Goal: Task Accomplishment & Management: Manage account settings

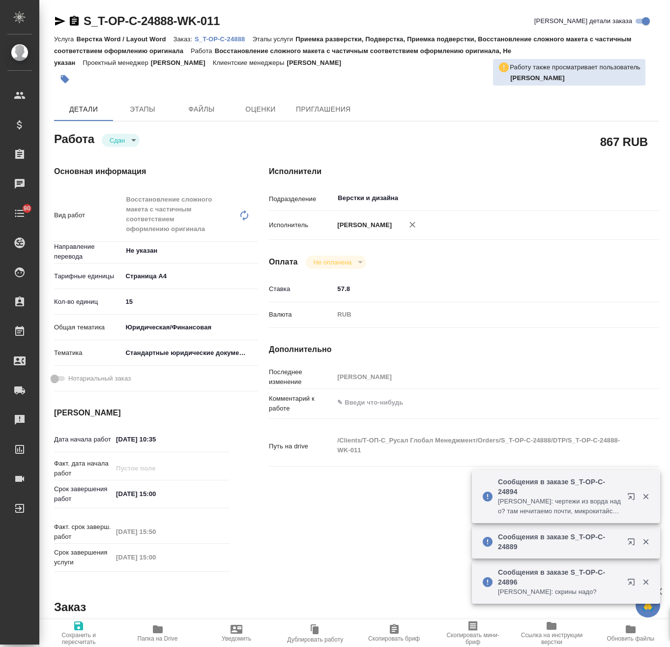
type textarea "x"
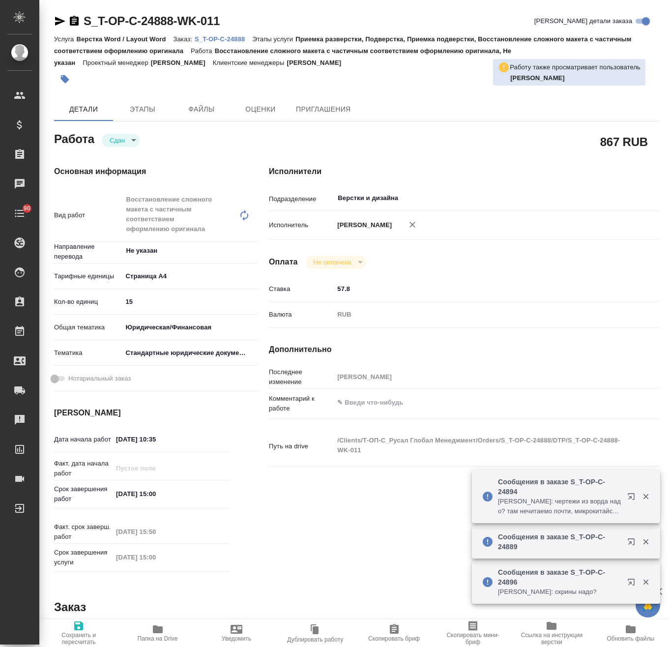
type textarea "x"
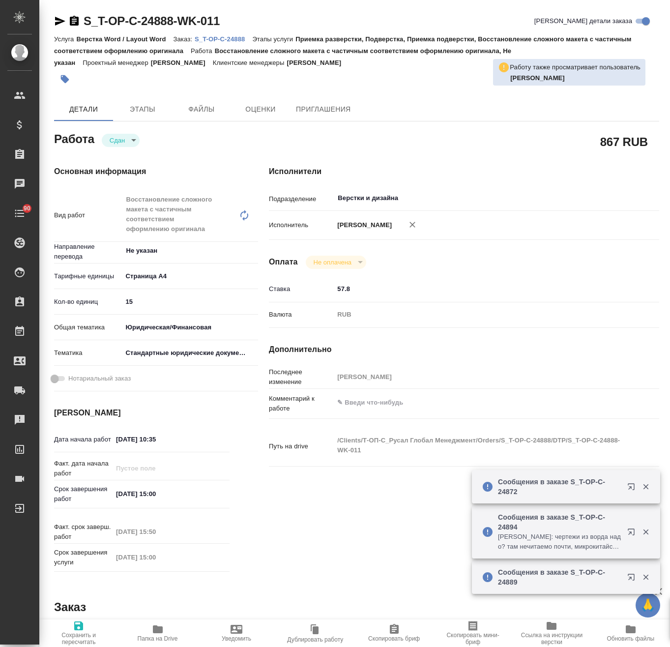
type textarea "x"
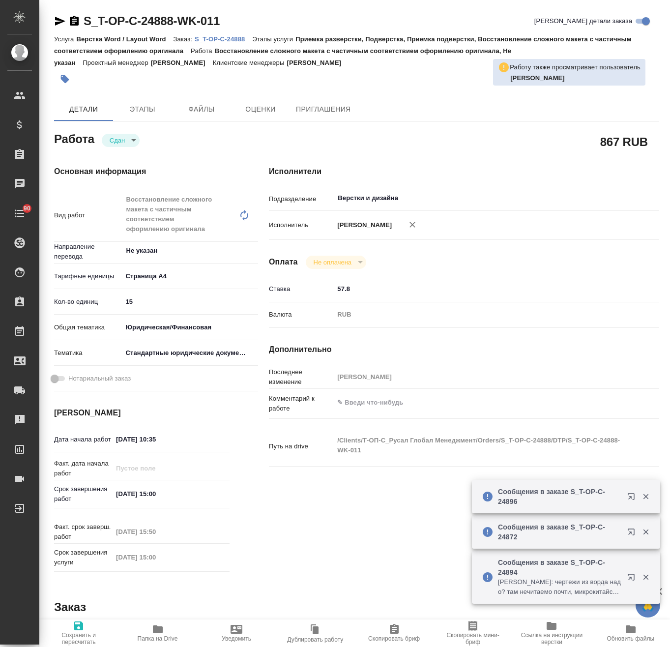
type textarea "x"
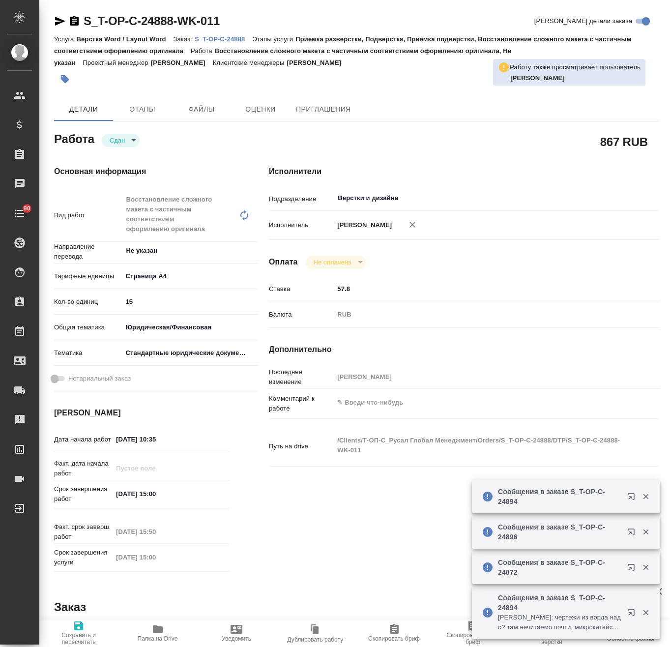
type textarea "x"
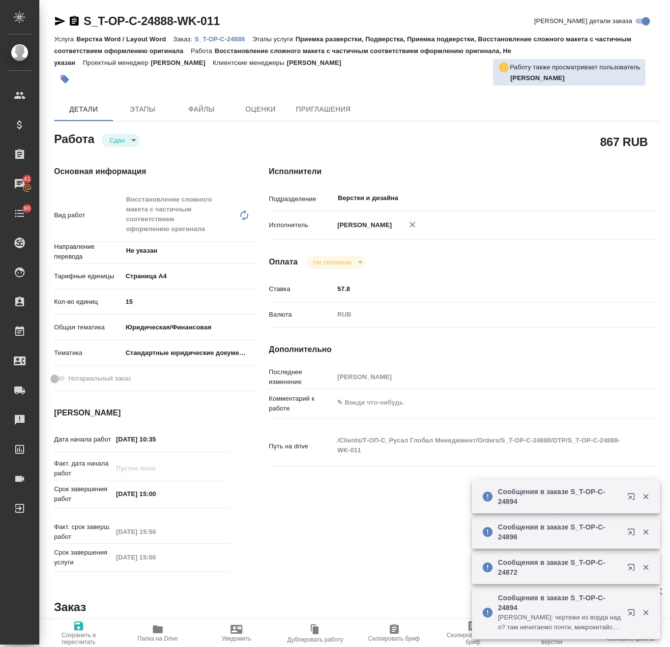
click at [218, 41] on p "S_T-OP-C-24888" at bounding box center [224, 38] width 58 height 7
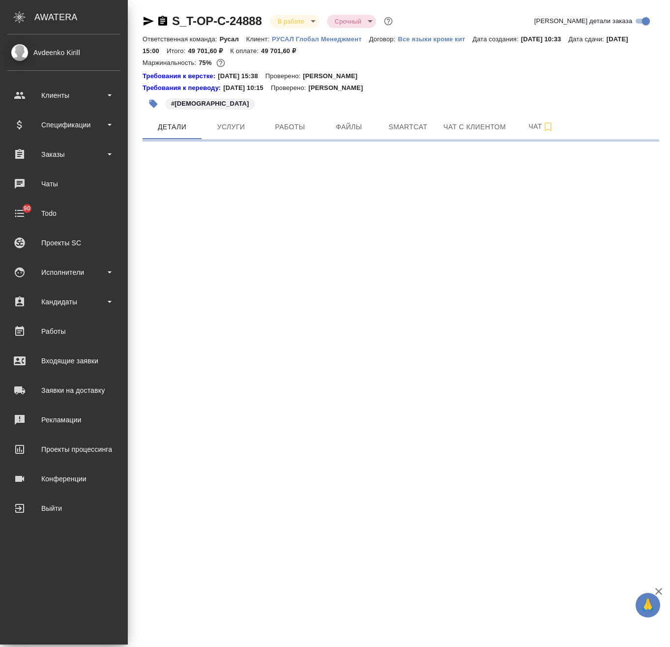
select select "RU"
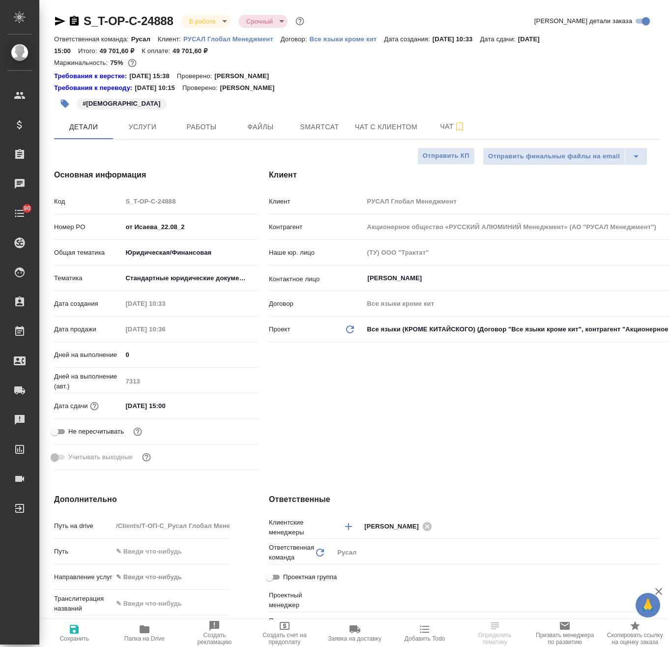
type textarea "x"
type input "[PERSON_NAME]"
click at [181, 121] on span "Работы" at bounding box center [201, 127] width 47 height 12
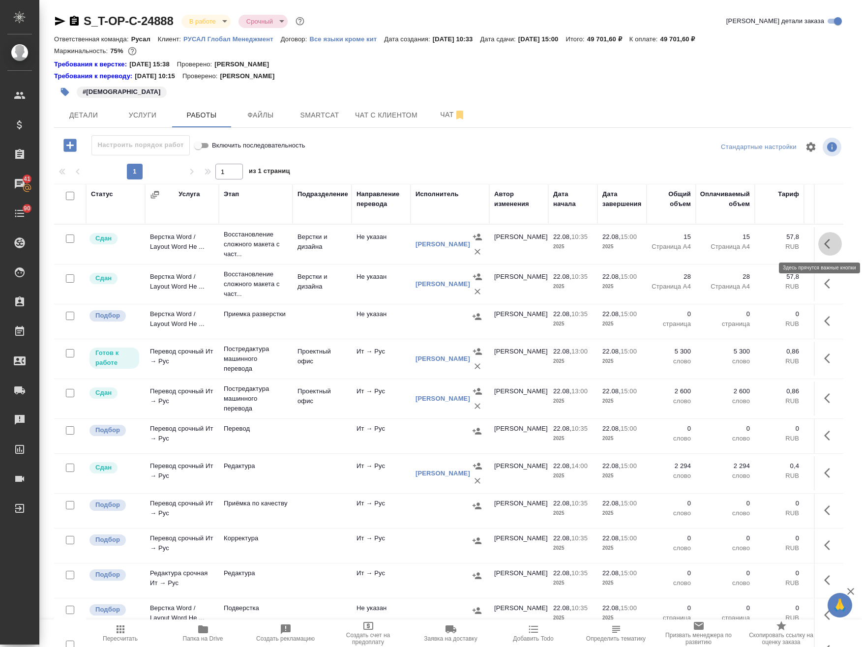
click at [670, 243] on icon "button" at bounding box center [830, 244] width 12 height 12
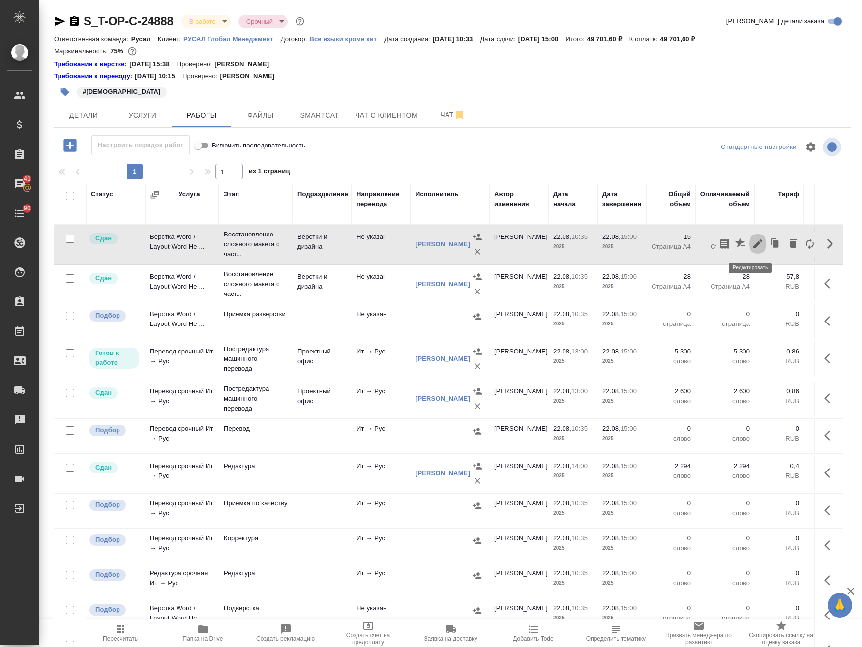
click at [670, 243] on icon "button" at bounding box center [757, 243] width 9 height 9
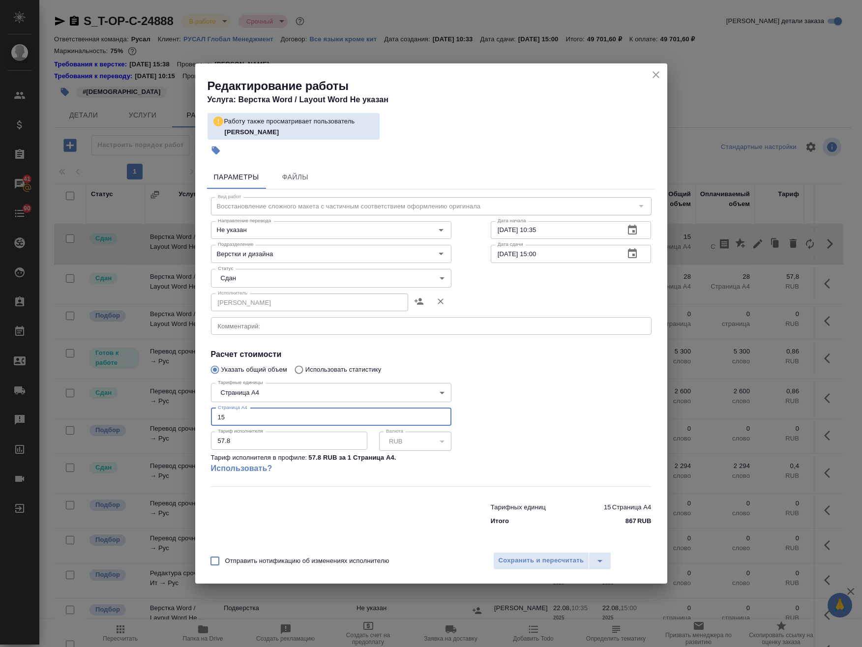
drag, startPoint x: 222, startPoint y: 413, endPoint x: 204, endPoint y: 417, distance: 18.7
click at [204, 417] on div "Параметры Файлы Вид работ Восстановление сложного макета с частичным соответств…" at bounding box center [431, 353] width 472 height 384
type input "25"
click at [540, 560] on span "Сохранить и пересчитать" at bounding box center [541, 560] width 86 height 11
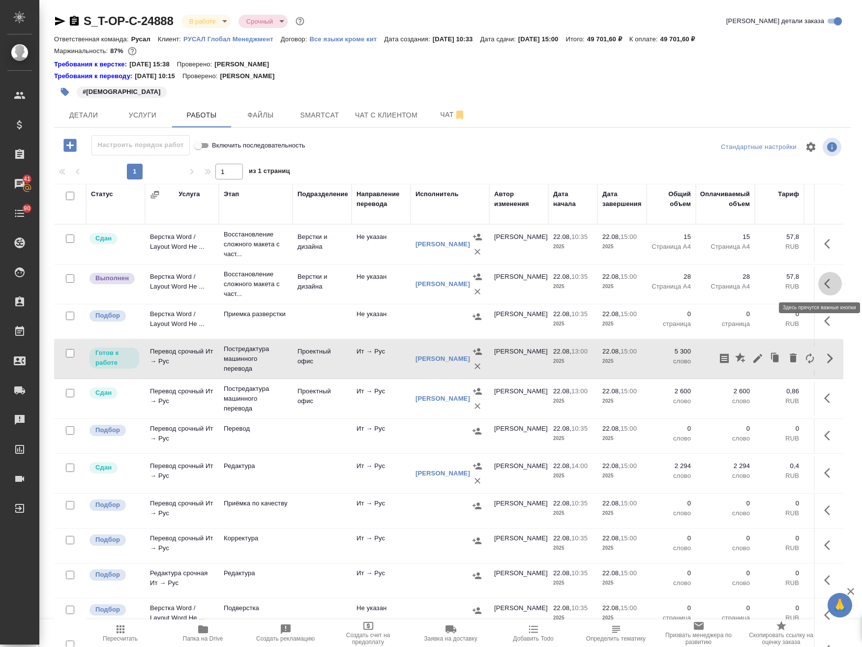
click at [824, 281] on icon "button" at bounding box center [827, 284] width 6 height 10
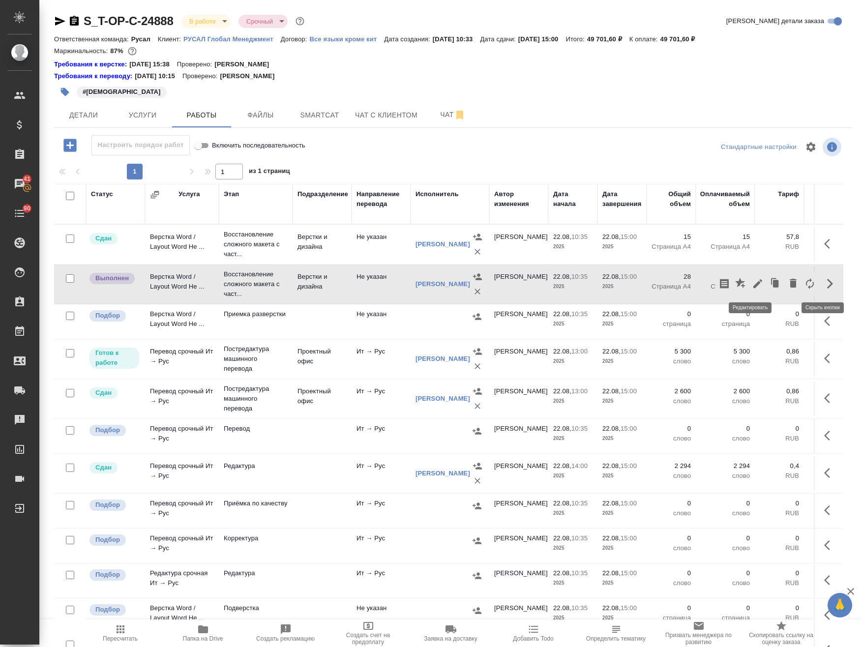
click at [752, 284] on icon "button" at bounding box center [758, 284] width 12 height 12
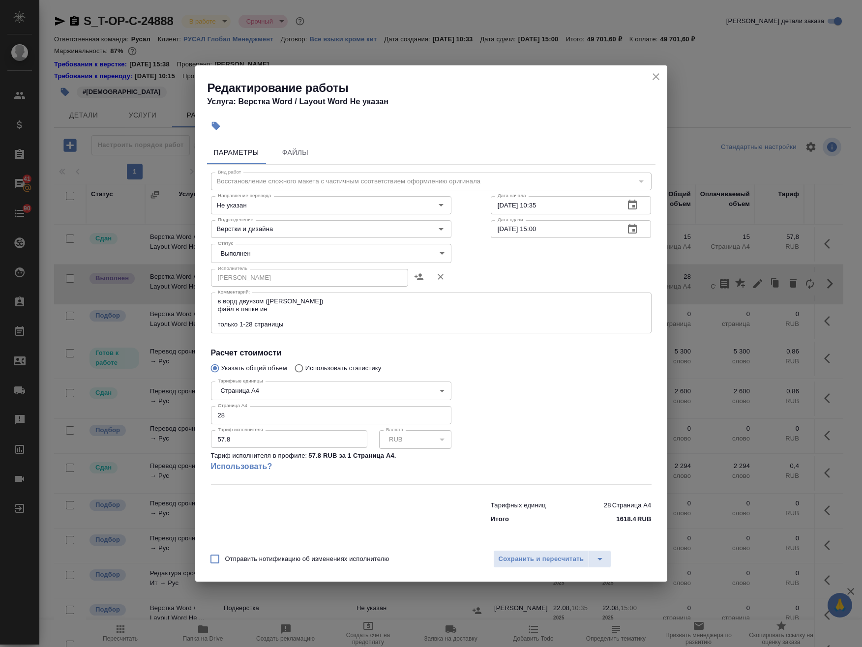
click at [301, 244] on body "🙏 .cls-1 fill:#fff; AWATERA Avdeenko Kirill Клиенты Спецификации Заказы 41 Чаты…" at bounding box center [431, 323] width 862 height 647
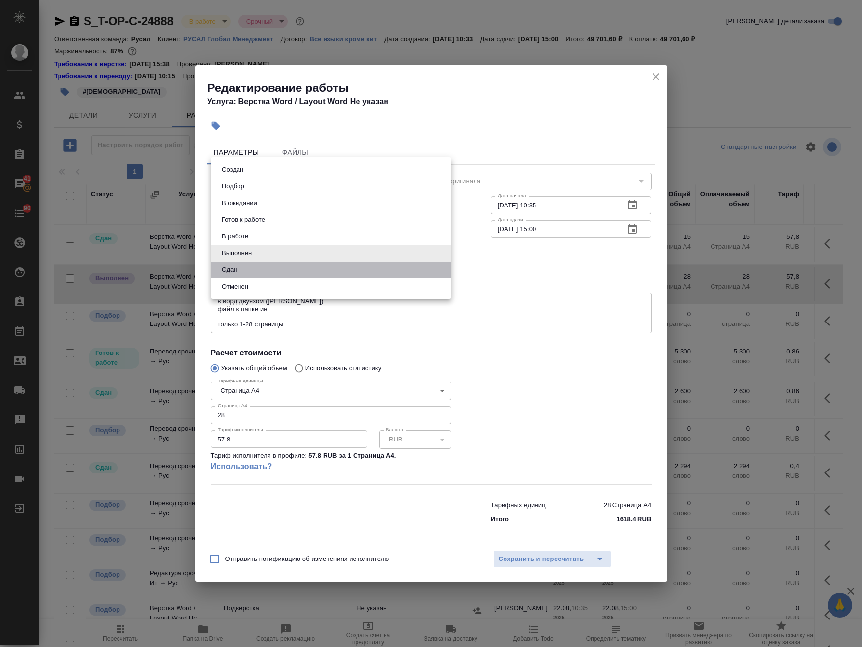
click at [254, 265] on li "Сдан" at bounding box center [331, 270] width 240 height 17
type input "closed"
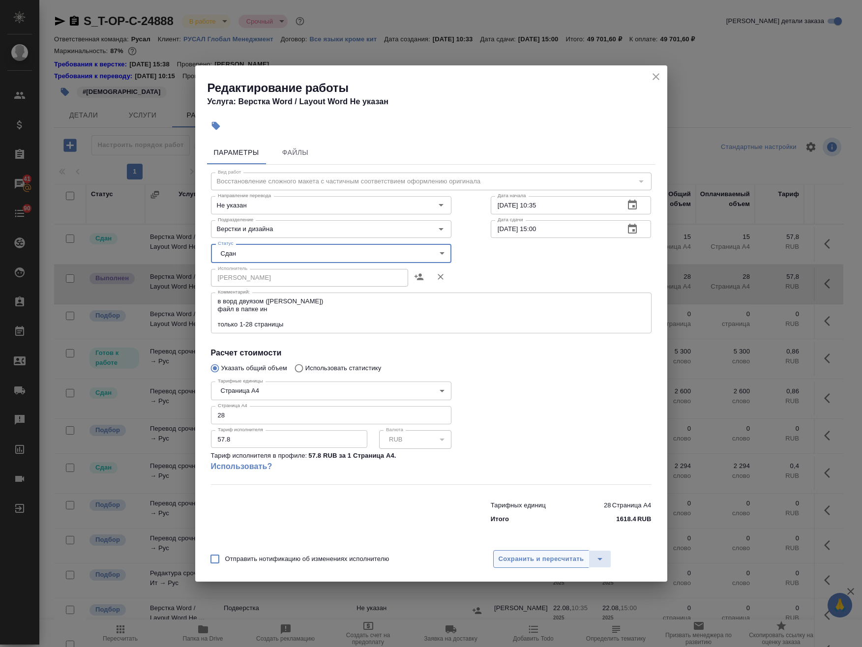
click at [562, 561] on span "Сохранить и пересчитать" at bounding box center [541, 559] width 86 height 11
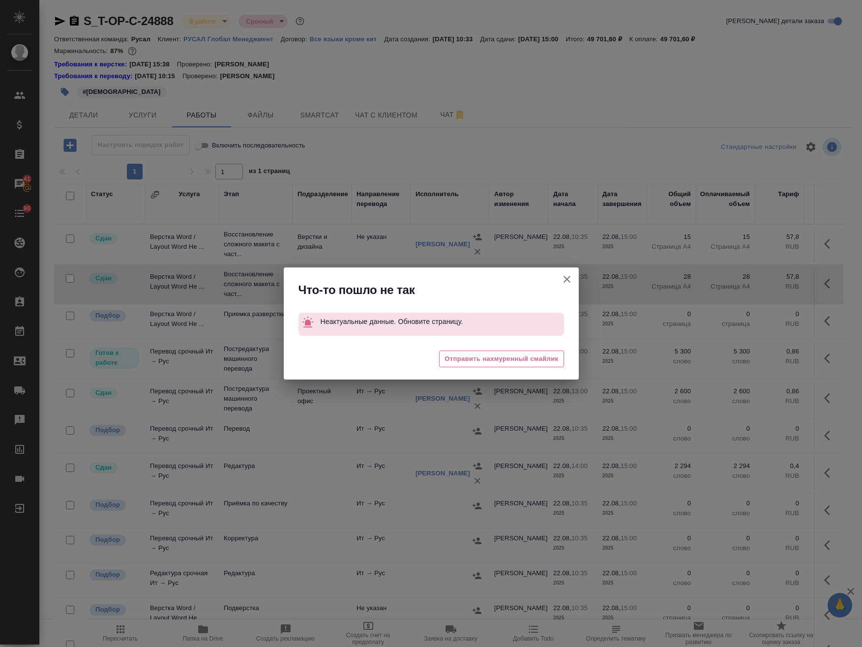
click at [566, 280] on icon "button" at bounding box center [567, 279] width 12 height 12
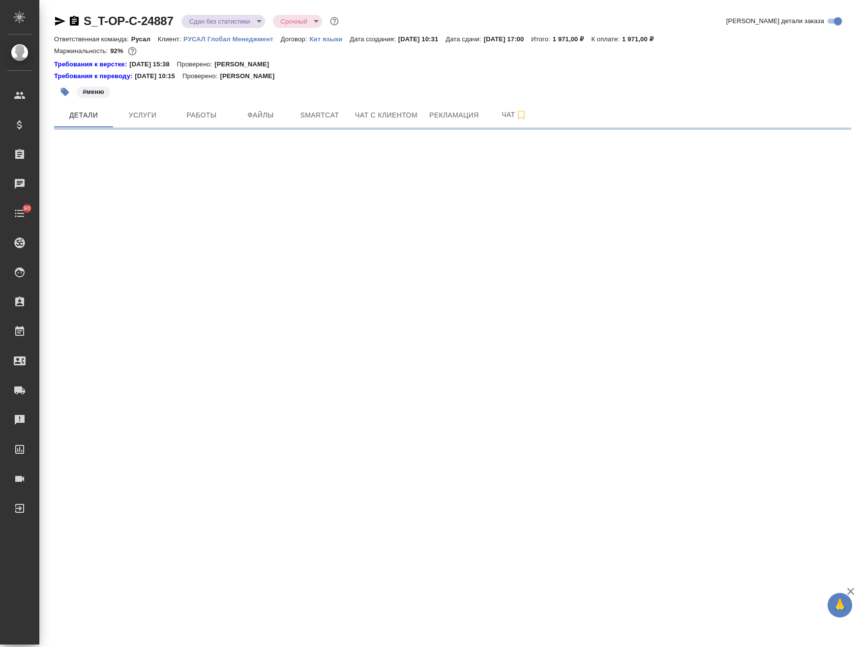
select select "RU"
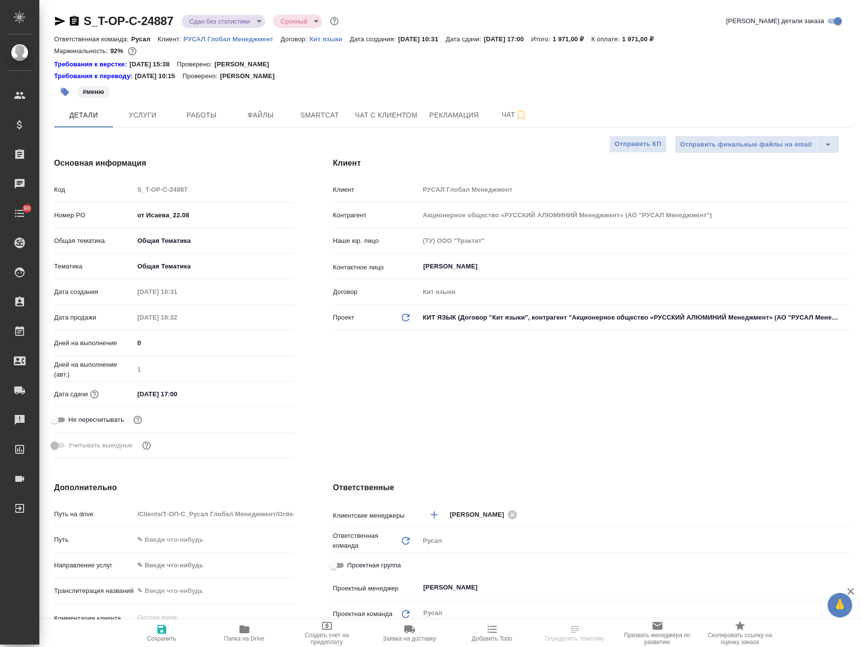
type textarea "x"
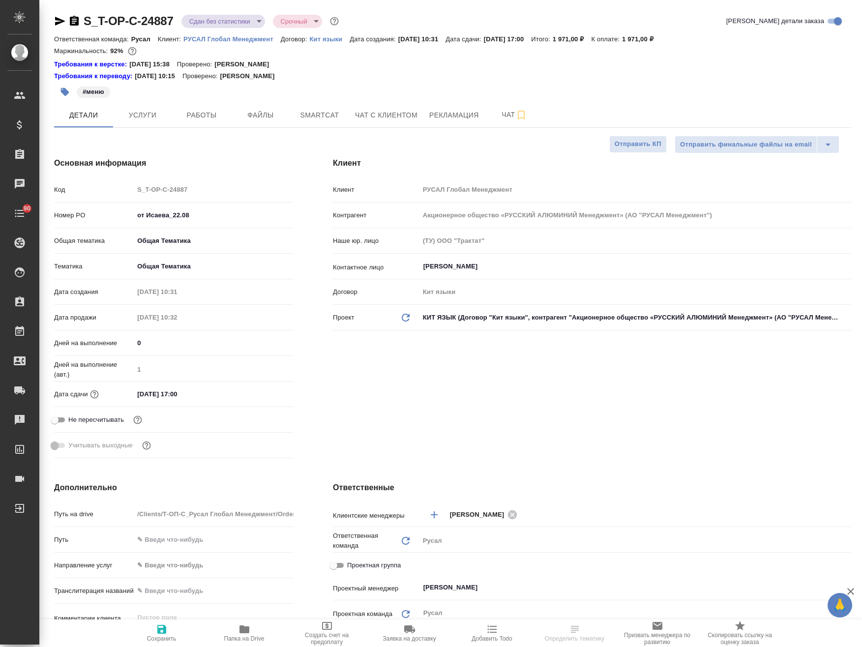
type textarea "x"
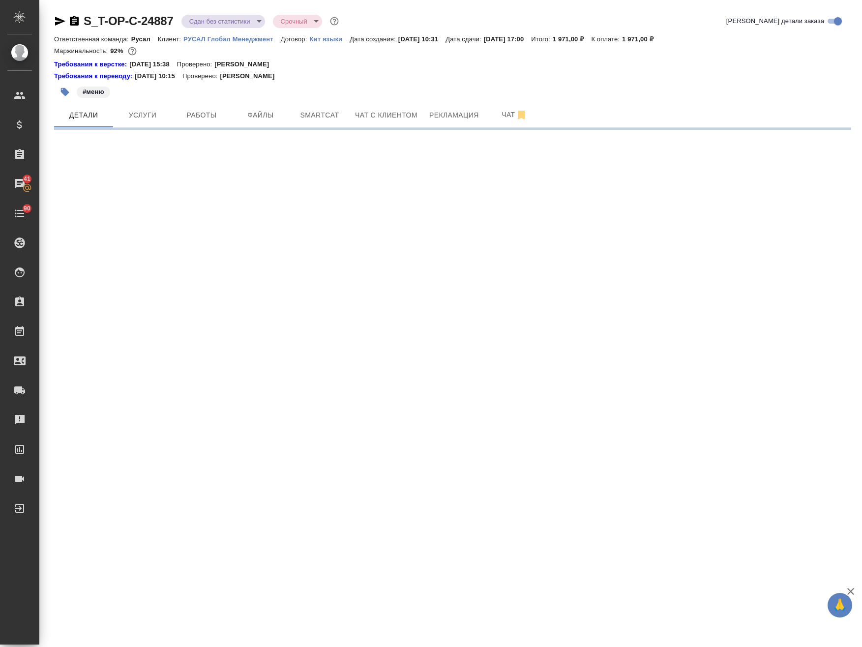
select select "RU"
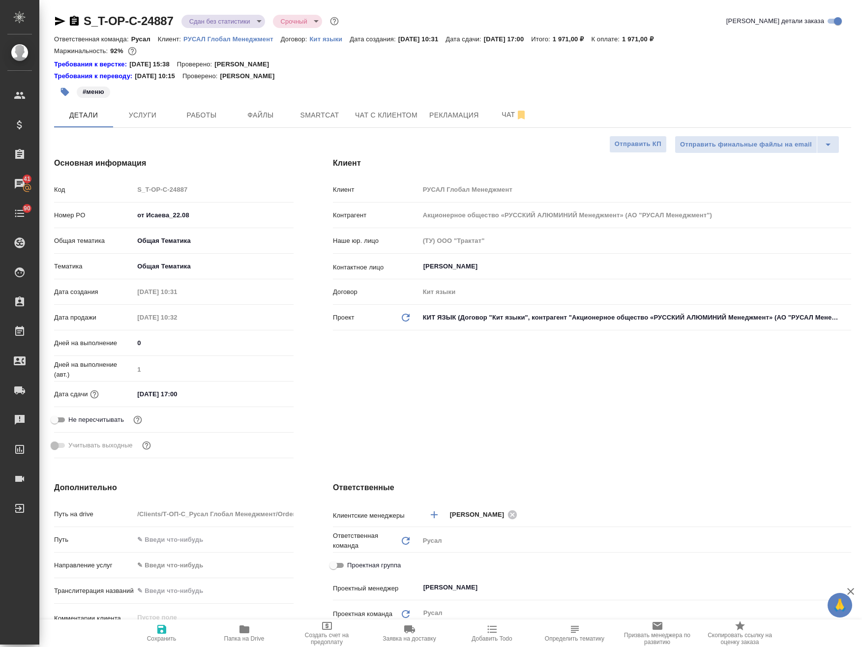
type textarea "x"
click at [726, 379] on div "Клиент Клиент РУСАЛ Глобал Менеджмент Контрагент Акционерное общество «РУССКИЙ …" at bounding box center [591, 310] width 557 height 344
click at [204, 111] on span "Работы" at bounding box center [201, 115] width 47 height 12
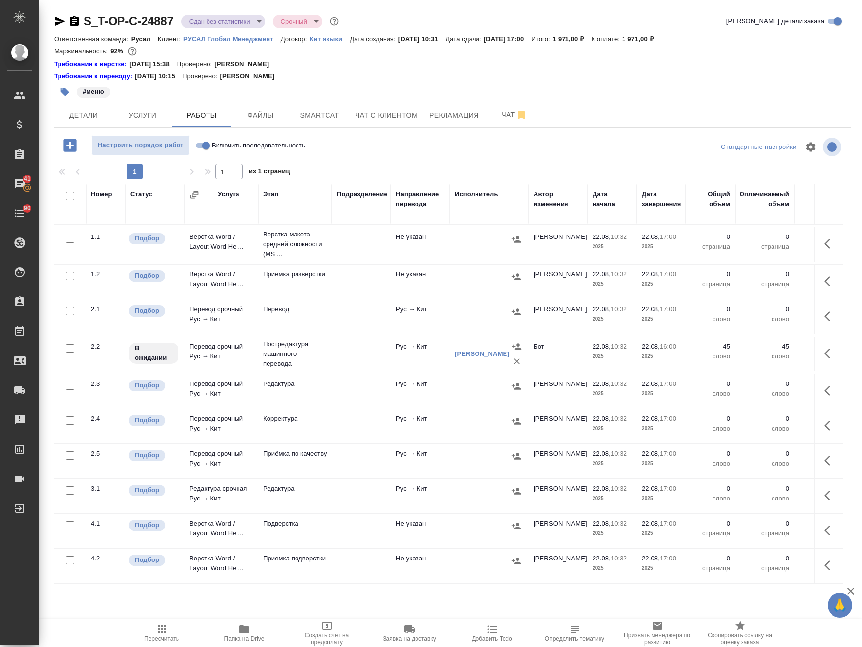
click at [392, 233] on td "Не указан" at bounding box center [420, 244] width 59 height 34
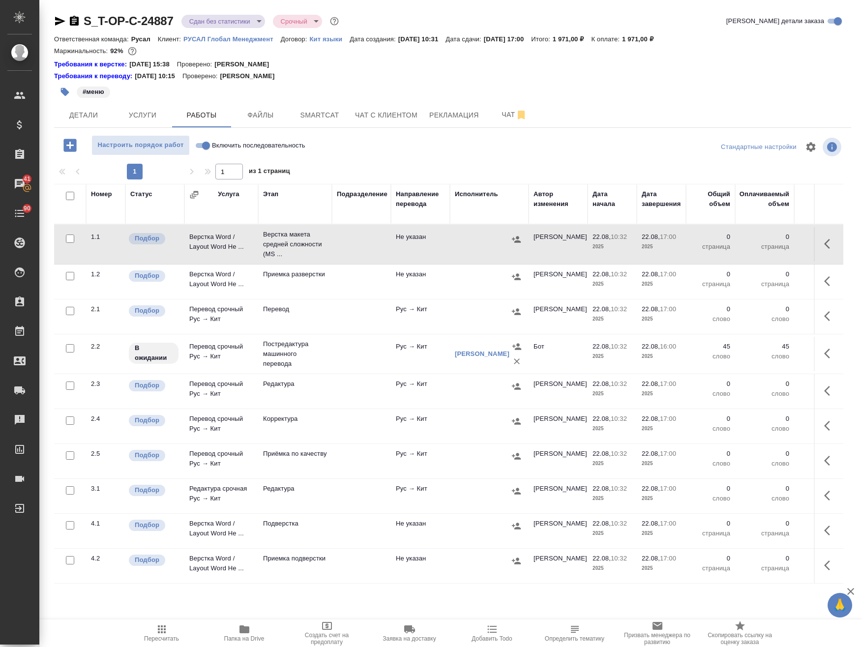
click at [831, 248] on icon "button" at bounding box center [830, 244] width 12 height 12
click at [807, 242] on icon "button" at bounding box center [810, 243] width 8 height 11
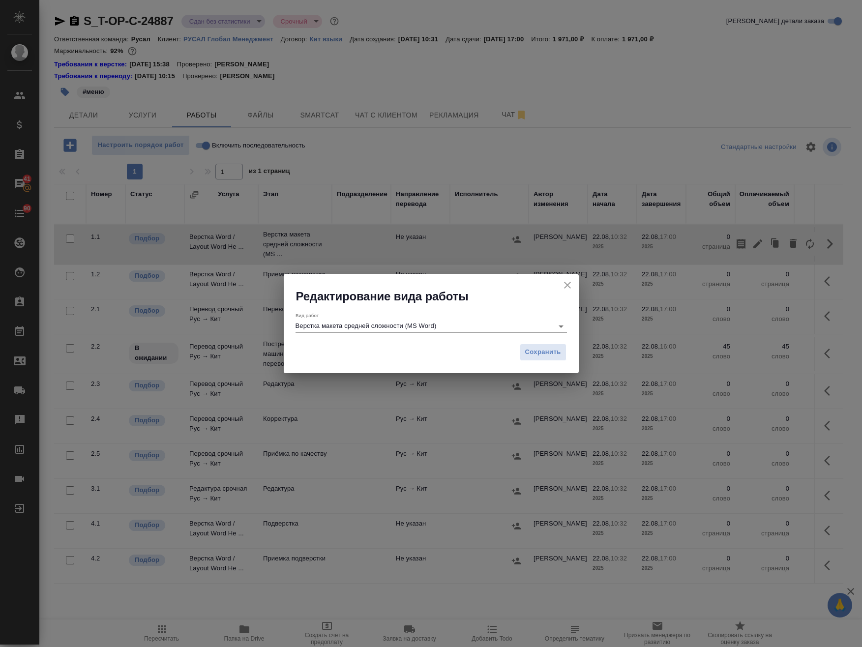
click at [500, 322] on input "Верстка макета средней сложности (MS Word)" at bounding box center [421, 326] width 253 height 12
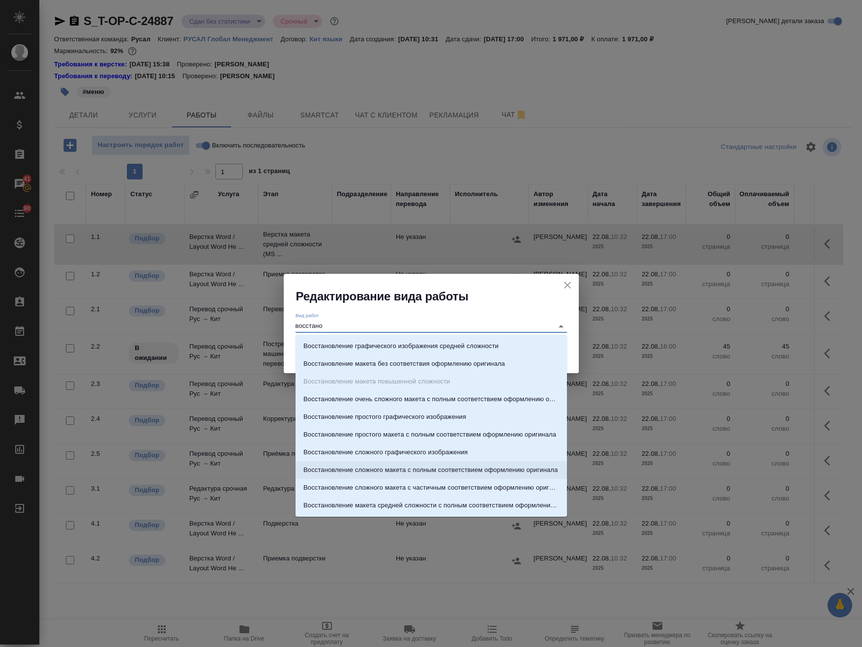
click at [488, 465] on p "Восстановление сложного макета с полным соответствием оформлению оригинала" at bounding box center [430, 470] width 254 height 10
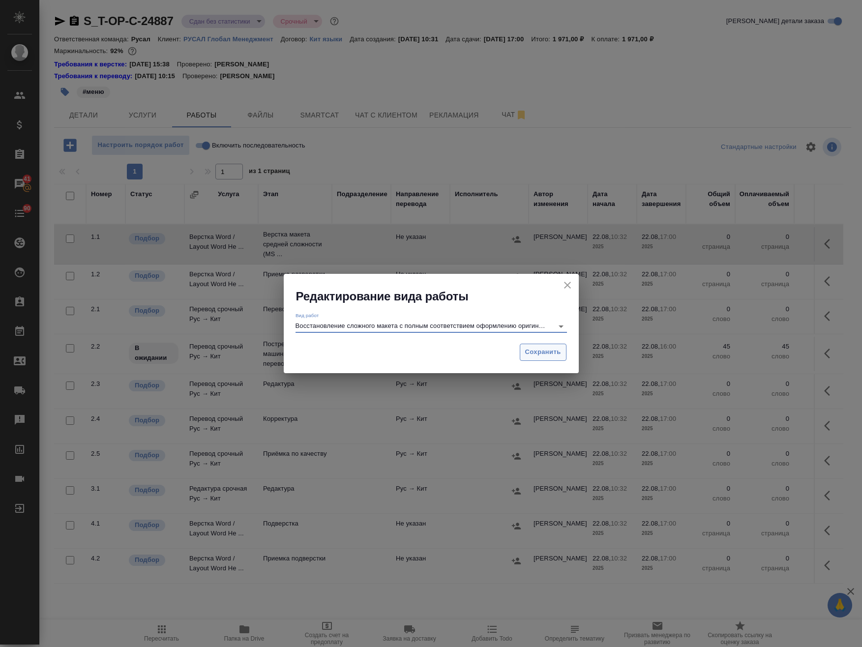
type input "Восстановление сложного макета с полным соответствием оформлению оригинала"
click at [542, 352] on span "Сохранить" at bounding box center [543, 352] width 36 height 11
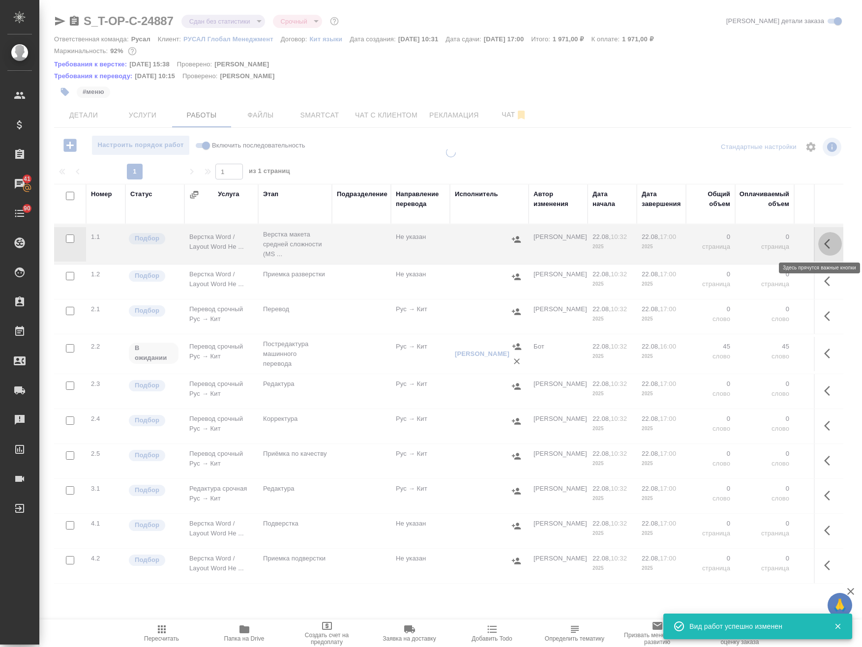
click at [827, 242] on icon "button" at bounding box center [830, 244] width 12 height 12
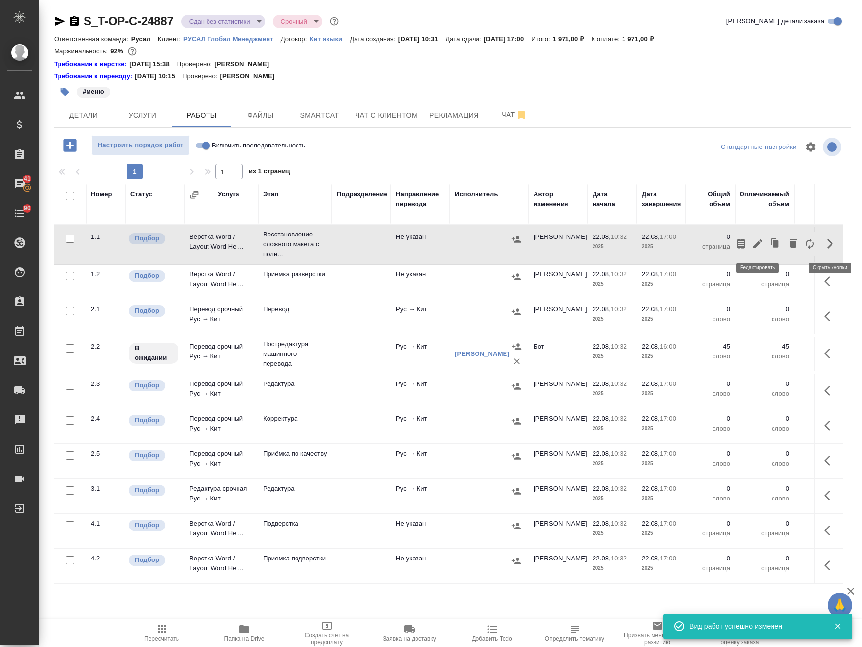
click at [755, 241] on icon "button" at bounding box center [758, 244] width 12 height 12
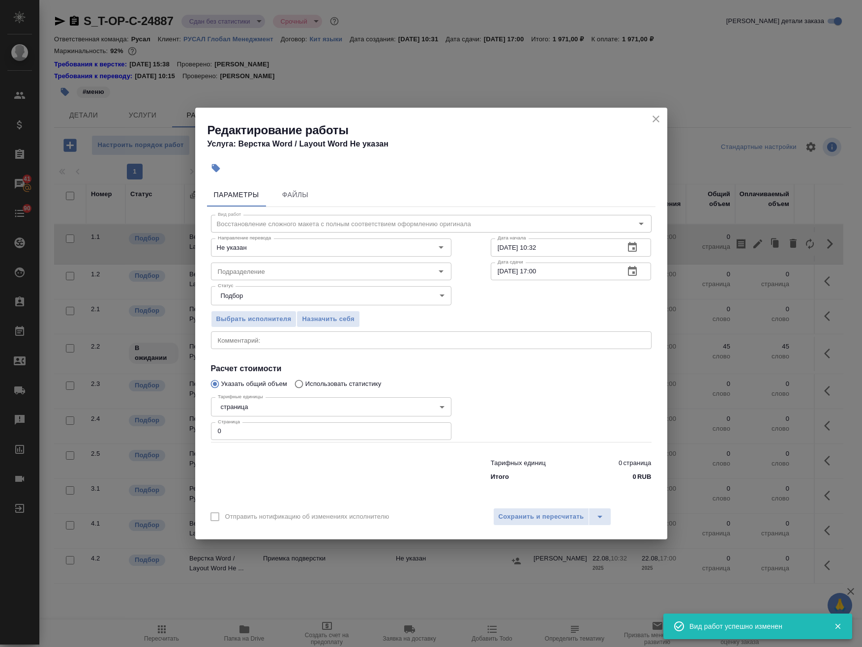
drag, startPoint x: 251, startPoint y: 430, endPoint x: 148, endPoint y: 424, distance: 102.9
click at [156, 425] on div "Редактирование работы Услуга: Верстка Word / Layout Word Не указан Параметры Фа…" at bounding box center [431, 323] width 862 height 647
type input "1"
click at [279, 273] on input "Подразделение" at bounding box center [315, 271] width 202 height 12
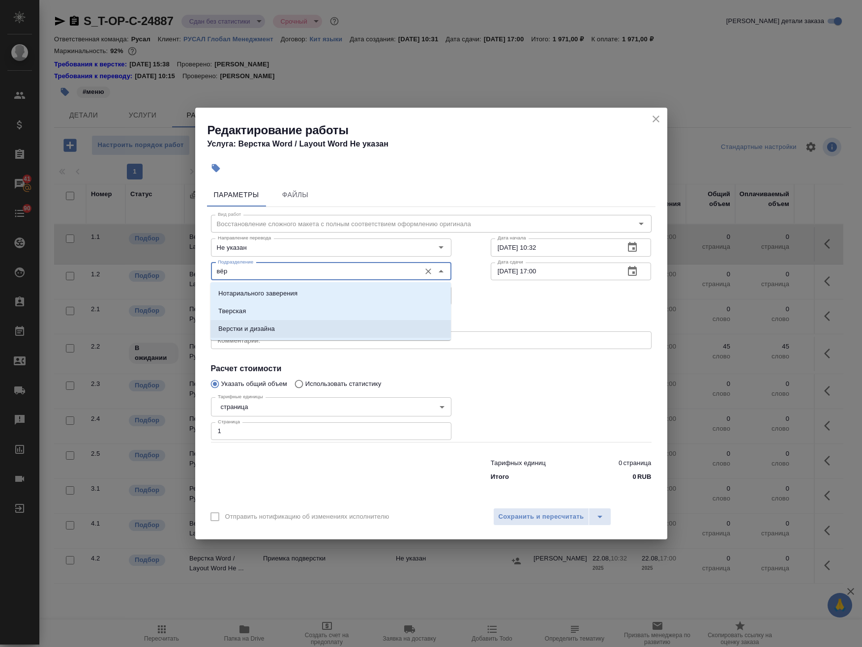
click at [290, 325] on li "Верстки и дизайна" at bounding box center [330, 329] width 240 height 18
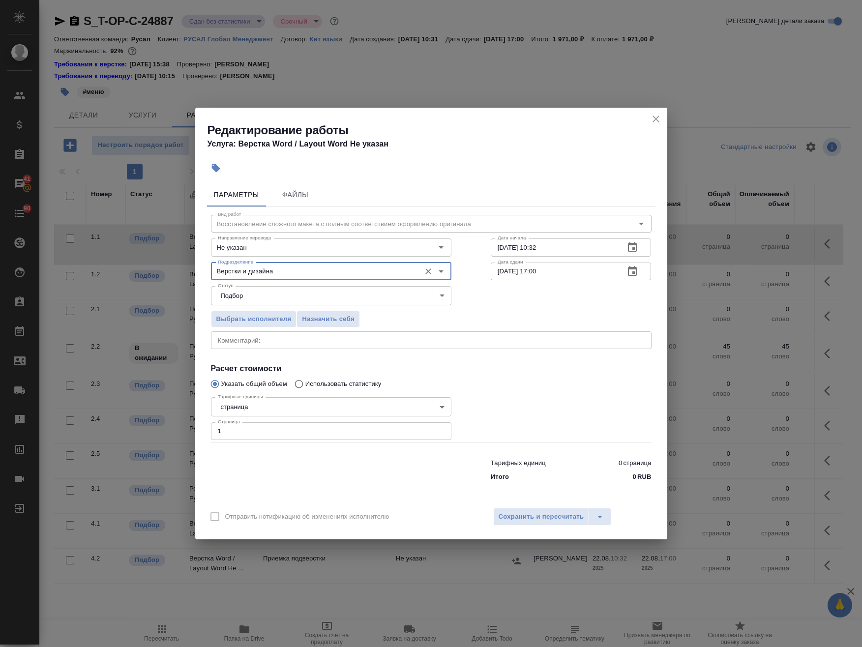
type input "Верстки и дизайна"
drag, startPoint x: 425, startPoint y: 227, endPoint x: 412, endPoint y: 227, distance: 12.3
click at [412, 227] on div "Направление перевода Не указан Направление перевода Дата начала 22.08.2025 10:3…" at bounding box center [431, 246] width 480 height 63
drag, startPoint x: 566, startPoint y: 270, endPoint x: 394, endPoint y: 247, distance: 173.6
click at [394, 247] on div "Вид работ Восстановление сложного макета с полным соответствием оформлению ориг…" at bounding box center [431, 346] width 448 height 279
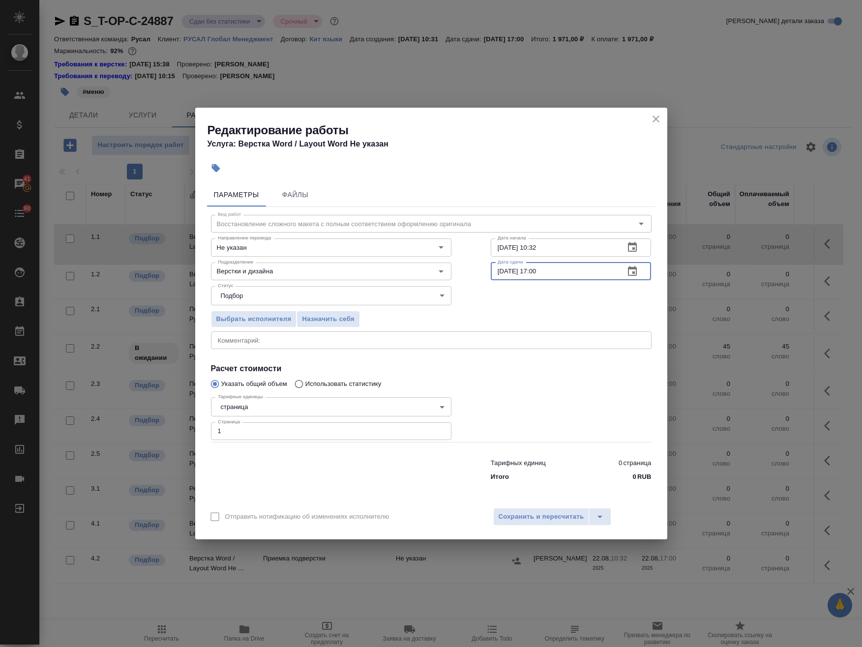
paste input "0:32"
type input "22.08.2025 10:32"
click at [547, 520] on span "Сохранить и пересчитать" at bounding box center [541, 516] width 86 height 11
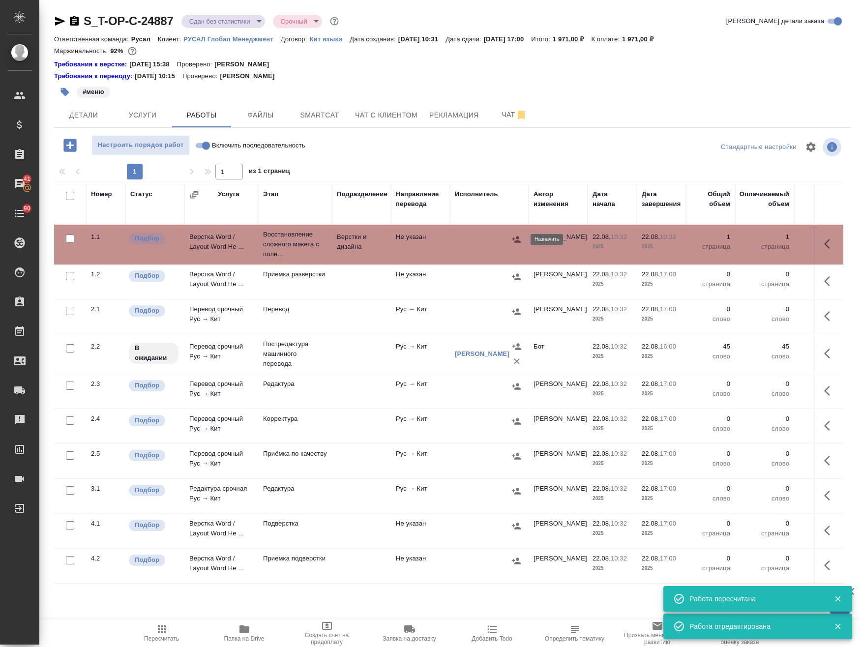
click at [517, 240] on icon "button" at bounding box center [516, 239] width 10 height 10
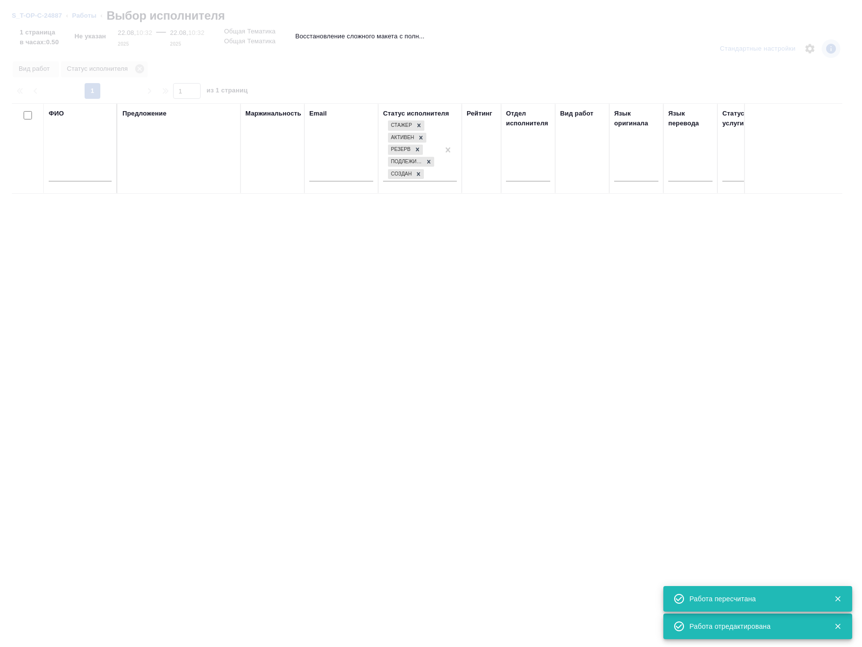
click at [85, 178] on input "text" at bounding box center [80, 175] width 63 height 12
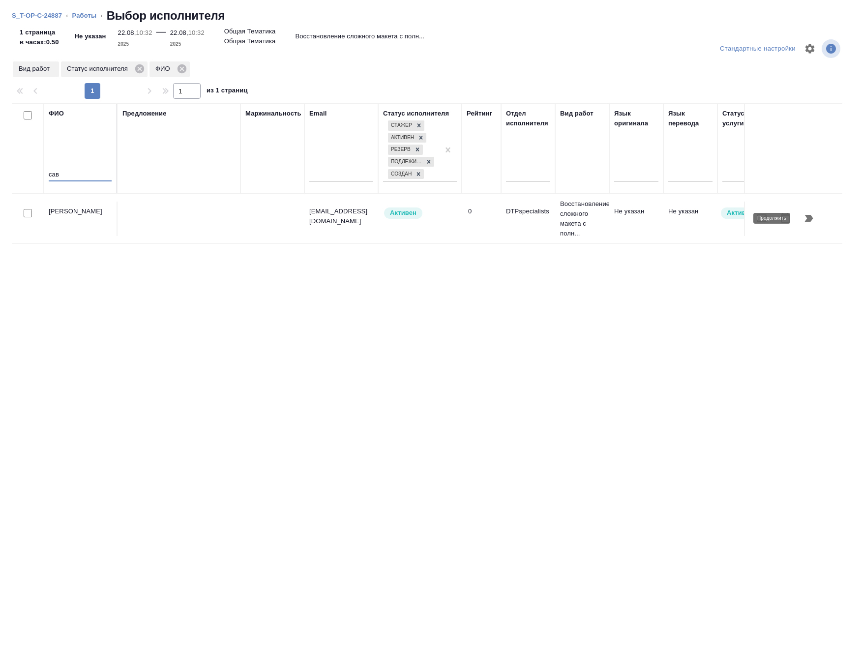
type input "сав"
click at [811, 214] on icon "button" at bounding box center [809, 218] width 12 height 12
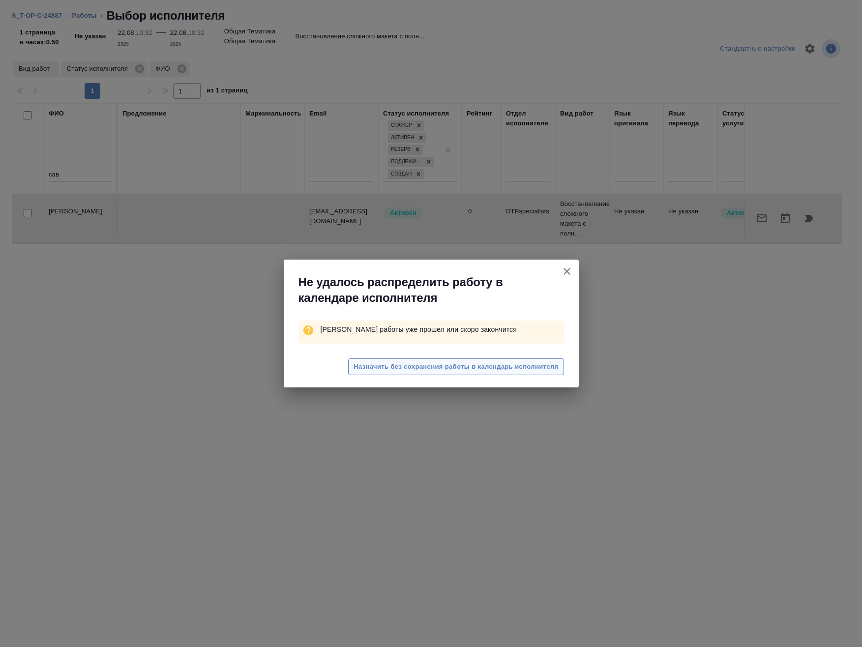
click at [476, 364] on span "Назначить без сохранения работы в календарь исполнителя" at bounding box center [455, 366] width 204 height 11
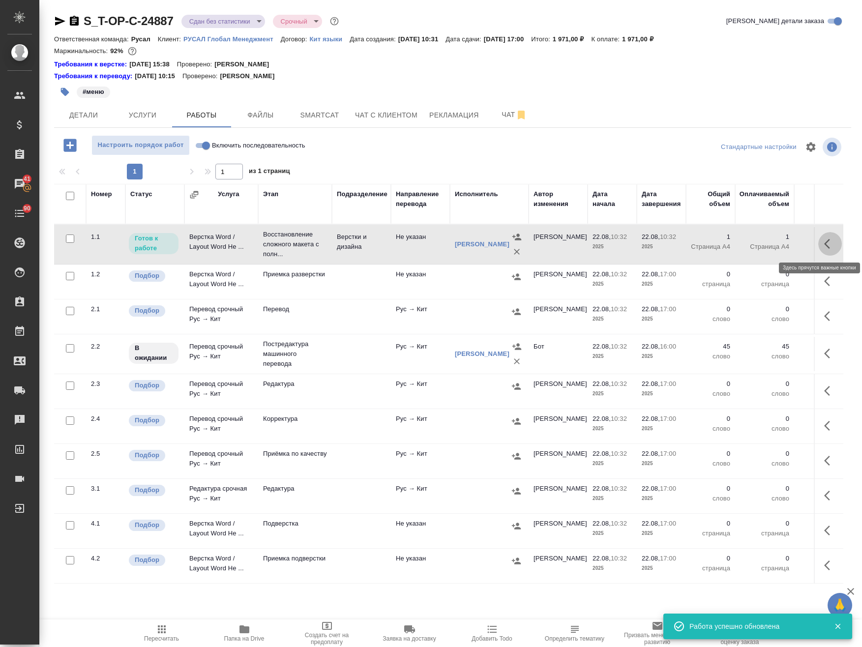
click at [828, 243] on icon "button" at bounding box center [830, 244] width 12 height 12
click at [756, 240] on icon "button" at bounding box center [758, 244] width 12 height 12
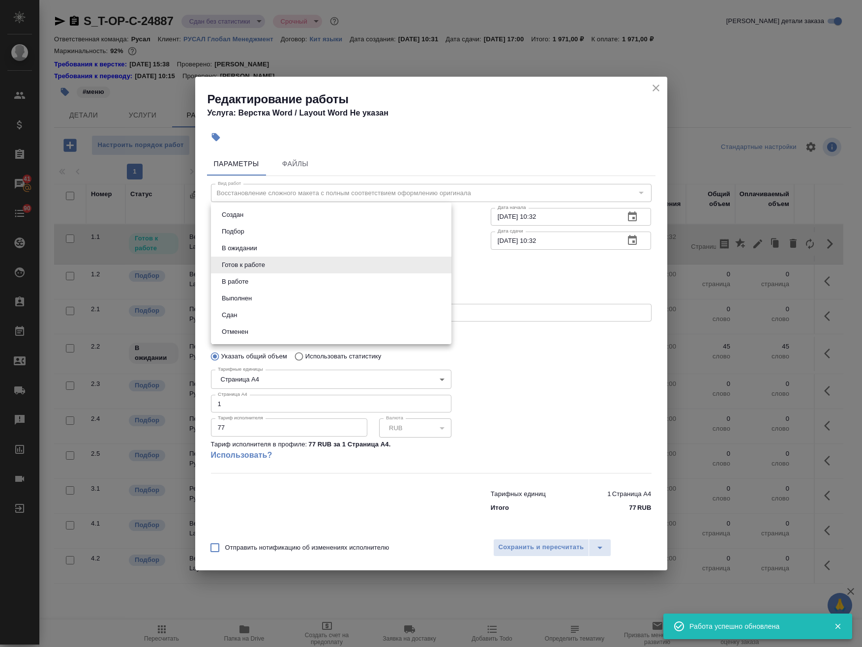
click at [258, 265] on body "🙏 .cls-1 fill:#fff; AWATERA Avdeenko Kirill Клиенты Спецификации Заказы 41 Чаты…" at bounding box center [431, 323] width 862 height 647
click at [242, 312] on li "Сдан" at bounding box center [331, 315] width 240 height 17
type input "closed"
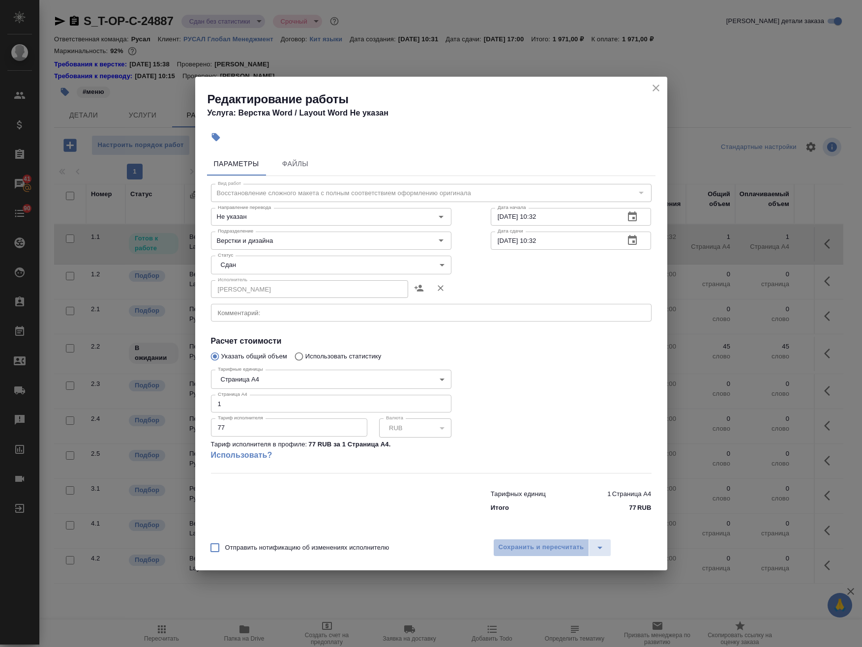
drag, startPoint x: 522, startPoint y: 541, endPoint x: 527, endPoint y: 536, distance: 7.0
click at [521, 541] on button "Сохранить и пересчитать" at bounding box center [541, 548] width 96 height 18
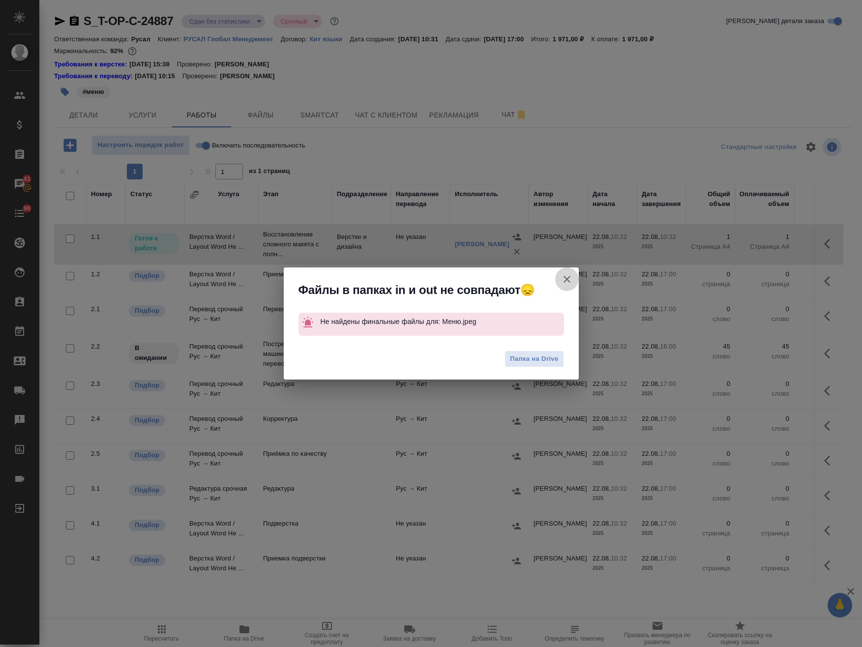
click at [570, 274] on icon "button" at bounding box center [567, 279] width 12 height 12
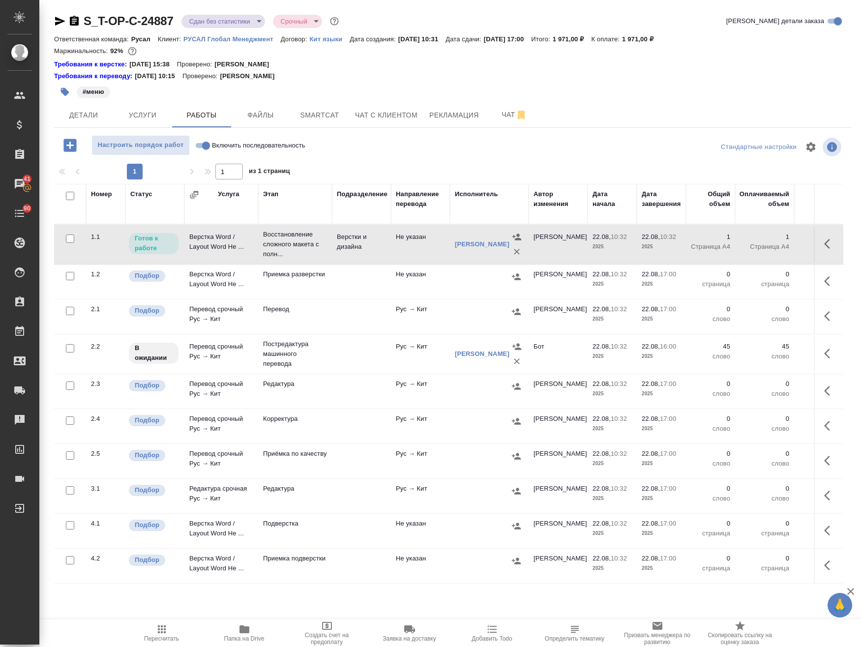
click at [204, 144] on input "Включить последовательность" at bounding box center [205, 146] width 35 height 12
checkbox input "true"
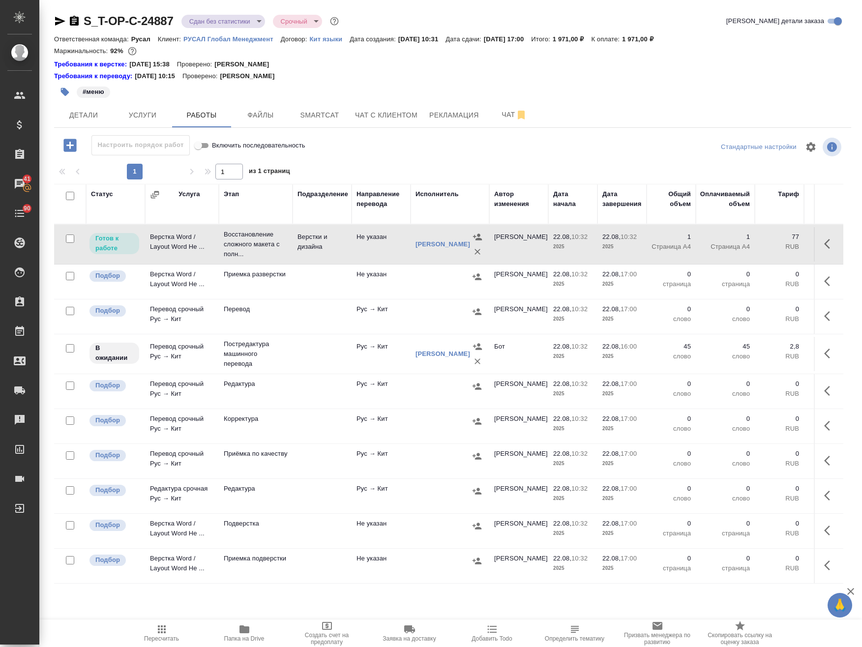
click at [827, 243] on icon "button" at bounding box center [830, 244] width 12 height 12
click at [758, 239] on icon "button" at bounding box center [758, 244] width 12 height 12
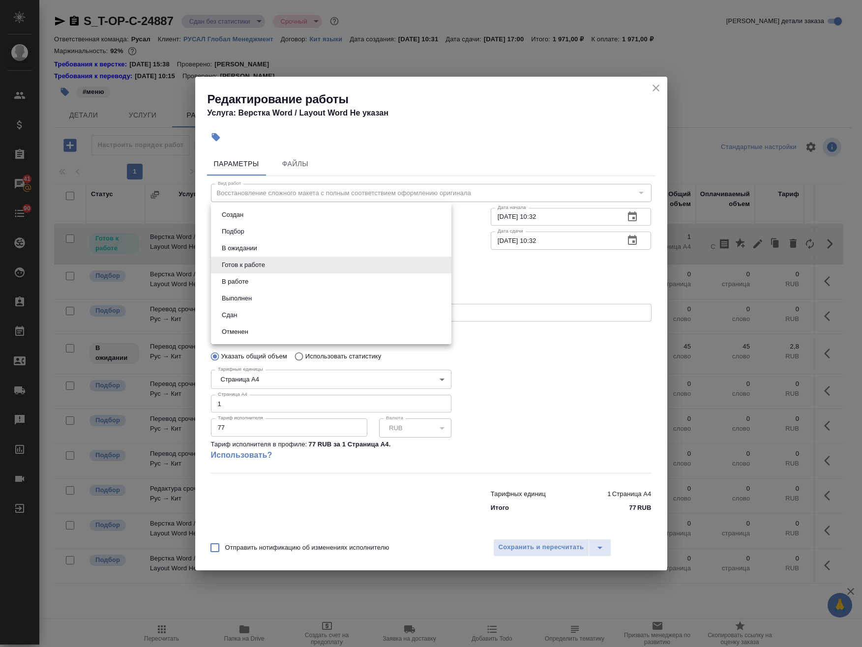
click at [272, 265] on body "🙏 .cls-1 fill:#fff; AWATERA Avdeenko Kirill Клиенты Спецификации Заказы 41 Чаты…" at bounding box center [431, 323] width 862 height 647
click at [250, 315] on li "Сдан" at bounding box center [331, 315] width 240 height 17
type input "closed"
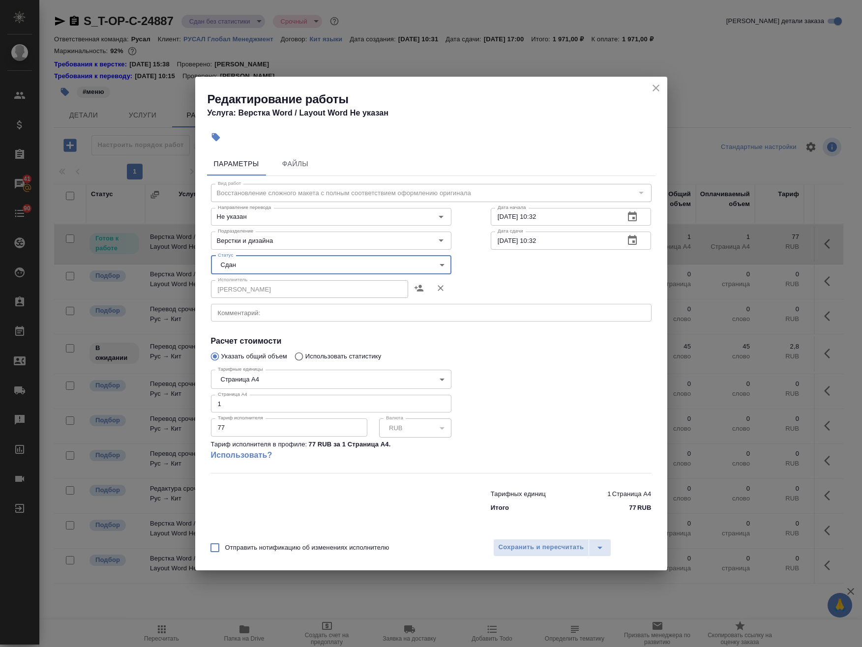
click at [543, 536] on div "Отправить нотификацию об изменениях исполнителю Сохранить и пересчитать" at bounding box center [431, 551] width 472 height 38
click at [550, 544] on span "Сохранить и пересчитать" at bounding box center [541, 547] width 86 height 11
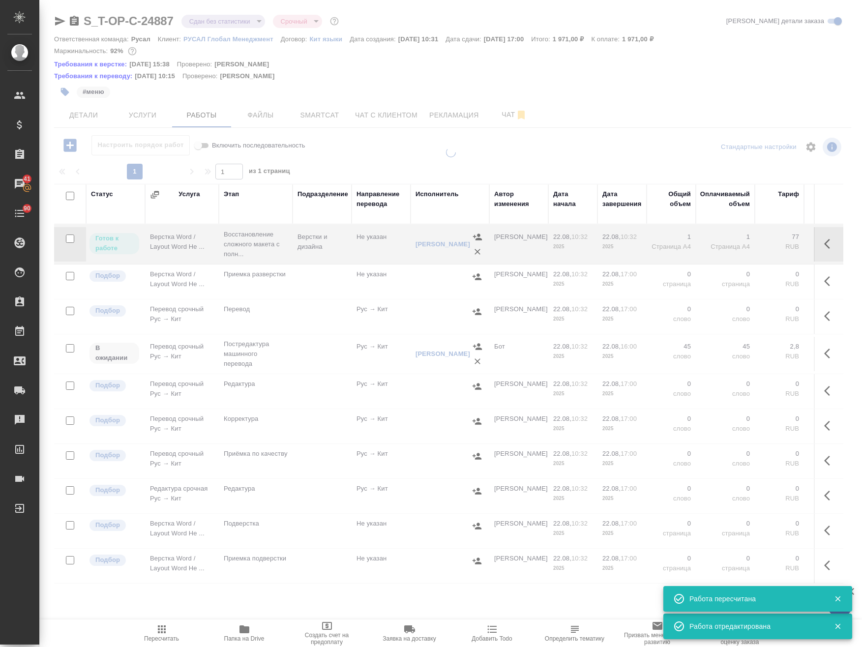
click at [825, 352] on icon "button" at bounding box center [827, 354] width 6 height 10
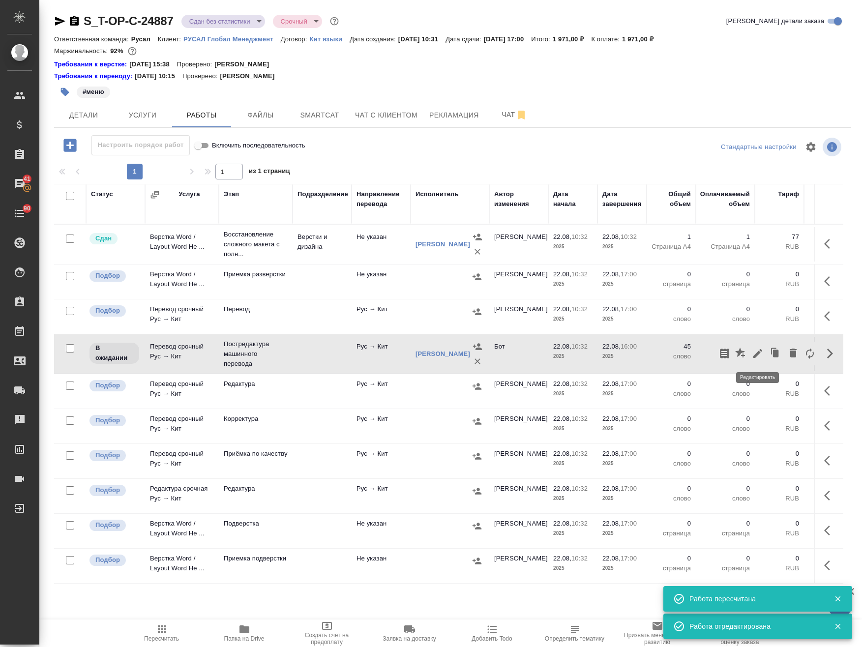
click at [759, 351] on icon "button" at bounding box center [758, 354] width 12 height 12
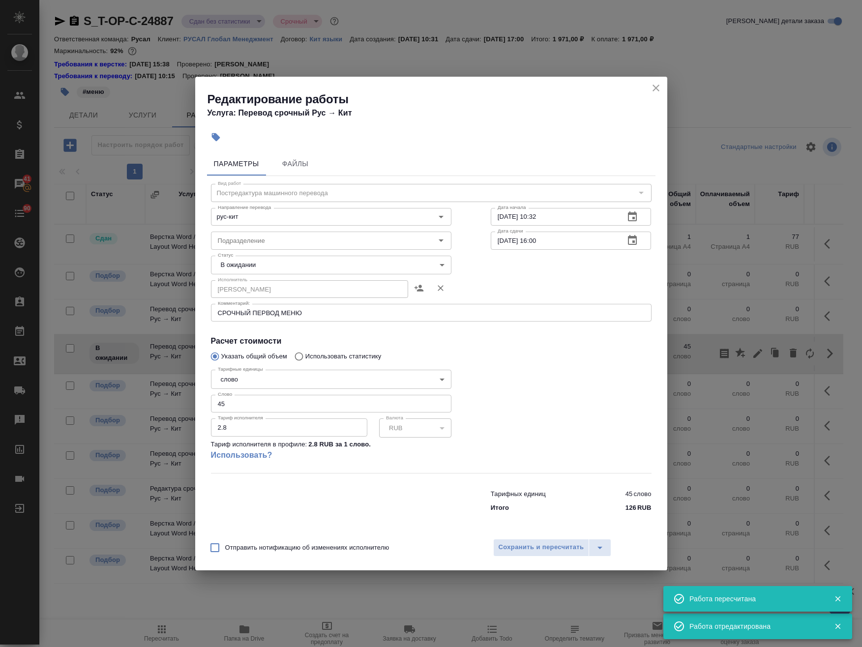
click at [281, 260] on body "🙏 .cls-1 fill:#fff; AWATERA Avdeenko Kirill Клиенты Спецификации Заказы 41 Чаты…" at bounding box center [431, 323] width 862 height 647
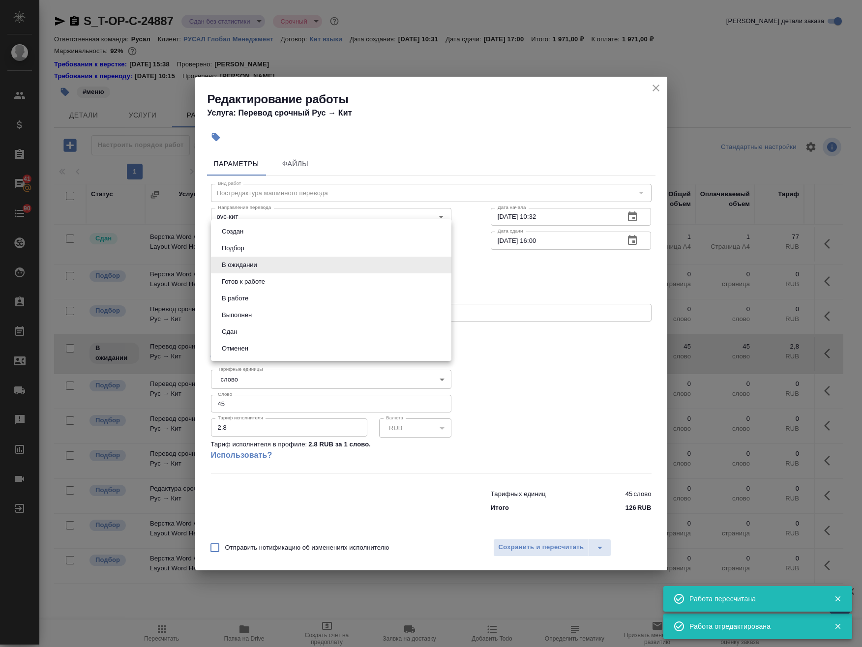
click at [244, 330] on li "Сдан" at bounding box center [331, 331] width 240 height 17
type input "closed"
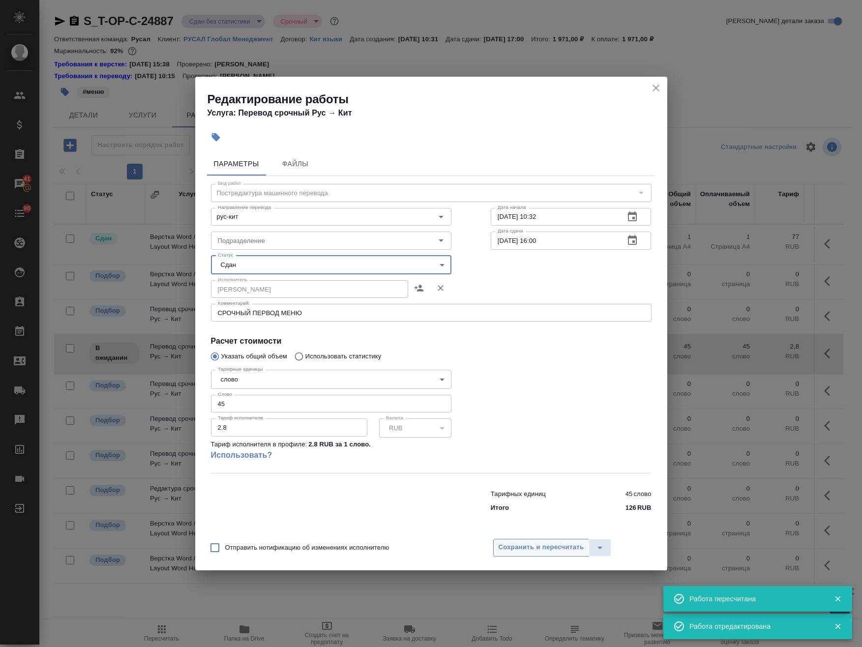
click at [542, 545] on span "Сохранить и пересчитать" at bounding box center [541, 547] width 86 height 11
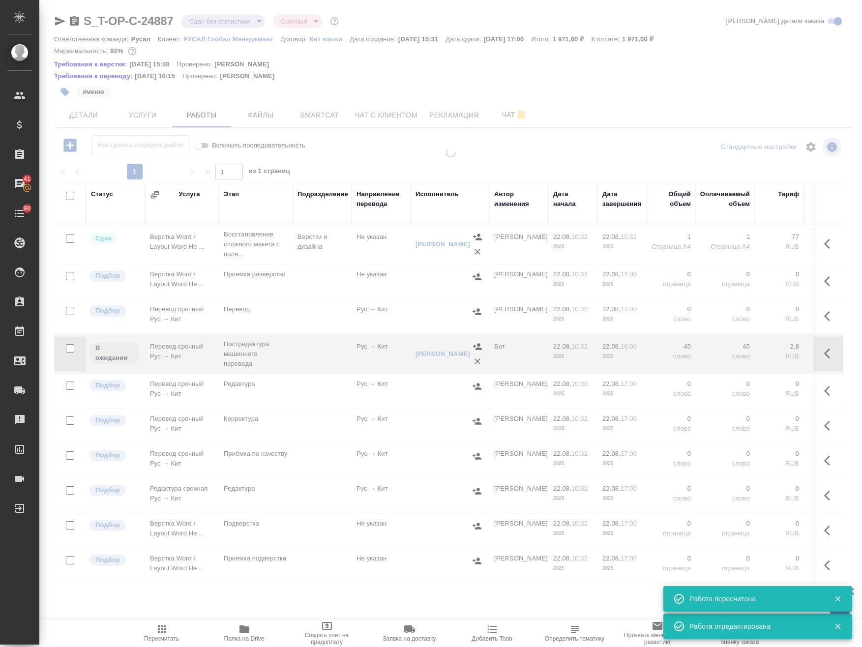
click at [156, 630] on icon "button" at bounding box center [162, 629] width 12 height 12
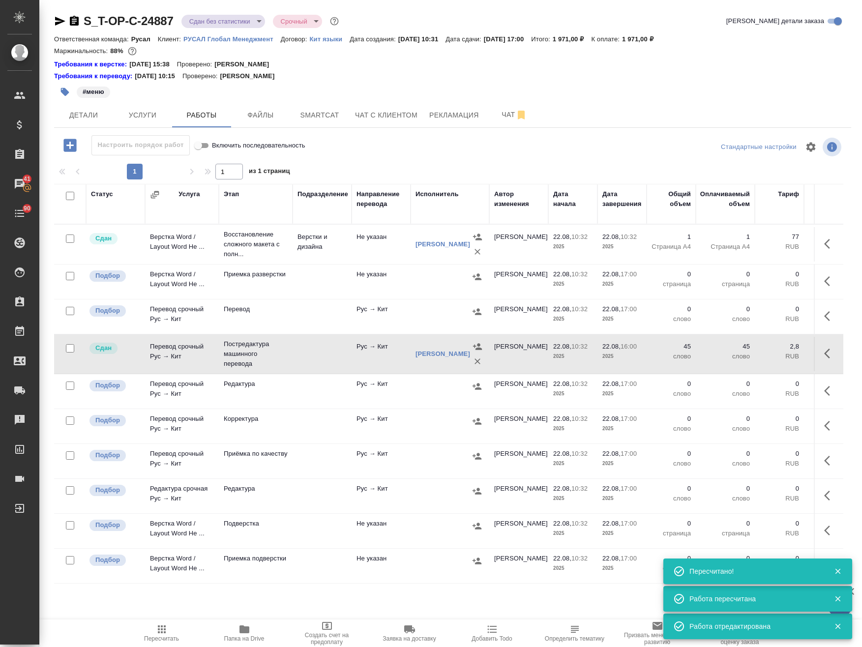
click at [70, 196] on input "checkbox" at bounding box center [70, 196] width 8 height 8
checkbox input "true"
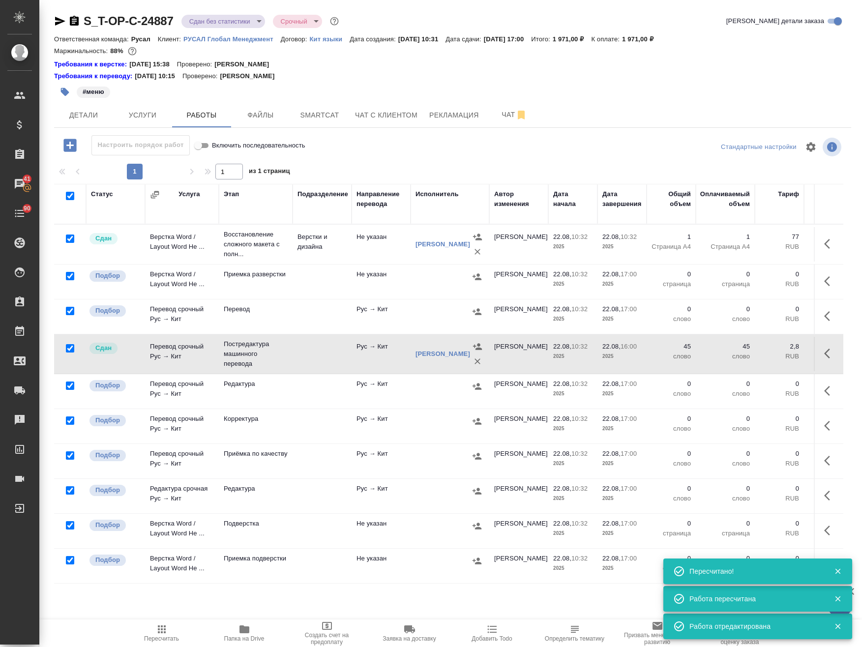
checkbox input "true"
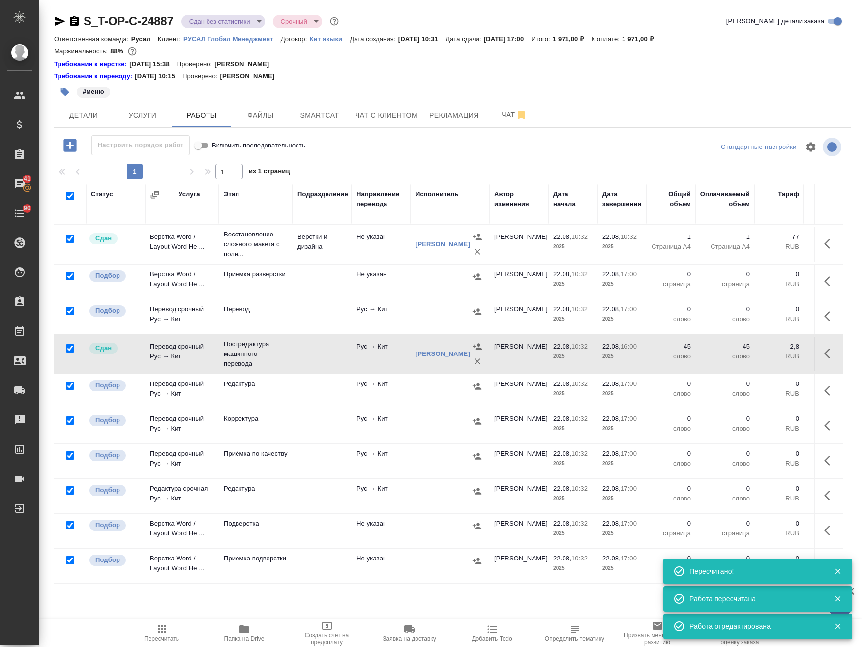
checkbox input "true"
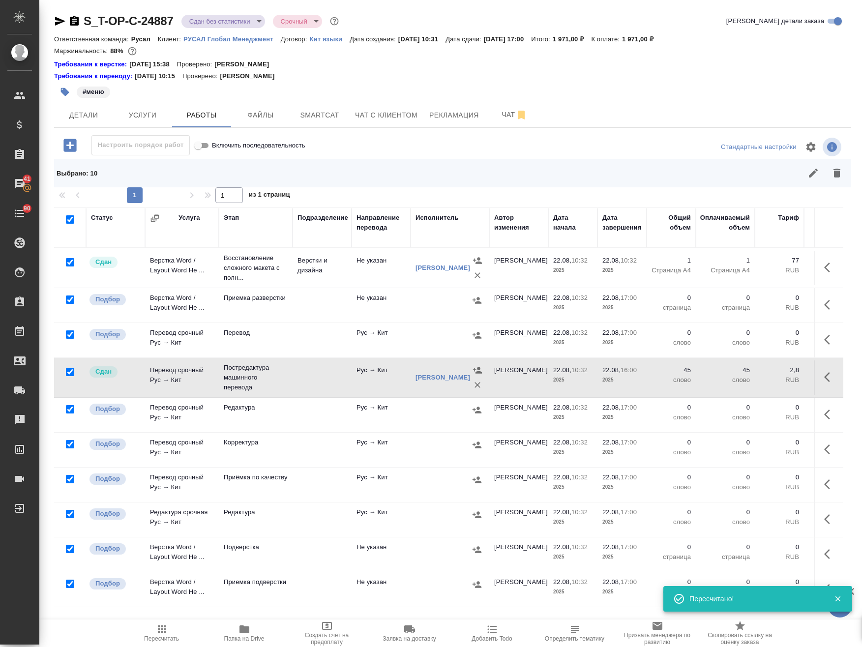
click at [69, 371] on input "checkbox" at bounding box center [70, 372] width 8 height 8
checkbox input "false"
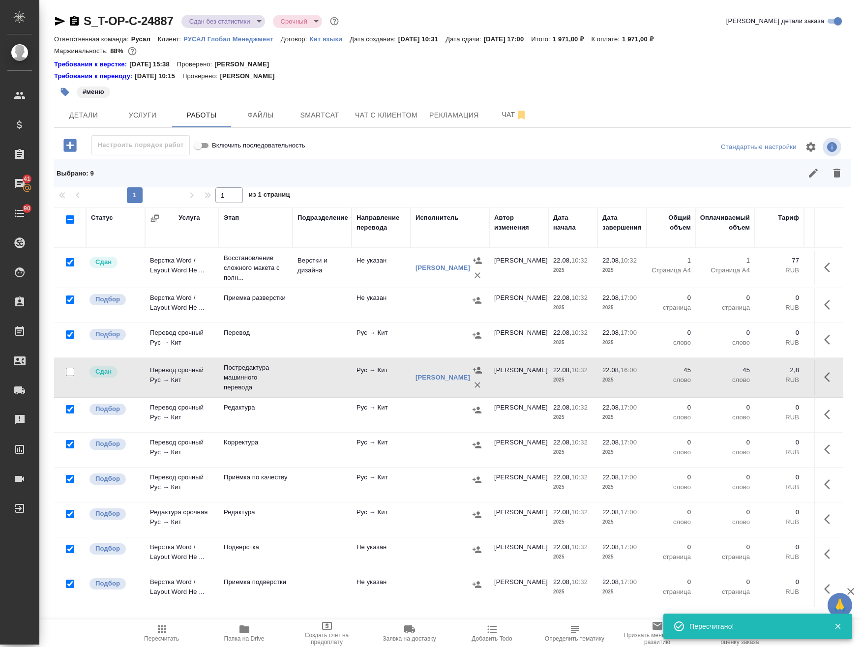
click at [73, 261] on input "checkbox" at bounding box center [70, 262] width 8 height 8
checkbox input "false"
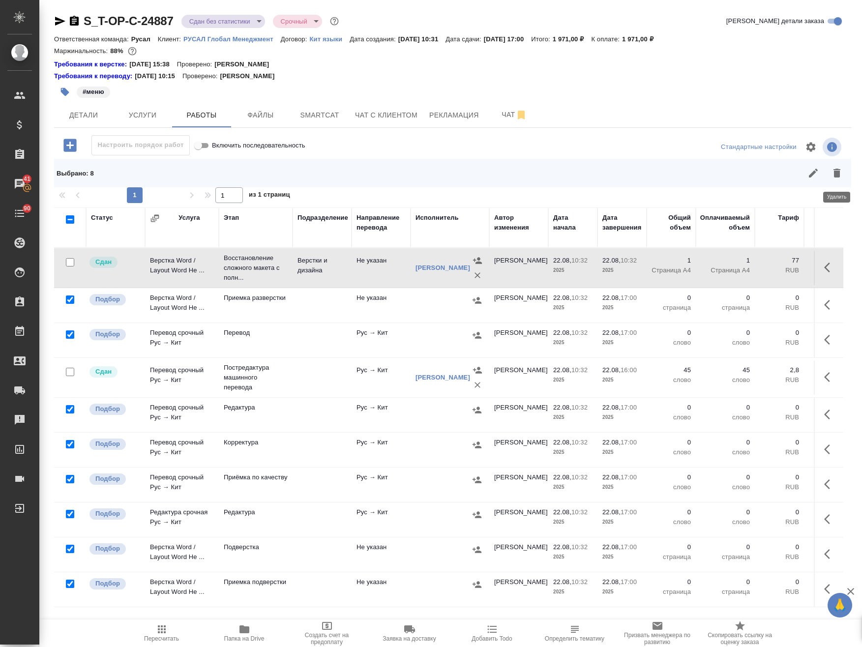
click at [835, 170] on icon "button" at bounding box center [836, 173] width 7 height 9
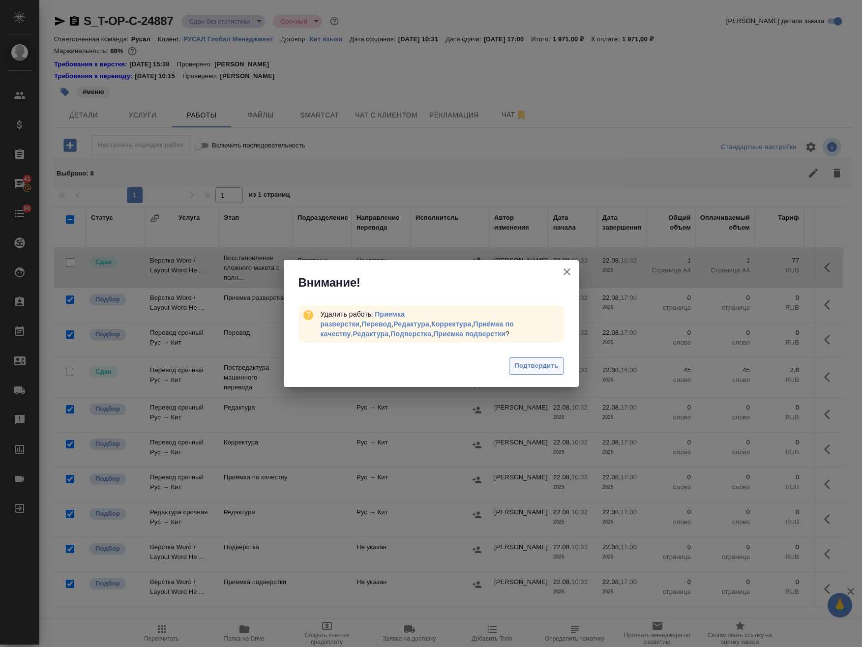
click at [546, 358] on button "Подтвердить" at bounding box center [536, 365] width 55 height 17
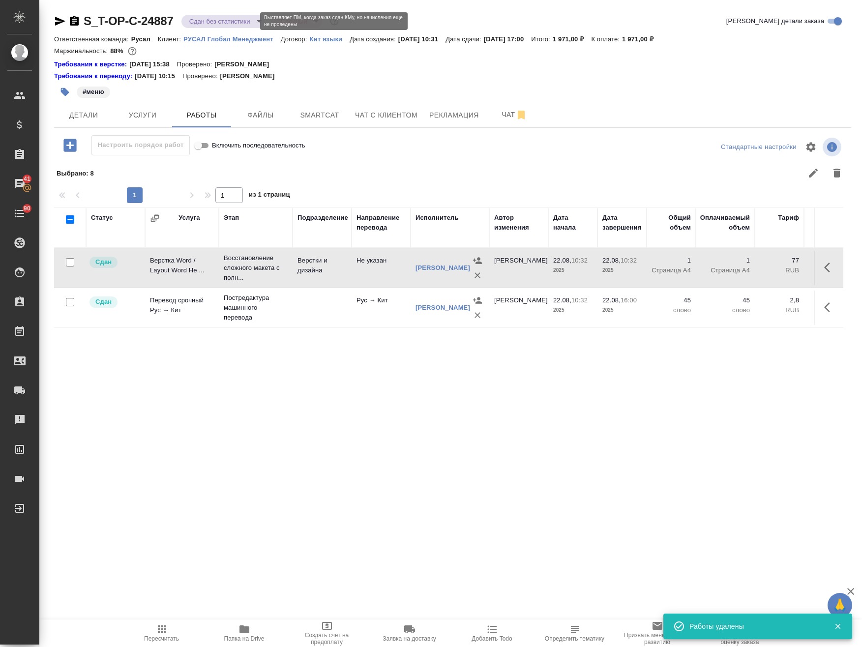
click at [219, 25] on body "🙏 .cls-1 fill:#fff; AWATERA Avdeenko Kirill Клиенты Спецификации Заказы 41 Чаты…" at bounding box center [431, 323] width 862 height 647
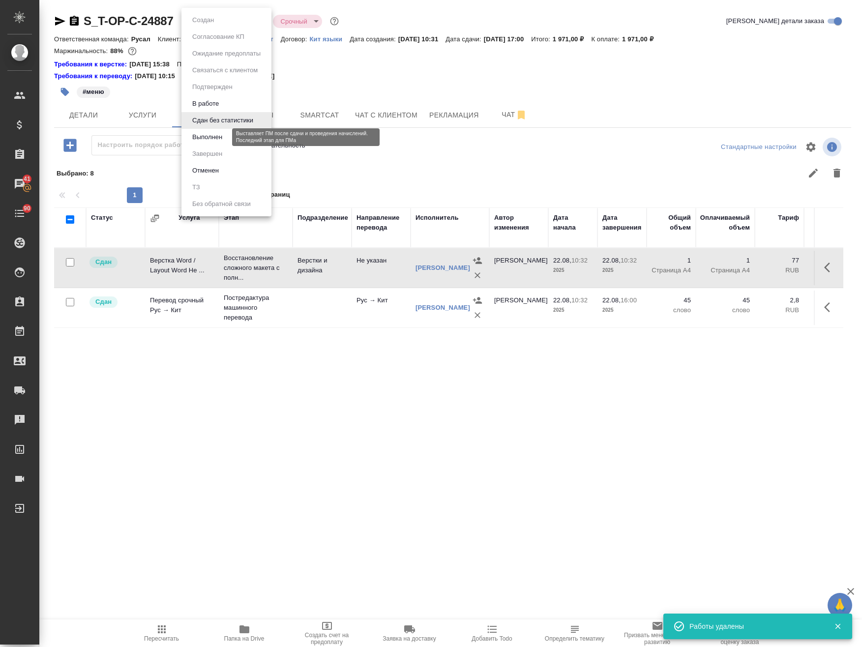
click at [213, 139] on button "Выполнен" at bounding box center [207, 137] width 36 height 11
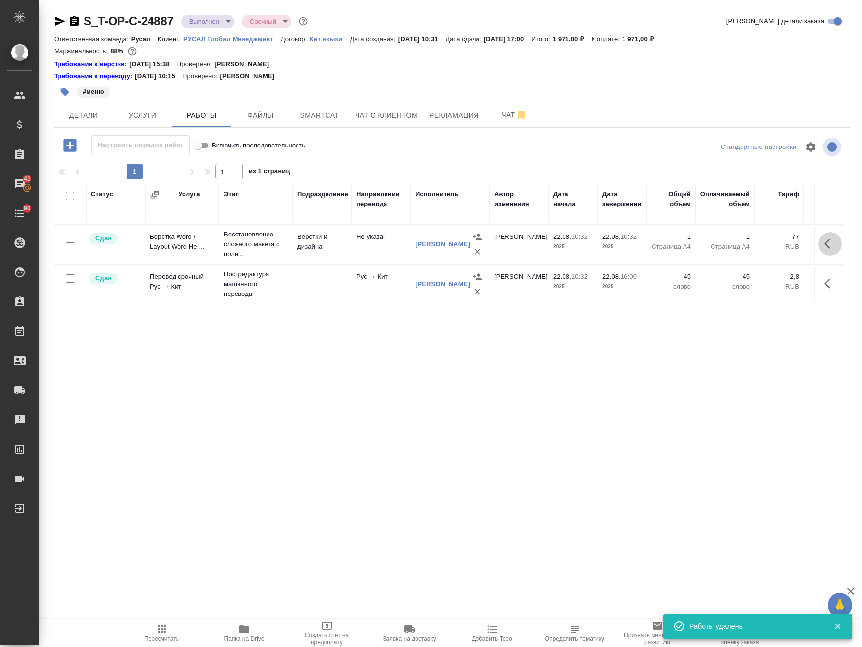
click at [829, 242] on icon "button" at bounding box center [830, 244] width 12 height 12
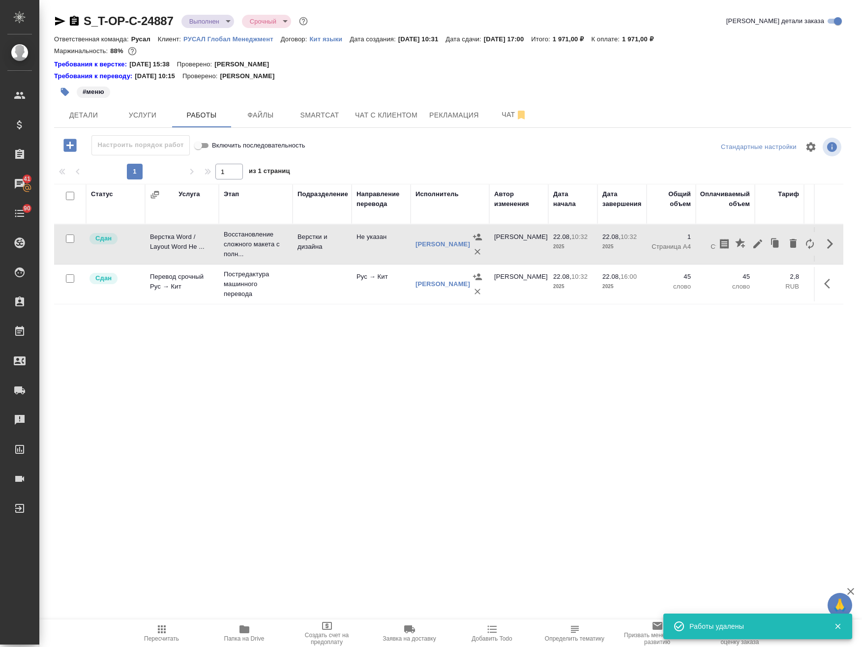
click at [343, 250] on td "Верстки и дизайна" at bounding box center [321, 244] width 59 height 34
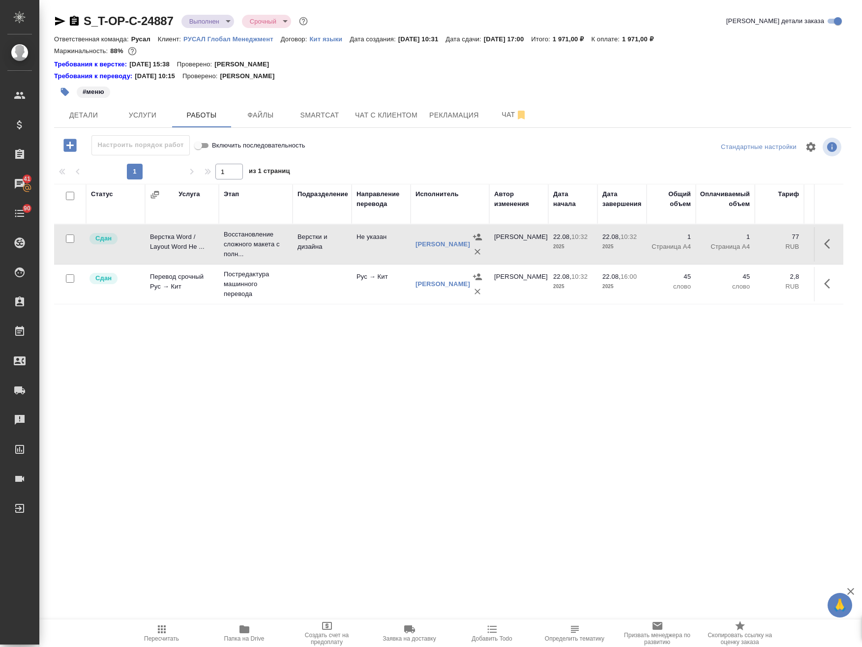
click at [343, 250] on td "Верстки и дизайна" at bounding box center [321, 244] width 59 height 34
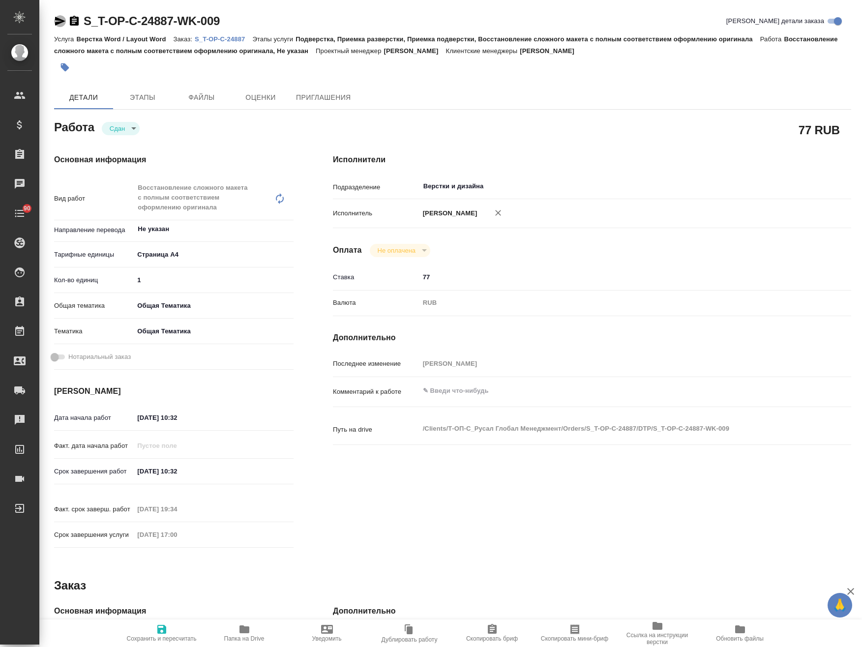
click at [56, 22] on icon "button" at bounding box center [60, 21] width 10 height 9
type textarea "x"
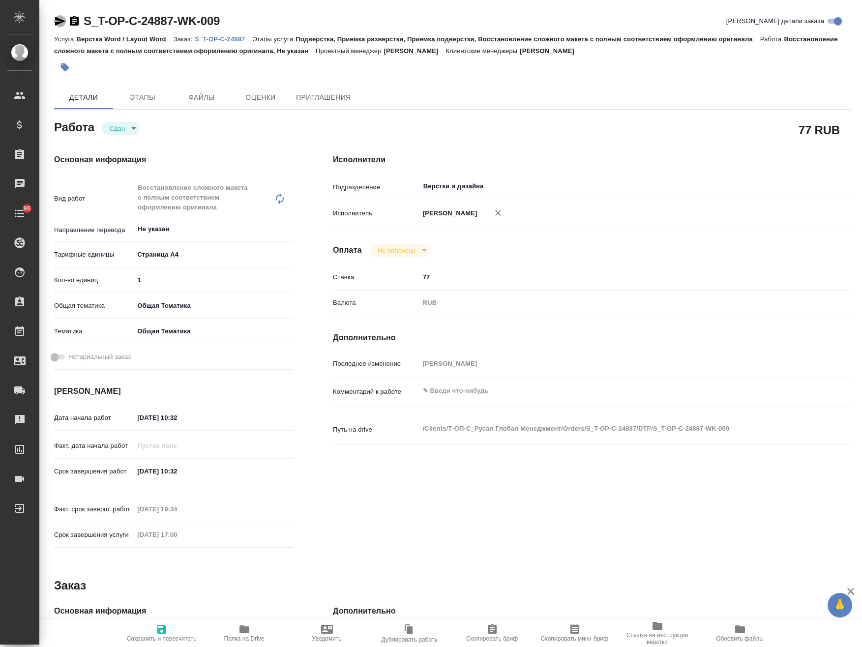
type textarea "x"
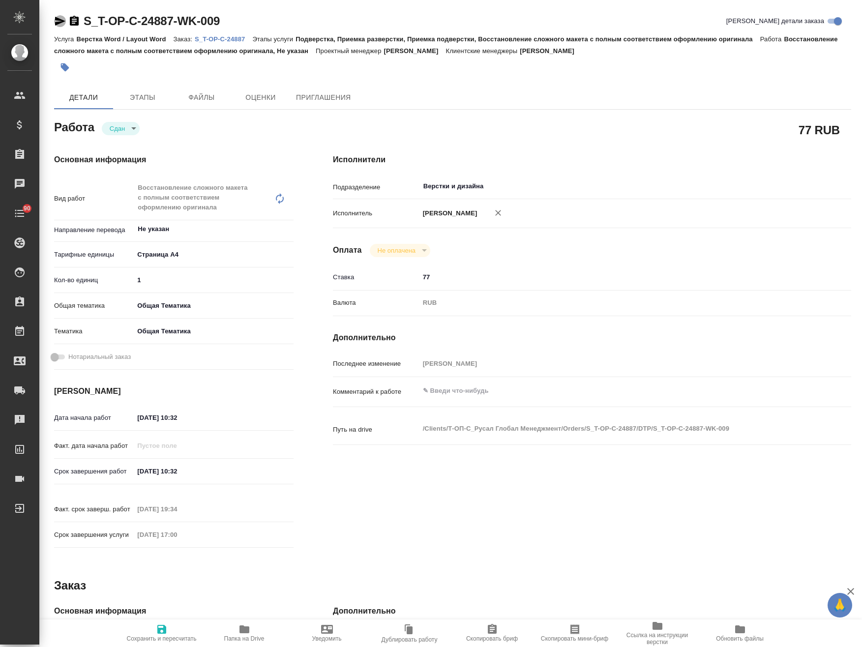
type textarea "x"
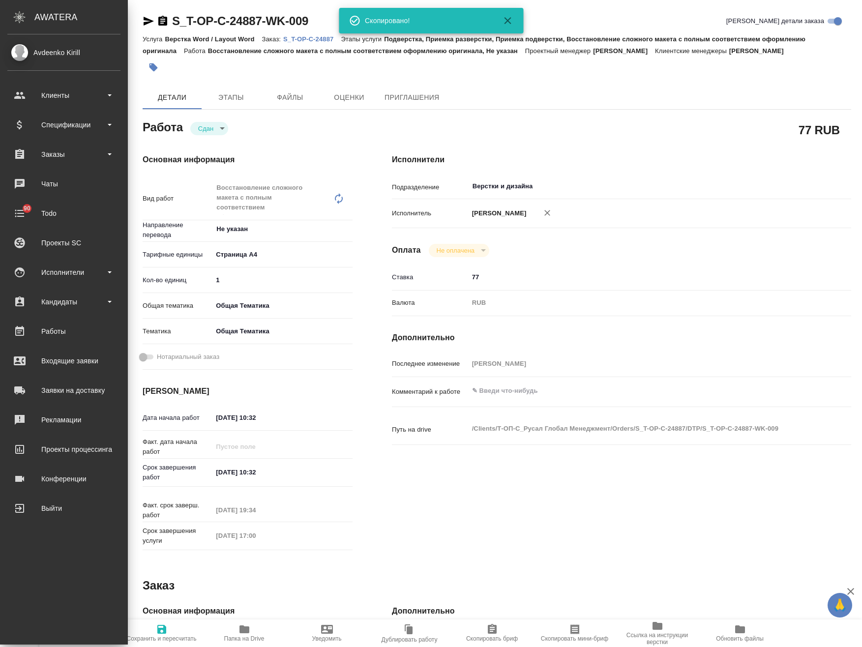
type textarea "x"
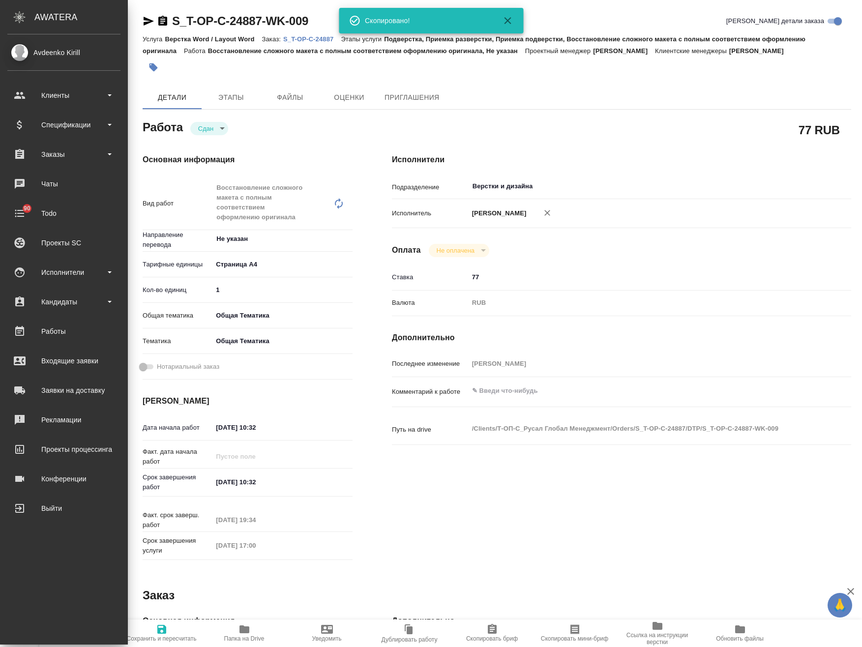
type textarea "x"
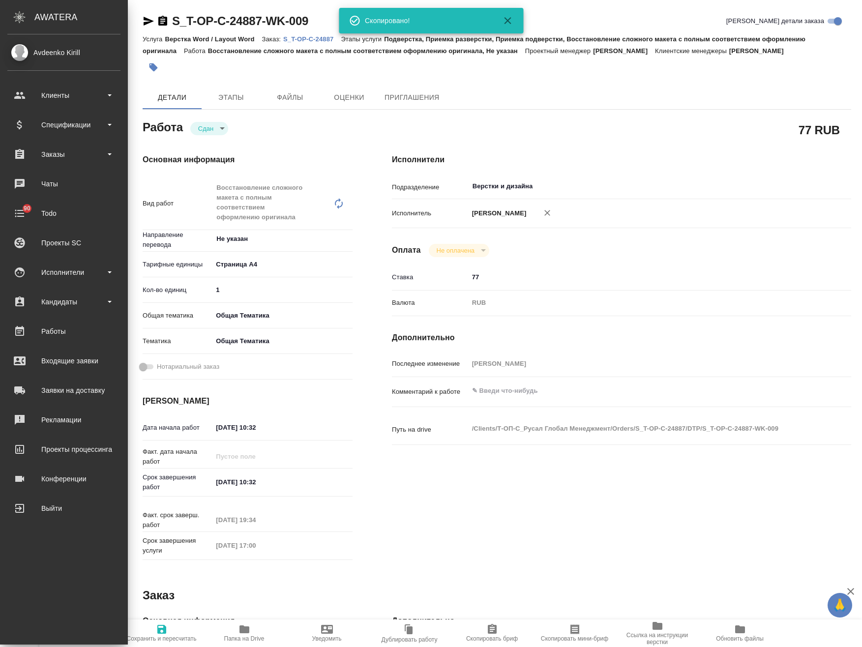
type textarea "x"
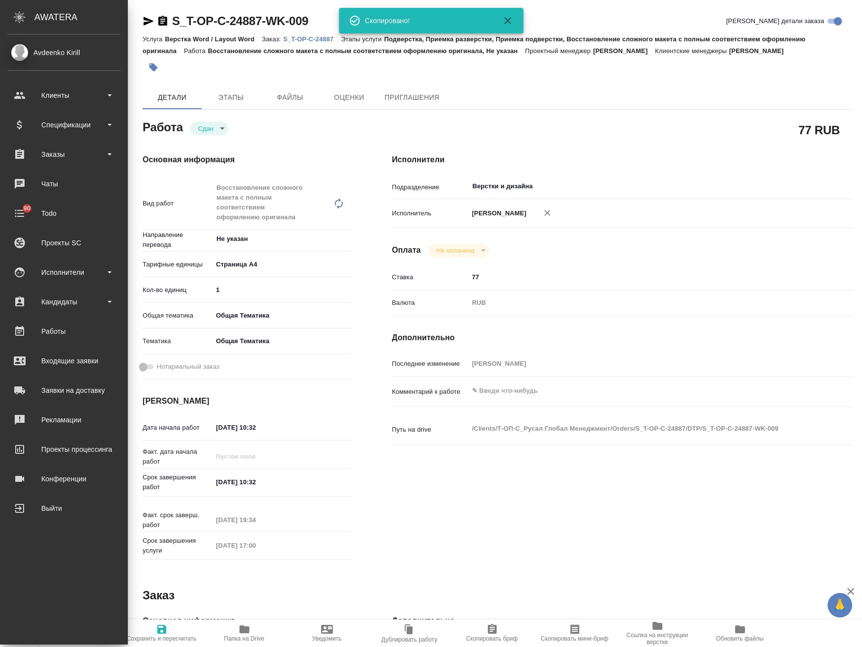
type textarea "x"
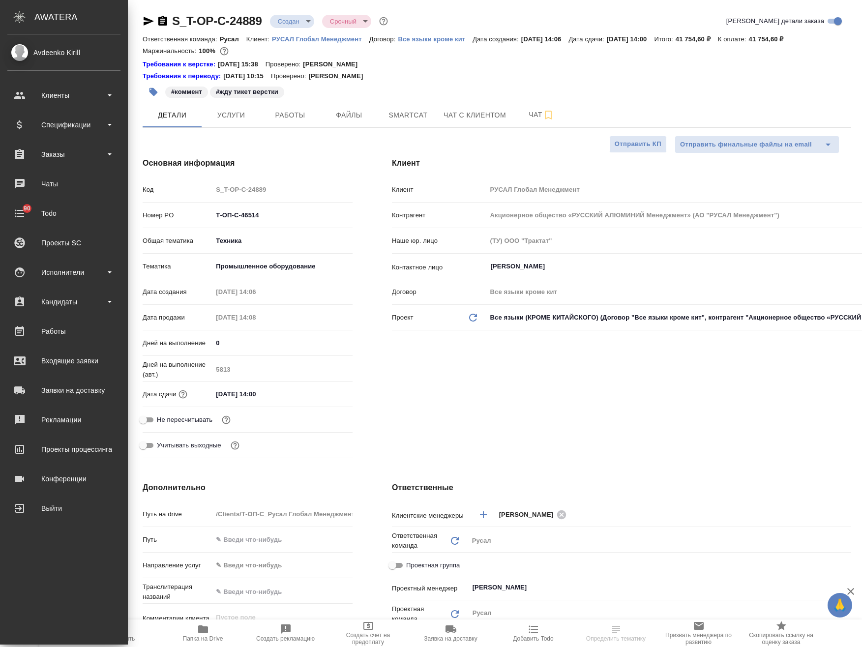
select select "RU"
type textarea "x"
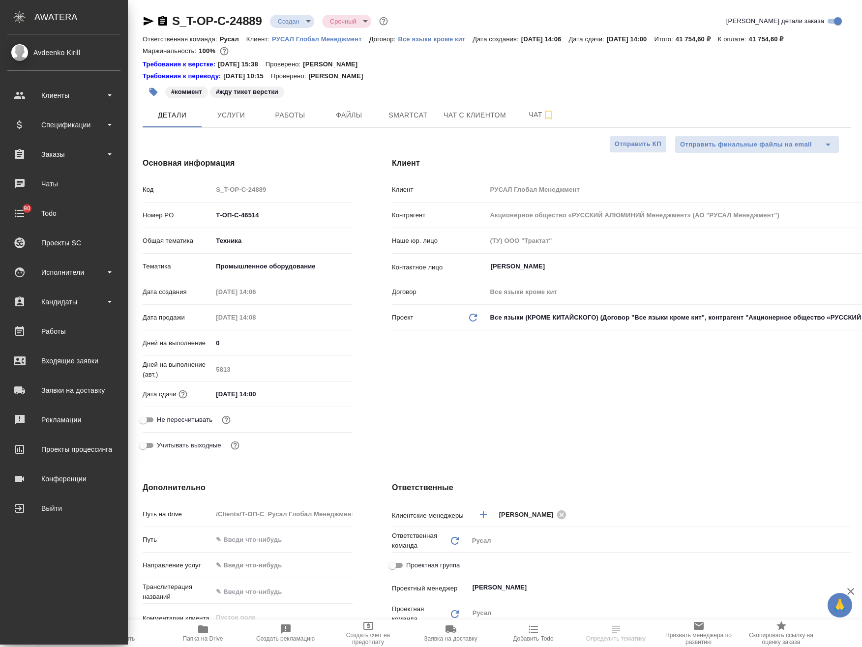
type textarea "x"
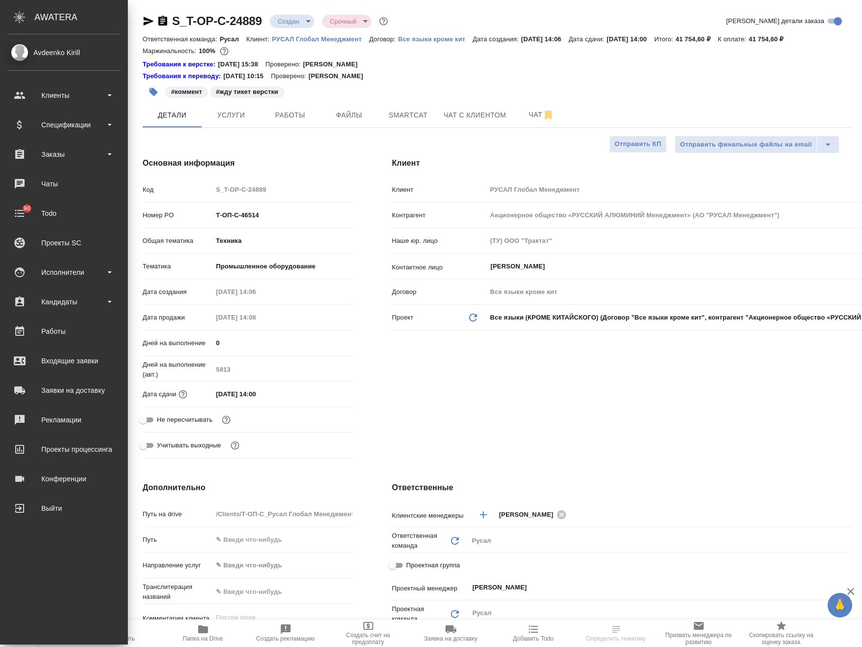
type textarea "x"
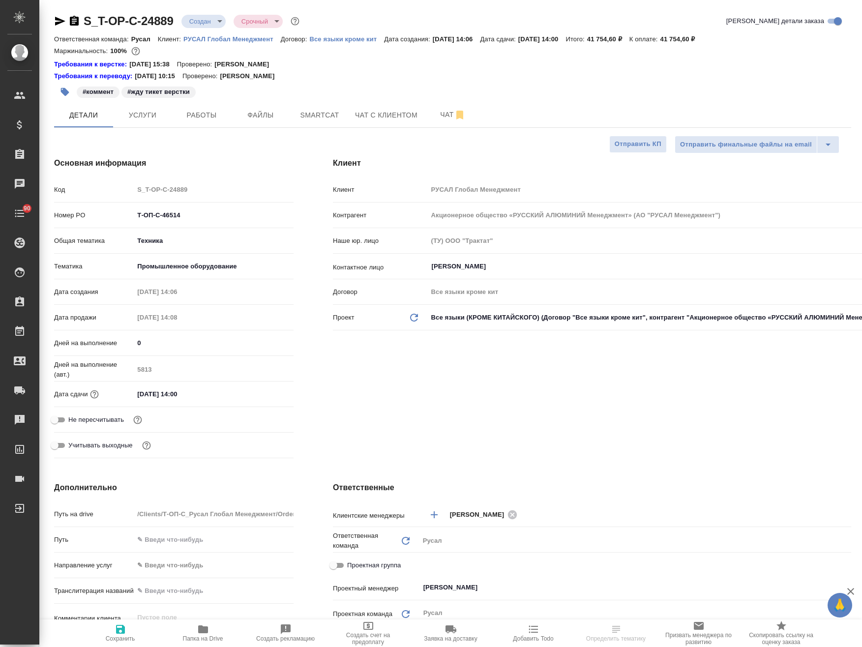
type textarea "x"
click at [195, 27] on body "🙏 .cls-1 fill:#fff; AWATERA Avdeenko Kirill Клиенты Спецификации Заказы Чаты 90…" at bounding box center [431, 323] width 862 height 647
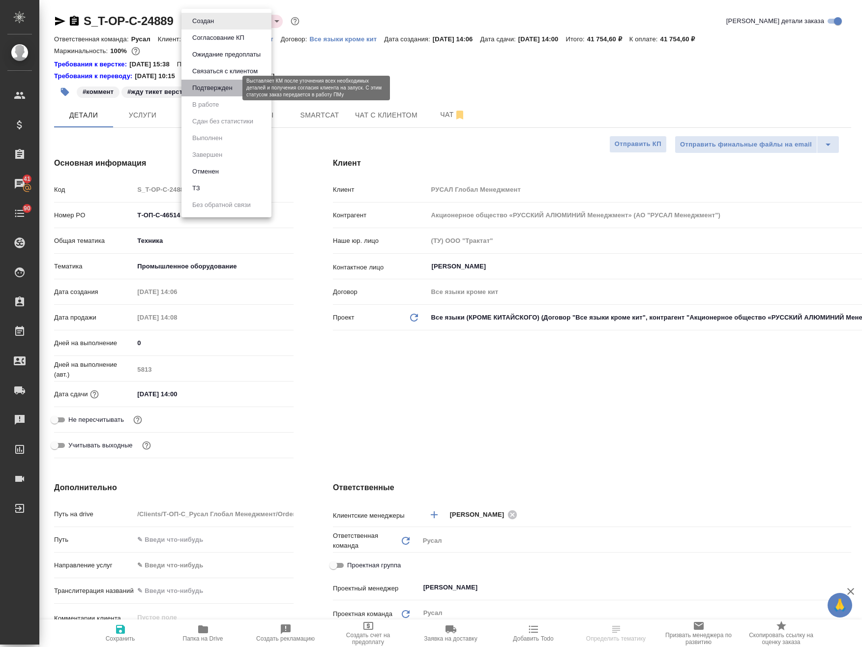
click at [222, 89] on button "Подтвержден" at bounding box center [212, 88] width 46 height 11
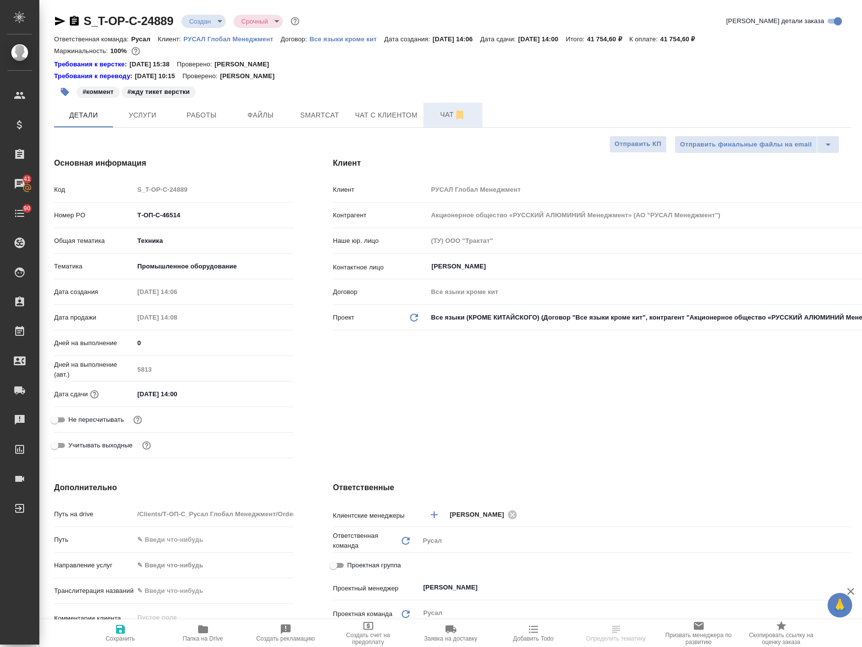
click at [436, 110] on span "Чат" at bounding box center [452, 115] width 47 height 12
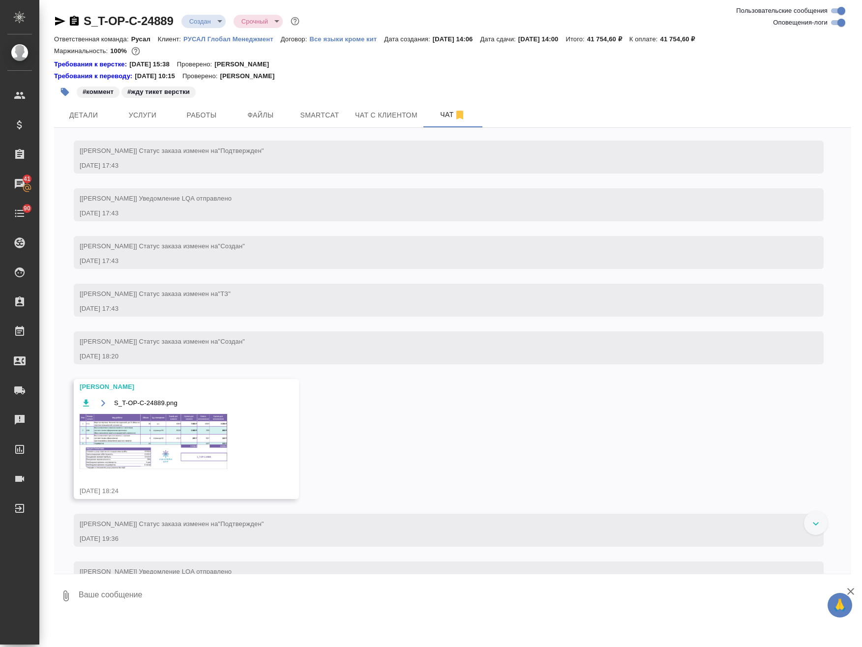
scroll to position [794, 0]
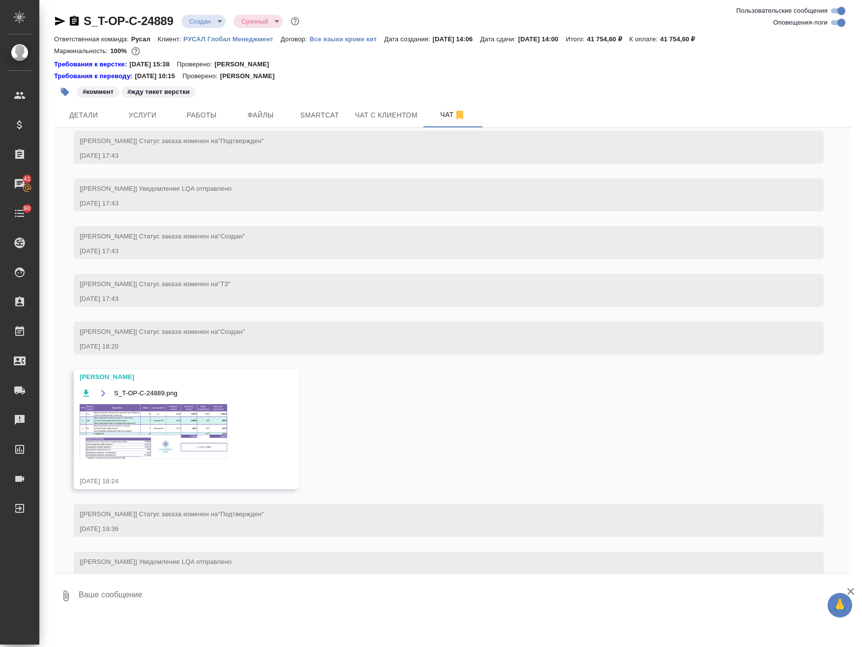
click at [152, 459] on img at bounding box center [153, 431] width 147 height 55
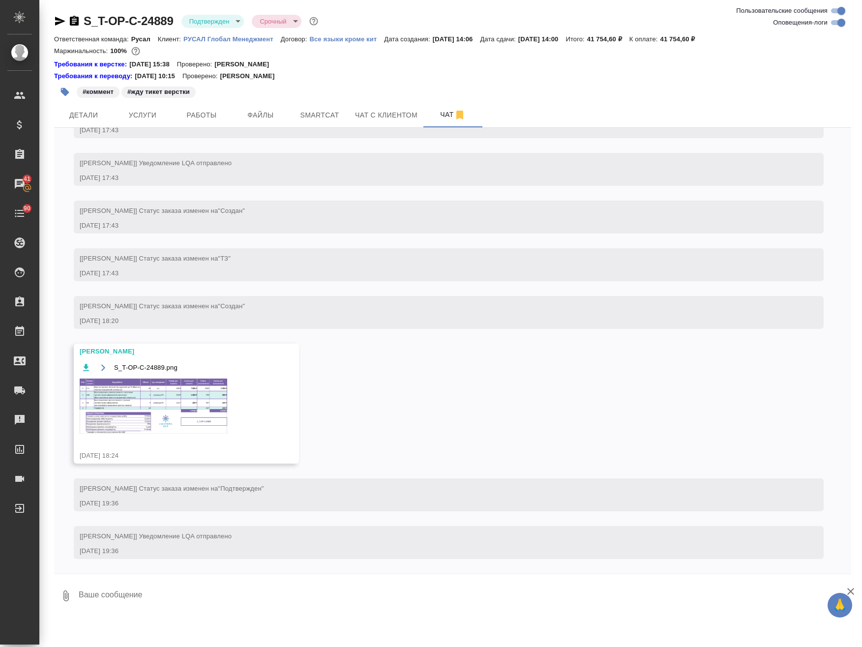
scroll to position [849, 0]
click at [183, 426] on img at bounding box center [153, 406] width 147 height 55
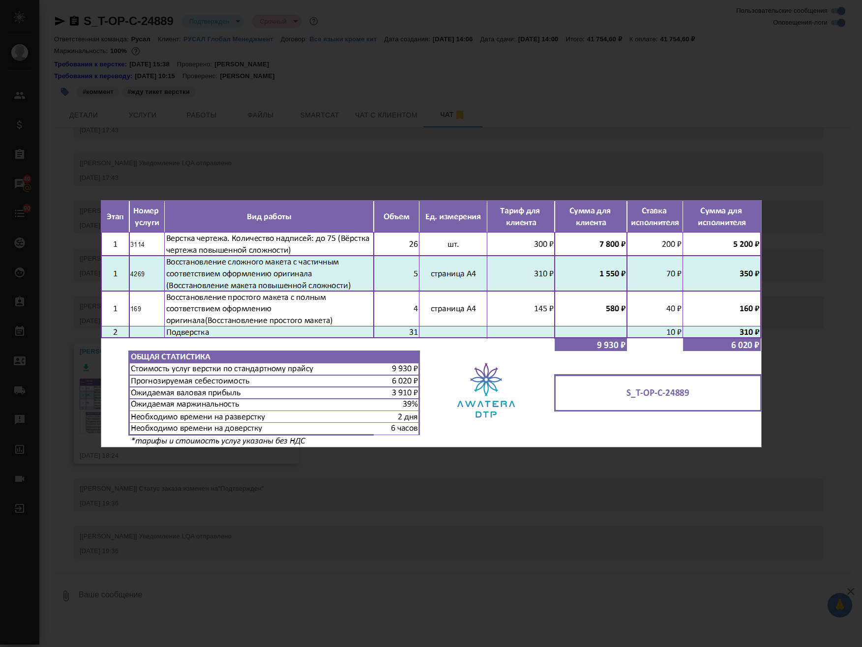
click at [238, 500] on div "S_T-OP-C-24889.png 1 of 1" at bounding box center [431, 323] width 862 height 647
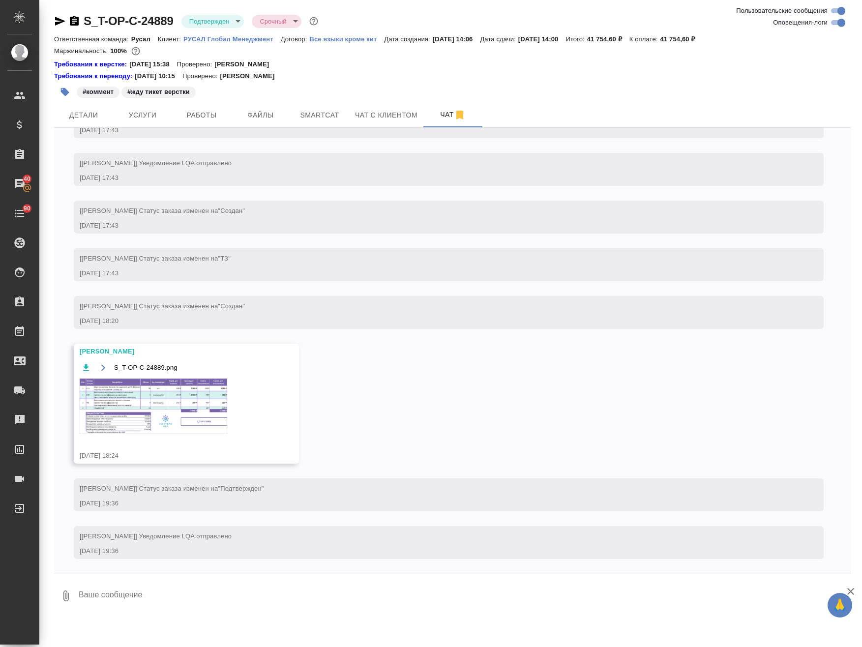
click at [62, 19] on icon "button" at bounding box center [60, 21] width 12 height 12
click at [213, 120] on span "Работы" at bounding box center [201, 115] width 47 height 12
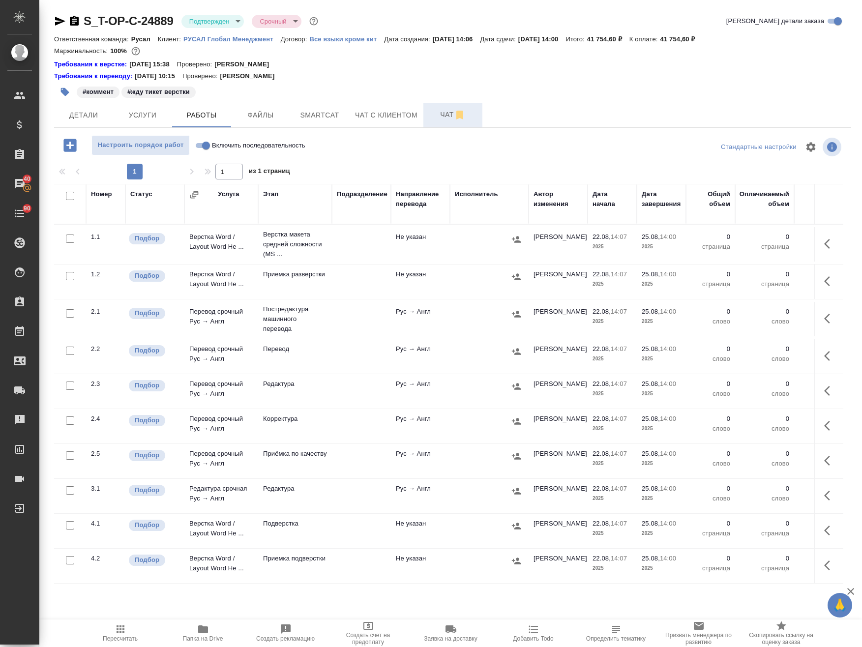
click at [429, 115] on span "Чат" at bounding box center [452, 115] width 47 height 12
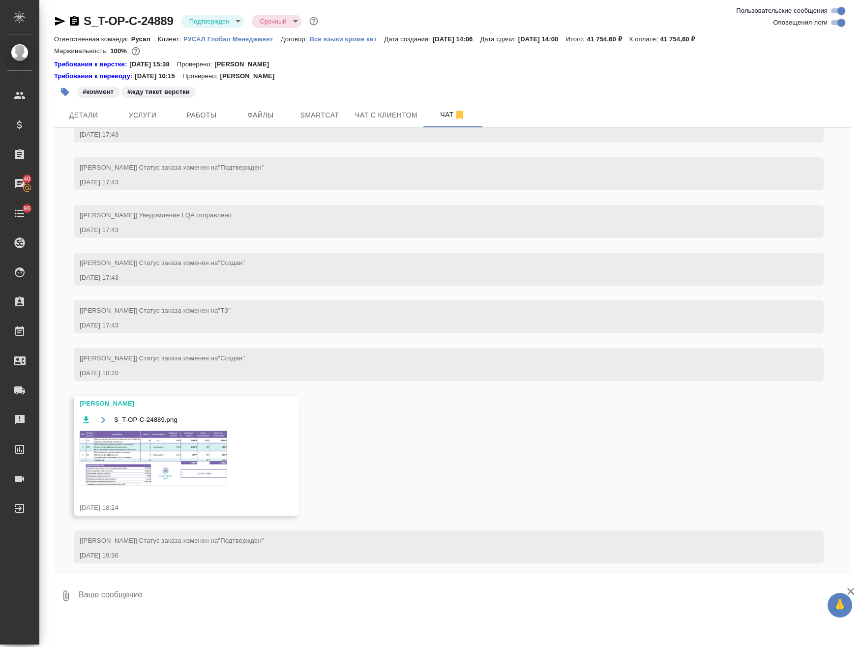
scroll to position [794, 0]
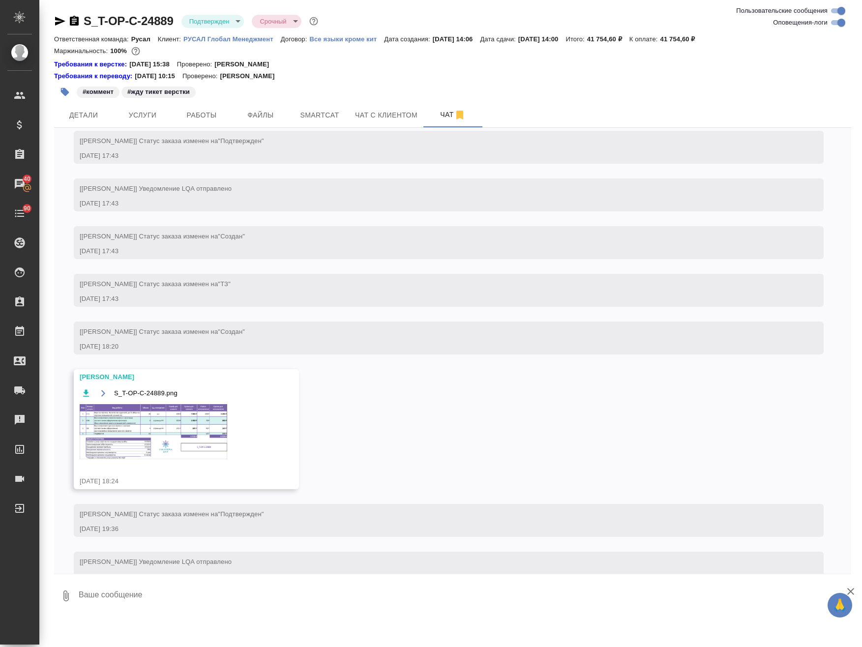
click at [197, 456] on img at bounding box center [153, 431] width 147 height 55
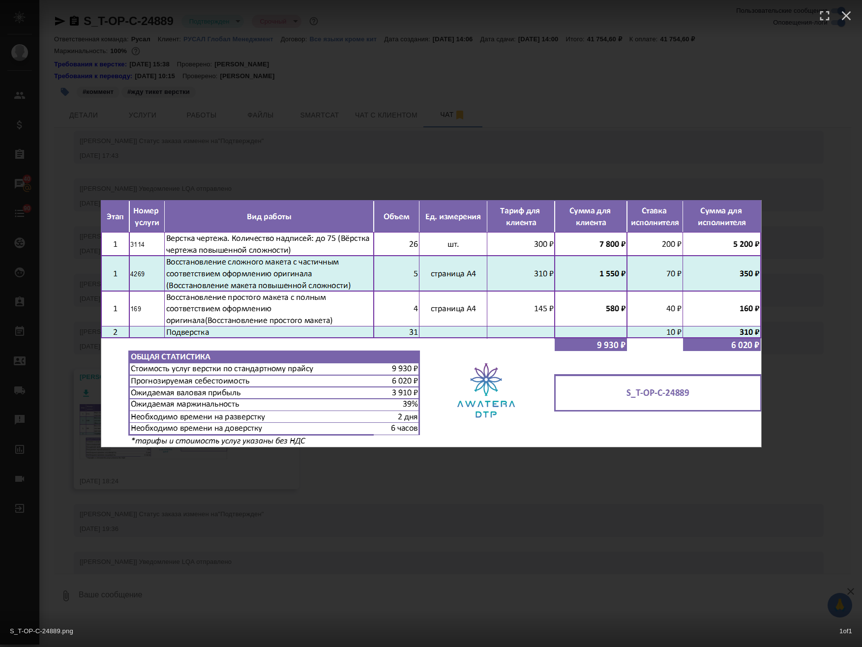
click at [285, 519] on div "S_T-OP-C-24889.png 1 of 1" at bounding box center [431, 323] width 862 height 647
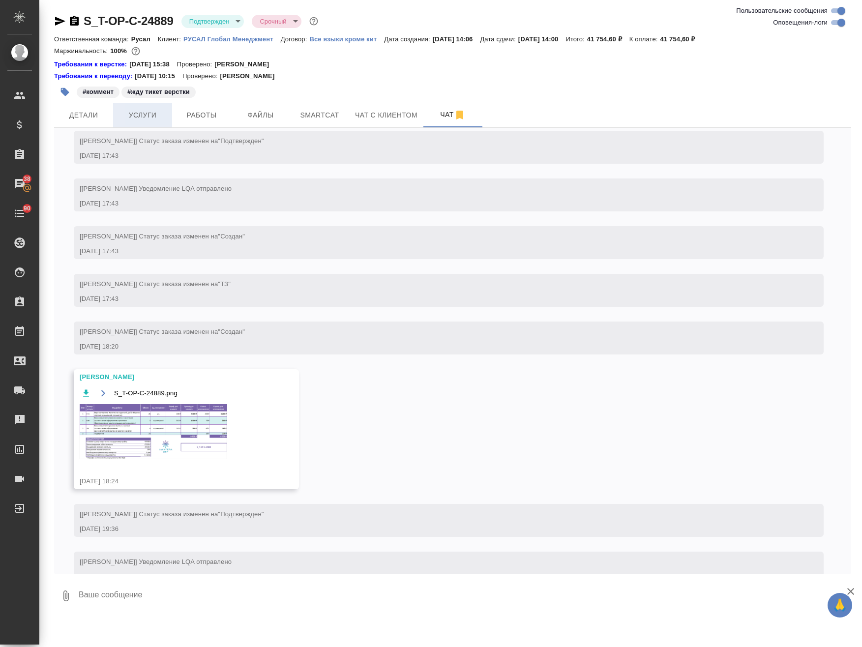
click at [153, 120] on span "Услуги" at bounding box center [142, 115] width 47 height 12
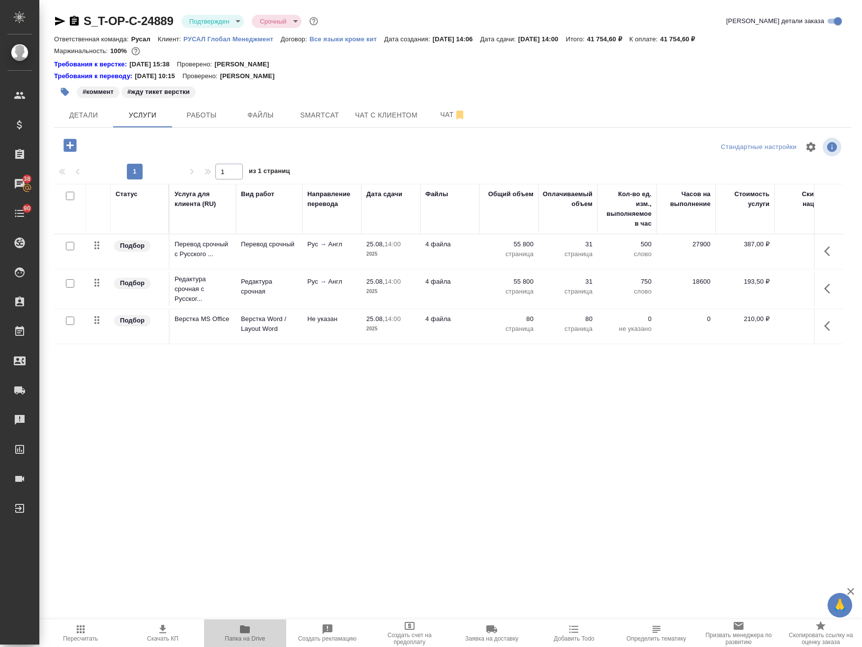
click at [241, 637] on span "Папка на Drive" at bounding box center [245, 638] width 40 height 7
click at [444, 109] on span "Чат" at bounding box center [452, 115] width 47 height 12
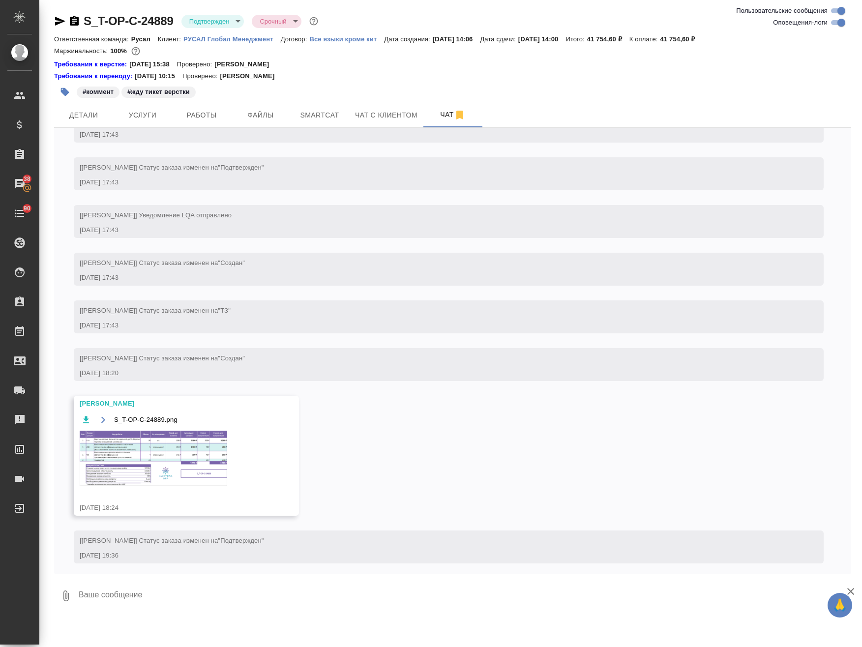
scroll to position [794, 0]
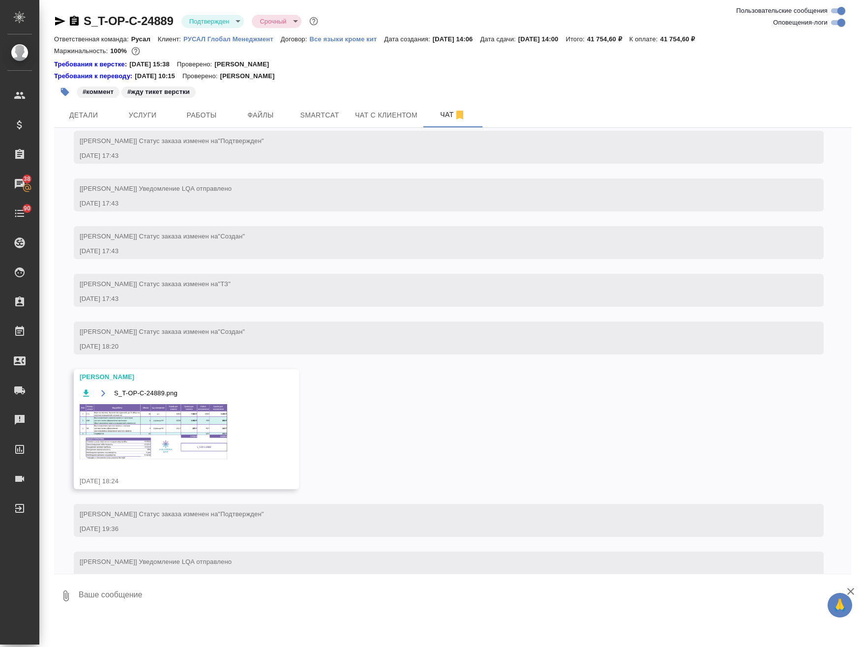
click at [187, 459] on img at bounding box center [153, 431] width 147 height 55
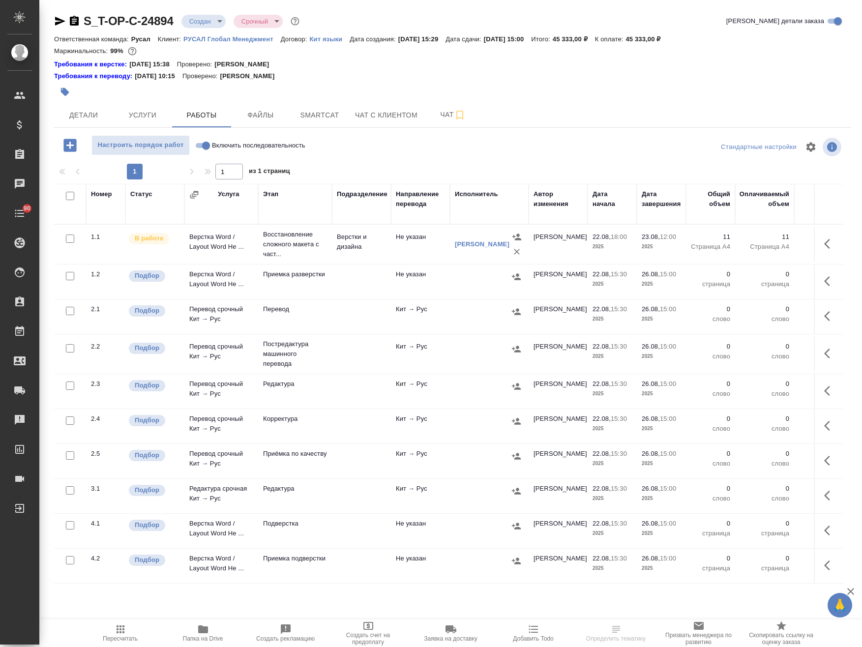
click at [204, 15] on body "🙏 .cls-1 fill:#fff; AWATERA Avdeenko Kirill Клиенты Спецификации Заказы Чаты 90…" at bounding box center [431, 323] width 862 height 647
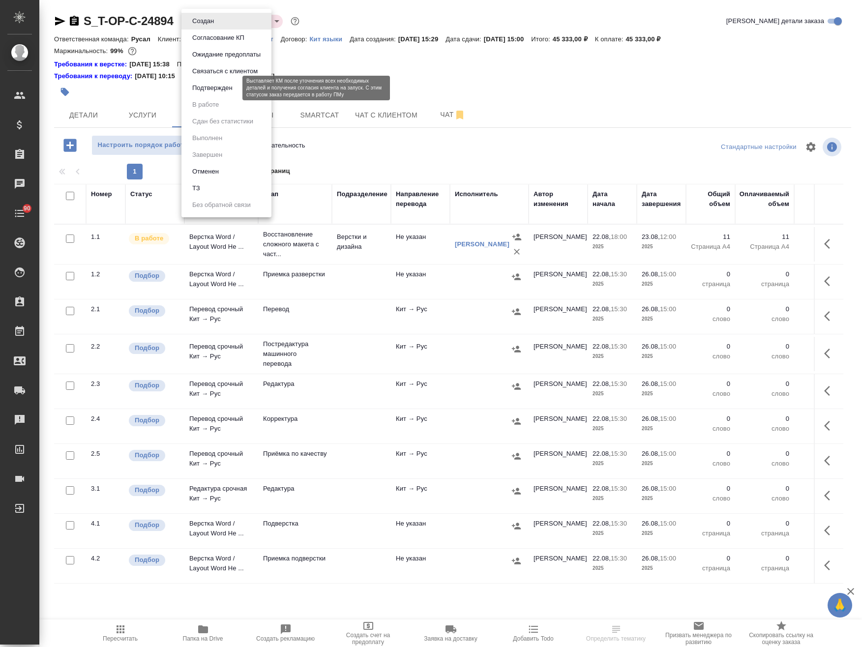
click at [224, 87] on button "Подтвержден" at bounding box center [212, 88] width 46 height 11
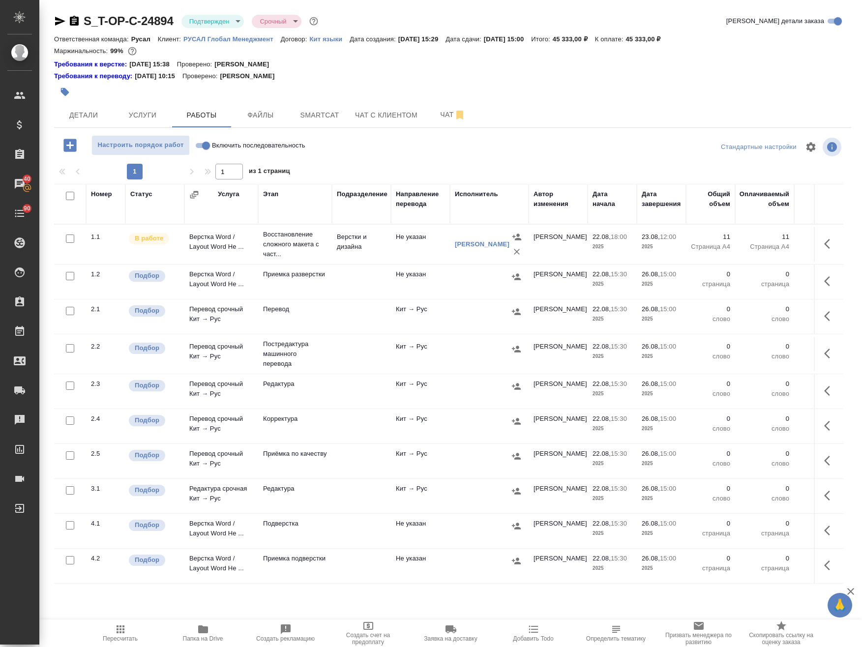
click at [68, 94] on icon "button" at bounding box center [65, 92] width 10 height 10
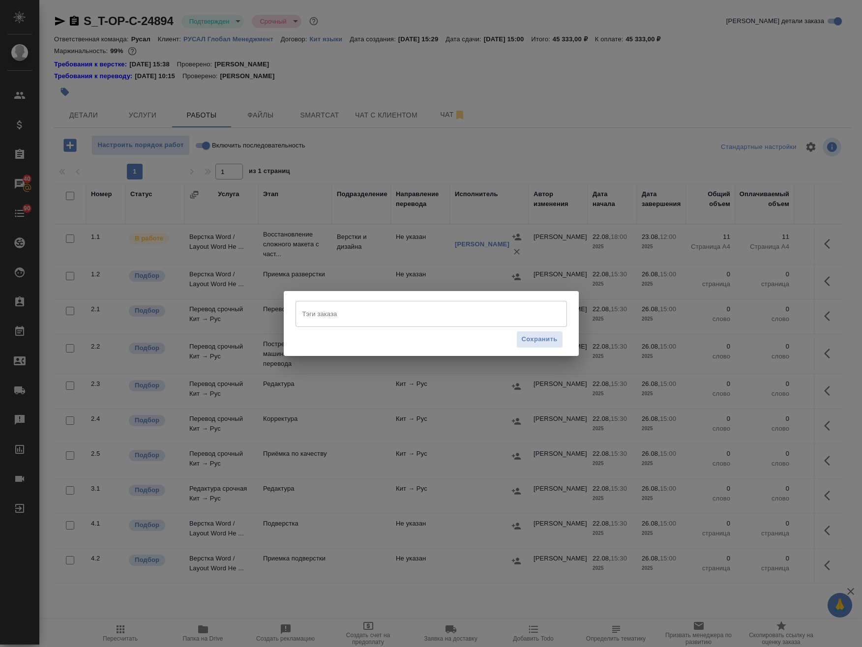
click at [343, 318] on input "Тэги заказа" at bounding box center [422, 313] width 244 height 17
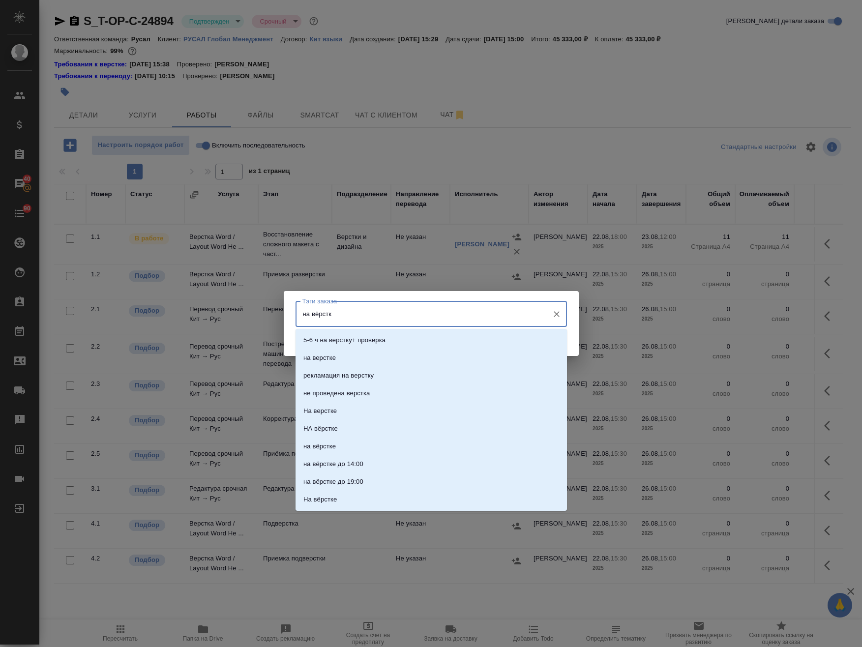
type input "на вёрстке"
click at [349, 342] on li "на верстке" at bounding box center [430, 340] width 271 height 18
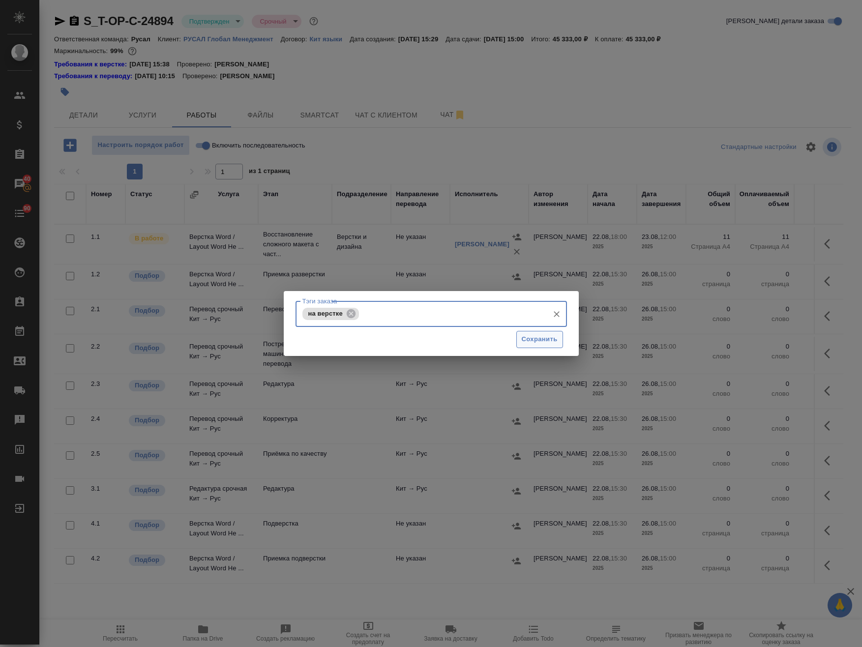
click at [552, 342] on span "Сохранить" at bounding box center [540, 339] width 36 height 11
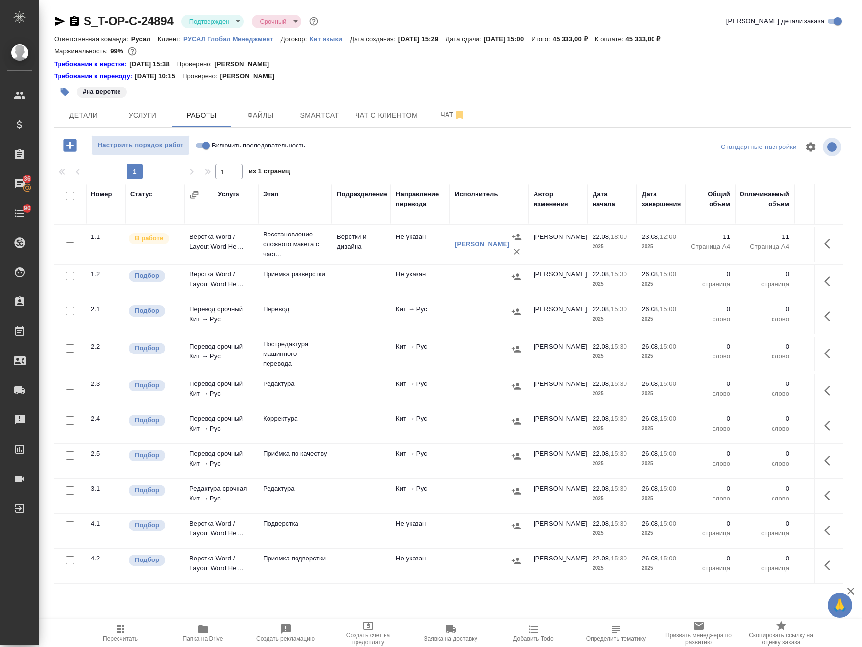
click at [60, 20] on icon "button" at bounding box center [60, 21] width 10 height 9
click at [443, 4] on div "S_T-OP-C-24894 Подтвержден confirmed Срочный urgent Кратко детали заказа Ответс…" at bounding box center [453, 399] width 808 height 799
click at [72, 116] on span "Детали" at bounding box center [83, 115] width 47 height 12
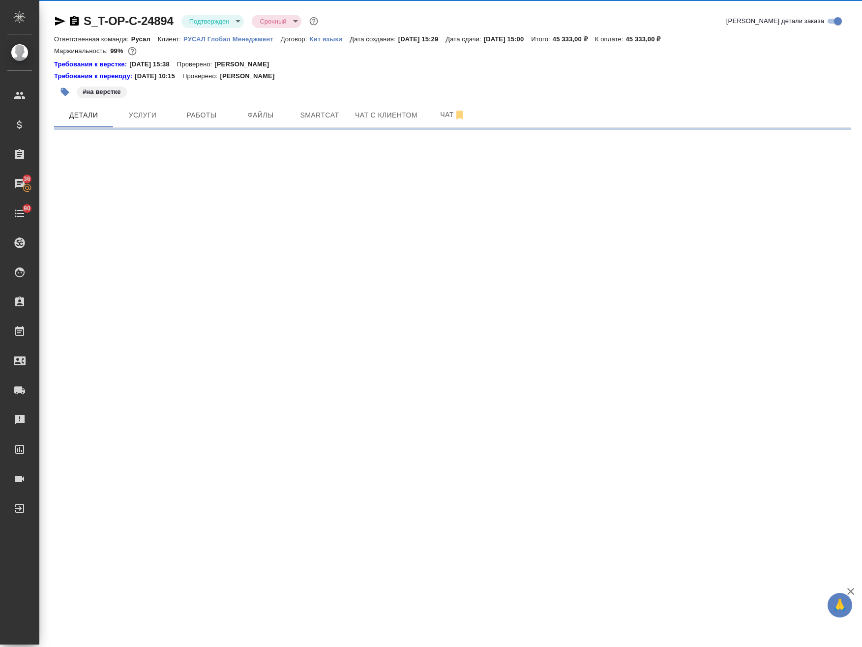
select select "RU"
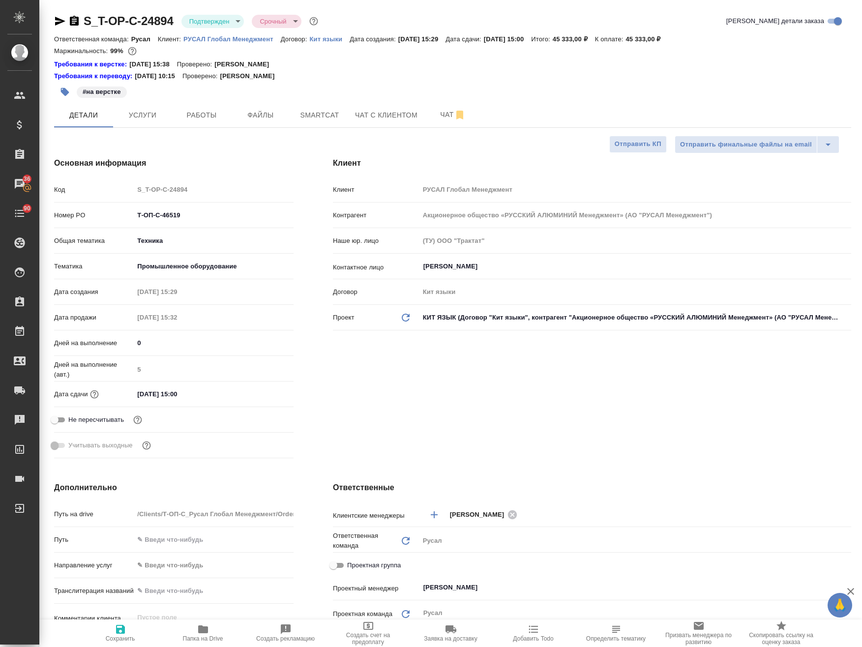
type textarea "x"
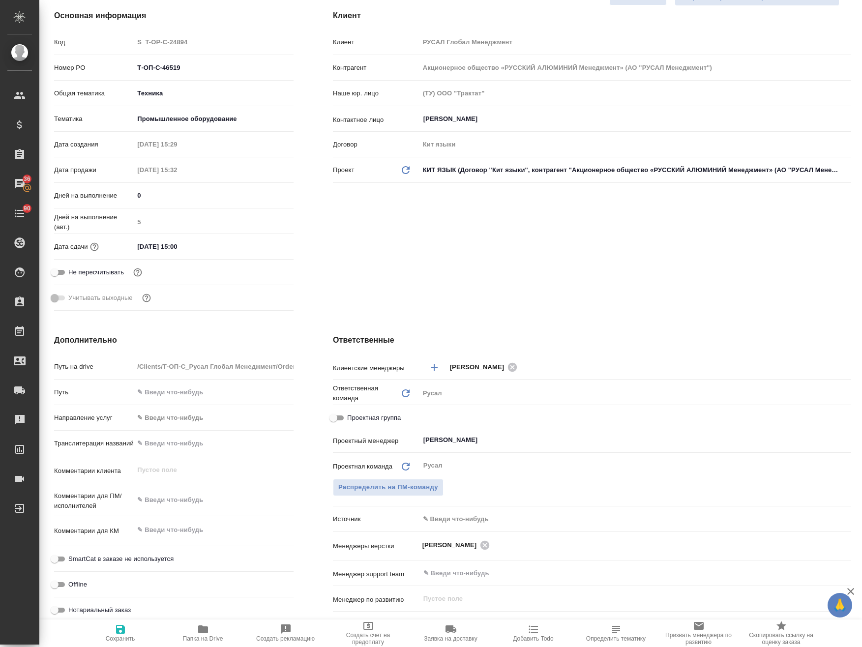
click at [336, 417] on input "Проектная группа" at bounding box center [333, 418] width 35 height 12
checkbox input "true"
type textarea "x"
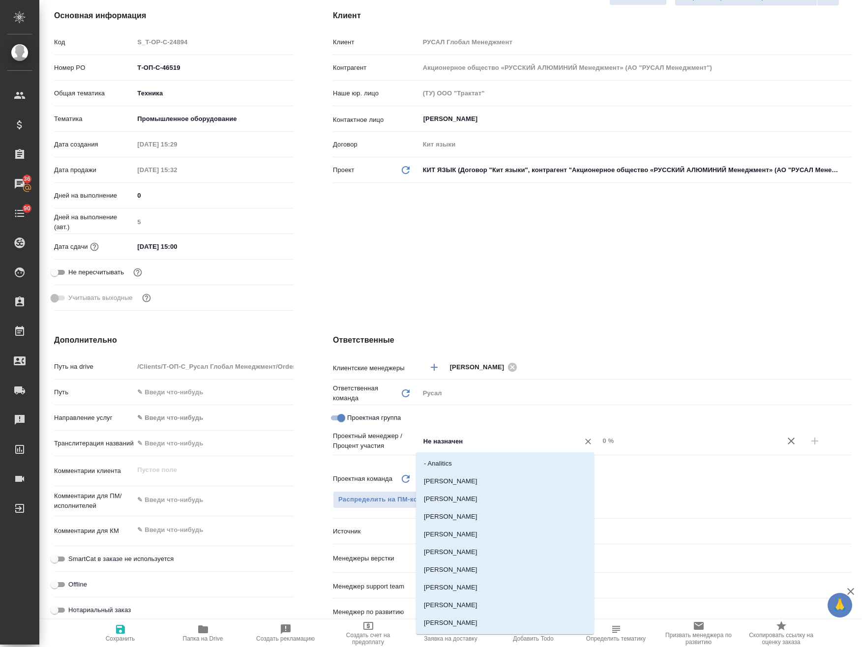
click at [478, 446] on input "Не назначен" at bounding box center [492, 441] width 141 height 12
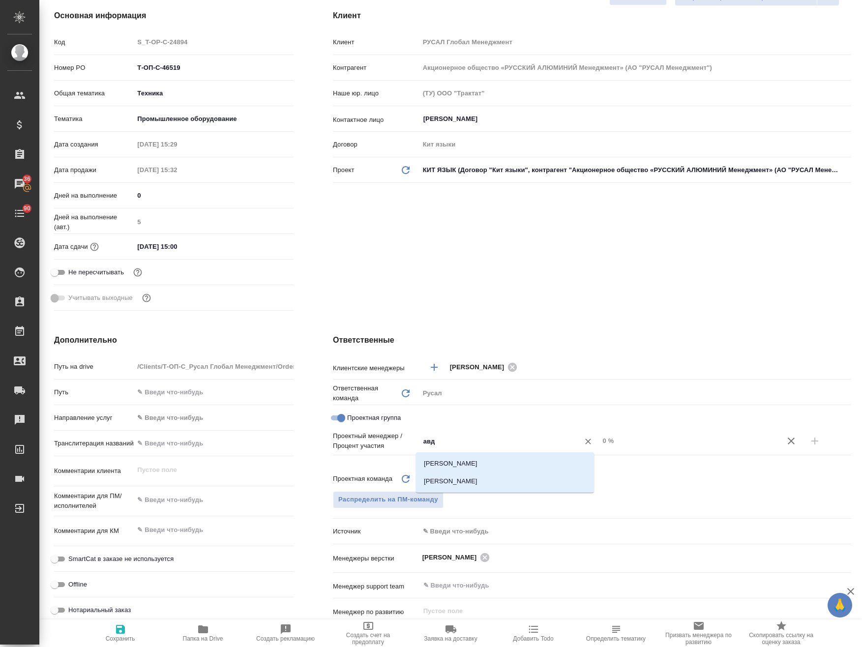
type input "авде"
click at [469, 485] on li "[PERSON_NAME]" at bounding box center [505, 481] width 178 height 18
type textarea "x"
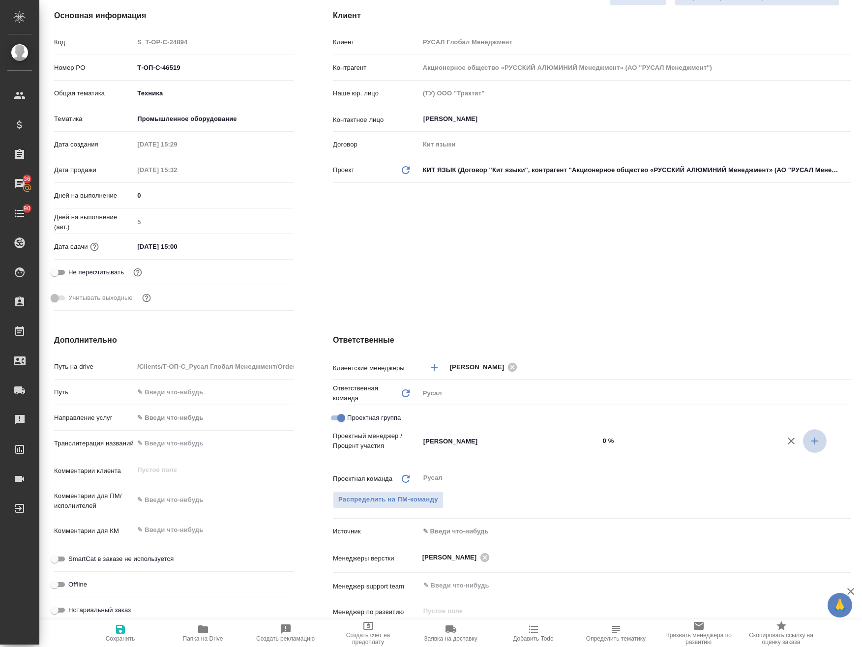
click at [810, 442] on icon "button" at bounding box center [815, 441] width 12 height 12
type textarea "x"
click at [530, 453] on input "Не назначен" at bounding box center [492, 457] width 141 height 12
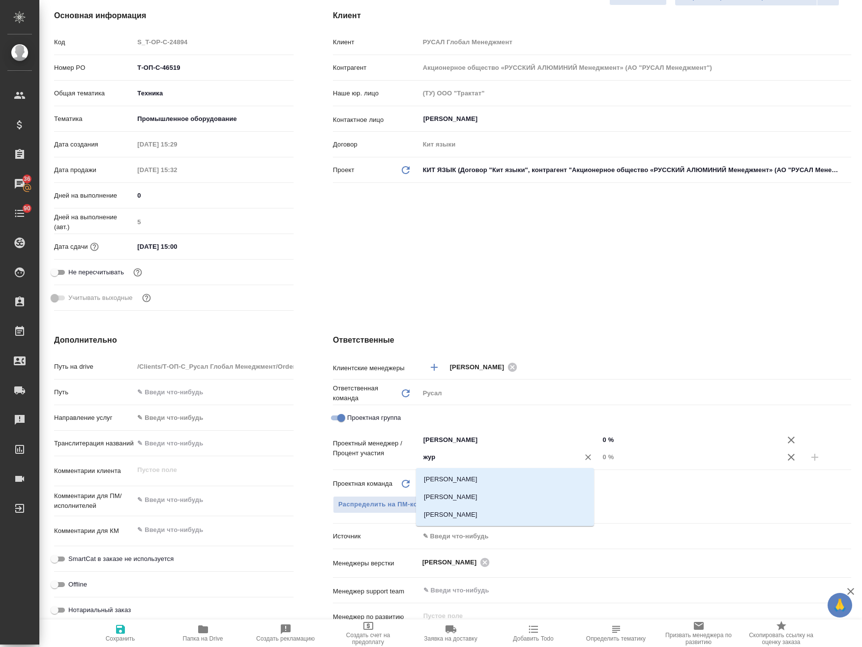
type input "жура"
click at [517, 497] on li "[PERSON_NAME]" at bounding box center [505, 497] width 178 height 18
type textarea "x"
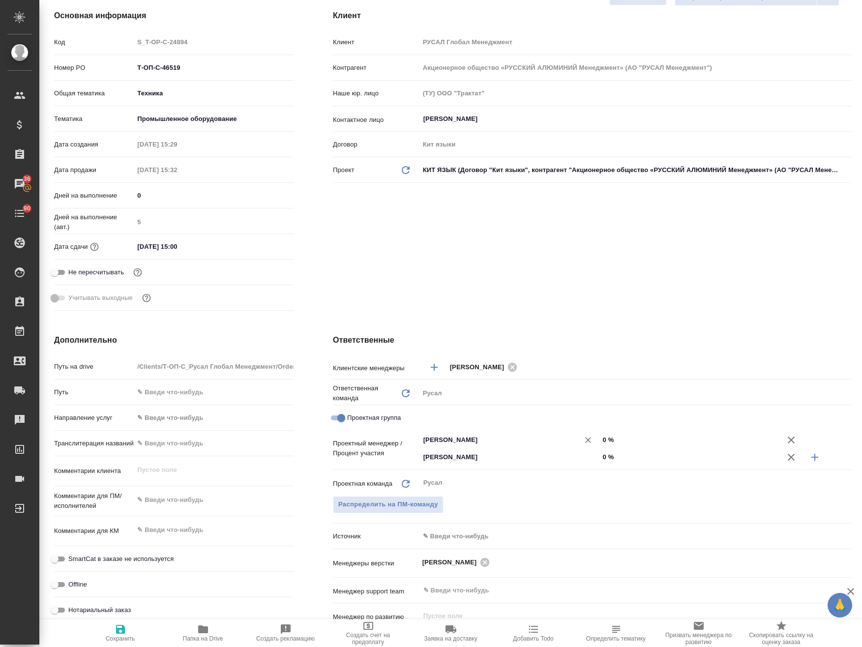
drag, startPoint x: 566, startPoint y: 441, endPoint x: 548, endPoint y: 439, distance: 18.8
click at [548, 439] on div "[PERSON_NAME] ​ 0 %" at bounding box center [635, 439] width 432 height 17
type textarea "x"
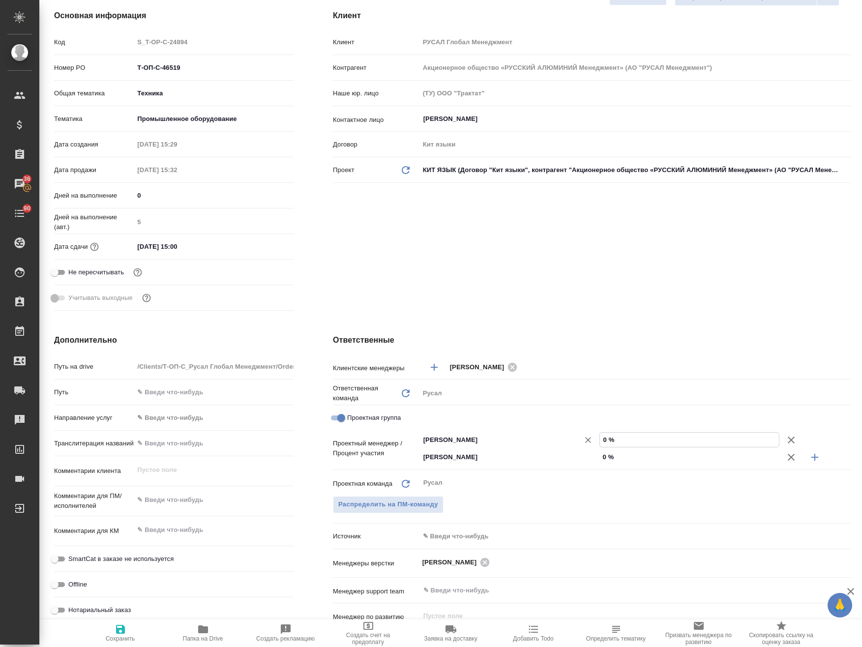
type input "1 %"
type textarea "x"
type input "10 %"
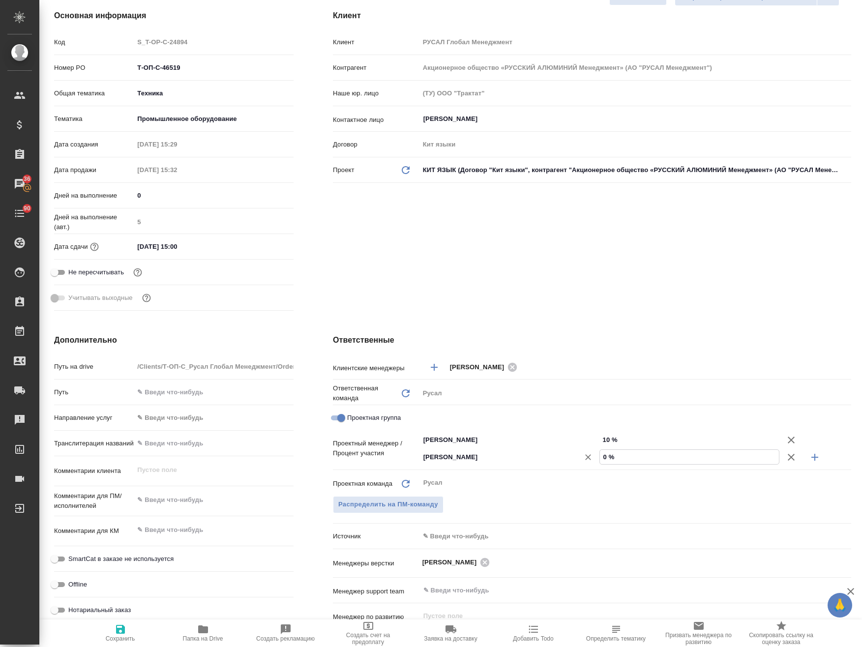
drag, startPoint x: 637, startPoint y: 448, endPoint x: 561, endPoint y: 460, distance: 77.2
click at [561, 460] on div "Журавлева Александра ​ 0 %" at bounding box center [635, 456] width 432 height 17
type textarea "x"
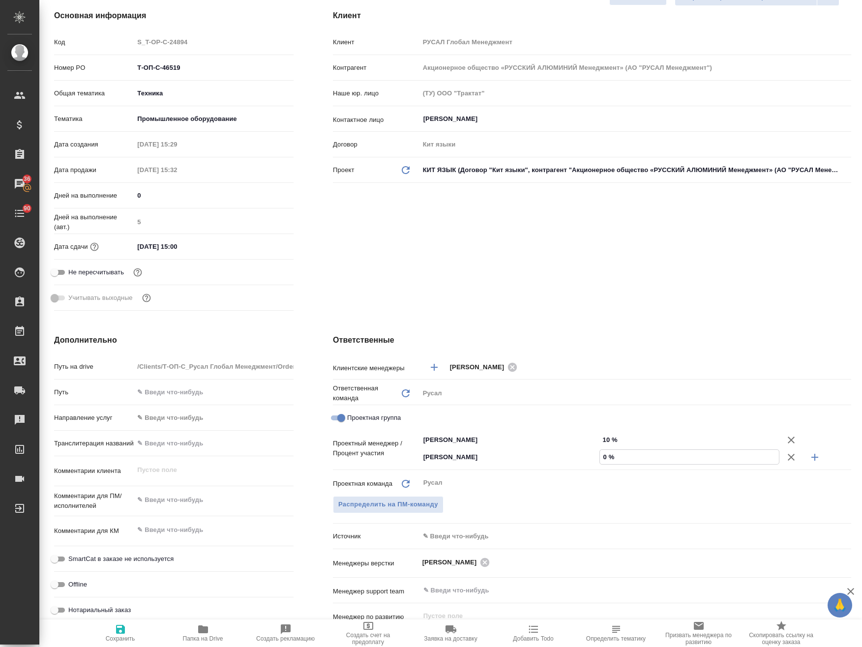
type input "9 %"
type textarea "x"
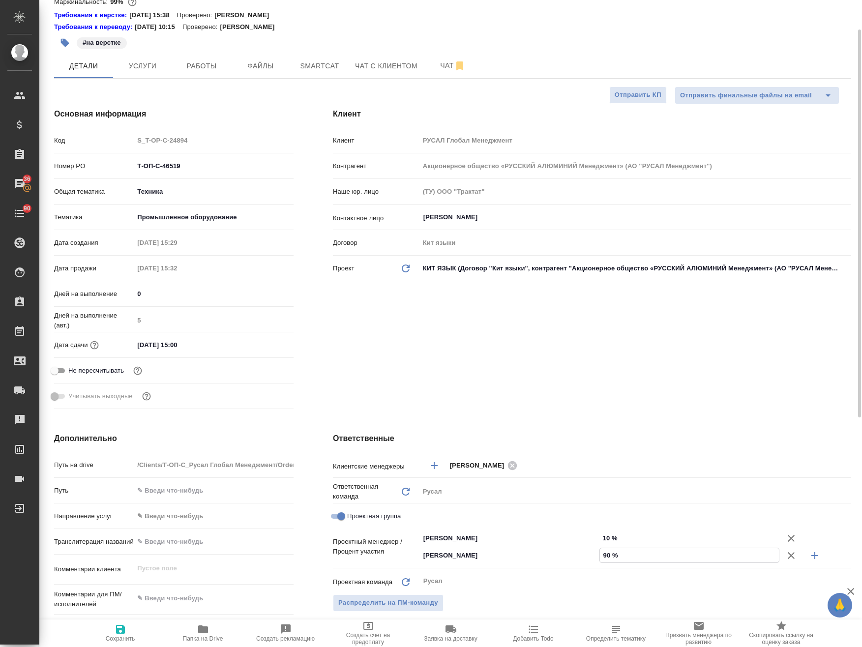
type input "90 %"
click at [121, 639] on span "Сохранить" at bounding box center [120, 638] width 29 height 7
type textarea "x"
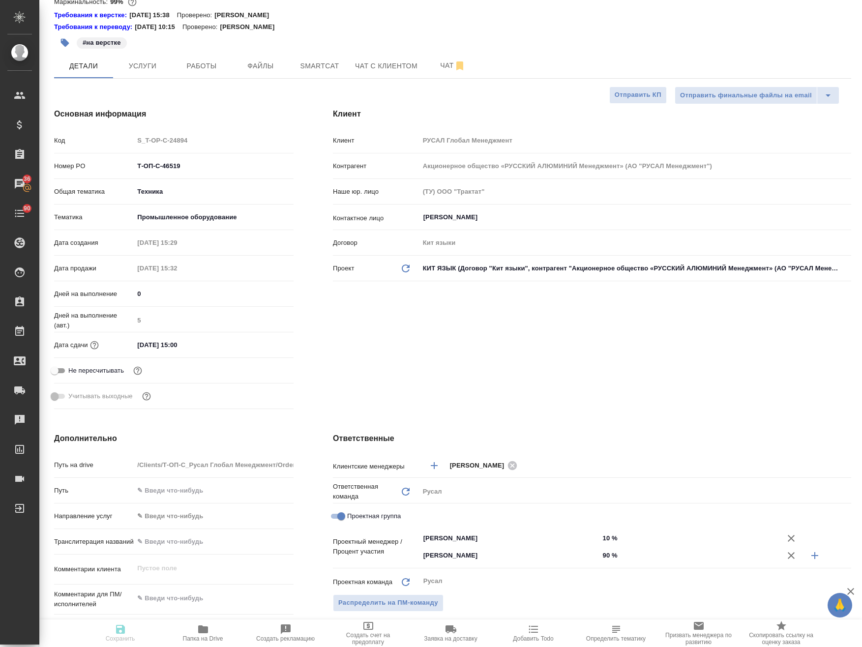
type textarea "x"
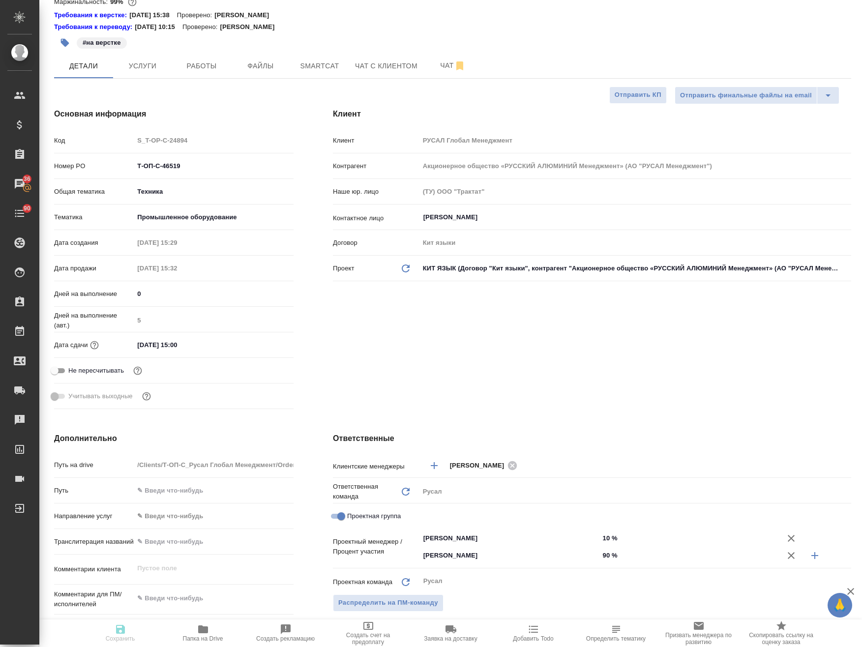
type textarea "x"
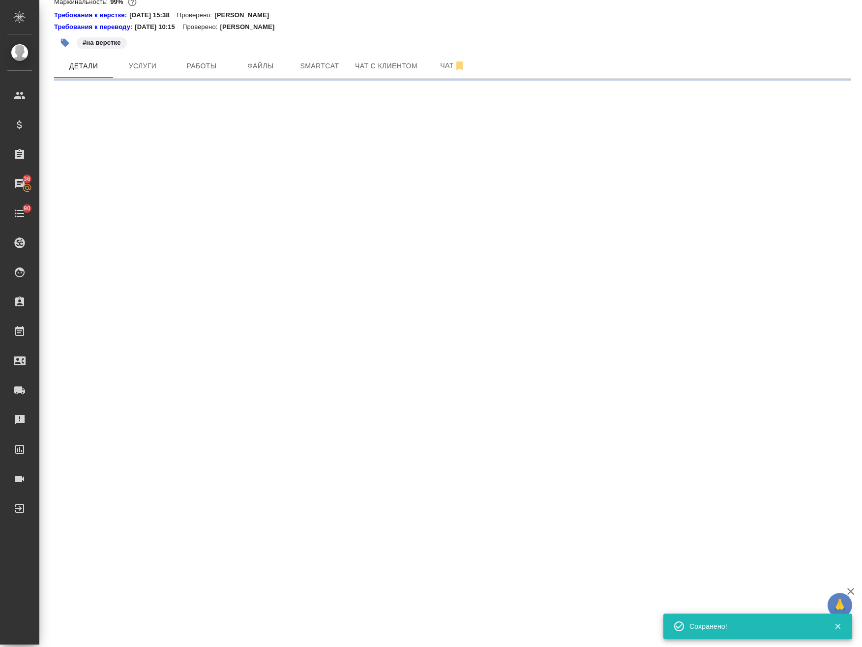
select select "RU"
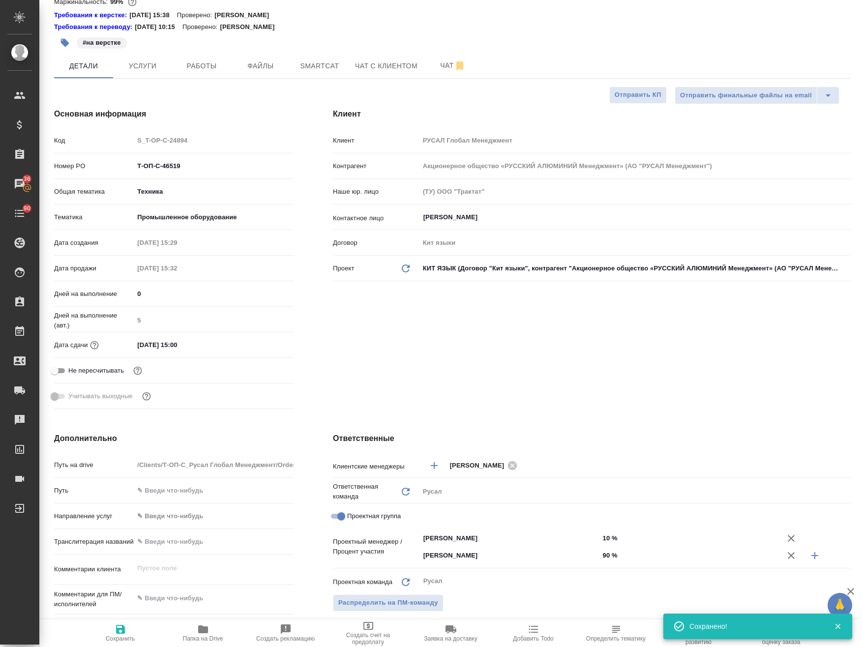
type textarea "x"
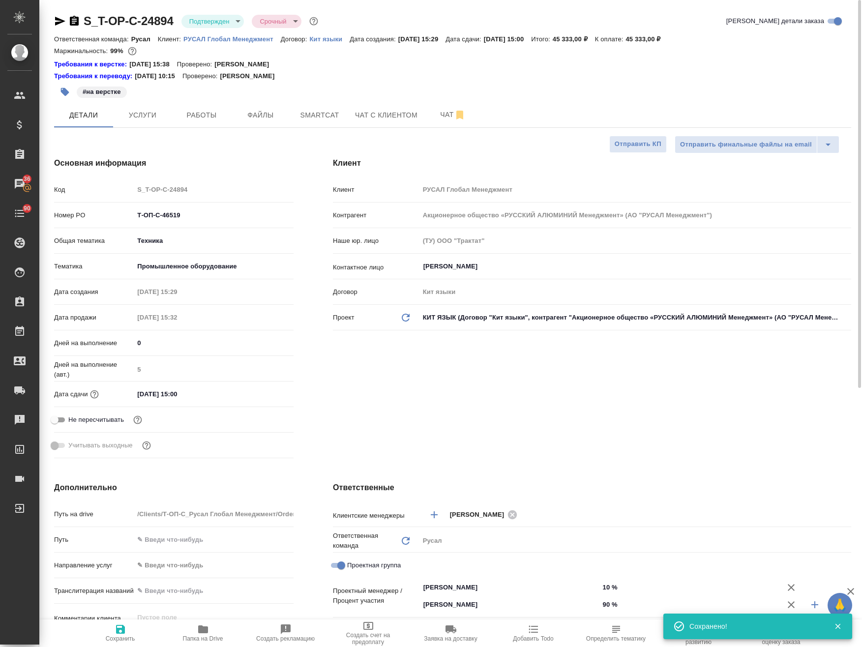
type textarea "x"
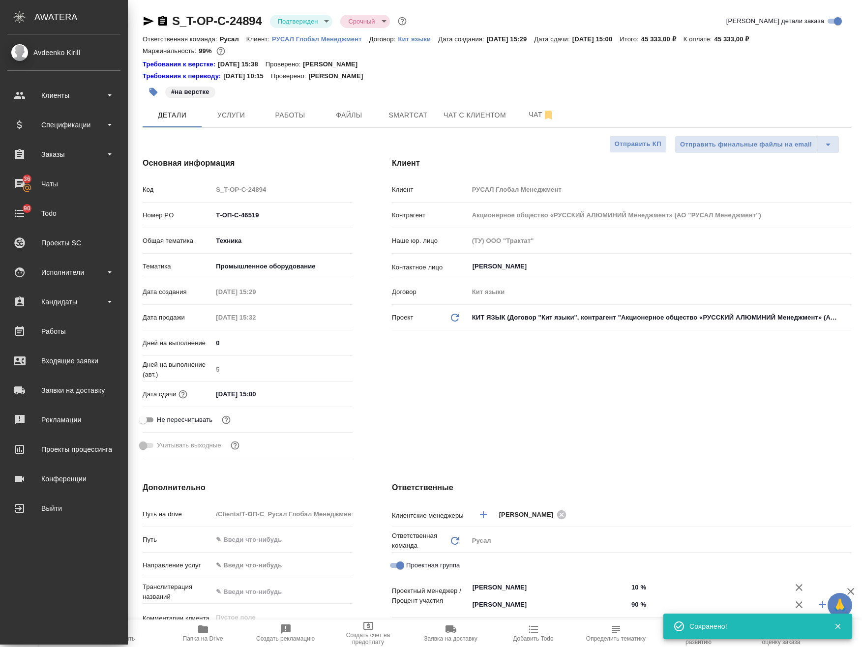
type textarea "x"
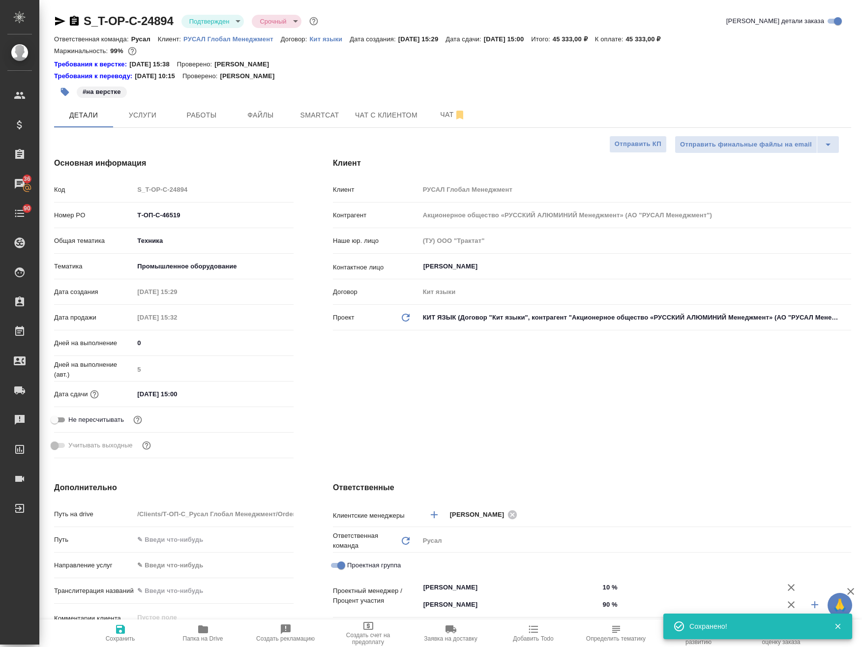
type textarea "x"
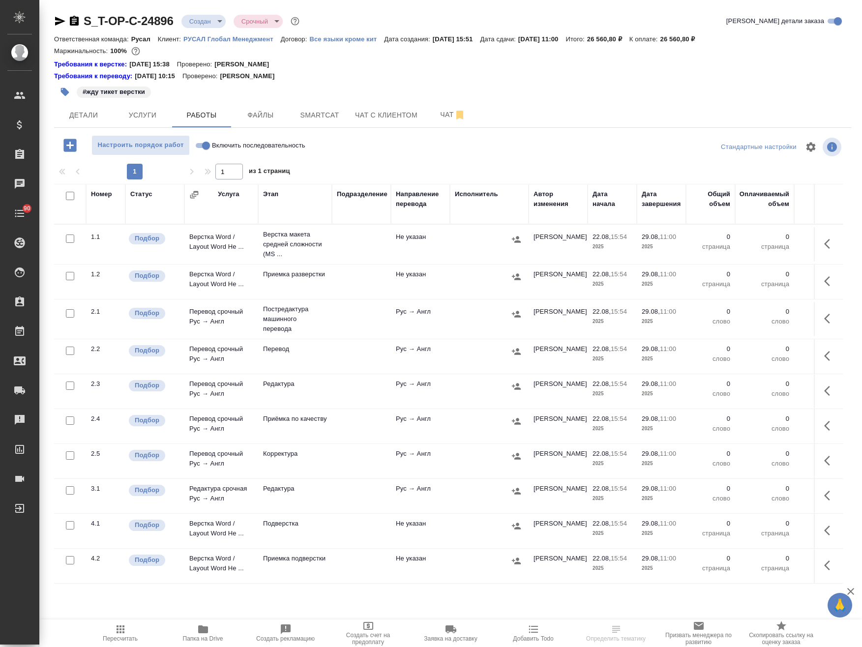
click at [196, 23] on body "🙏 .cls-1 fill:#fff; AWATERA Avdeenko Kirill Клиенты Спецификации Заказы Чаты 90…" at bounding box center [431, 323] width 862 height 647
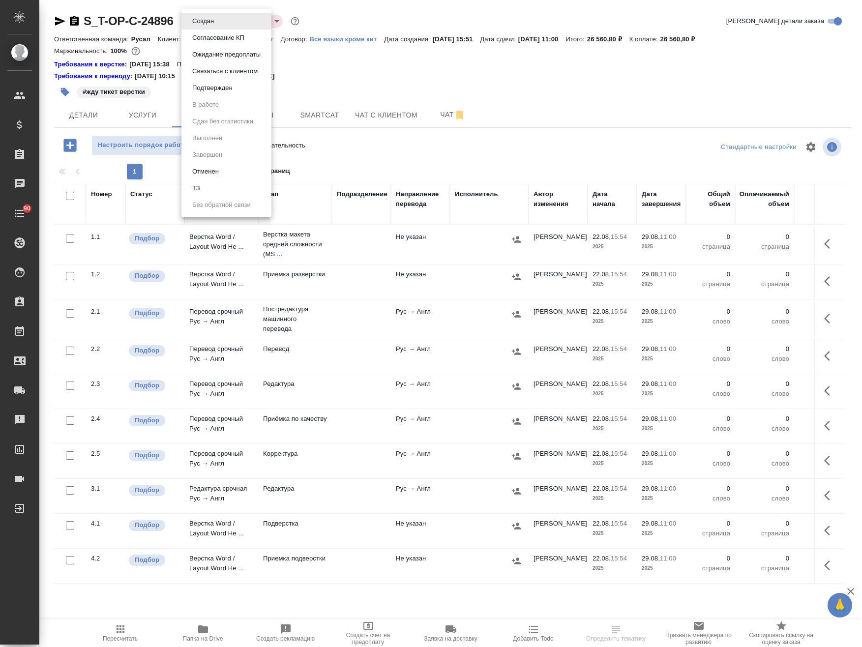
click at [232, 94] on li "Подтвержден" at bounding box center [226, 88] width 90 height 17
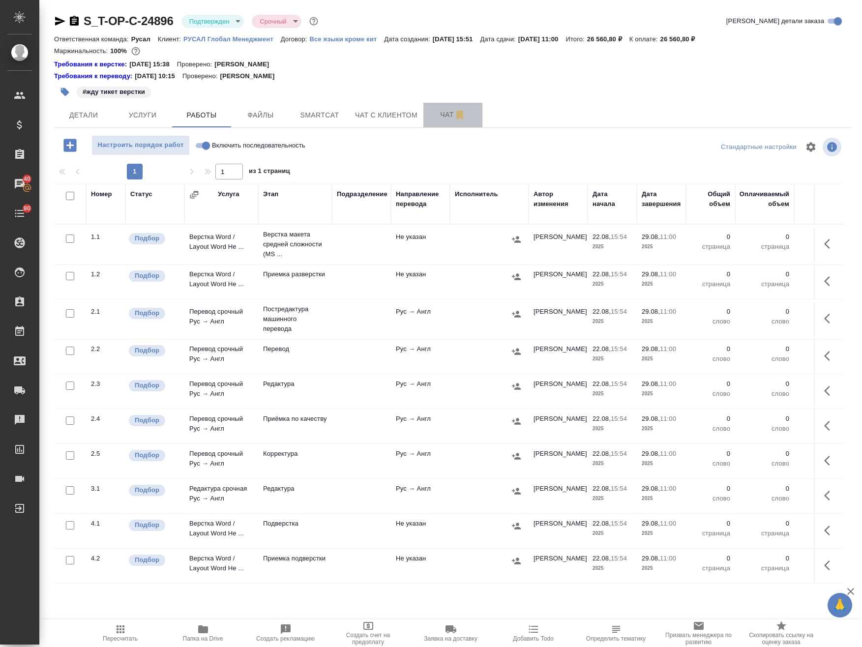
click at [438, 110] on span "Чат" at bounding box center [452, 115] width 47 height 12
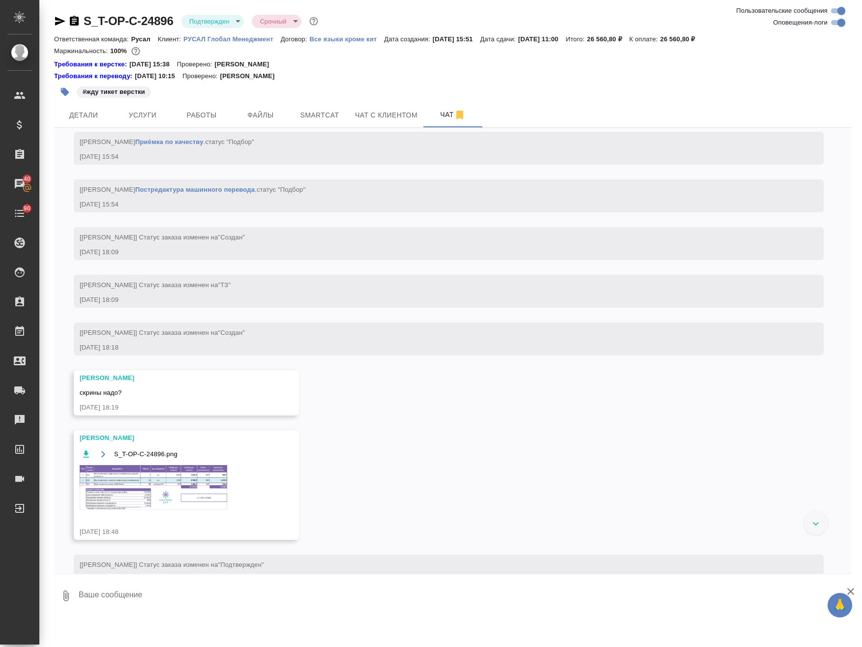
scroll to position [664, 0]
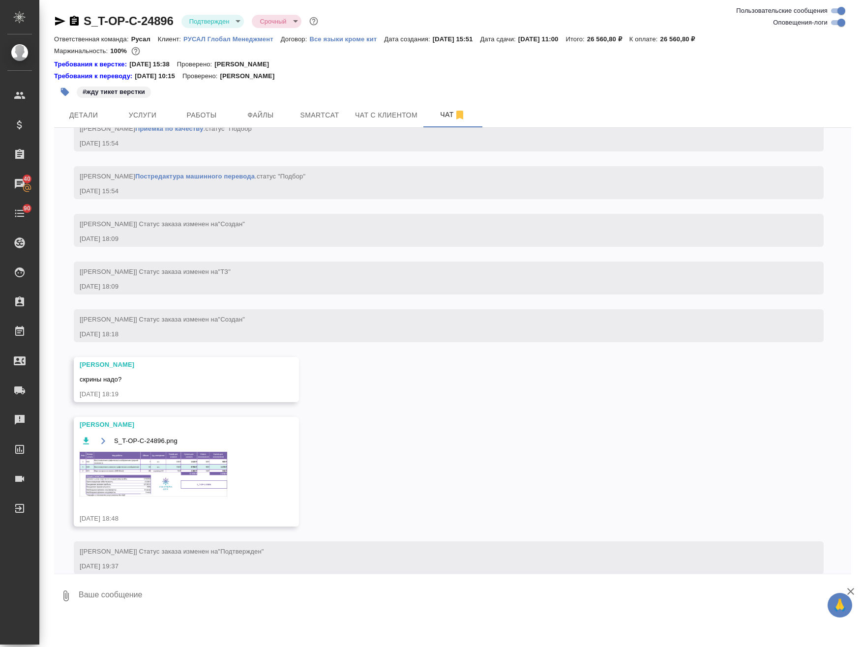
click at [151, 496] on img at bounding box center [153, 474] width 147 height 45
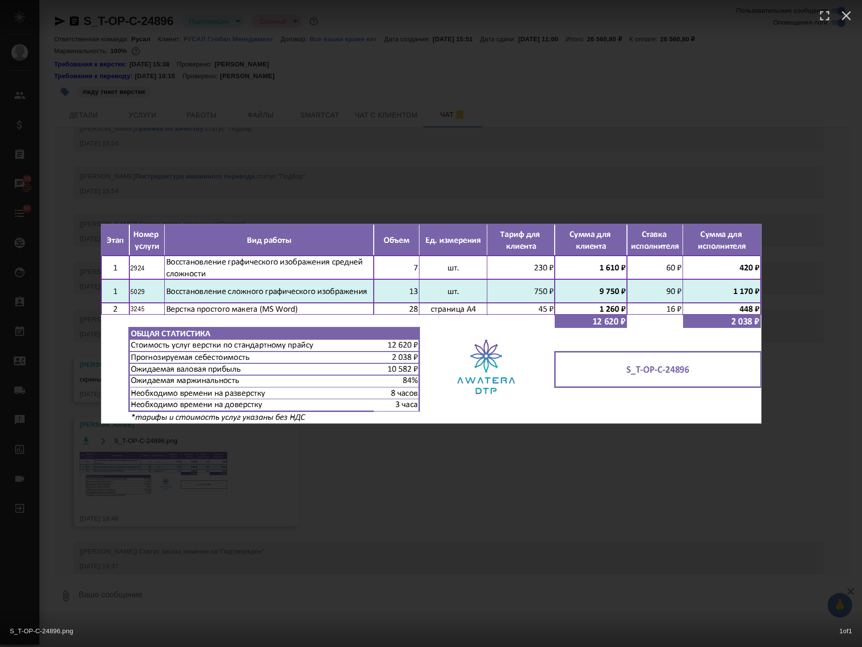
click at [388, 515] on div "S_T-OP-C-24896.png 1 of 1" at bounding box center [431, 323] width 862 height 647
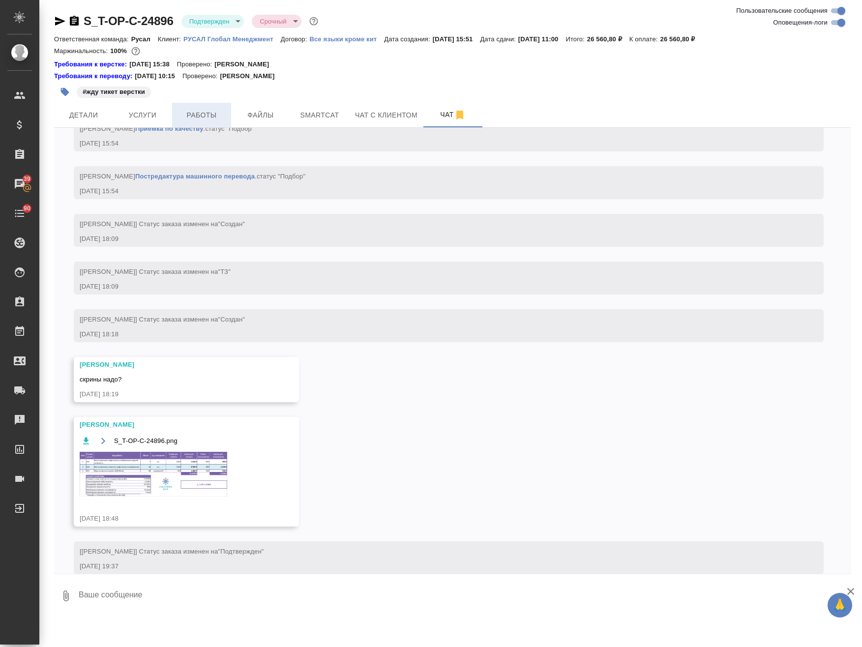
click at [206, 115] on span "Работы" at bounding box center [201, 115] width 47 height 12
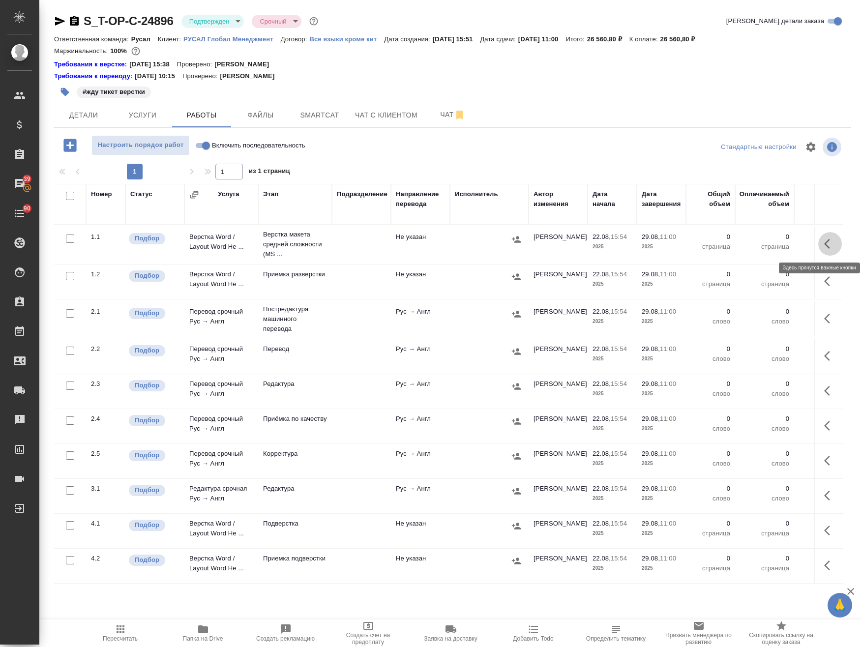
click at [824, 245] on icon "button" at bounding box center [827, 244] width 6 height 10
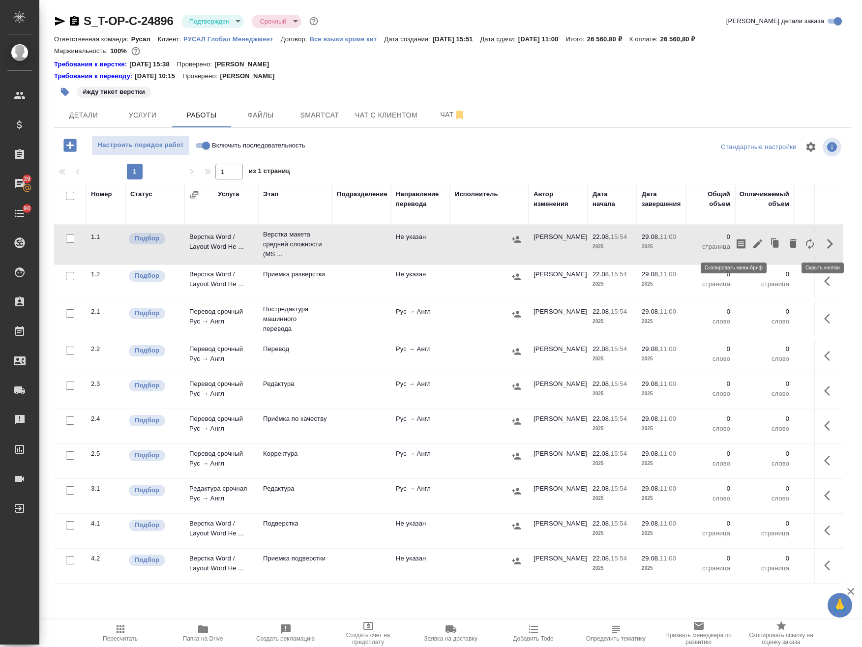
click at [752, 239] on icon "button" at bounding box center [758, 244] width 12 height 12
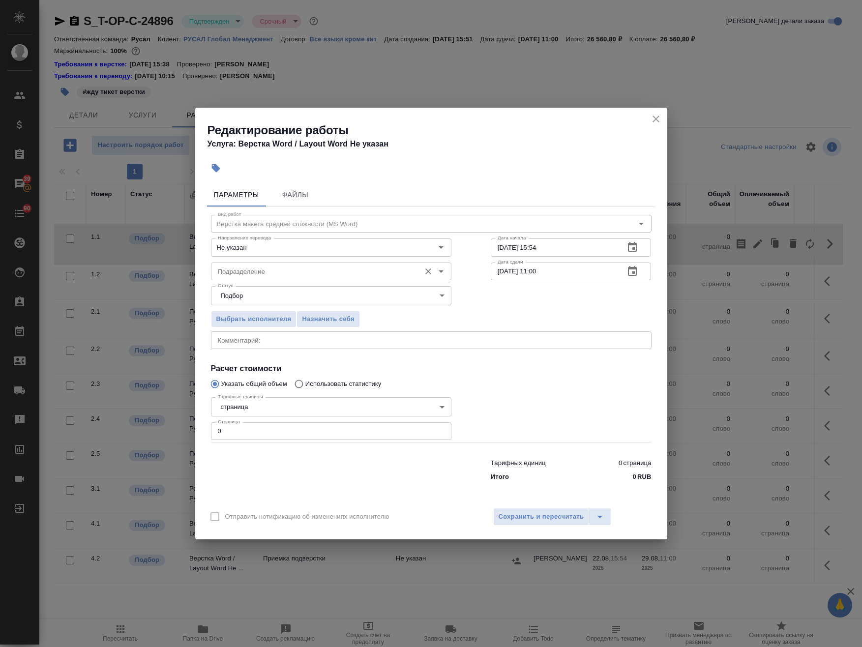
click at [259, 260] on div "Подразделение Подразделение" at bounding box center [331, 271] width 240 height 24
drag, startPoint x: 194, startPoint y: 427, endPoint x: 180, endPoint y: 427, distance: 13.8
click at [181, 427] on div "Редактирование работы Услуга: Верстка Word / Layout Word Не указан Параметры Фа…" at bounding box center [431, 323] width 862 height 647
type input "7"
drag, startPoint x: 553, startPoint y: 245, endPoint x: 531, endPoint y: 254, distance: 22.9
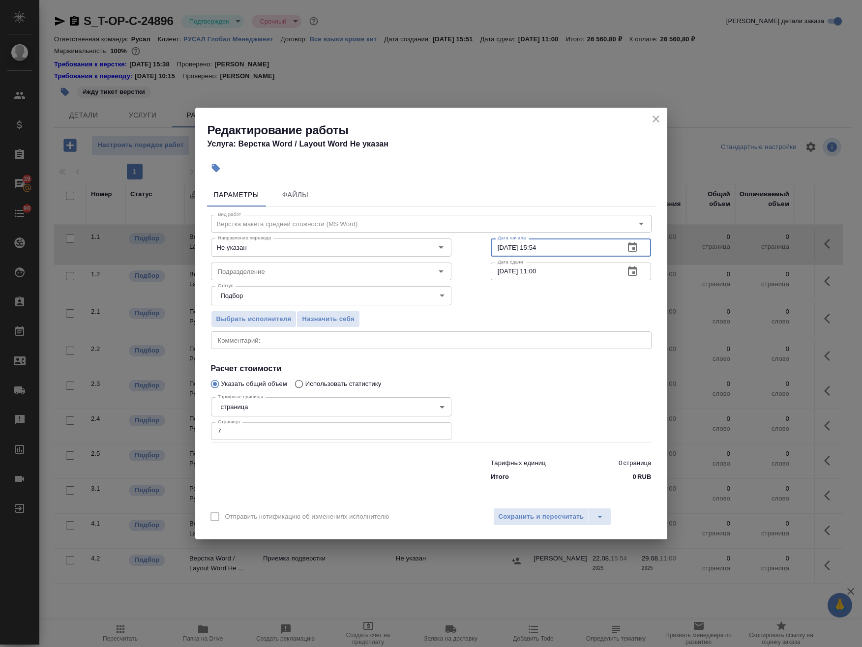
click at [531, 254] on input "22.08.2025 15:54" at bounding box center [554, 247] width 126 height 18
type input "22.08.2025 19:30"
click at [501, 271] on input "[DATE] 11:00" at bounding box center [554, 271] width 126 height 18
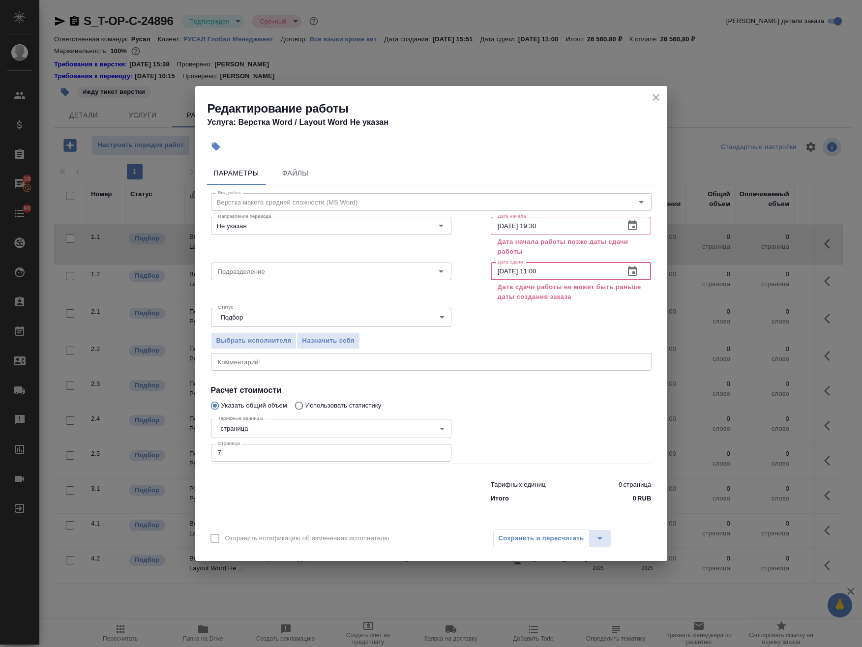
drag, startPoint x: 550, startPoint y: 269, endPoint x: 534, endPoint y: 277, distance: 17.4
click at [534, 277] on input "22.08.2025 11:00" at bounding box center [554, 271] width 126 height 18
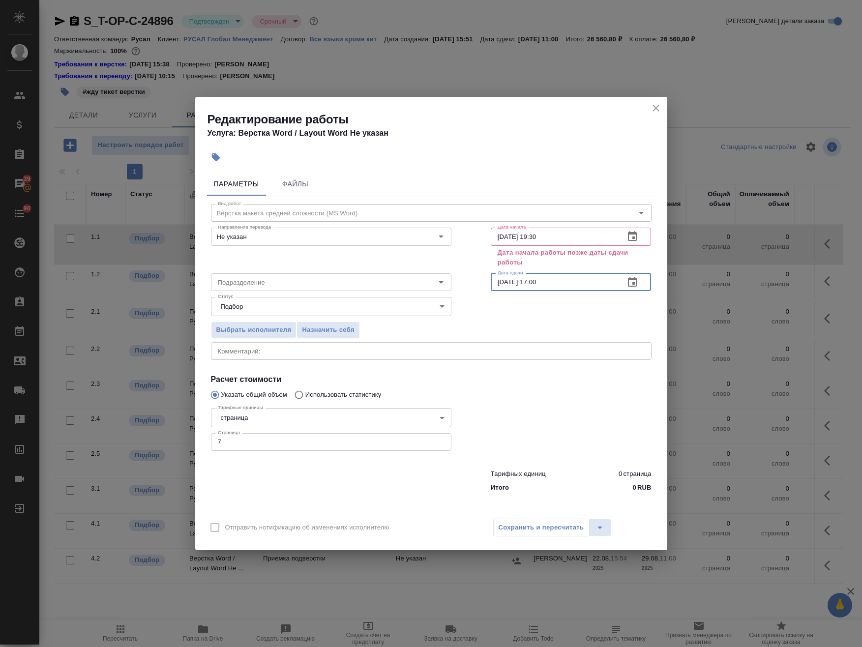
drag, startPoint x: 502, startPoint y: 281, endPoint x: 504, endPoint y: 288, distance: 6.8
click at [504, 288] on input "22.08.2025 17:00" at bounding box center [554, 282] width 126 height 18
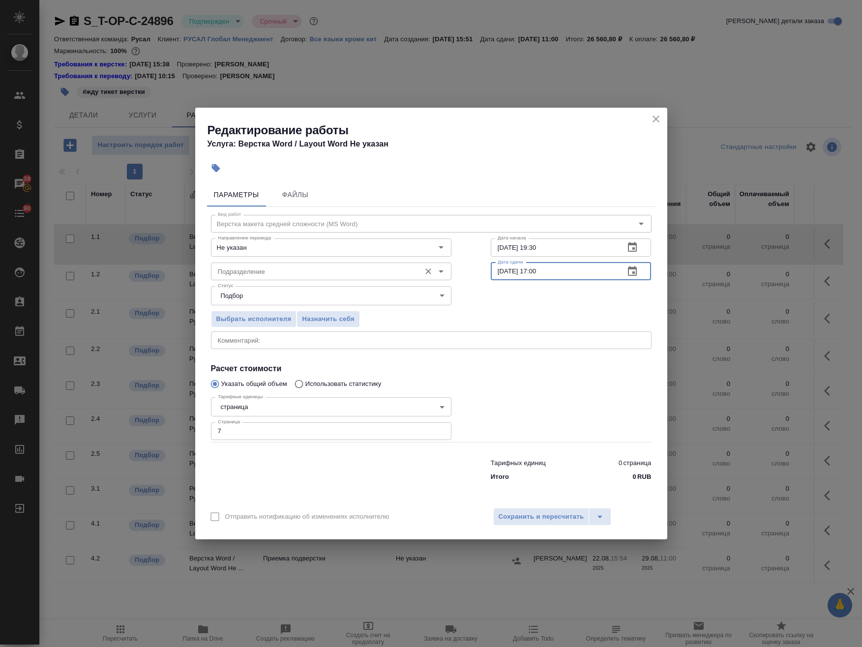
type input "23.08.2025 17:00"
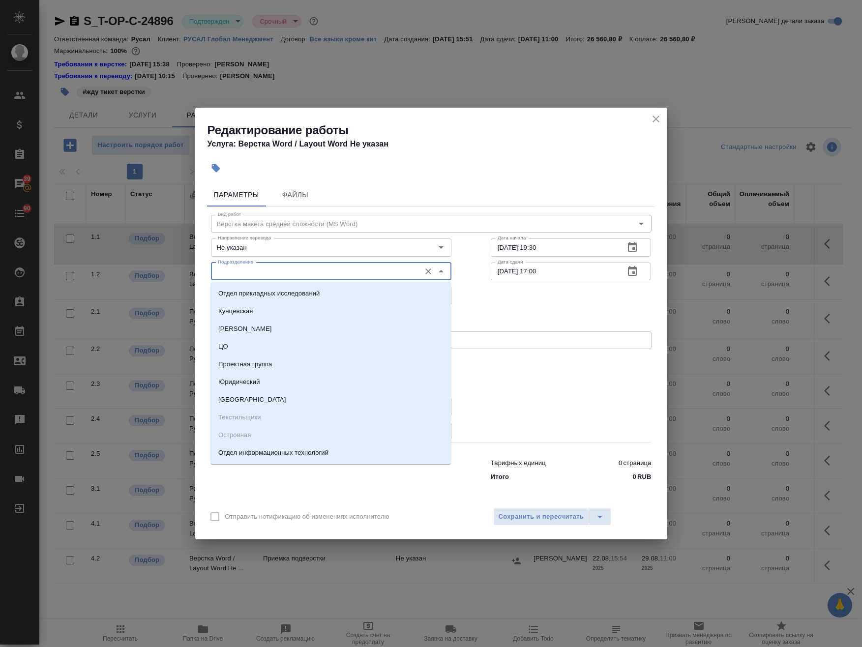
click at [258, 273] on input "Подразделение" at bounding box center [315, 271] width 202 height 12
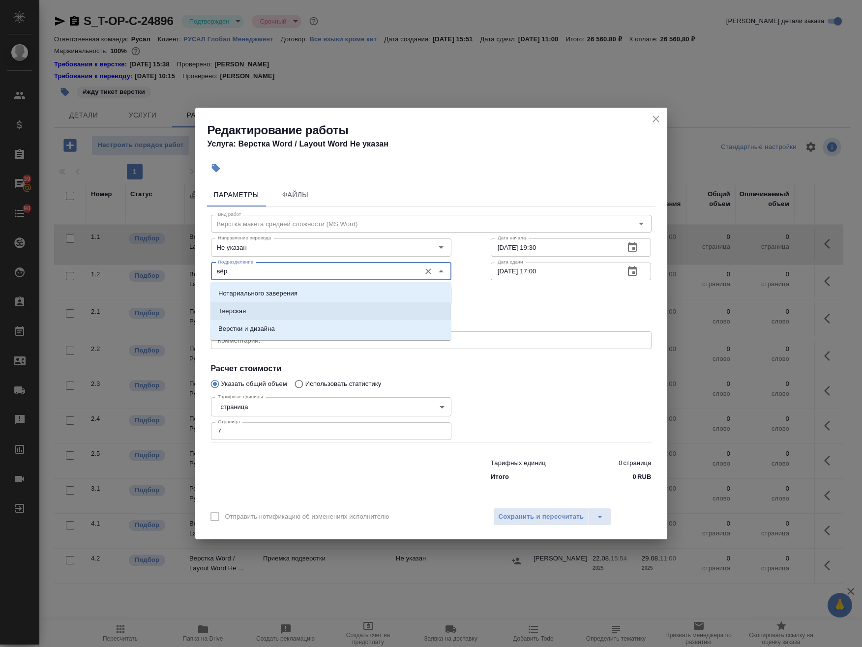
click at [286, 320] on ul "Нотариального заверения Тверская Верстки и дизайна" at bounding box center [330, 318] width 240 height 53
click at [292, 328] on li "Верстки и дизайна" at bounding box center [330, 329] width 240 height 18
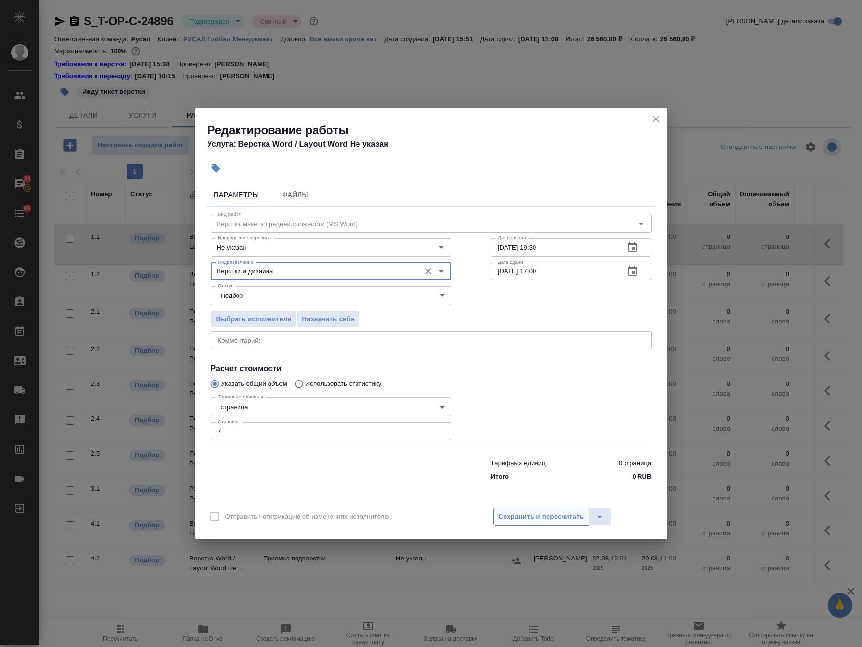
type input "Верстки и дизайна"
click at [520, 513] on span "Сохранить и пересчитать" at bounding box center [541, 516] width 86 height 11
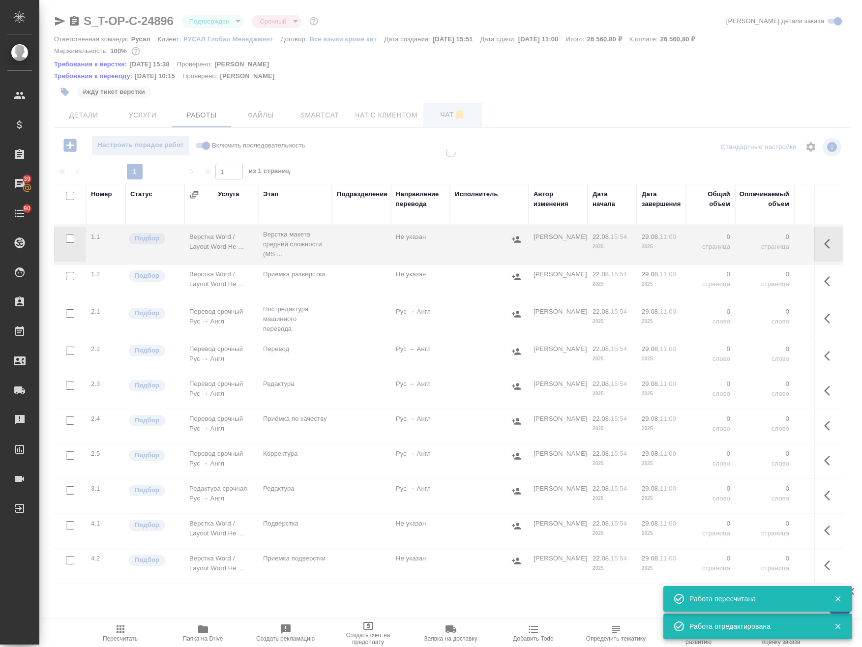
click at [443, 116] on span "Чат" at bounding box center [452, 115] width 47 height 12
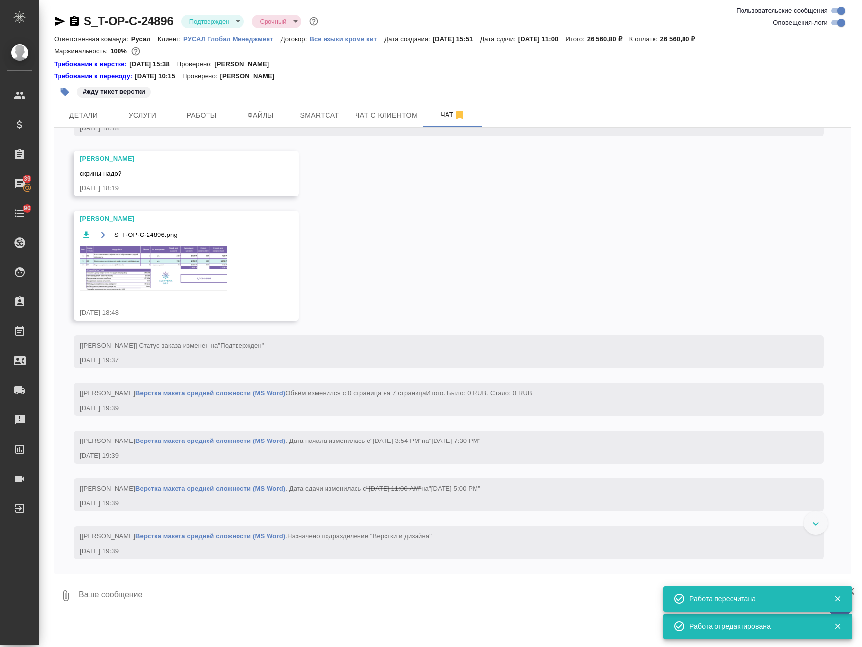
scroll to position [909, 0]
click at [186, 260] on img at bounding box center [153, 268] width 147 height 45
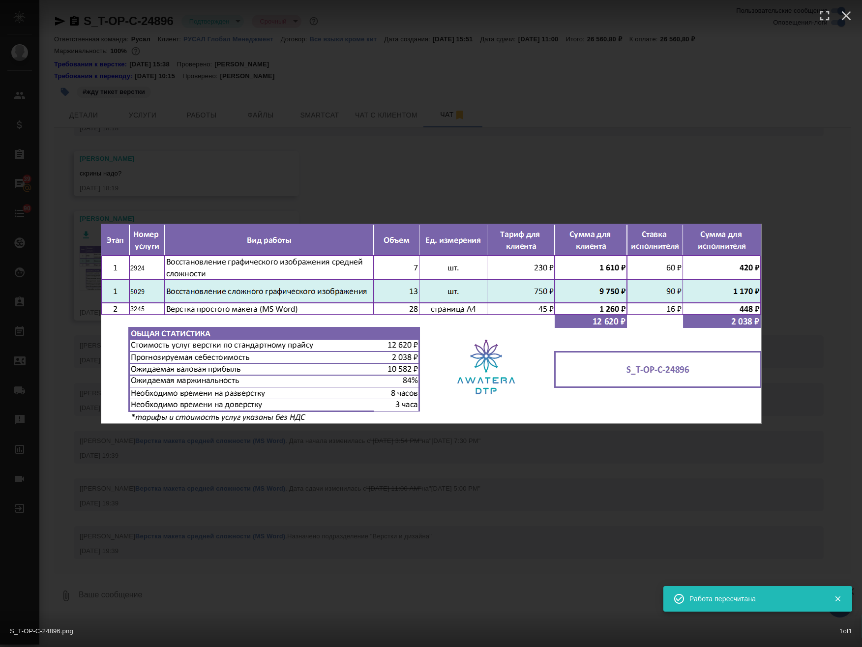
click at [363, 167] on div "S_T-OP-C-24896.png 1 of 1" at bounding box center [431, 323] width 862 height 647
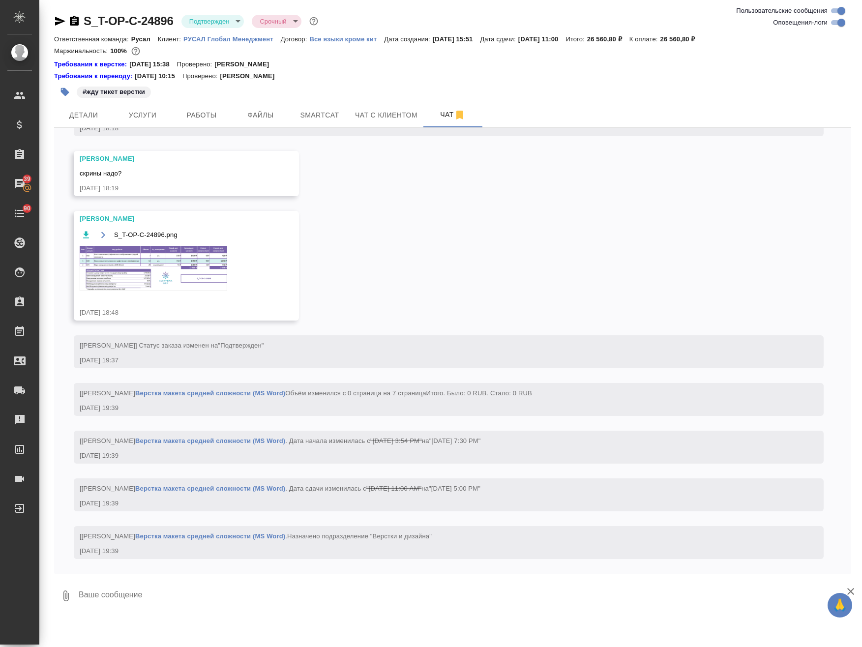
click at [187, 246] on img at bounding box center [153, 268] width 147 height 45
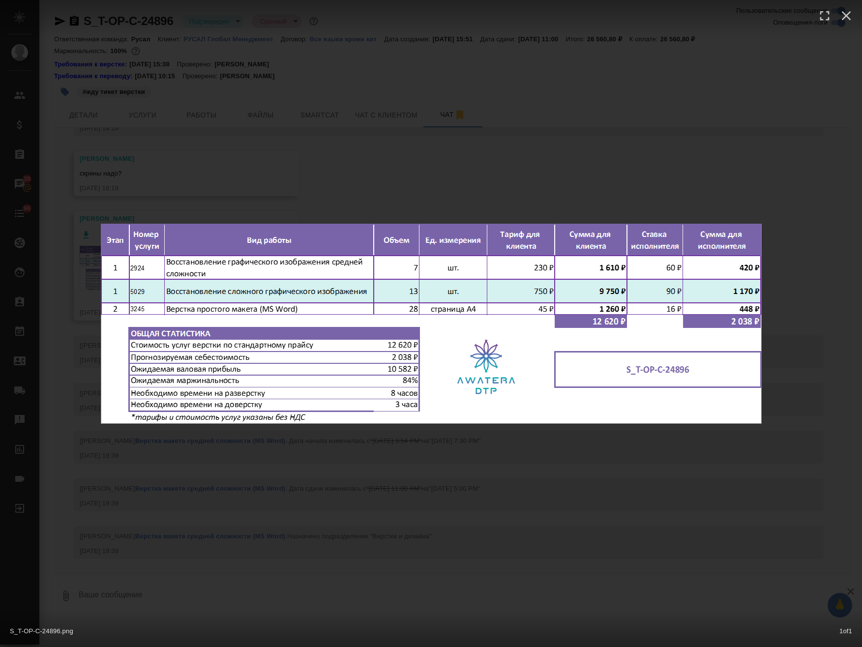
click at [401, 163] on div "S_T-OP-C-24896.png 1 of 1" at bounding box center [431, 323] width 862 height 647
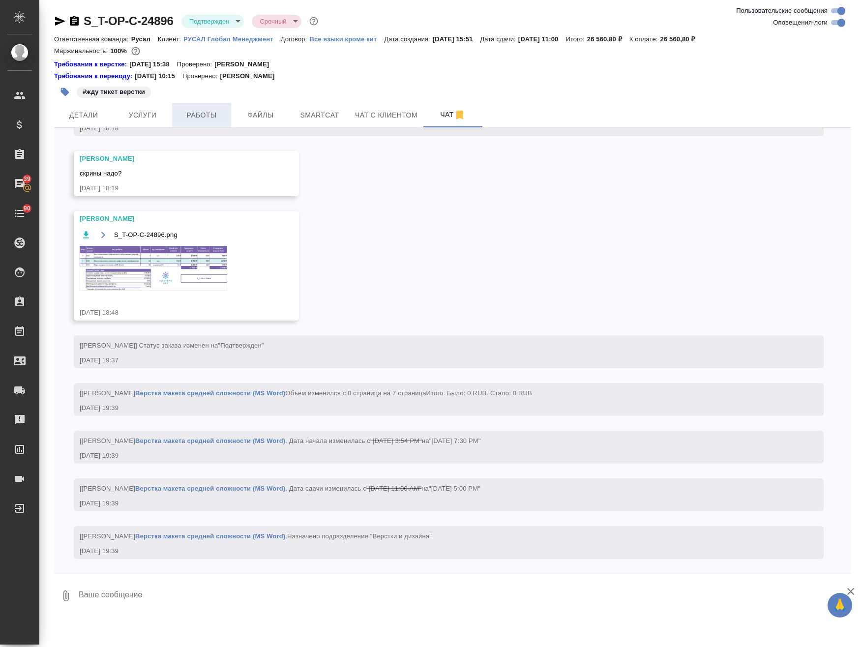
click at [204, 111] on span "Работы" at bounding box center [201, 115] width 47 height 12
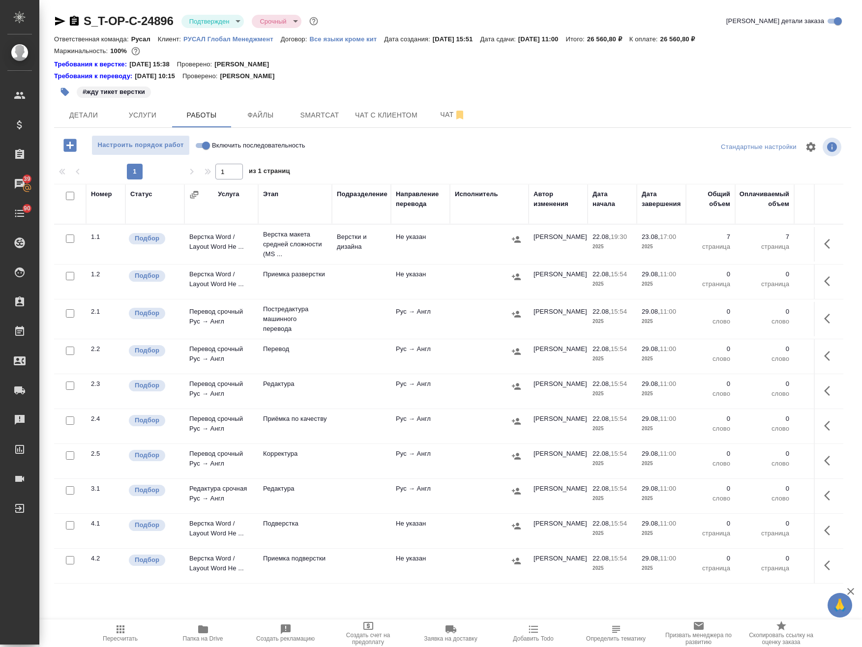
click at [818, 241] on button "button" at bounding box center [830, 244] width 24 height 24
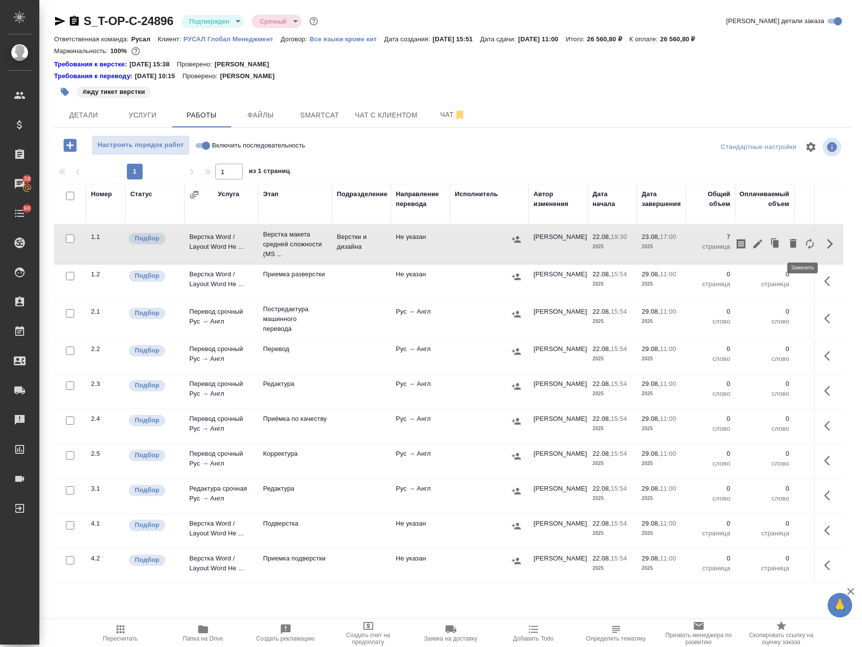
click at [804, 242] on icon "button" at bounding box center [810, 244] width 12 height 12
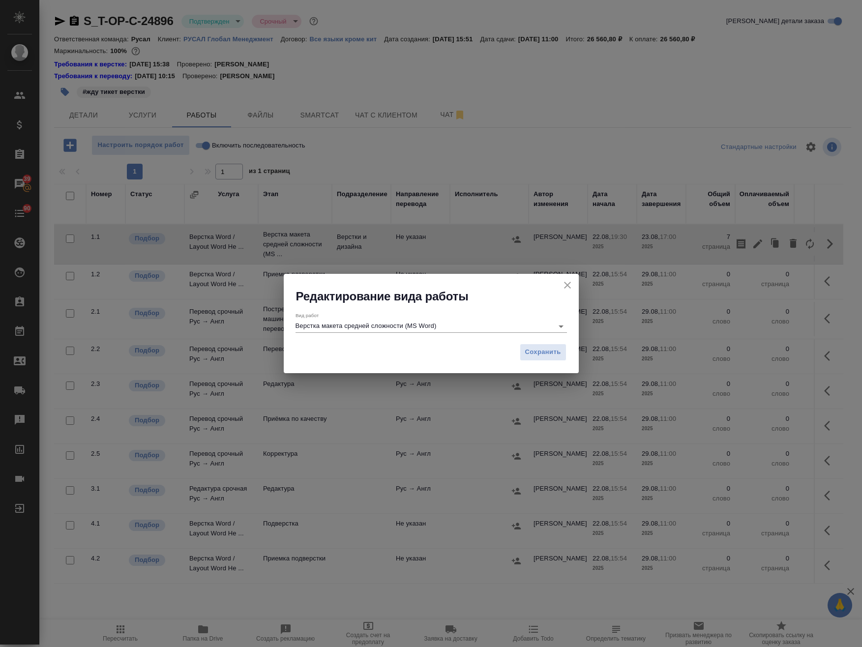
click at [394, 324] on input "Верстка макета средней сложности (MS Word)" at bounding box center [421, 326] width 253 height 12
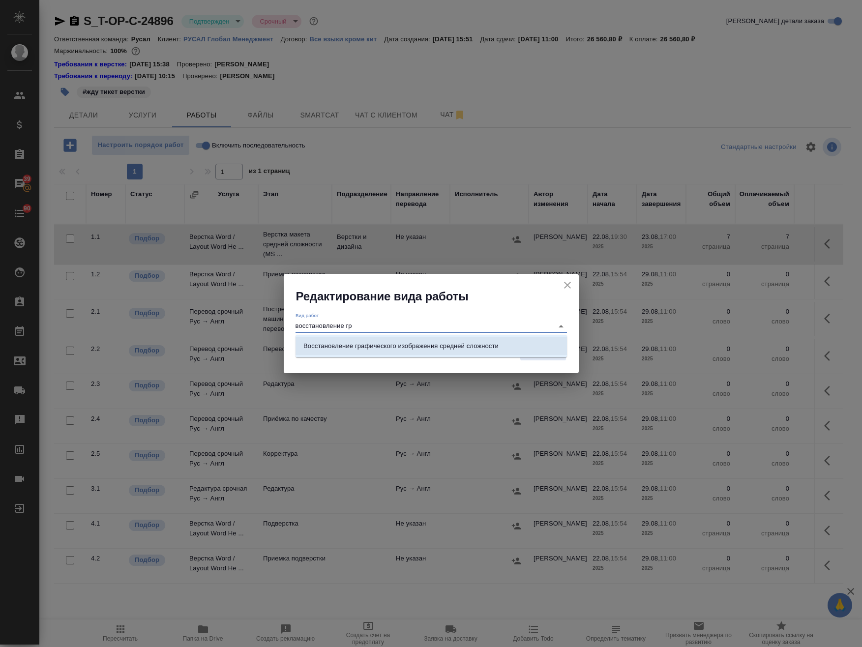
click at [469, 353] on li "Восстановление графического изображения средней сложности" at bounding box center [430, 346] width 271 height 18
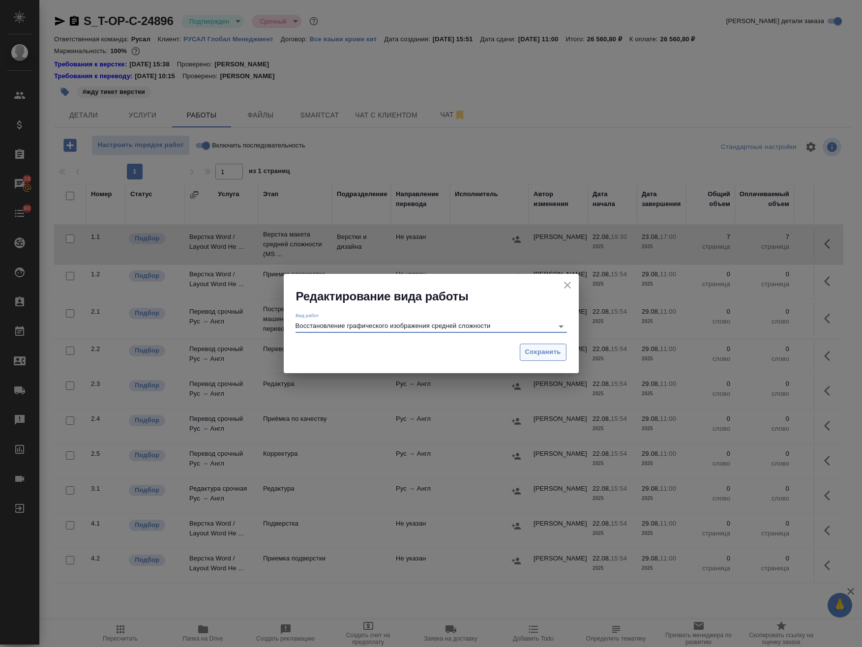
type input "Восстановление графического изображения средней сложности"
click at [534, 354] on span "Сохранить" at bounding box center [543, 352] width 36 height 11
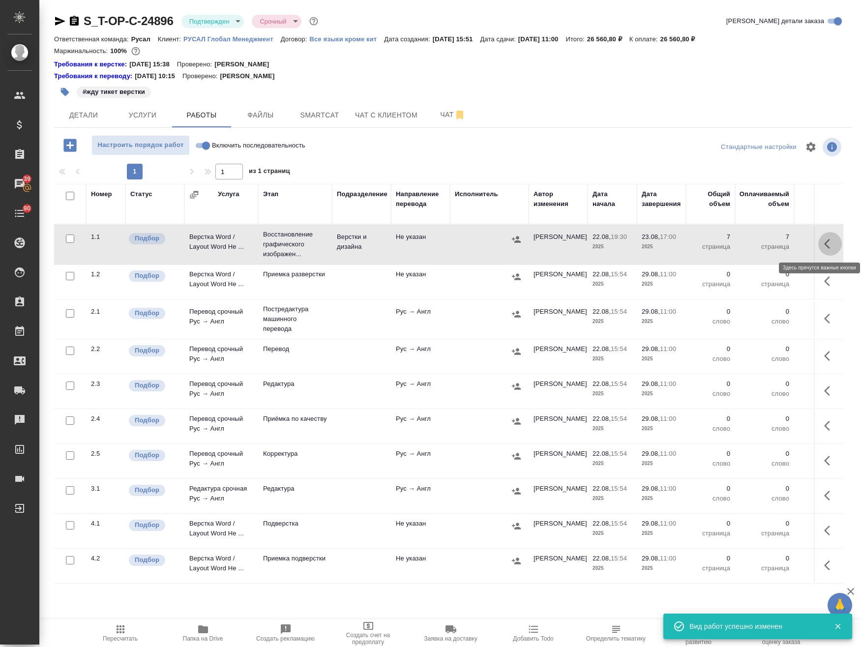
click at [824, 245] on icon "button" at bounding box center [830, 244] width 12 height 12
click at [768, 243] on icon "button" at bounding box center [775, 244] width 14 height 14
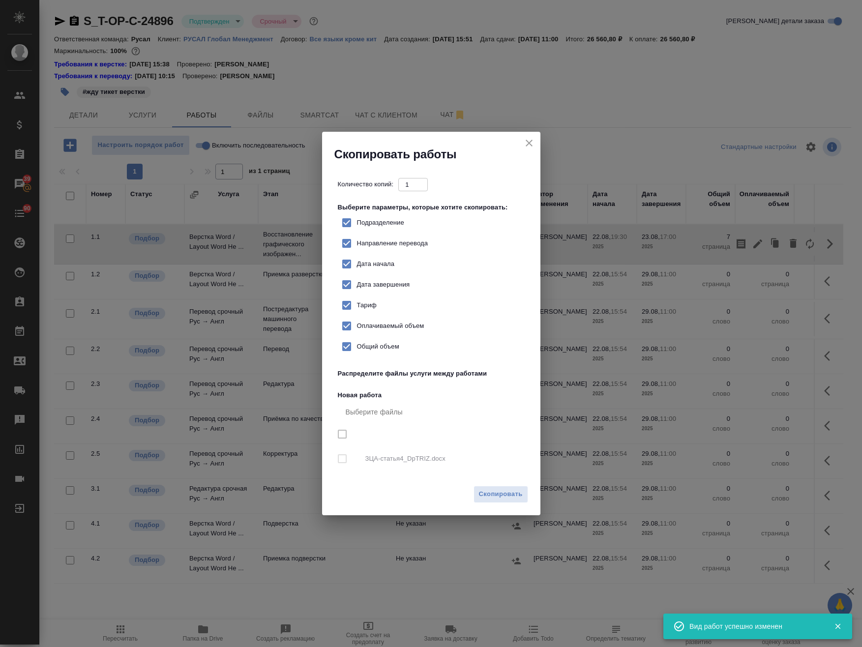
checkbox input "true"
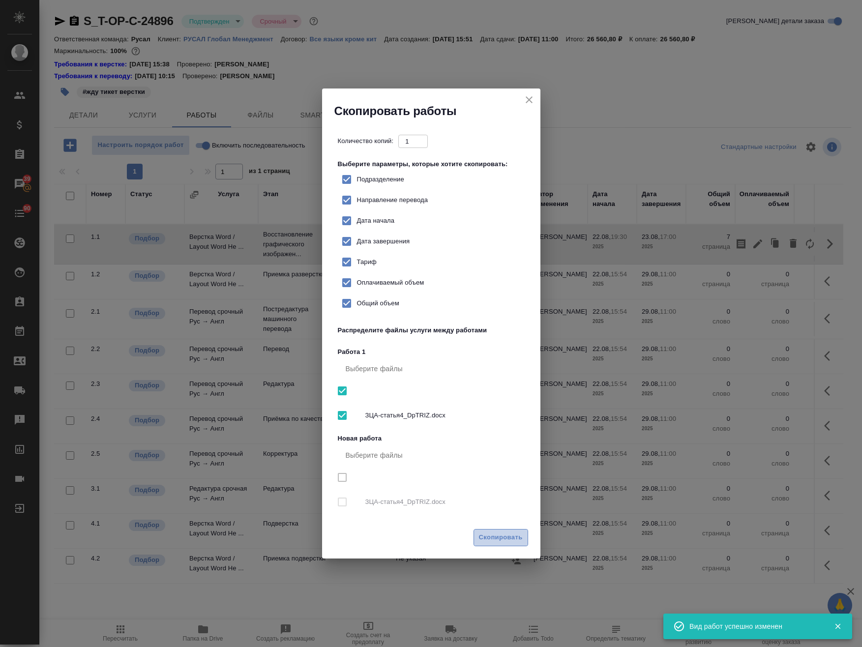
click at [498, 532] on span "Скопировать" at bounding box center [501, 537] width 44 height 11
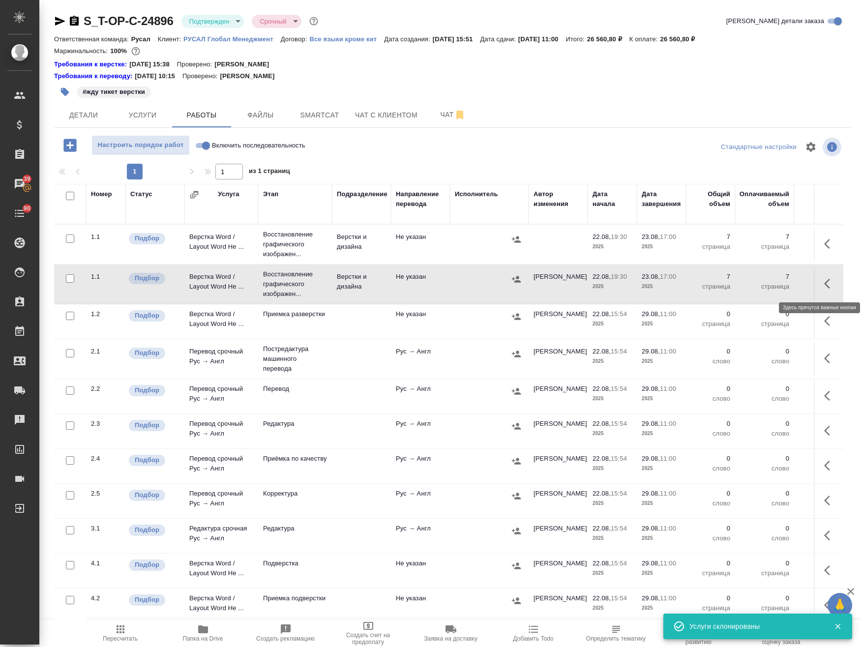
click at [824, 286] on icon "button" at bounding box center [830, 284] width 12 height 12
click at [752, 280] on icon "button" at bounding box center [758, 284] width 12 height 12
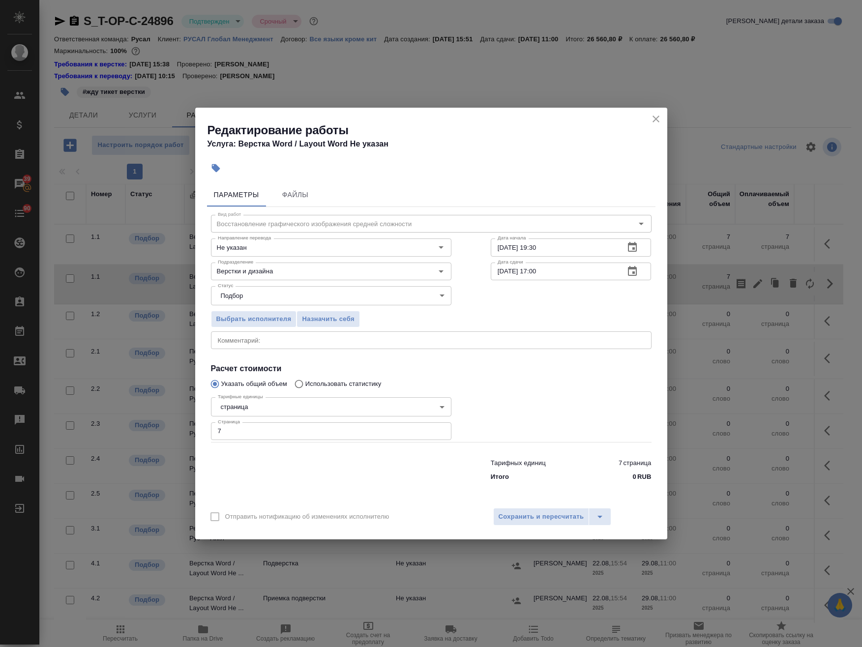
click at [653, 115] on icon "close" at bounding box center [656, 119] width 12 height 12
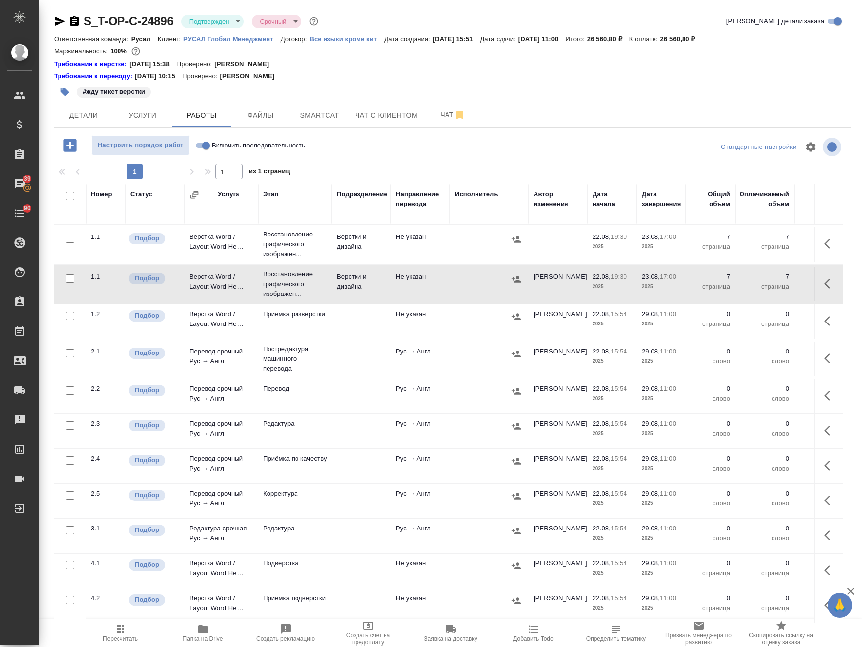
click at [824, 279] on icon "button" at bounding box center [830, 284] width 12 height 12
click at [806, 283] on icon "button" at bounding box center [810, 283] width 8 height 11
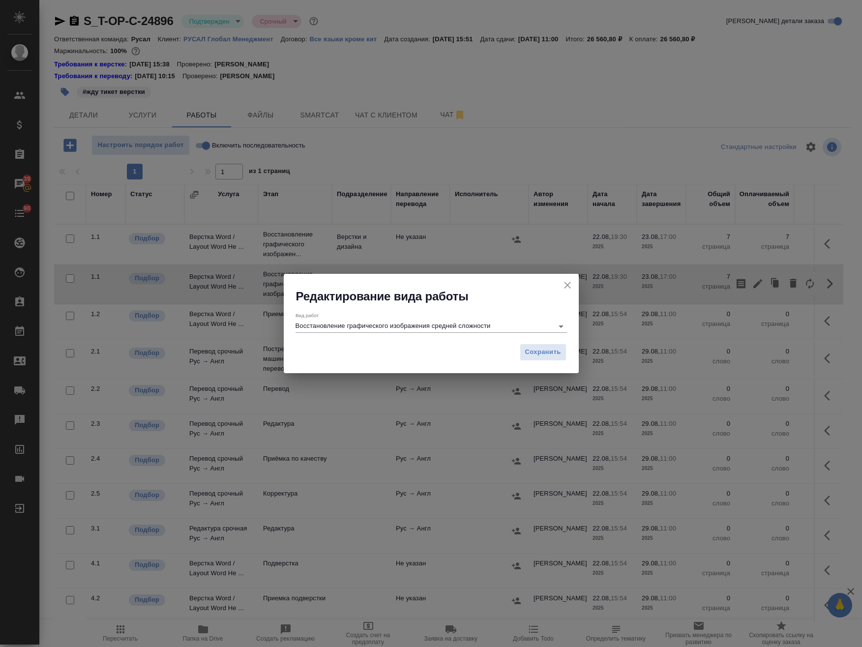
click at [372, 326] on input "Восстановление графического изображения средней сложности" at bounding box center [421, 326] width 253 height 12
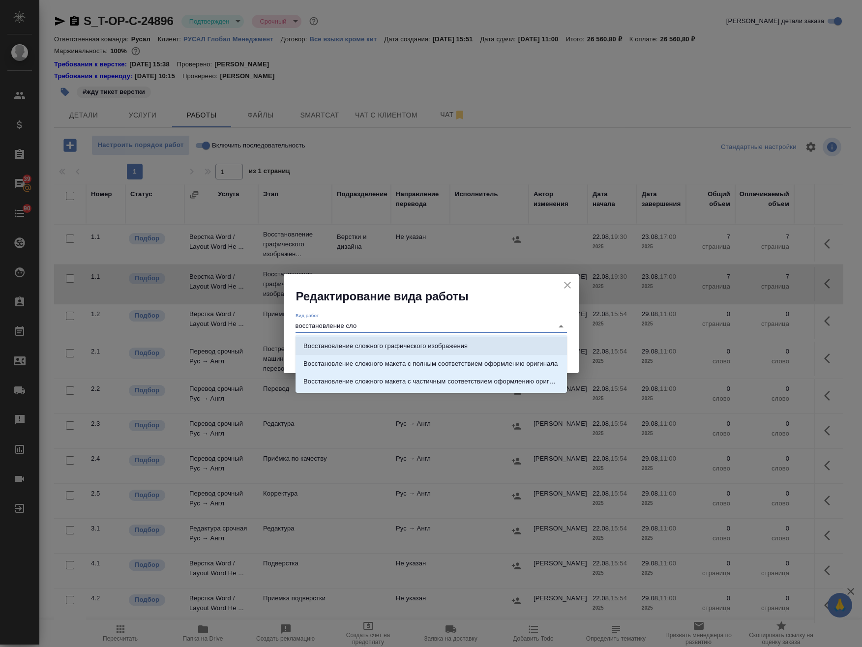
click at [434, 345] on p "Восстановление сложного графического изображения" at bounding box center [385, 346] width 164 height 10
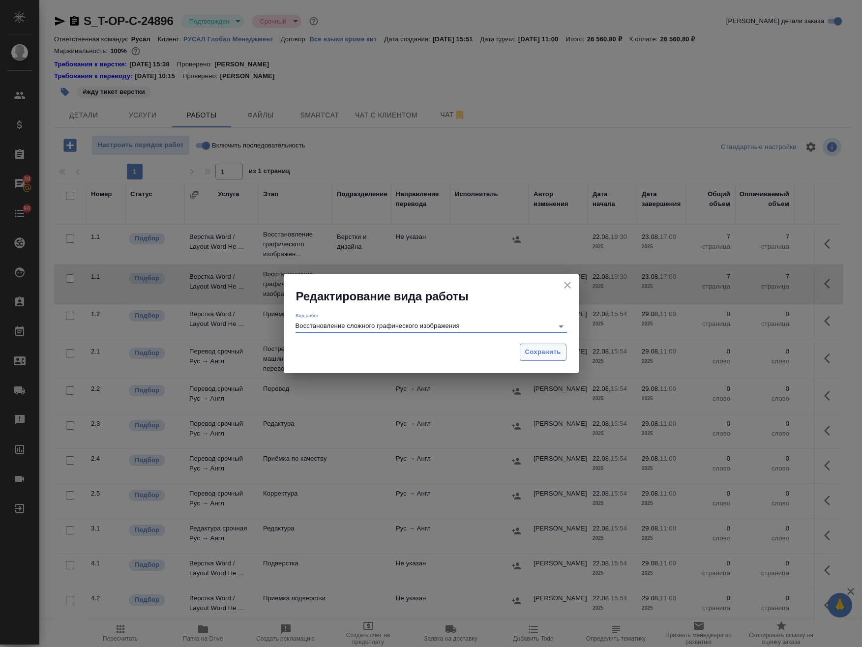
type input "Восстановление сложного графического изображения"
click at [550, 350] on span "Сохранить" at bounding box center [543, 352] width 36 height 11
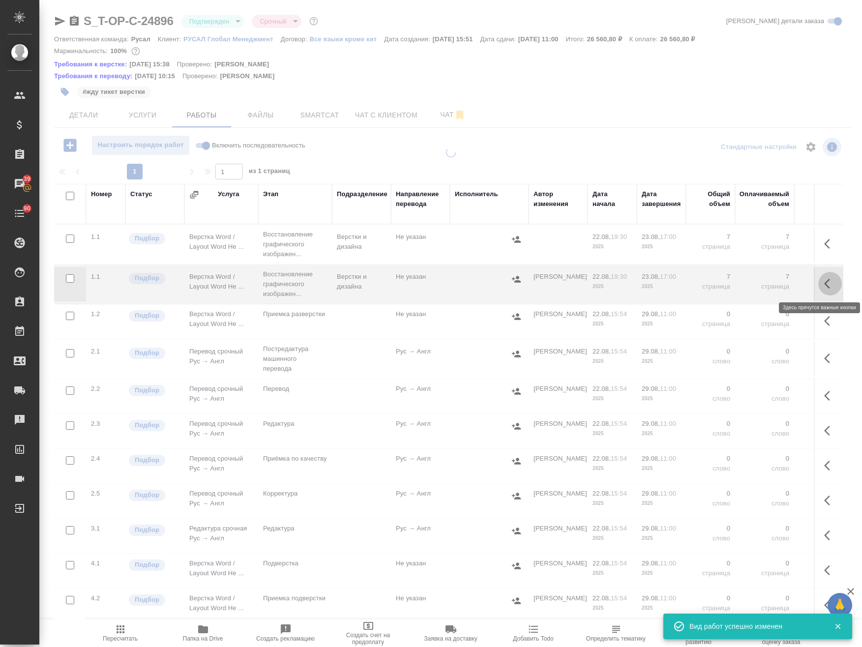
click at [824, 285] on icon "button" at bounding box center [827, 284] width 6 height 10
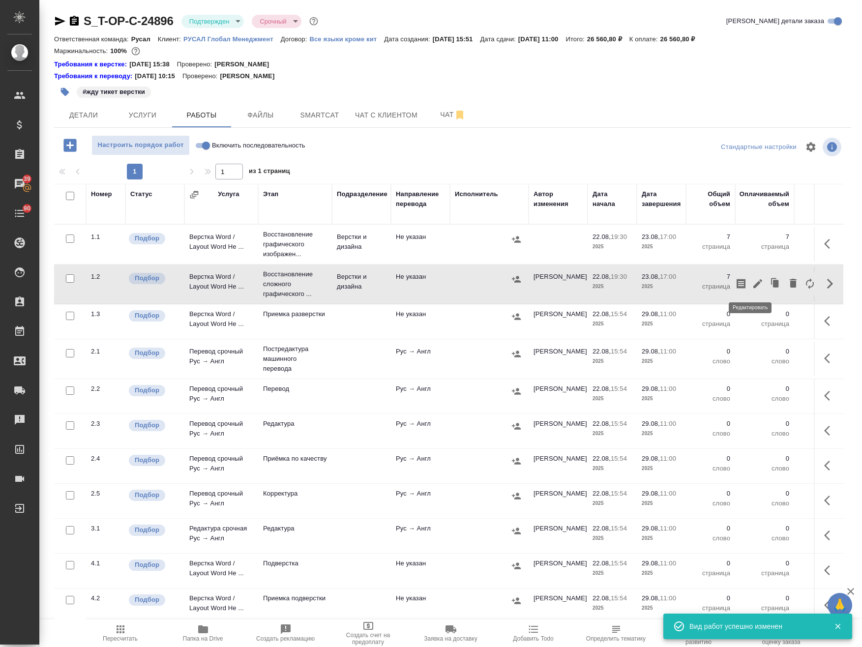
click at [753, 284] on icon "button" at bounding box center [757, 283] width 9 height 9
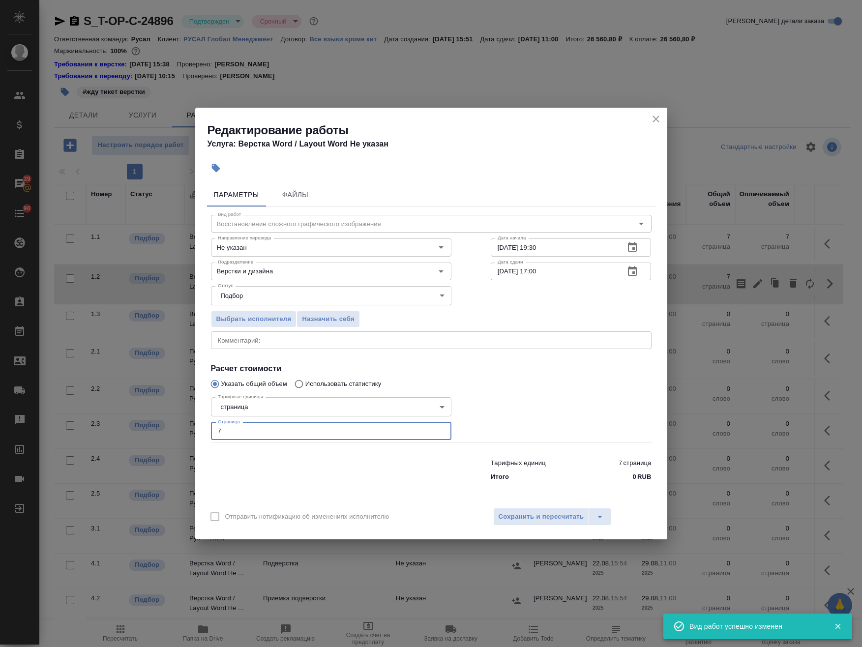
drag, startPoint x: 233, startPoint y: 430, endPoint x: 242, endPoint y: 441, distance: 14.4
click at [166, 425] on div "Редактирование работы Услуга: Верстка Word / Layout Word Не указан Параметры Фа…" at bounding box center [431, 323] width 862 height 647
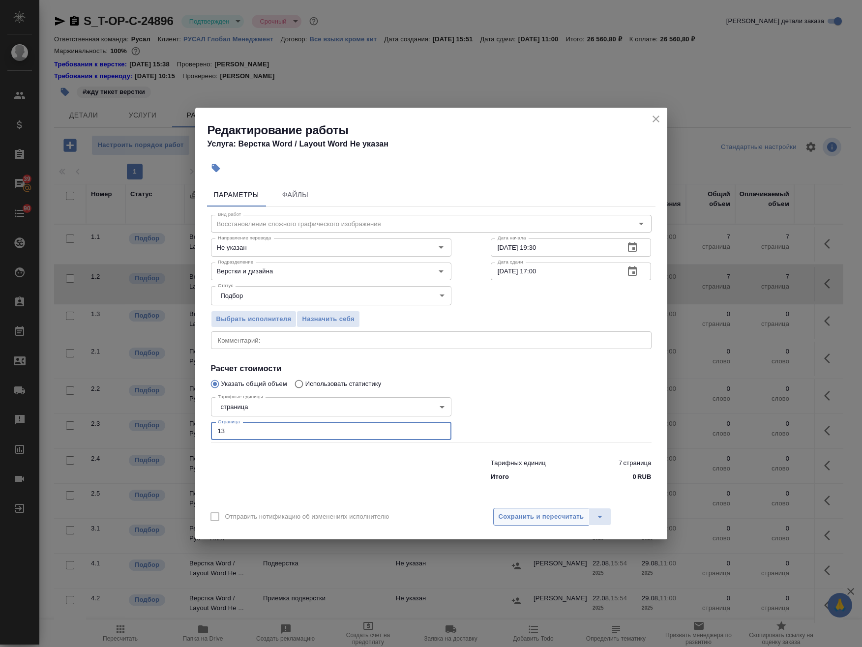
type input "13"
click at [537, 515] on span "Сохранить и пересчитать" at bounding box center [541, 516] width 86 height 11
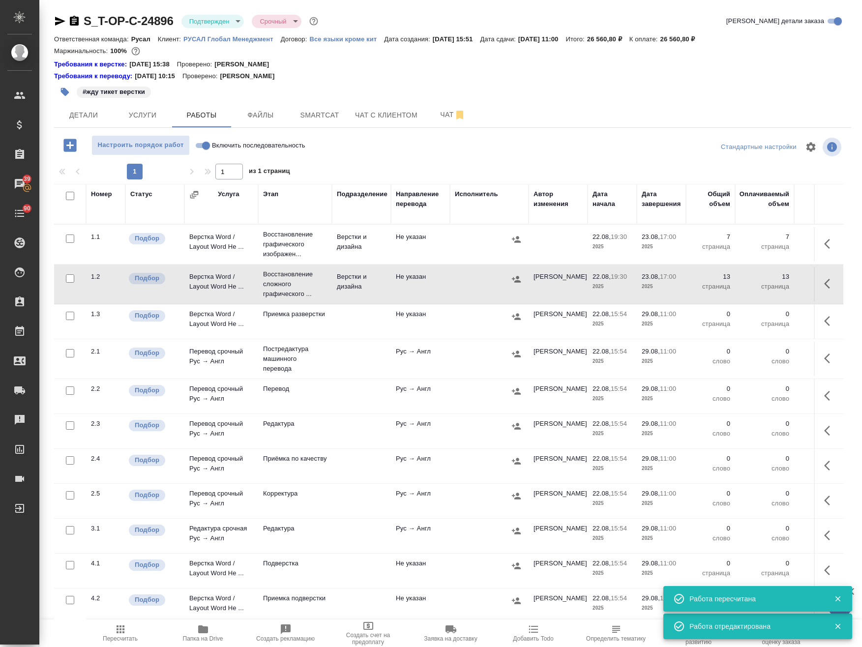
click at [71, 90] on button "button" at bounding box center [65, 92] width 22 height 22
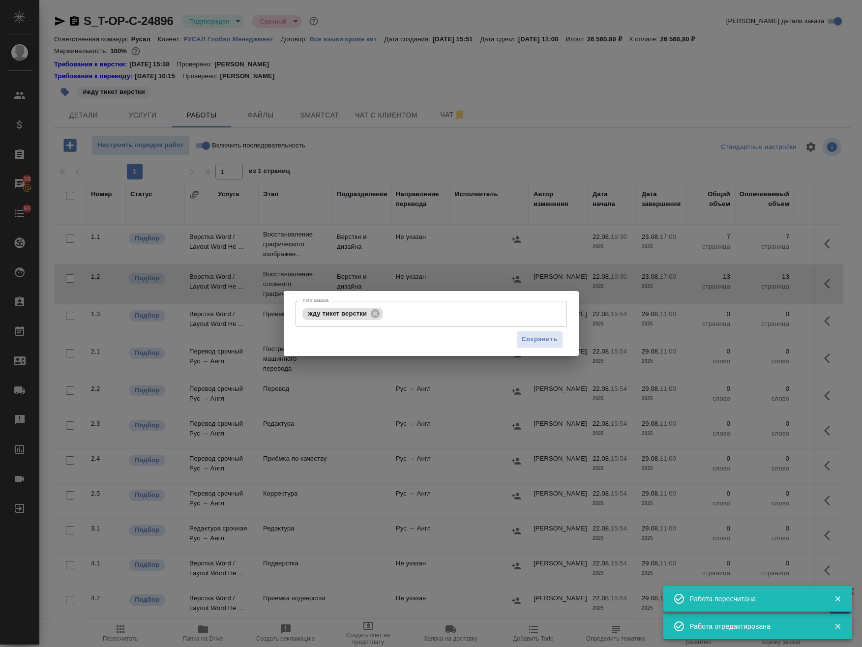
click at [68, 90] on div "Тэги заказа жду тикет верстки Тэги заказа Сохранить" at bounding box center [431, 323] width 862 height 647
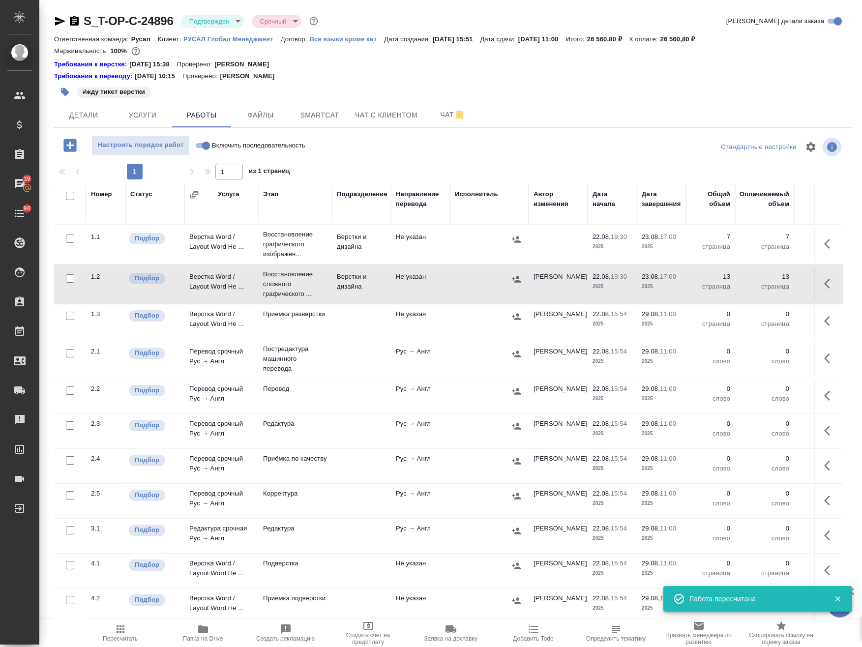
click at [65, 89] on icon "button" at bounding box center [65, 92] width 8 height 8
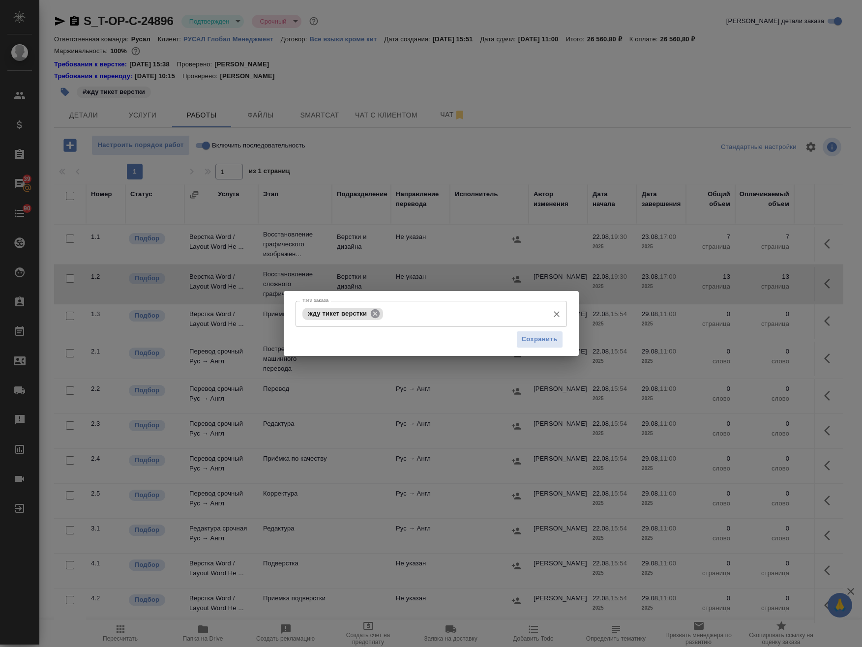
click at [374, 310] on icon at bounding box center [375, 313] width 9 height 9
click at [374, 313] on input "Тэги заказа" at bounding box center [422, 313] width 244 height 17
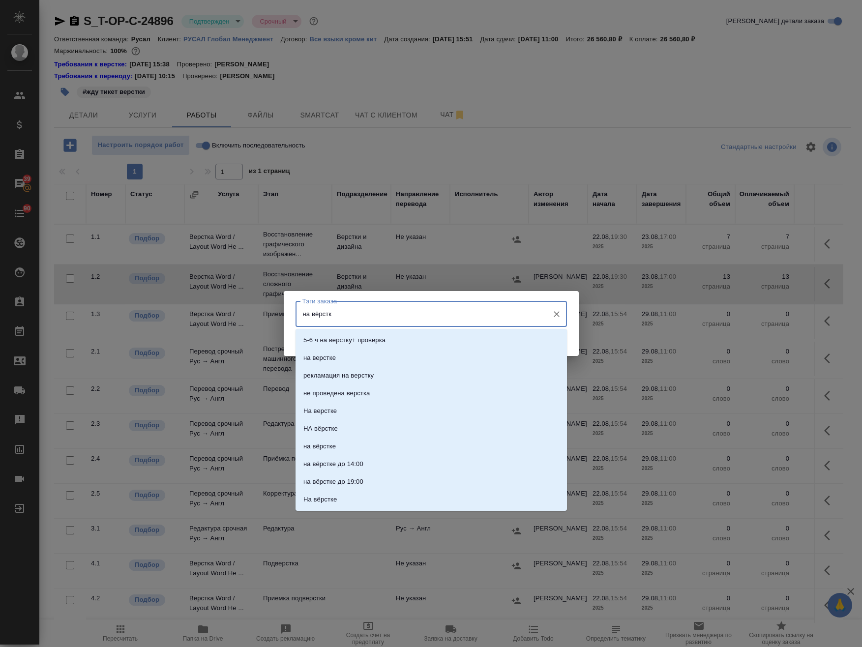
type input "на вёрстке"
click at [369, 341] on li "на верстке" at bounding box center [430, 340] width 271 height 18
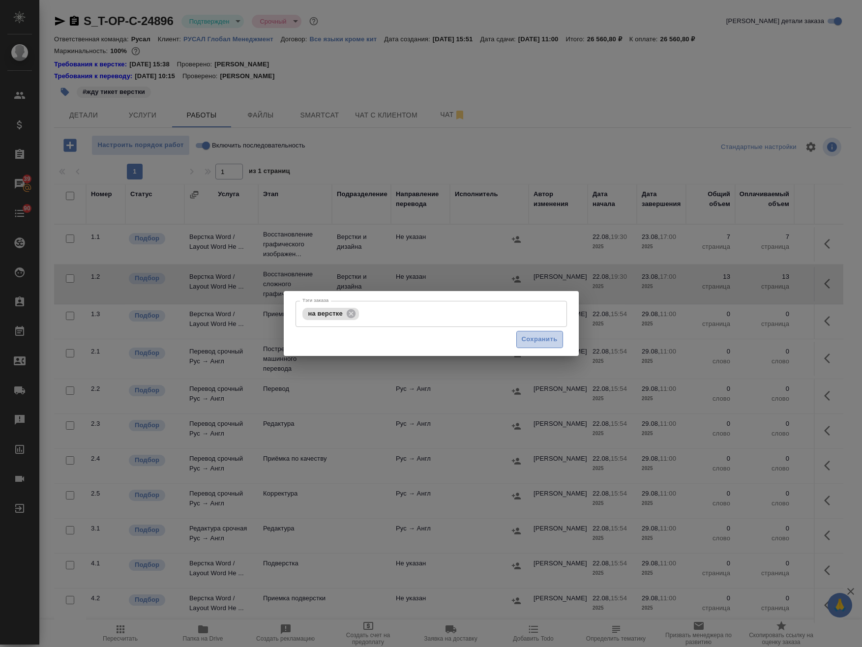
click at [528, 339] on span "Сохранить" at bounding box center [540, 339] width 36 height 11
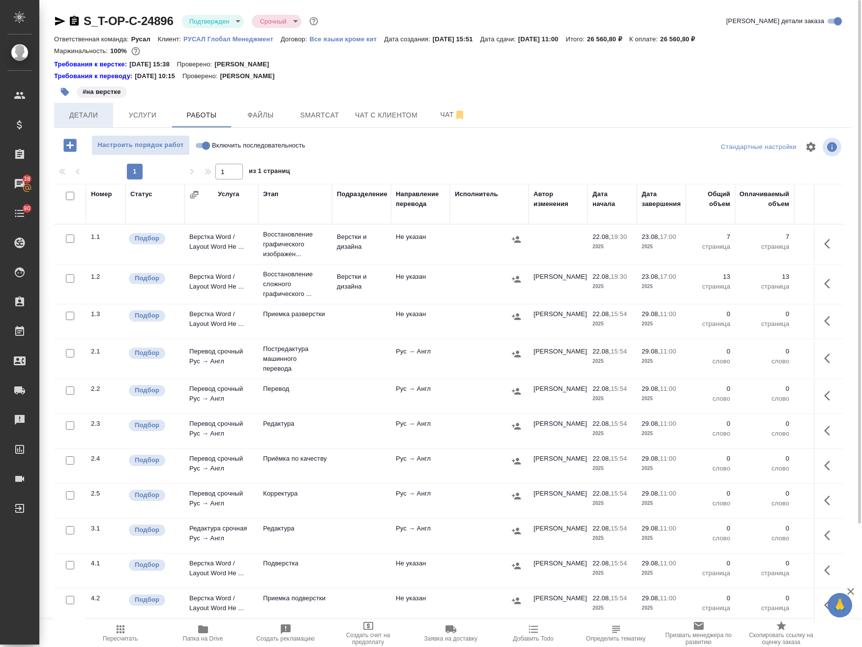
click at [71, 116] on span "Детали" at bounding box center [83, 115] width 47 height 12
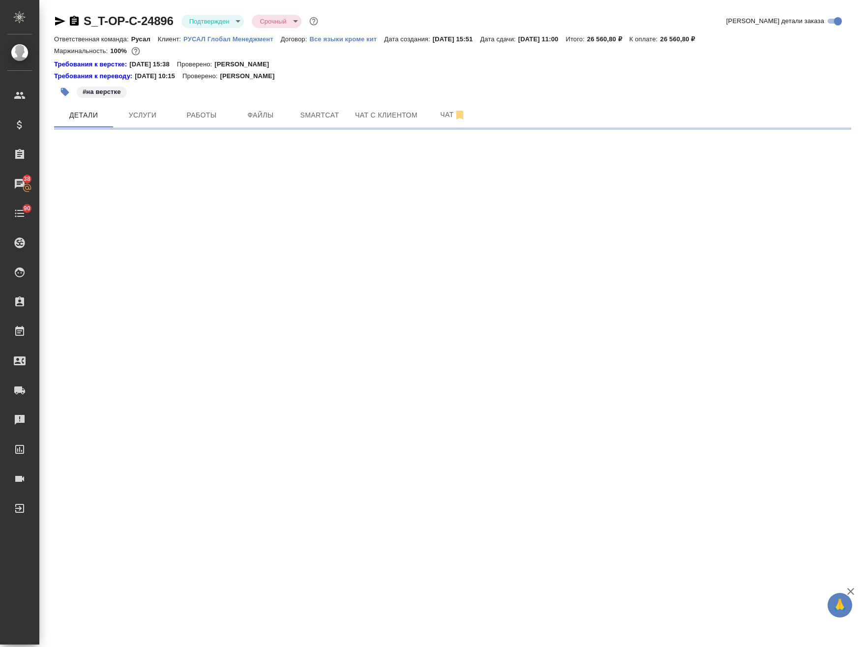
select select "RU"
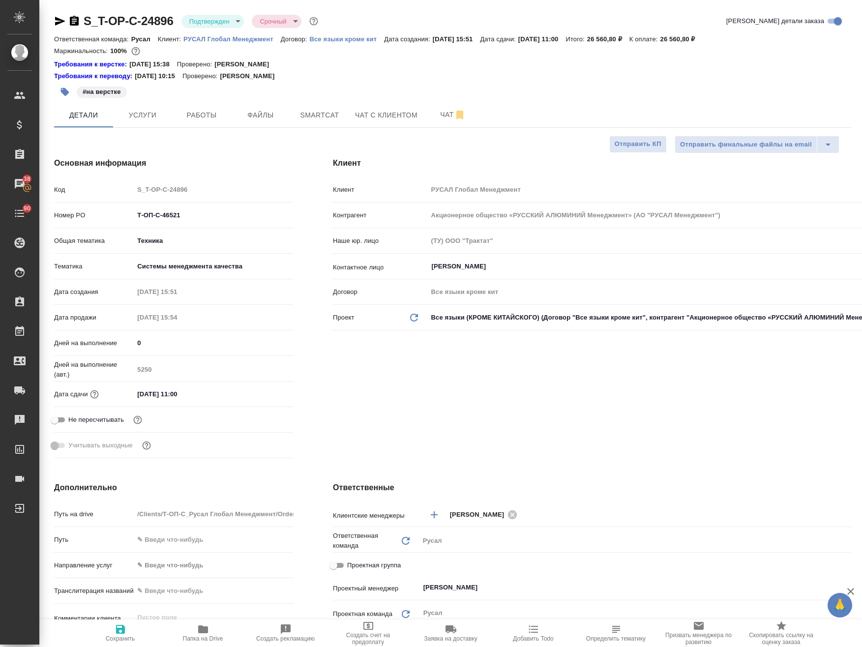
type textarea "x"
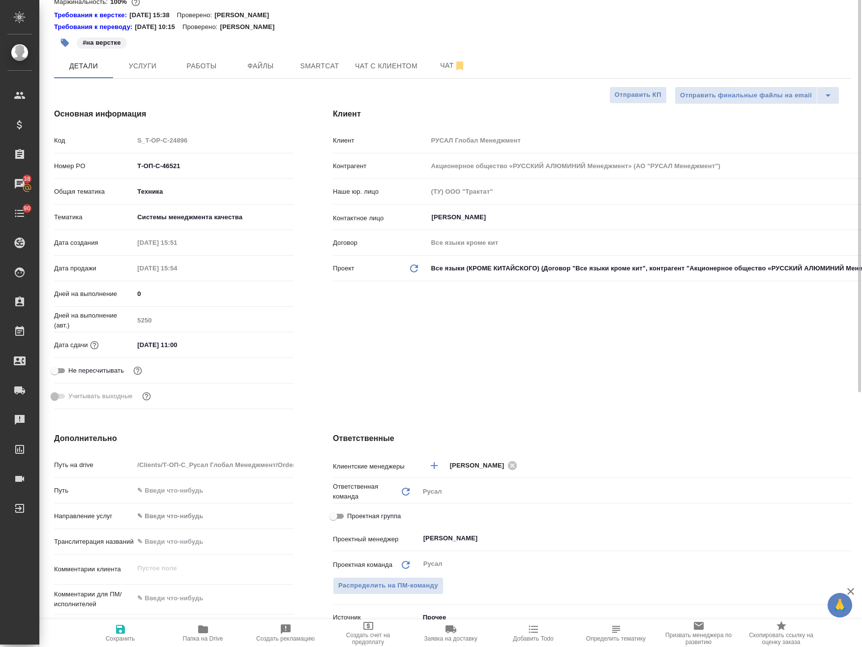
scroll to position [29, 0]
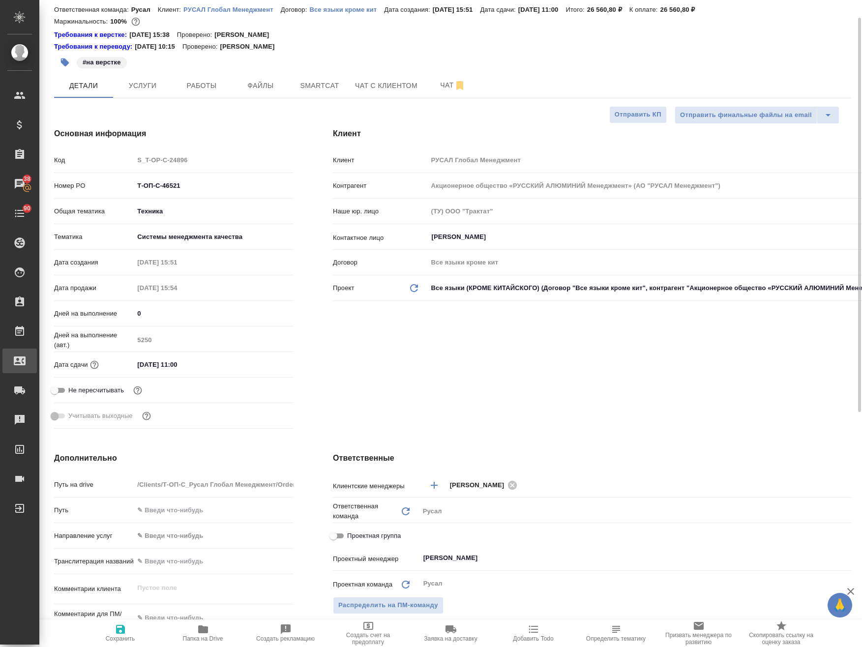
type textarea "x"
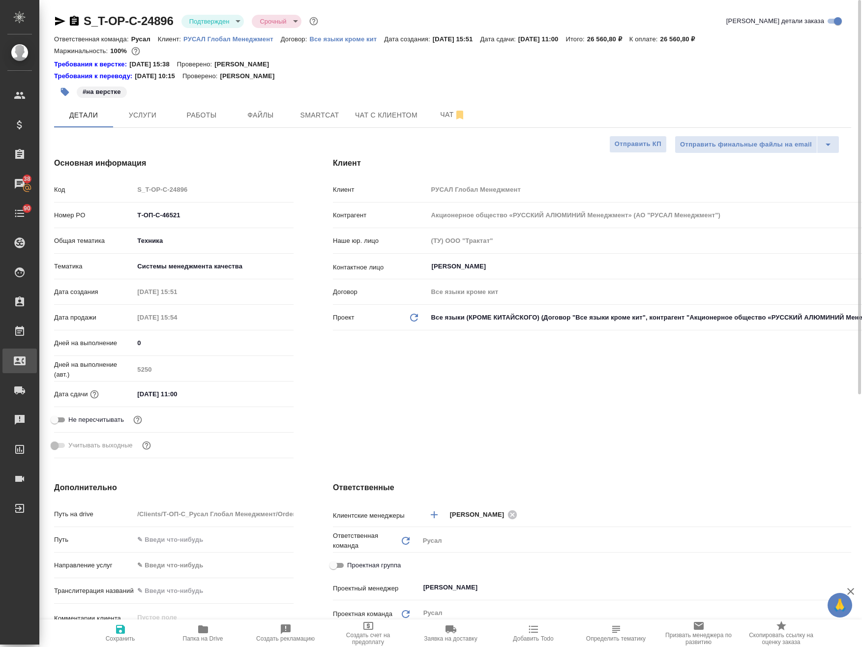
type textarea "x"
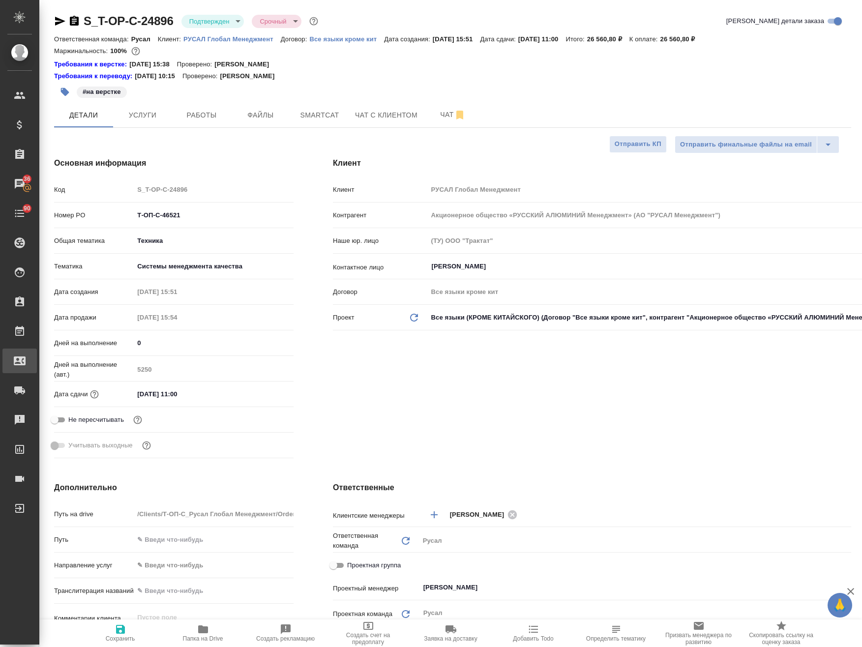
type textarea "x"
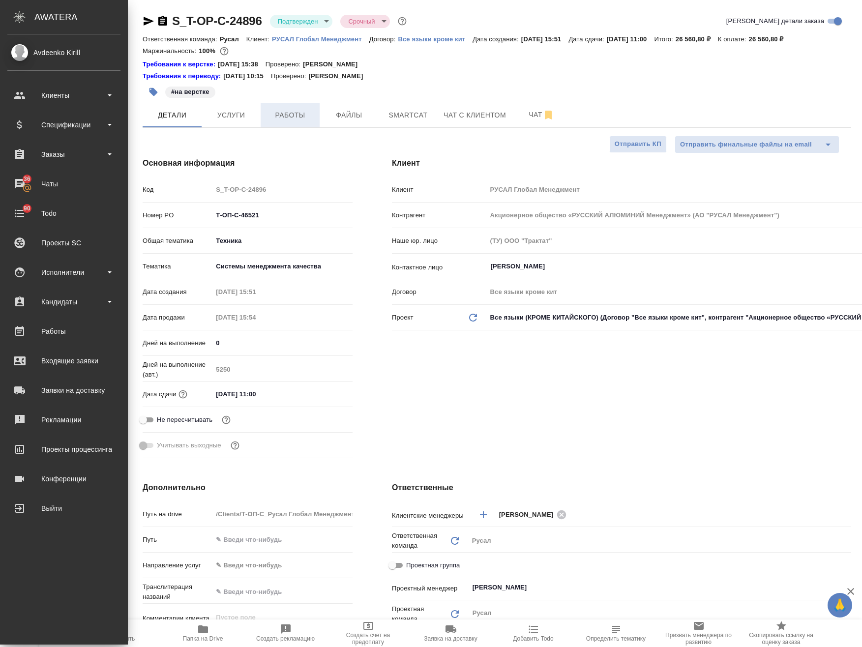
click at [266, 114] on span "Работы" at bounding box center [289, 115] width 47 height 12
type textarea "x"
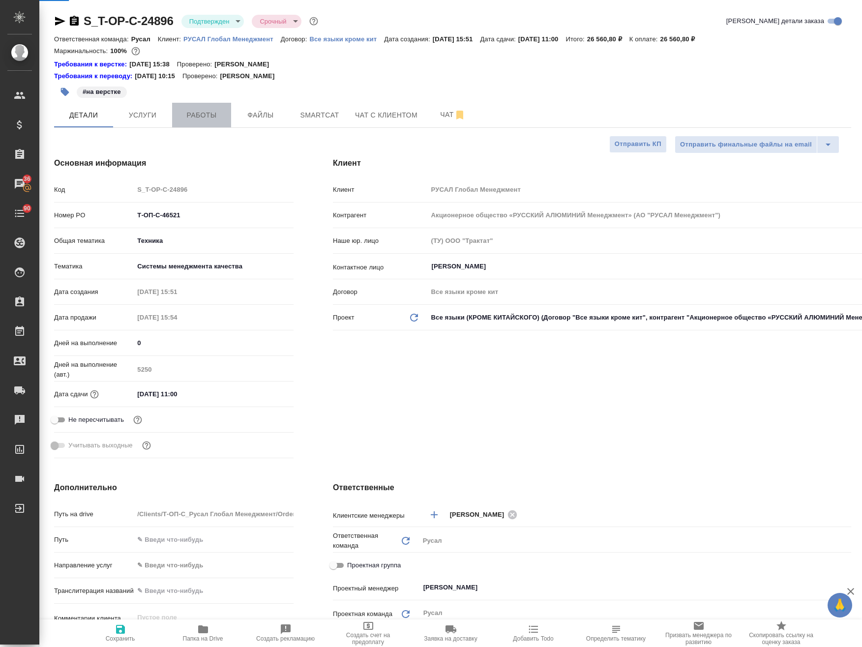
click at [198, 118] on span "Работы" at bounding box center [201, 115] width 47 height 12
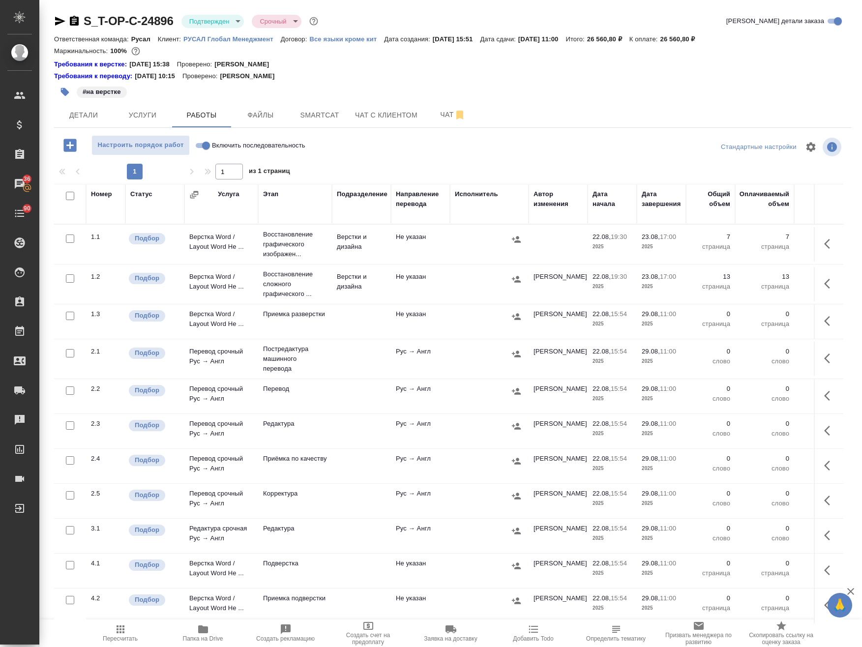
click at [468, 240] on div at bounding box center [489, 239] width 69 height 15
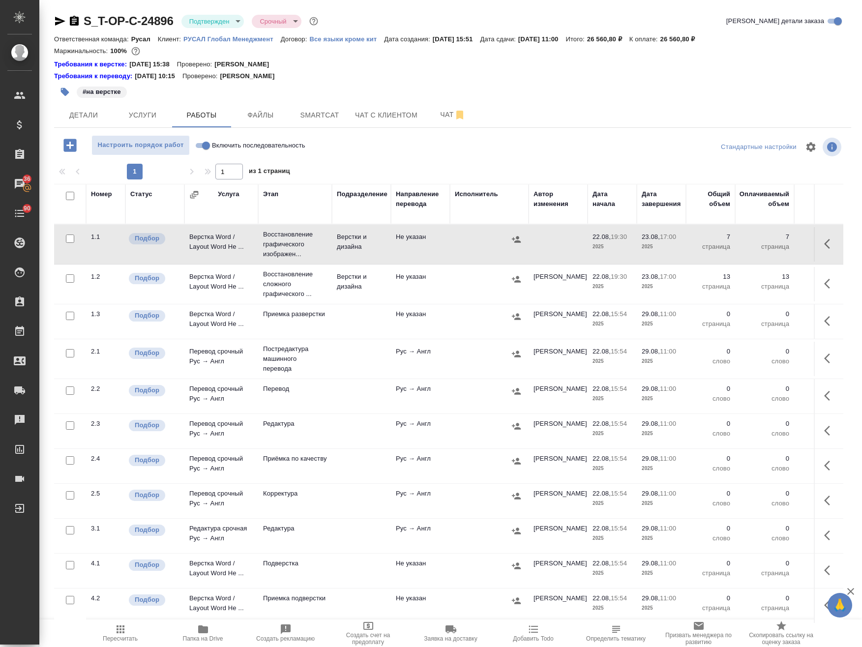
click at [472, 283] on div at bounding box center [489, 279] width 69 height 15
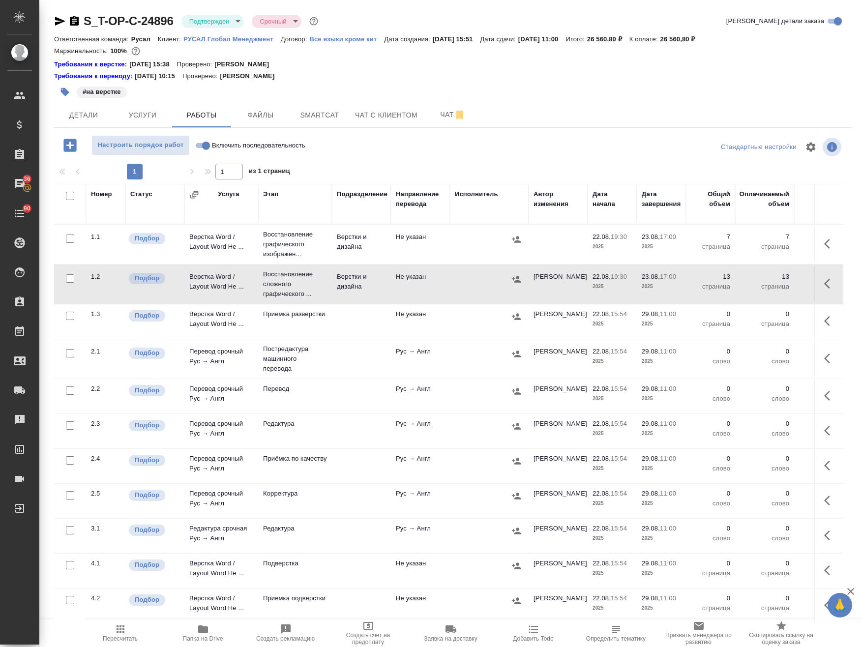
click at [472, 283] on div at bounding box center [489, 279] width 69 height 15
click at [57, 23] on icon "button" at bounding box center [60, 21] width 10 height 9
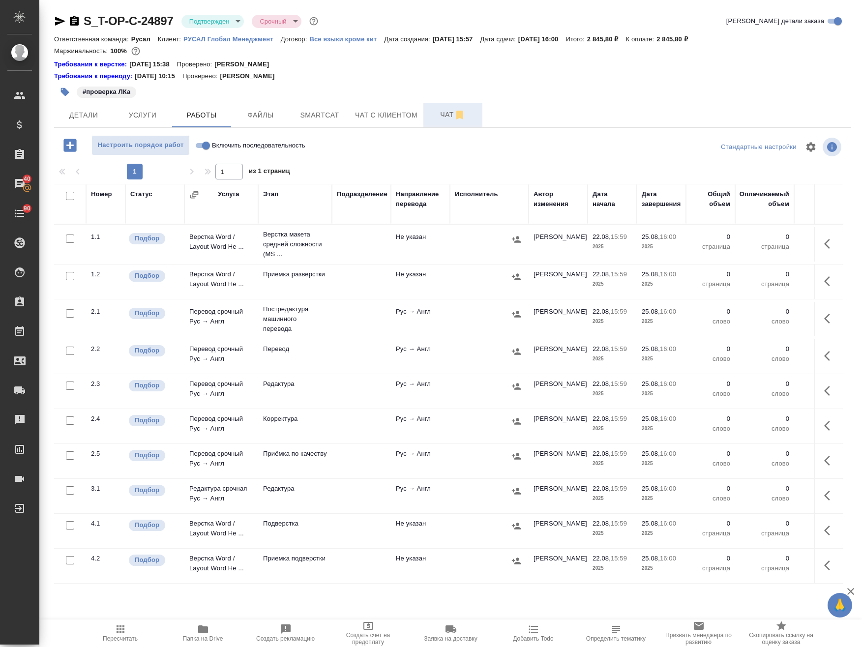
click at [440, 112] on span "Чат" at bounding box center [452, 115] width 47 height 12
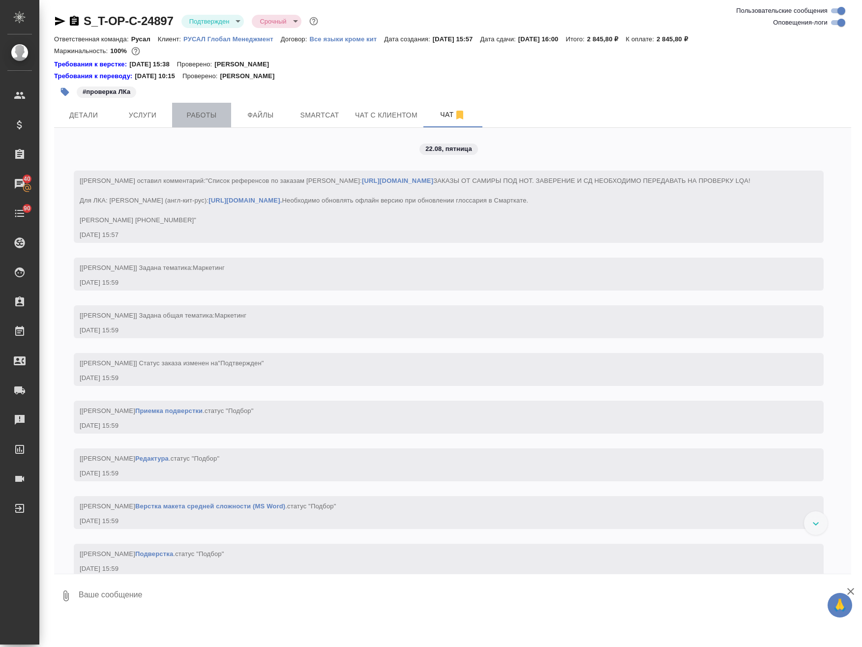
click at [203, 112] on span "Работы" at bounding box center [201, 115] width 47 height 12
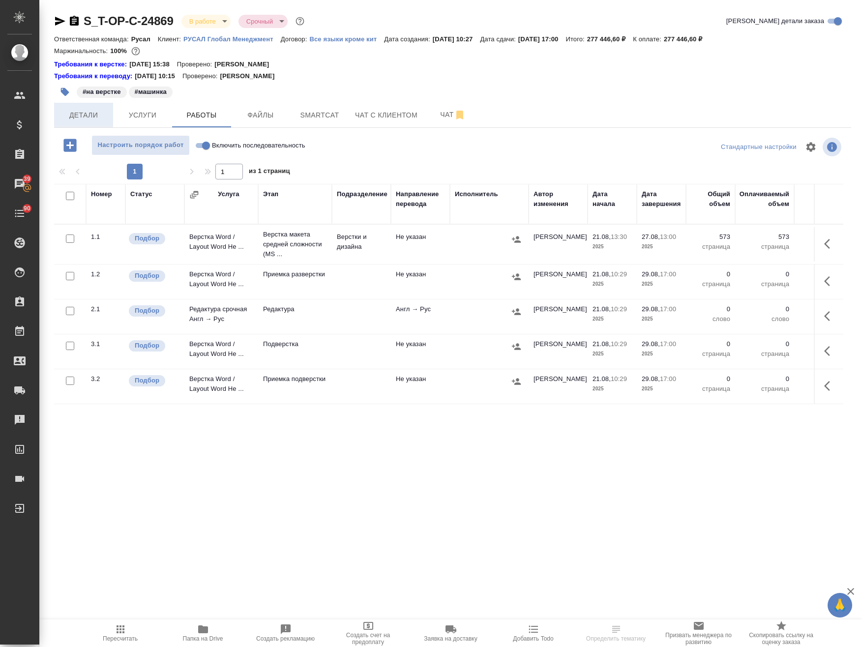
click at [87, 116] on span "Детали" at bounding box center [83, 115] width 47 height 12
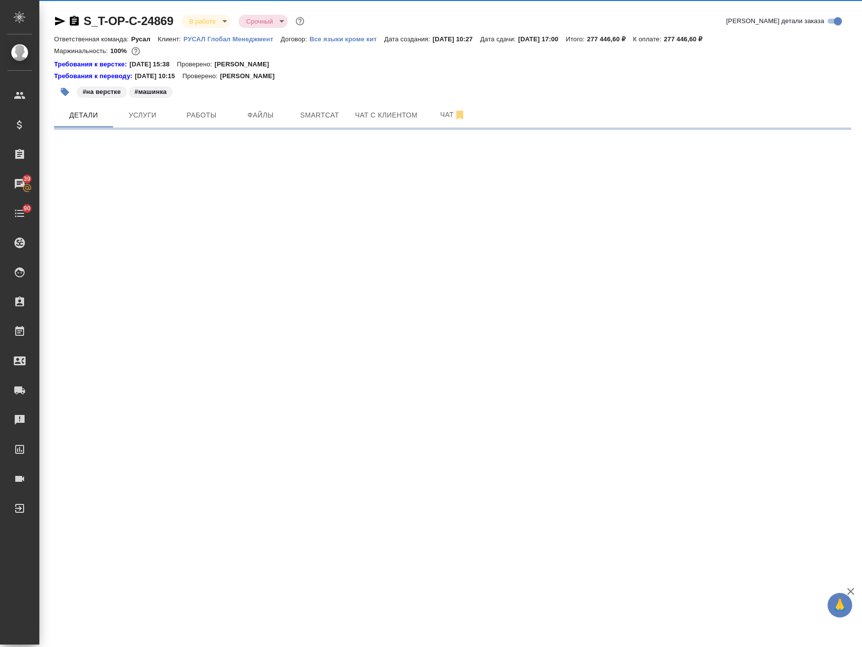
select select "RU"
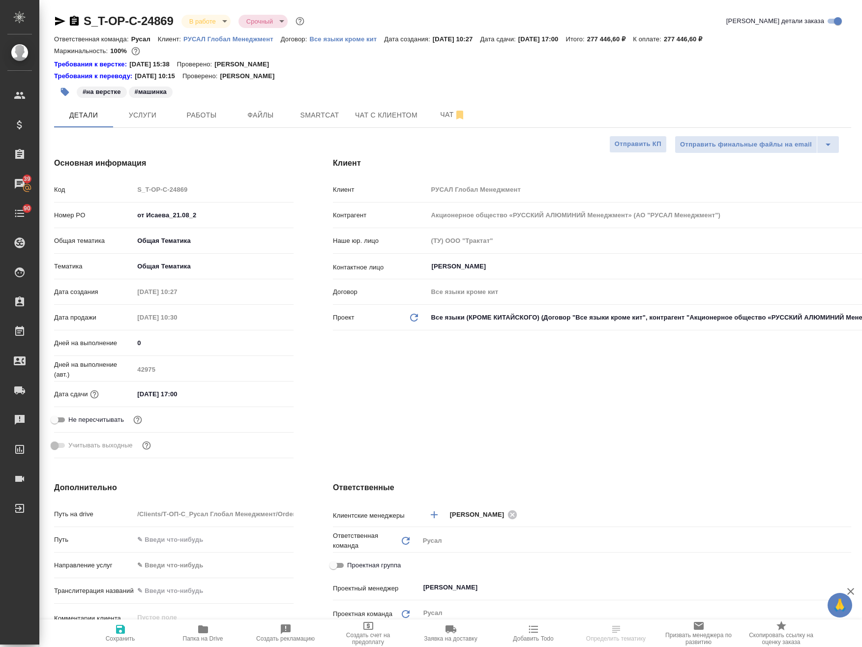
type textarea "x"
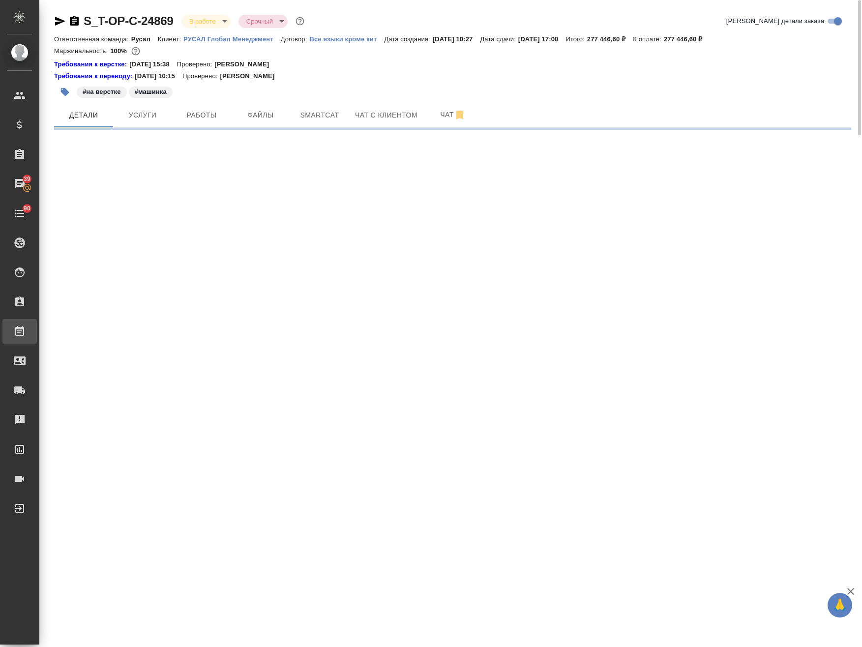
select select "RU"
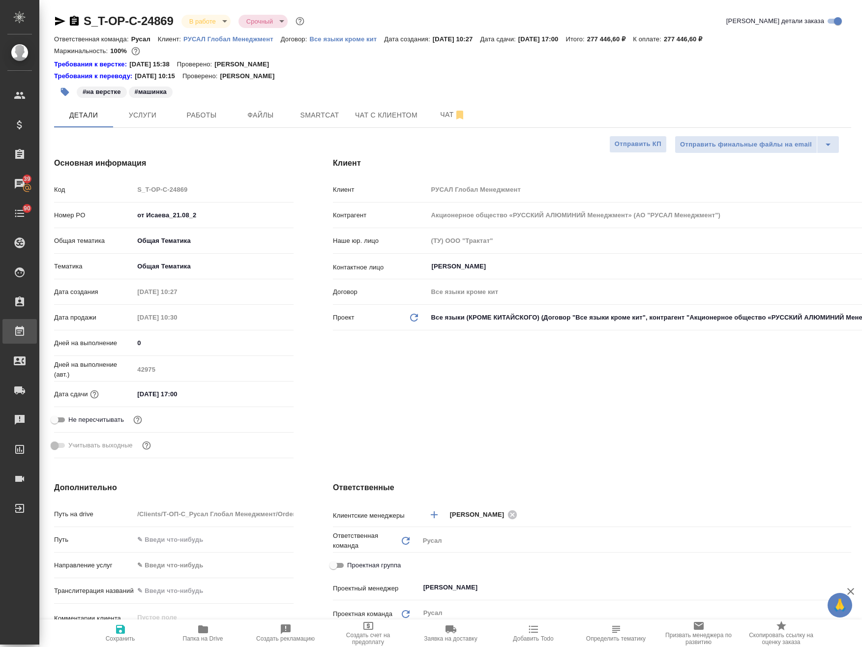
type textarea "x"
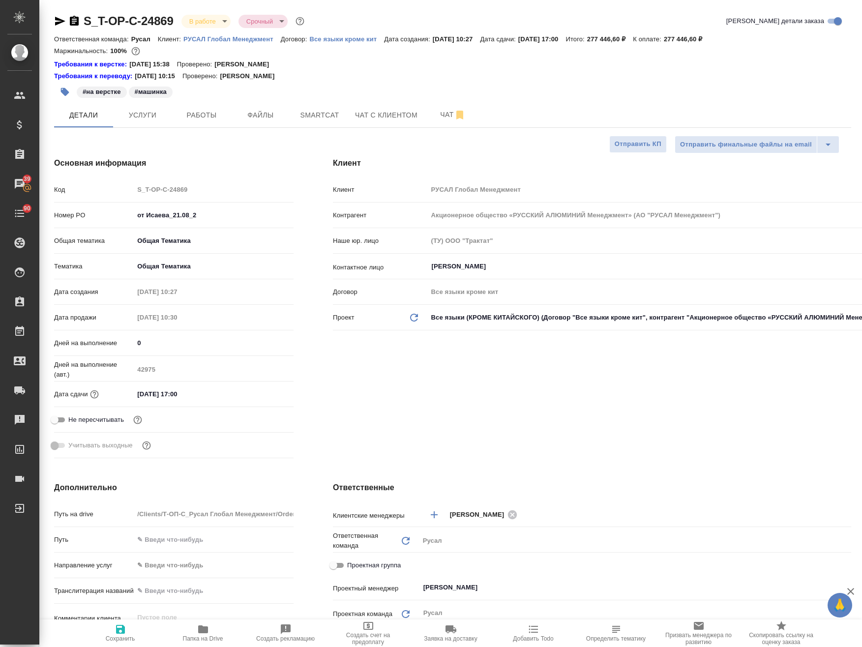
type textarea "x"
click at [213, 114] on span "Работы" at bounding box center [201, 115] width 47 height 12
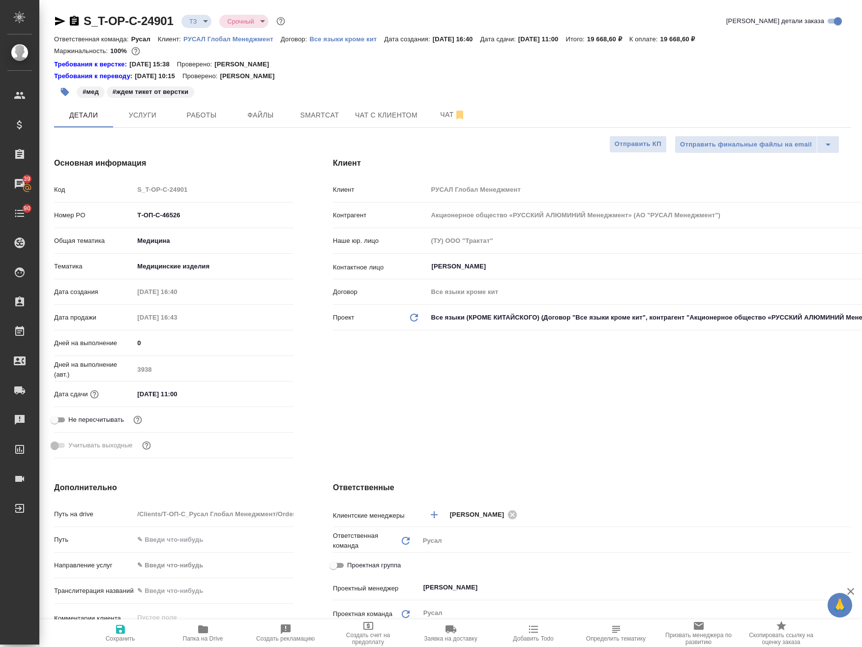
select select "RU"
click at [207, 108] on button "Работы" at bounding box center [201, 115] width 59 height 25
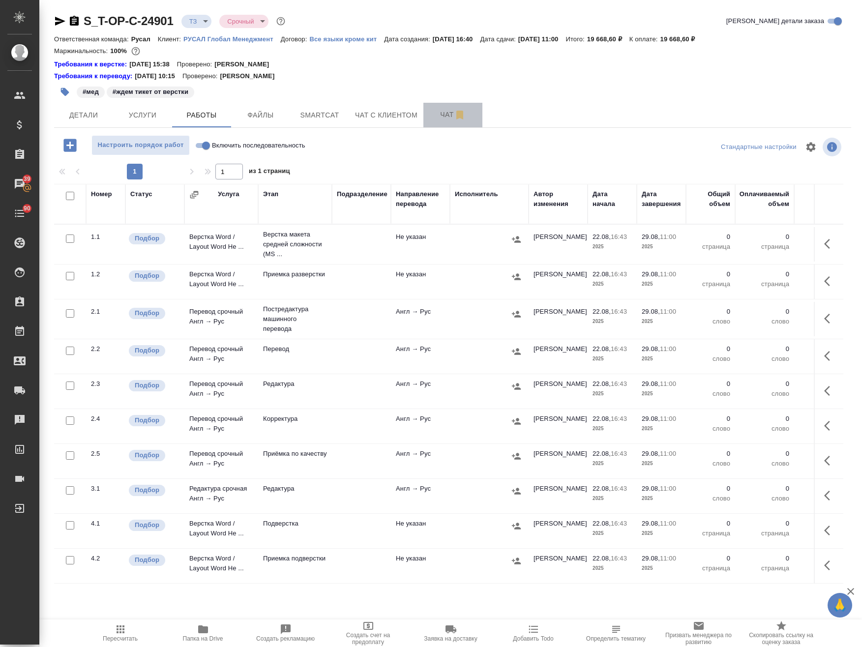
click at [436, 110] on span "Чат" at bounding box center [452, 115] width 47 height 12
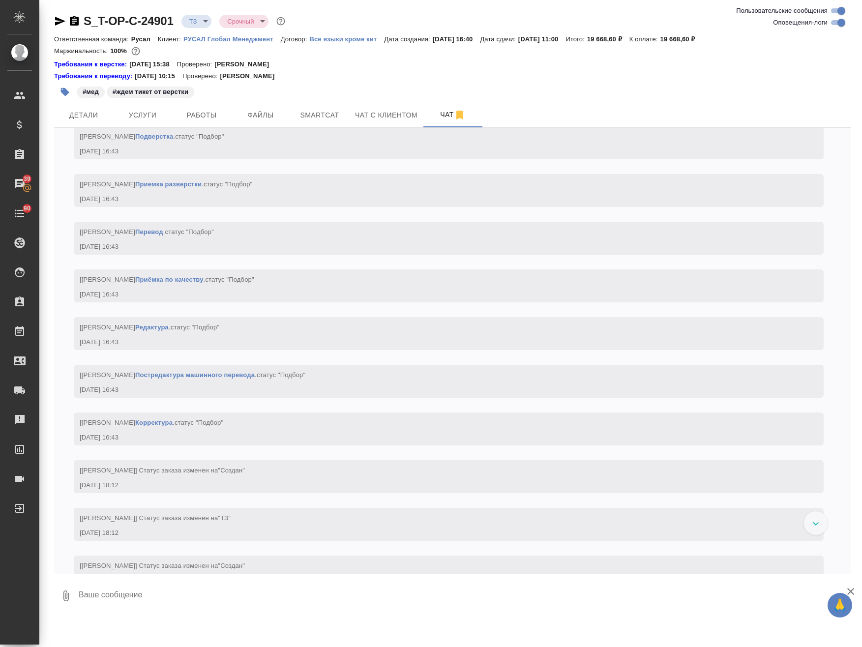
scroll to position [556, 0]
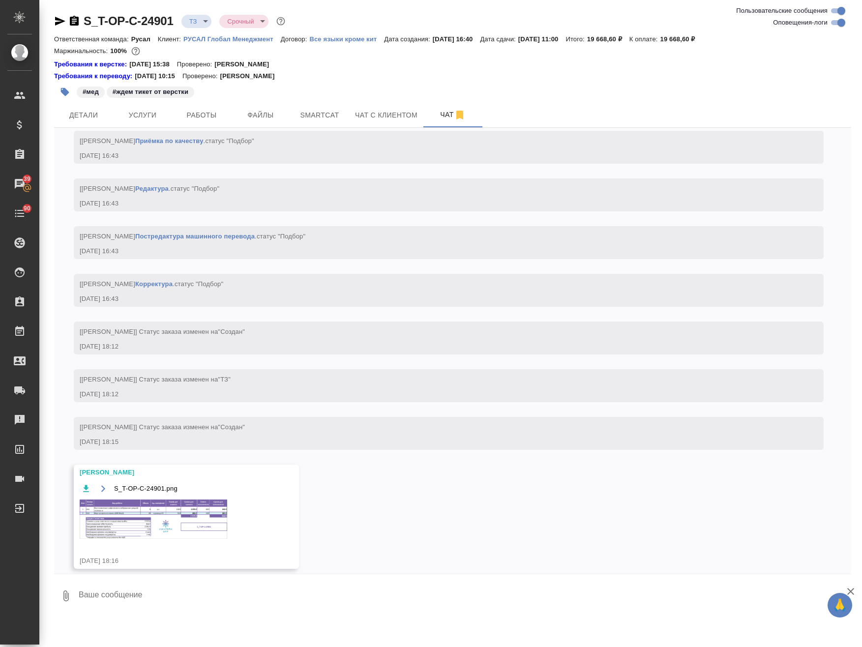
click at [162, 538] on img at bounding box center [153, 518] width 147 height 39
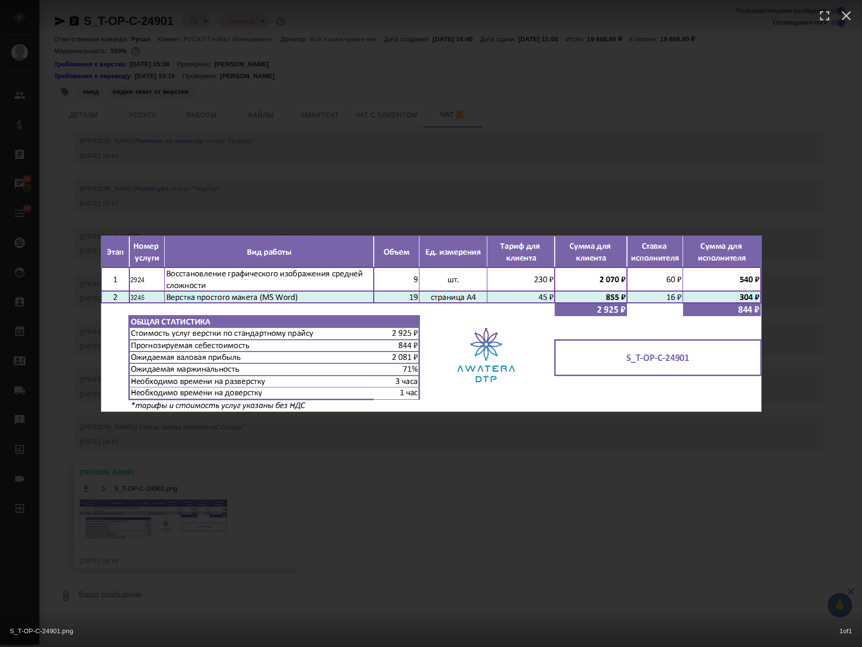
click at [308, 506] on div "S_T-OP-C-24901.png 1 of 1" at bounding box center [431, 323] width 862 height 647
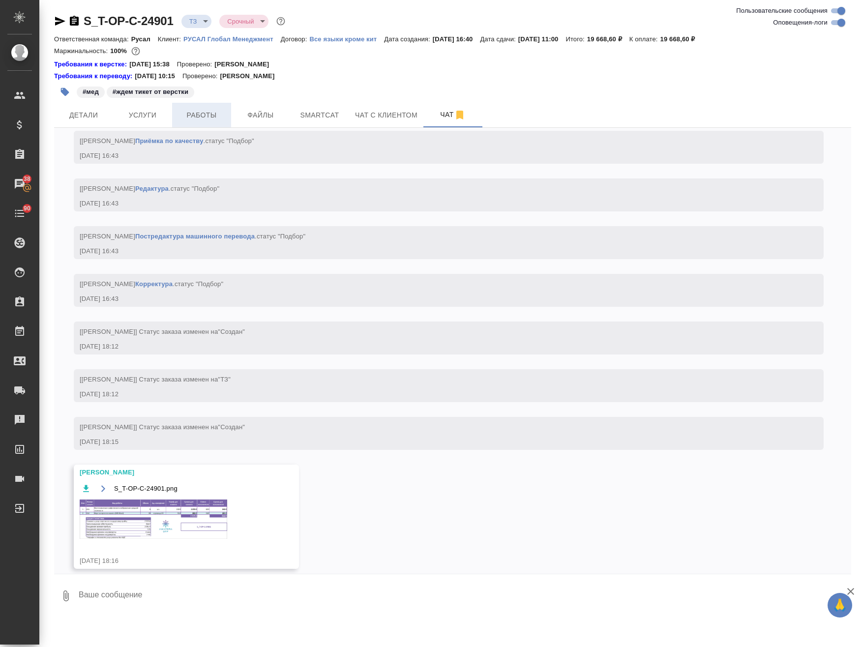
click at [196, 117] on span "Работы" at bounding box center [201, 115] width 47 height 12
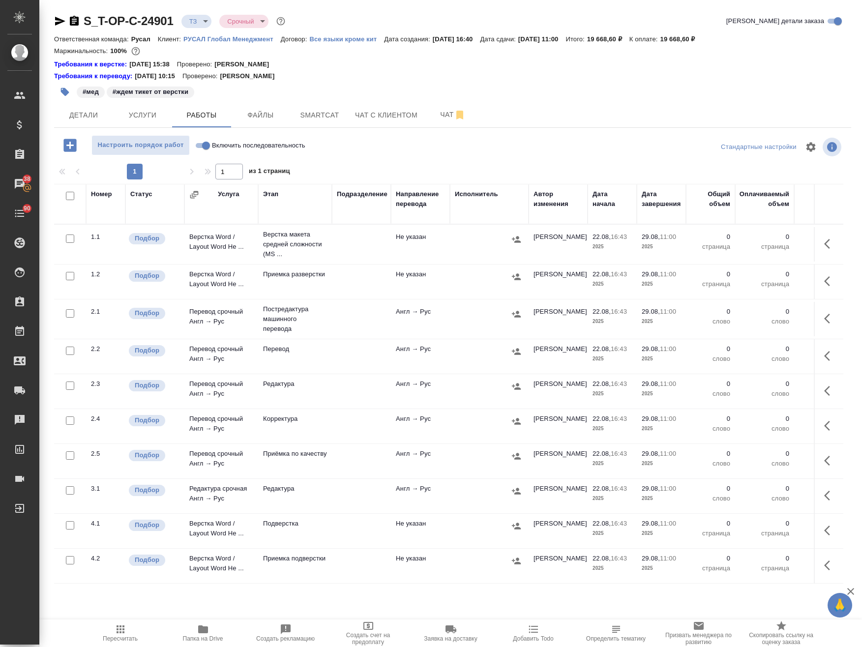
click at [824, 240] on icon "button" at bounding box center [827, 244] width 6 height 10
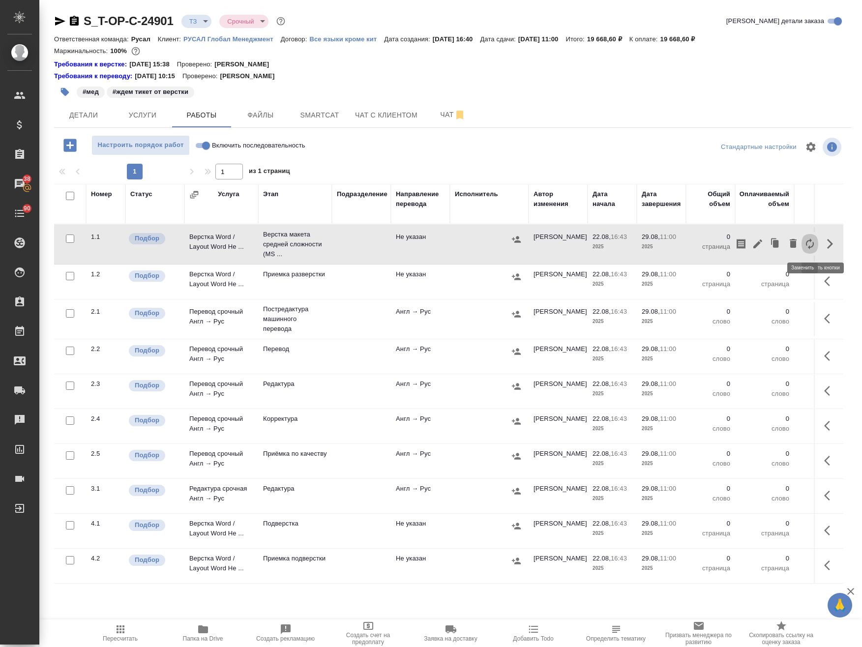
click at [804, 244] on icon "button" at bounding box center [810, 244] width 12 height 12
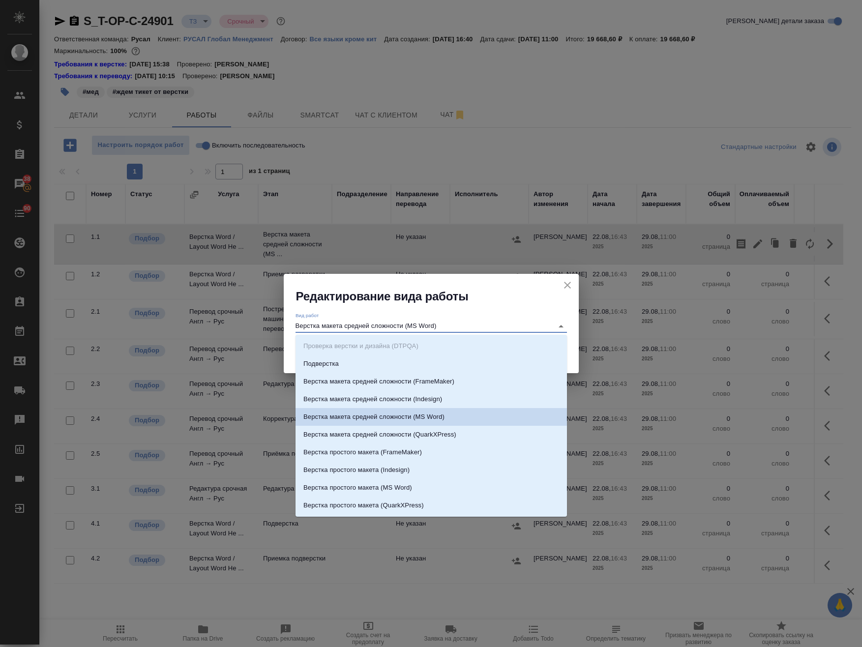
drag, startPoint x: 321, startPoint y: 326, endPoint x: 766, endPoint y: 322, distance: 445.4
click at [746, 325] on div "Редактирование вида работы Вид работ Верстка макета средней сложности (MS Word)…" at bounding box center [431, 323] width 862 height 647
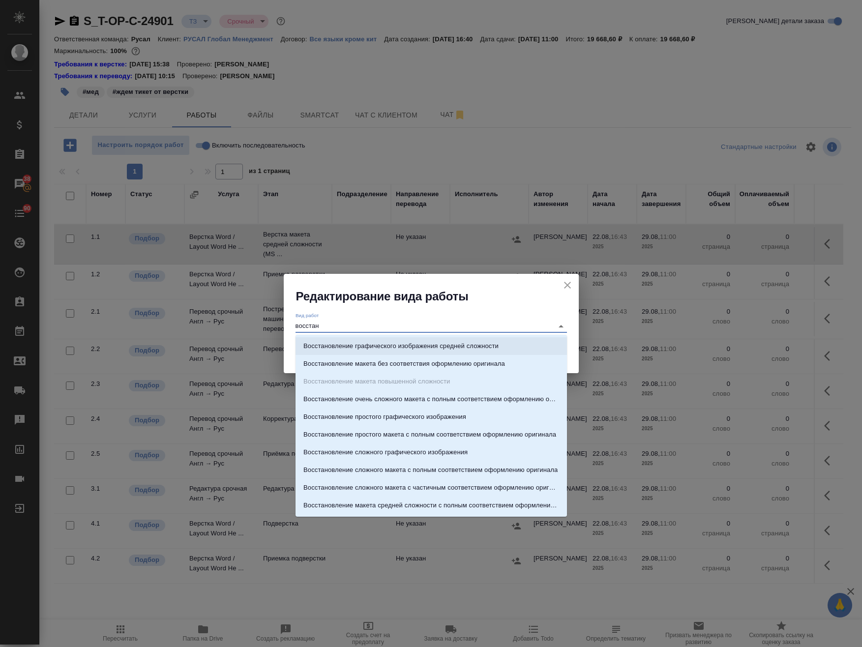
click at [481, 344] on p "Восстановление графического изображения средней сложности" at bounding box center [400, 346] width 195 height 10
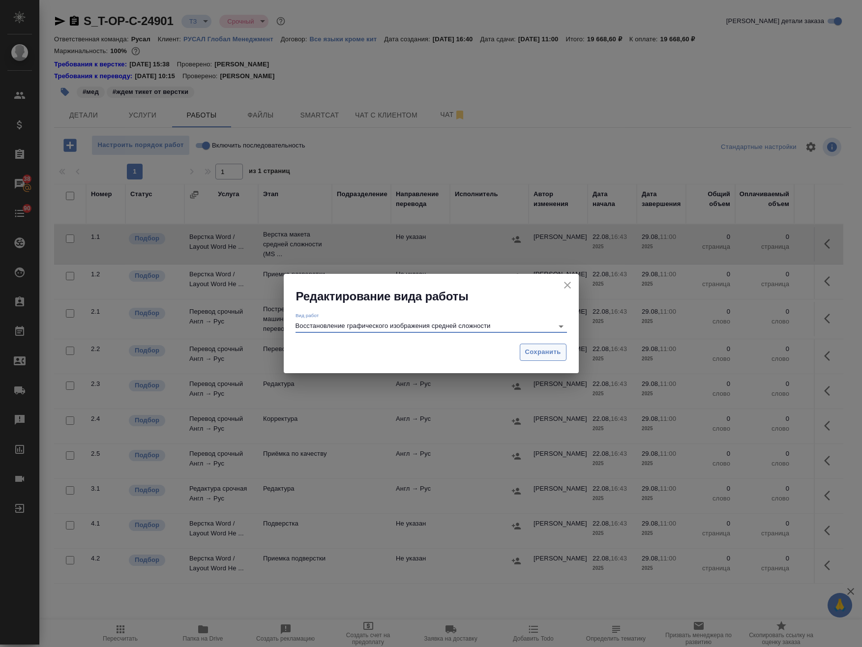
type input "Восстановление графического изображения средней сложности"
click at [552, 348] on span "Сохранить" at bounding box center [543, 352] width 36 height 11
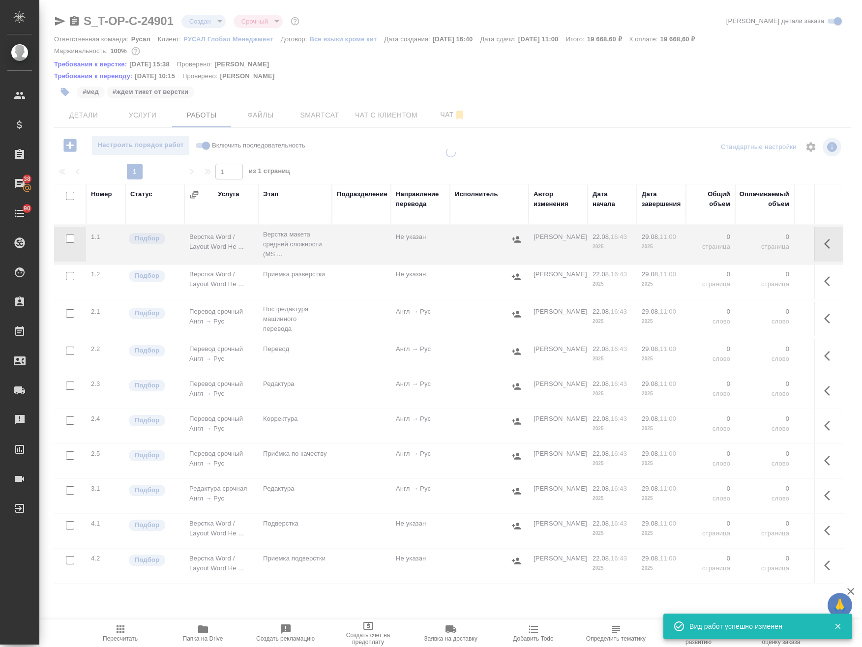
type input "new"
click at [821, 251] on button "button" at bounding box center [830, 244] width 24 height 24
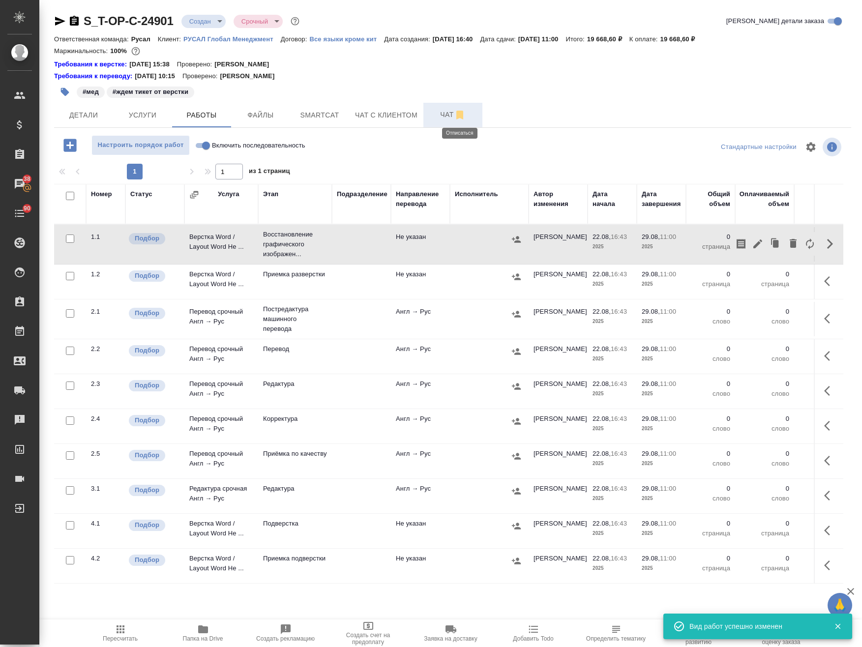
click at [441, 112] on span "Чат" at bounding box center [452, 115] width 47 height 12
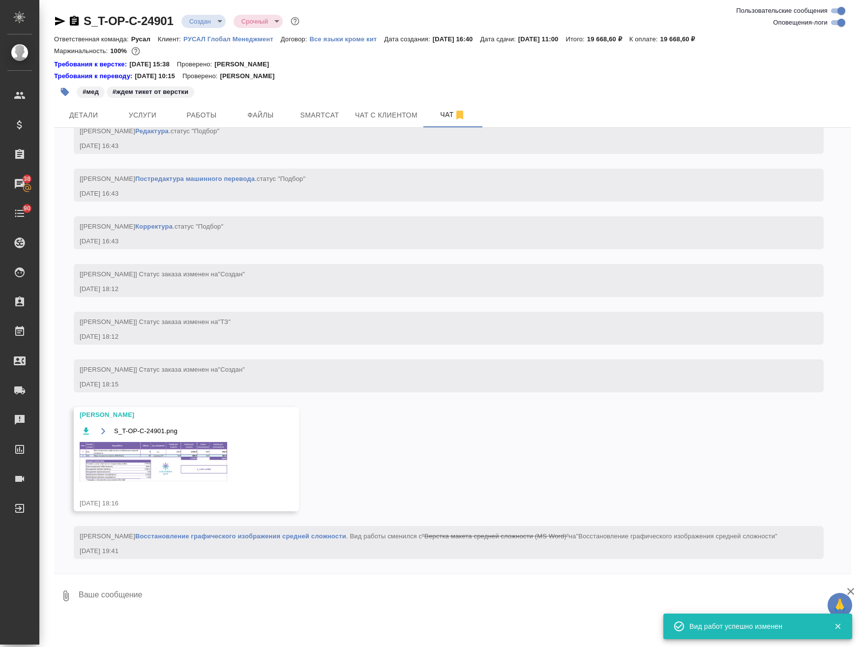
scroll to position [653, 0]
click at [203, 442] on img at bounding box center [153, 461] width 147 height 39
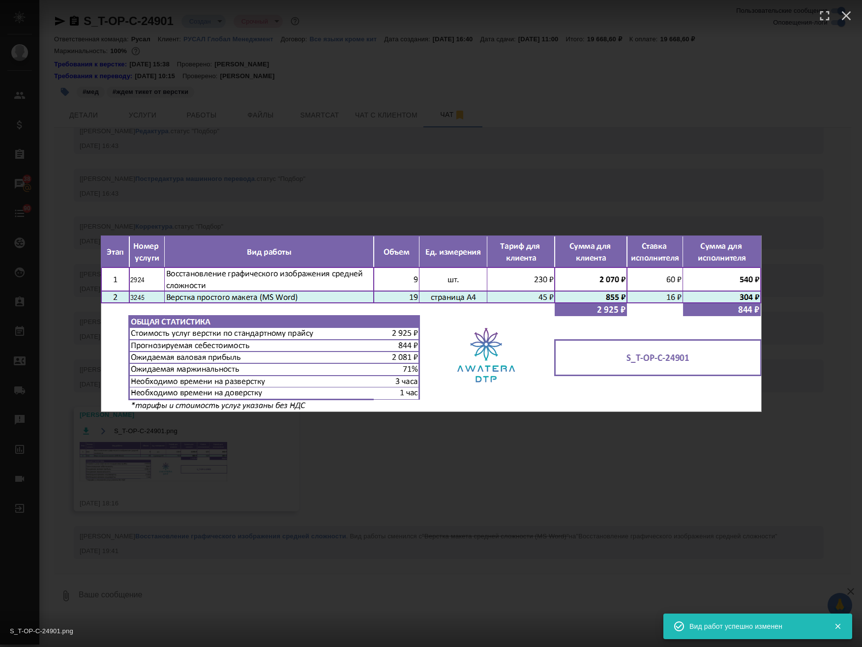
click at [358, 168] on div "S_T-OP-C-24901.png 1 of 1" at bounding box center [431, 323] width 862 height 647
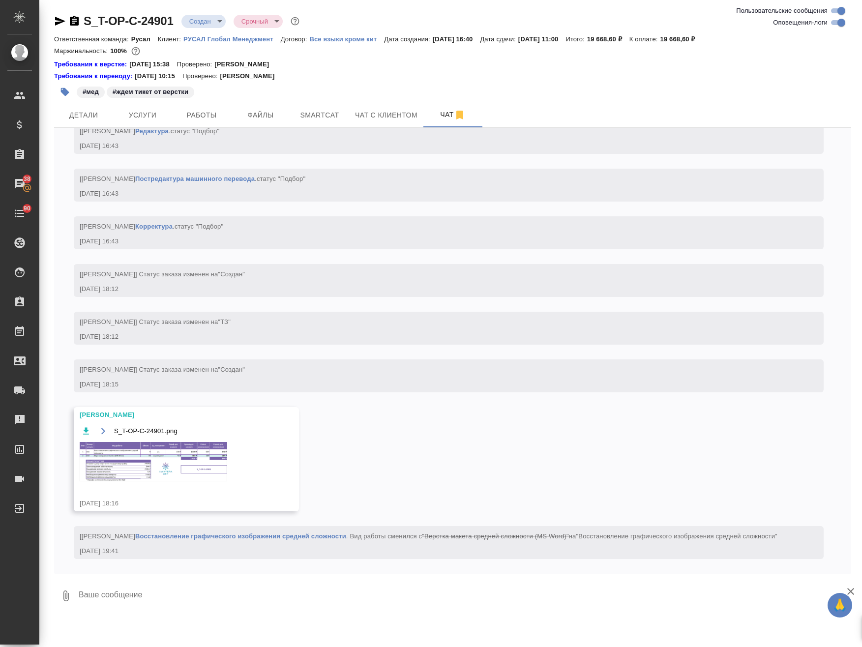
click at [201, 113] on div "S_T-OP-C-24901.png 1 of 1" at bounding box center [431, 343] width 776 height 582
click at [201, 113] on span "Работы" at bounding box center [201, 115] width 47 height 12
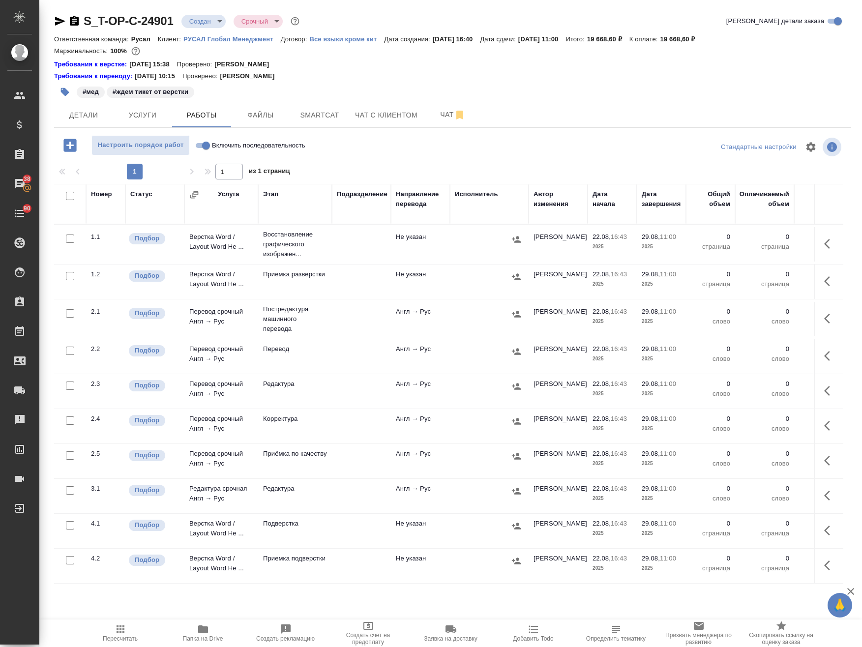
click at [824, 241] on icon "button" at bounding box center [830, 244] width 12 height 12
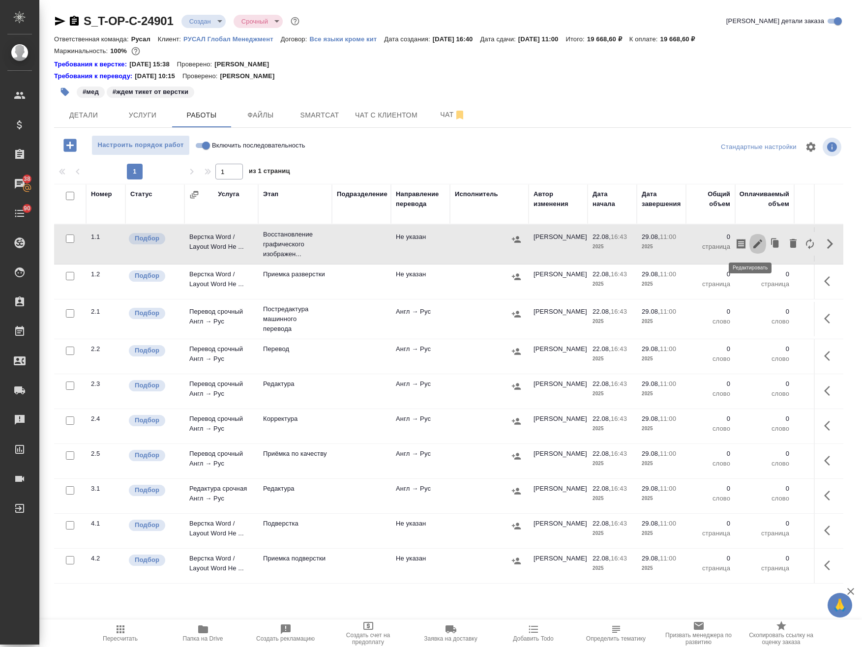
click at [754, 243] on icon "button" at bounding box center [758, 244] width 12 height 12
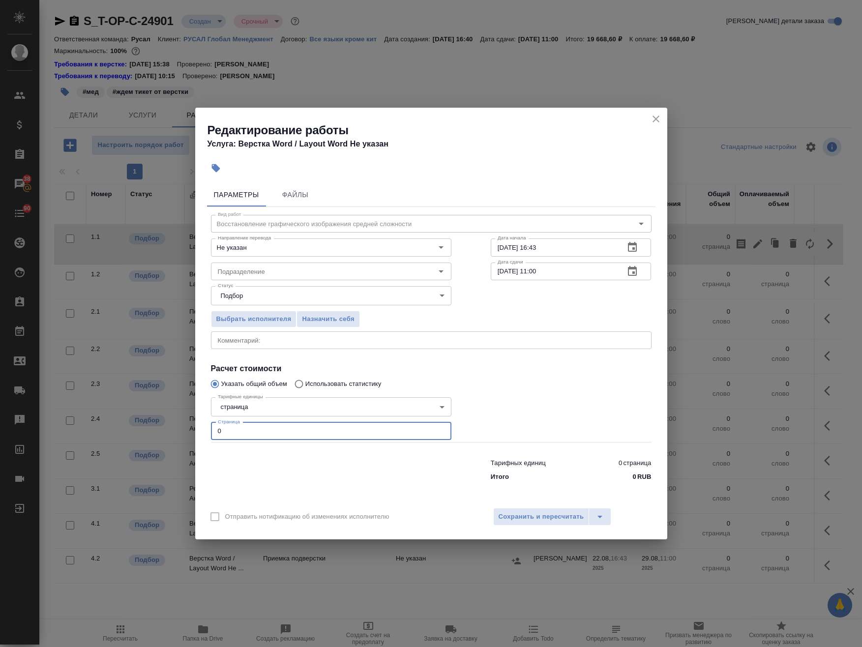
drag, startPoint x: 262, startPoint y: 428, endPoint x: 167, endPoint y: 415, distance: 96.7
click at [69, 425] on div "Редактирование работы Услуга: Верстка Word / Layout Word Не указан Параметры Фа…" at bounding box center [431, 323] width 862 height 647
type input "3"
drag, startPoint x: 560, startPoint y: 246, endPoint x: 533, endPoint y: 250, distance: 27.8
click at [533, 250] on input "[DATE] 16:43" at bounding box center [554, 247] width 126 height 18
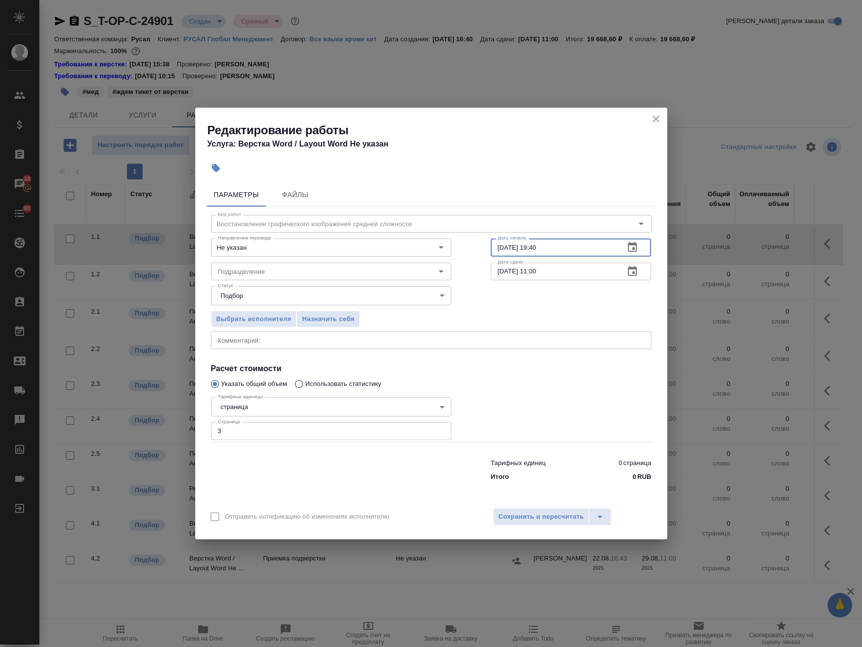
type input "[DATE] 19:40"
drag, startPoint x: 561, startPoint y: 272, endPoint x: 466, endPoint y: 260, distance: 95.7
click at [429, 261] on div "Подразделение Подразделение Дата сдачи [DATE] 11:00 Дата сдачи" at bounding box center [431, 270] width 480 height 63
paste input "[DATE] 19:4"
click at [501, 272] on input "[DATE] 19:40" at bounding box center [554, 271] width 126 height 18
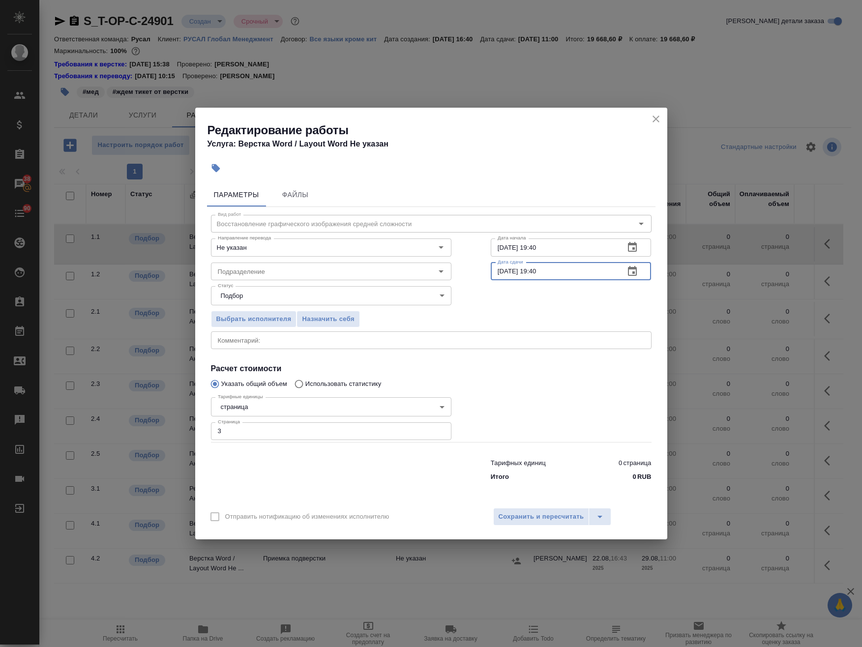
drag, startPoint x: 545, startPoint y: 272, endPoint x: 534, endPoint y: 273, distance: 10.9
click at [534, 273] on input "[DATE] 19:40" at bounding box center [554, 271] width 126 height 18
type input "[DATE] 12:00"
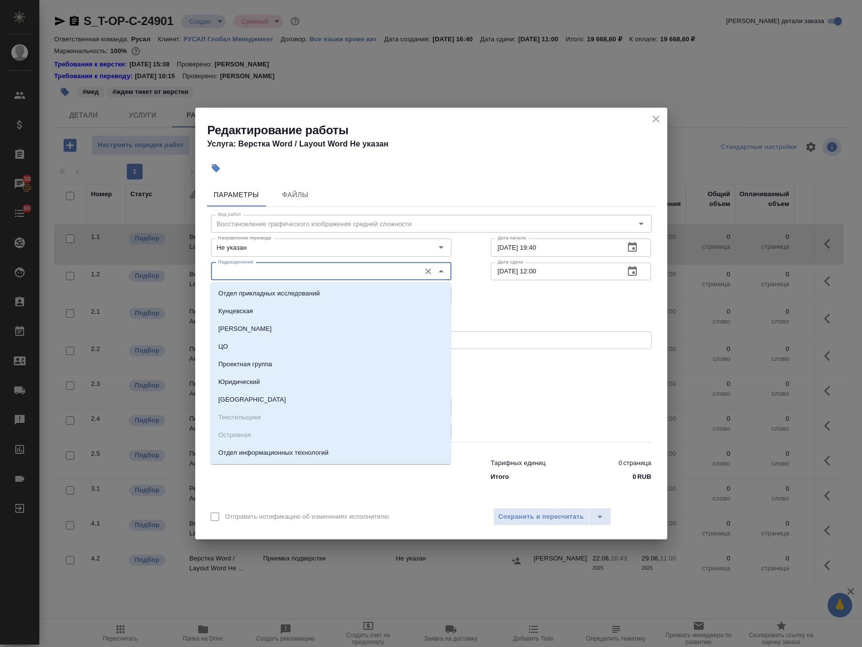
click at [354, 270] on input "Подразделение" at bounding box center [315, 271] width 202 height 12
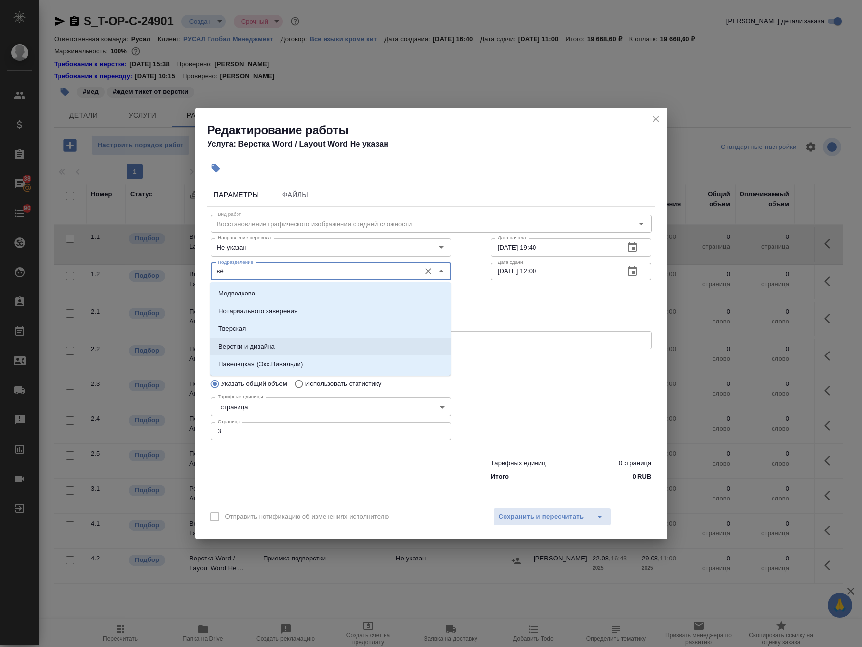
click at [314, 345] on li "Верстки и дизайна" at bounding box center [330, 347] width 240 height 18
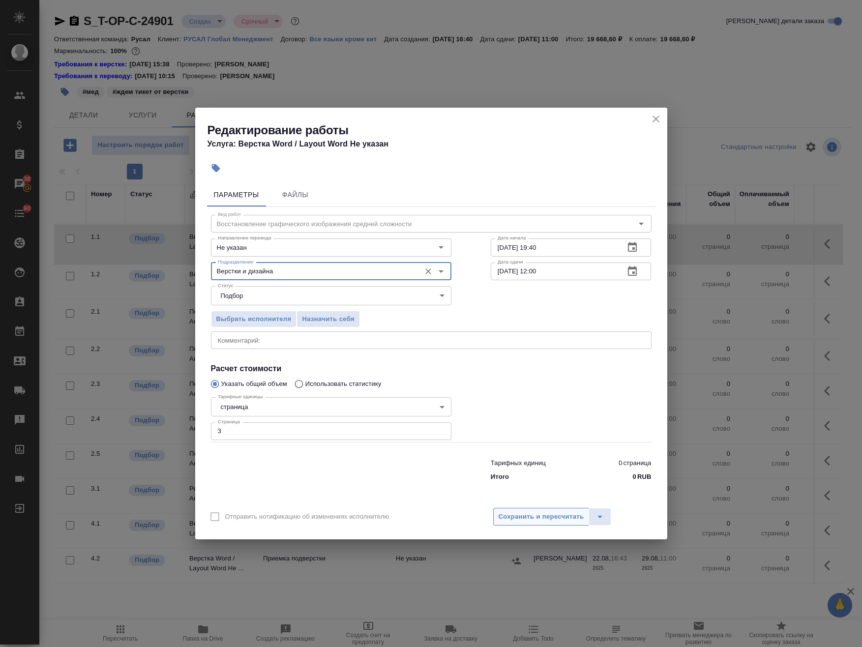
type input "Верстки и дизайна"
click at [512, 511] on span "Сохранить и пересчитать" at bounding box center [541, 516] width 86 height 11
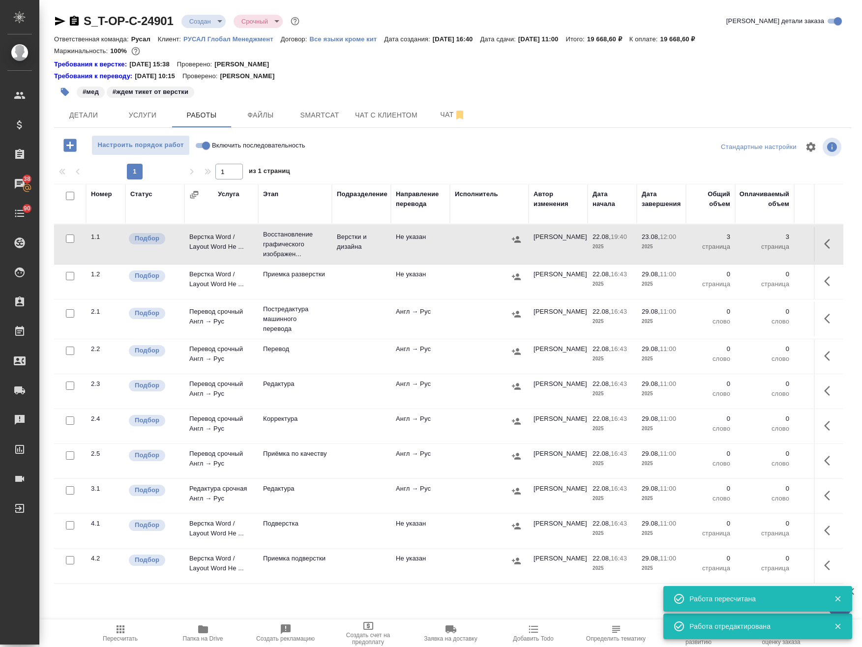
click at [64, 90] on icon "button" at bounding box center [65, 92] width 8 height 8
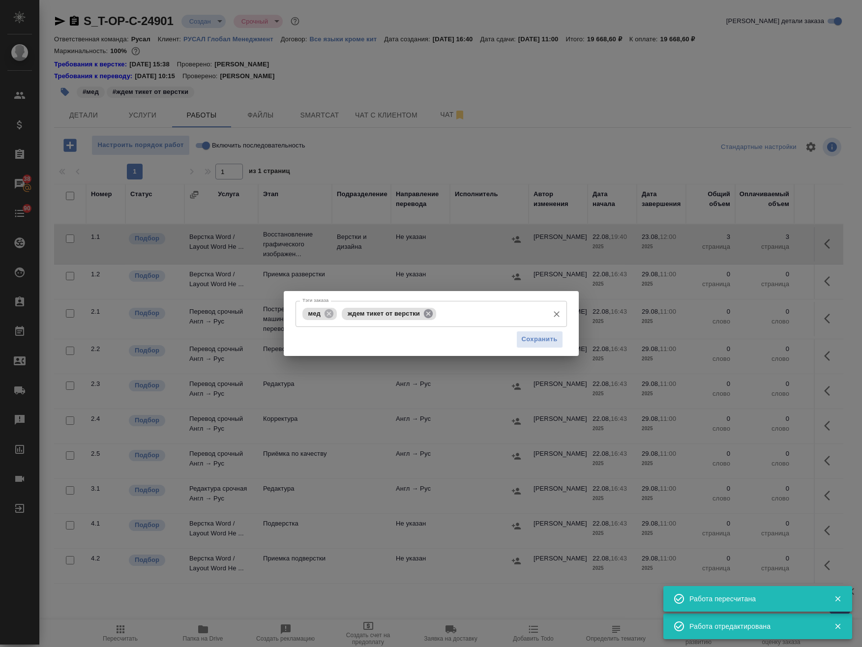
click at [429, 311] on icon at bounding box center [428, 313] width 9 height 9
click at [411, 315] on input "Тэги заказа" at bounding box center [441, 313] width 204 height 17
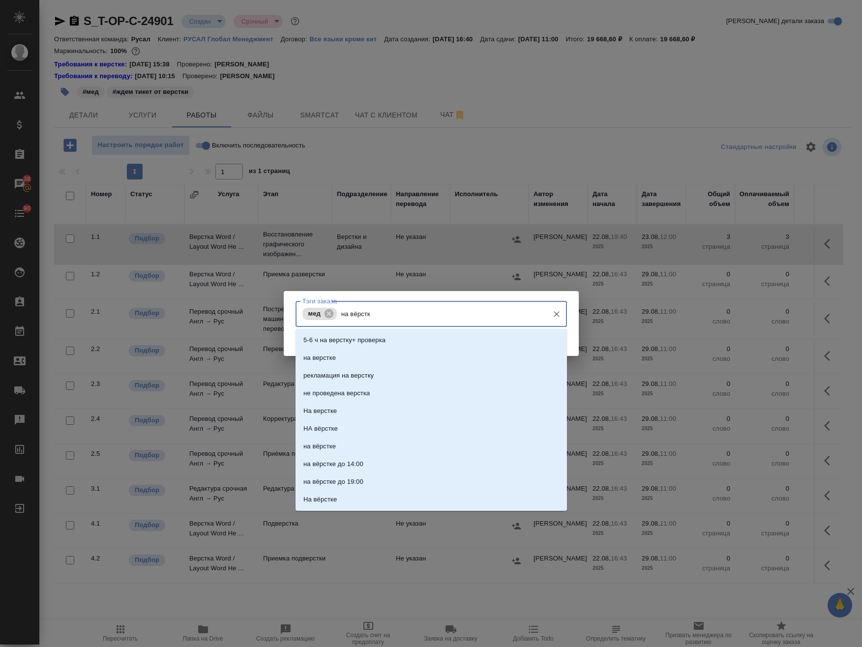
type input "на вёрстке"
click at [387, 336] on li "на верстке" at bounding box center [430, 340] width 271 height 18
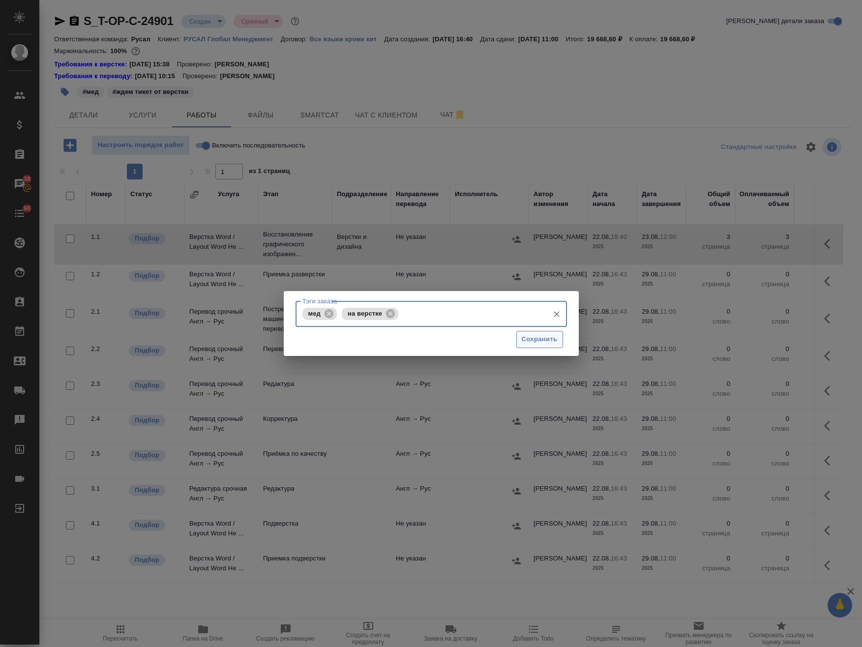
click at [540, 333] on button "Сохранить" at bounding box center [539, 339] width 47 height 17
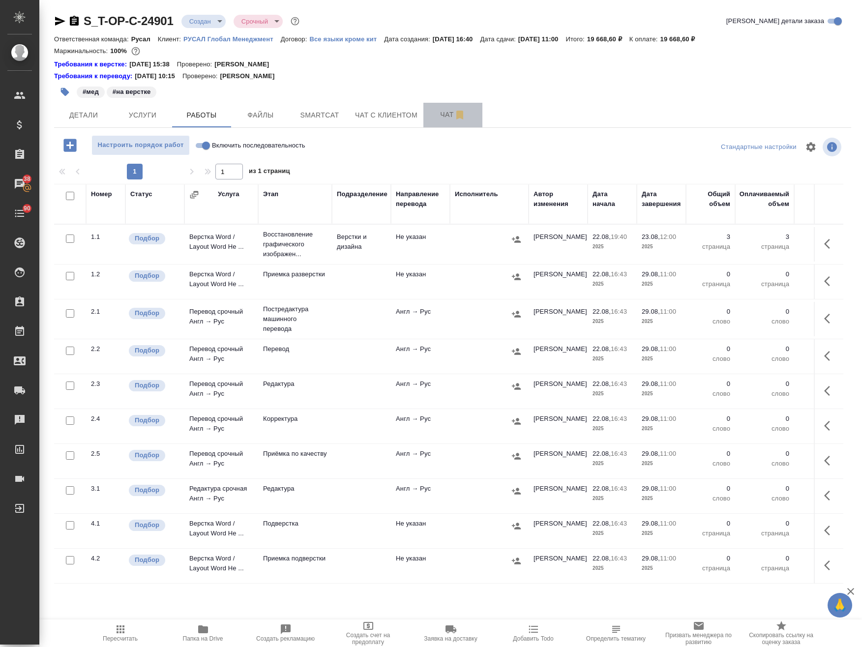
click at [444, 122] on button "Чат" at bounding box center [452, 115] width 59 height 25
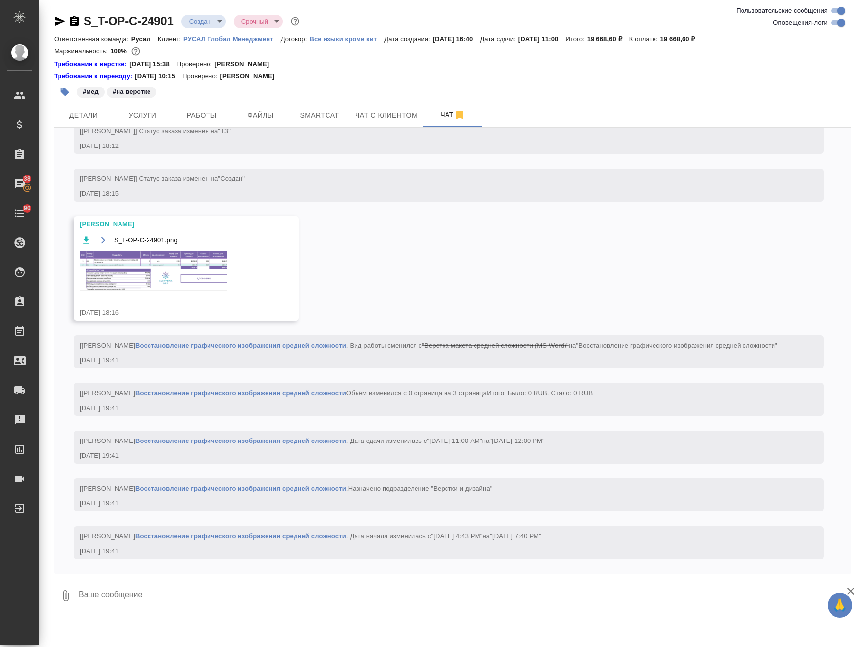
scroll to position [853, 0]
click at [204, 265] on img at bounding box center [153, 270] width 147 height 39
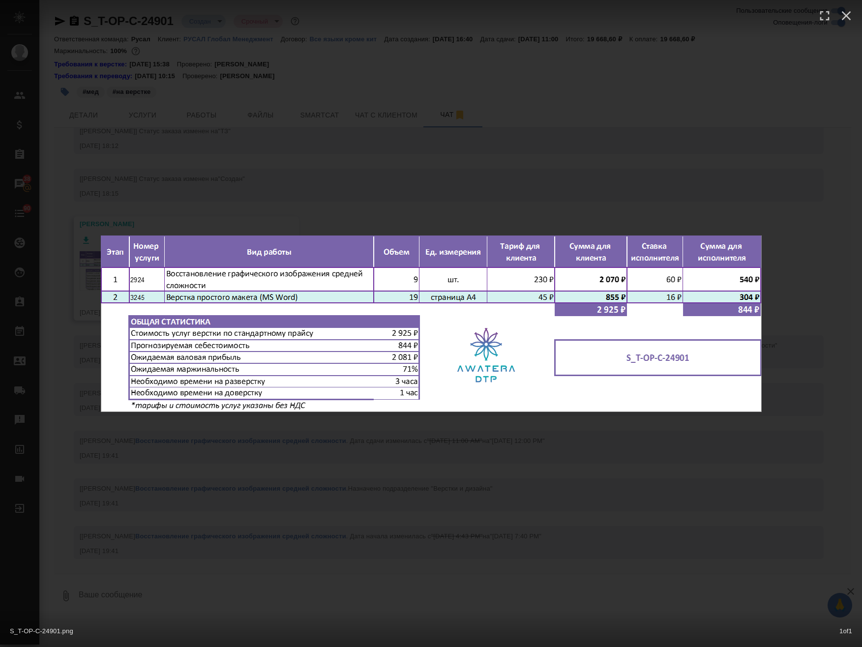
click at [393, 156] on div "S_T-OP-C-24901.png 1 of 1" at bounding box center [431, 323] width 862 height 647
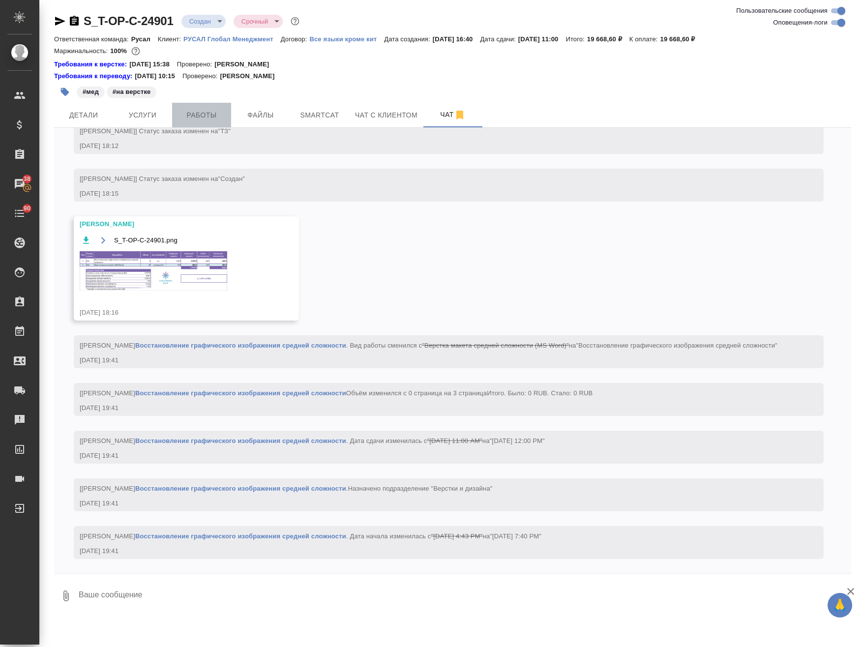
click at [197, 111] on span "Работы" at bounding box center [201, 115] width 47 height 12
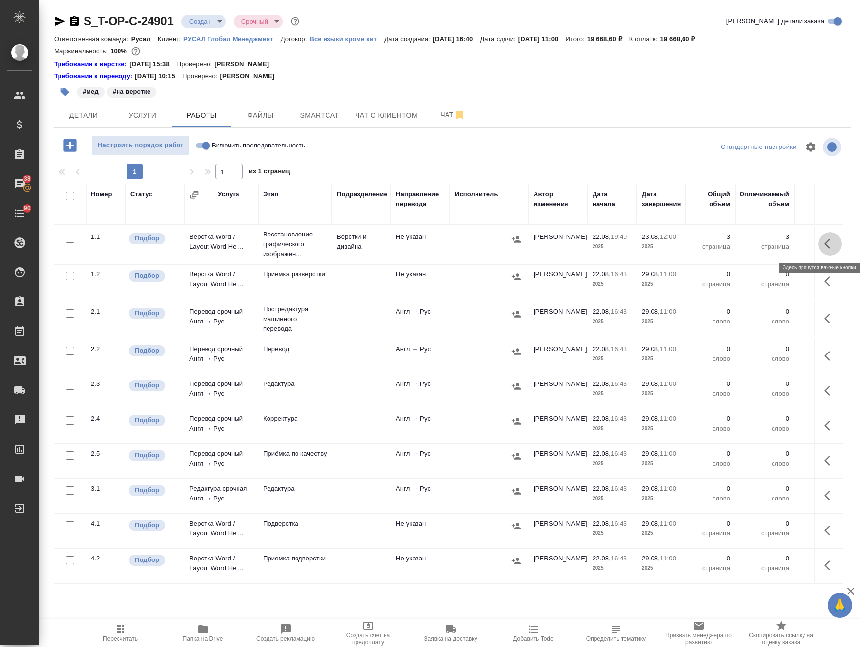
click at [818, 251] on button "button" at bounding box center [830, 244] width 24 height 24
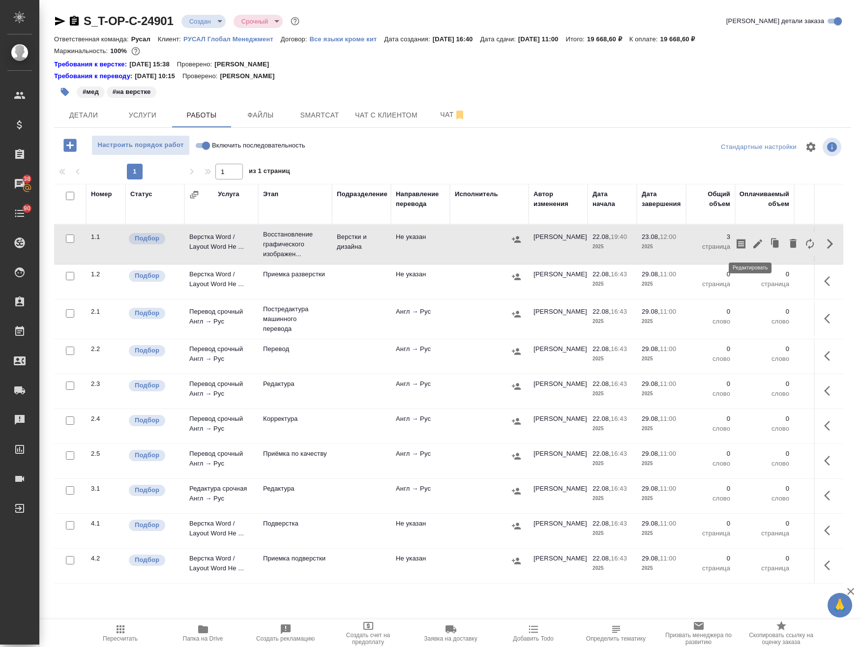
click at [752, 244] on icon "button" at bounding box center [758, 244] width 12 height 12
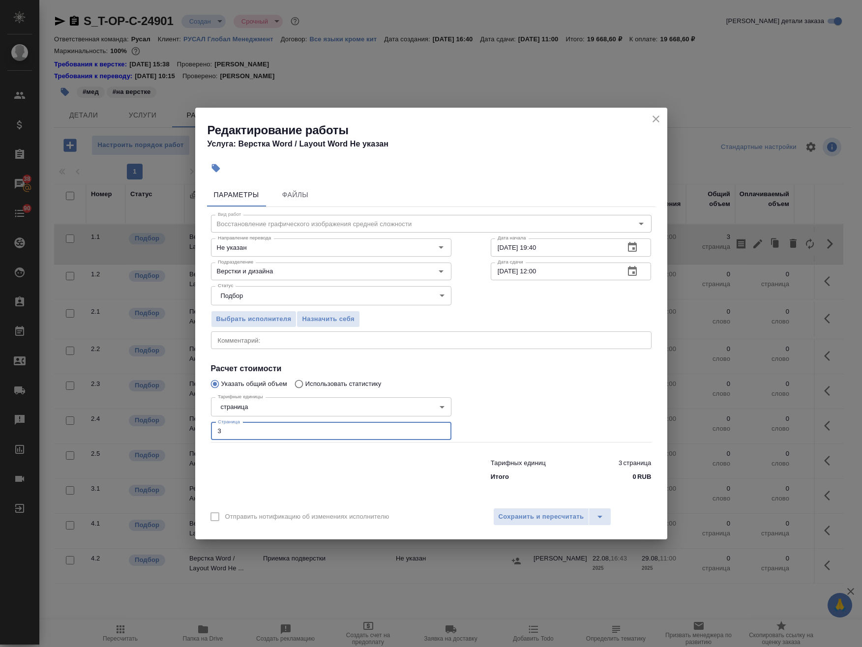
drag, startPoint x: 235, startPoint y: 430, endPoint x: 148, endPoint y: 434, distance: 86.6
click at [148, 434] on div "Редактирование работы Услуга: Верстка Word / Layout Word Не указан Параметры Фа…" at bounding box center [431, 323] width 862 height 647
type input "9"
click at [550, 508] on div "Отправить нотификацию об изменениях исполнителю Сохранить и пересчитать" at bounding box center [431, 520] width 472 height 38
drag, startPoint x: 547, startPoint y: 515, endPoint x: 528, endPoint y: 503, distance: 22.1
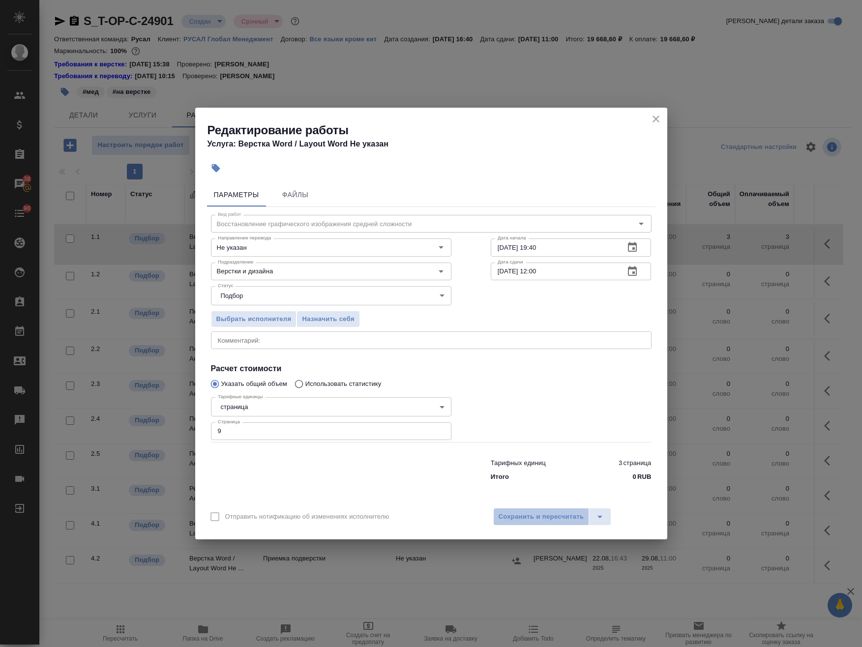
click at [546, 515] on span "Сохранить и пересчитать" at bounding box center [541, 516] width 86 height 11
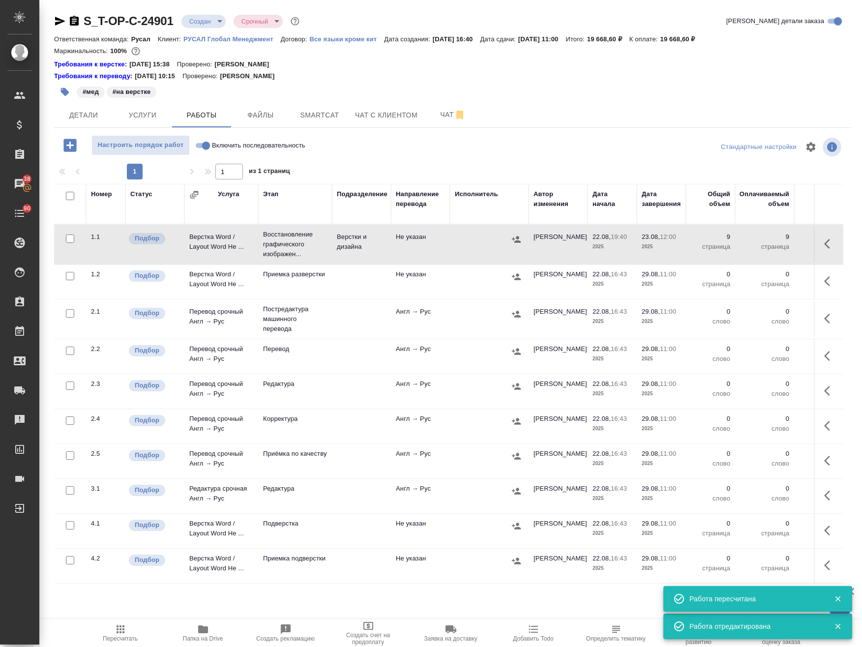
click at [206, 23] on body "🙏 .cls-1 fill:#fff; AWATERA Avdeenko Kirill Клиенты Спецификации Заказы 38 Чаты…" at bounding box center [431, 323] width 862 height 647
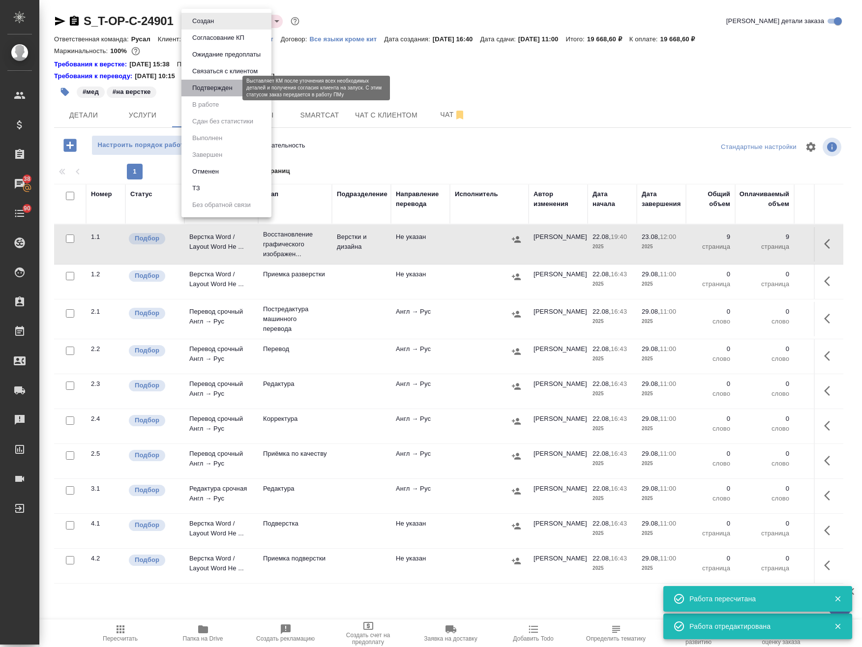
click at [222, 84] on button "Подтвержден" at bounding box center [212, 88] width 46 height 11
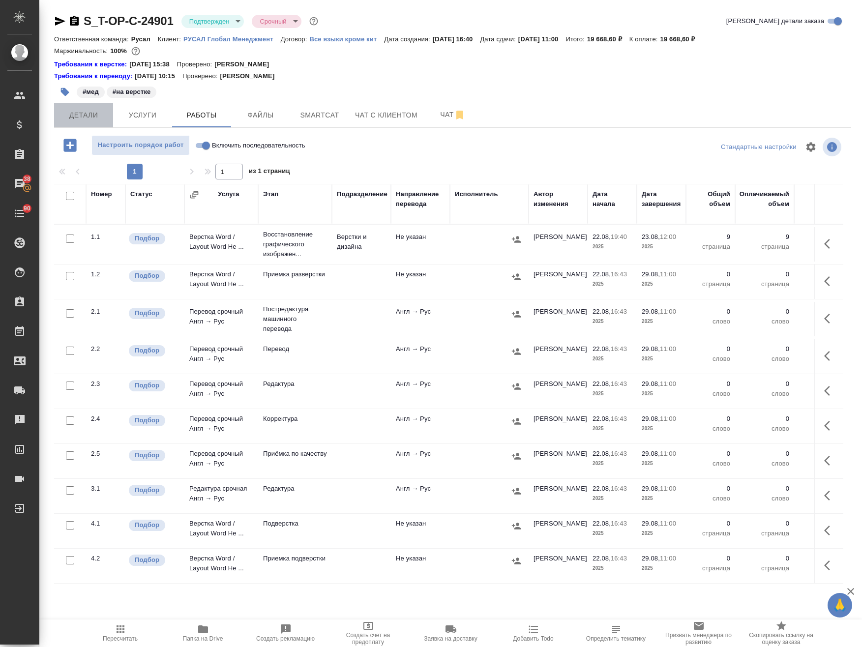
click at [93, 104] on button "Детали" at bounding box center [83, 115] width 59 height 25
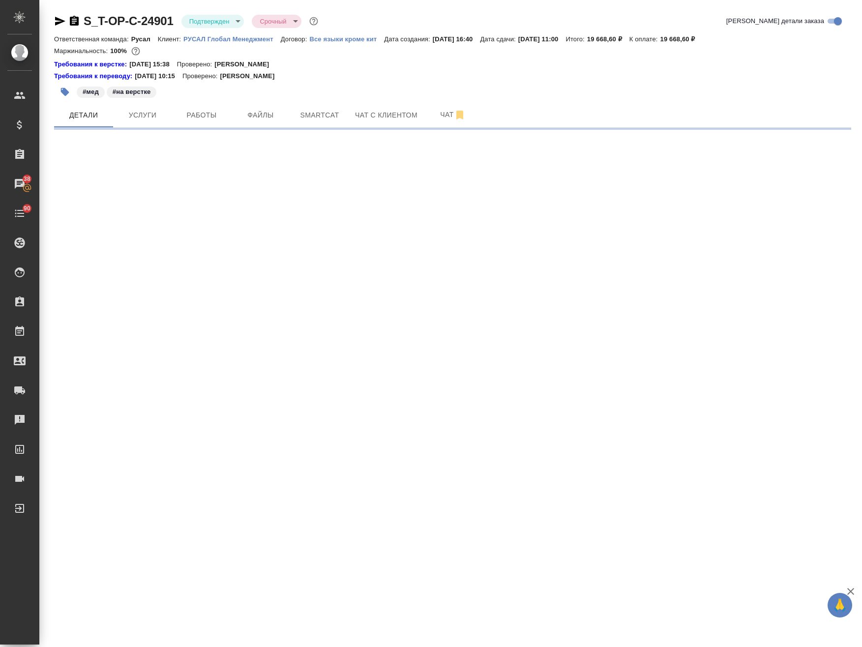
select select "RU"
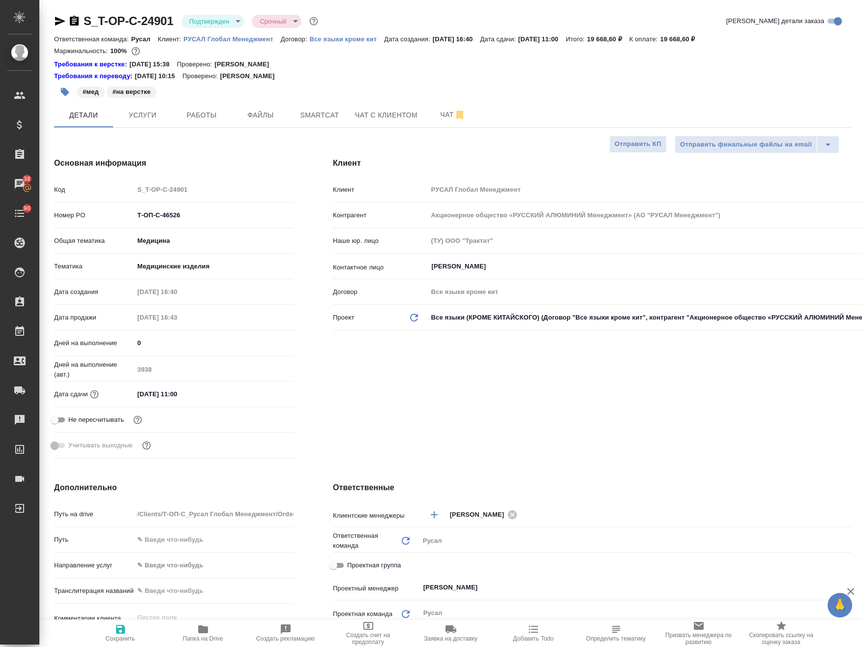
type textarea "x"
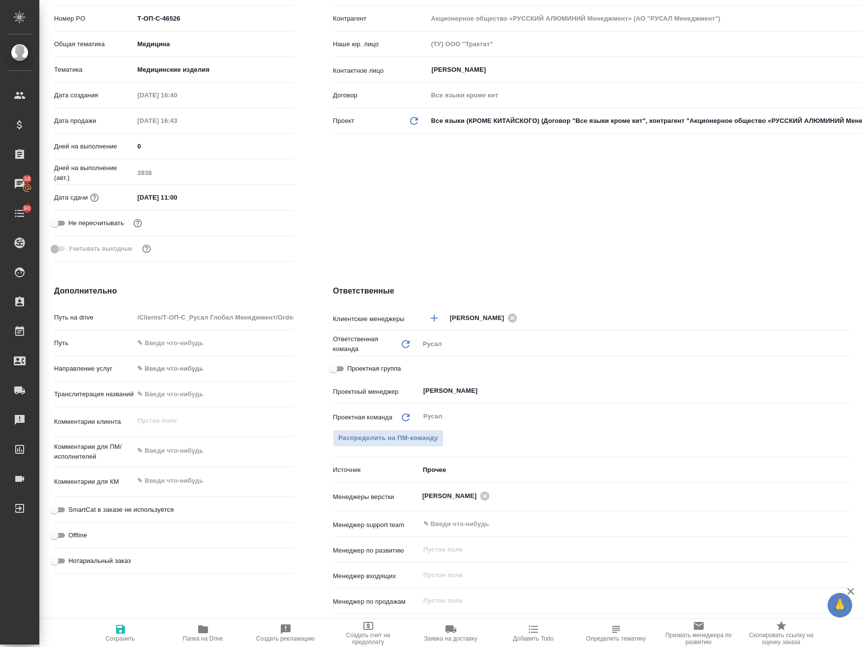
scroll to position [246, 0]
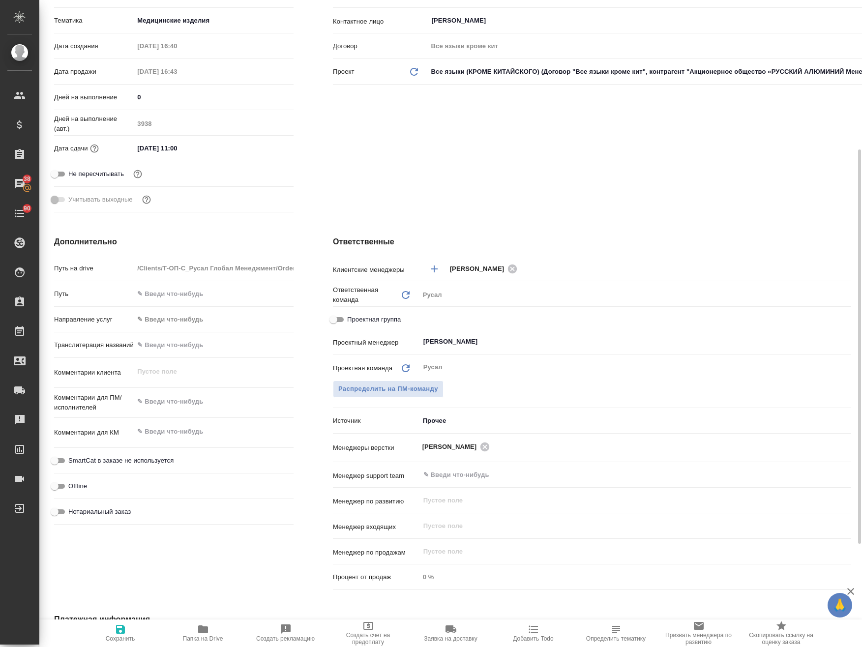
type textarea "x"
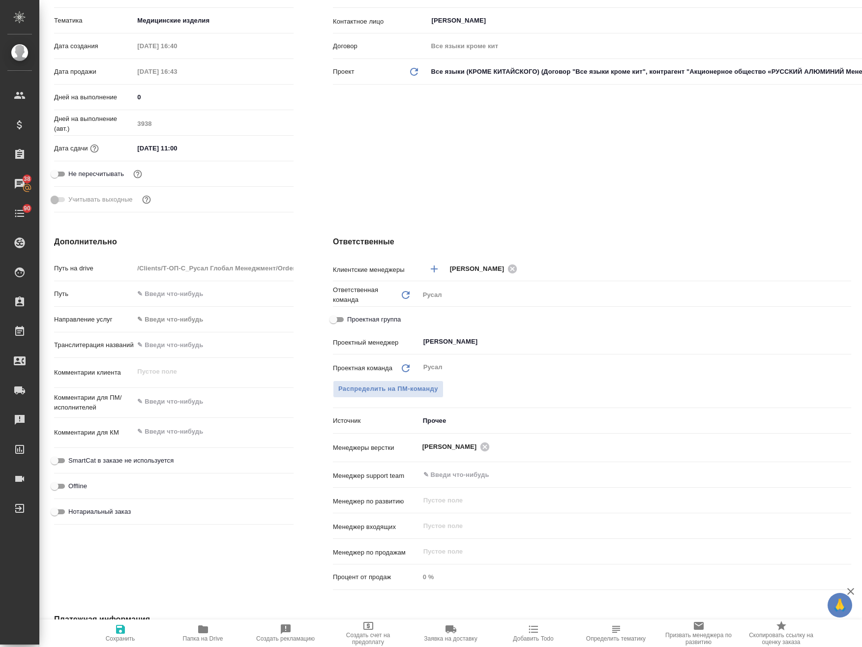
type textarea "x"
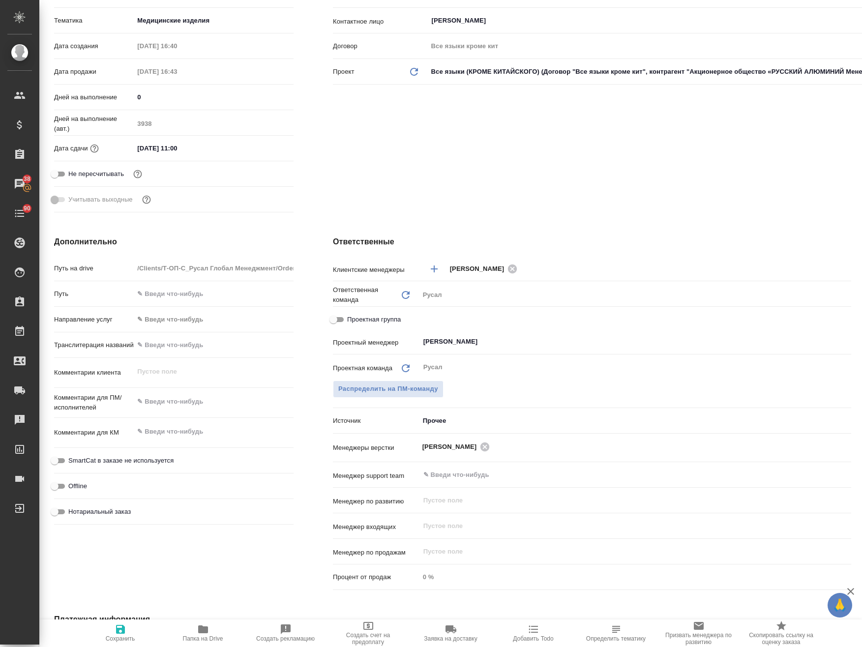
type textarea "x"
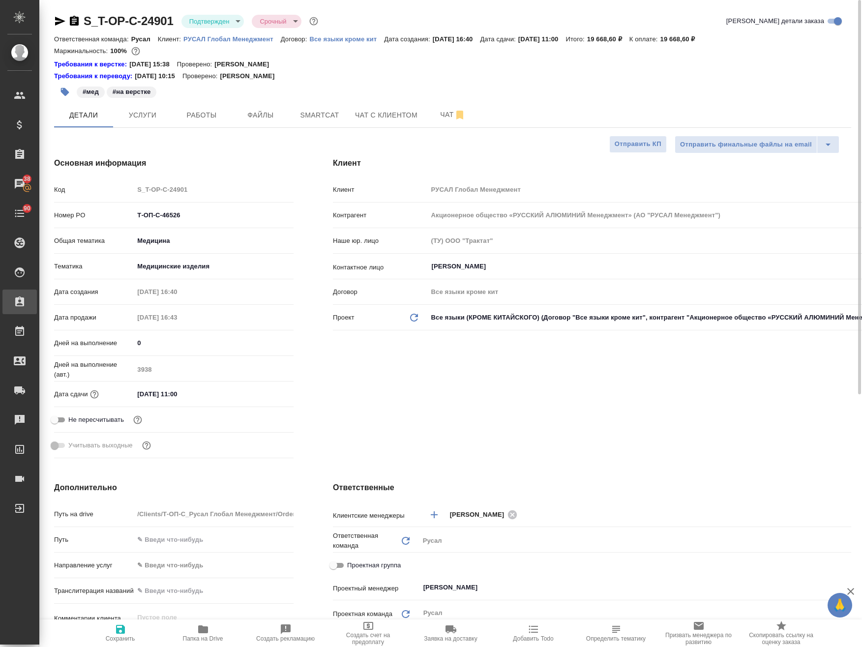
type textarea "x"
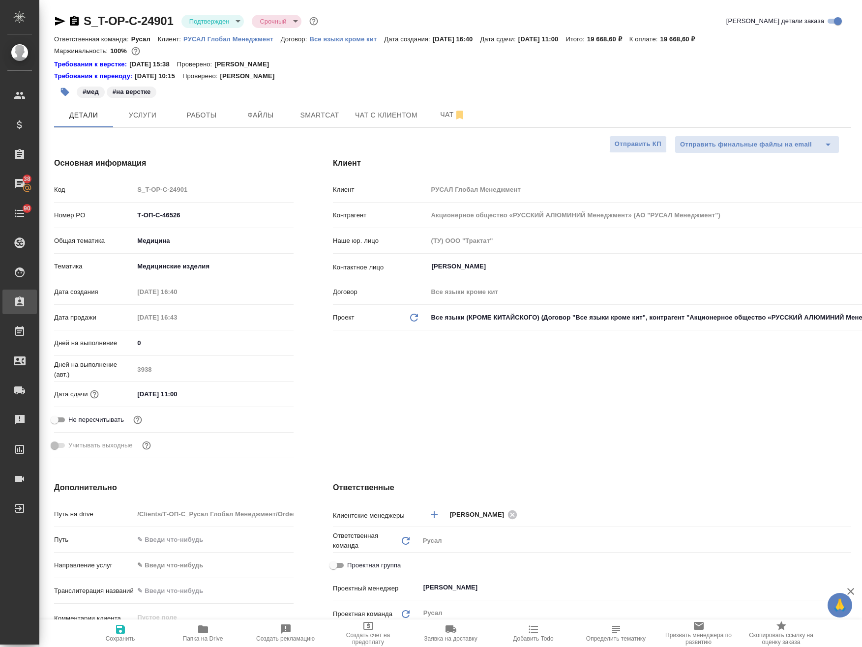
type textarea "x"
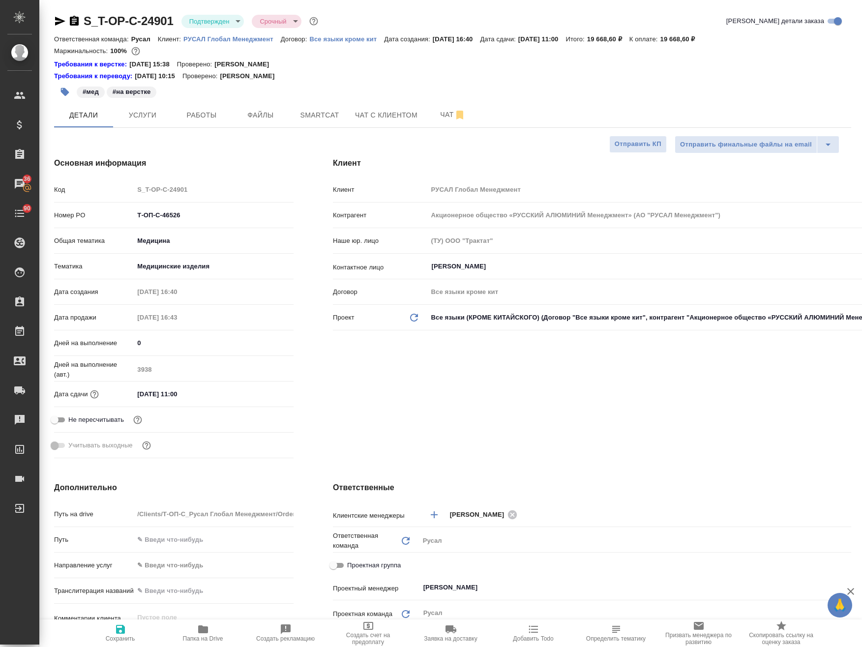
type textarea "x"
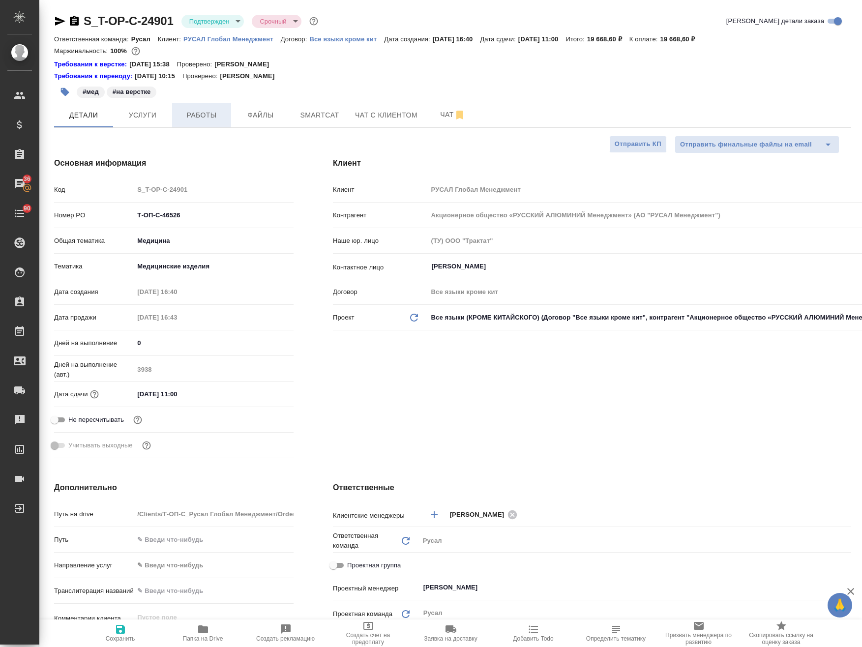
click at [191, 114] on span "Работы" at bounding box center [201, 115] width 47 height 12
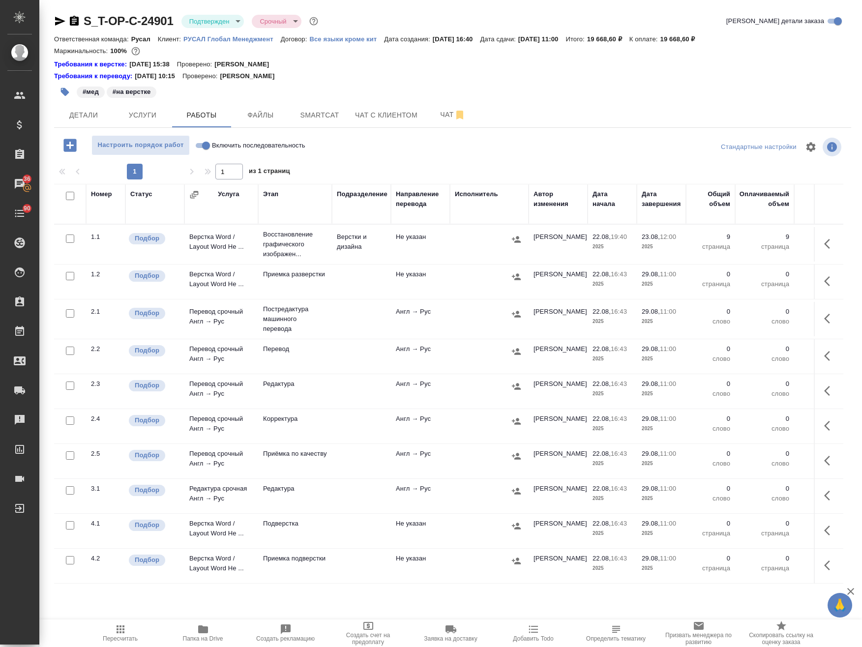
click at [501, 245] on div at bounding box center [489, 239] width 69 height 15
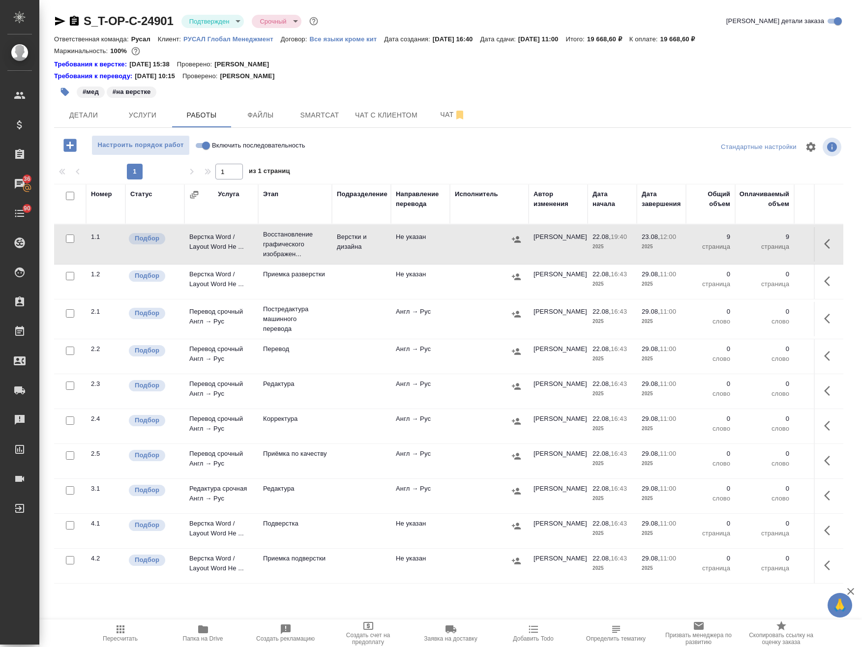
click at [501, 245] on div at bounding box center [489, 239] width 69 height 15
click at [830, 244] on button "button" at bounding box center [830, 244] width 24 height 24
click at [753, 242] on icon "button" at bounding box center [758, 244] width 12 height 12
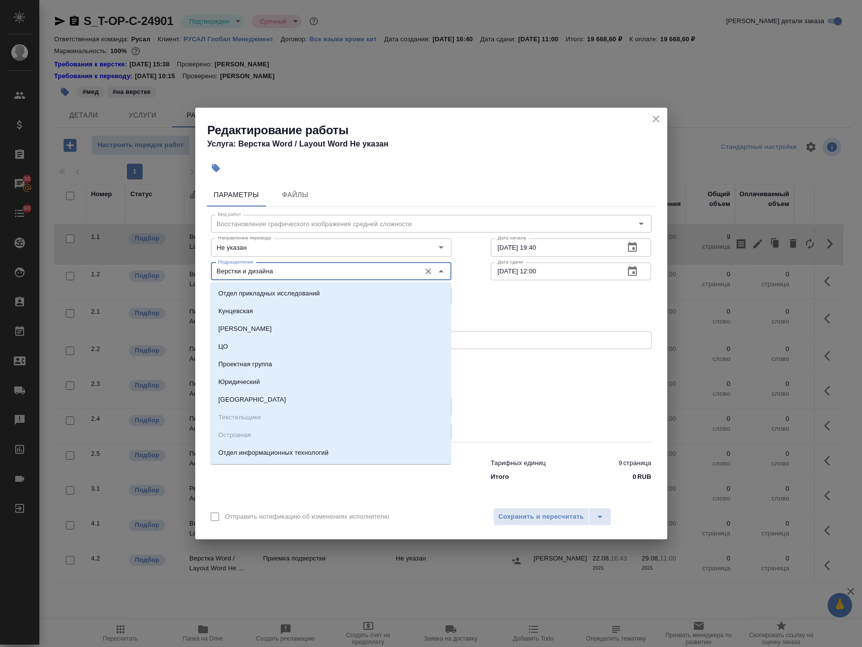
drag, startPoint x: 321, startPoint y: 272, endPoint x: 50, endPoint y: 246, distance: 272.1
click at [50, 246] on div "Редактирование работы Услуга: Верстка Word / Layout Word Не указан Параметры Фа…" at bounding box center [431, 323] width 862 height 647
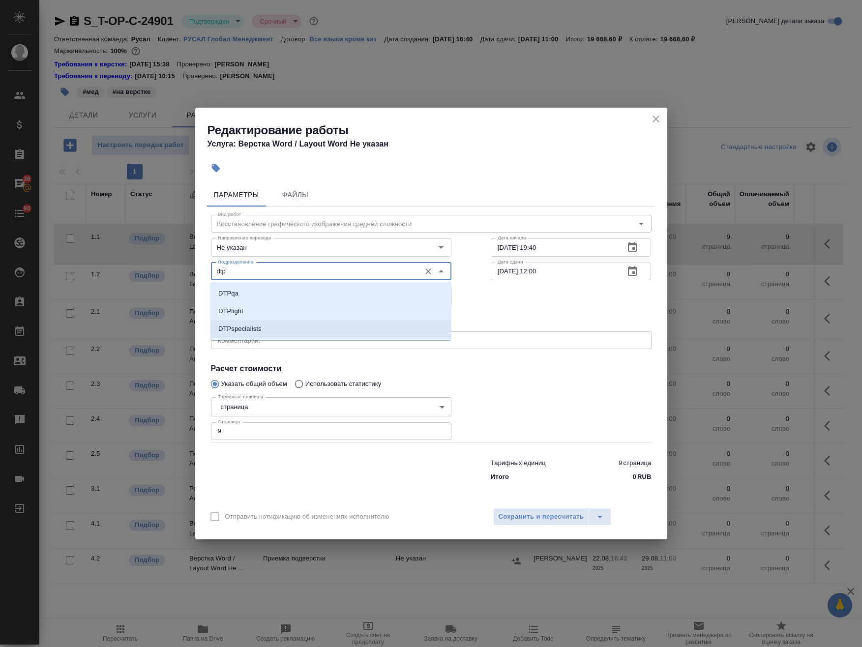
click at [250, 328] on p "DTPspecialists" at bounding box center [239, 329] width 43 height 10
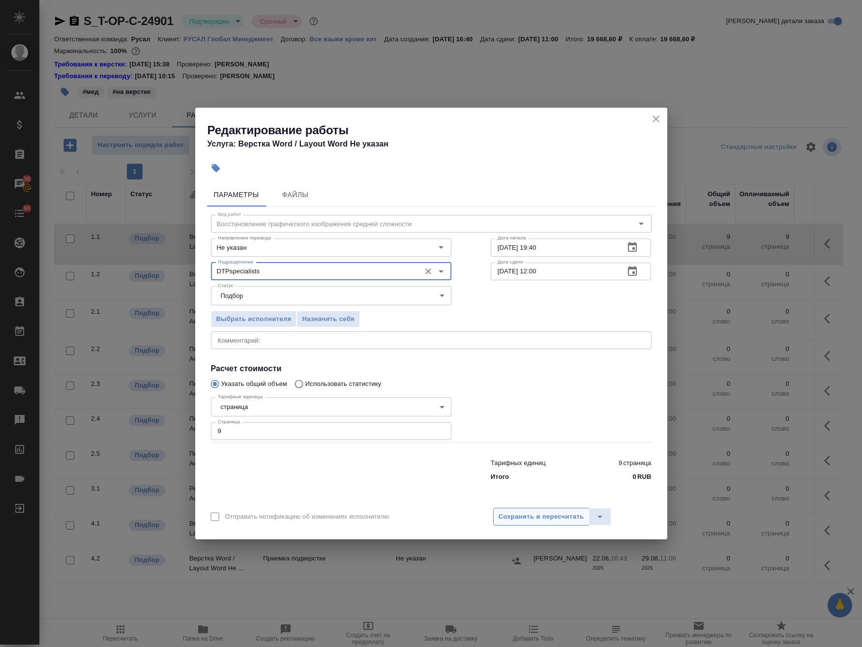
type input "DTPspecialists"
click at [516, 508] on button "Сохранить и пересчитать" at bounding box center [541, 517] width 96 height 18
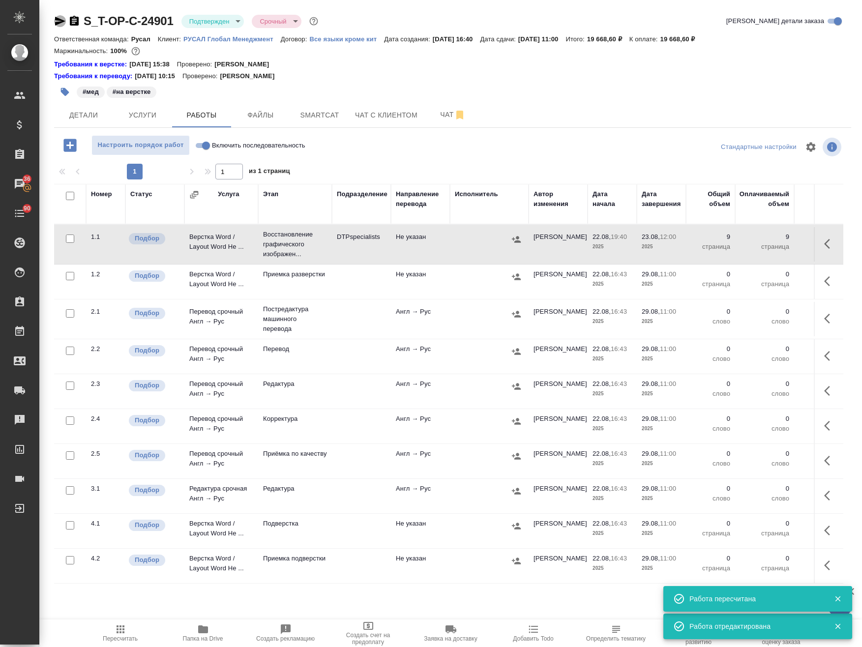
click at [59, 20] on icon "button" at bounding box center [60, 21] width 10 height 9
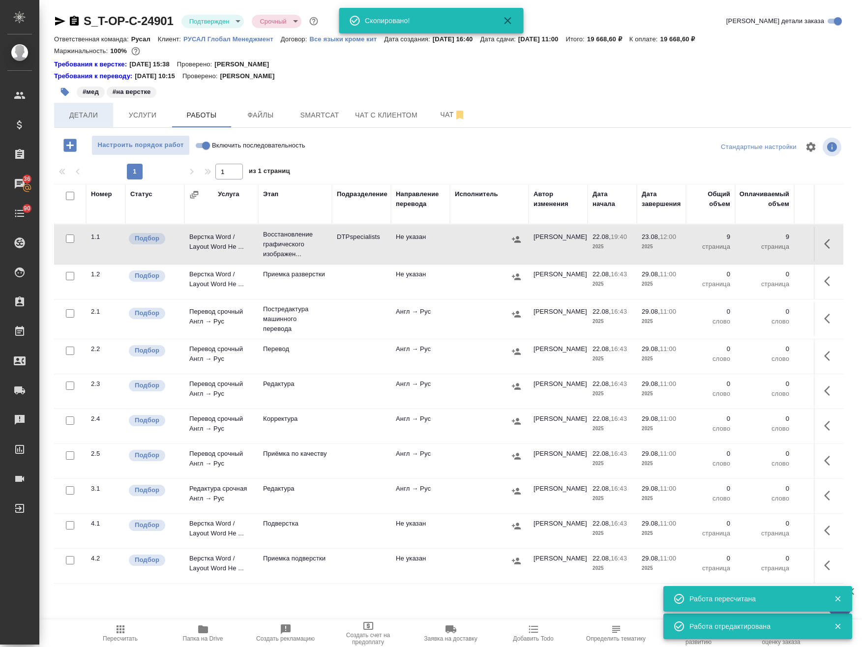
click at [91, 115] on span "Детали" at bounding box center [83, 115] width 47 height 12
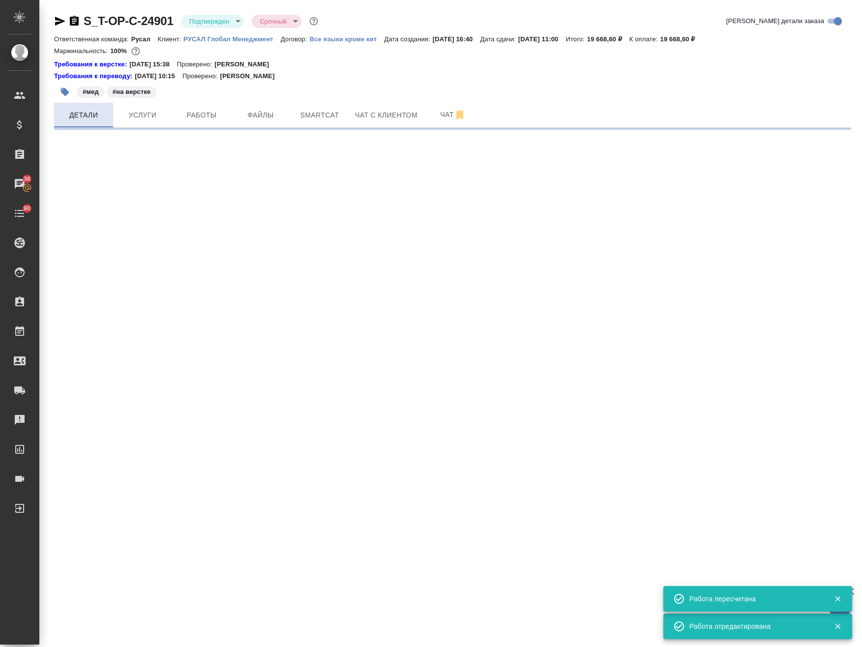
select select "RU"
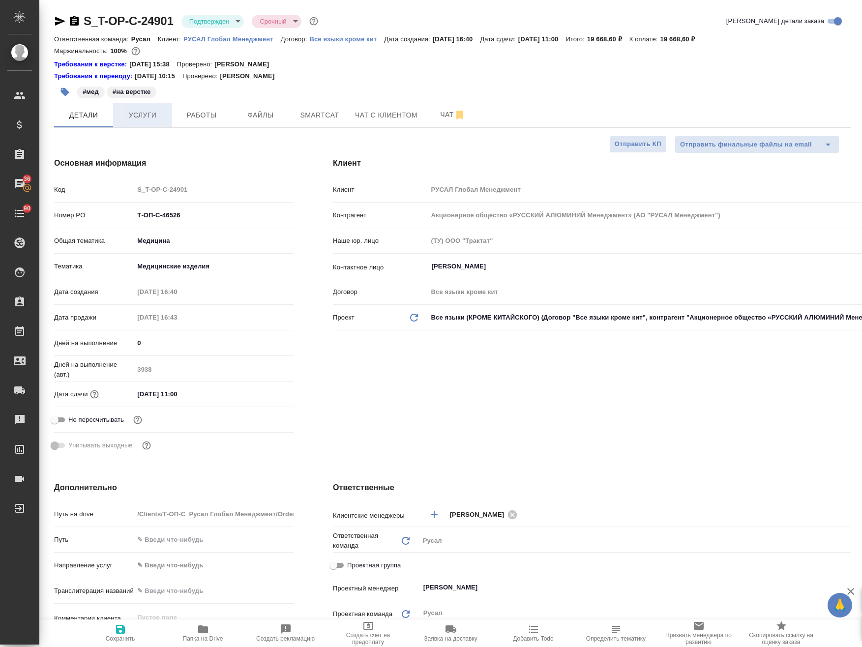
type textarea "x"
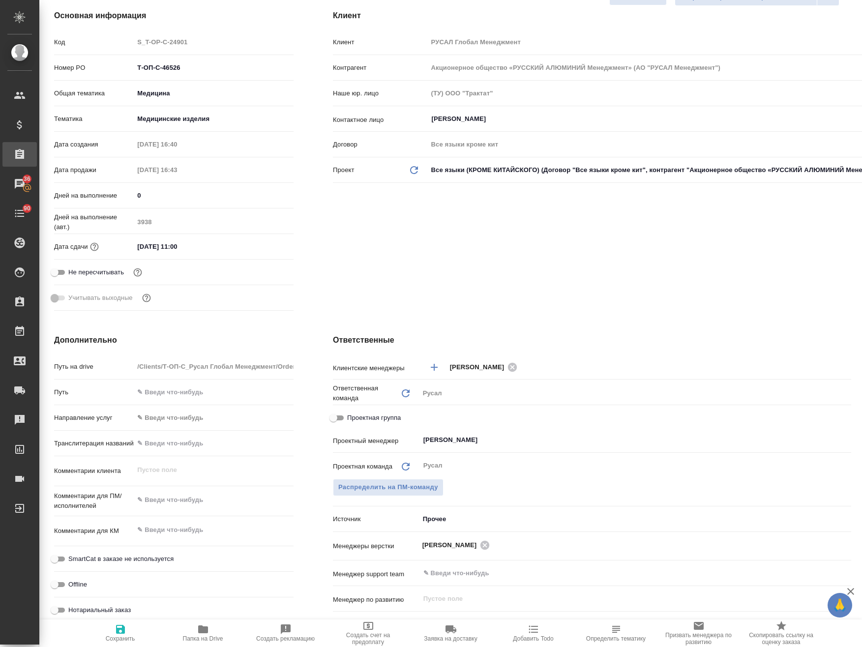
type textarea "x"
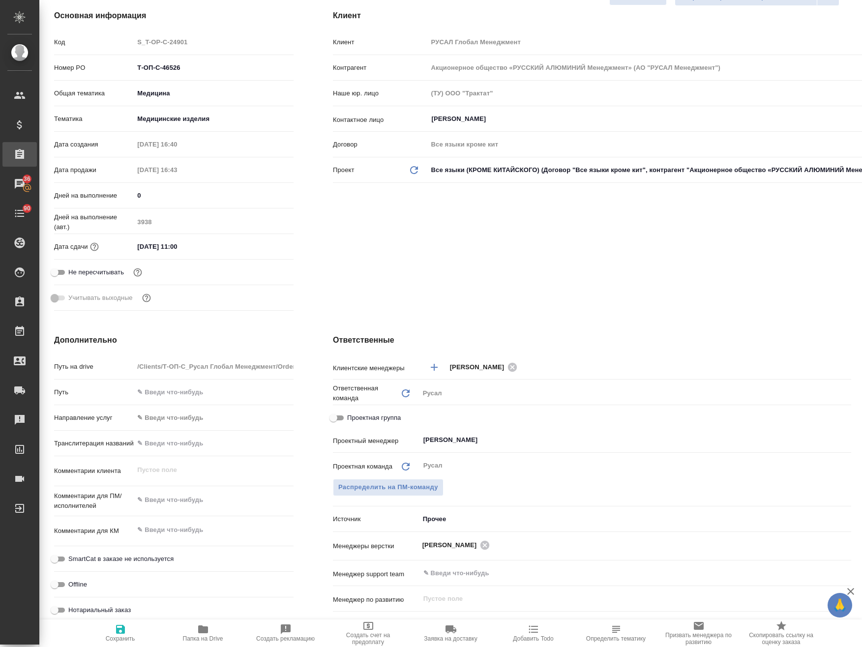
type textarea "x"
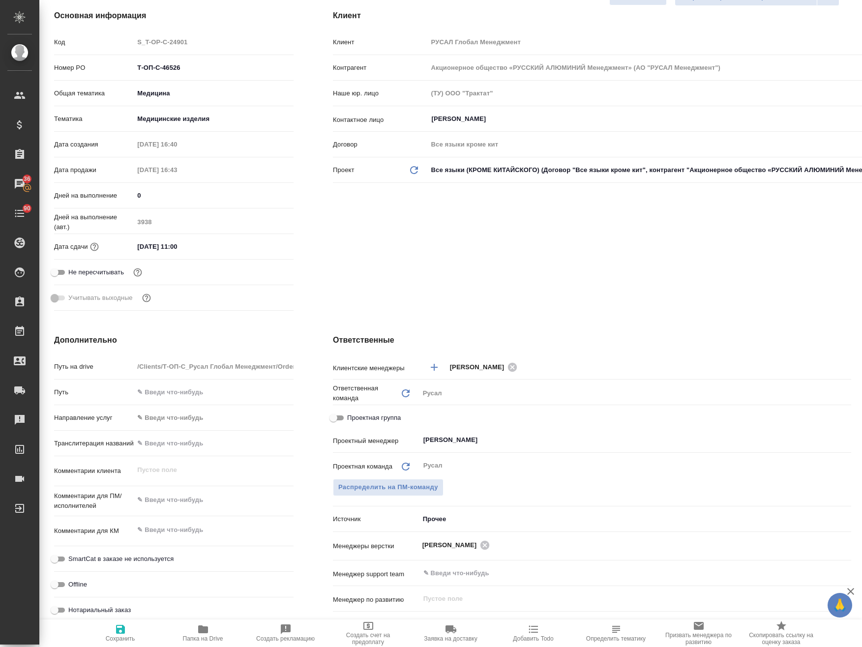
type textarea "x"
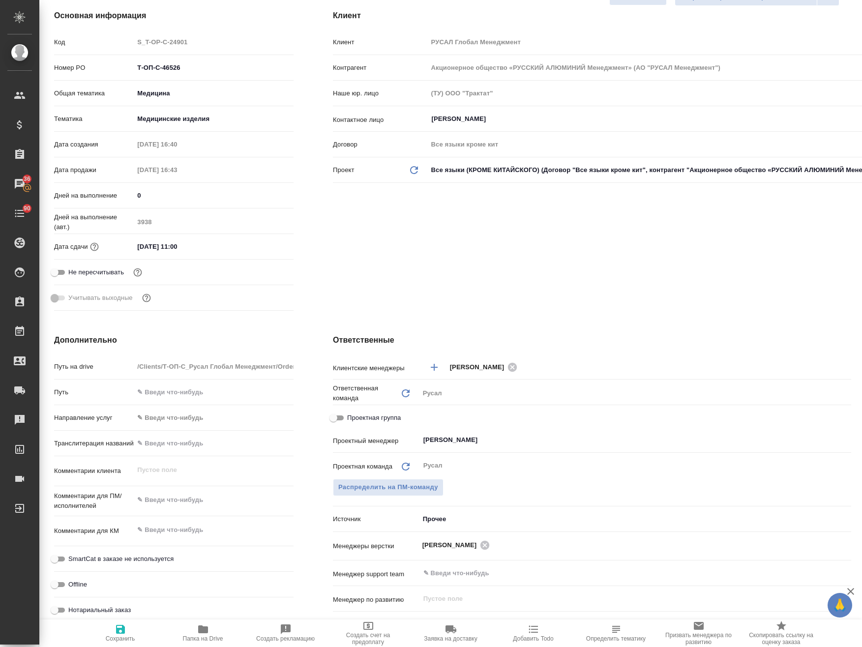
scroll to position [0, 0]
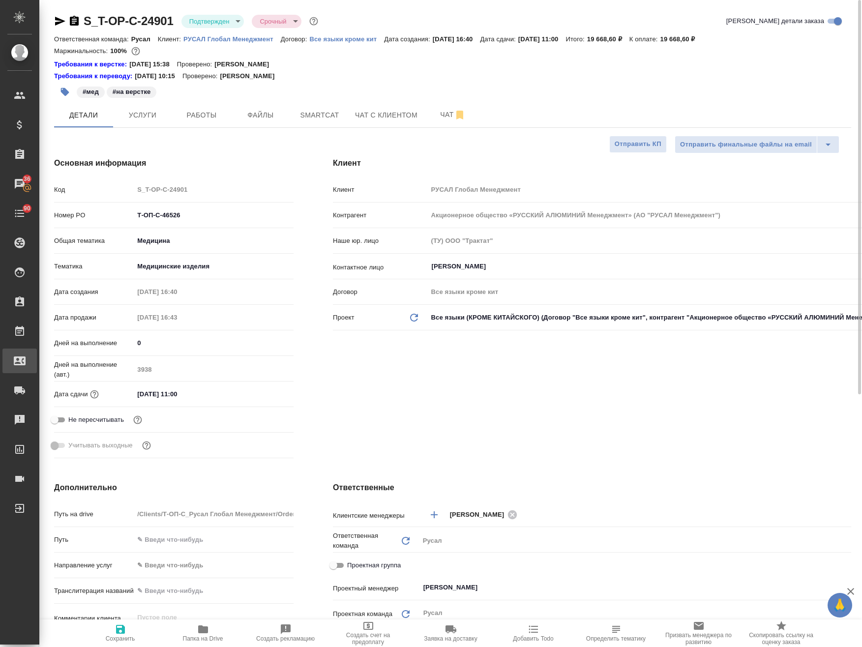
type textarea "x"
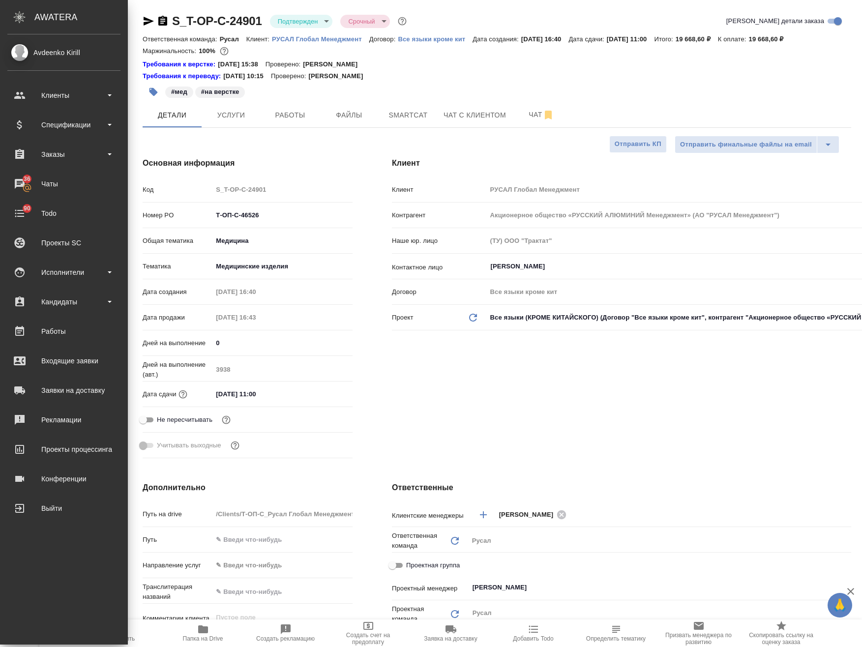
type textarea "x"
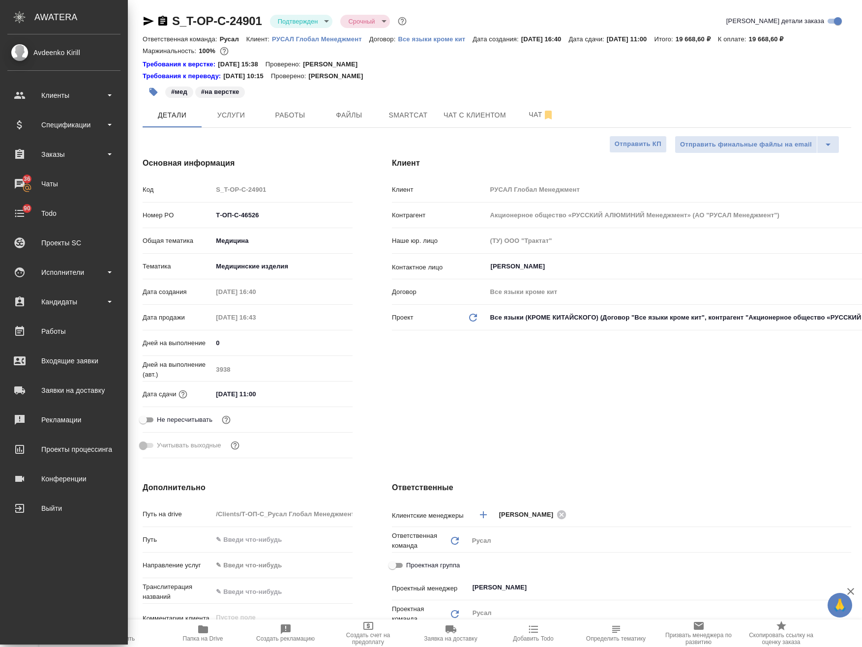
type textarea "x"
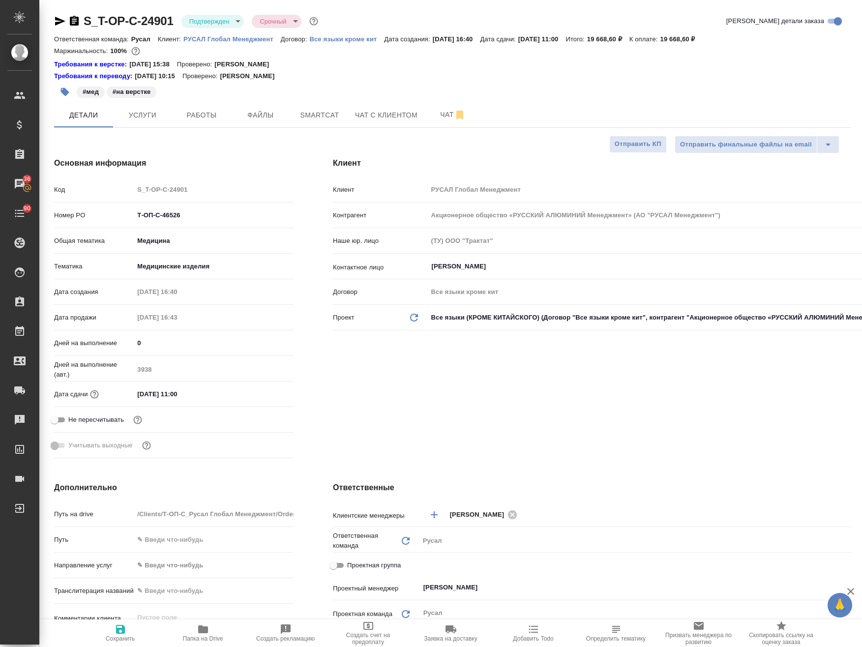
type textarea "x"
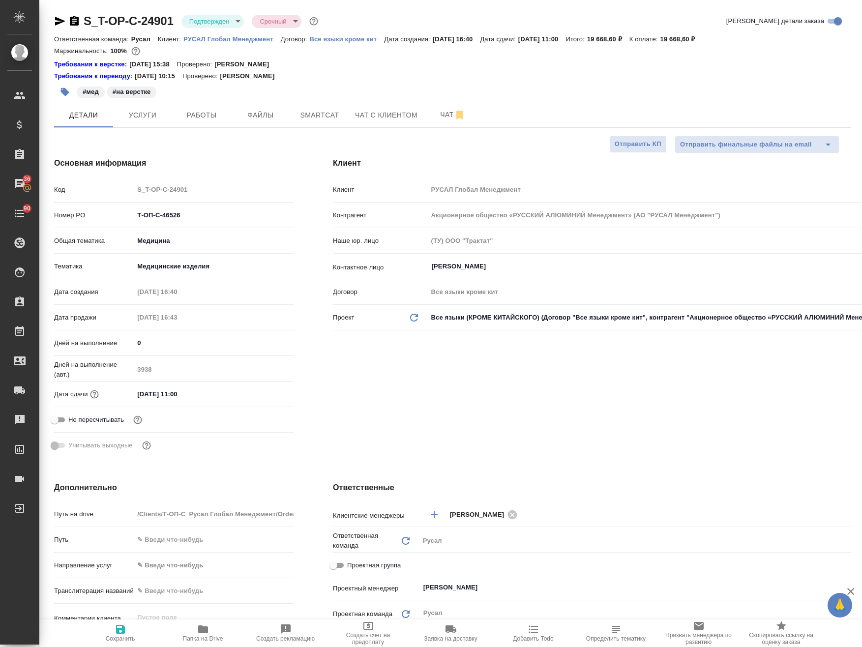
type textarea "x"
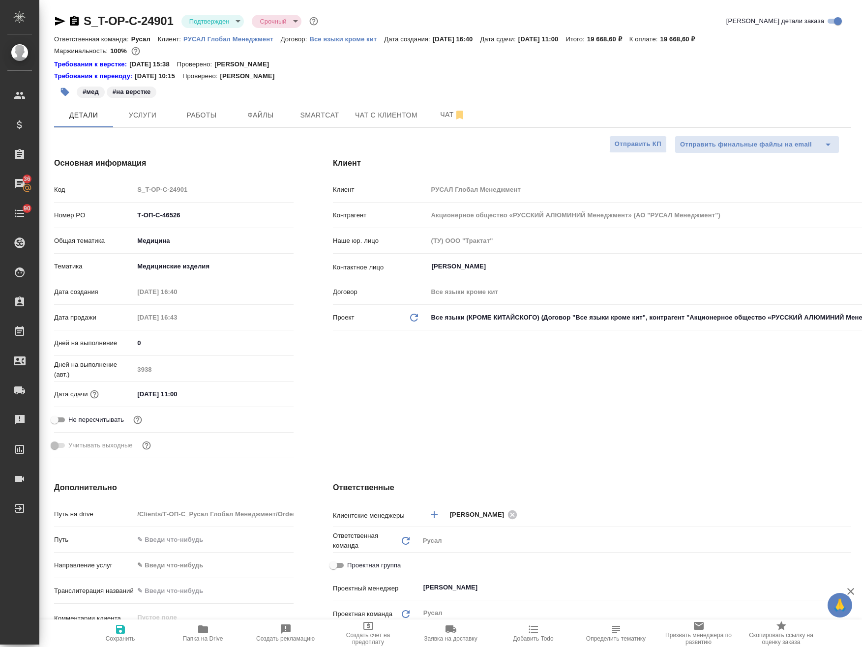
type textarea "x"
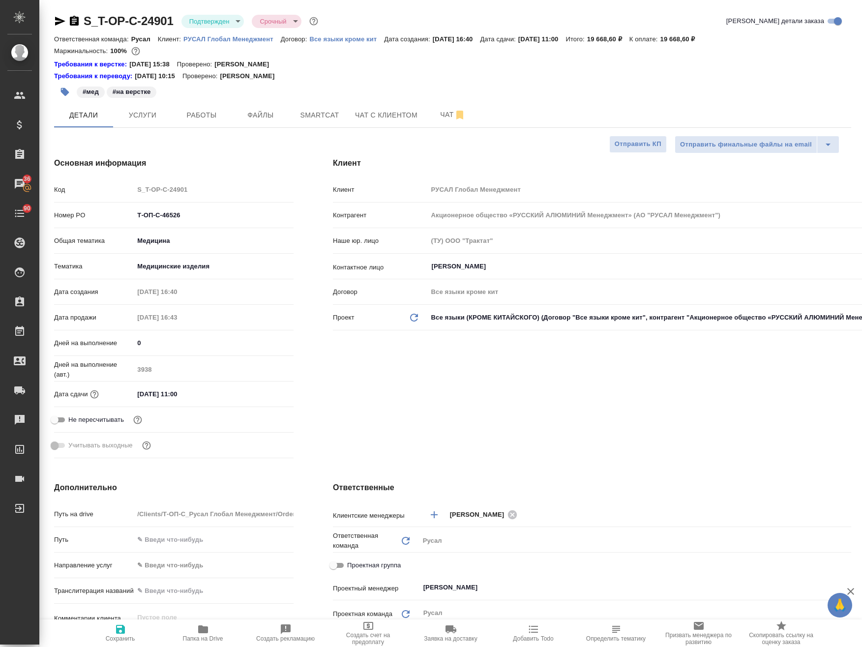
type textarea "x"
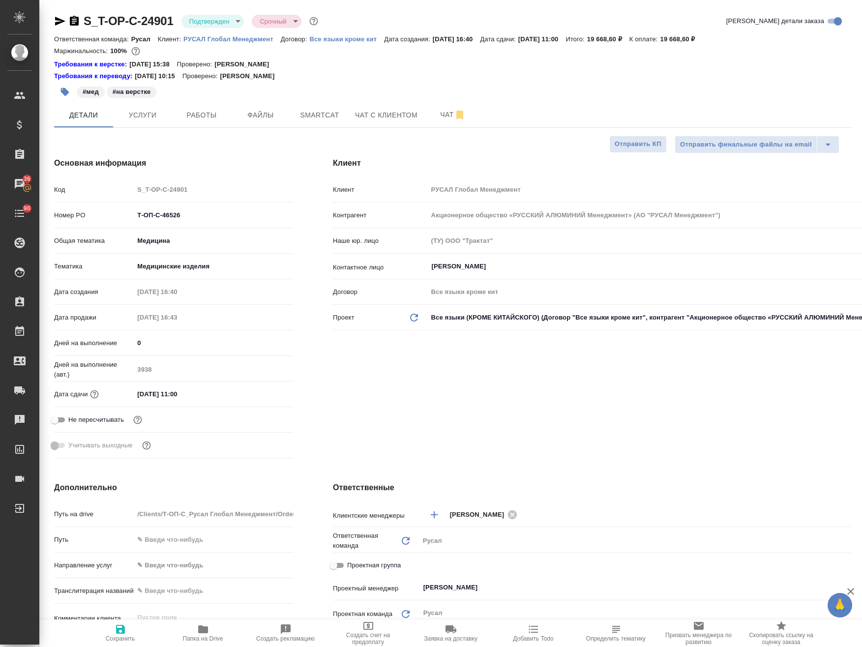
type textarea "x"
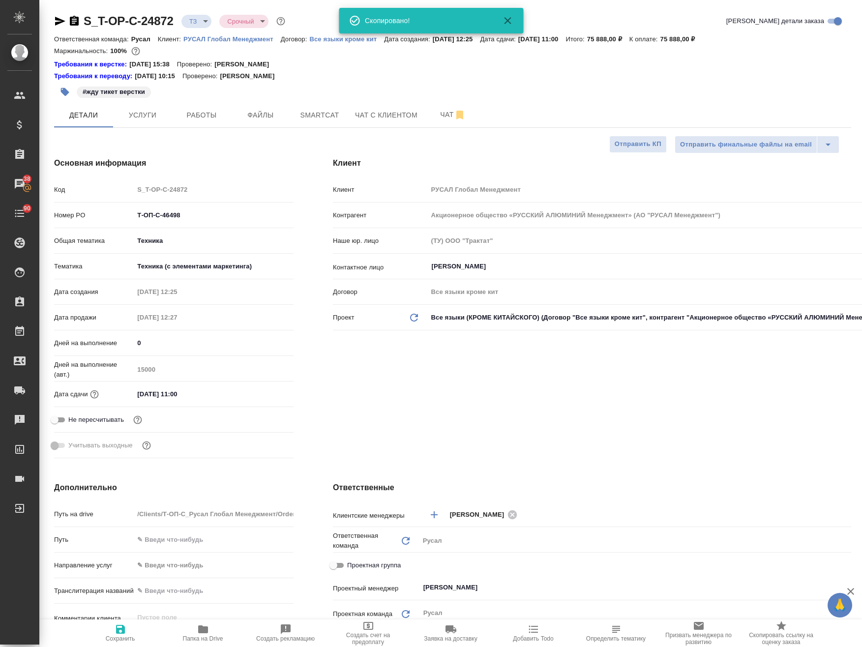
select select "RU"
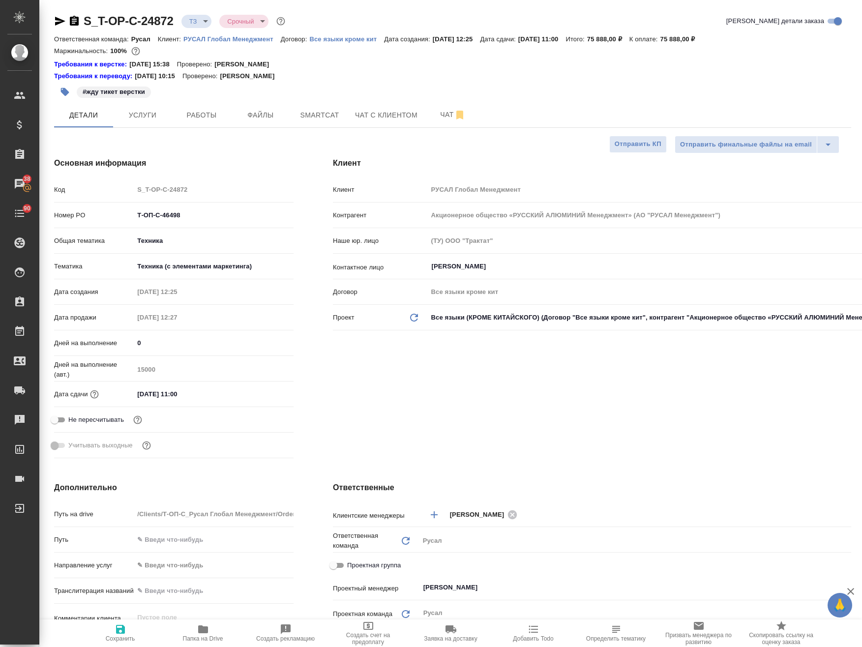
click at [62, 90] on icon "button" at bounding box center [65, 92] width 8 height 8
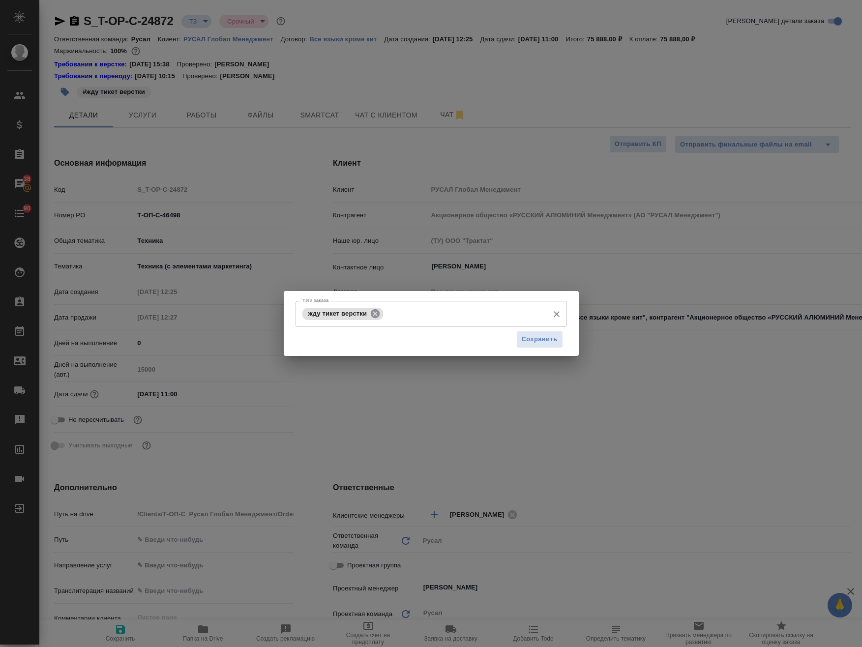
click at [372, 310] on icon at bounding box center [375, 313] width 9 height 9
click at [374, 319] on input "Тэги заказа" at bounding box center [422, 313] width 244 height 17
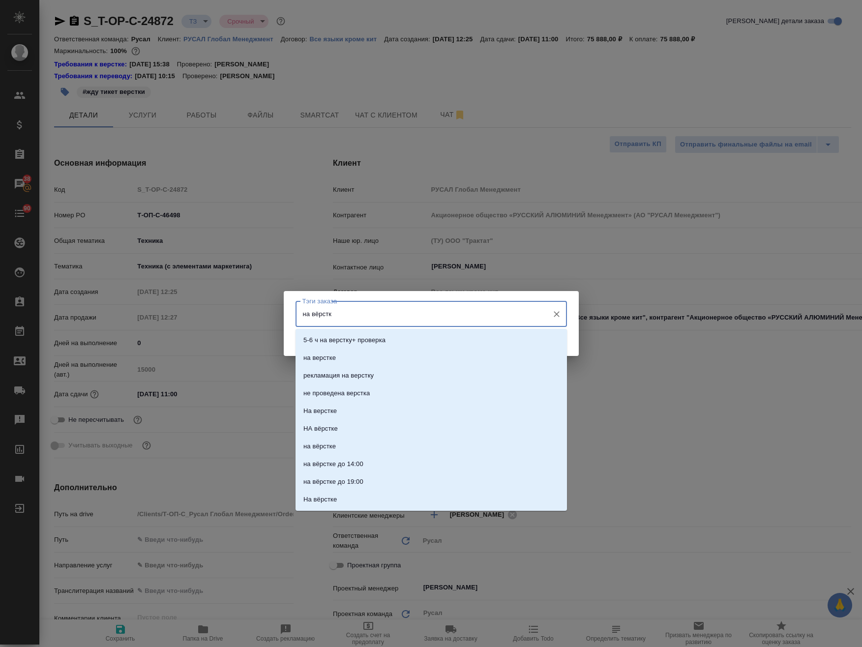
type input "на вёрстке"
click at [372, 343] on li "на верстке" at bounding box center [430, 340] width 271 height 18
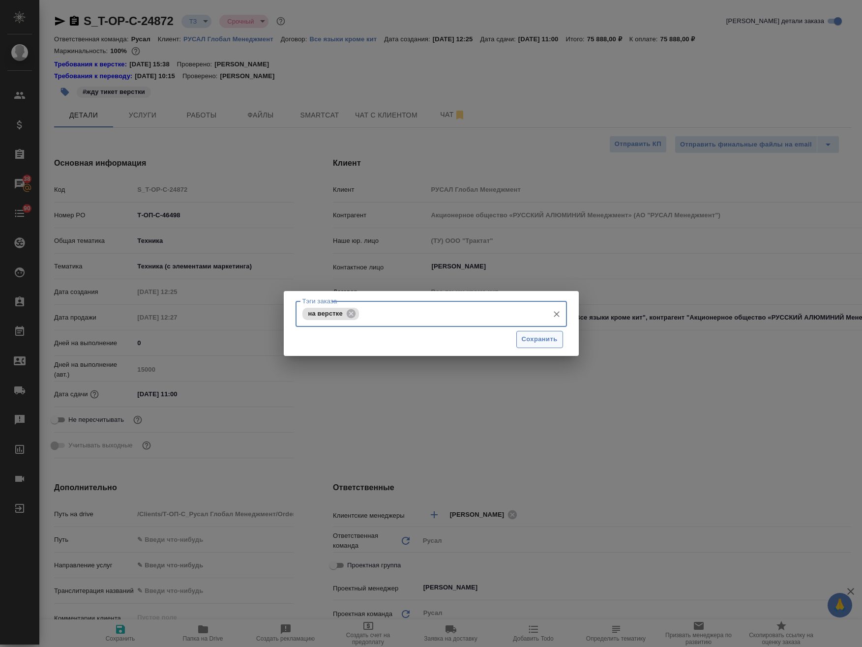
click at [533, 340] on span "Сохранить" at bounding box center [540, 339] width 36 height 11
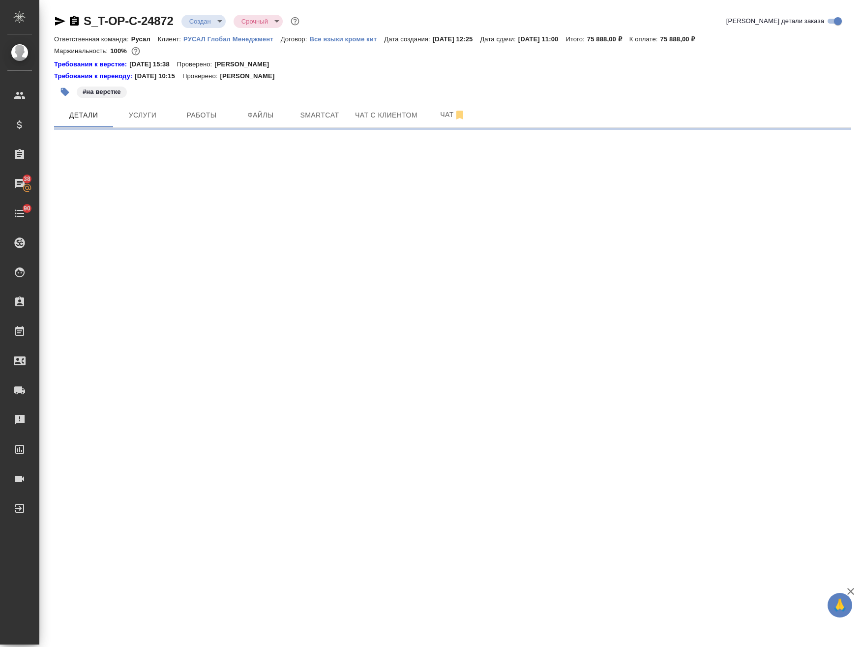
select select "RU"
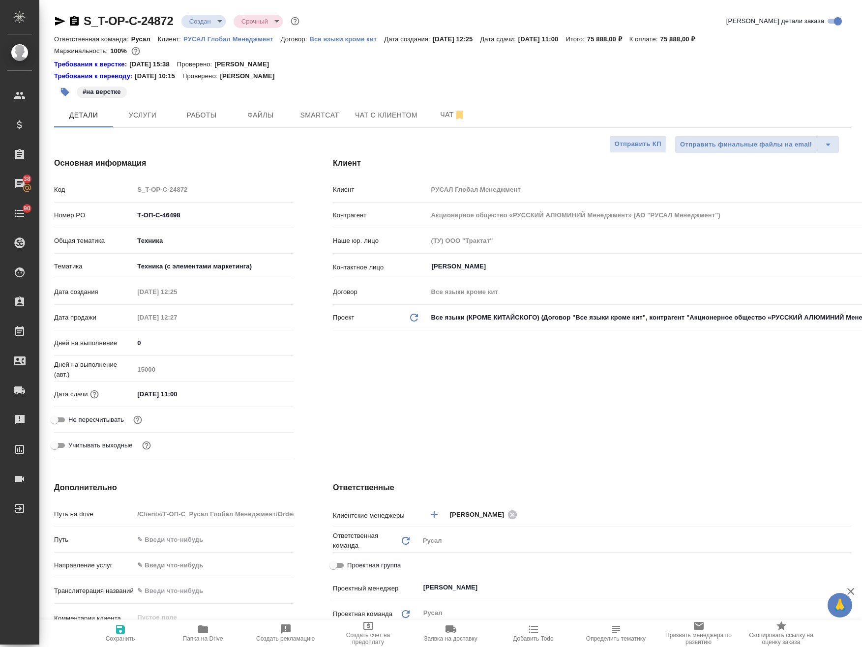
type textarea "x"
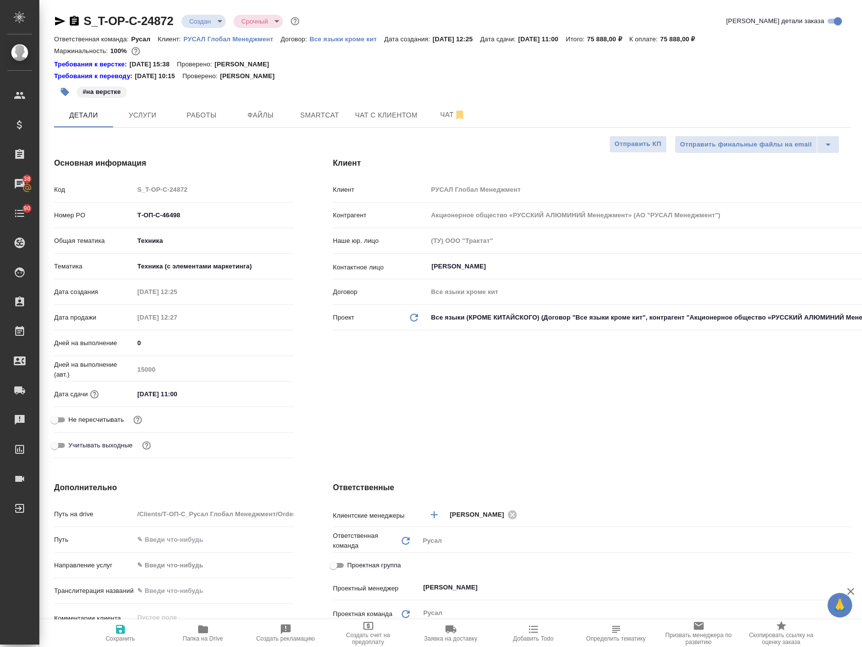
type textarea "x"
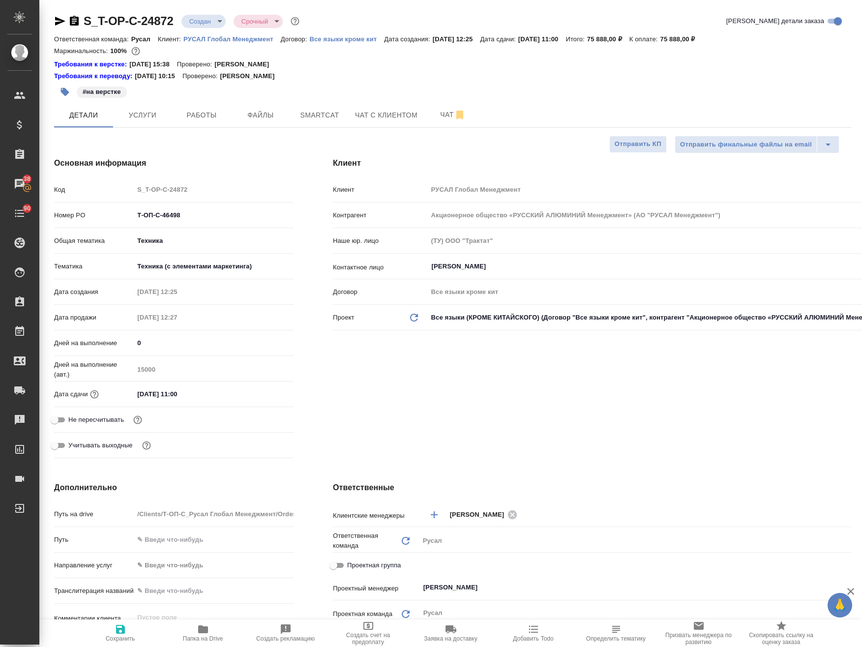
type textarea "x"
click at [208, 19] on body "🙏 .cls-1 fill:#fff; AWATERA Avdeenko Kirill Клиенты Спецификации Заказы 38 Чаты…" at bounding box center [431, 323] width 862 height 647
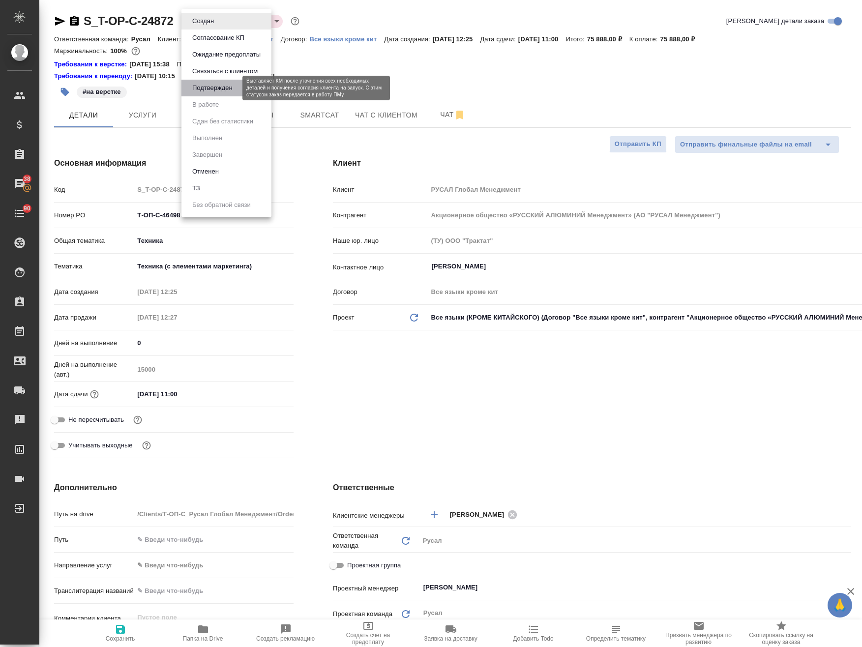
click at [230, 88] on button "Подтвержден" at bounding box center [212, 88] width 46 height 11
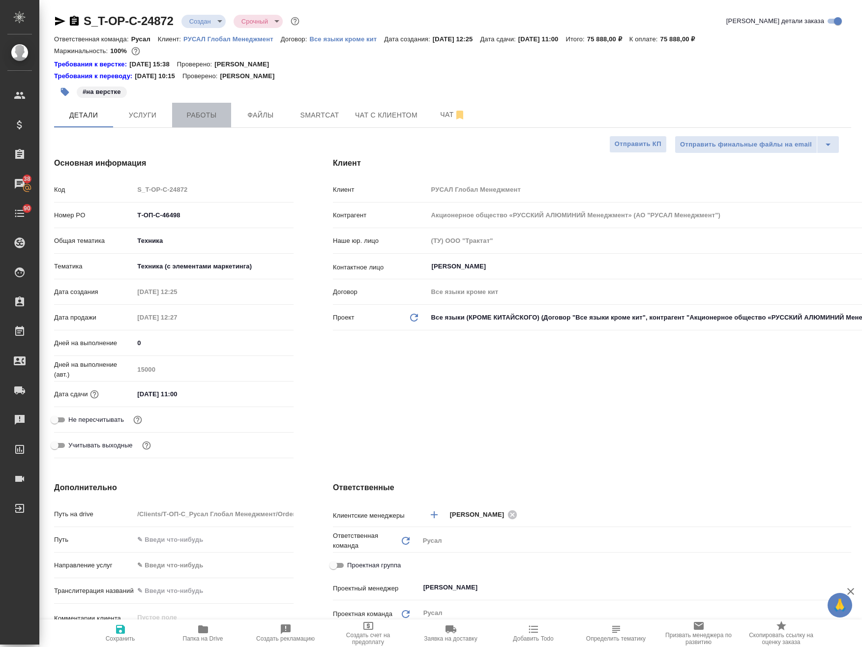
click at [209, 120] on span "Работы" at bounding box center [201, 115] width 47 height 12
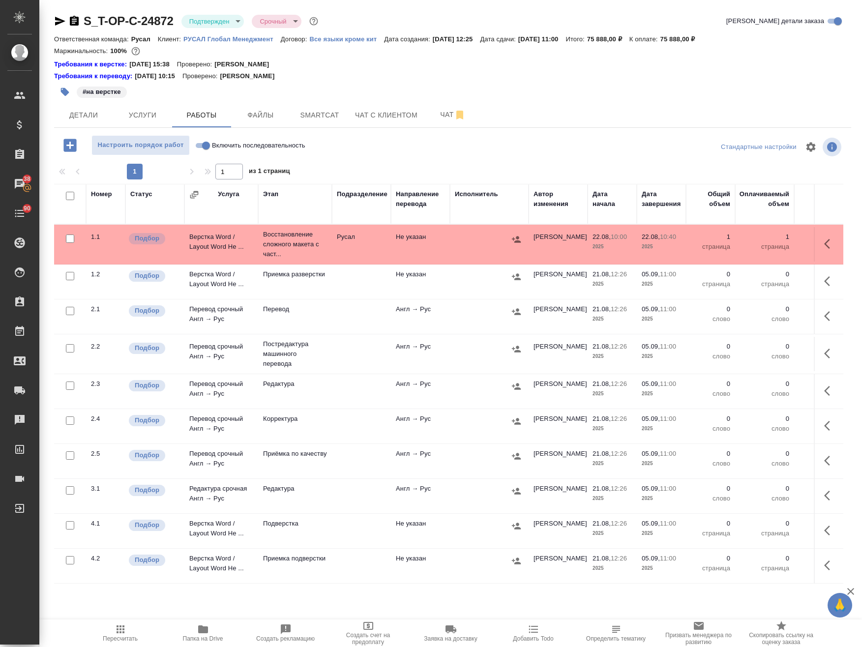
click at [204, 631] on icon "button" at bounding box center [203, 629] width 10 height 8
click at [427, 107] on button "Чат" at bounding box center [452, 115] width 59 height 25
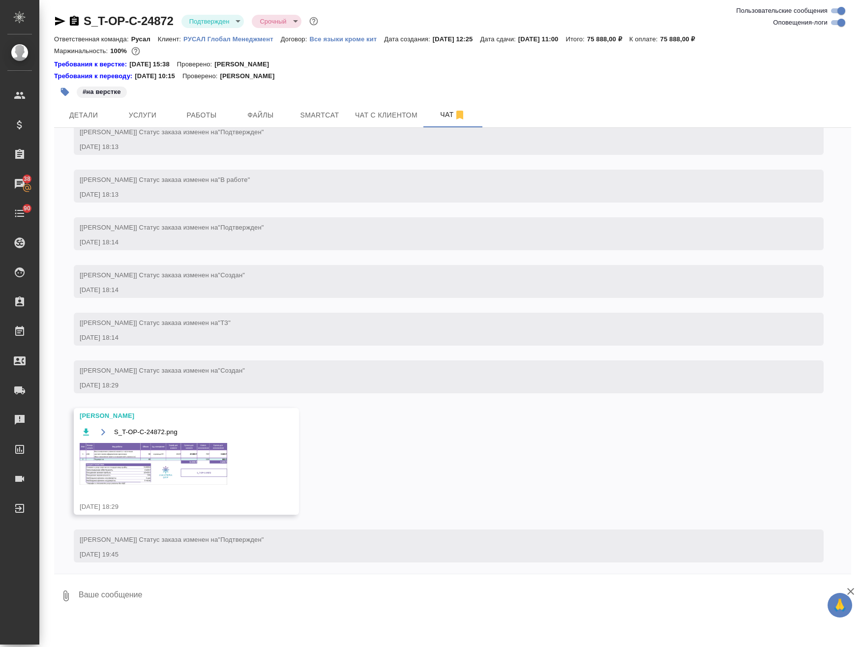
scroll to position [1095, 0]
click at [199, 484] on img at bounding box center [153, 463] width 147 height 42
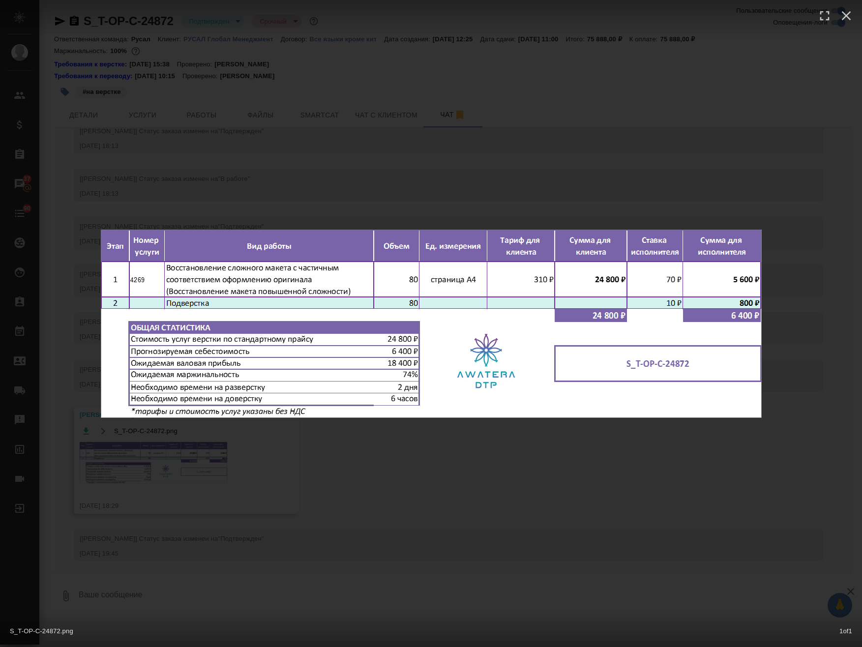
click at [407, 548] on div "S_T-OP-C-24872.png 1 of 1" at bounding box center [431, 323] width 862 height 647
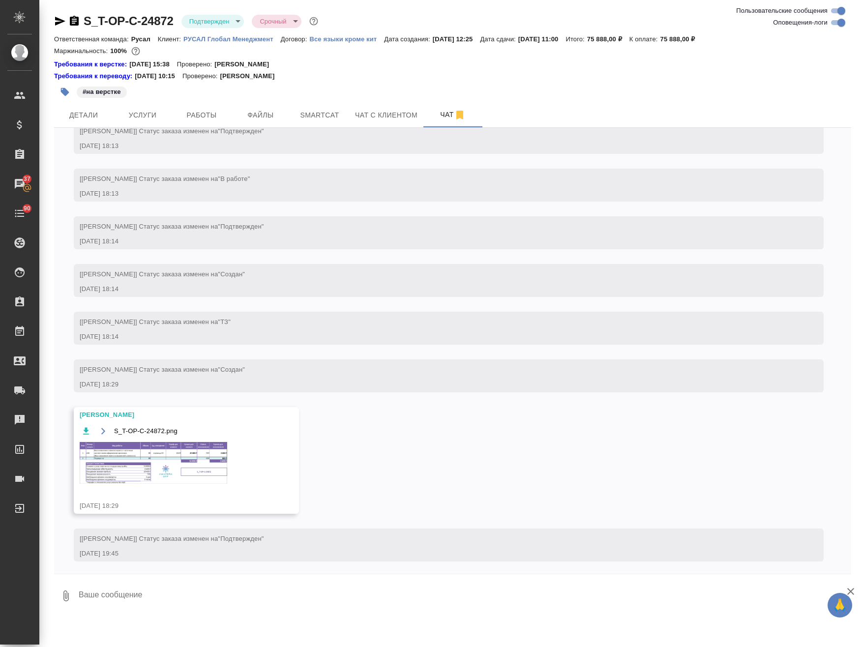
click at [189, 484] on img at bounding box center [153, 463] width 147 height 42
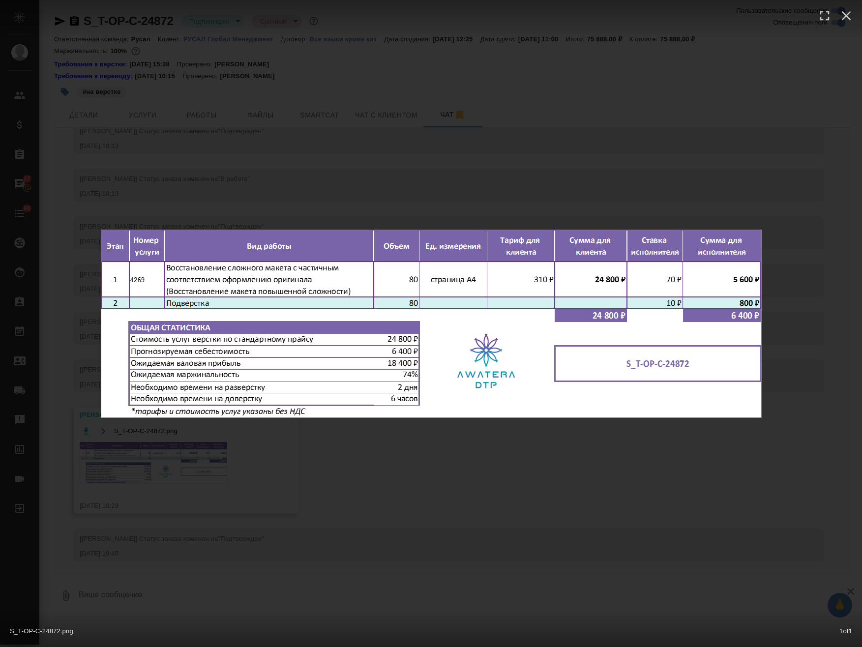
click at [472, 503] on div "S_T-OP-C-24872.png 1 of 1" at bounding box center [431, 323] width 862 height 647
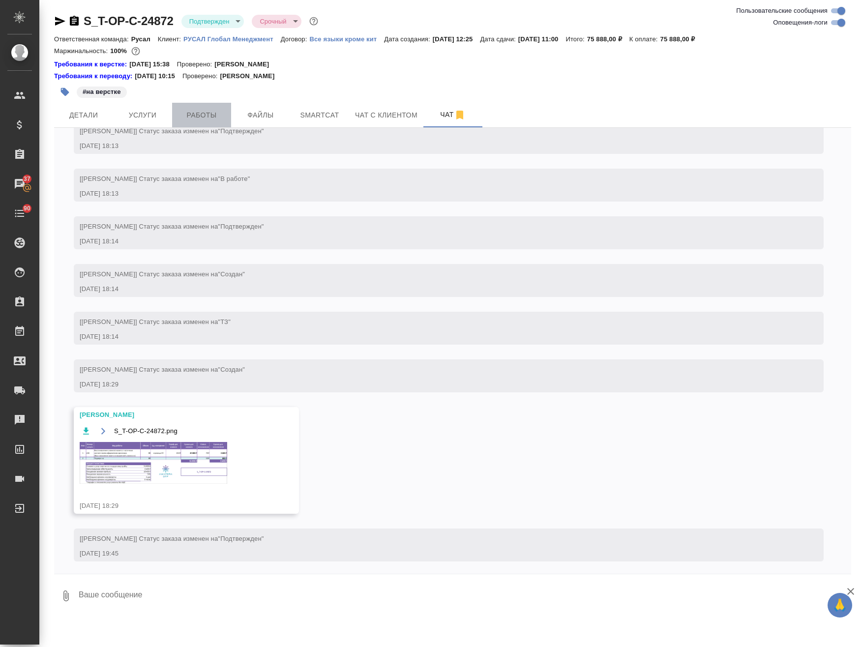
click at [214, 118] on span "Работы" at bounding box center [201, 115] width 47 height 12
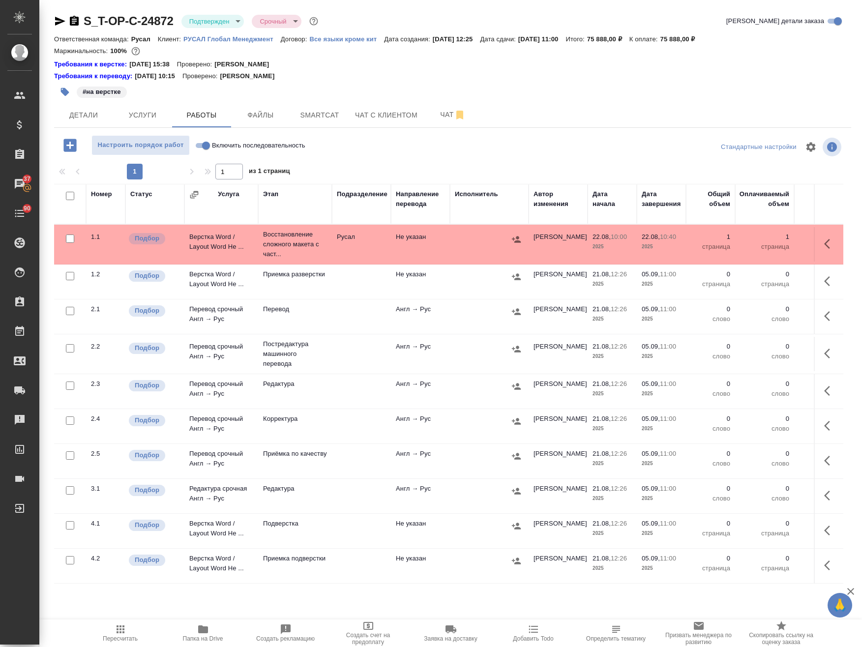
click at [824, 245] on icon "button" at bounding box center [830, 244] width 12 height 12
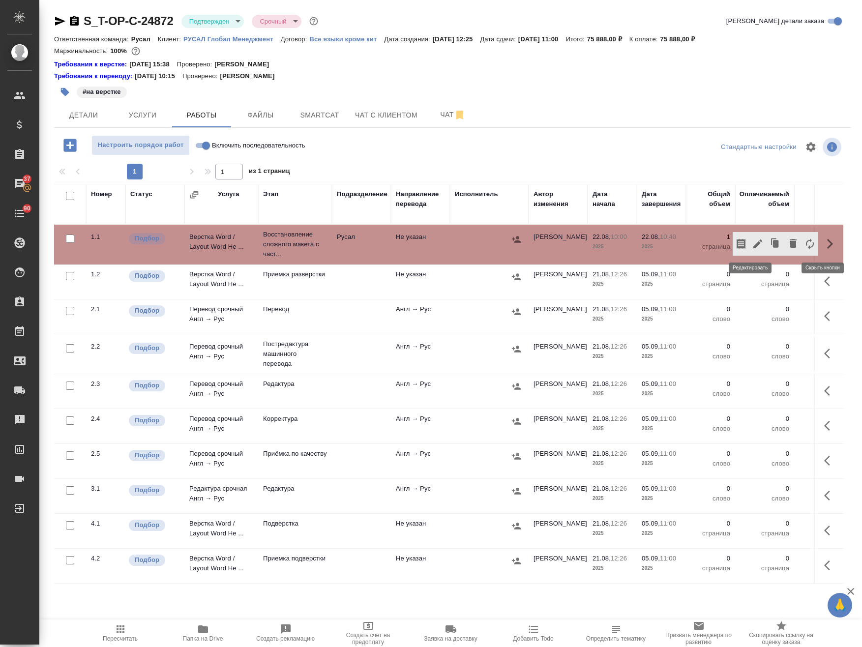
click at [752, 243] on icon "button" at bounding box center [758, 244] width 12 height 12
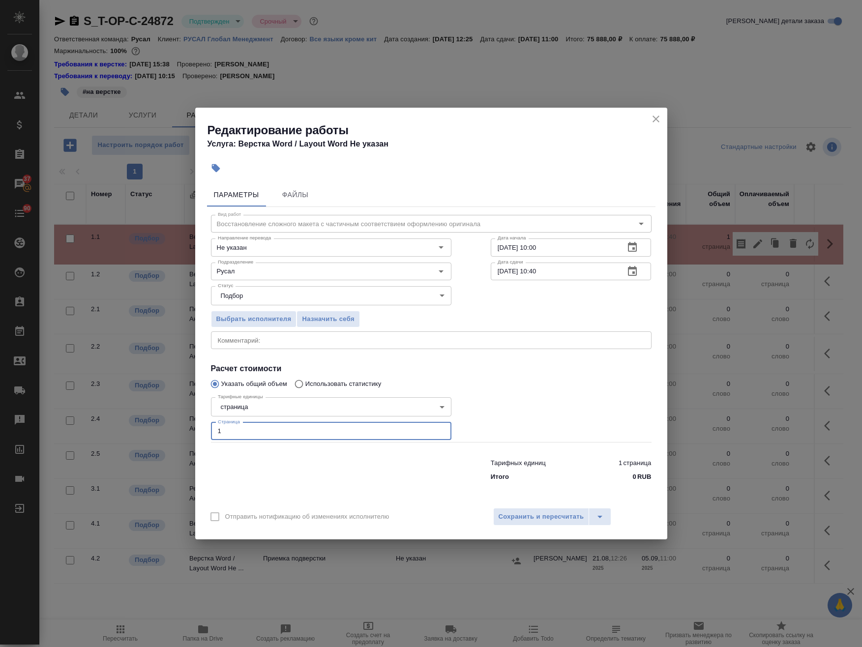
click at [187, 431] on div "Редактирование работы Услуга: Верстка Word / Layout Word Не указан Параметры Фа…" at bounding box center [431, 323] width 862 height 647
type input "9"
type input "80"
drag, startPoint x: 554, startPoint y: 248, endPoint x: 531, endPoint y: 255, distance: 24.3
click at [531, 255] on input "22.08.2025 10:00" at bounding box center [554, 247] width 126 height 18
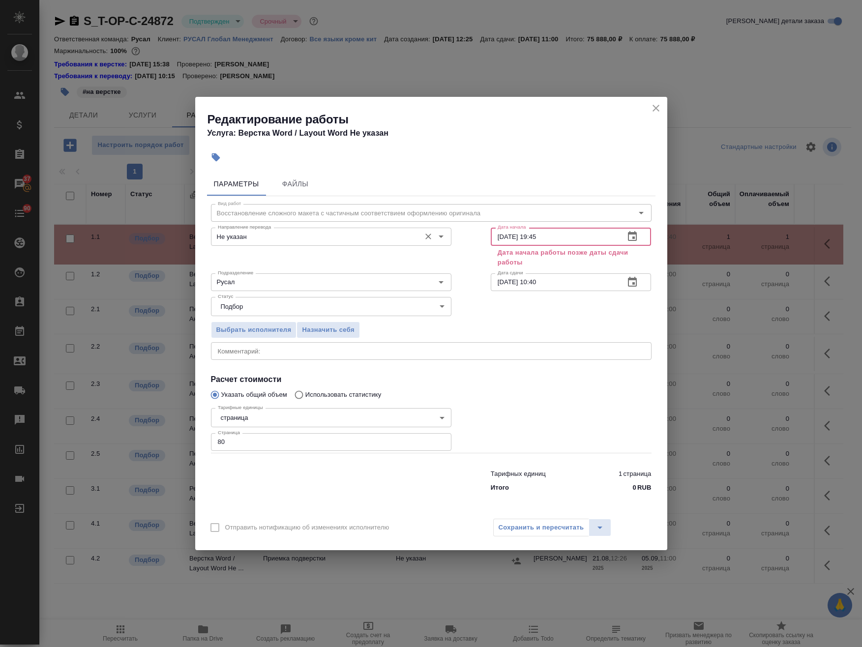
drag, startPoint x: 462, startPoint y: 235, endPoint x: 428, endPoint y: 236, distance: 33.4
click at [428, 236] on div "Направление перевода Не указан Направление перевода Дата начала 22.08.2025 19:4…" at bounding box center [431, 246] width 480 height 85
type input "22.08.2025 19:45"
drag, startPoint x: 563, startPoint y: 281, endPoint x: 441, endPoint y: 282, distance: 122.4
click at [402, 279] on div "Подразделение Русал Подразделение Дата сдачи 22.08.2025 10:40 Дата сдачи" at bounding box center [431, 281] width 480 height 63
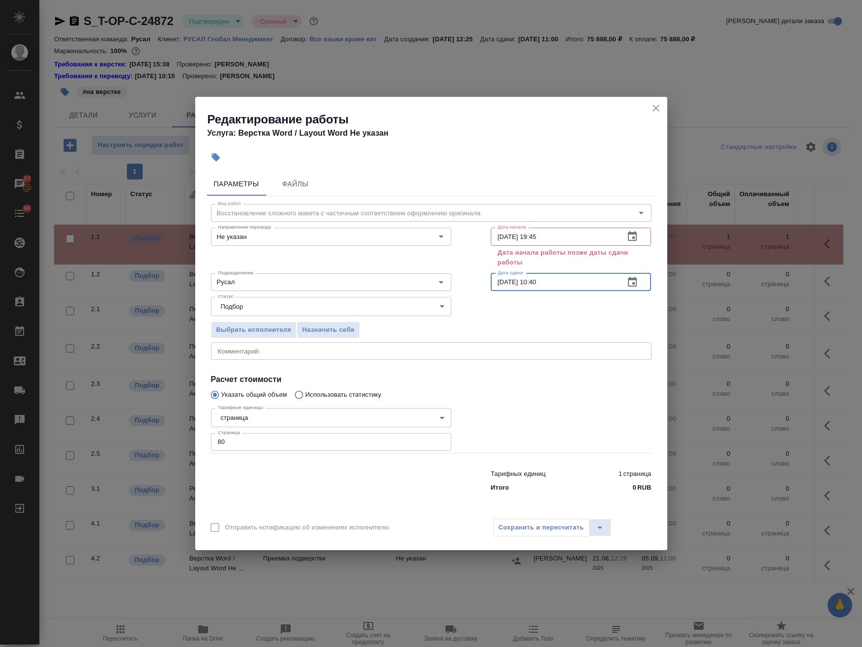
paste input "9:45"
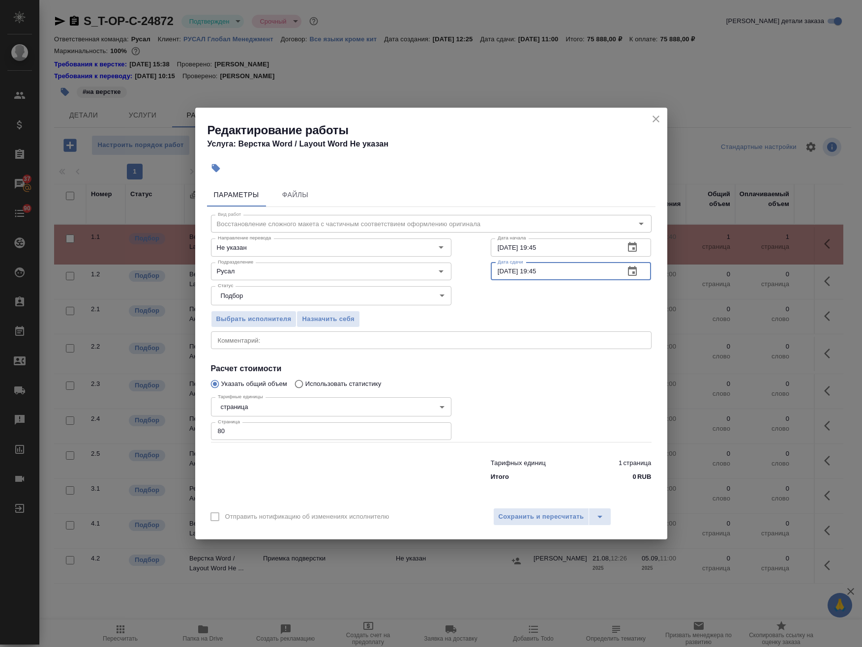
click at [501, 273] on input "22.08.2025 19:45" at bounding box center [554, 271] width 126 height 18
click at [504, 276] on input "22.08.2025 19:45" at bounding box center [554, 271] width 126 height 18
drag, startPoint x: 639, startPoint y: 315, endPoint x: 639, endPoint y: 302, distance: 13.3
click at [639, 312] on div "Выбрать исполнителя Назначить себя" at bounding box center [431, 318] width 480 height 60
click at [637, 276] on icon "button" at bounding box center [632, 271] width 12 height 12
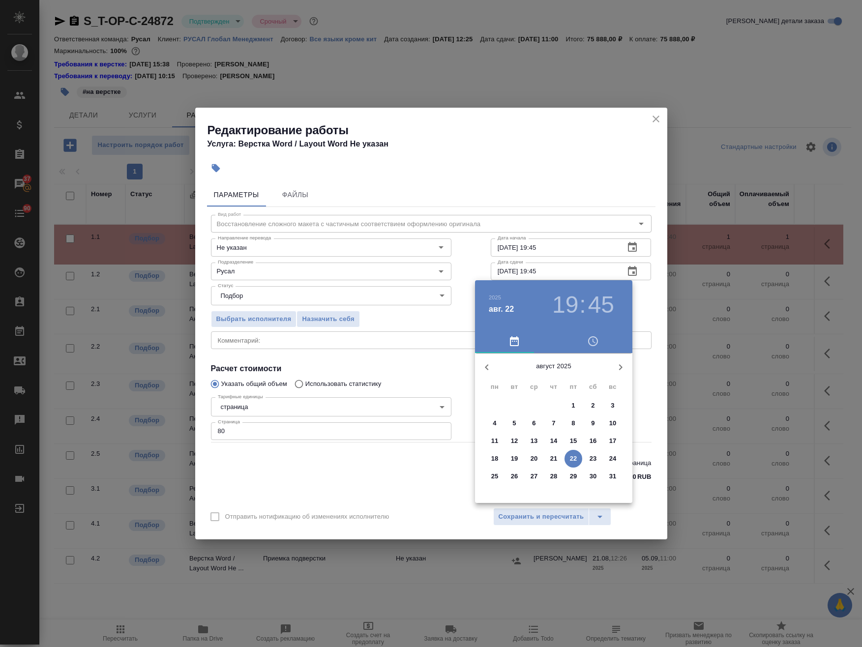
click at [496, 475] on p "25" at bounding box center [494, 476] width 7 height 10
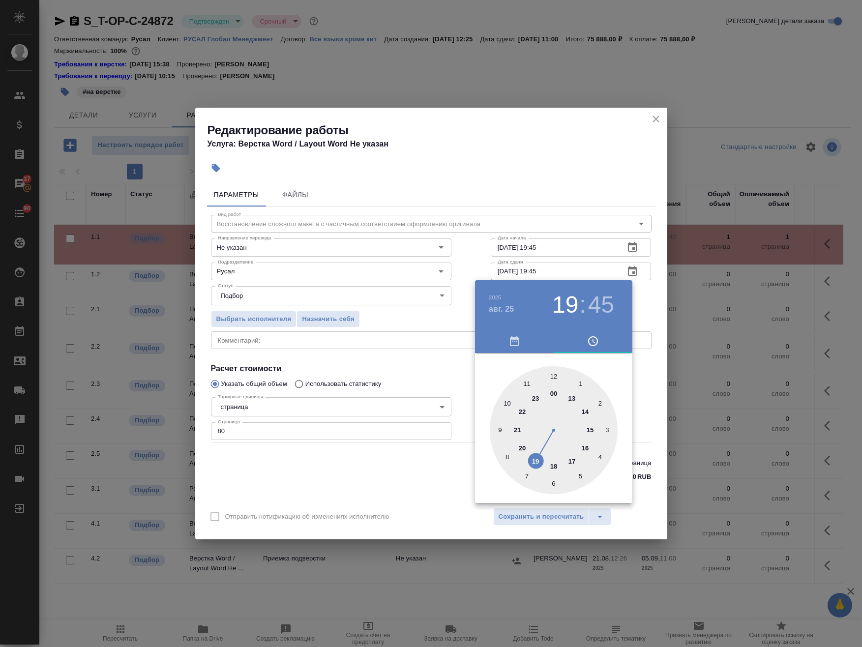
click at [508, 405] on div at bounding box center [554, 430] width 128 height 128
click at [555, 377] on div at bounding box center [554, 430] width 128 height 128
type input "[DATE] 10:00"
click at [649, 310] on div at bounding box center [431, 323] width 862 height 647
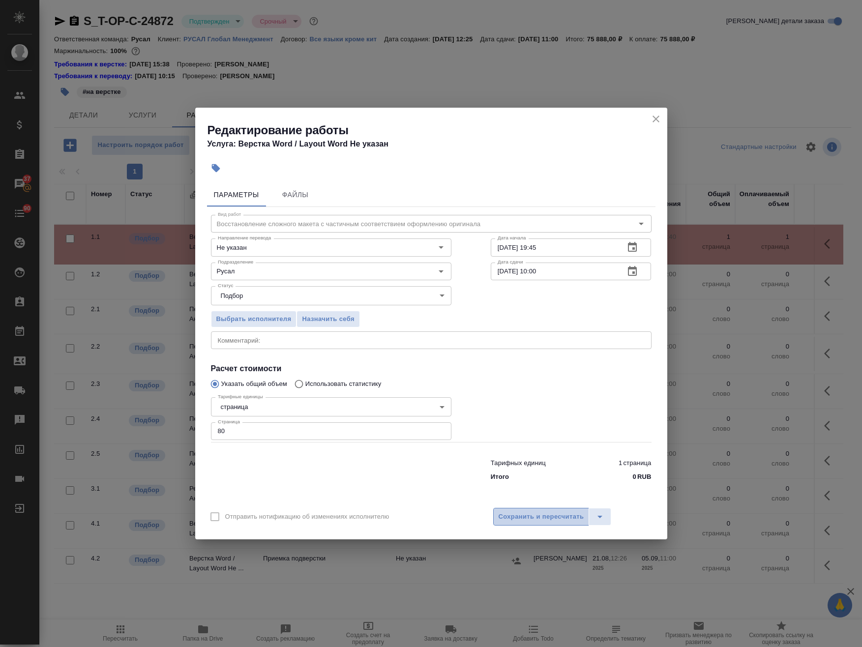
click at [524, 520] on span "Сохранить и пересчитать" at bounding box center [541, 516] width 86 height 11
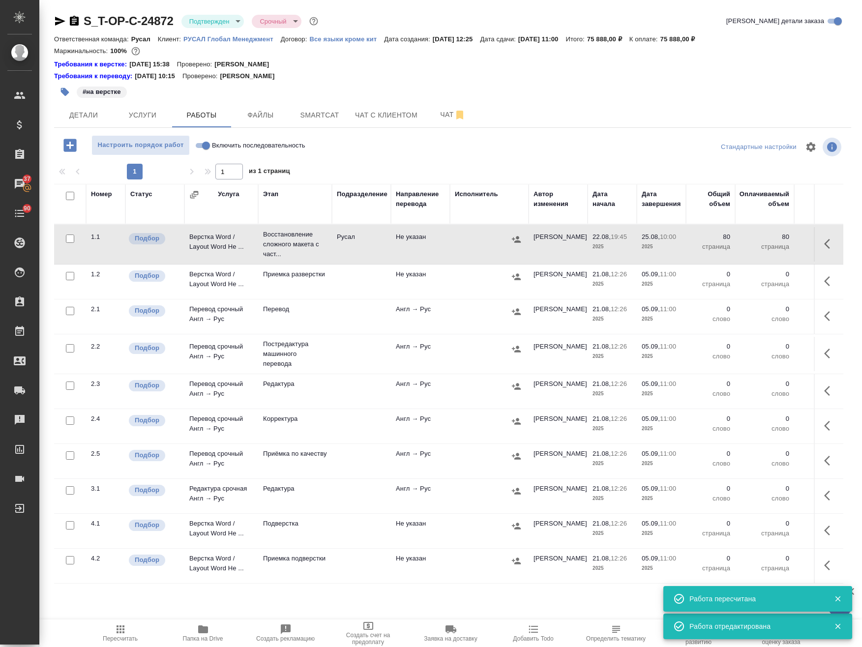
click at [827, 244] on icon "button" at bounding box center [830, 244] width 12 height 12
click at [752, 243] on icon "button" at bounding box center [758, 244] width 12 height 12
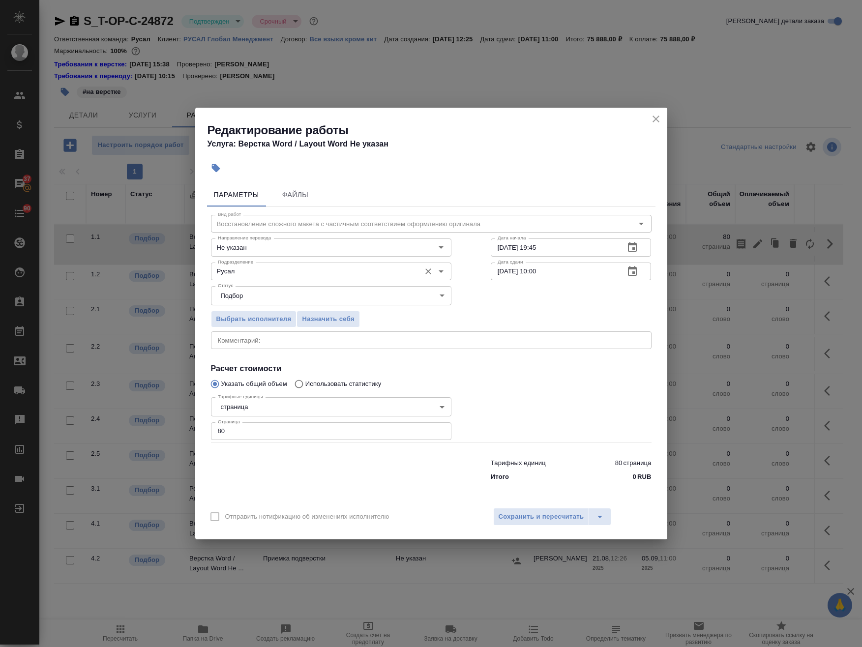
click at [324, 273] on input "Русал" at bounding box center [315, 271] width 202 height 12
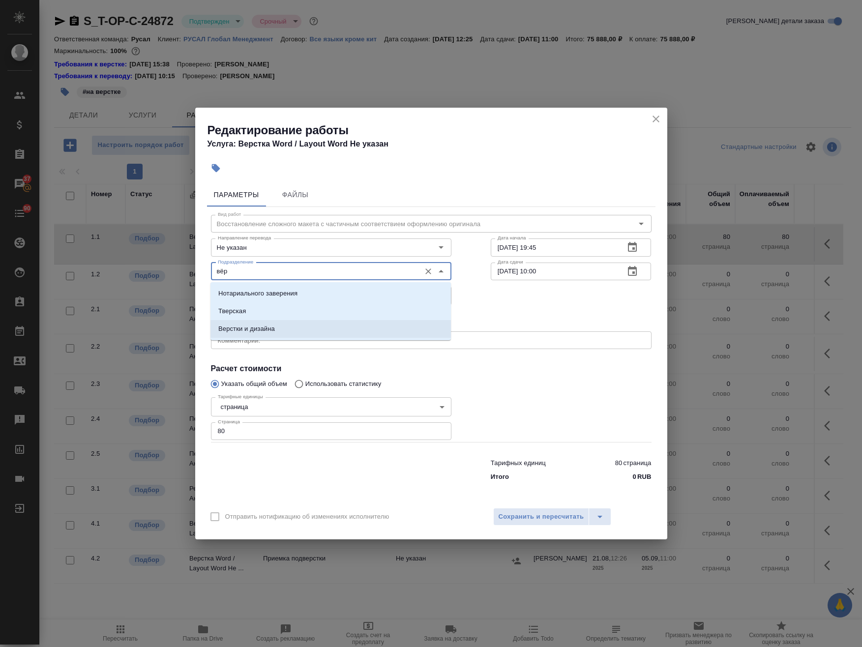
click at [314, 324] on li "Верстки и дизайна" at bounding box center [330, 329] width 240 height 18
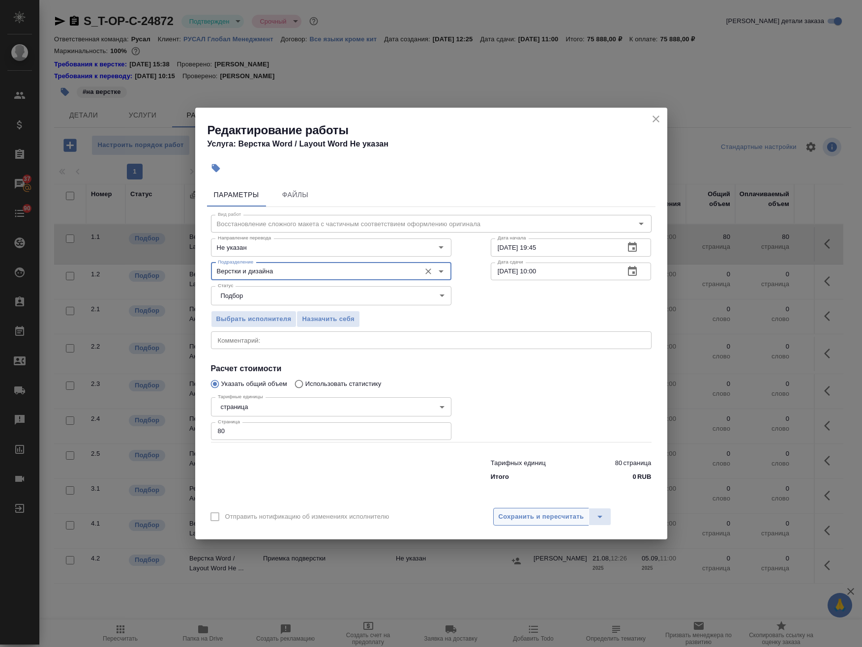
type input "Верстки и дизайна"
click at [530, 512] on span "Сохранить и пересчитать" at bounding box center [541, 516] width 86 height 11
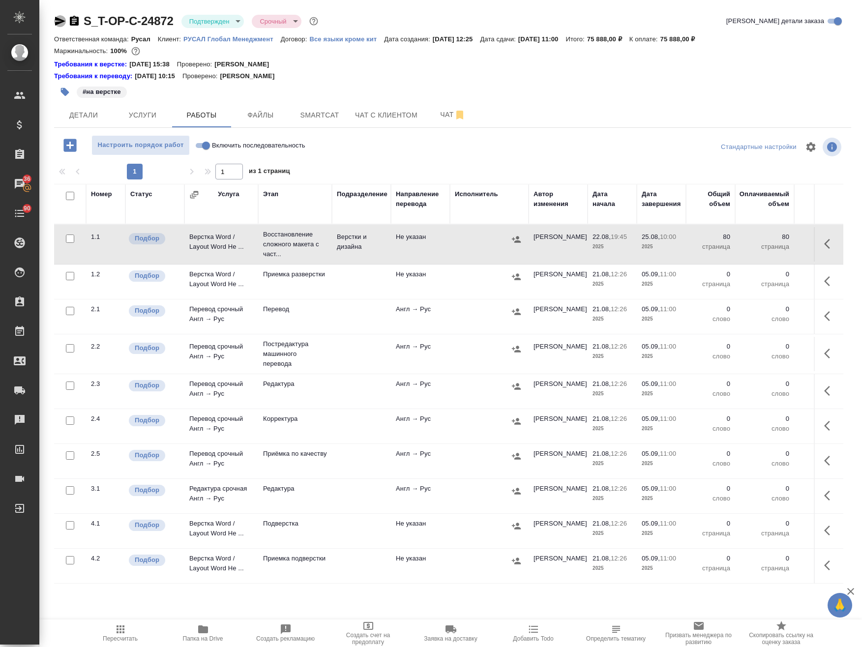
click at [63, 21] on icon "button" at bounding box center [60, 21] width 10 height 9
click at [69, 112] on span "Детали" at bounding box center [83, 115] width 47 height 12
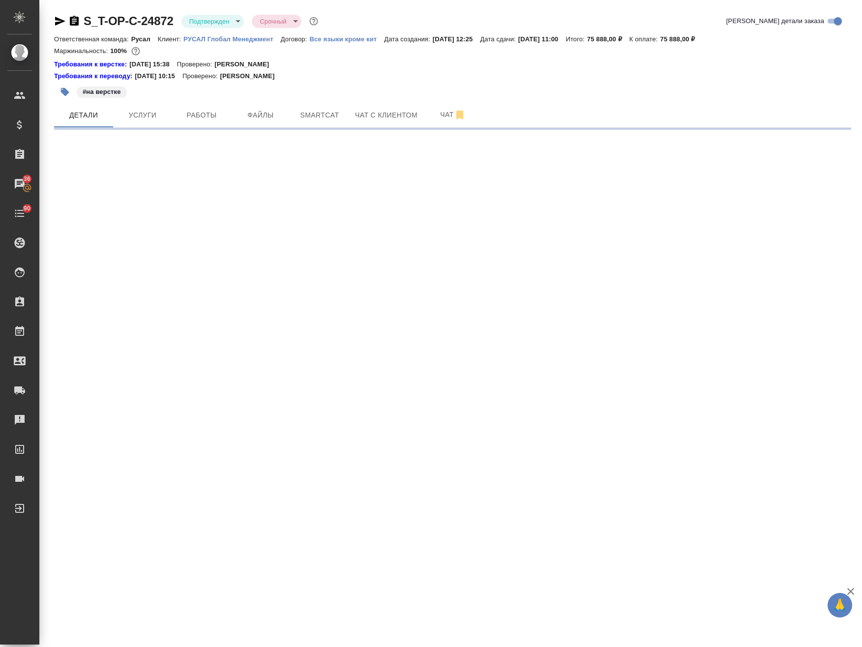
select select "RU"
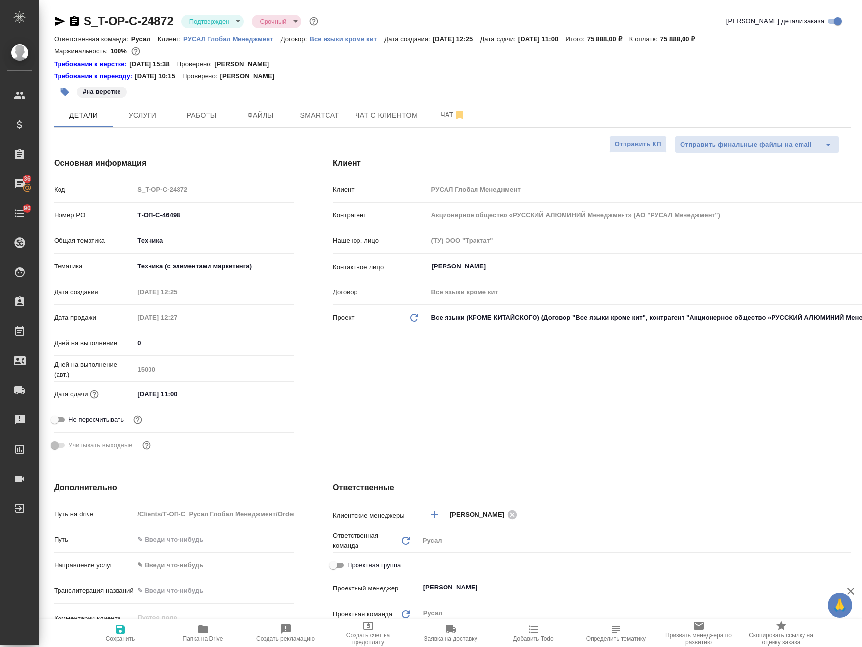
type textarea "x"
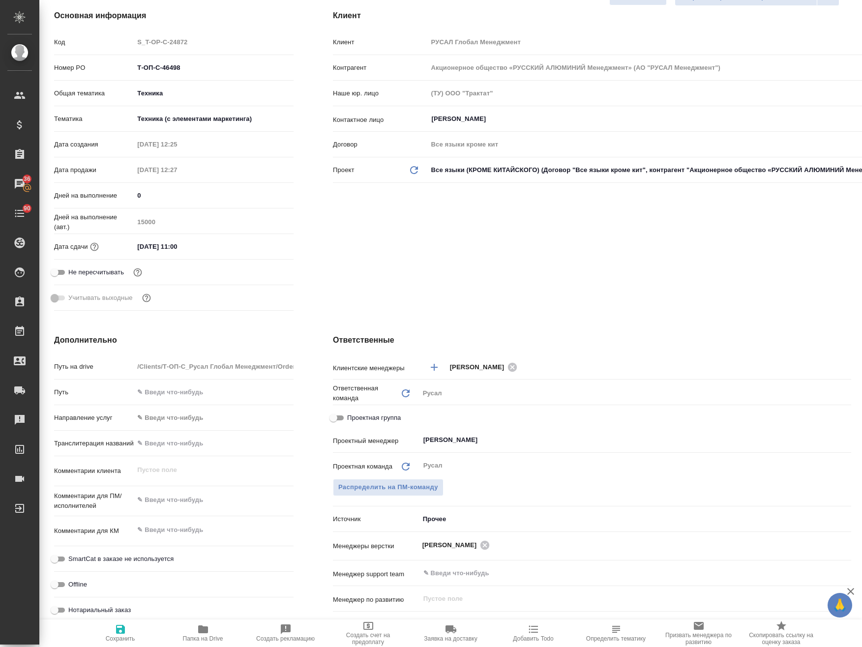
click at [334, 414] on input "Проектная группа" at bounding box center [333, 418] width 35 height 12
checkbox input "true"
type textarea "x"
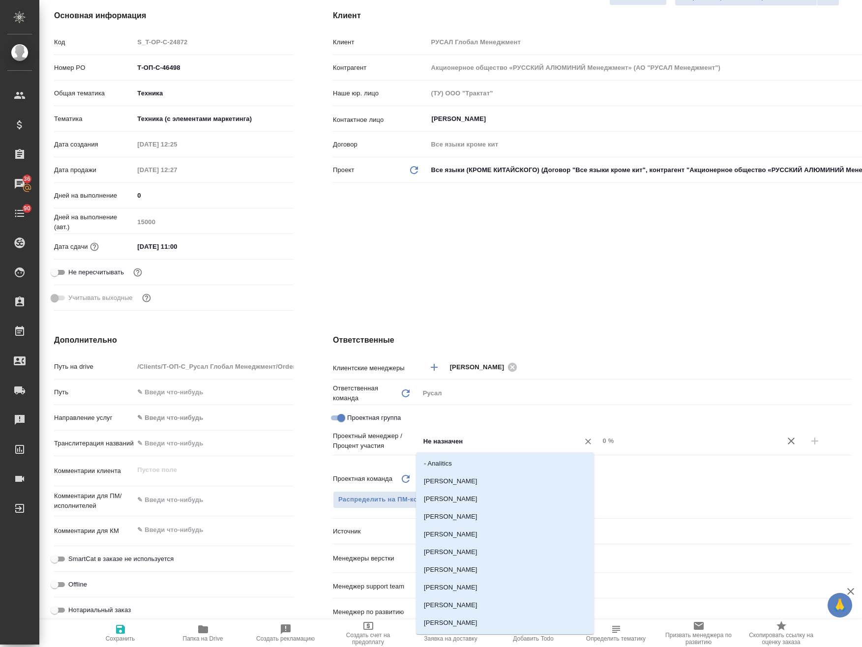
click at [497, 441] on input "Не назначен" at bounding box center [492, 441] width 141 height 12
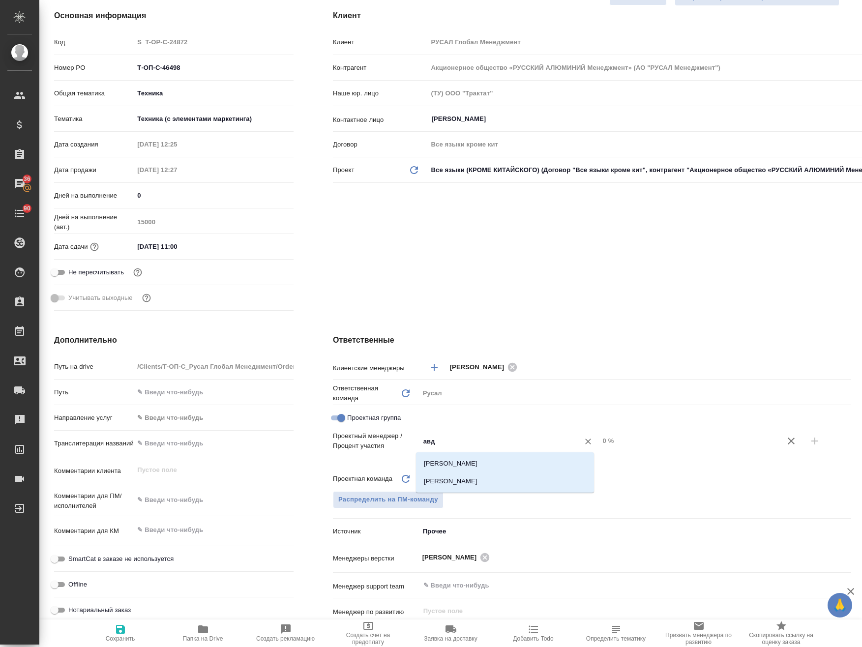
type input "авде"
click at [498, 480] on li "[PERSON_NAME]" at bounding box center [505, 481] width 178 height 18
type textarea "x"
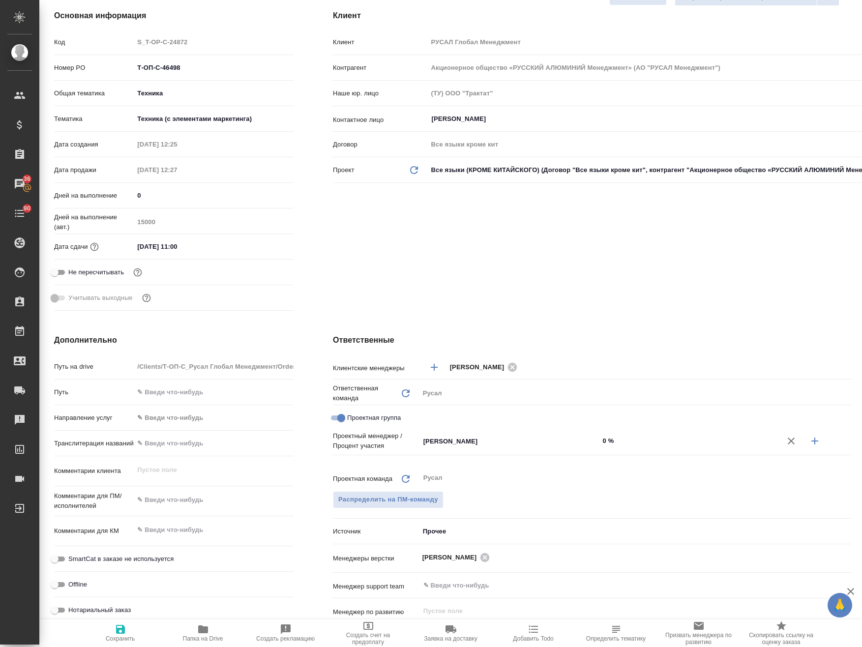
click at [812, 439] on icon "button" at bounding box center [815, 441] width 12 height 12
type textarea "x"
click at [511, 459] on input "Не назначен" at bounding box center [492, 457] width 141 height 12
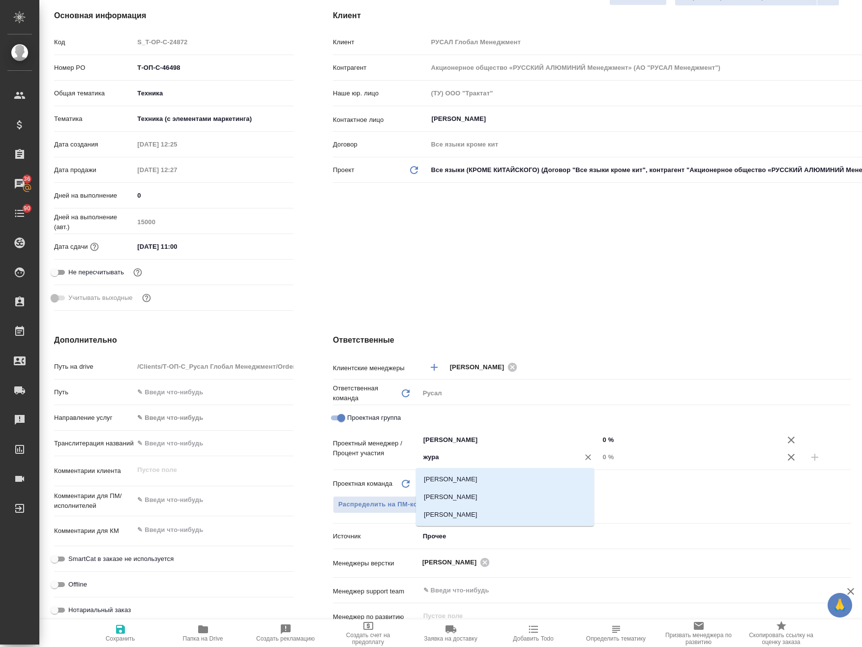
type input "журав"
click at [492, 498] on li "Журавлева Александра" at bounding box center [505, 497] width 178 height 18
type textarea "x"
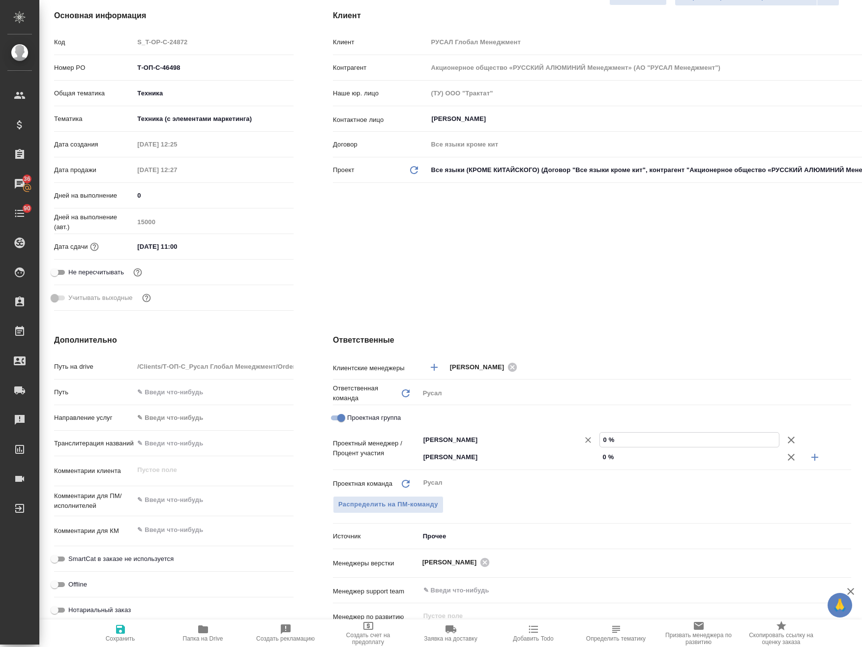
drag, startPoint x: 629, startPoint y: 438, endPoint x: 455, endPoint y: 432, distance: 173.7
click at [455, 430] on div "Клиентские менеджеры Меньшикова Александра ​ Ответственная команда Обновить Рус…" at bounding box center [592, 533] width 518 height 351
type input "90 %"
type textarea "x"
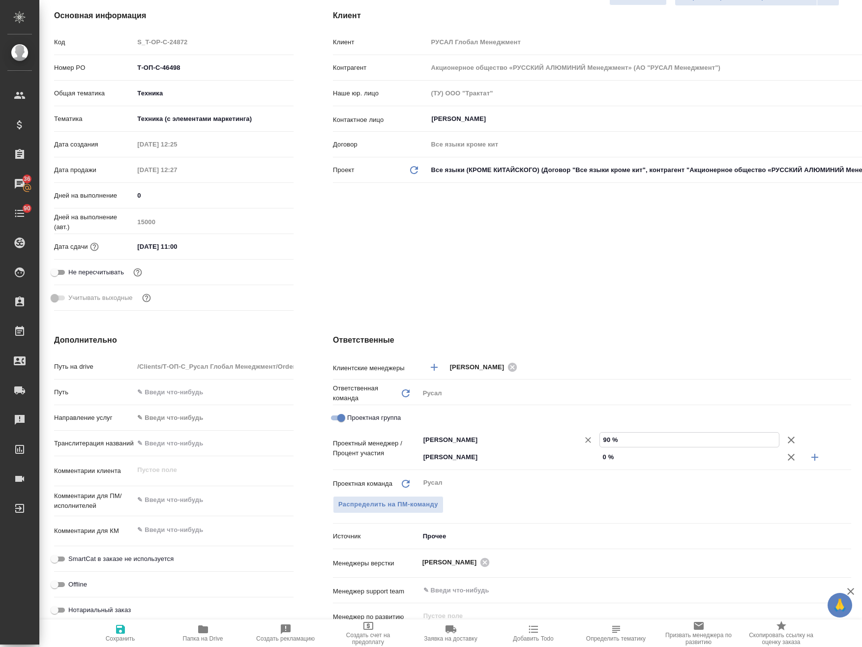
type textarea "x"
type input "90 %"
click at [564, 459] on div "Журавлева Александра ​ 0 %" at bounding box center [635, 456] width 432 height 17
type textarea "x"
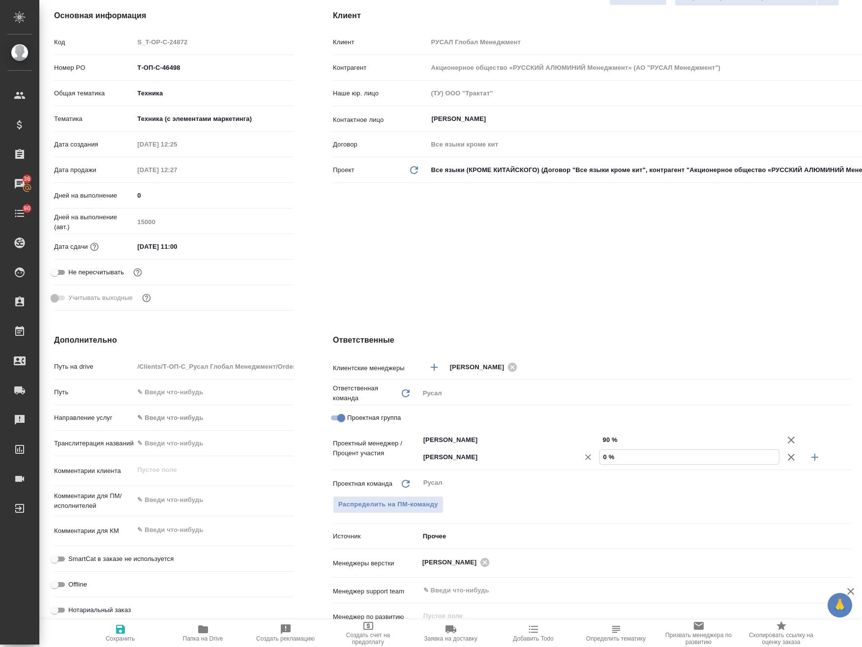
type textarea "x"
type input "1 %"
type textarea "x"
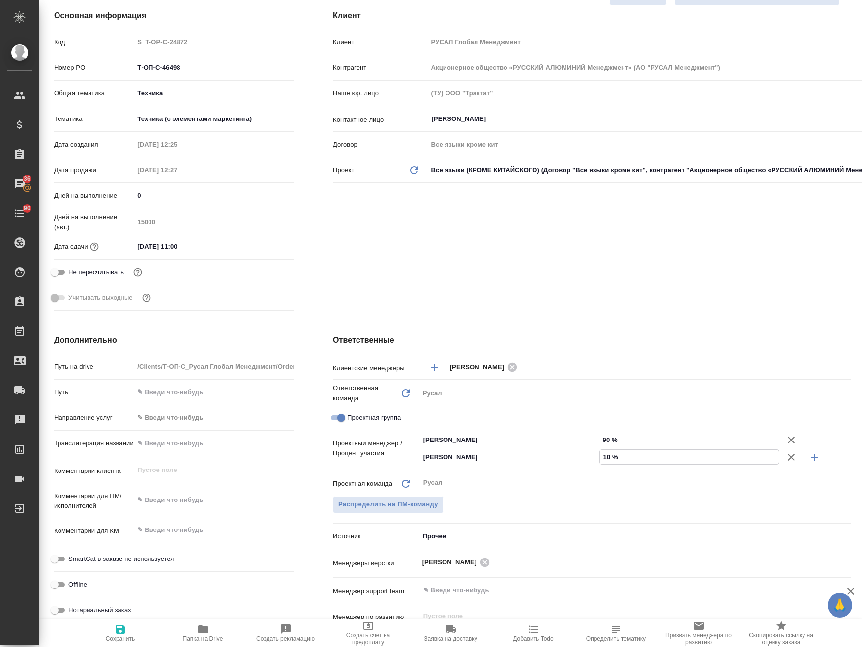
type input "10 %"
click at [119, 629] on icon "button" at bounding box center [120, 629] width 9 height 9
type textarea "x"
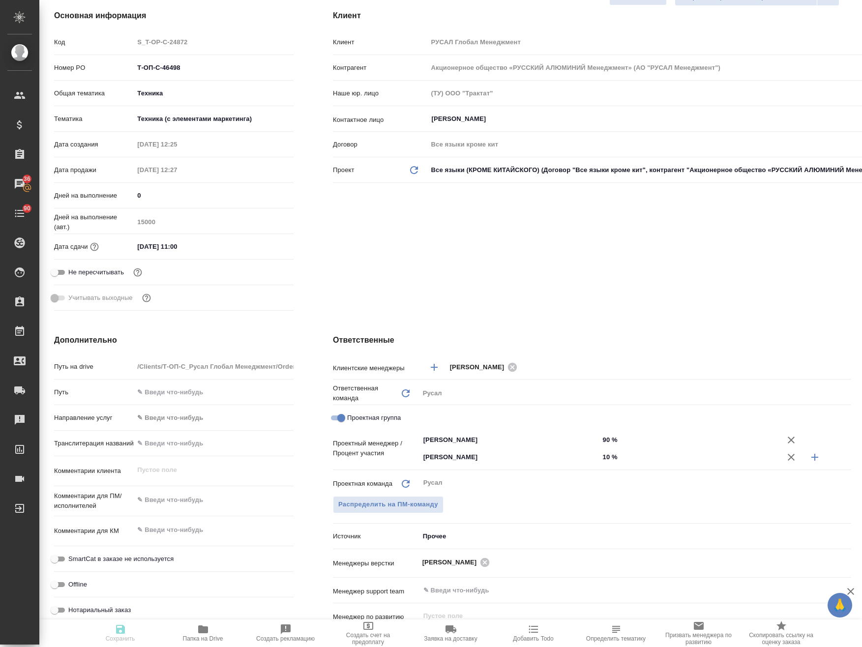
type textarea "x"
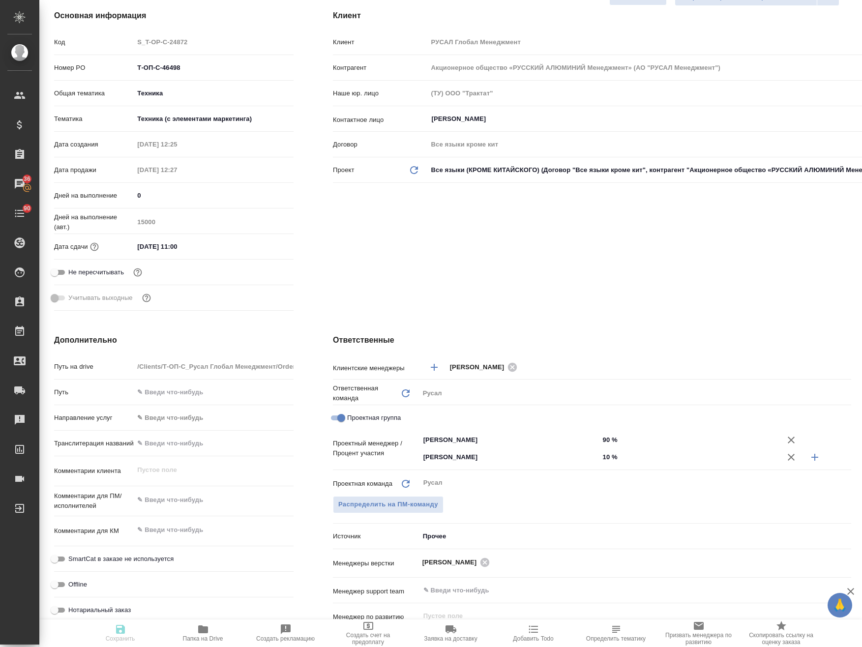
type textarea "x"
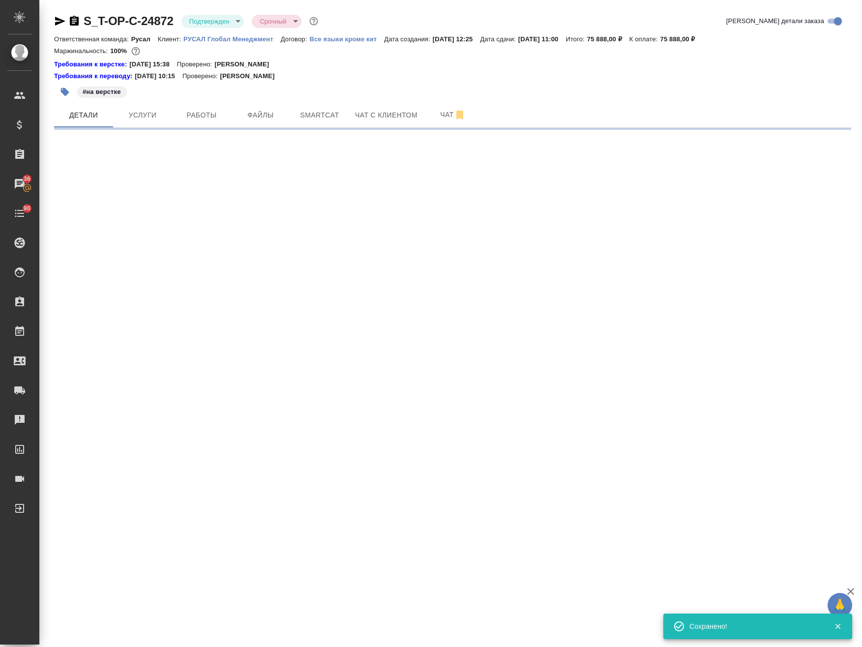
scroll to position [0, 0]
select select "RU"
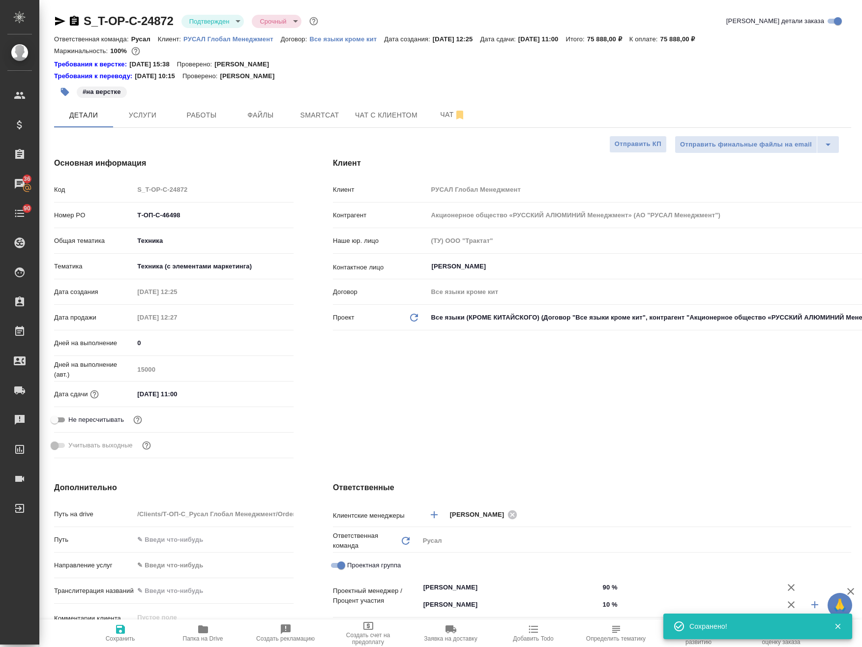
type textarea "x"
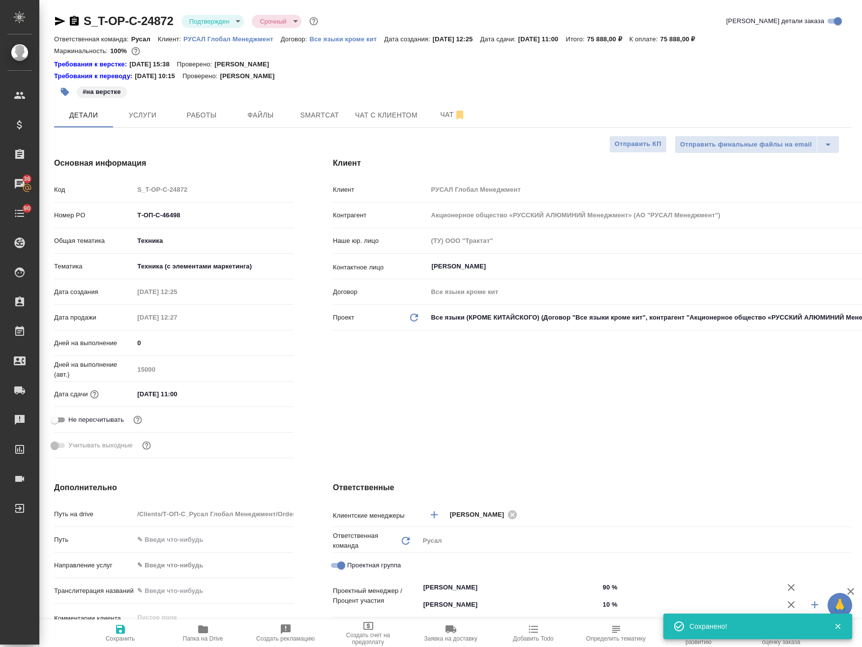
type textarea "x"
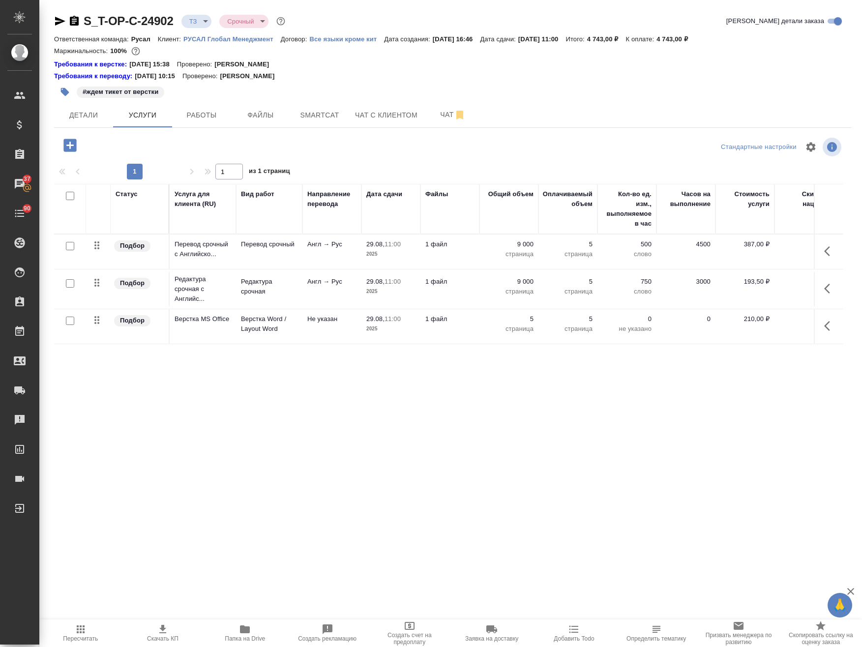
click at [201, 33] on div "Ответственная команда: [PERSON_NAME]: РУСАЛ Глобал Менеджмент Договор: Все язык…" at bounding box center [452, 39] width 797 height 12
click at [200, 29] on div "S_T-OP-C-24902 ТЗ tz Срочный urgent Кратко детали заказа" at bounding box center [452, 23] width 797 height 20
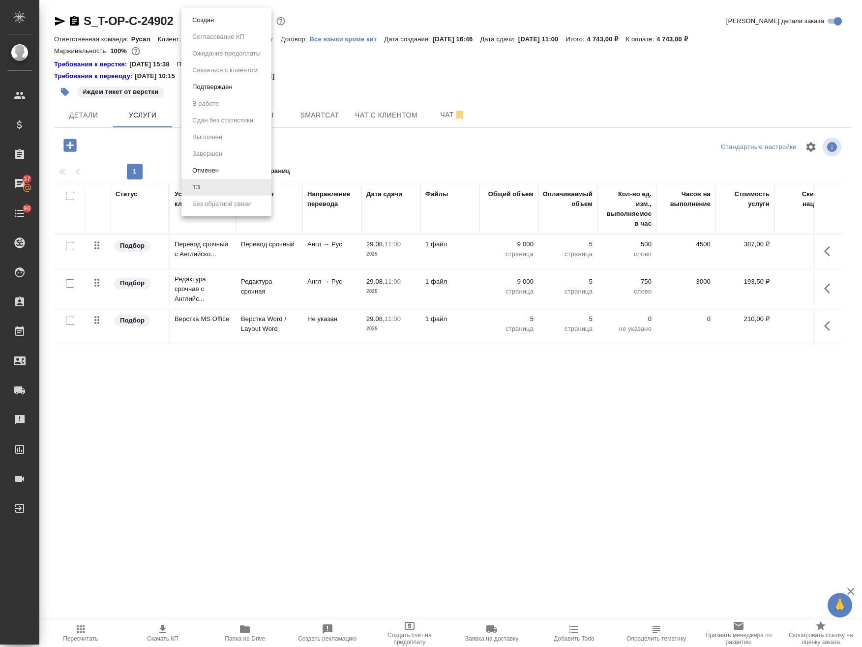
click at [199, 23] on body "🙏 .cls-1 fill:#fff; AWATERA Avdeenko Kirill Клиенты Спецификации Заказы 37 Чаты…" at bounding box center [431, 323] width 862 height 647
click at [216, 26] on button "Подтвержден" at bounding box center [203, 20] width 28 height 11
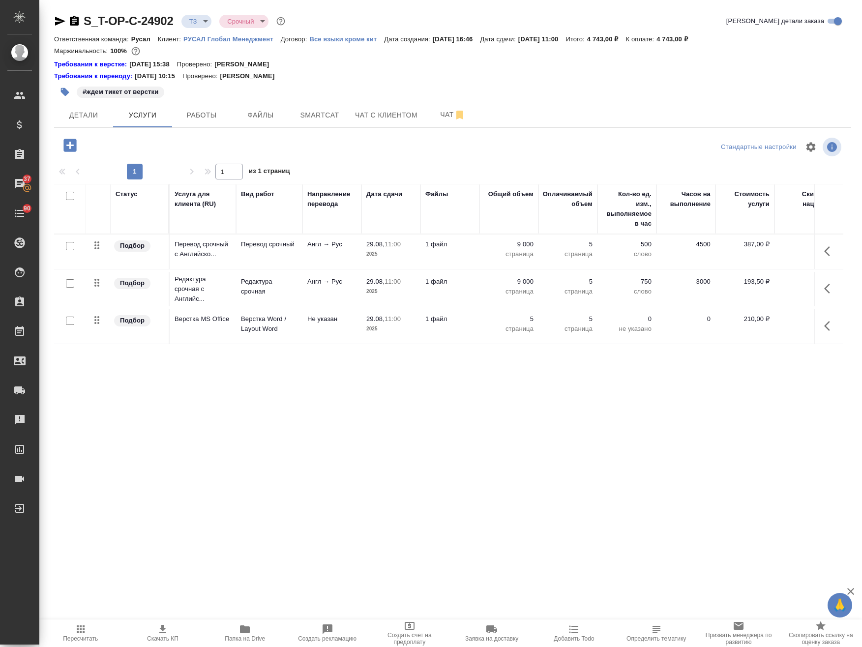
click at [65, 90] on icon "button" at bounding box center [65, 92] width 8 height 8
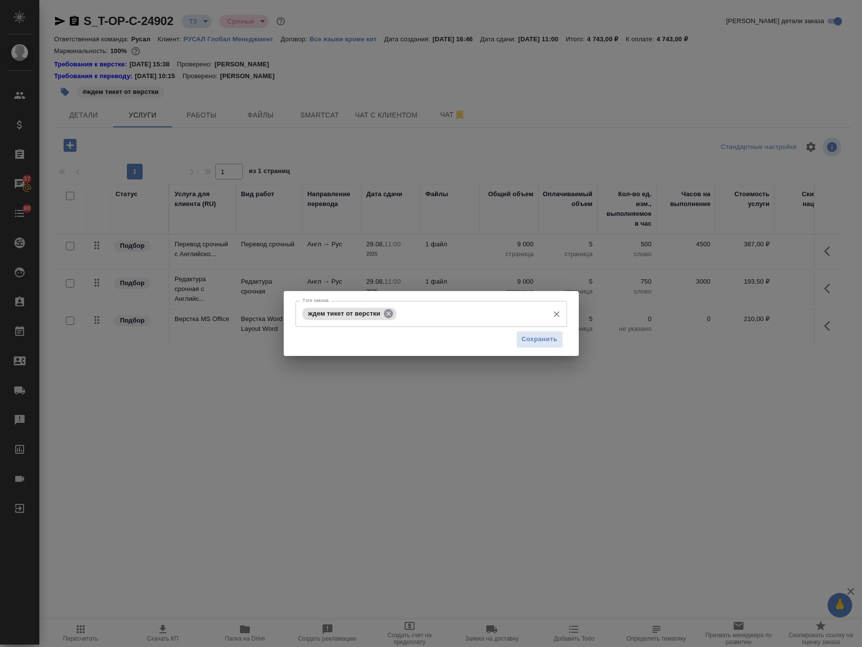
click at [390, 316] on icon at bounding box center [388, 313] width 9 height 9
click at [536, 338] on span "Сохранить" at bounding box center [540, 339] width 36 height 11
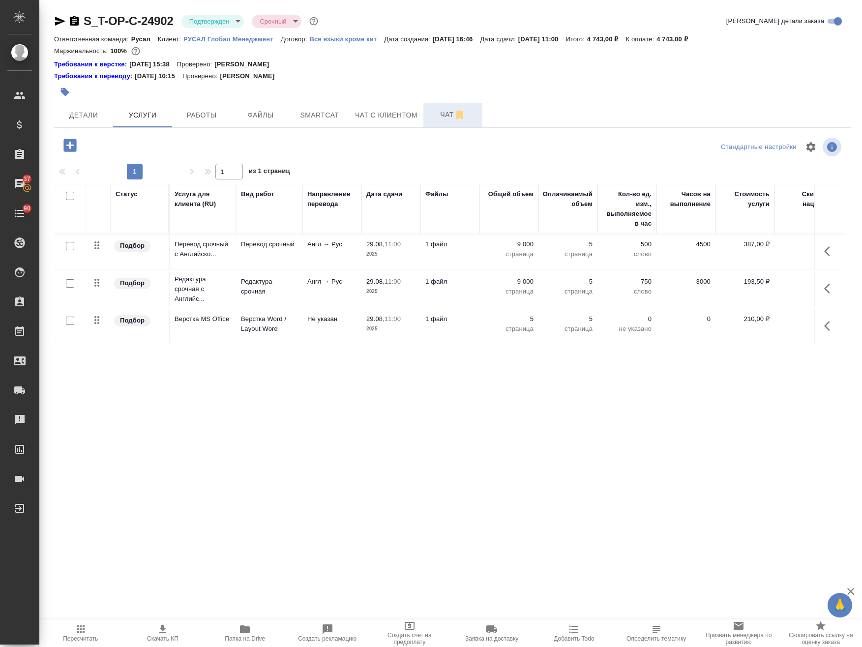
click at [433, 116] on span "Чат" at bounding box center [452, 115] width 47 height 12
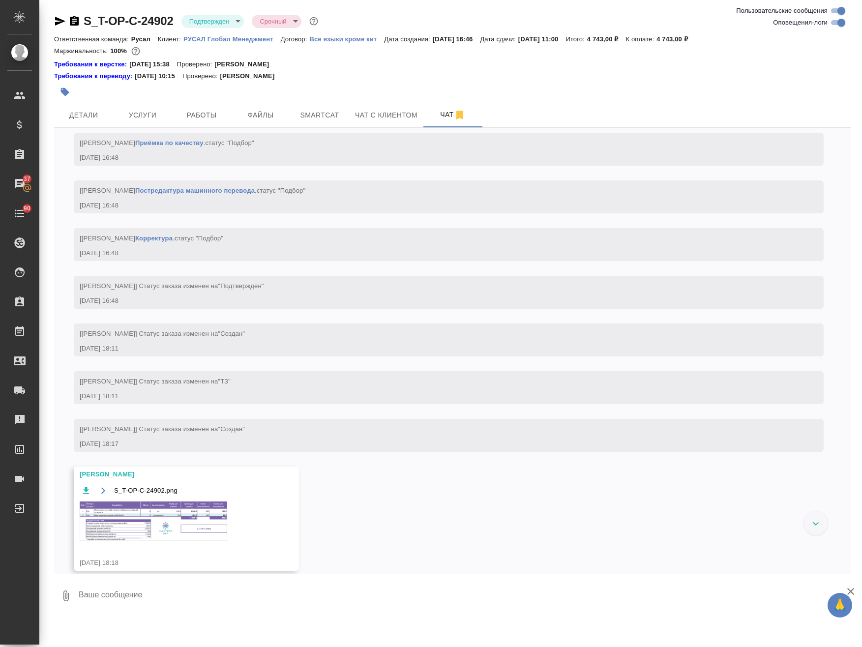
scroll to position [604, 0]
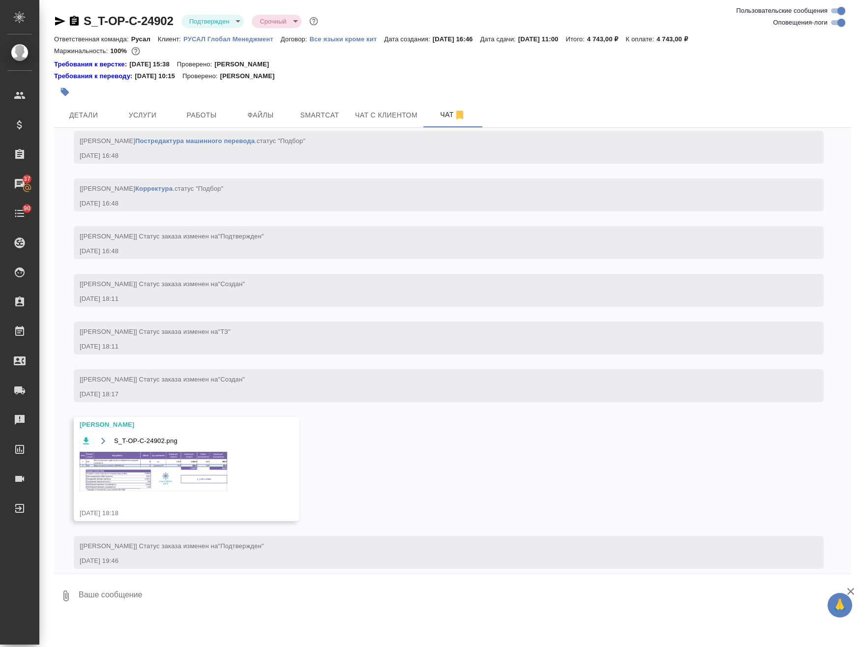
click at [181, 491] on img at bounding box center [153, 471] width 147 height 39
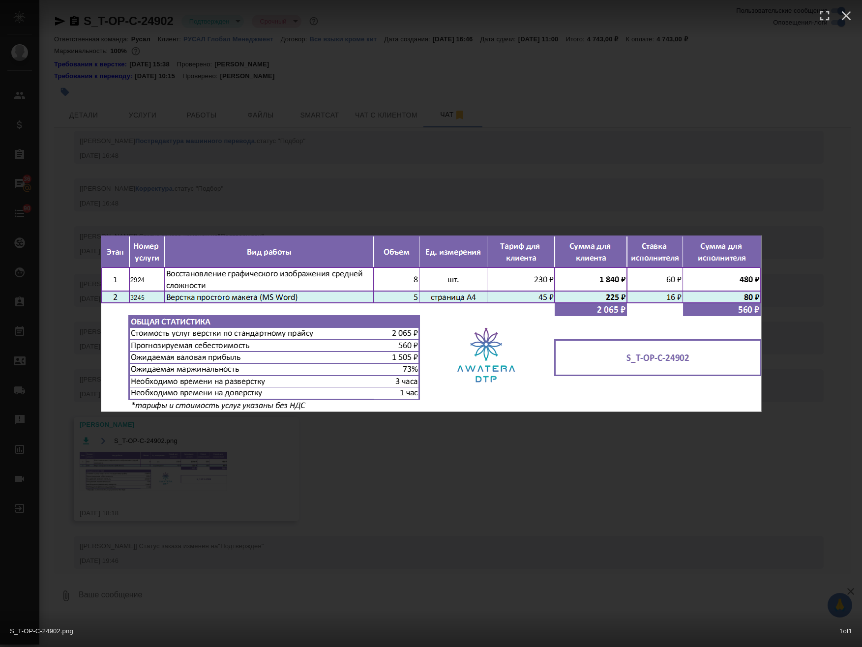
click at [296, 501] on div "S_T-OP-C-24902.png 1 of 1" at bounding box center [431, 323] width 862 height 647
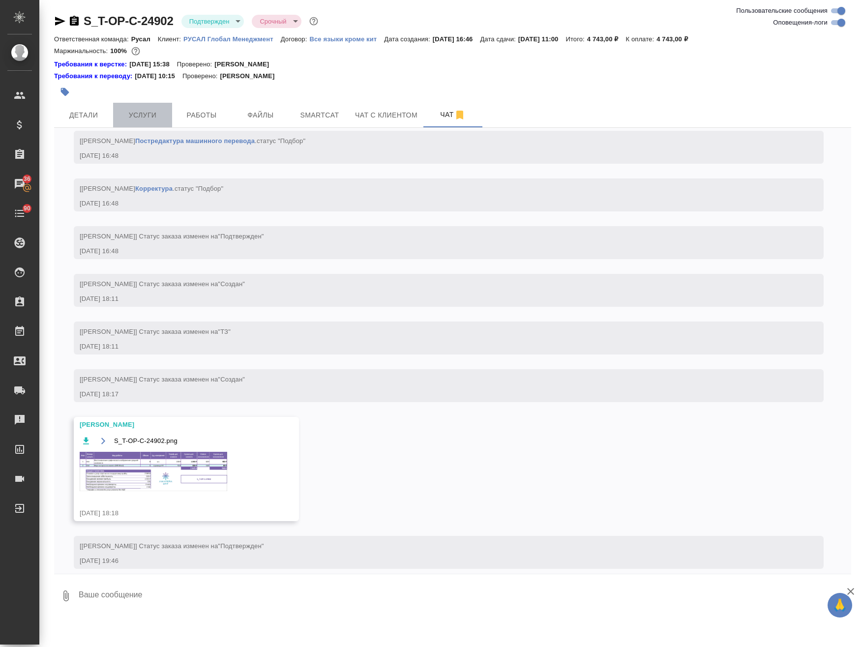
click at [147, 119] on span "Услуги" at bounding box center [142, 115] width 47 height 12
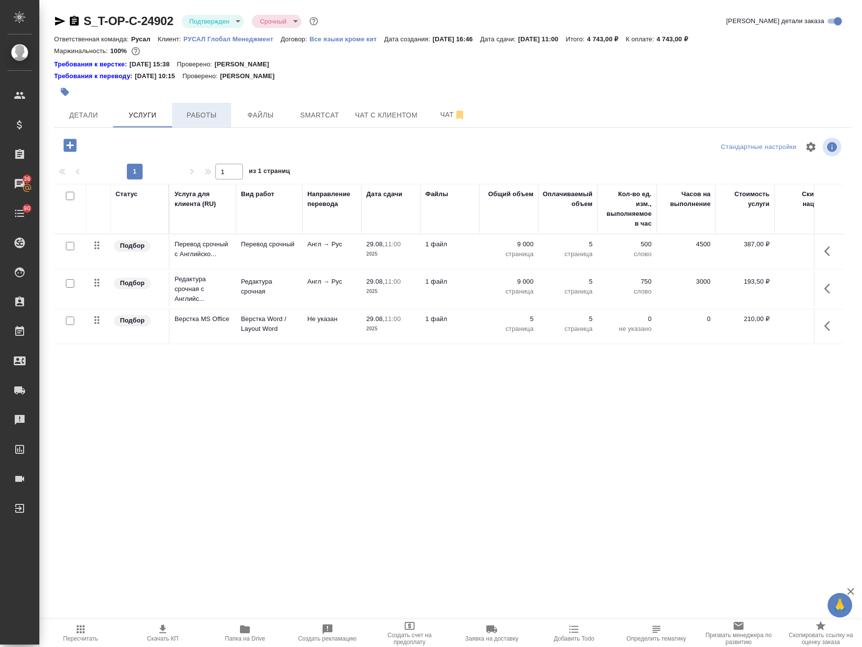
click at [216, 110] on span "Работы" at bounding box center [201, 115] width 47 height 12
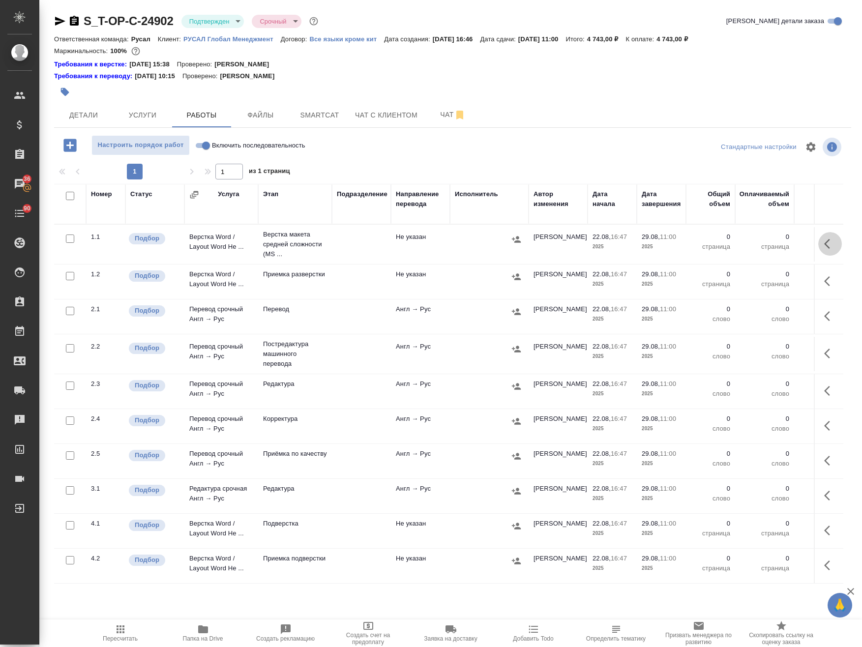
click at [818, 248] on button "button" at bounding box center [830, 244] width 24 height 24
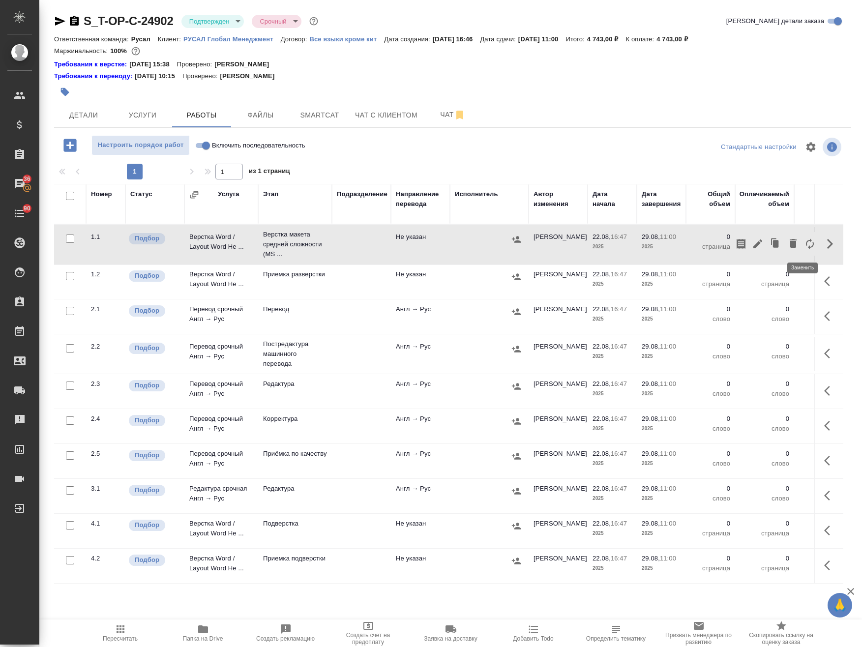
click at [804, 242] on icon "button" at bounding box center [810, 244] width 12 height 12
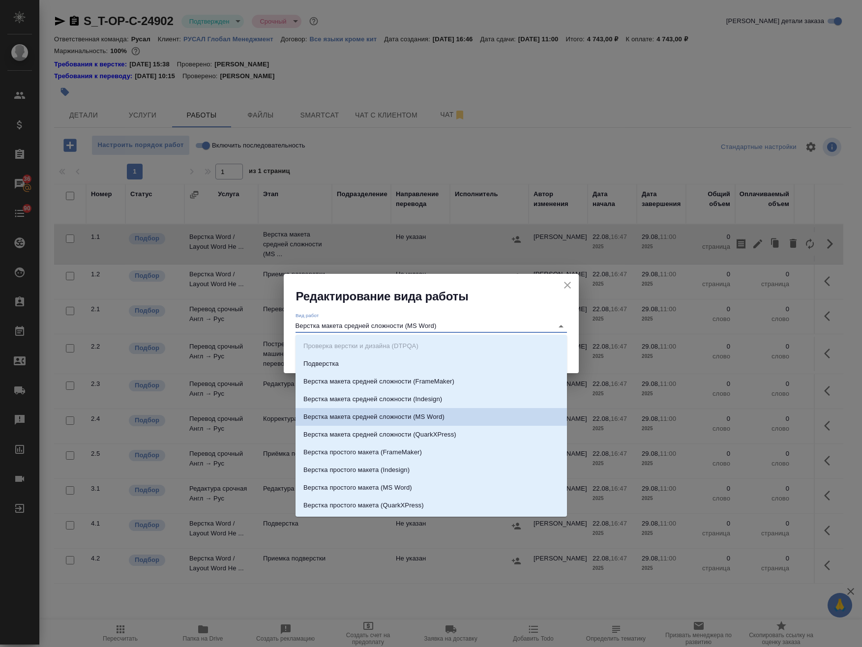
click at [458, 327] on input "Верстка макета средней сложности (MS Word)" at bounding box center [421, 326] width 253 height 12
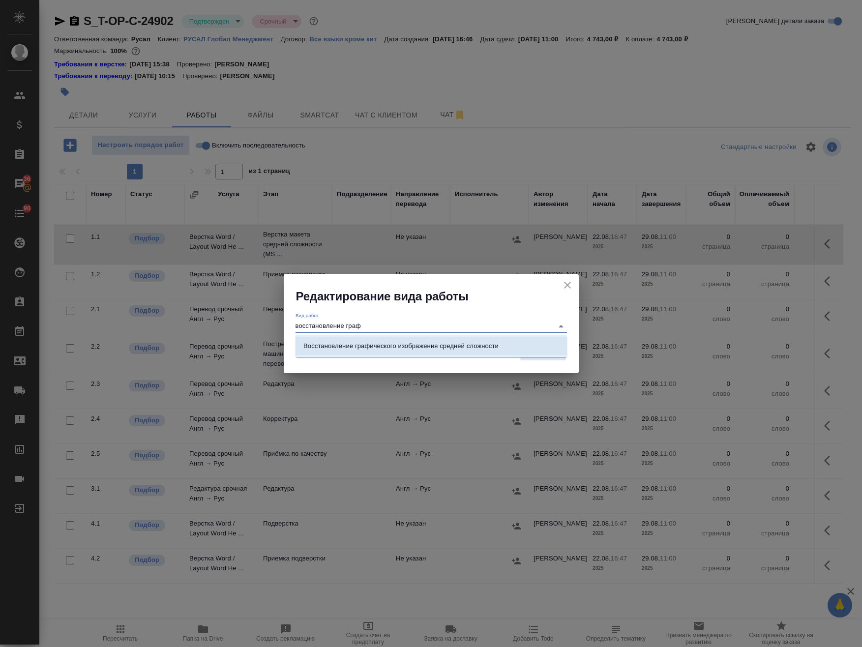
click at [466, 348] on p "Восстановление графического изображения средней сложности" at bounding box center [400, 346] width 195 height 10
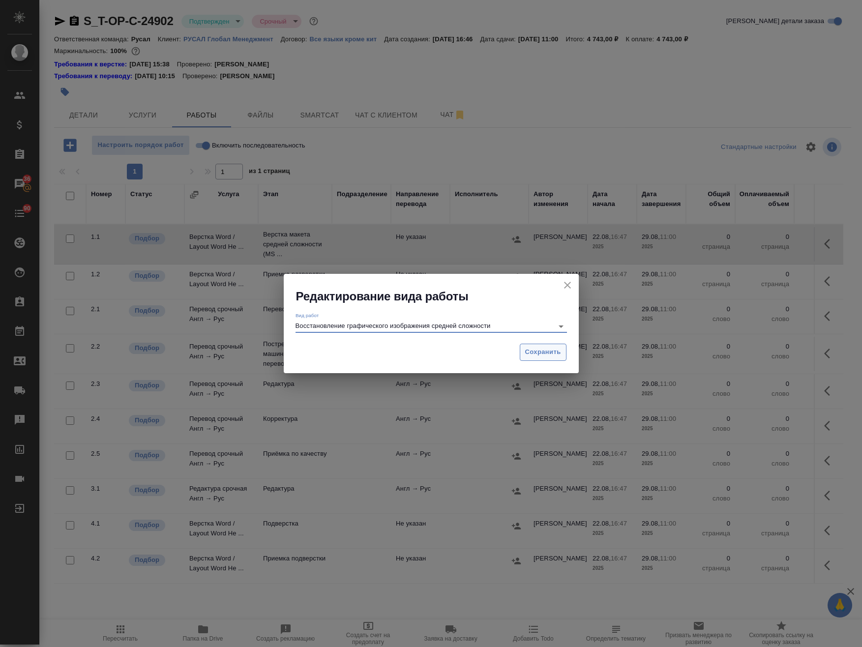
type input "Восстановление графического изображения средней сложности"
click at [551, 348] on span "Сохранить" at bounding box center [543, 352] width 36 height 11
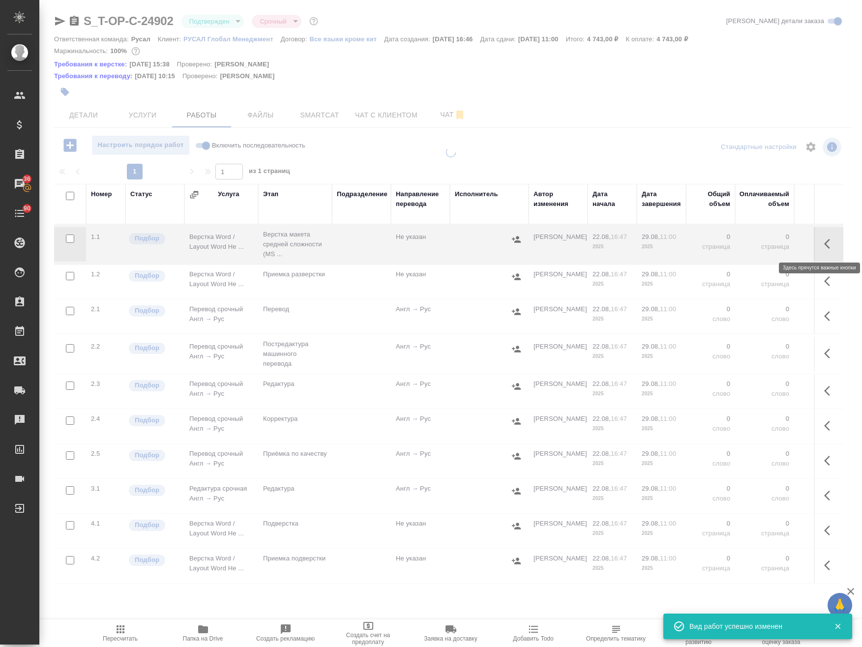
click at [824, 242] on icon "button" at bounding box center [827, 244] width 6 height 10
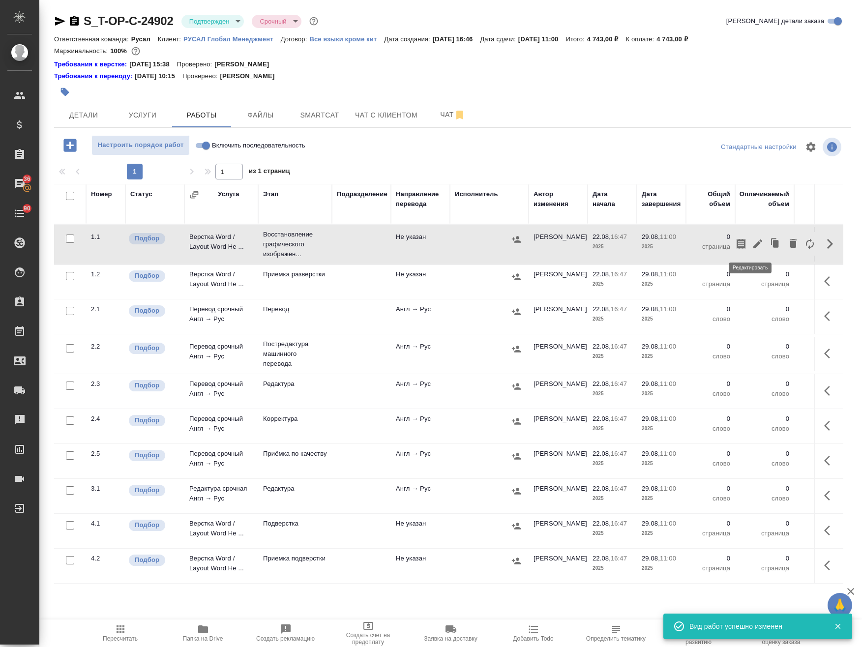
click at [752, 242] on icon "button" at bounding box center [758, 244] width 12 height 12
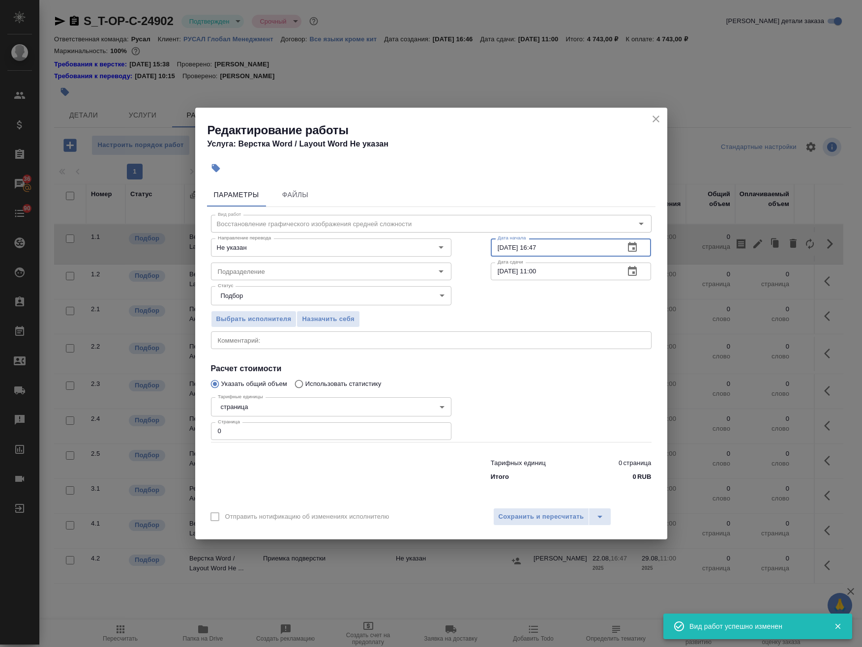
click at [501, 248] on input "22.08.2025 16:47" at bounding box center [554, 247] width 126 height 18
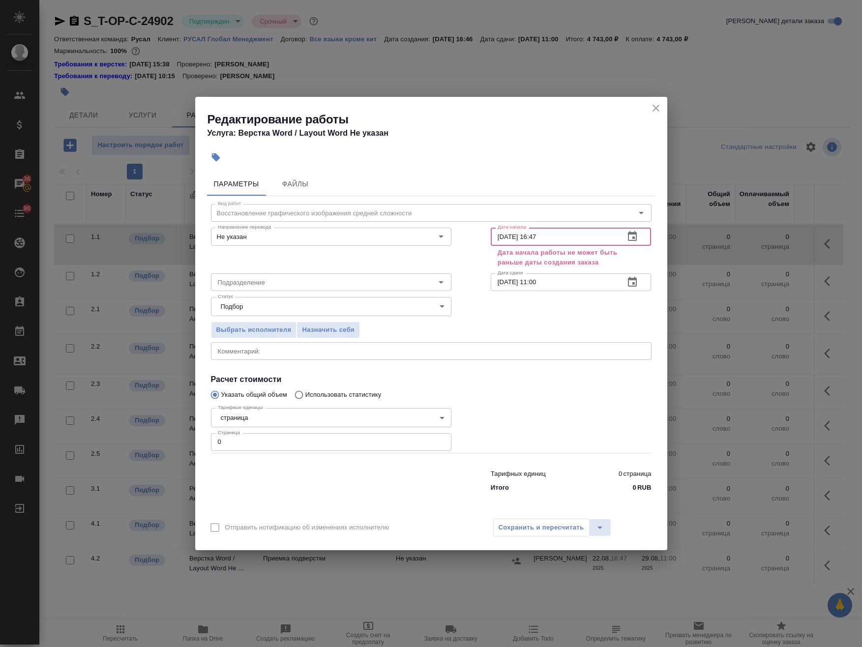
click at [501, 238] on input "21.08.2025 16:47" at bounding box center [554, 237] width 126 height 18
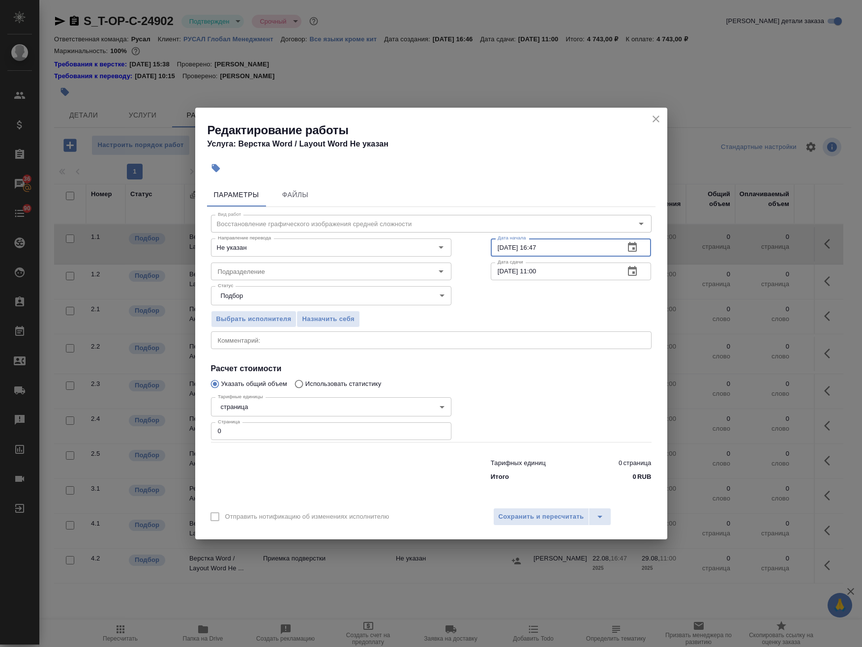
drag, startPoint x: 555, startPoint y: 249, endPoint x: 535, endPoint y: 252, distance: 20.4
click at [535, 252] on input "22.08.2025 16:47" at bounding box center [554, 247] width 126 height 18
type input "[DATE] 19:45"
drag, startPoint x: 567, startPoint y: 264, endPoint x: 475, endPoint y: 260, distance: 92.5
click at [475, 260] on div "Дата сдачи 29.08.2025 11:00 Дата сдачи" at bounding box center [571, 270] width 200 height 63
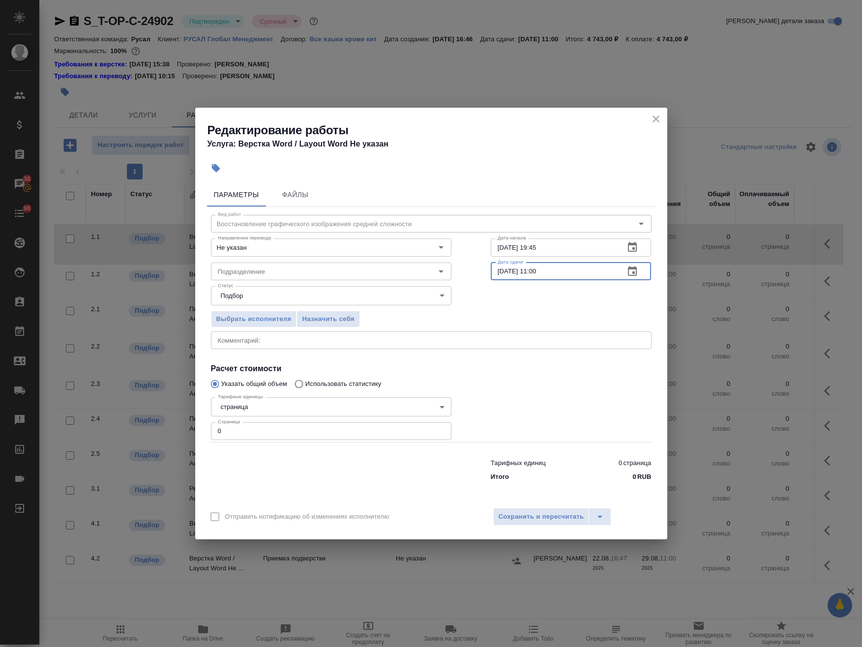
paste input "2.08.2025 19:45"
click at [504, 273] on input "[DATE] 19:45" at bounding box center [554, 271] width 126 height 18
drag, startPoint x: 551, startPoint y: 266, endPoint x: 535, endPoint y: 273, distance: 17.0
click at [535, 273] on input "23.08.2025 19:45" at bounding box center [554, 271] width 126 height 18
type input "23.08.2025 10:00"
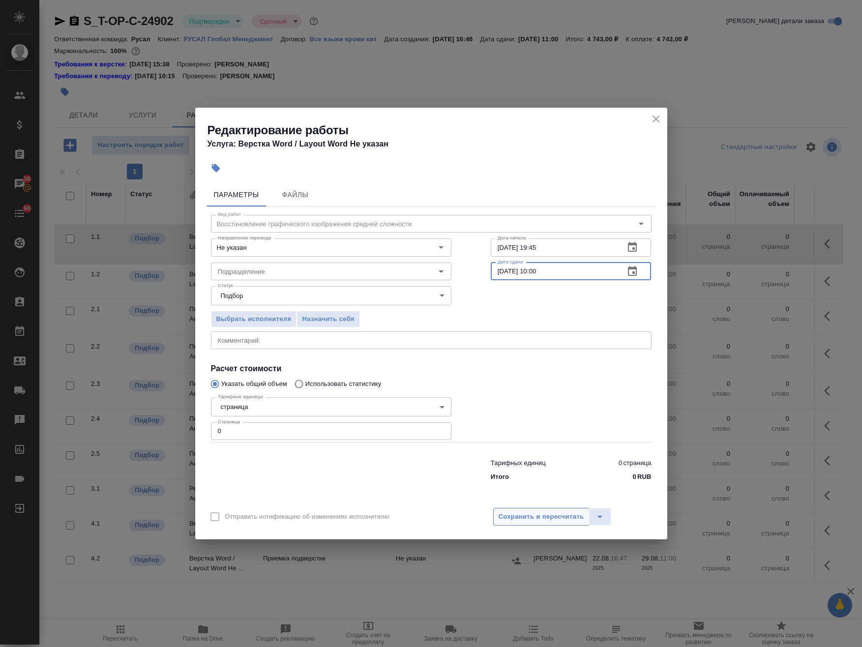
click at [564, 519] on span "Сохранить и пересчитать" at bounding box center [541, 516] width 86 height 11
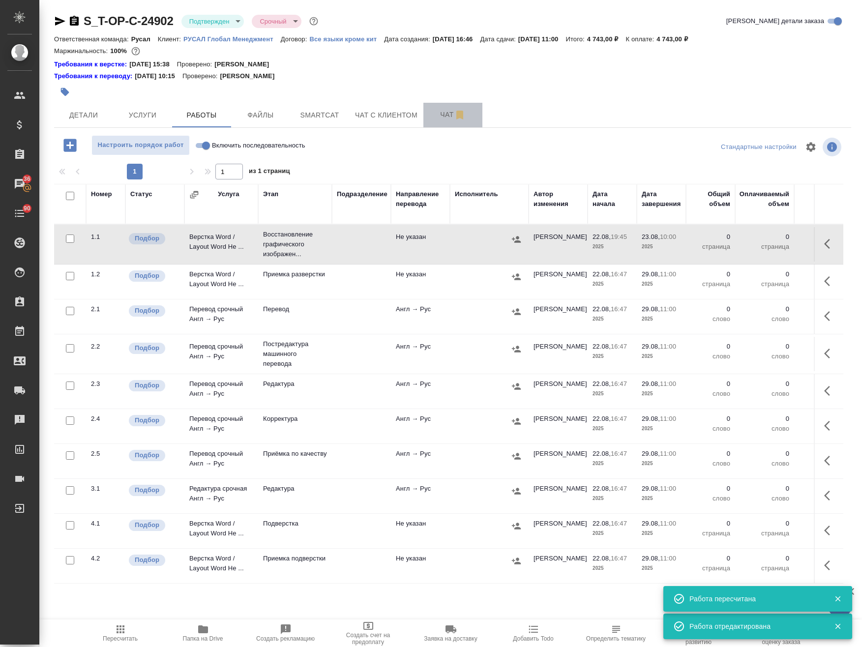
click at [447, 114] on span "Чат" at bounding box center [452, 115] width 47 height 12
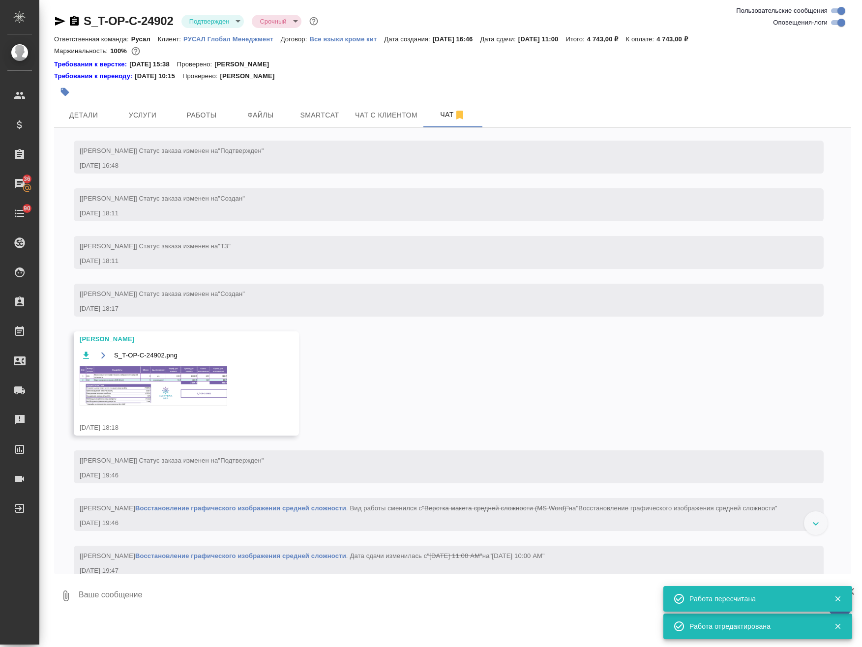
scroll to position [796, 0]
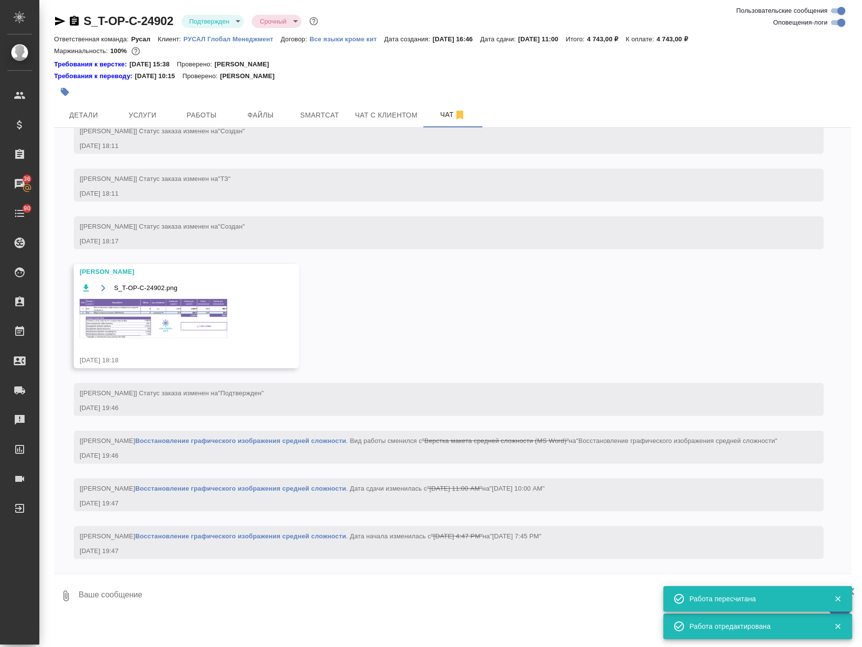
click at [199, 325] on img at bounding box center [153, 318] width 147 height 39
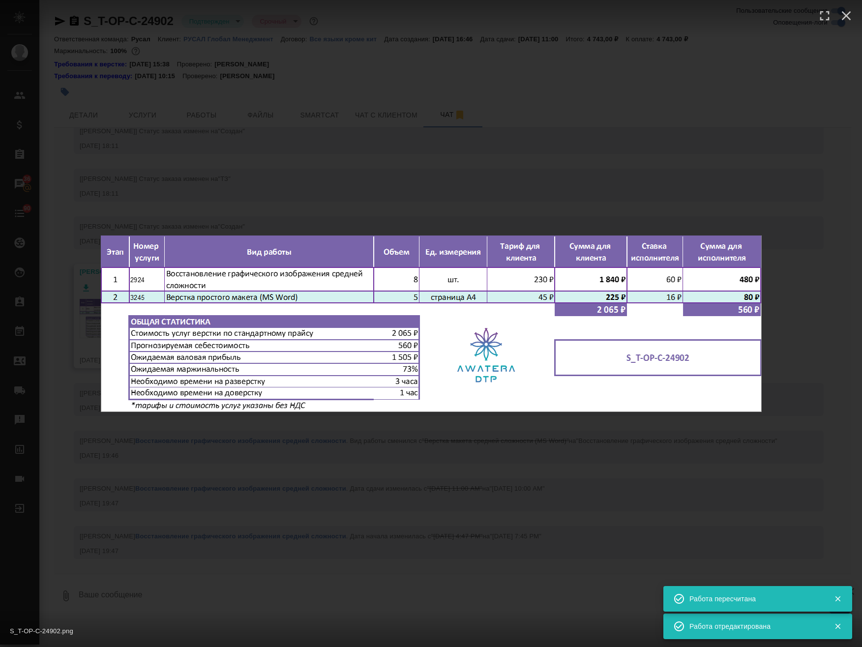
click at [556, 497] on div "S_T-OP-C-24902.png 1 of 1" at bounding box center [431, 323] width 862 height 647
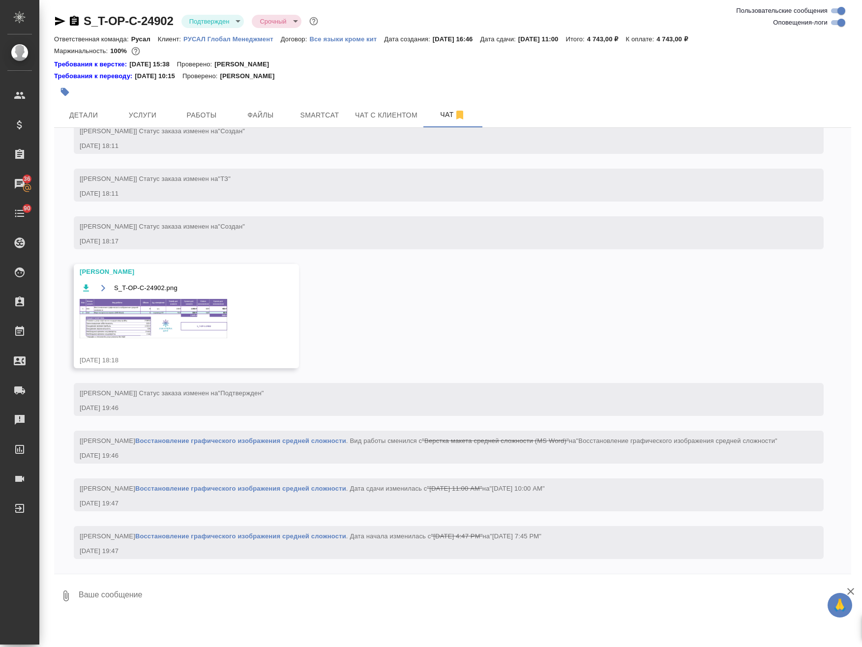
click at [184, 282] on div "S_T-OP-C-24902.png" at bounding box center [172, 288] width 185 height 12
click at [195, 299] on img at bounding box center [153, 318] width 147 height 39
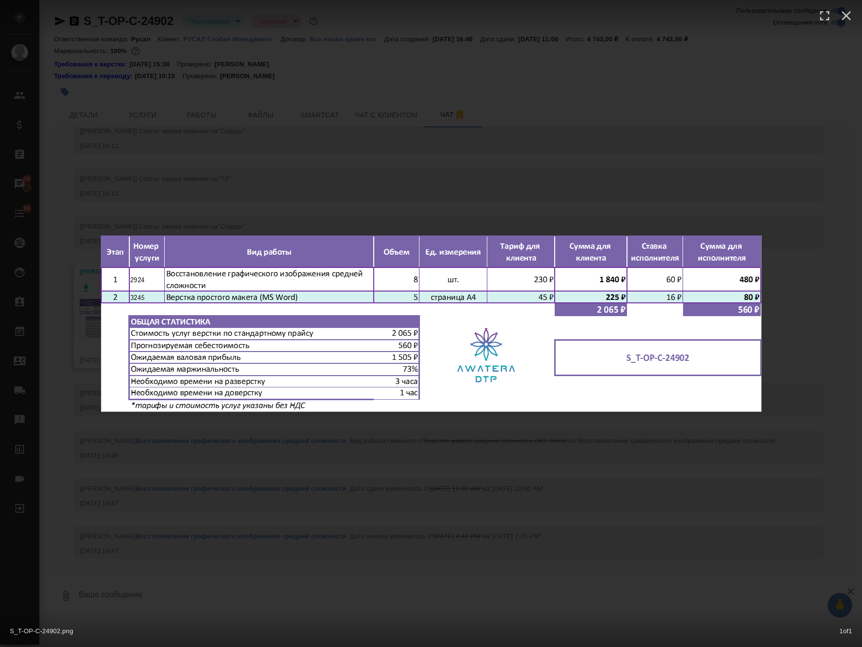
click at [396, 126] on div "S_T-OP-C-24902.png 1 of 1" at bounding box center [431, 323] width 862 height 647
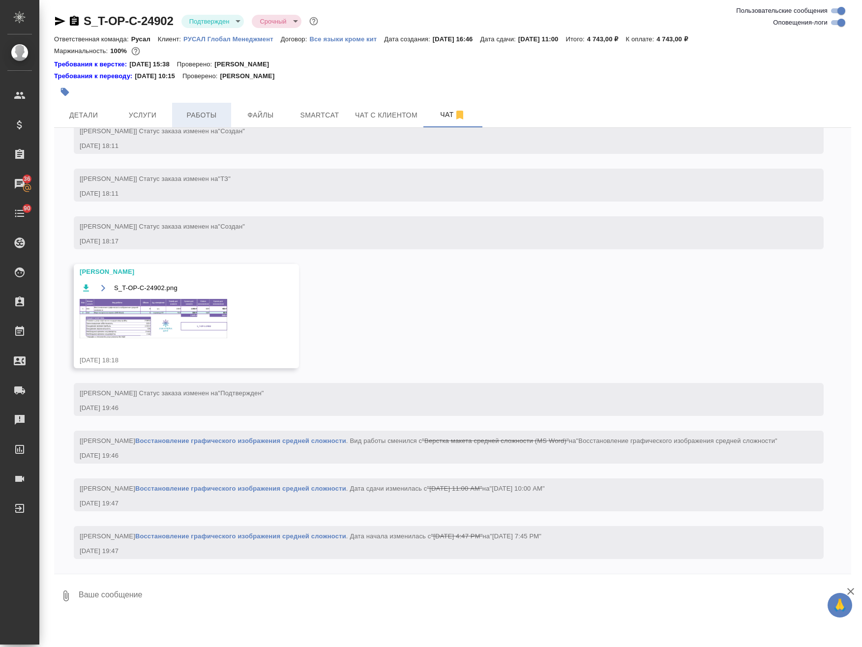
click at [190, 114] on span "Работы" at bounding box center [201, 115] width 47 height 12
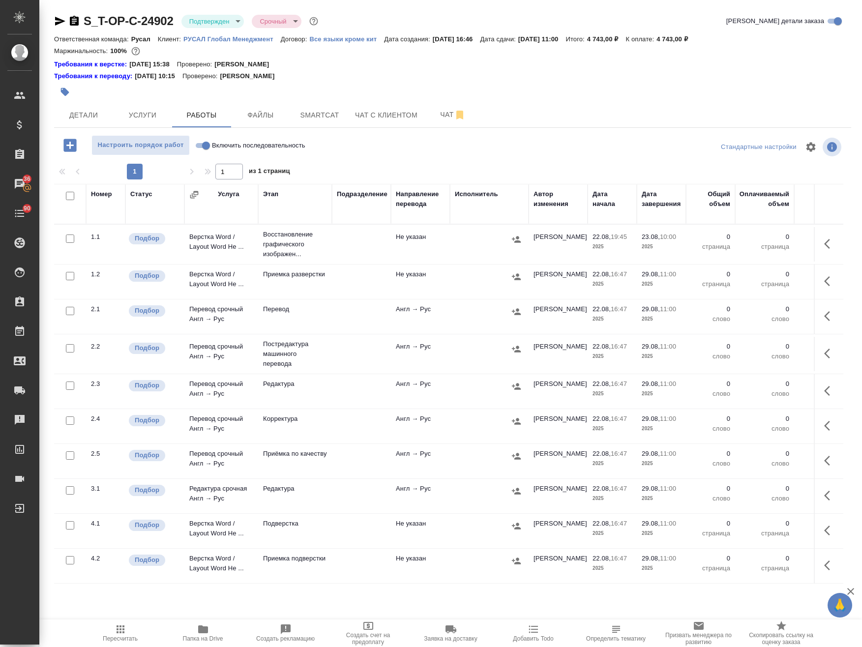
click at [824, 240] on icon "button" at bounding box center [830, 244] width 12 height 12
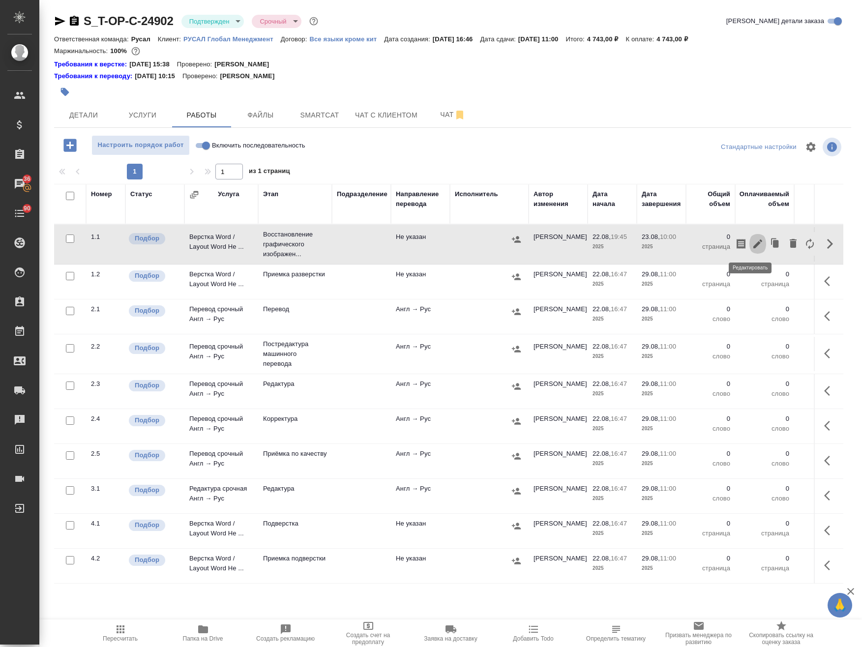
click at [753, 242] on icon "button" at bounding box center [757, 243] width 9 height 9
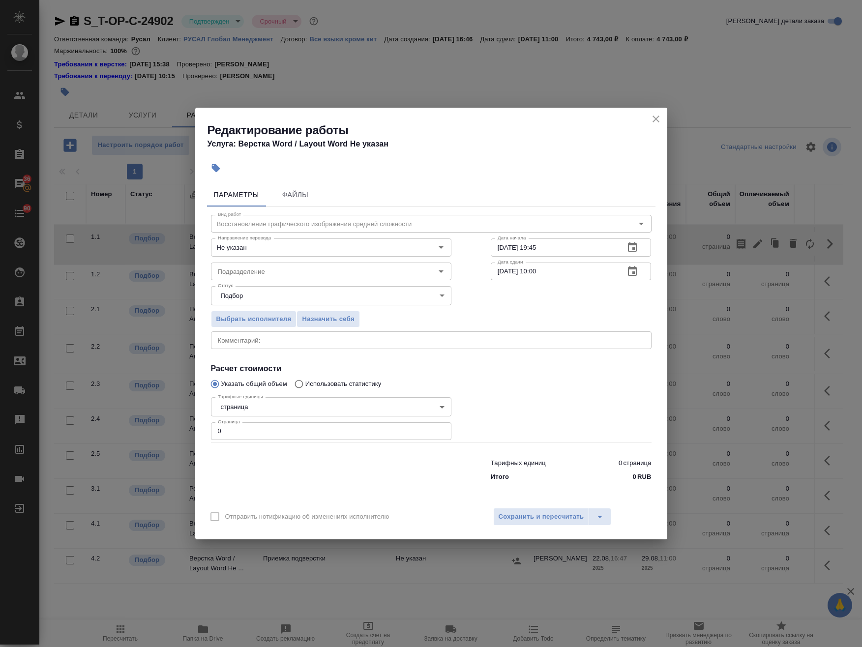
drag, startPoint x: 185, startPoint y: 432, endPoint x: 147, endPoint y: 427, distance: 38.1
click at [153, 429] on div "Редактирование работы Услуга: Верстка Word / Layout Word Не указан Параметры Фа…" at bounding box center [431, 323] width 862 height 647
type input "8"
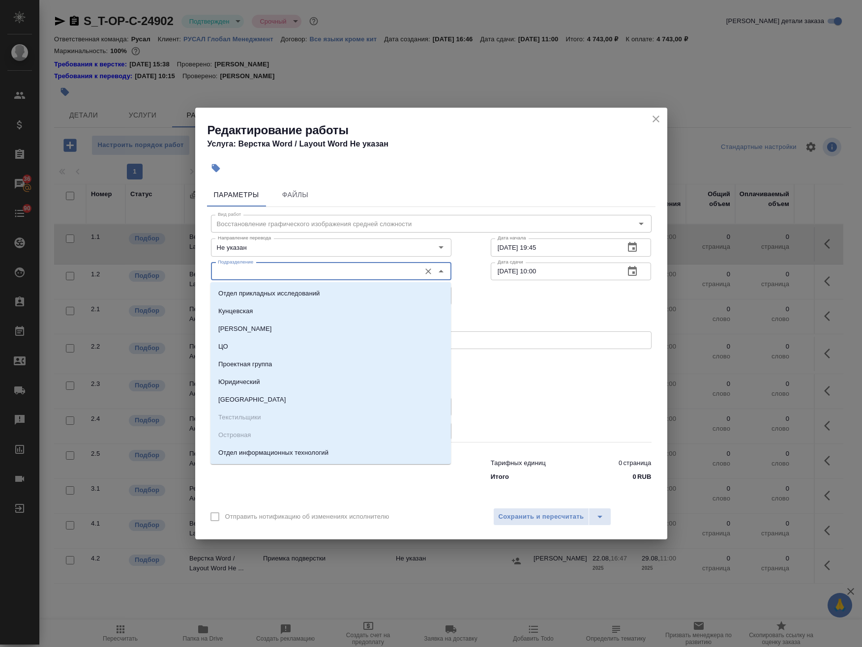
click at [373, 269] on input "Подразделение" at bounding box center [315, 271] width 202 height 12
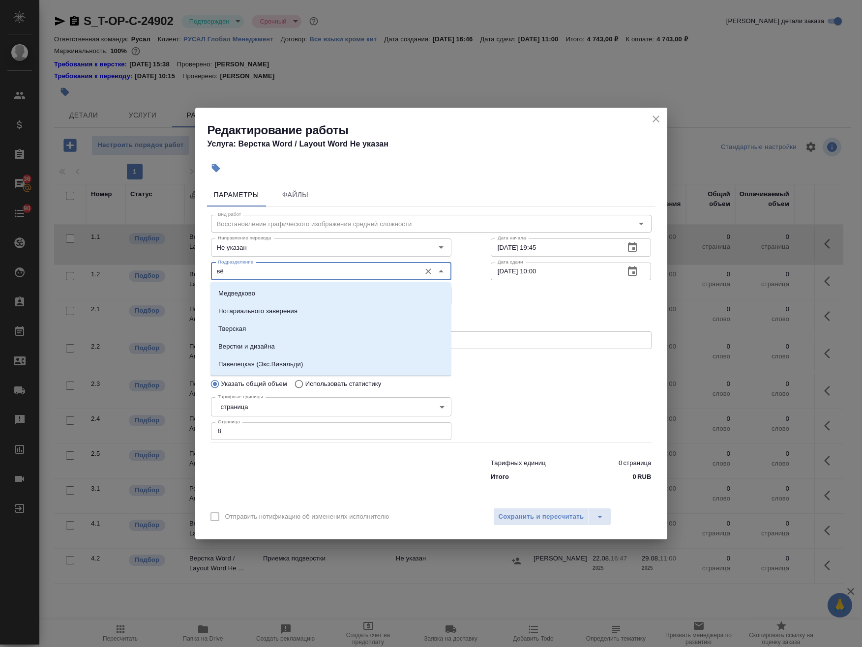
drag, startPoint x: 258, startPoint y: 270, endPoint x: 128, endPoint y: 265, distance: 129.9
click at [128, 265] on div "Редактирование работы Услуга: Верстка Word / Layout Word Не указан Параметры Фа…" at bounding box center [431, 323] width 862 height 647
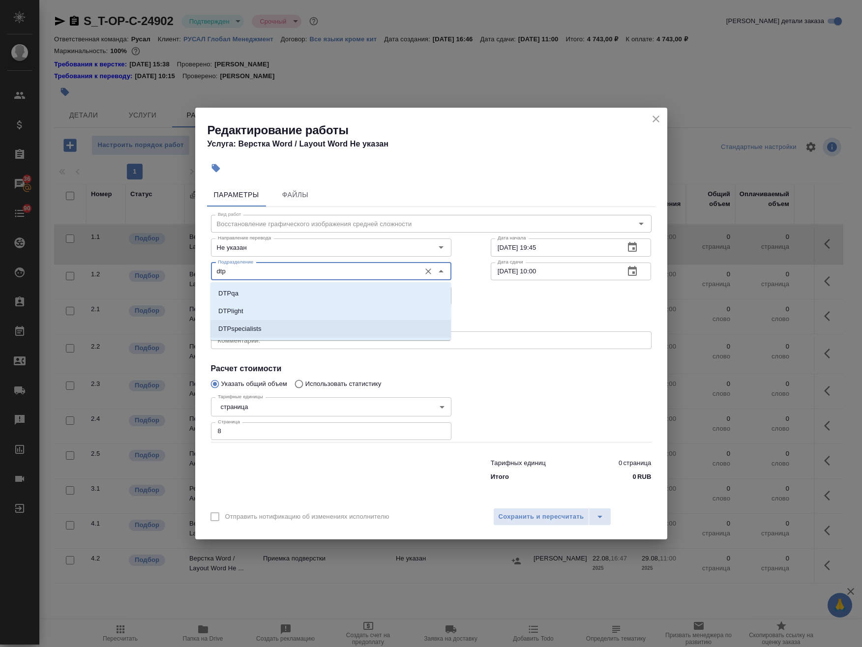
click at [283, 330] on li "DTPspecialists" at bounding box center [330, 329] width 240 height 18
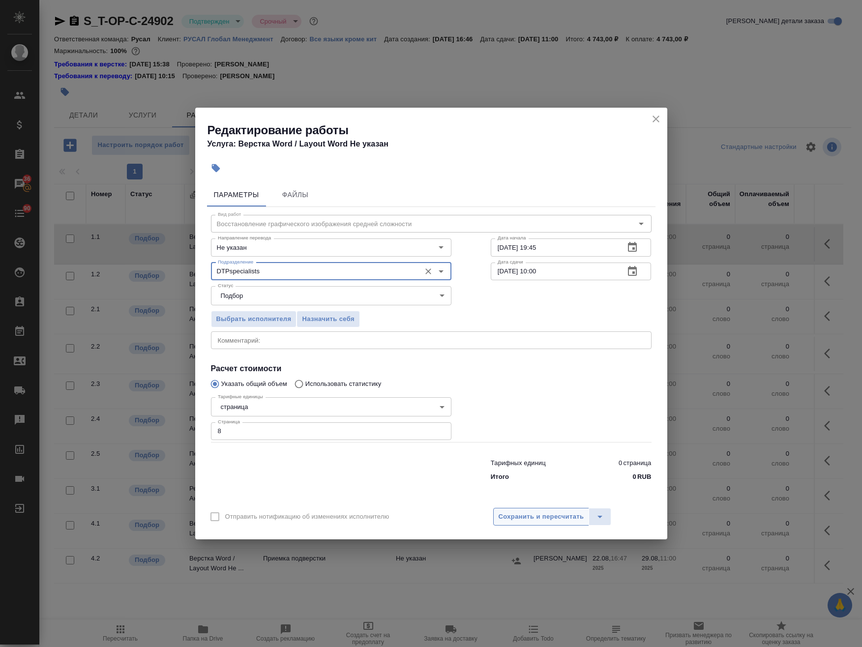
type input "DTPspecialists"
click at [528, 511] on span "Сохранить и пересчитать" at bounding box center [541, 516] width 86 height 11
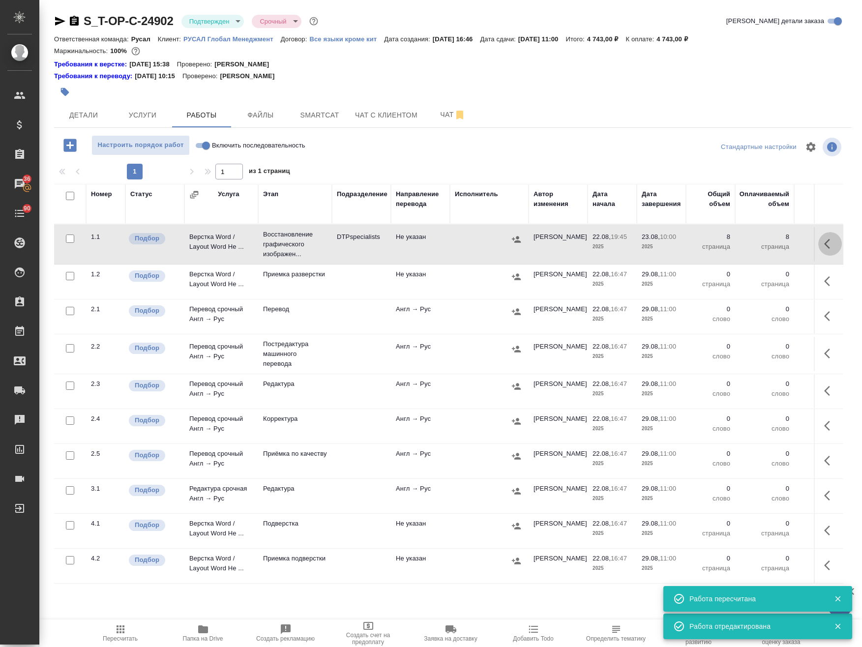
drag, startPoint x: 825, startPoint y: 247, endPoint x: 811, endPoint y: 247, distance: 14.3
click at [824, 247] on icon "button" at bounding box center [830, 244] width 12 height 12
click at [341, 247] on td "DTPspecialists" at bounding box center [361, 244] width 59 height 34
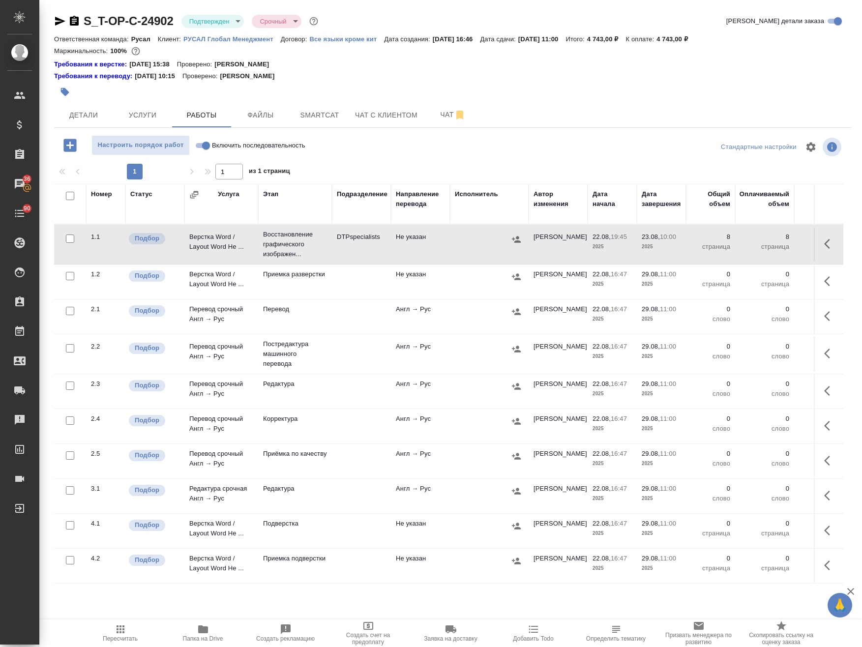
click at [57, 21] on icon "button" at bounding box center [60, 21] width 12 height 12
click at [88, 110] on span "Детали" at bounding box center [83, 115] width 47 height 12
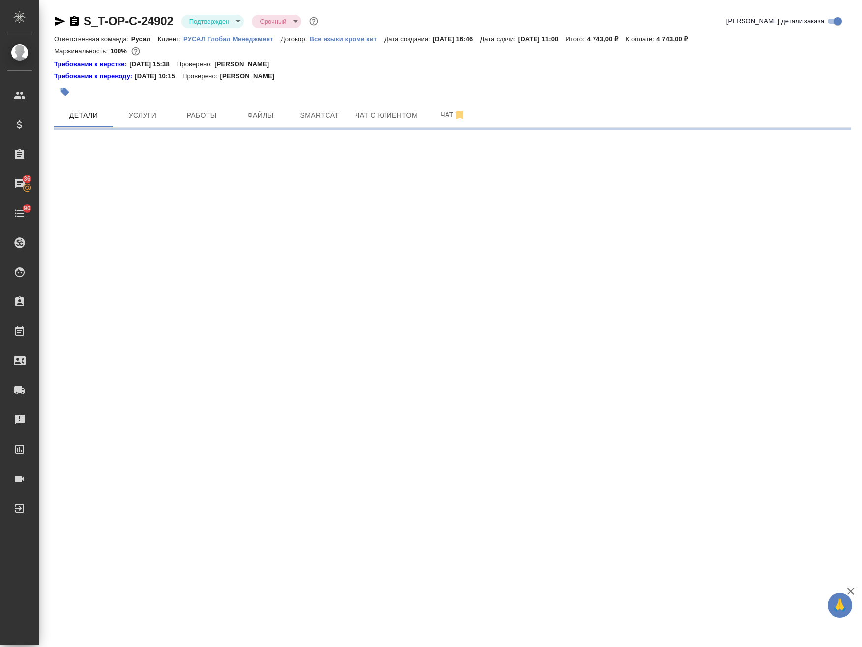
select select "RU"
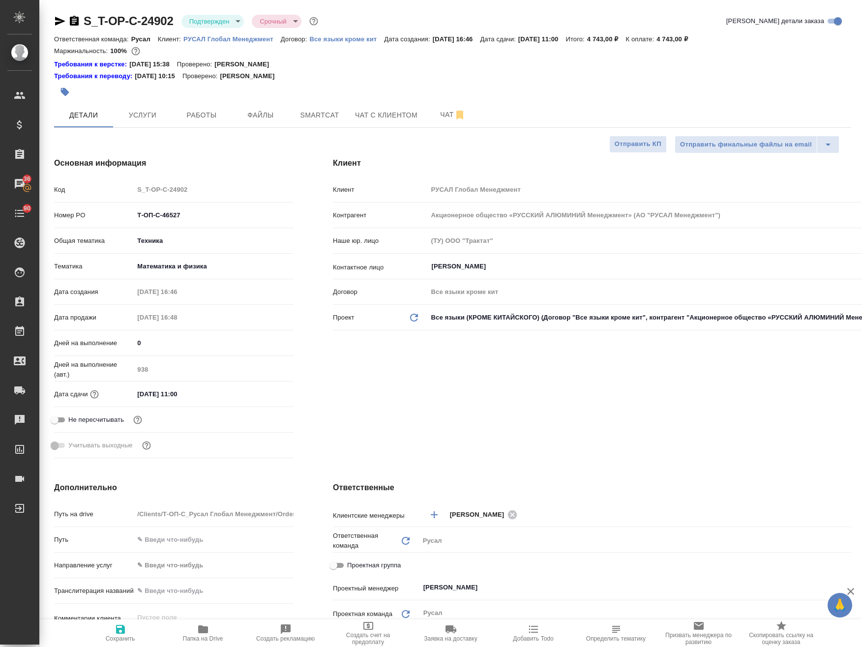
type textarea "x"
click at [347, 563] on span "Проектная группа" at bounding box center [374, 565] width 54 height 10
click at [347, 563] on input "Проектная группа" at bounding box center [333, 565] width 35 height 12
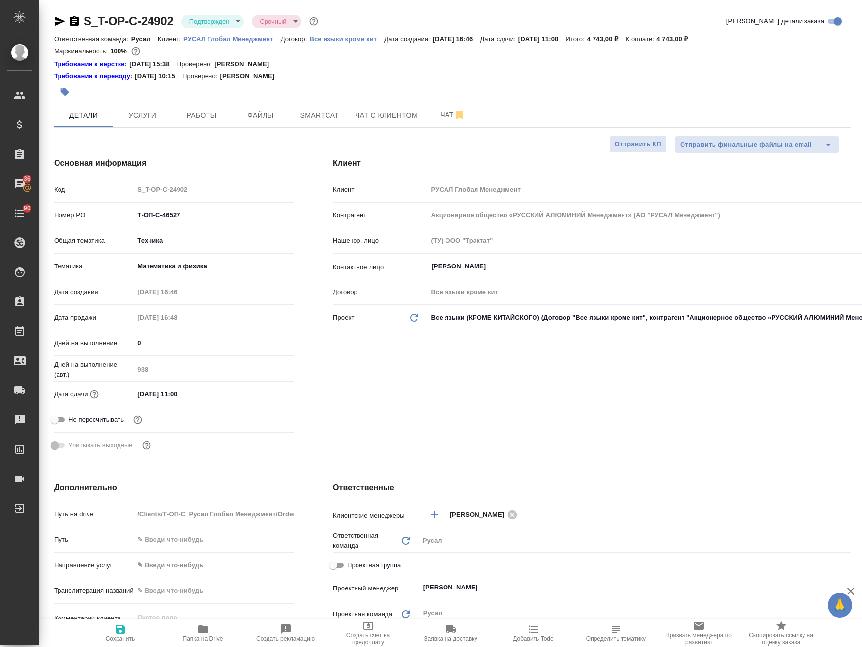
checkbox input "true"
type textarea "x"
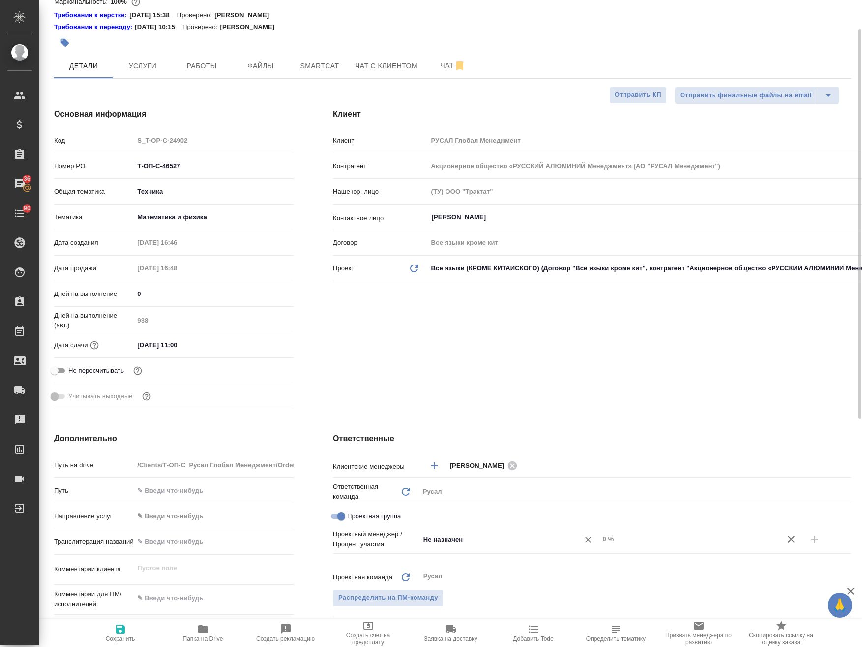
click at [464, 531] on div "Не назначен ​" at bounding box center [509, 539] width 180 height 18
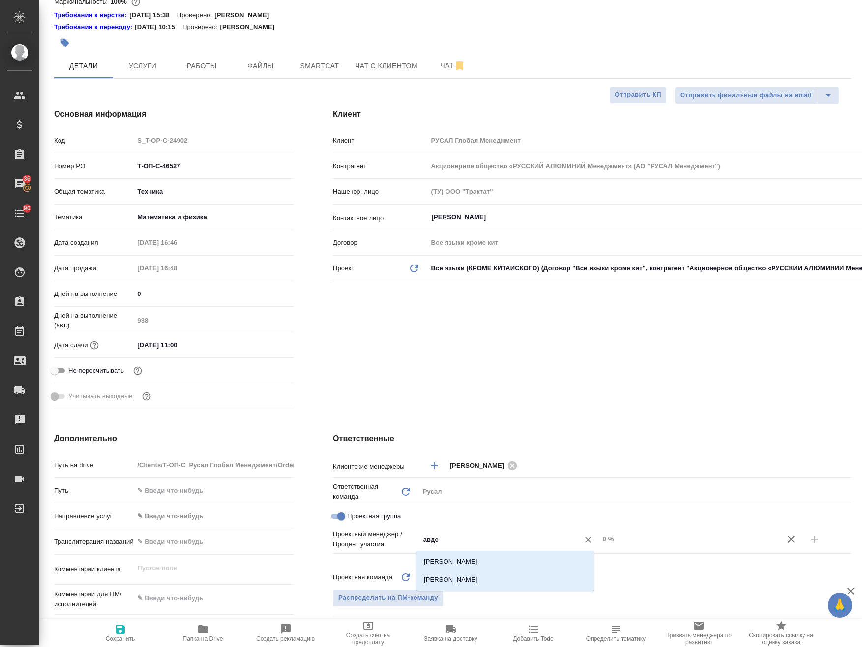
type input "авдее"
click at [467, 578] on li "[PERSON_NAME]" at bounding box center [505, 580] width 178 height 18
type textarea "x"
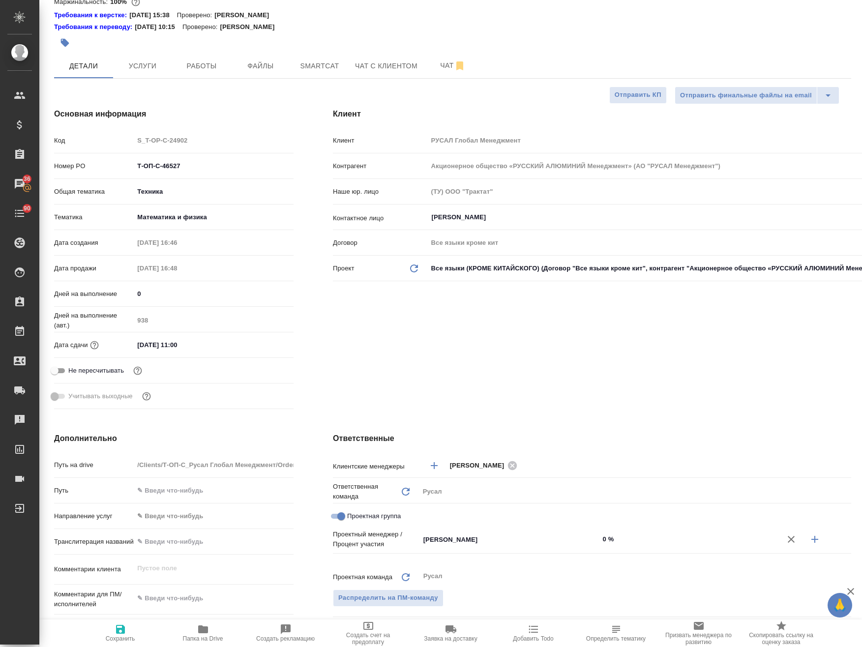
click at [809, 536] on icon "button" at bounding box center [815, 539] width 12 height 12
type textarea "x"
click at [505, 561] on input "Не назначен" at bounding box center [492, 556] width 141 height 12
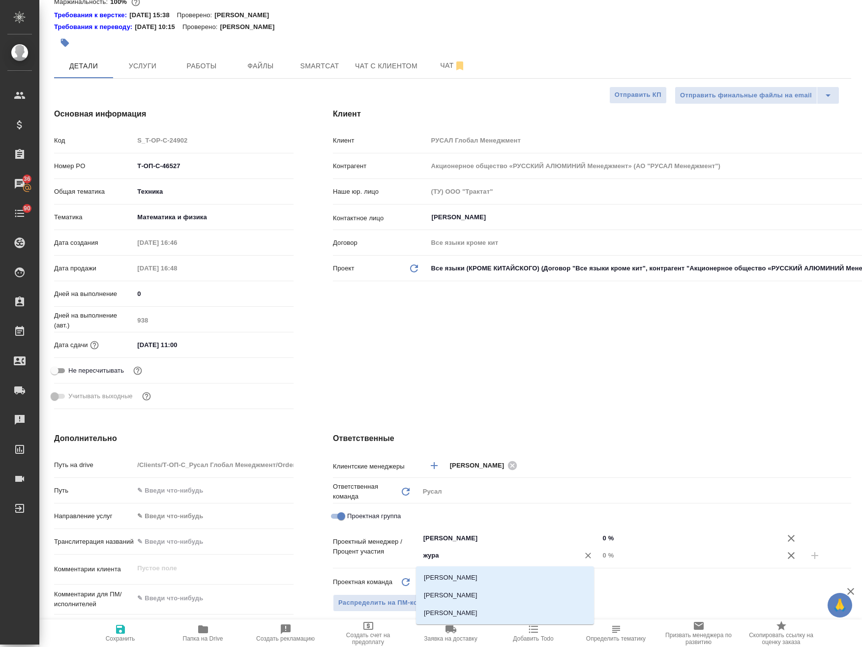
type input "журав"
drag, startPoint x: 494, startPoint y: 610, endPoint x: 487, endPoint y: 592, distance: 19.2
click at [487, 592] on ul "Журавлев Денис Журавлева Александра Журавлева Оксана" at bounding box center [505, 603] width 178 height 53
click at [487, 592] on li "[PERSON_NAME]" at bounding box center [505, 595] width 178 height 18
type textarea "x"
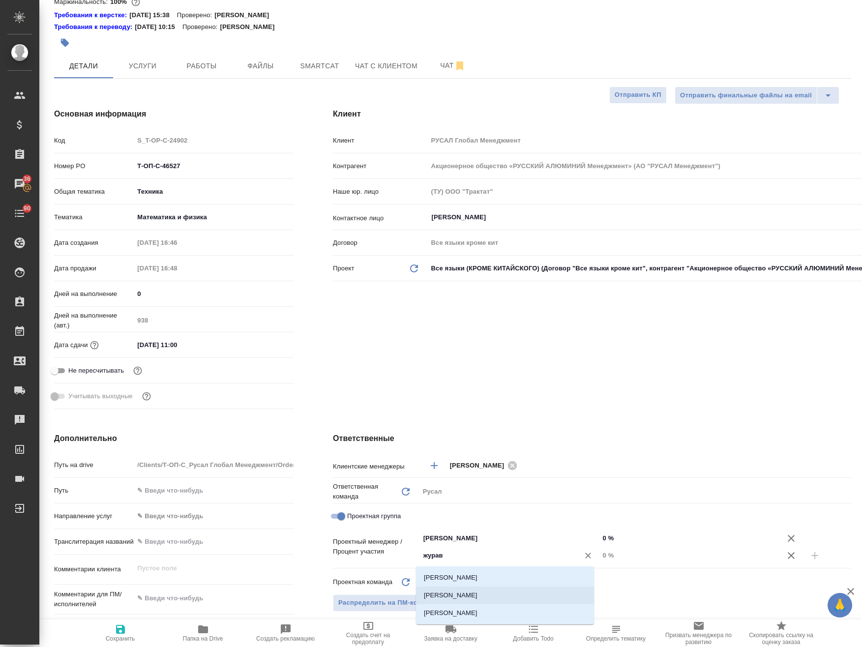
type textarea "x"
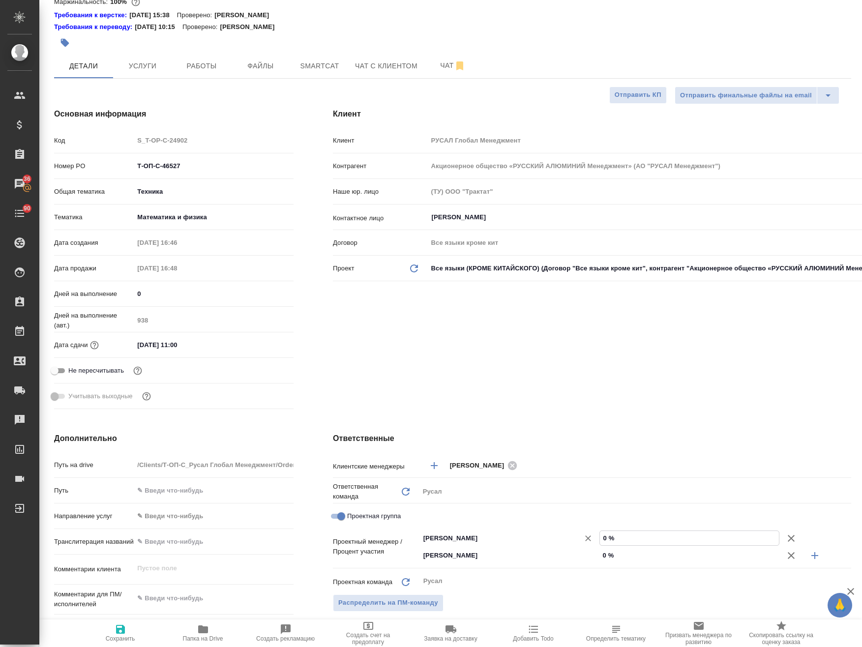
drag, startPoint x: 629, startPoint y: 536, endPoint x: 568, endPoint y: 536, distance: 61.0
click at [568, 536] on div "Авдеенко Кирилл ​ 0 %" at bounding box center [635, 537] width 432 height 17
type textarea "x"
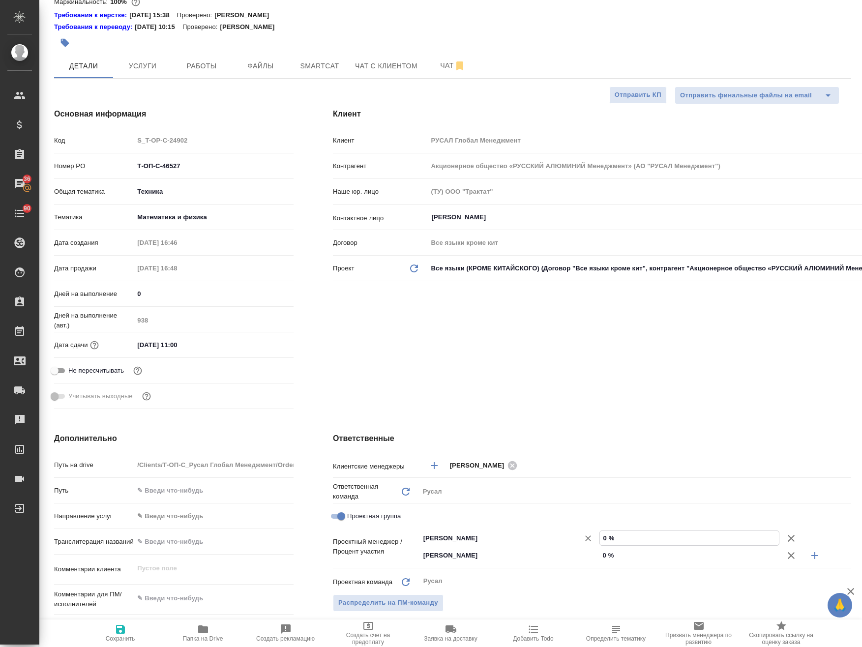
type input "1 %"
type textarea "x"
type input "10 %"
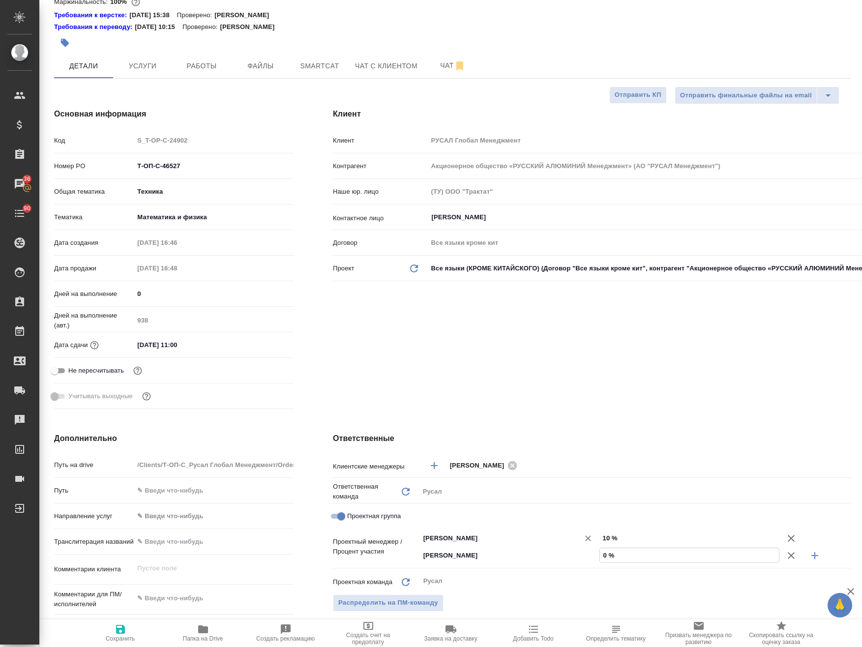
drag, startPoint x: 619, startPoint y: 556, endPoint x: 501, endPoint y: 542, distance: 118.8
click at [509, 546] on div "Авдеенко Кирилл ​ 10 % Журавлева Александра ​ 0 %" at bounding box center [635, 546] width 432 height 34
type textarea "x"
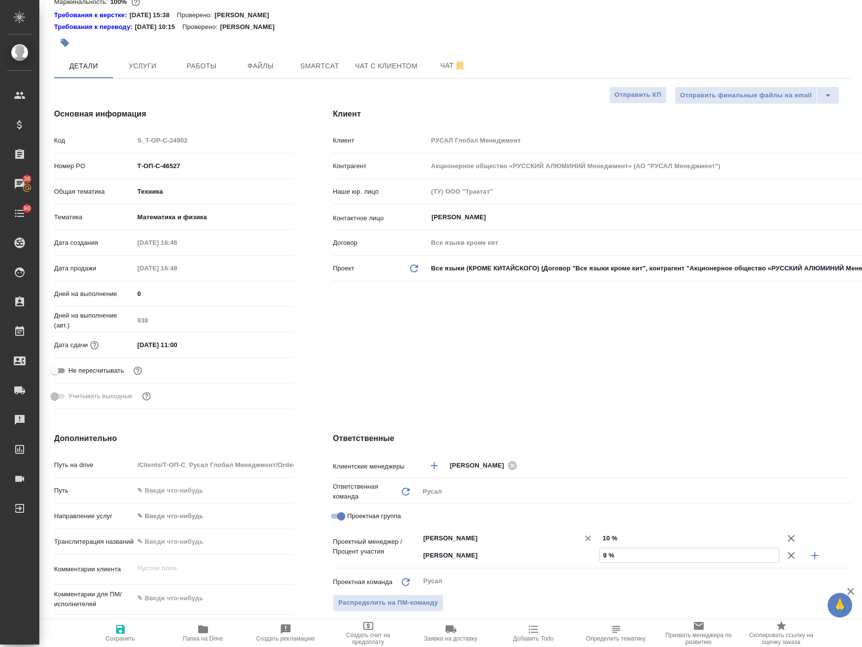
type input "90 %"
type textarea "x"
type input "90 %"
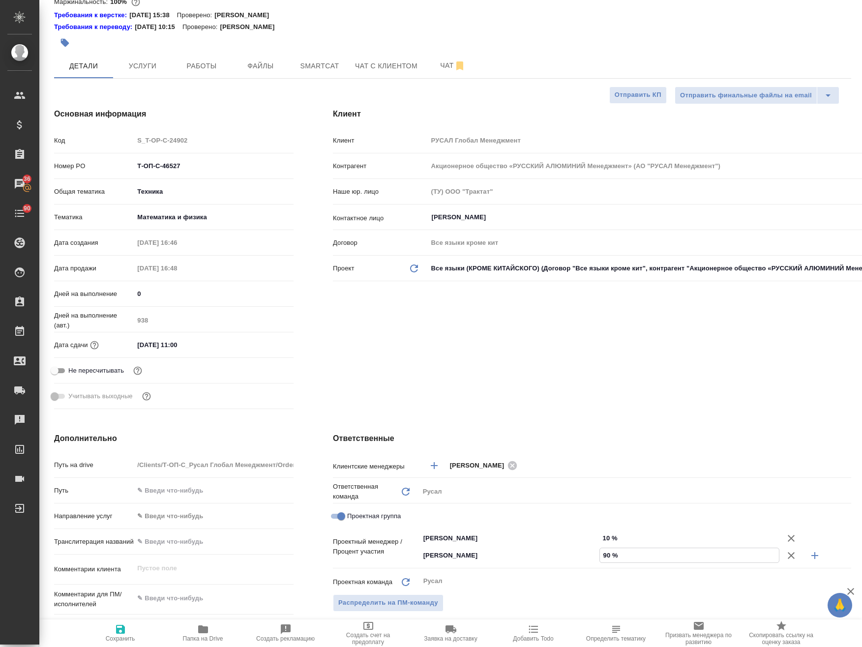
click at [125, 636] on span "Сохранить" at bounding box center [120, 638] width 29 height 7
type textarea "x"
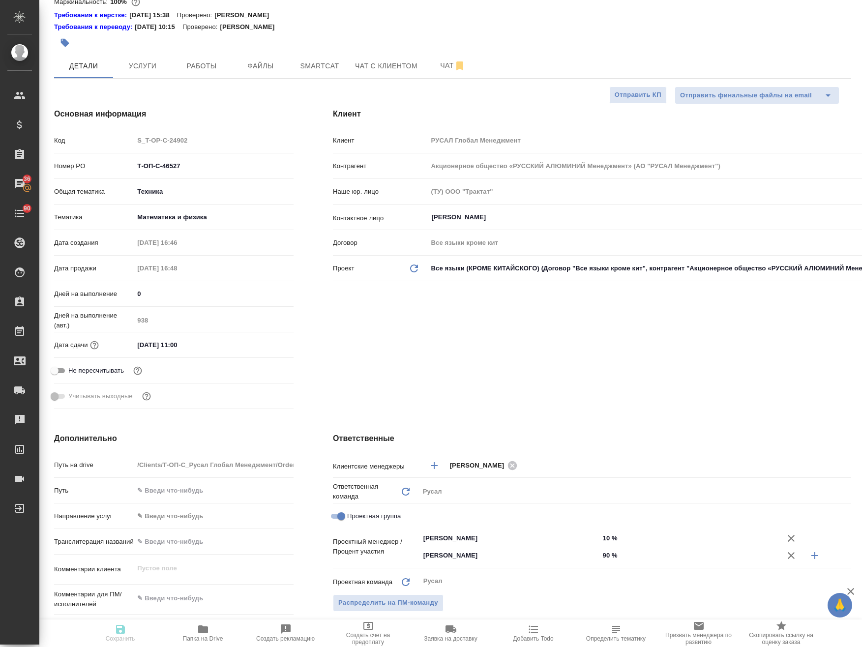
type textarea "x"
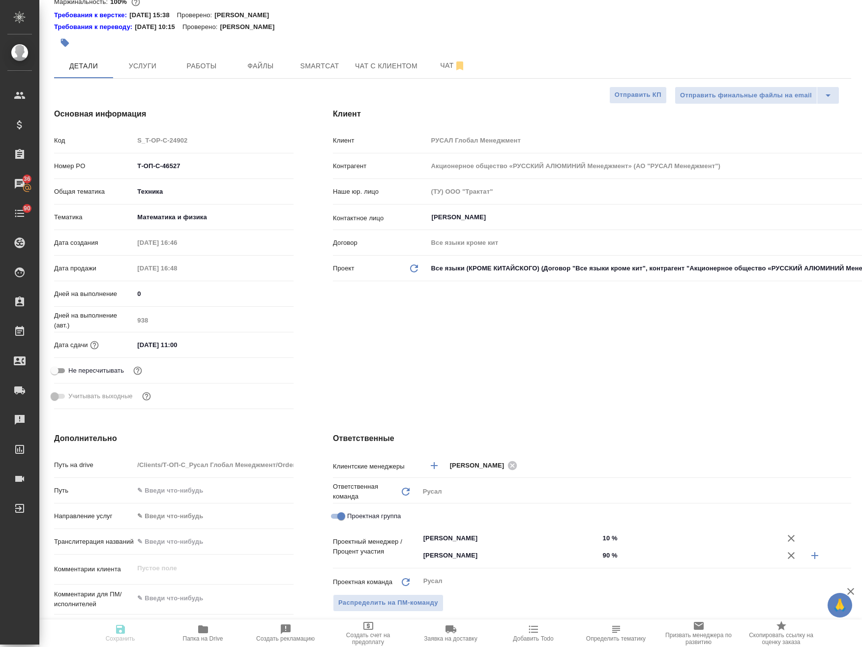
type textarea "x"
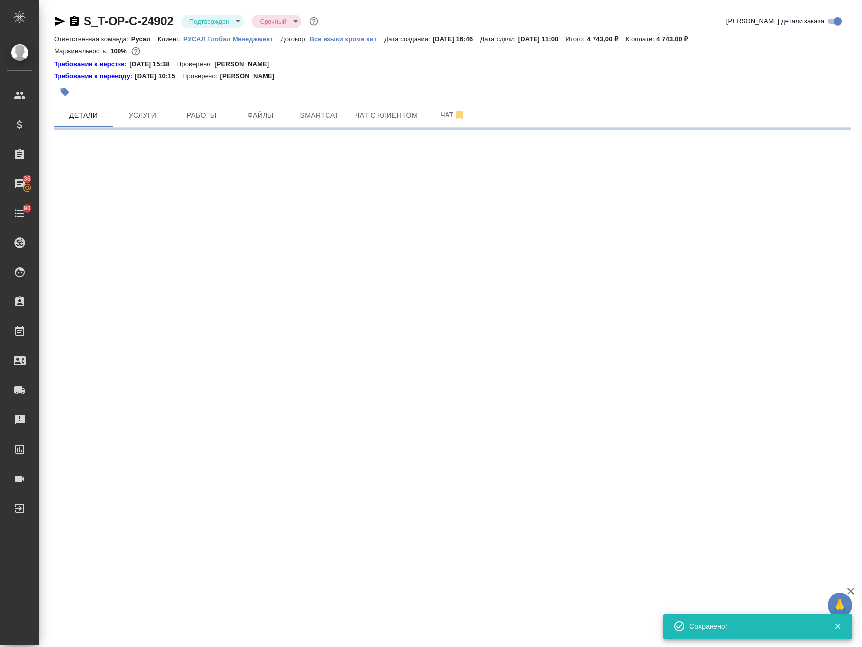
scroll to position [0, 0]
select select "RU"
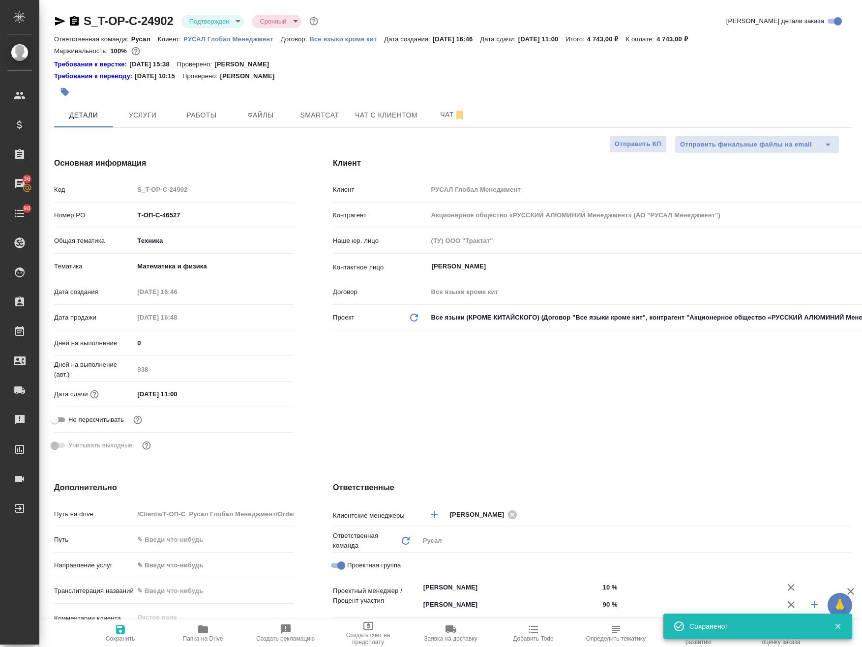
type textarea "x"
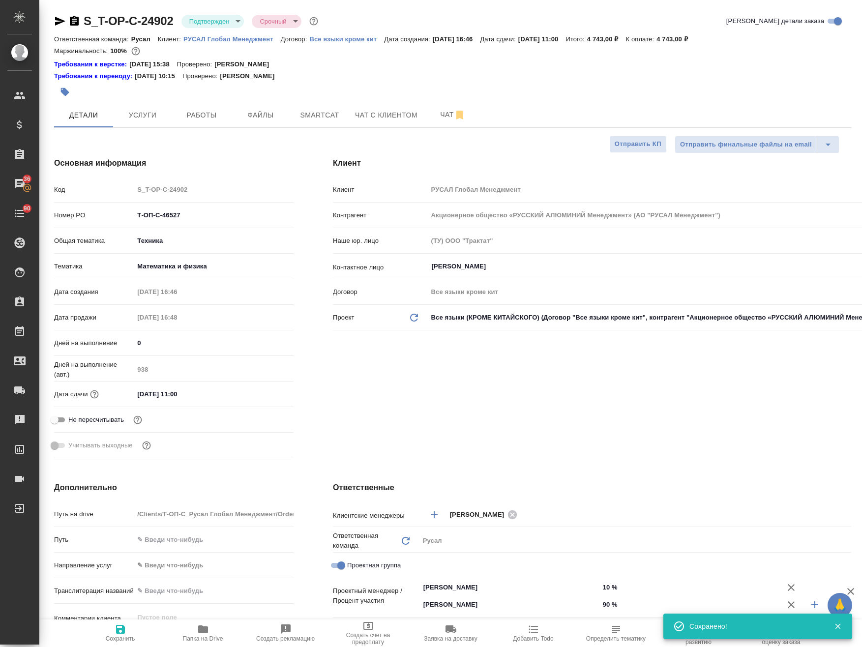
type textarea "x"
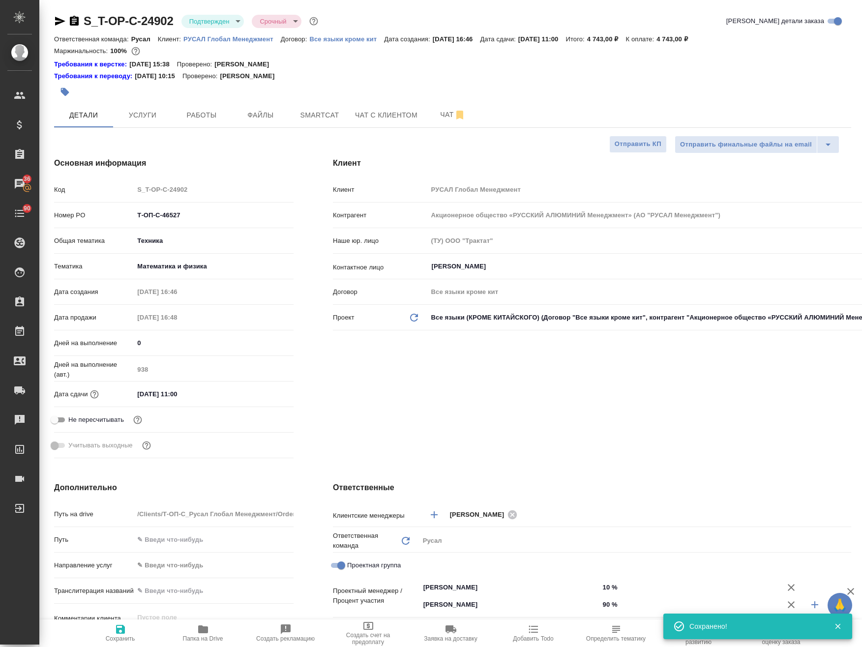
type textarea "x"
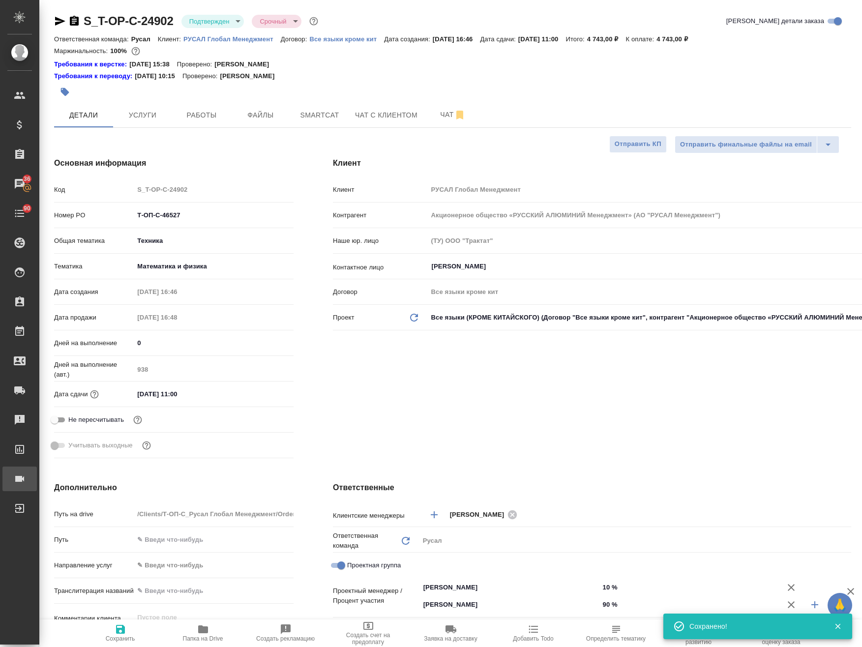
type textarea "x"
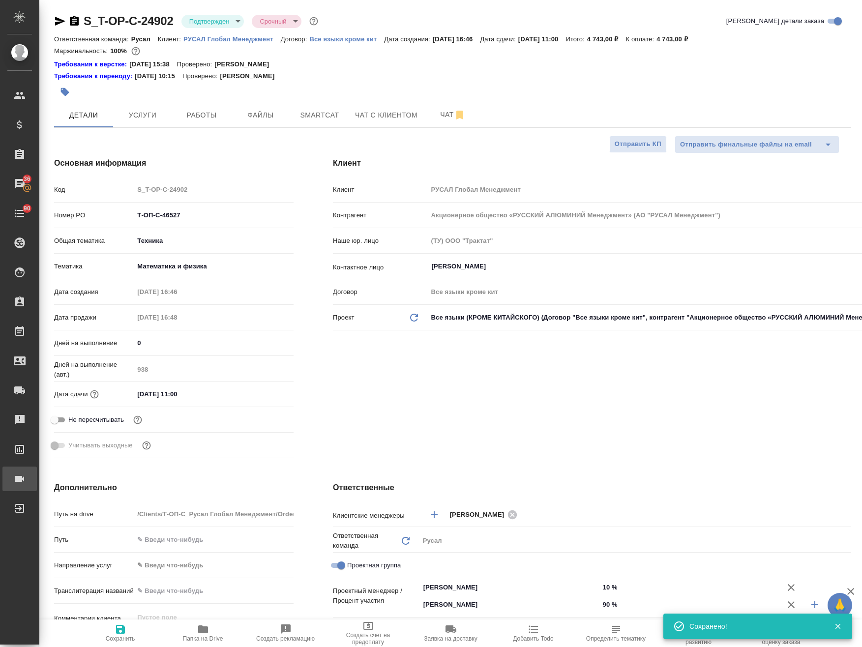
type textarea "x"
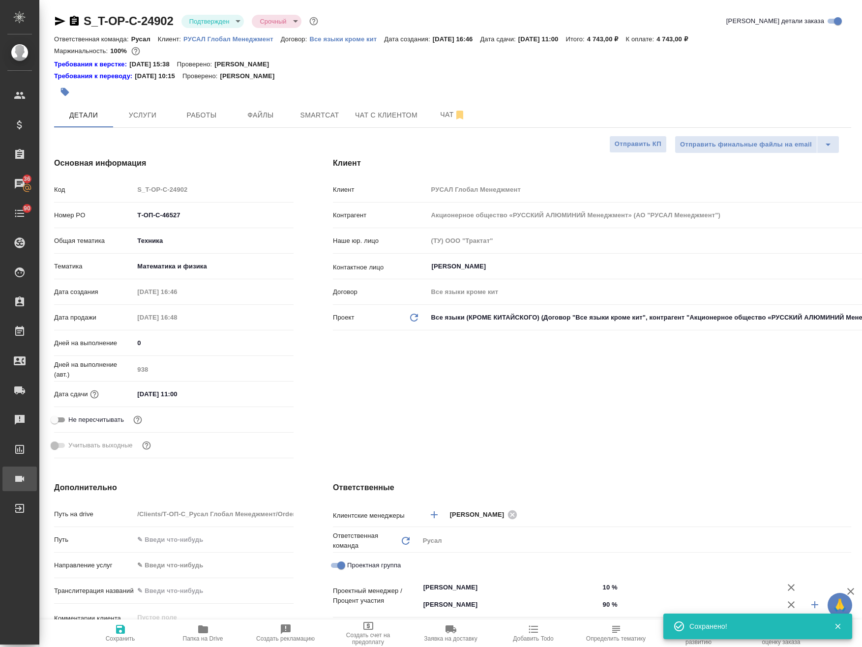
type textarea "x"
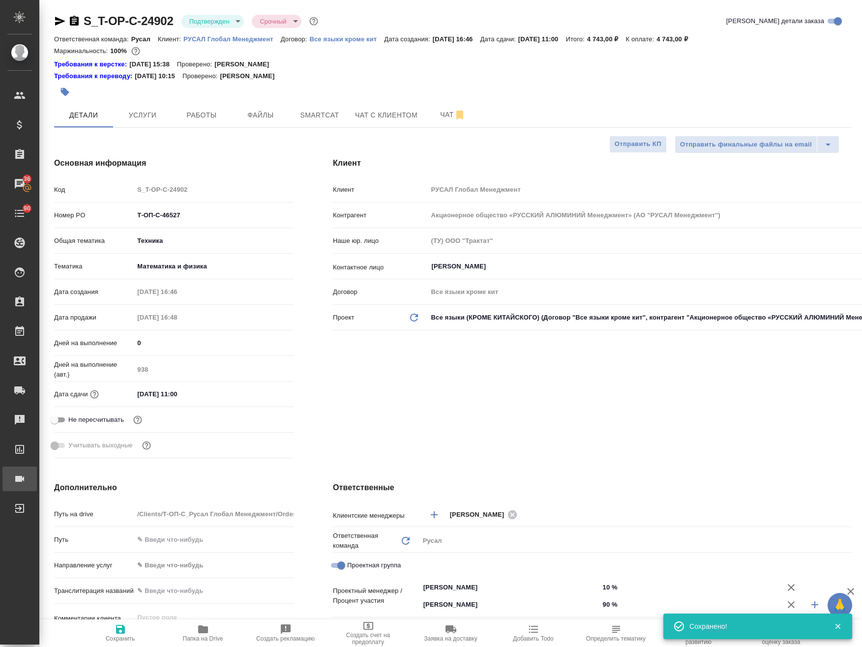
type textarea "x"
click at [69, 94] on icon "button" at bounding box center [65, 92] width 10 height 10
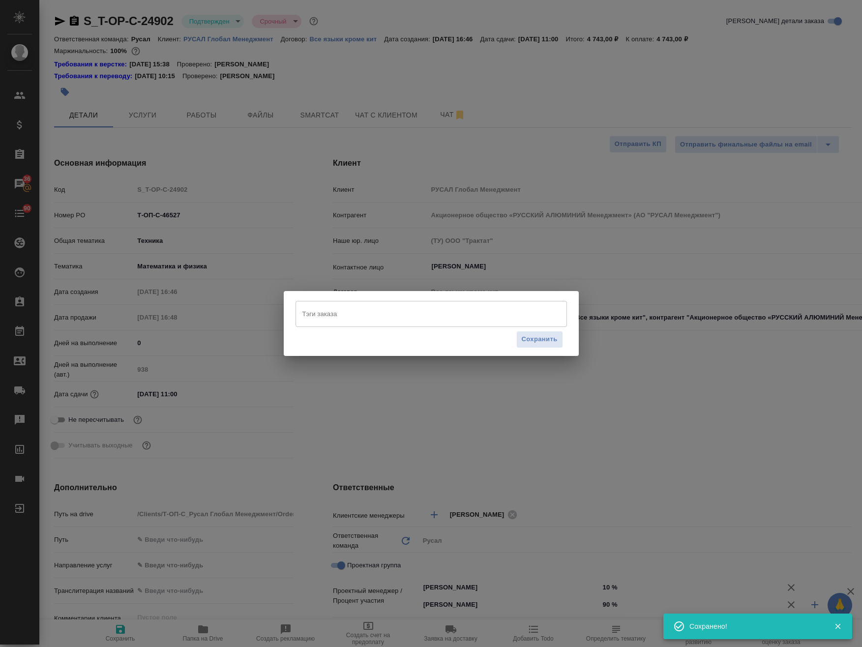
type textarea "x"
click at [67, 92] on div "Тэги заказа Тэги заказа Сохранить" at bounding box center [431, 323] width 862 height 647
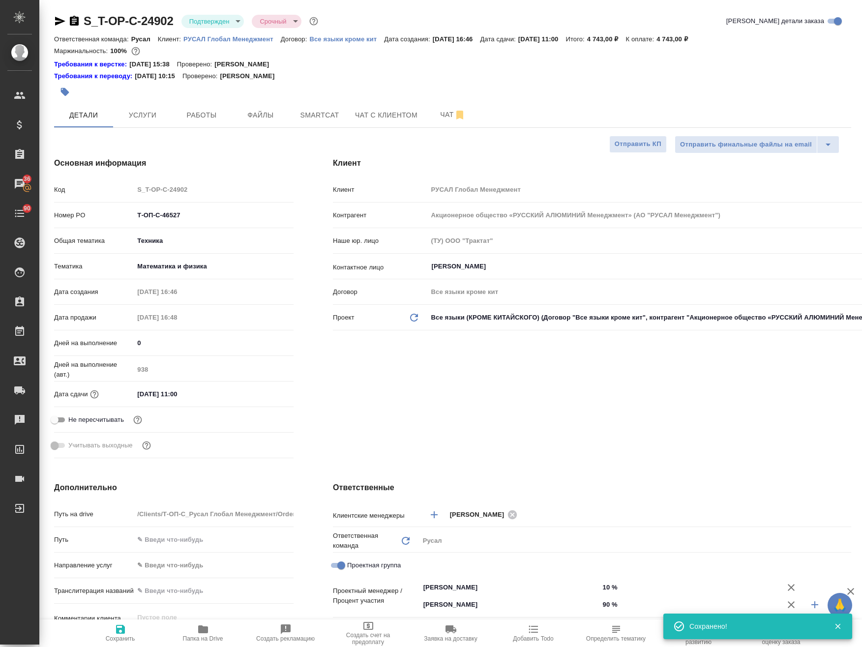
click at [64, 88] on icon "button" at bounding box center [65, 92] width 8 height 8
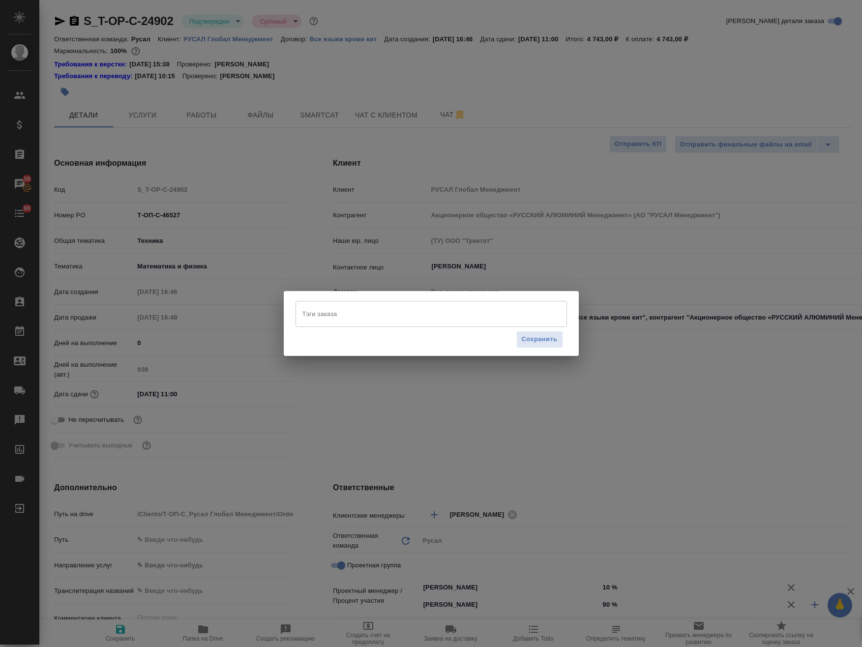
click at [326, 311] on input "Тэги заказа" at bounding box center [422, 313] width 244 height 17
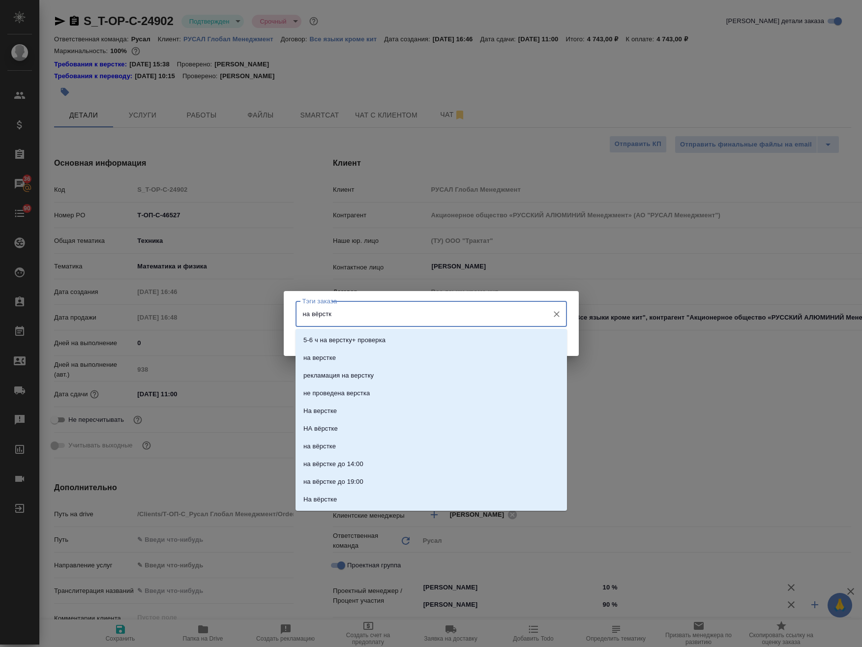
type input "на вёрстке"
click at [337, 339] on li "на верстке" at bounding box center [430, 340] width 271 height 18
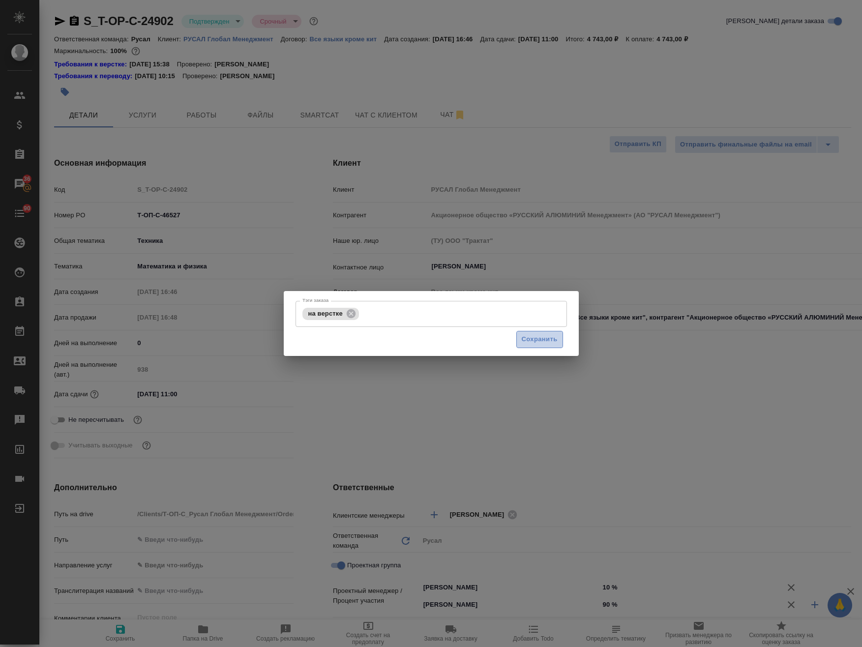
click at [548, 344] on span "Сохранить" at bounding box center [540, 339] width 36 height 11
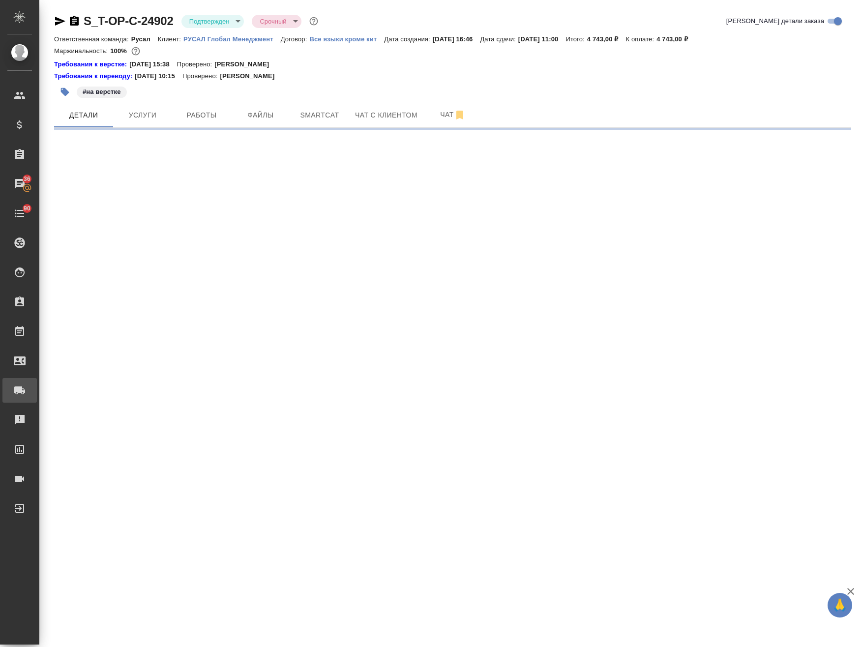
select select "RU"
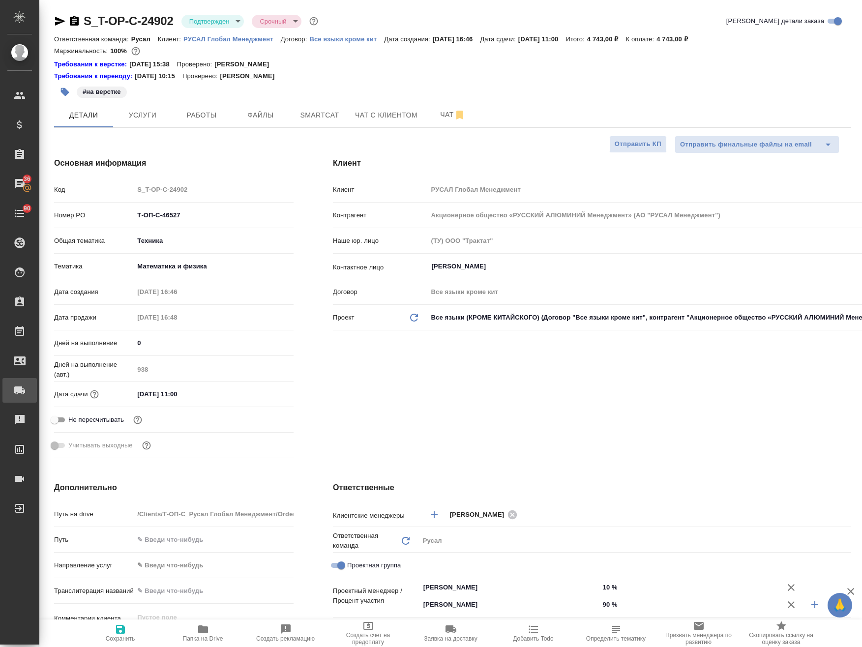
type textarea "x"
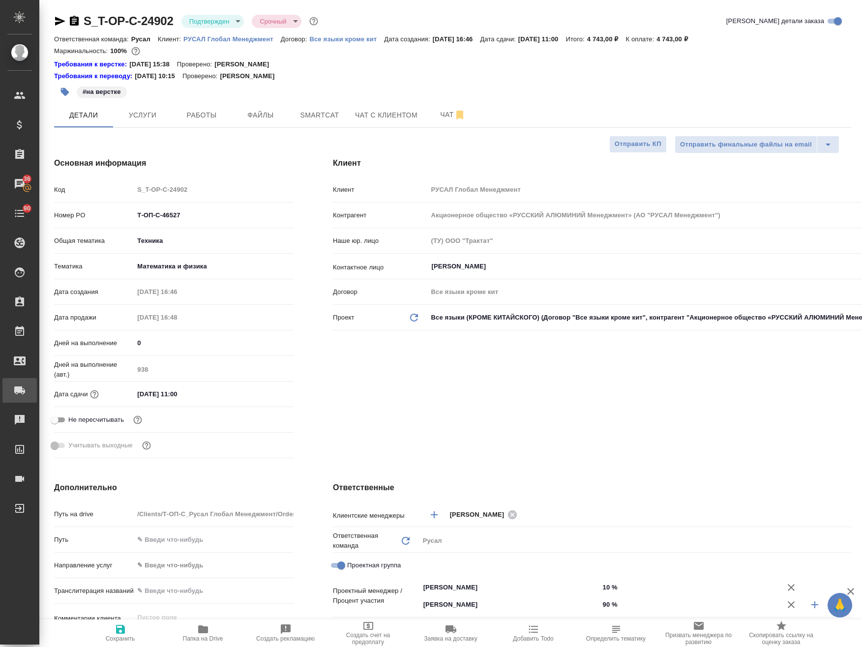
type textarea "x"
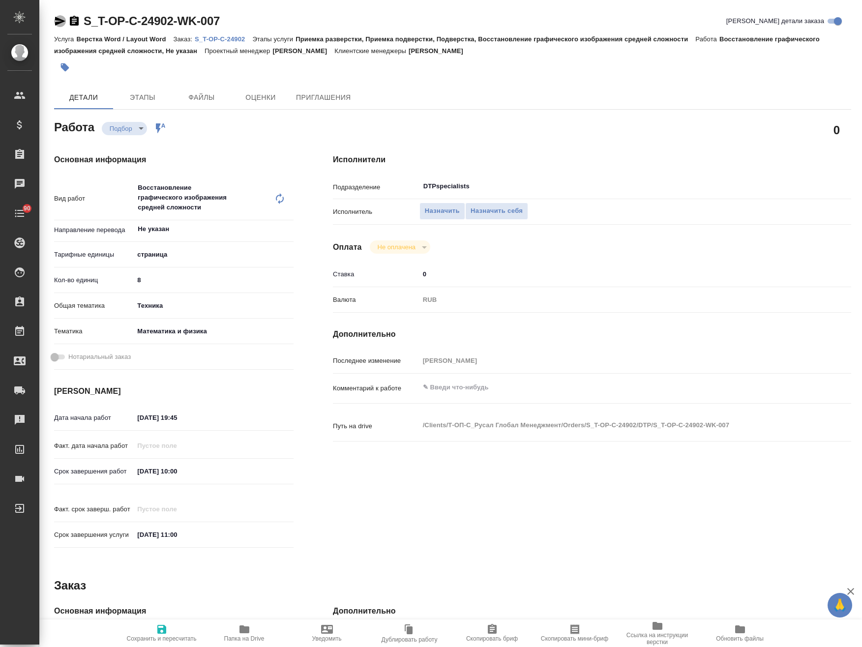
click at [59, 21] on icon "button" at bounding box center [60, 21] width 12 height 12
click at [56, 17] on icon "button" at bounding box center [60, 21] width 10 height 9
type textarea "x"
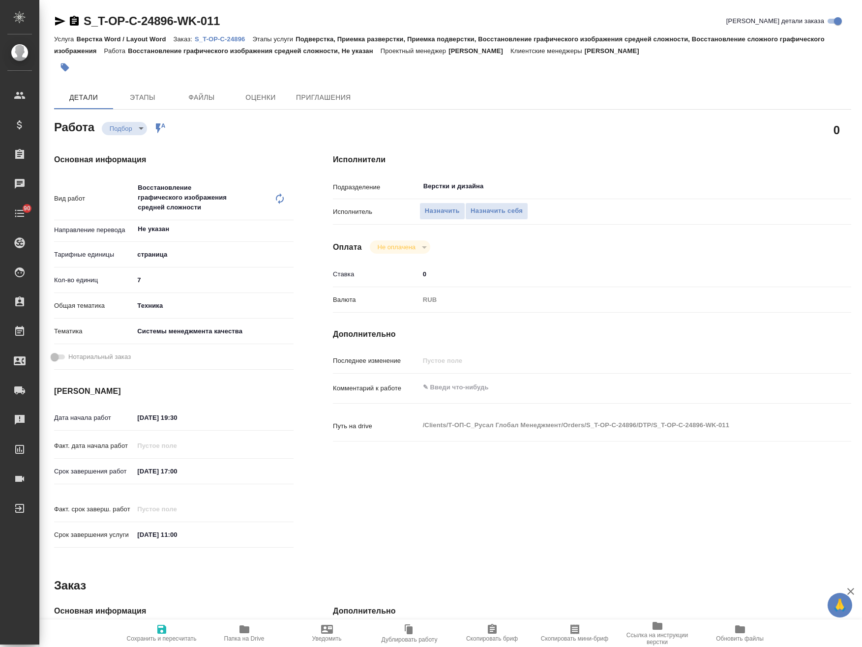
type textarea "x"
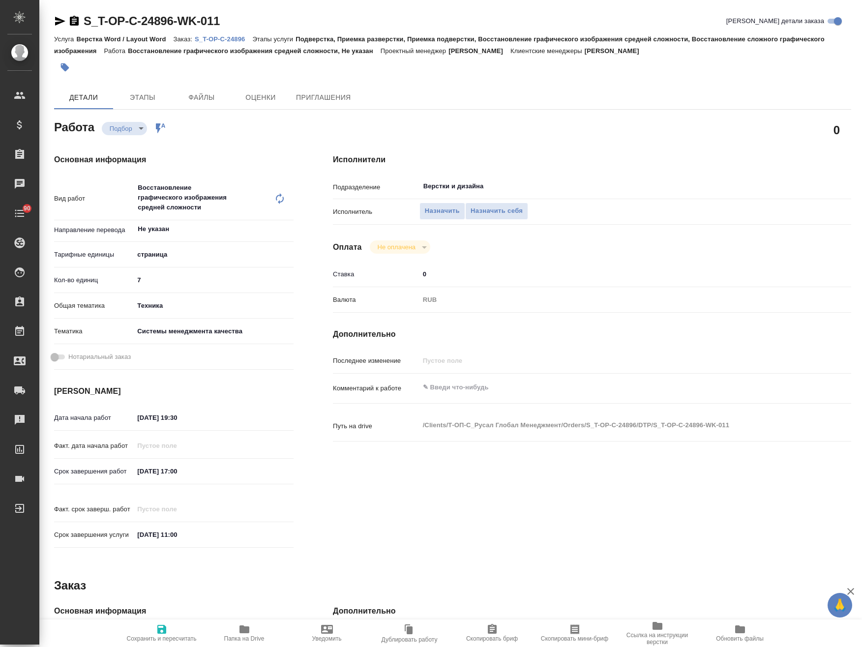
type textarea "x"
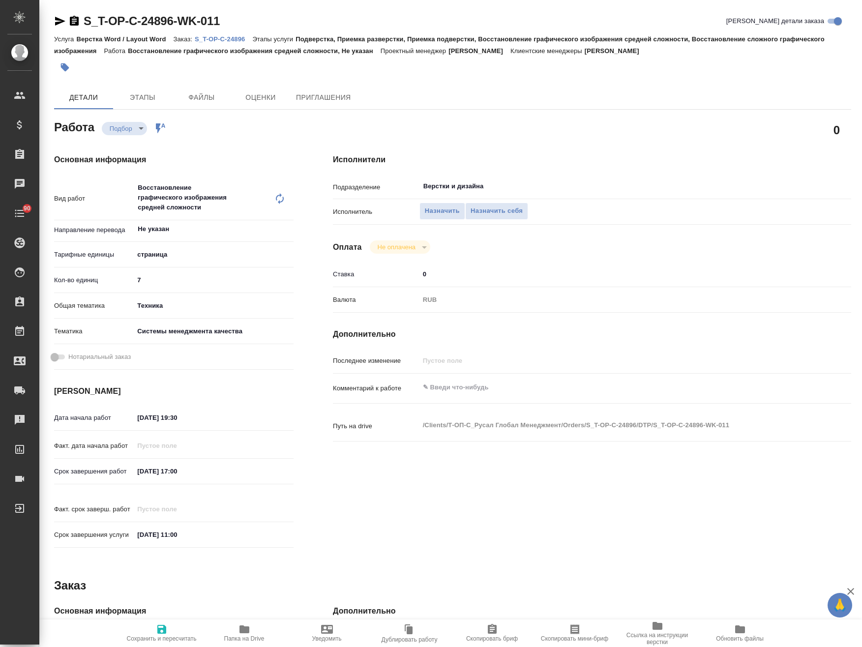
type textarea "x"
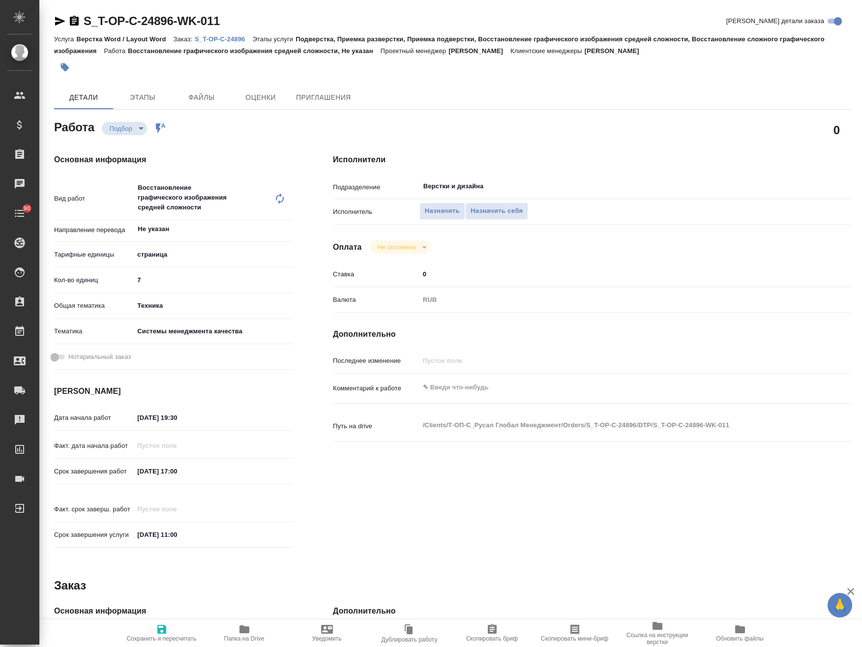
type textarea "x"
click at [58, 23] on icon "button" at bounding box center [60, 21] width 10 height 9
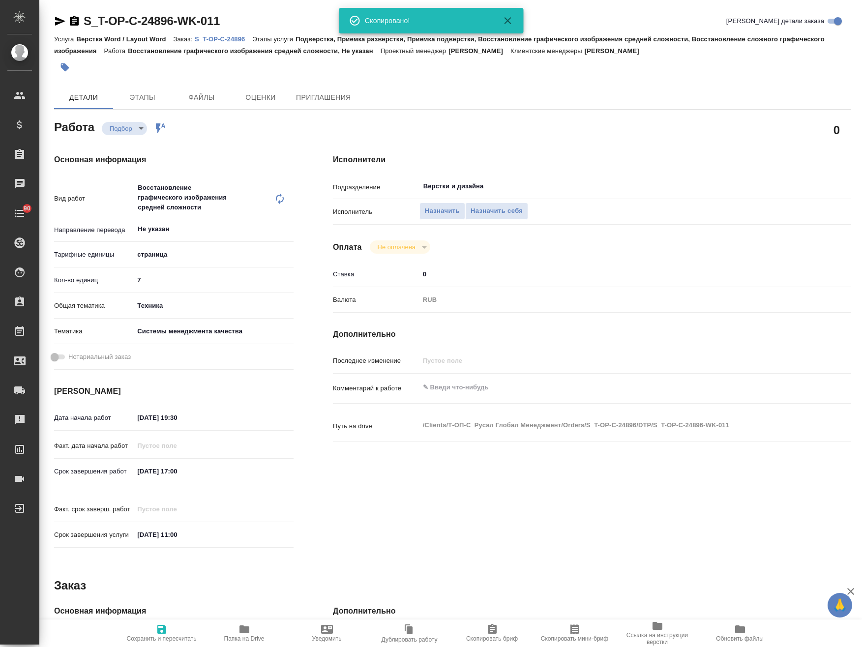
type textarea "x"
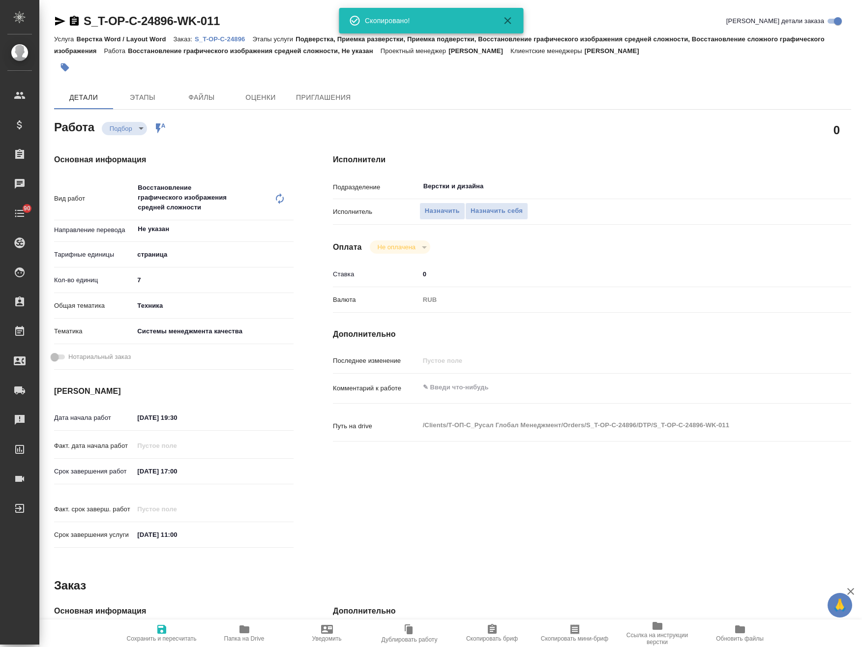
type textarea "x"
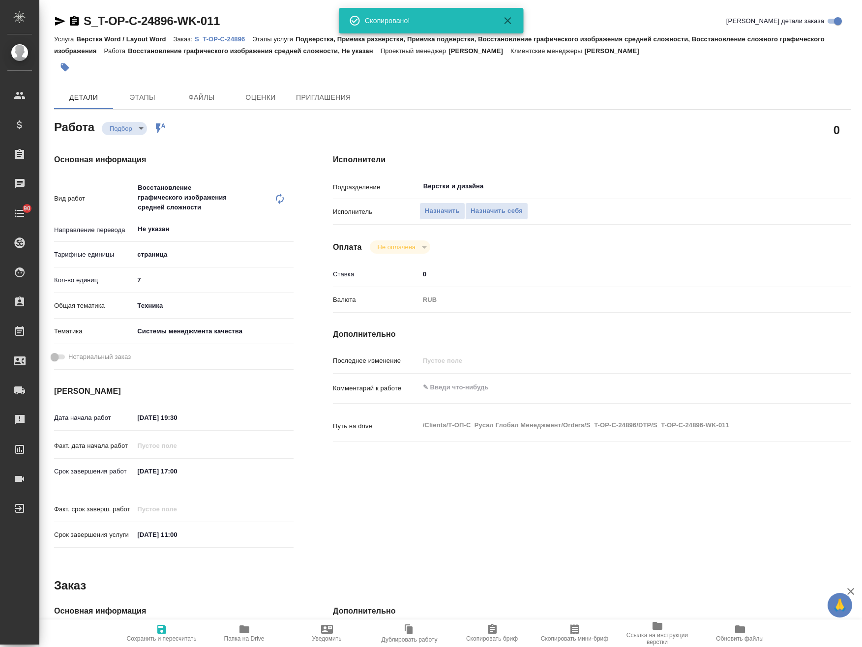
type textarea "x"
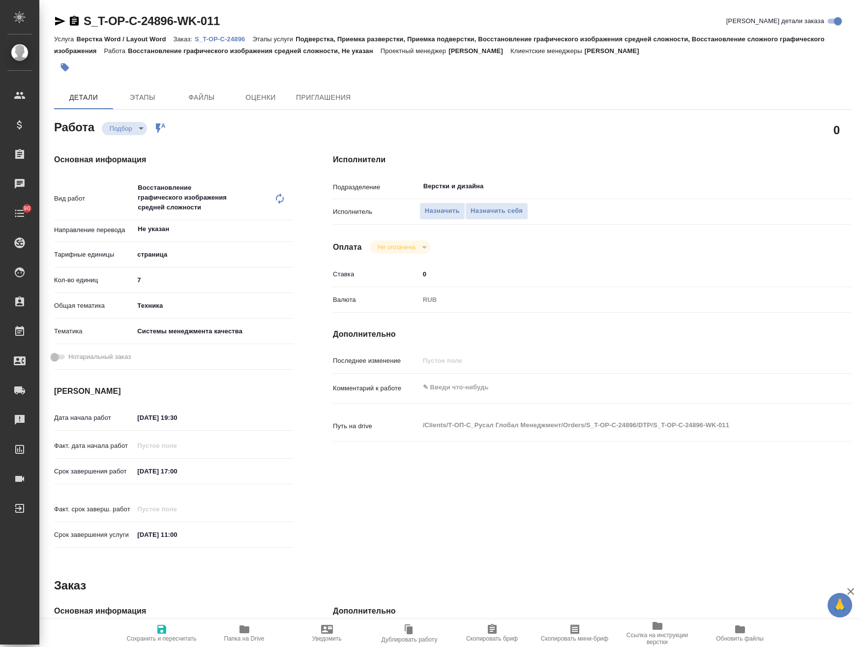
type textarea "x"
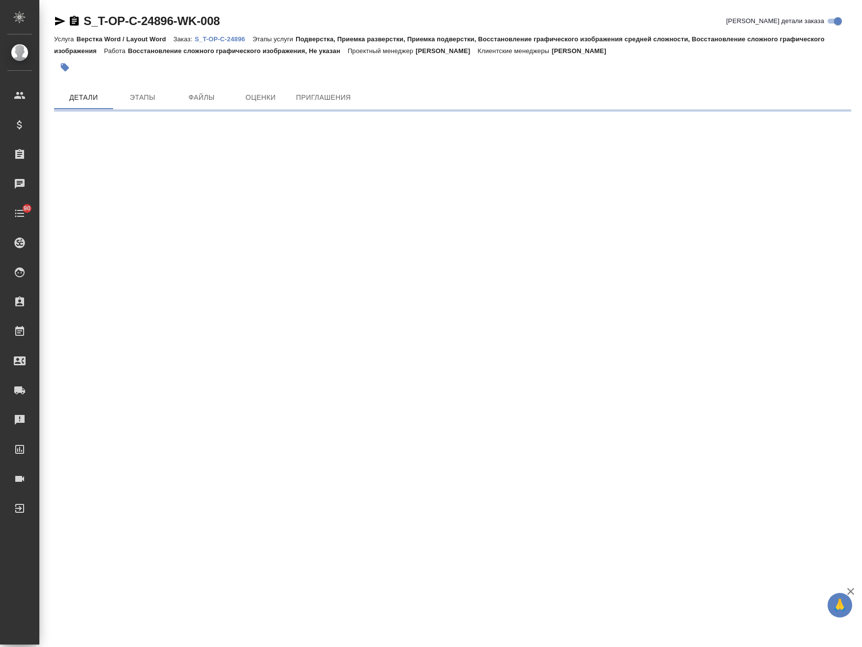
click icon "button"
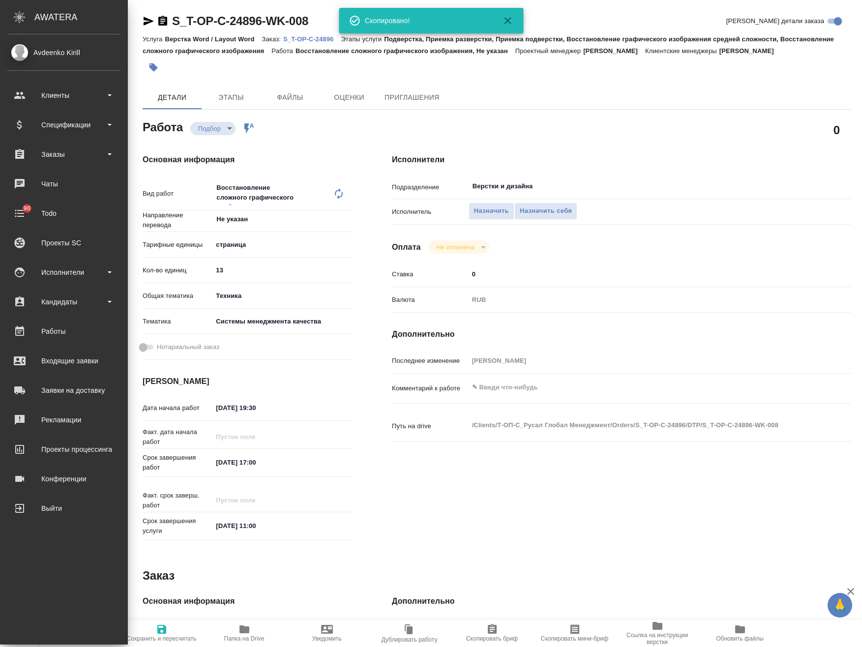
type textarea "x"
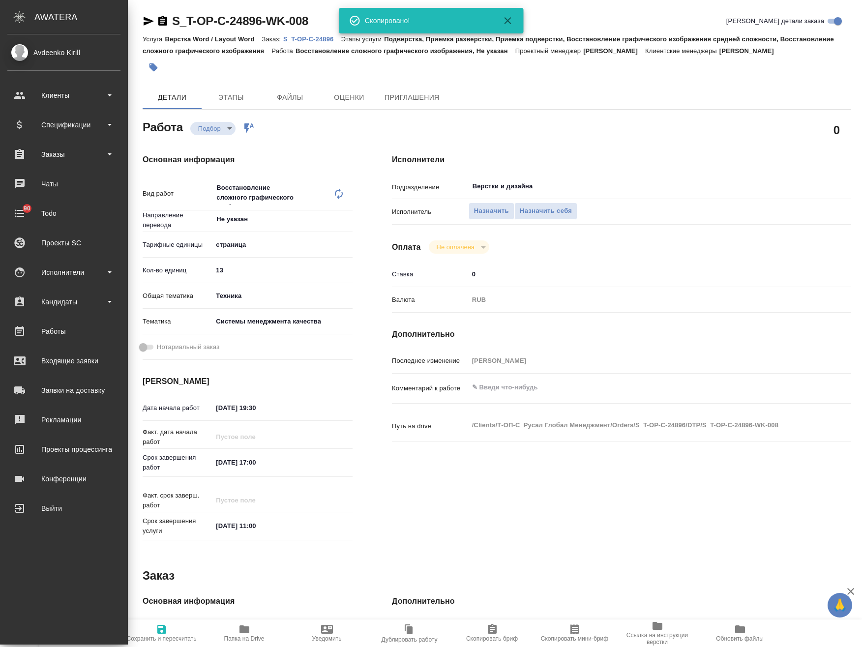
type textarea "x"
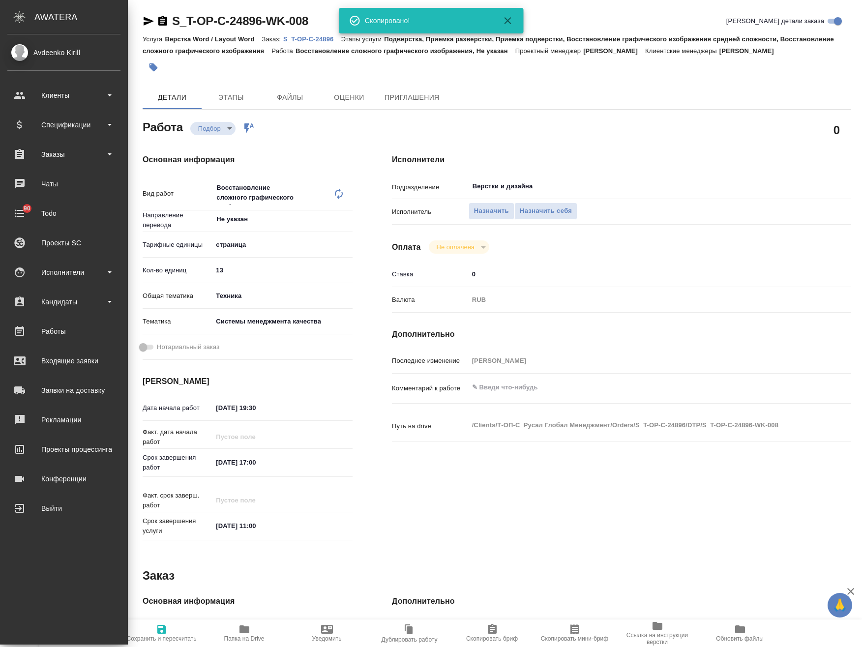
type textarea "x"
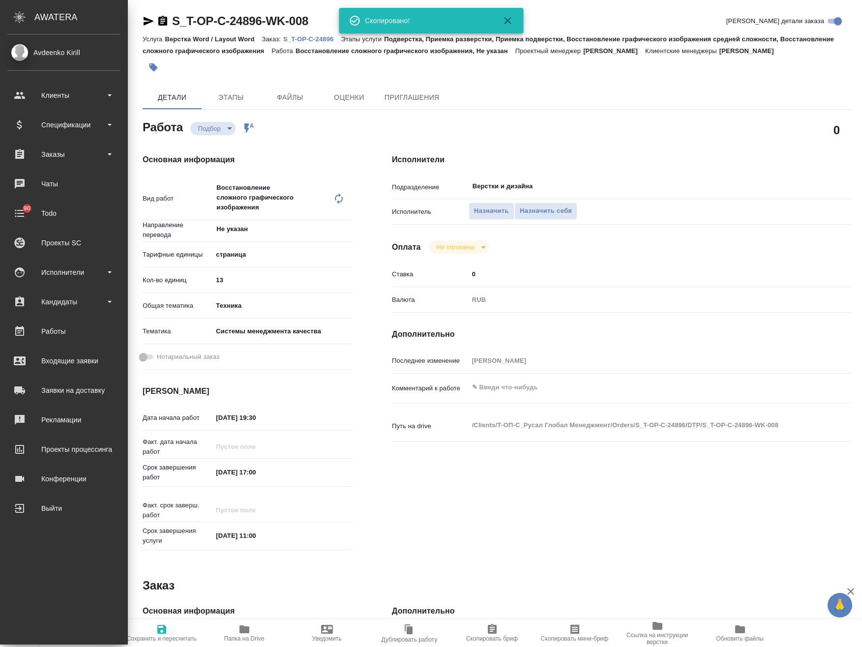
type textarea "x"
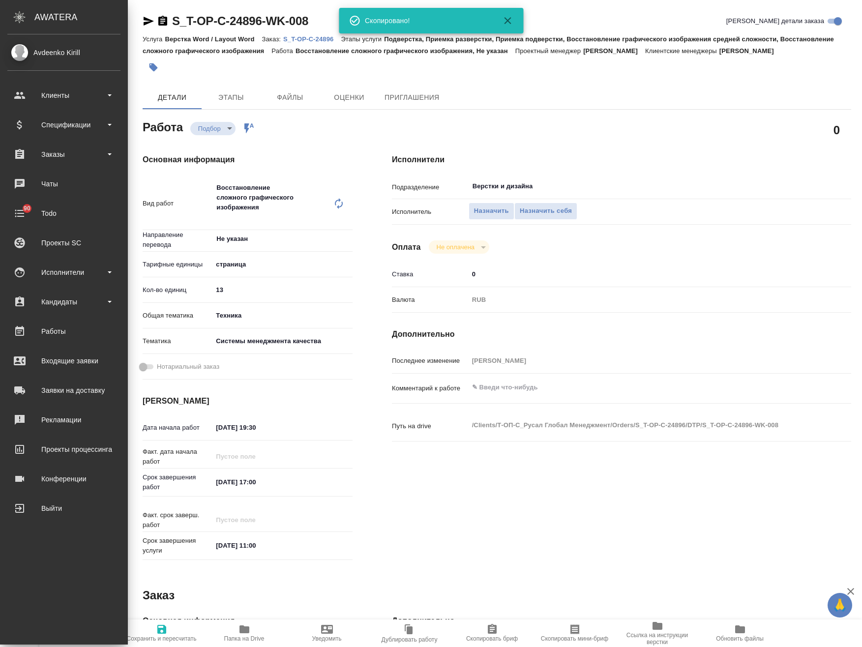
type textarea "x"
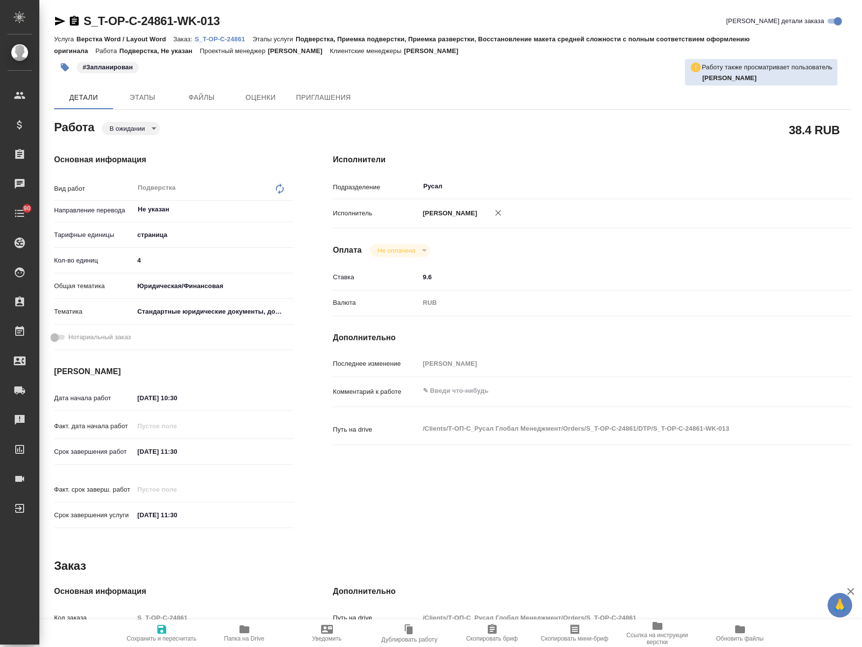
type textarea "x"
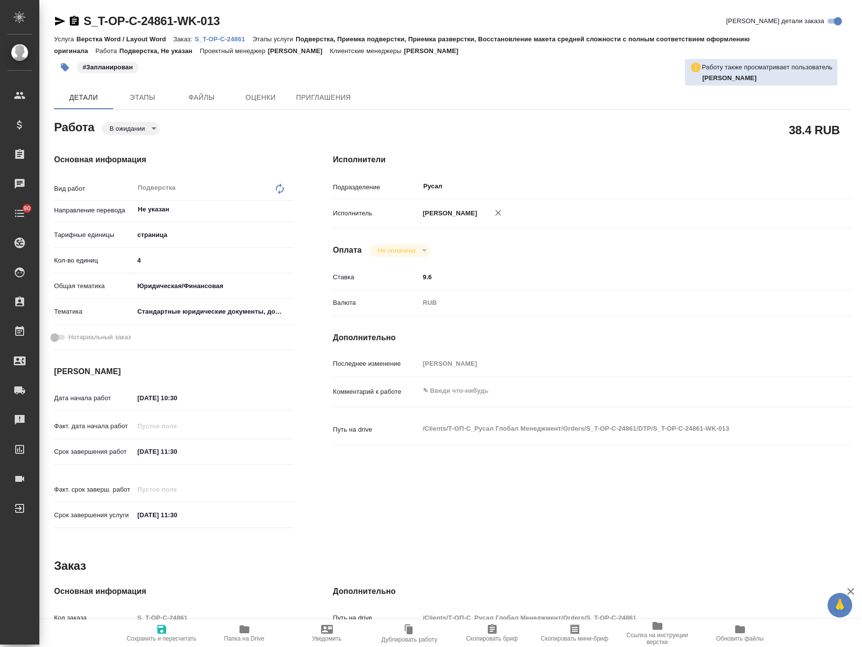
type textarea "x"
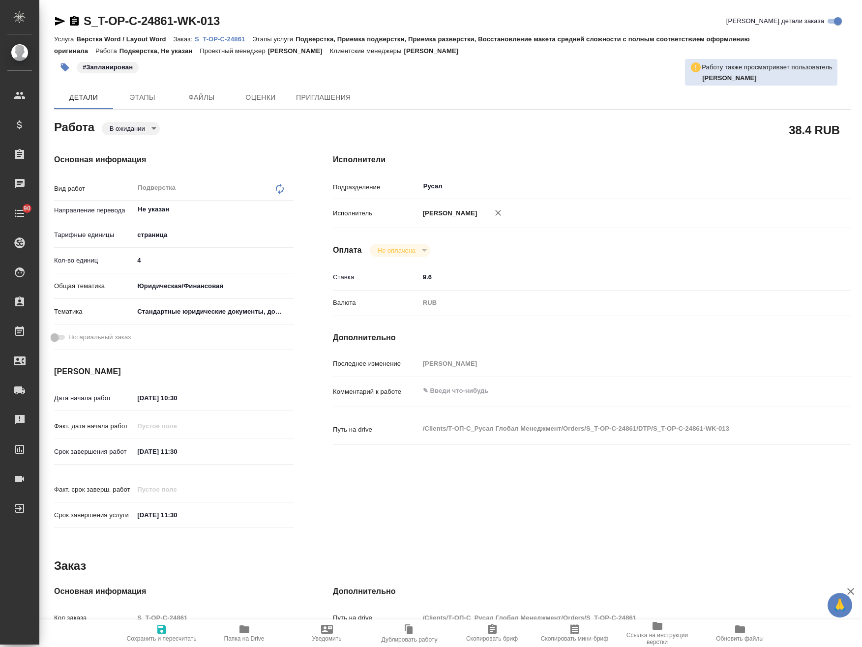
click at [225, 36] on p "S_T-OP-C-24861" at bounding box center [224, 38] width 58 height 7
type textarea "x"
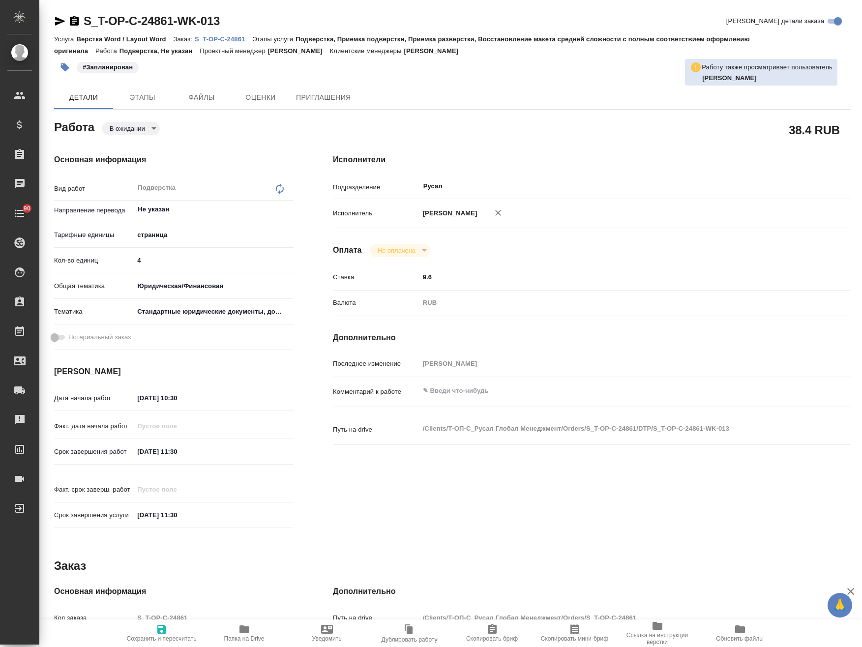
type textarea "x"
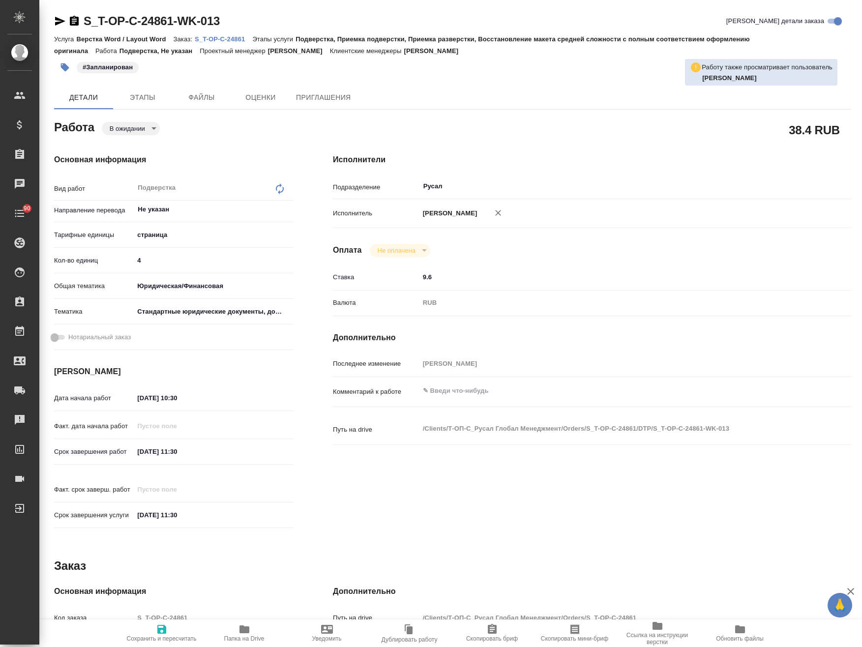
type textarea "x"
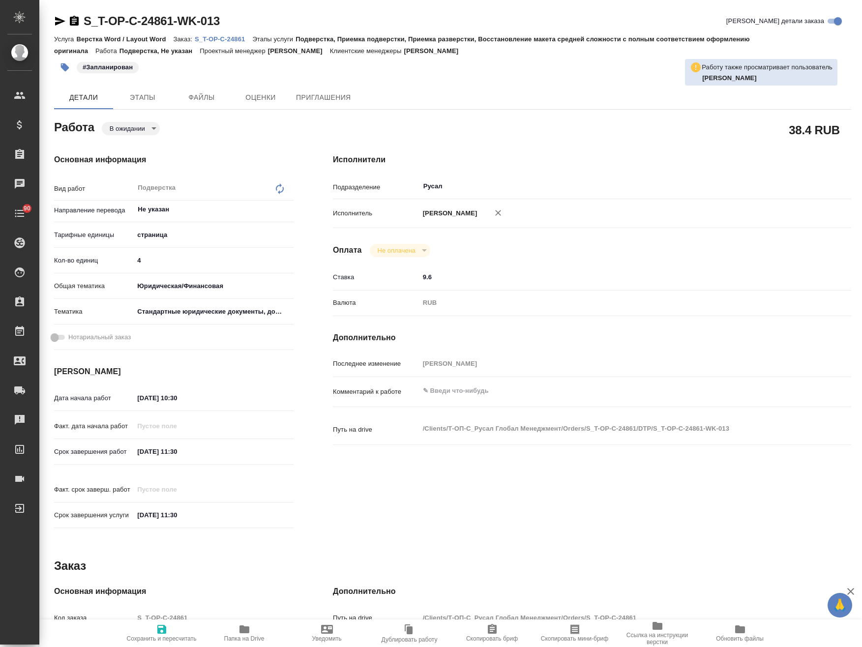
type textarea "x"
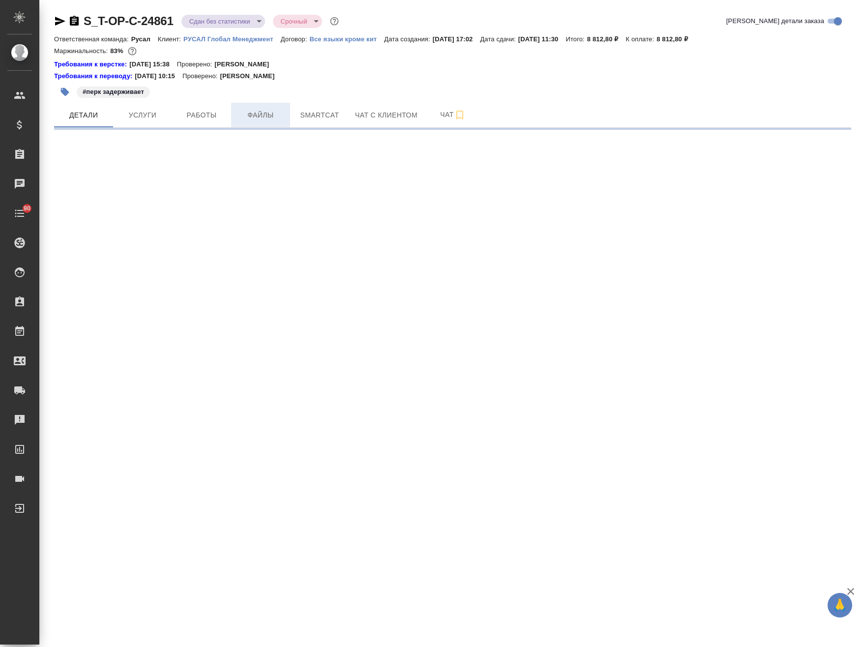
select select "RU"
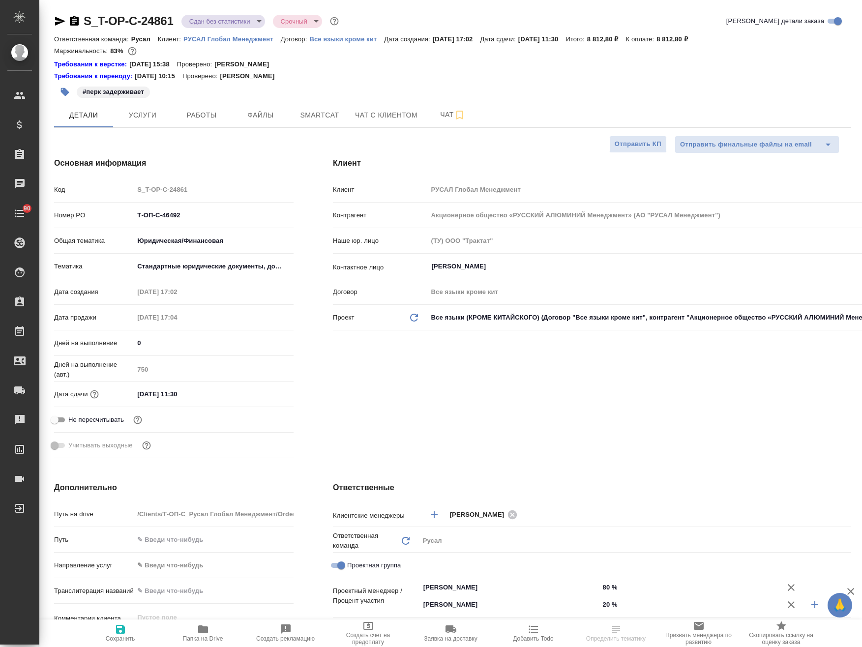
type textarea "x"
click at [212, 118] on span "Работы" at bounding box center [201, 115] width 47 height 12
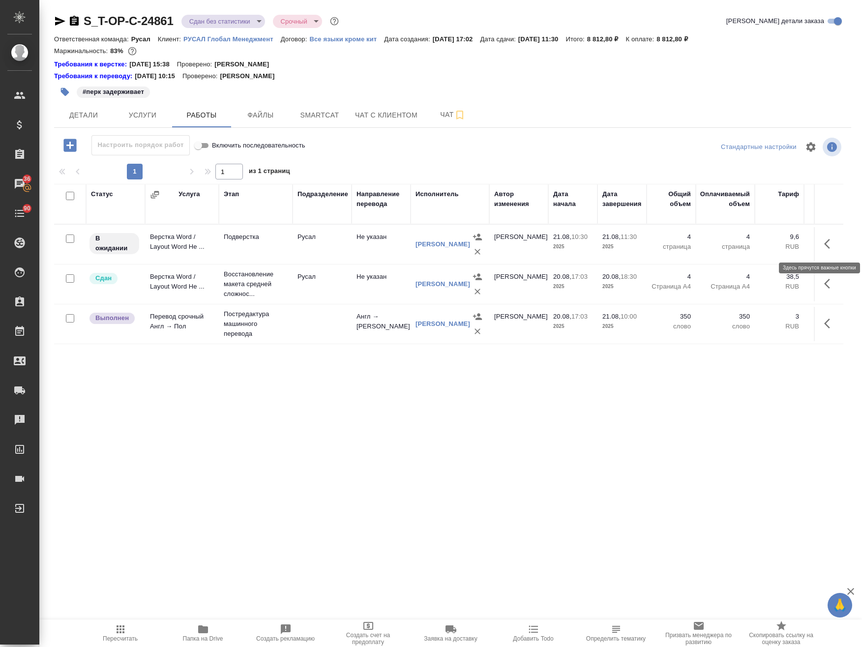
click at [828, 246] on icon "button" at bounding box center [827, 244] width 6 height 10
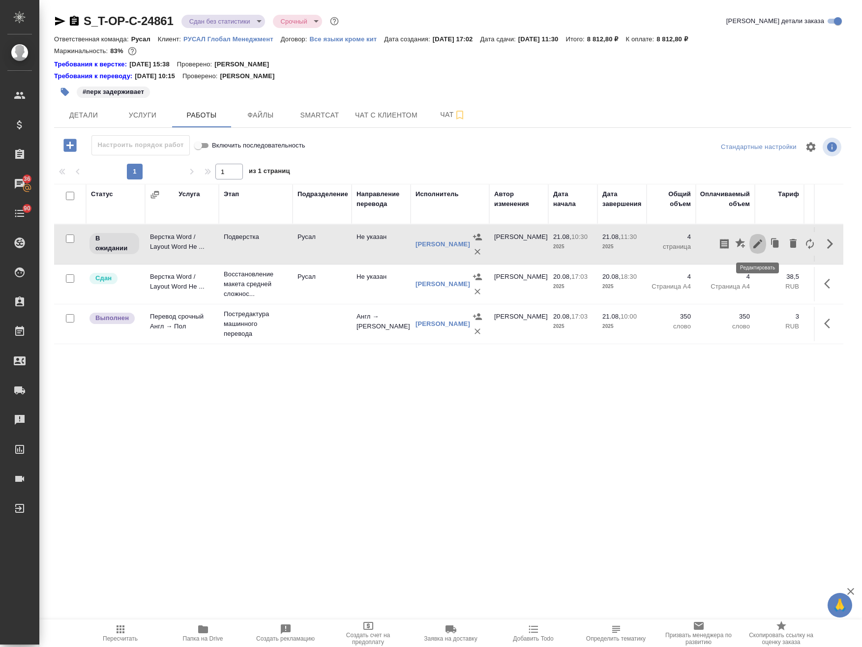
click at [759, 244] on icon "button" at bounding box center [758, 244] width 12 height 12
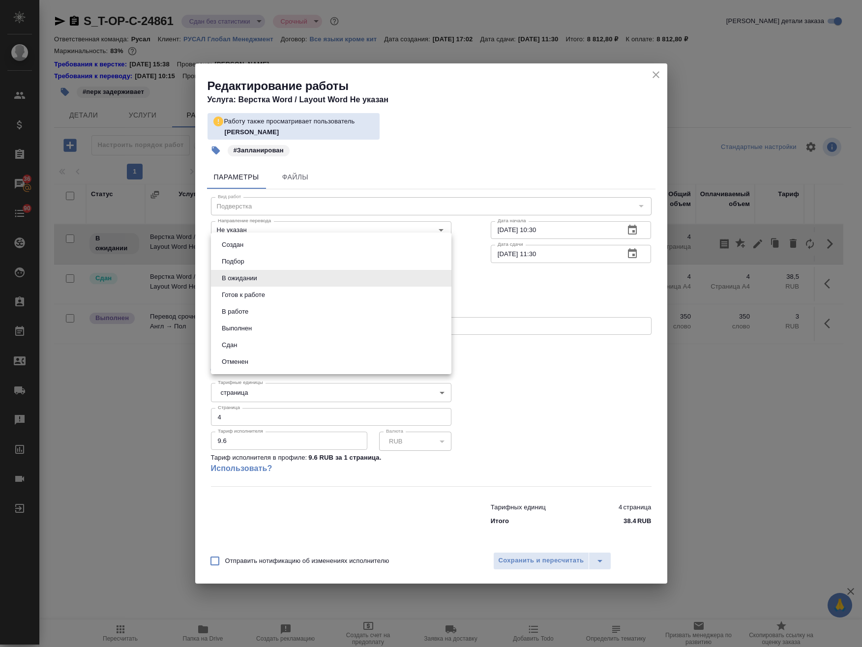
click at [249, 276] on body "🙏 .cls-1 fill:#fff; AWATERA Avdeenko Kirill Клиенты Спецификации Заказы 36 Чаты…" at bounding box center [431, 323] width 862 height 647
click at [256, 348] on li "Сдан" at bounding box center [331, 345] width 240 height 17
type input "closed"
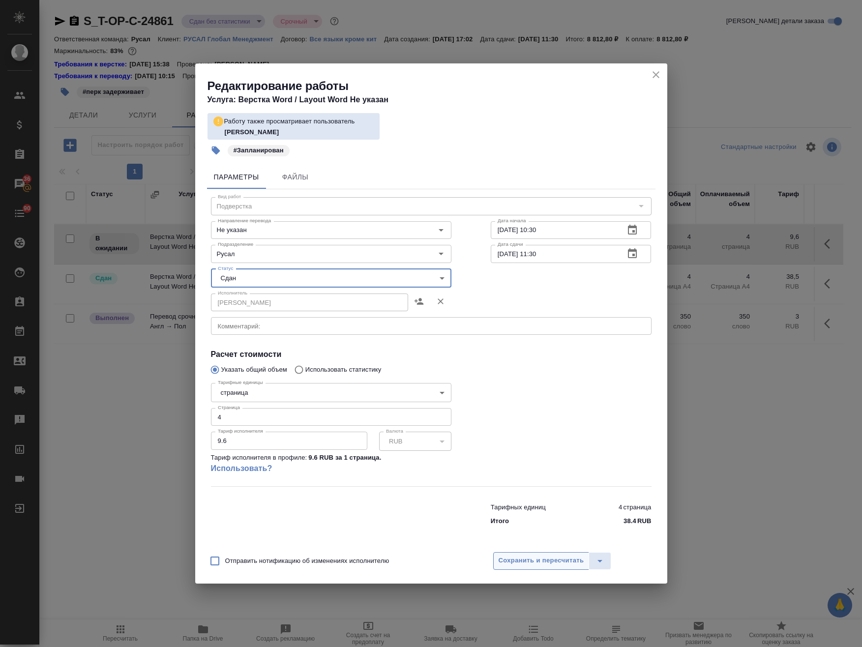
click at [555, 561] on span "Сохранить и пересчитать" at bounding box center [541, 560] width 86 height 11
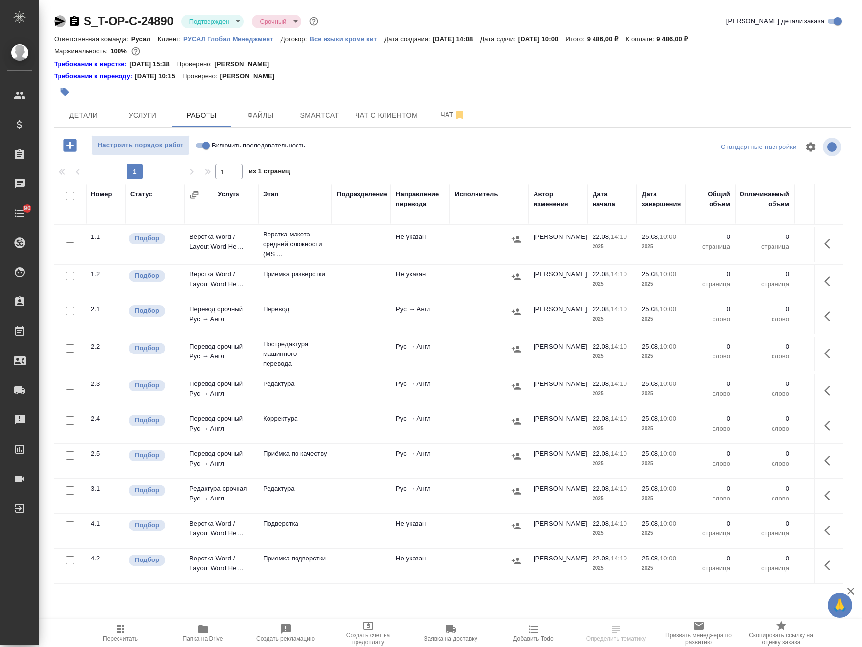
click at [61, 22] on icon "button" at bounding box center [60, 21] width 10 height 9
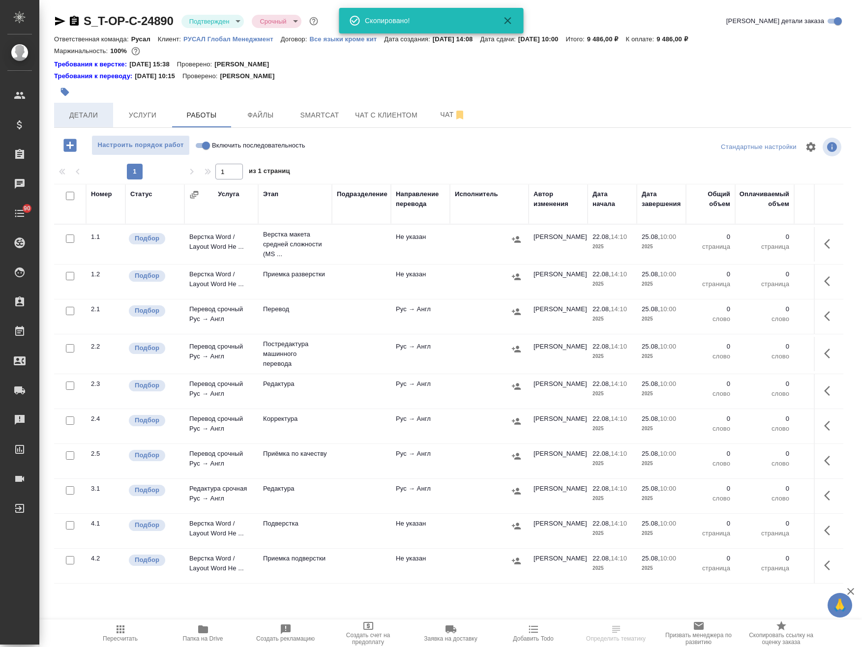
click at [87, 114] on span "Детали" at bounding box center [83, 115] width 47 height 12
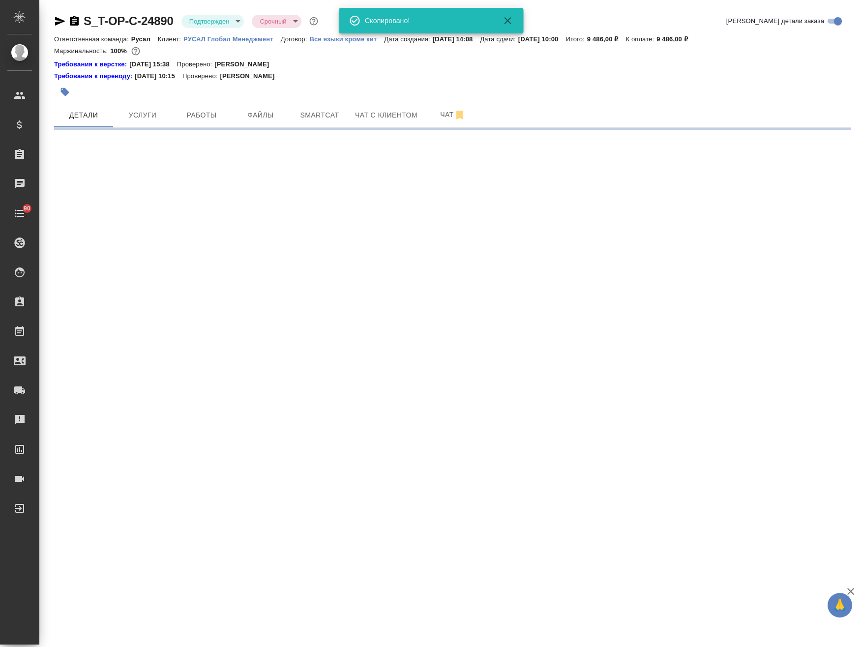
select select "RU"
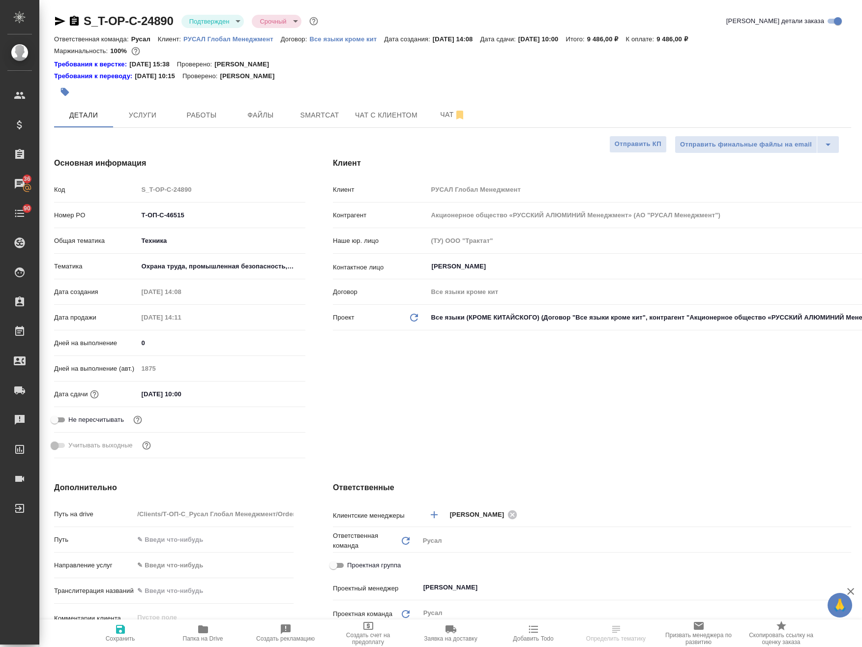
type textarea "x"
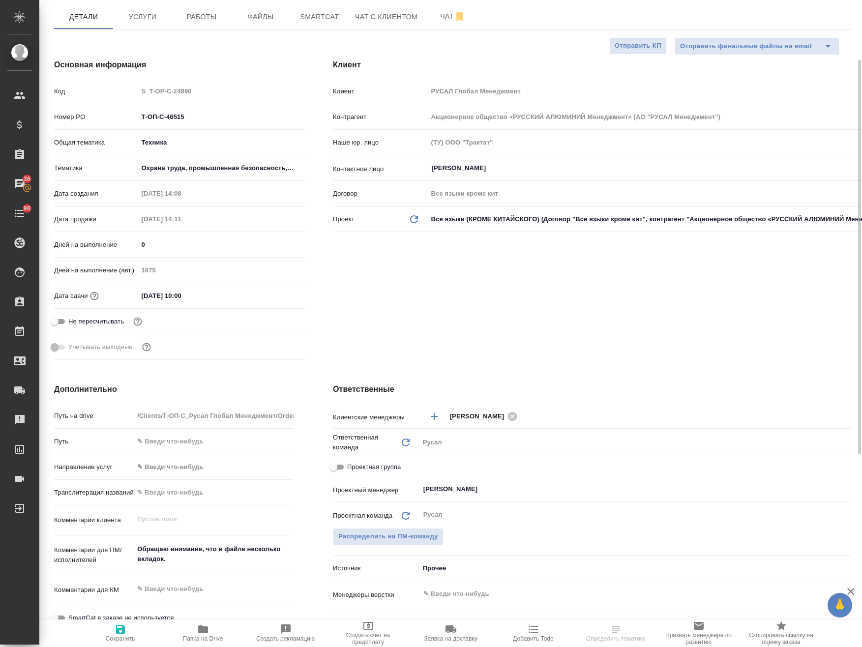
click at [341, 466] on input "Проектная группа" at bounding box center [333, 467] width 35 height 12
checkbox input "true"
type textarea "x"
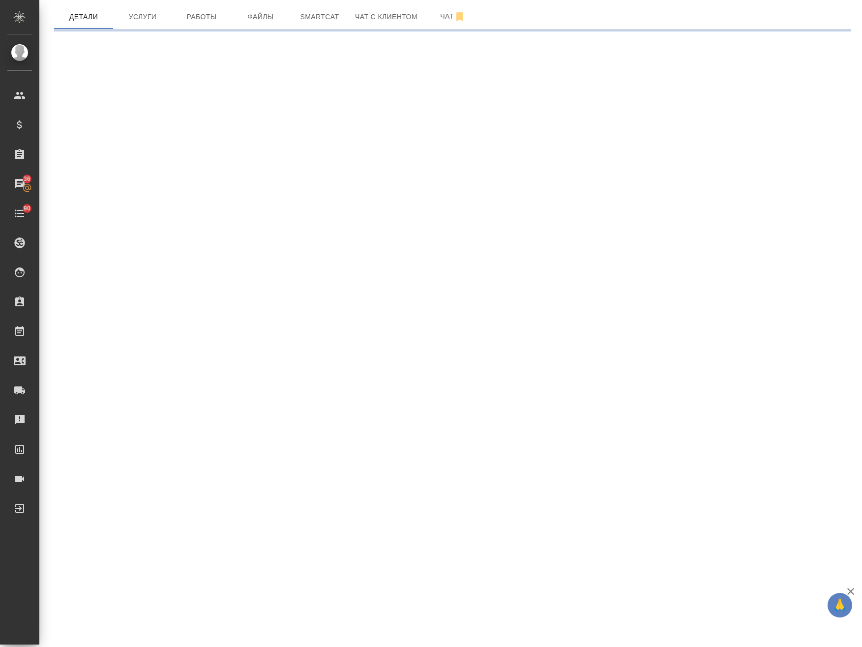
click at [516, 493] on div ".cls-1 fill:#fff; AWATERA Avdeenko Kirill Клиенты Спецификации Заказы 36 Чаты 9…" at bounding box center [431, 323] width 862 height 647
select select "RU"
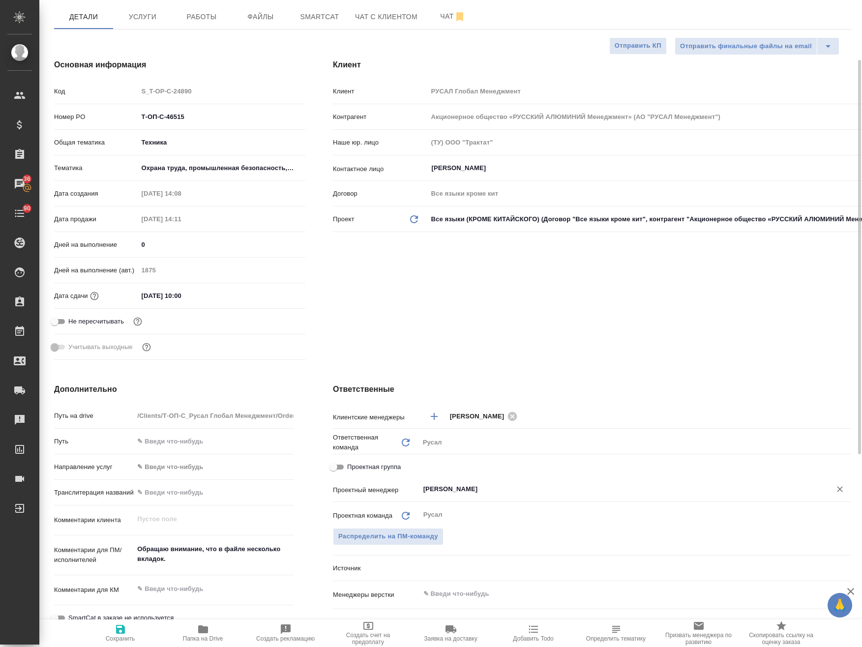
type textarea "x"
click at [494, 484] on input "[PERSON_NAME]" at bounding box center [618, 489] width 393 height 12
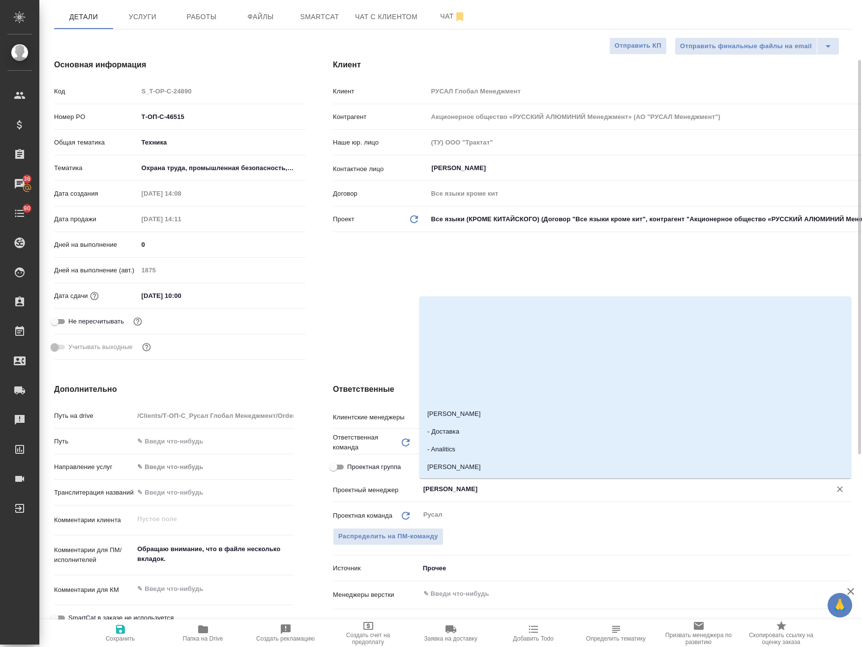
scroll to position [51, 0]
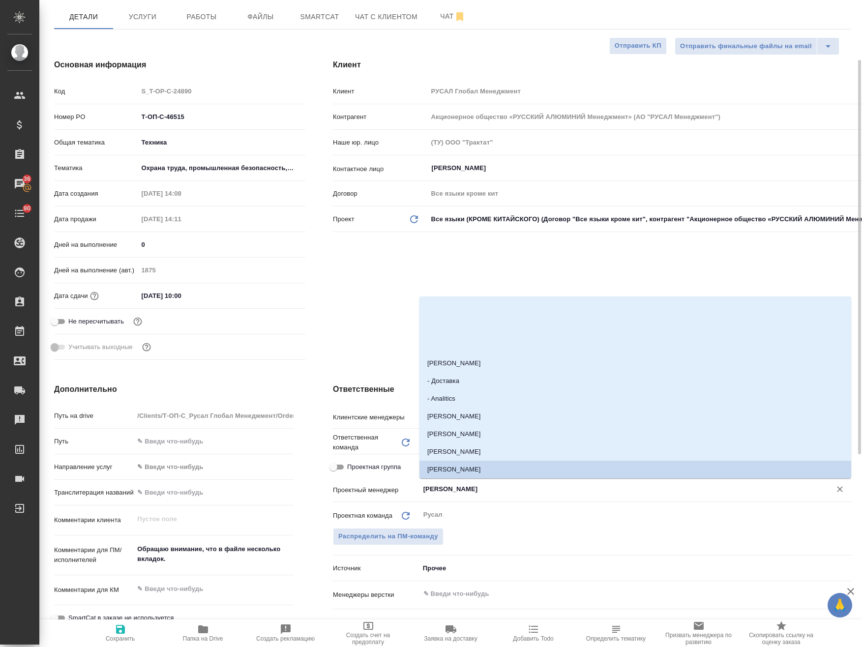
click at [337, 464] on input "Проектная группа" at bounding box center [333, 467] width 35 height 12
checkbox input "true"
type textarea "x"
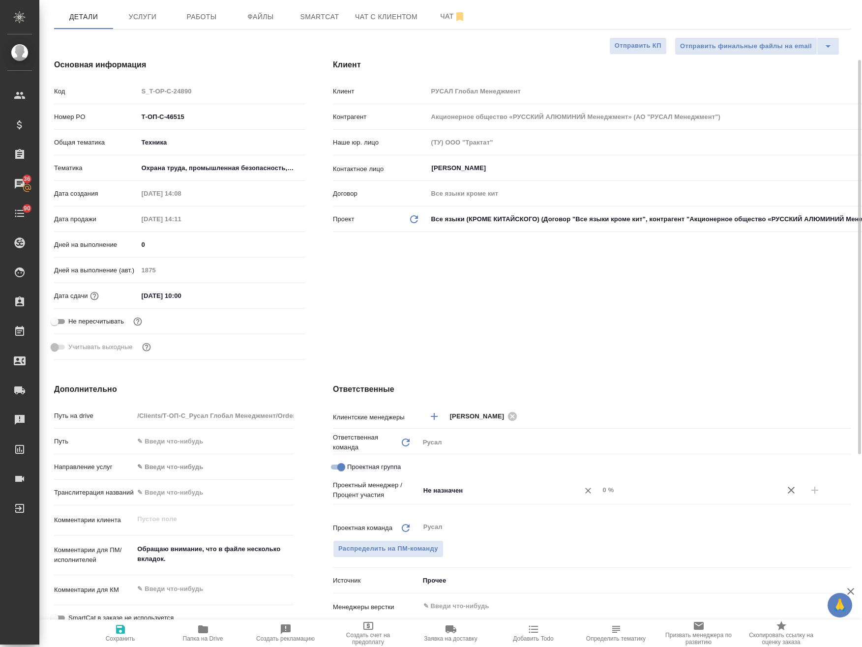
click at [503, 490] on input "Не назначен" at bounding box center [492, 490] width 141 height 12
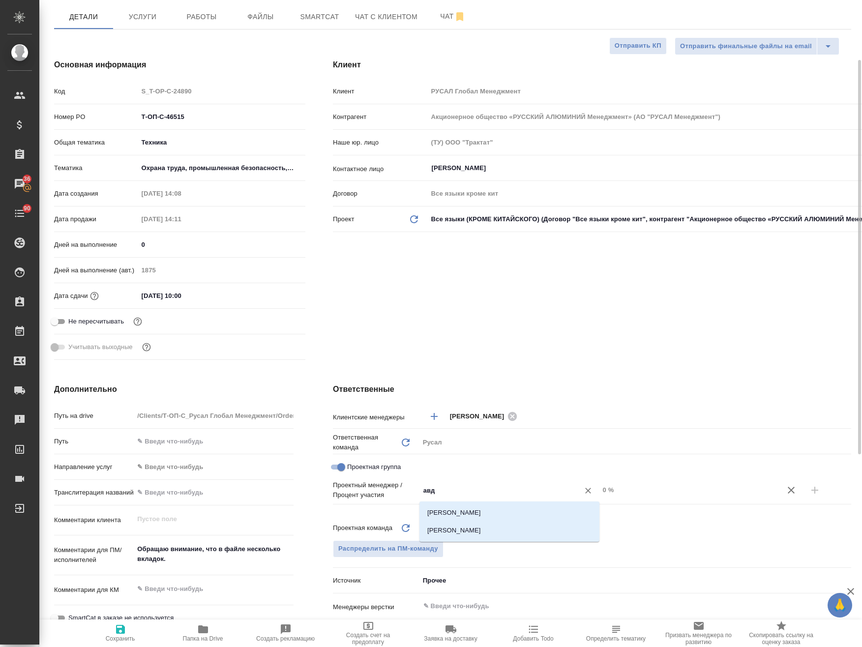
type input "авде"
click at [463, 528] on li "[PERSON_NAME]" at bounding box center [509, 531] width 180 height 18
type textarea "x"
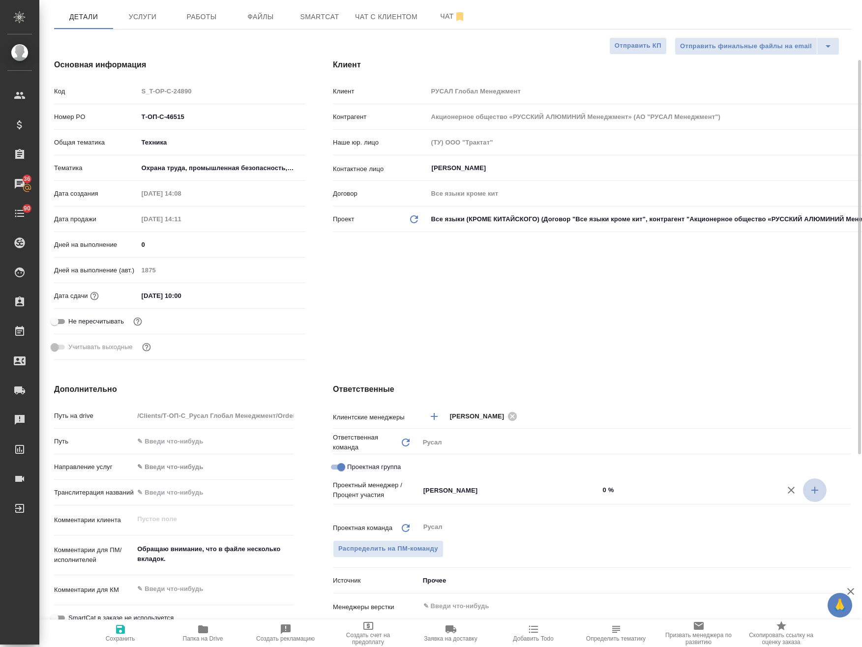
click at [815, 493] on icon "button" at bounding box center [815, 490] width 12 height 12
type textarea "x"
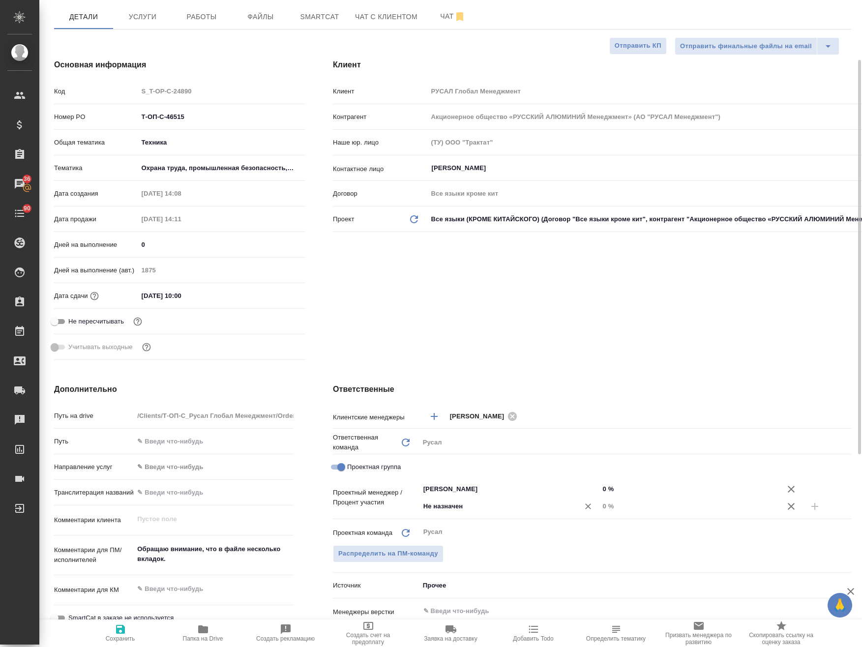
click at [475, 511] on input "Не назначен" at bounding box center [492, 506] width 141 height 12
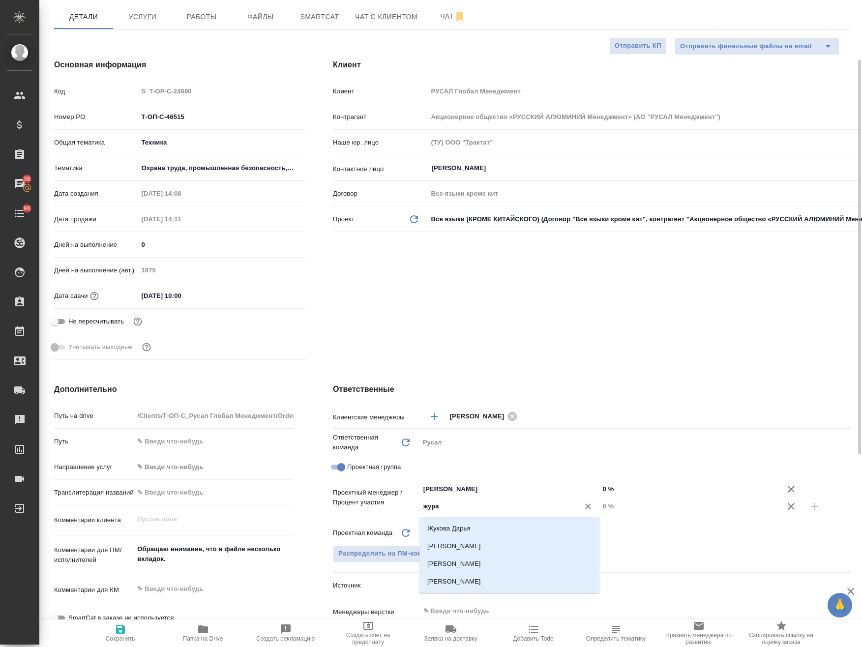
type input "журав"
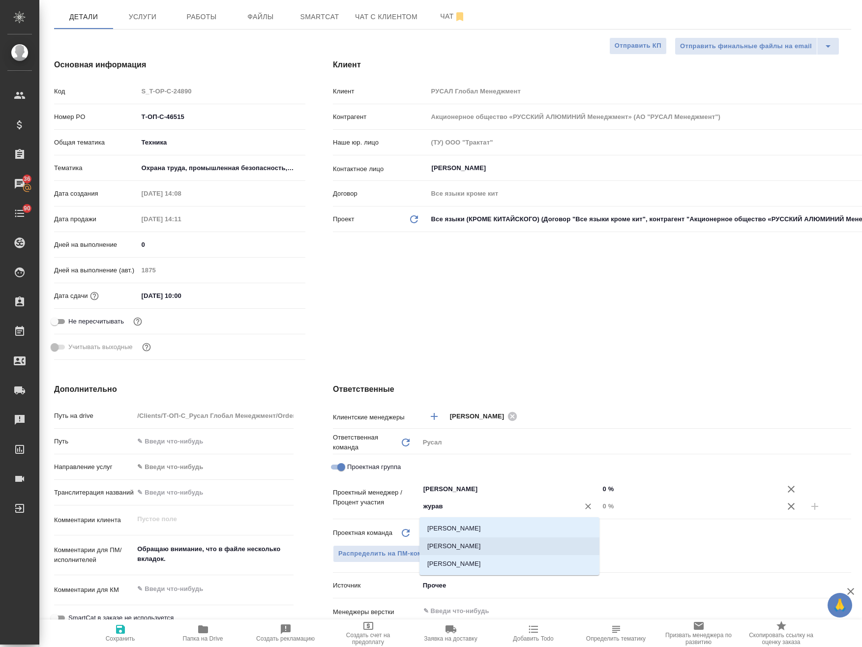
click at [509, 547] on li "[PERSON_NAME]" at bounding box center [509, 546] width 180 height 18
type textarea "x"
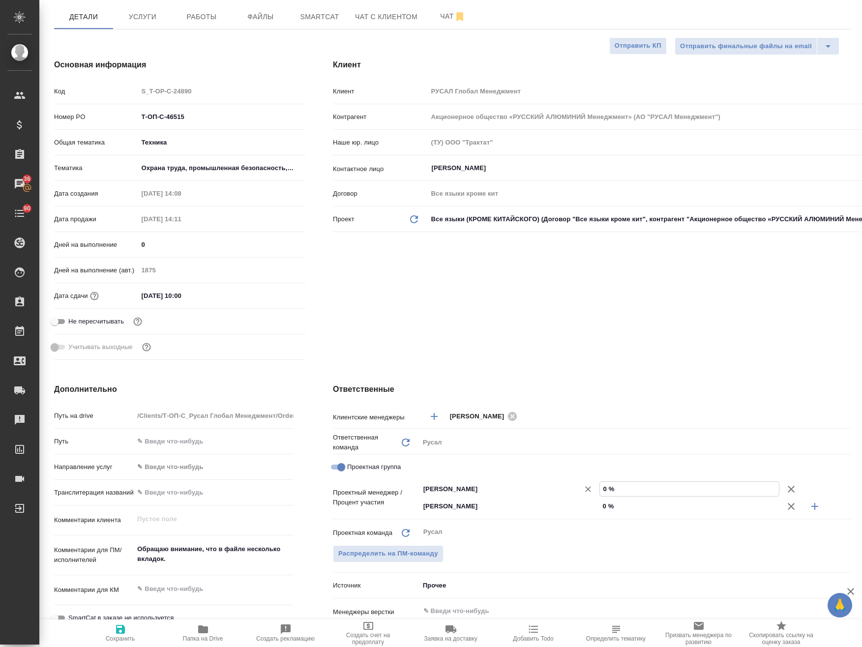
drag, startPoint x: 643, startPoint y: 494, endPoint x: 585, endPoint y: 490, distance: 58.1
click at [585, 490] on div "Авдеенко Кирилл ​ 0 %" at bounding box center [635, 488] width 432 height 17
type input "5 %"
type textarea "x"
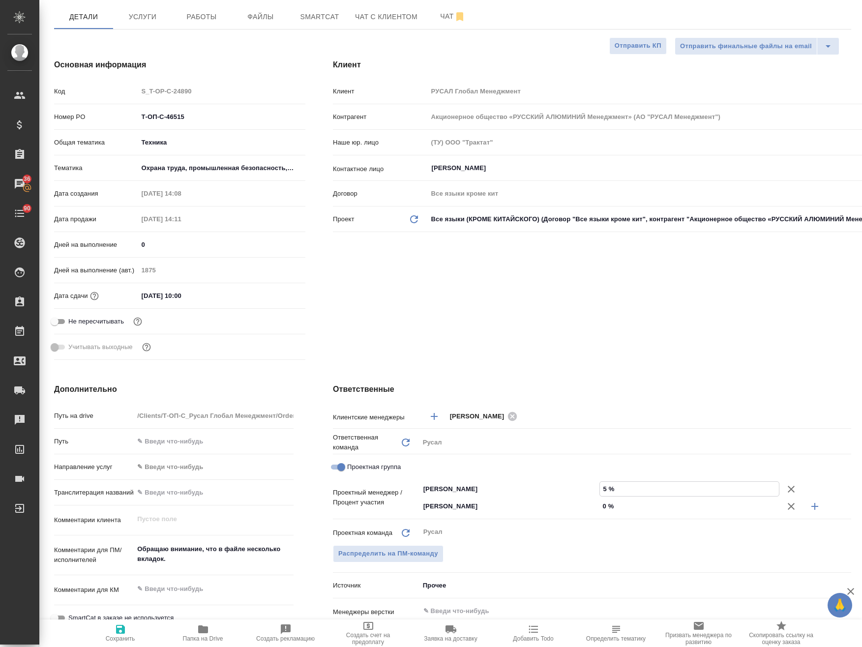
type textarea "x"
type input "50 %"
drag, startPoint x: 622, startPoint y: 499, endPoint x: 584, endPoint y: 502, distance: 38.5
click at [585, 502] on div "Журавлева Александра ​ 0 %" at bounding box center [635, 505] width 432 height 17
type textarea "x"
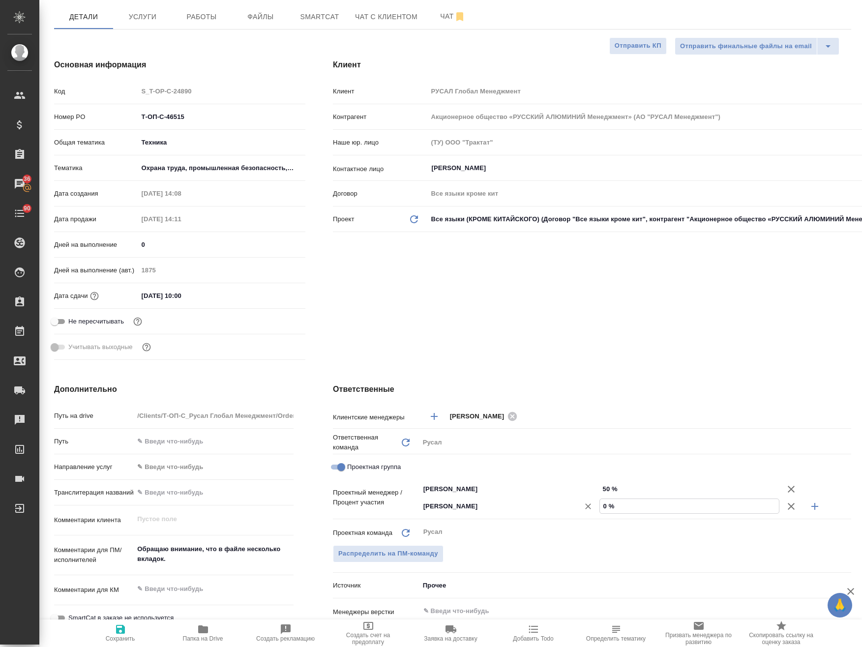
type textarea "x"
type input "5 %"
type textarea "x"
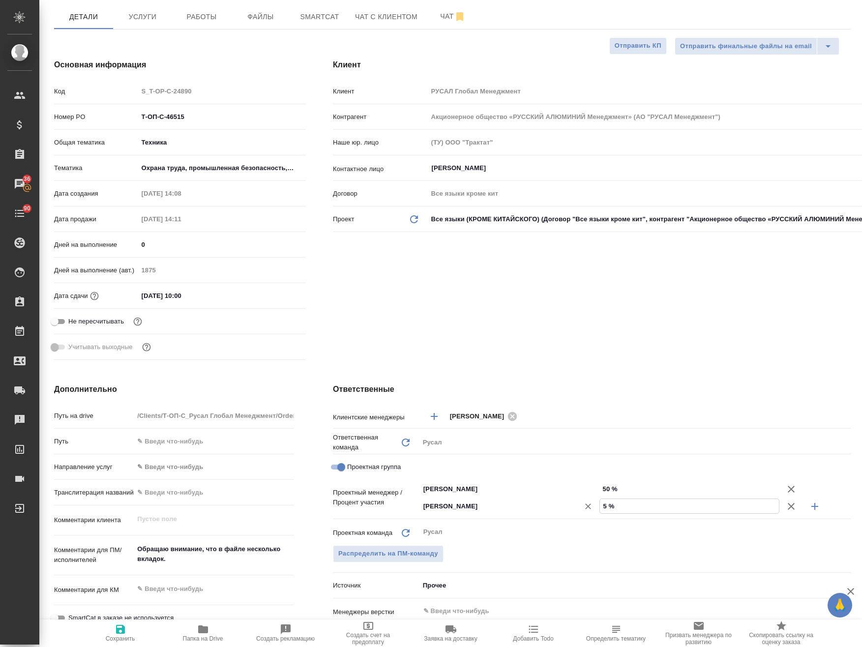
type textarea "x"
type input "50 %"
click at [130, 635] on span "Сохранить" at bounding box center [120, 632] width 71 height 19
type textarea "x"
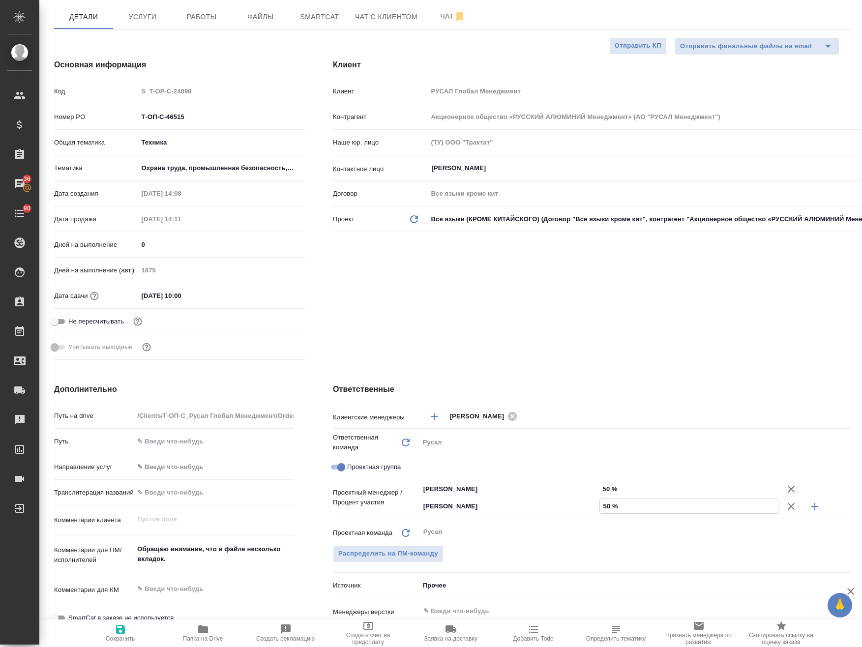
type textarea "x"
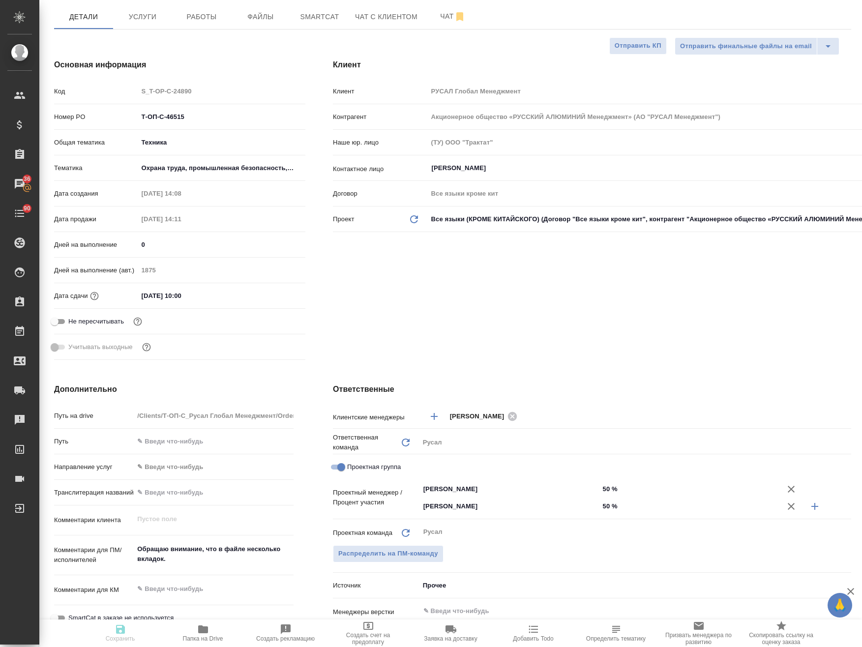
type textarea "x"
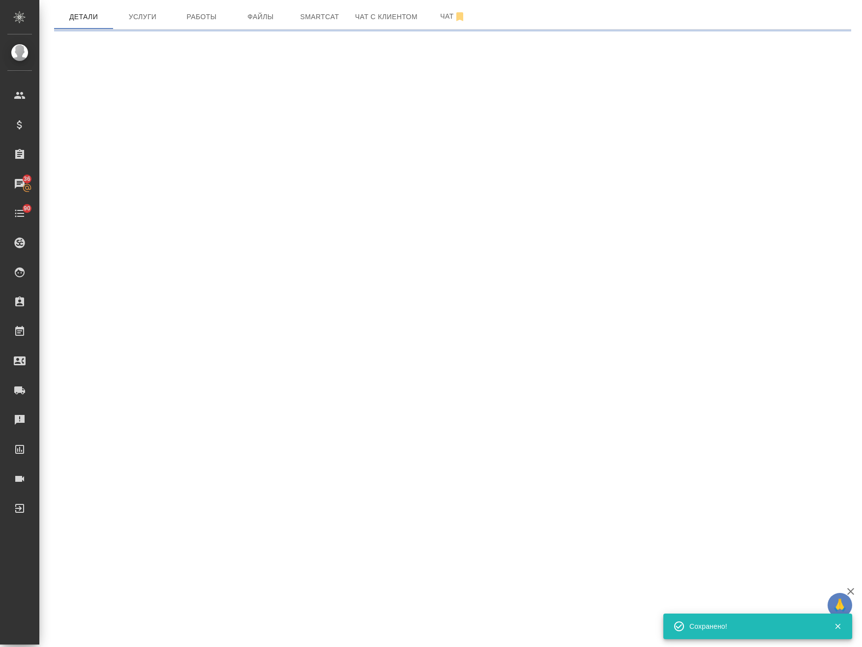
select select "RU"
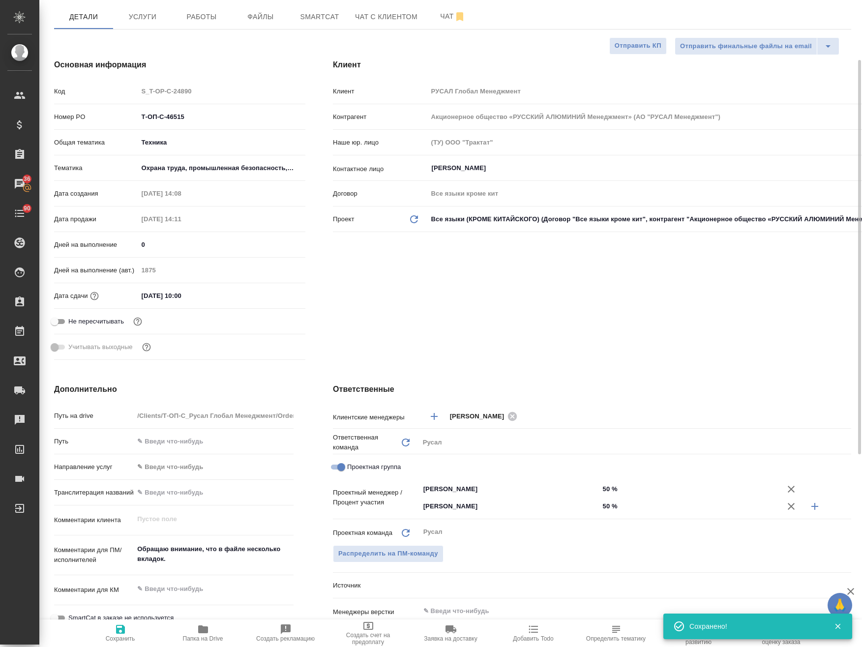
type textarea "x"
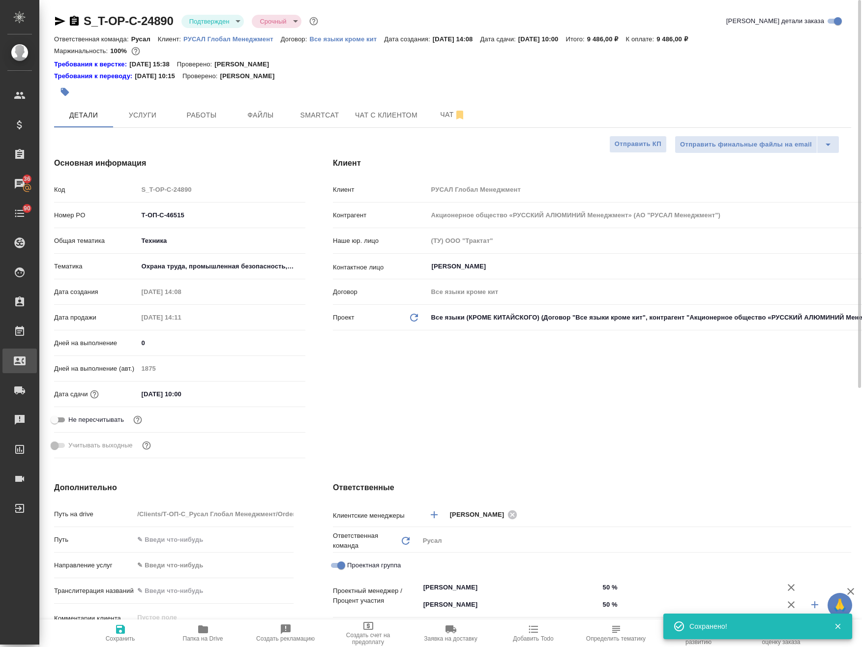
type textarea "x"
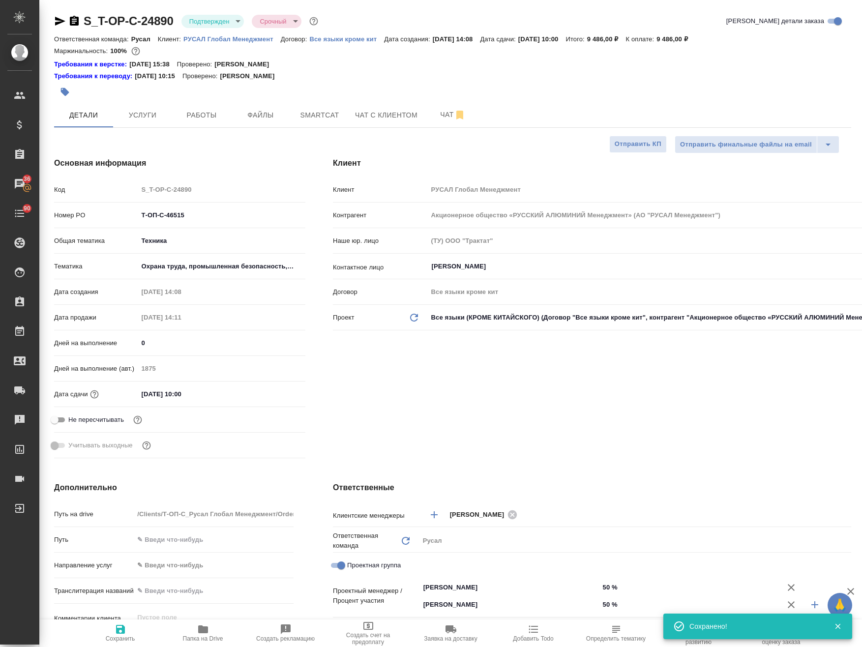
type textarea "x"
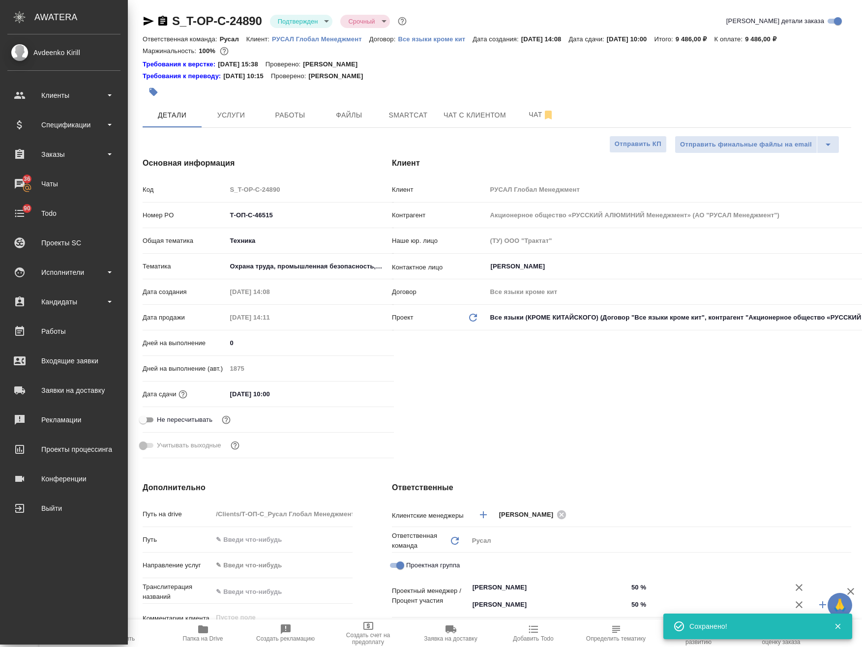
type textarea "x"
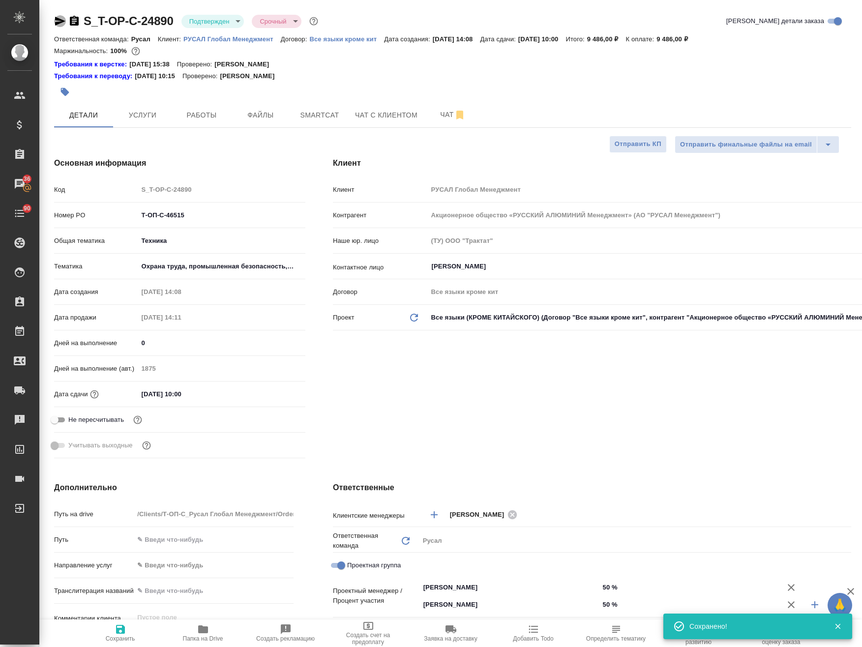
click at [59, 21] on icon "button" at bounding box center [60, 21] width 10 height 9
type textarea "x"
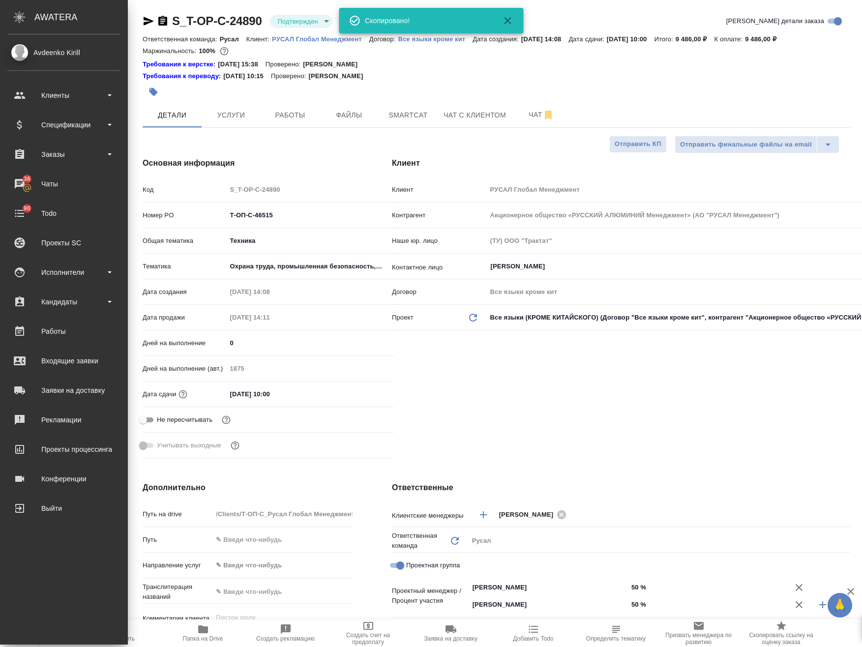
type textarea "x"
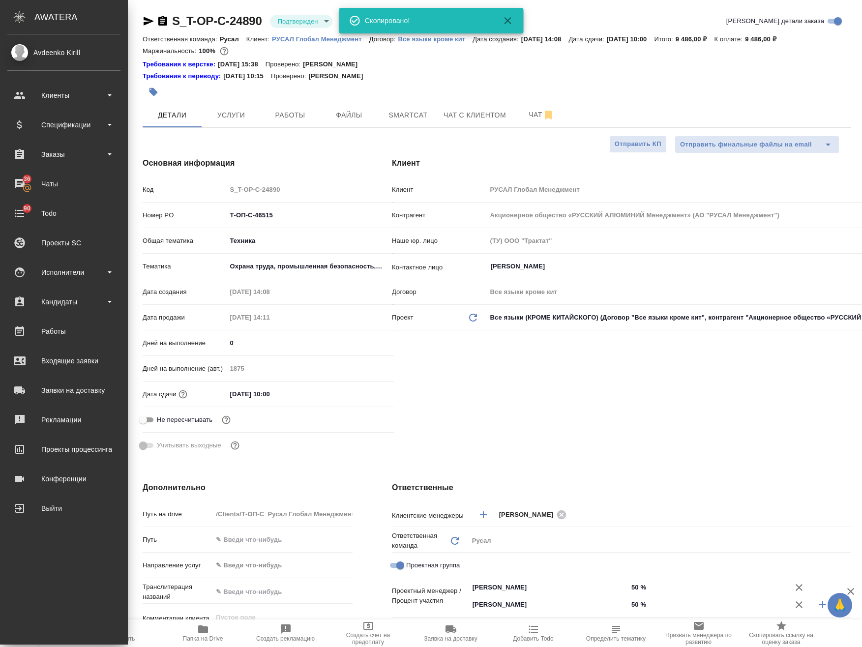
type textarea "x"
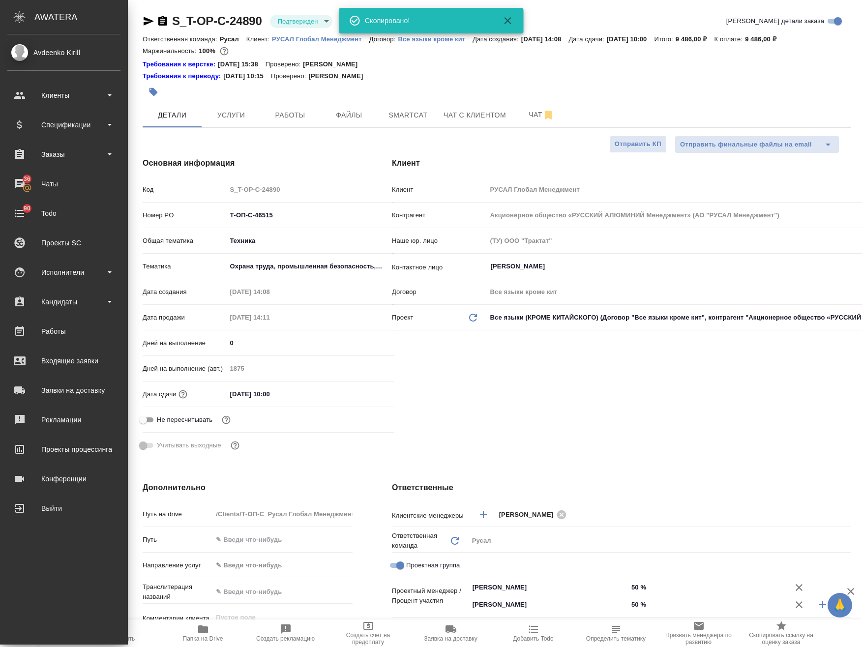
type textarea "x"
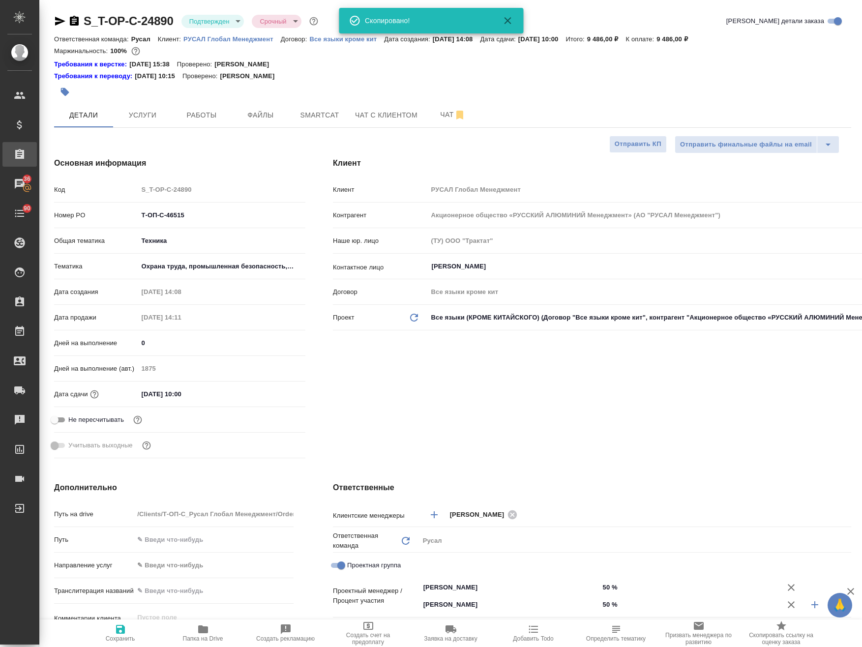
type textarea "x"
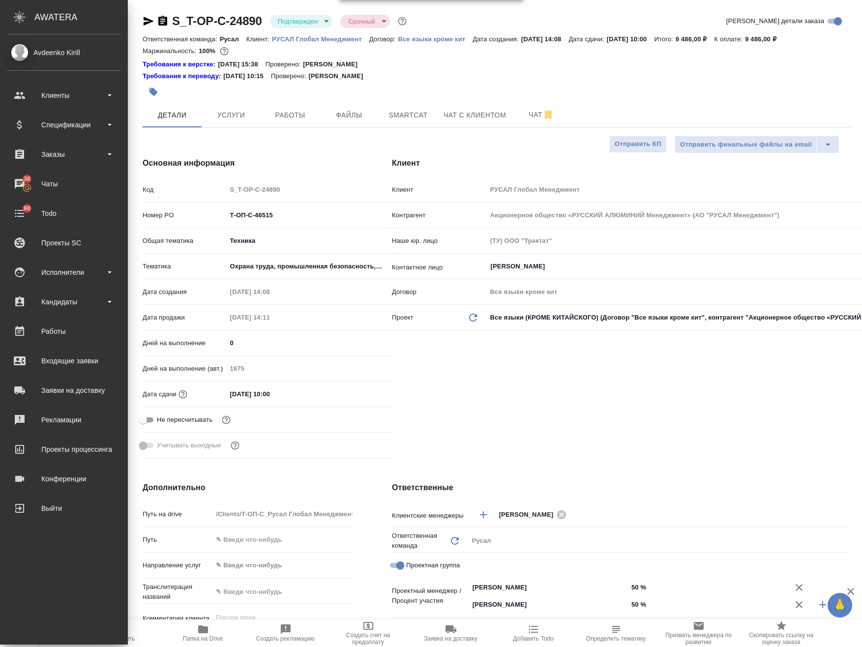
type textarea "x"
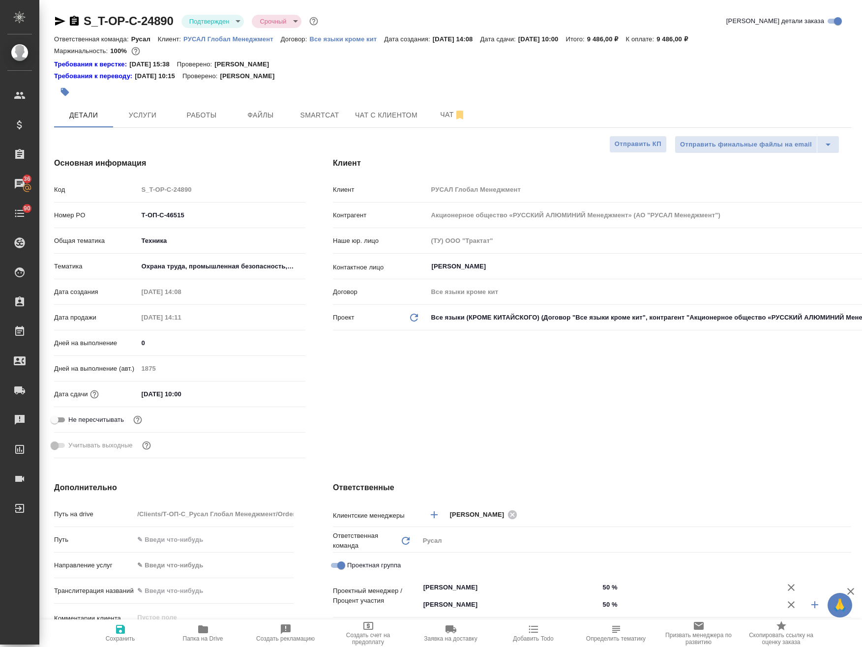
type textarea "x"
click at [150, 112] on span "Услуги" at bounding box center [142, 115] width 47 height 12
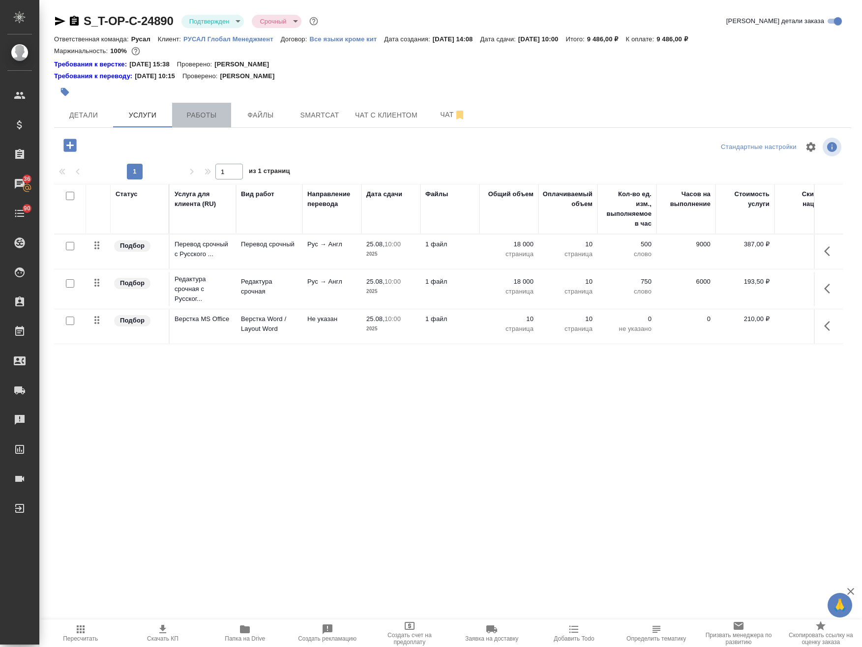
click at [204, 117] on span "Работы" at bounding box center [201, 115] width 47 height 12
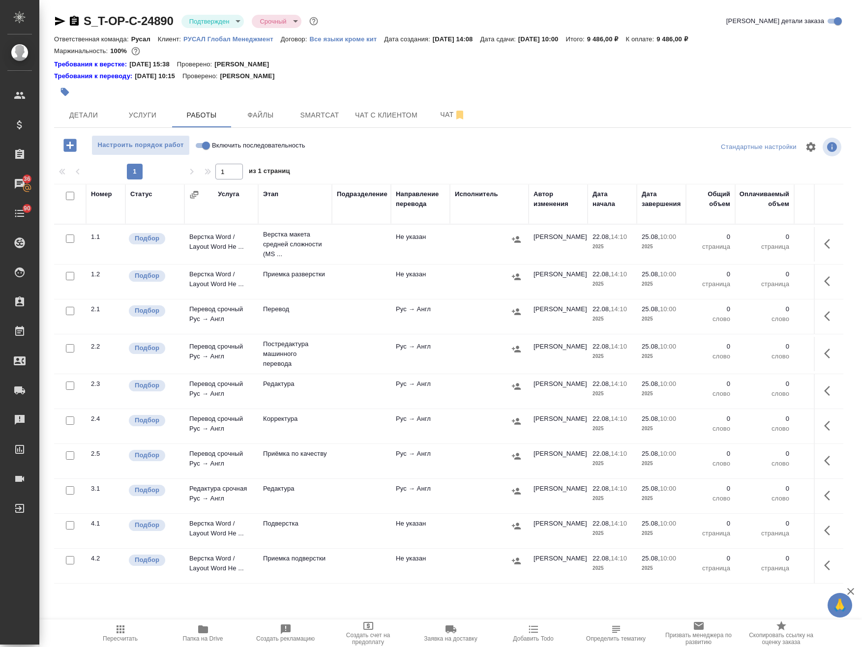
click at [196, 629] on span "Папка на Drive" at bounding box center [203, 632] width 71 height 19
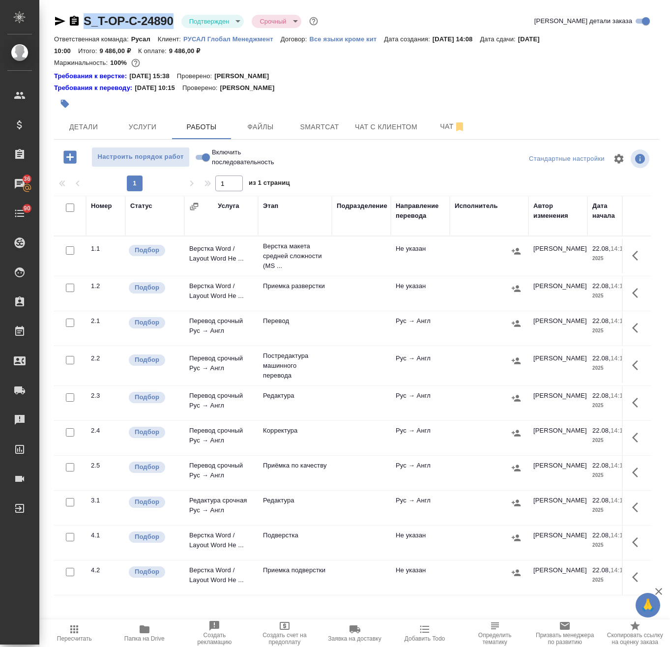
drag, startPoint x: 174, startPoint y: 8, endPoint x: 68, endPoint y: 26, distance: 107.2
click at [68, 26] on div "S_T-OP-C-24890 Подтвержден confirmed Срочный urgent Кратко детали заказа Ответс…" at bounding box center [357, 405] width 616 height 811
copy link "S_T-OP-C-24890"
click at [89, 127] on span "Детали" at bounding box center [83, 127] width 47 height 12
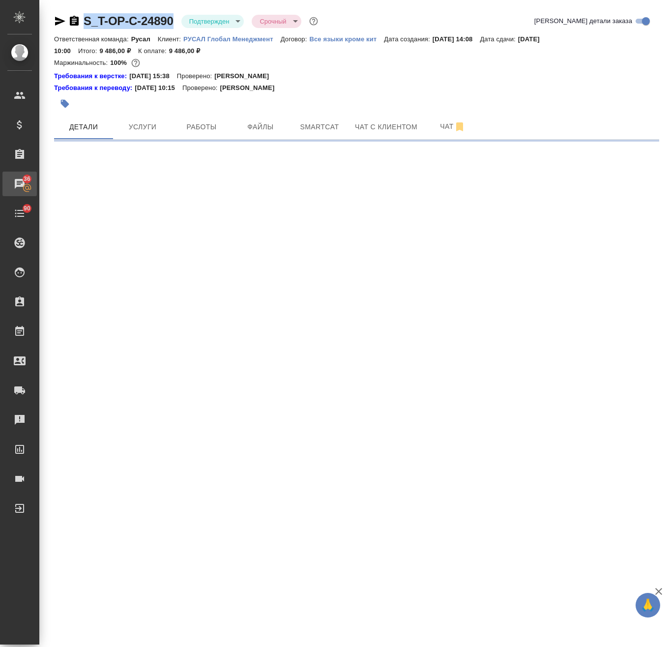
select select "RU"
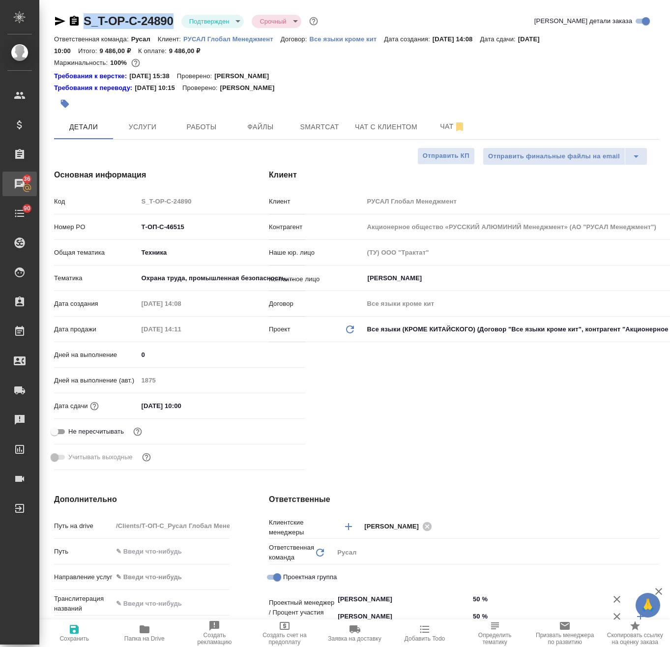
type textarea "x"
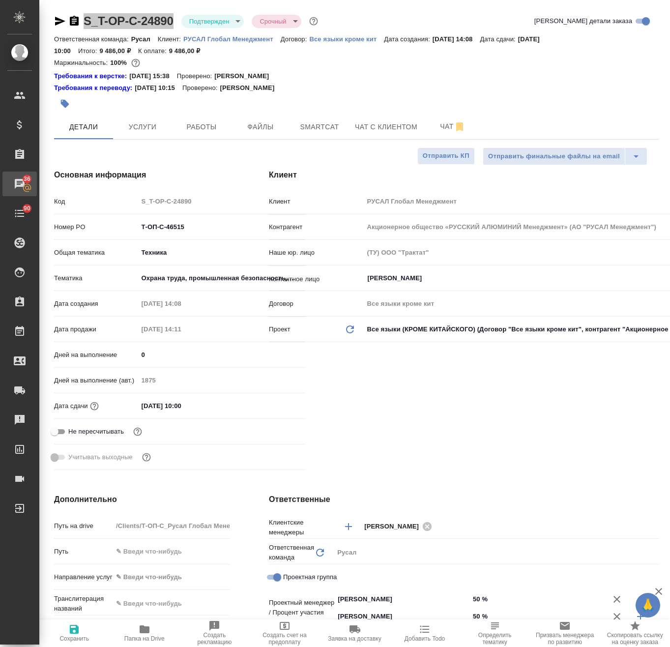
type textarea "x"
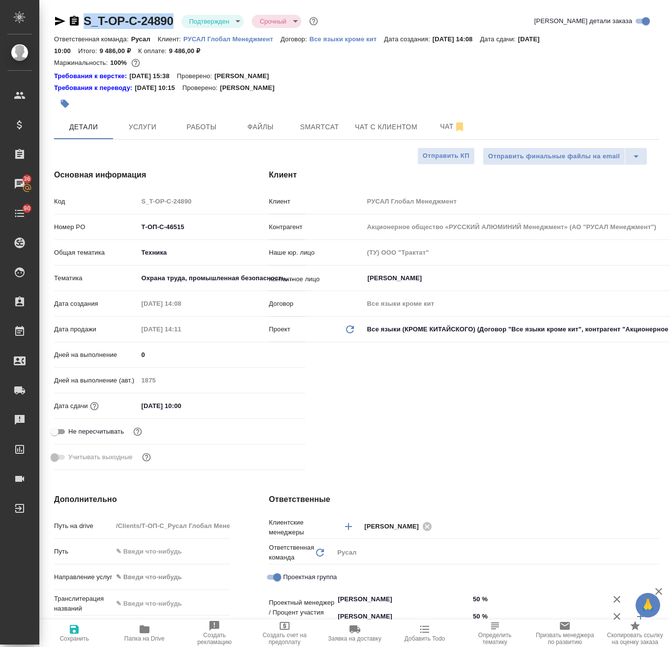
type textarea "x"
click at [134, 132] on span "Услуги" at bounding box center [142, 127] width 47 height 12
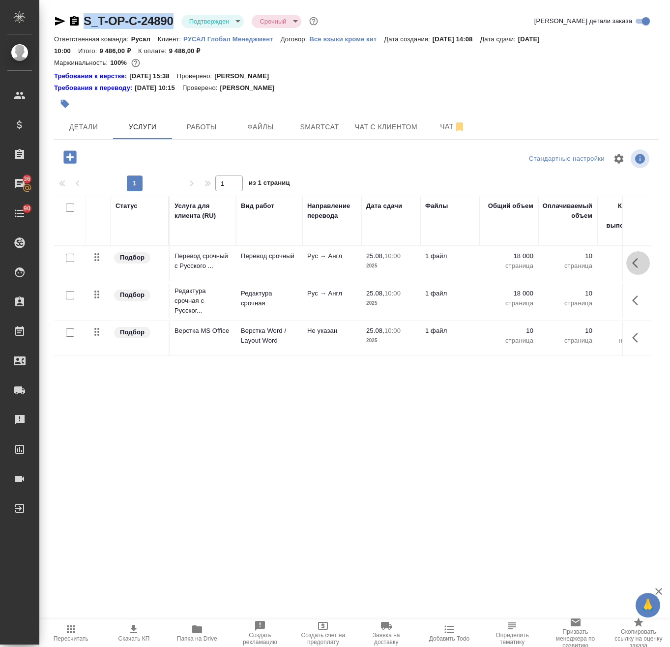
click at [636, 266] on icon "button" at bounding box center [635, 263] width 6 height 10
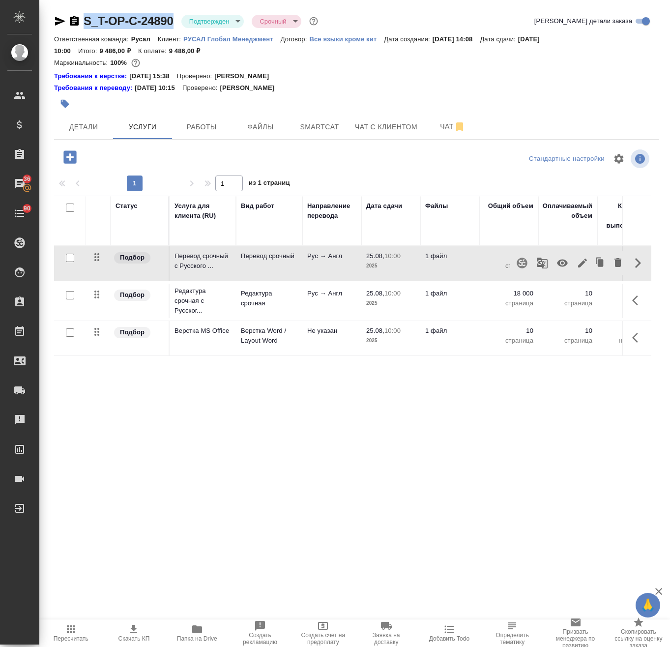
click at [540, 262] on icon "button" at bounding box center [542, 263] width 11 height 11
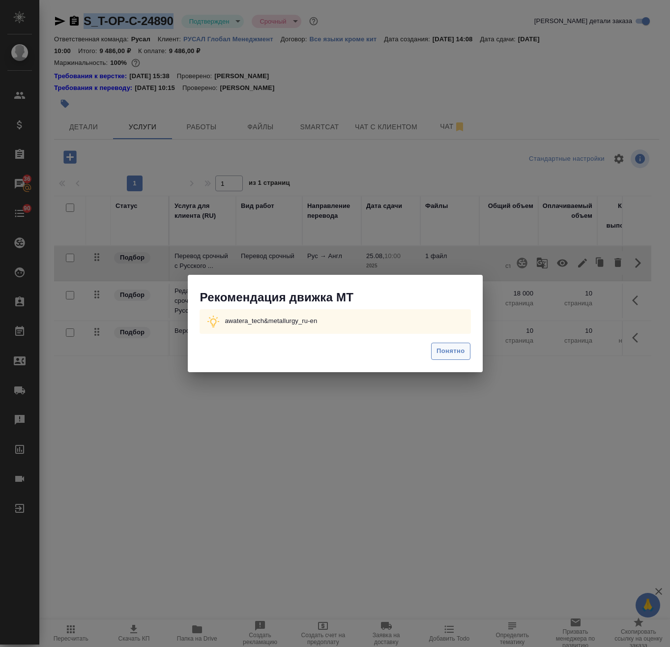
click at [460, 353] on span "Понятно" at bounding box center [451, 351] width 28 height 11
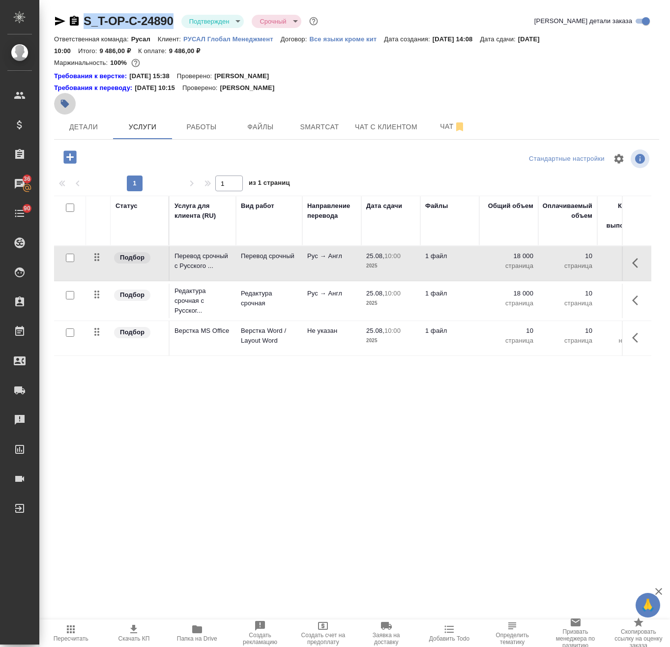
click at [60, 97] on button "button" at bounding box center [65, 104] width 22 height 22
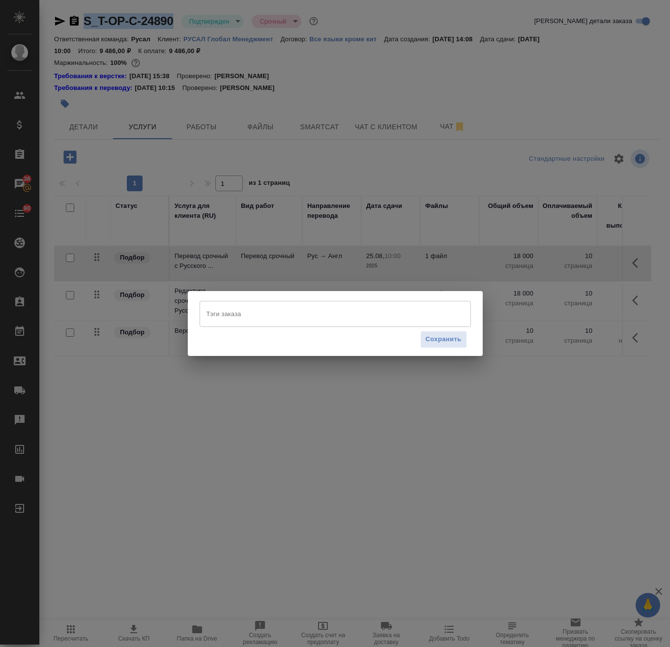
click at [254, 306] on input "Тэги заказа" at bounding box center [326, 313] width 244 height 17
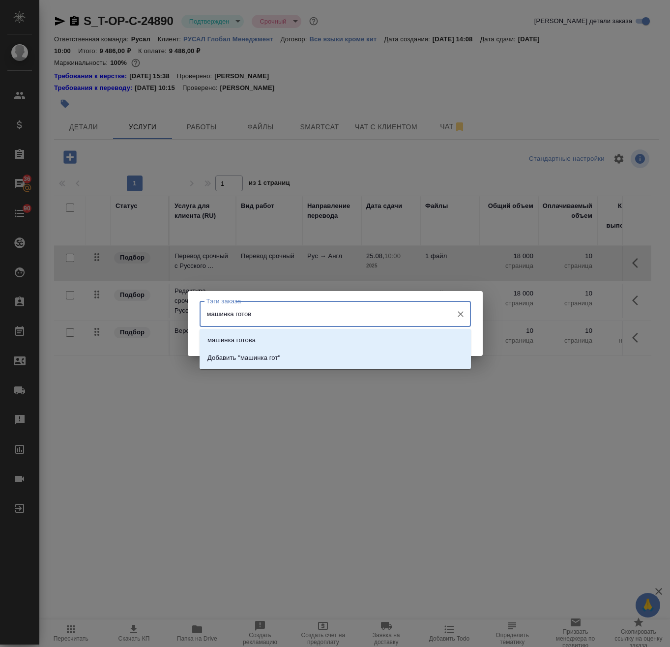
type input "машинка готова"
click at [258, 339] on li "машинка готова" at bounding box center [335, 340] width 271 height 18
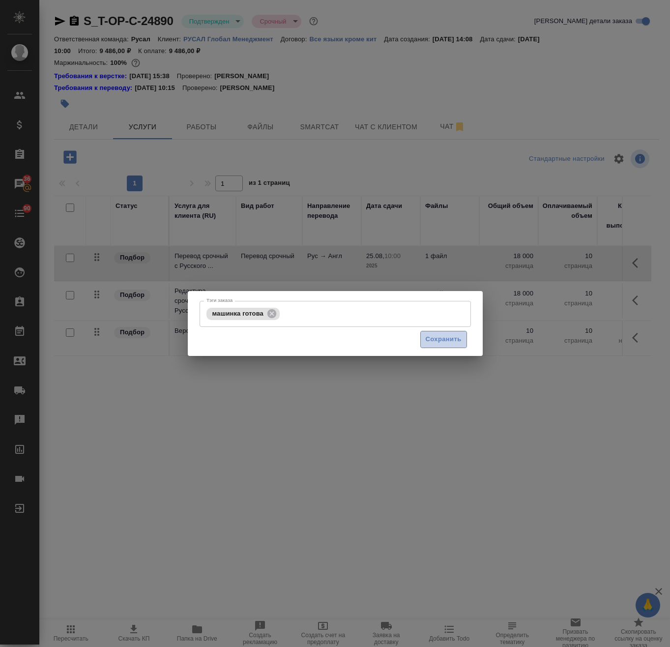
click at [438, 342] on span "Сохранить" at bounding box center [444, 339] width 36 height 11
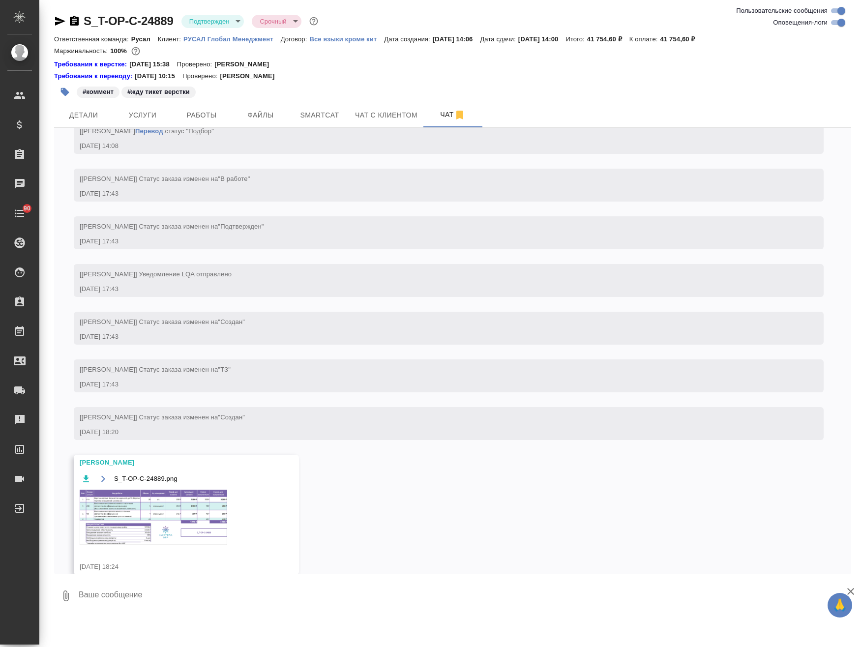
scroll to position [794, 0]
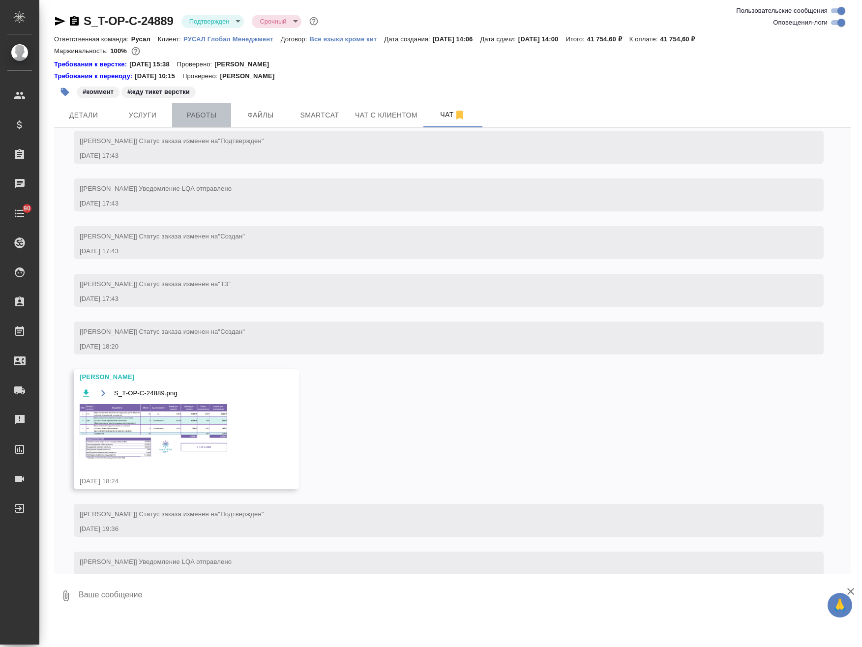
click at [209, 114] on span "Работы" at bounding box center [201, 115] width 47 height 12
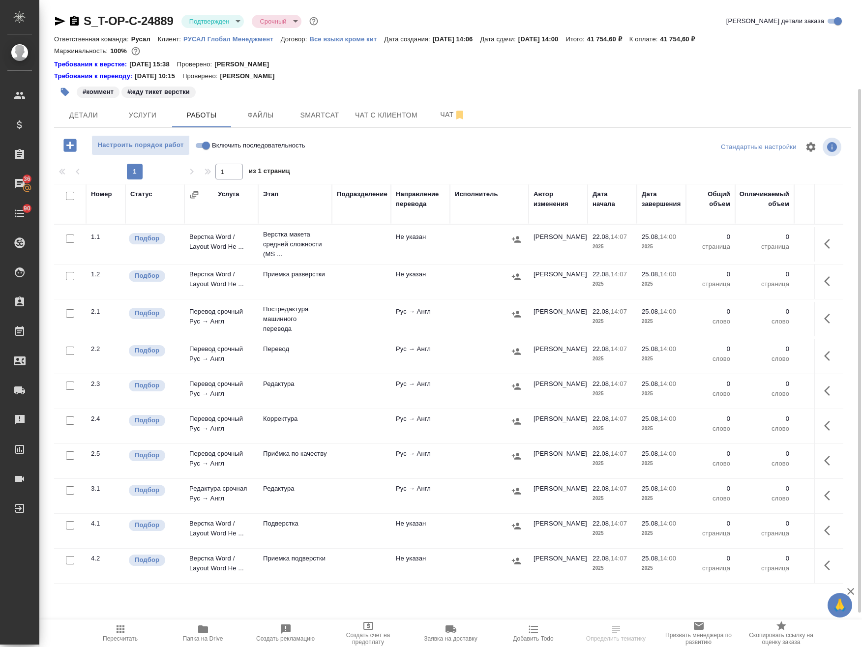
scroll to position [49, 0]
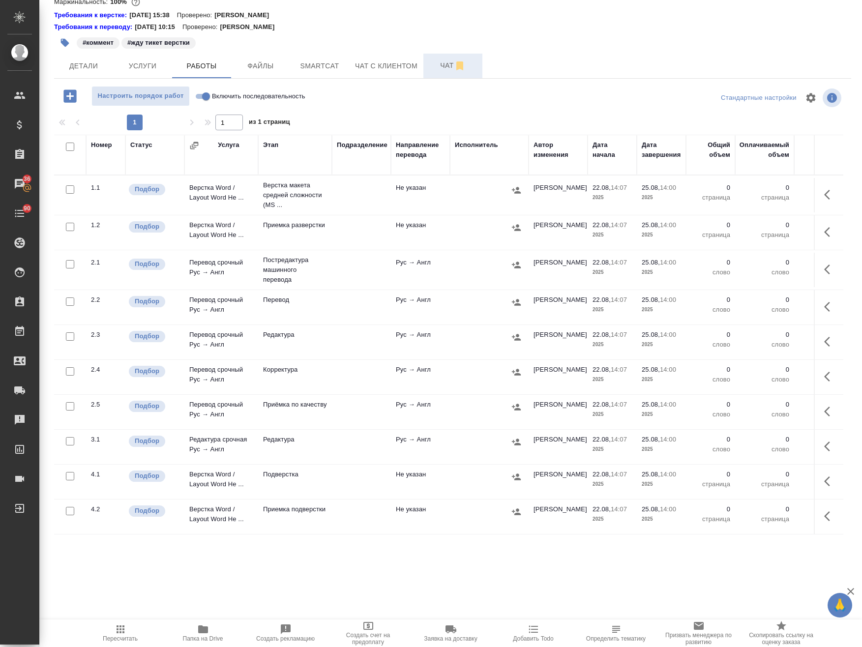
click at [439, 63] on span "Чат" at bounding box center [452, 65] width 47 height 12
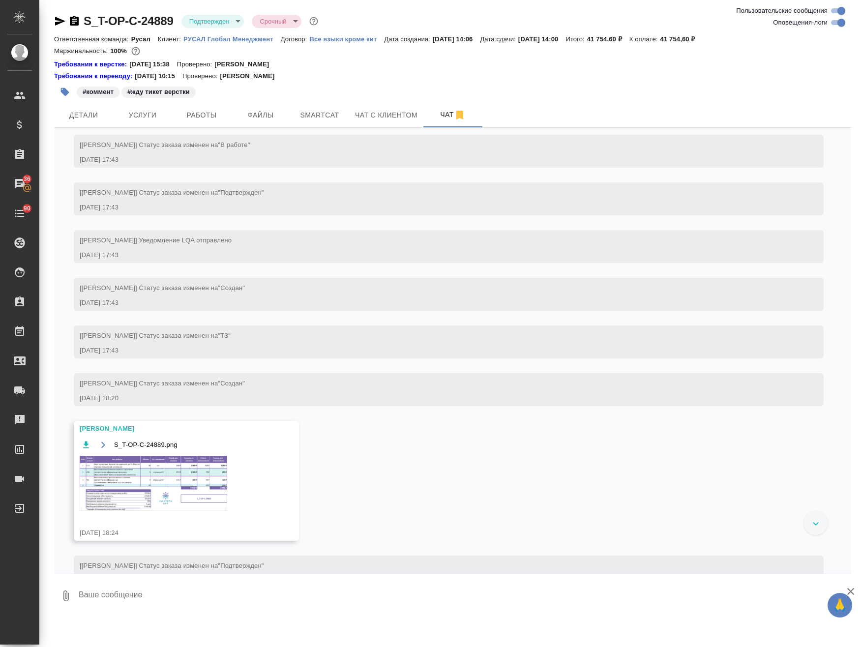
scroll to position [794, 0]
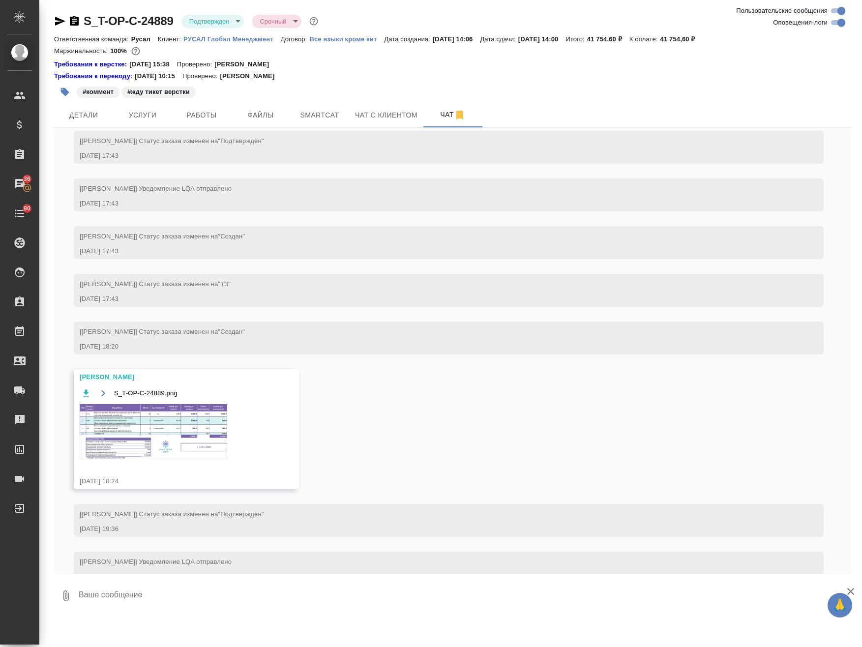
click at [179, 459] on img at bounding box center [153, 431] width 147 height 55
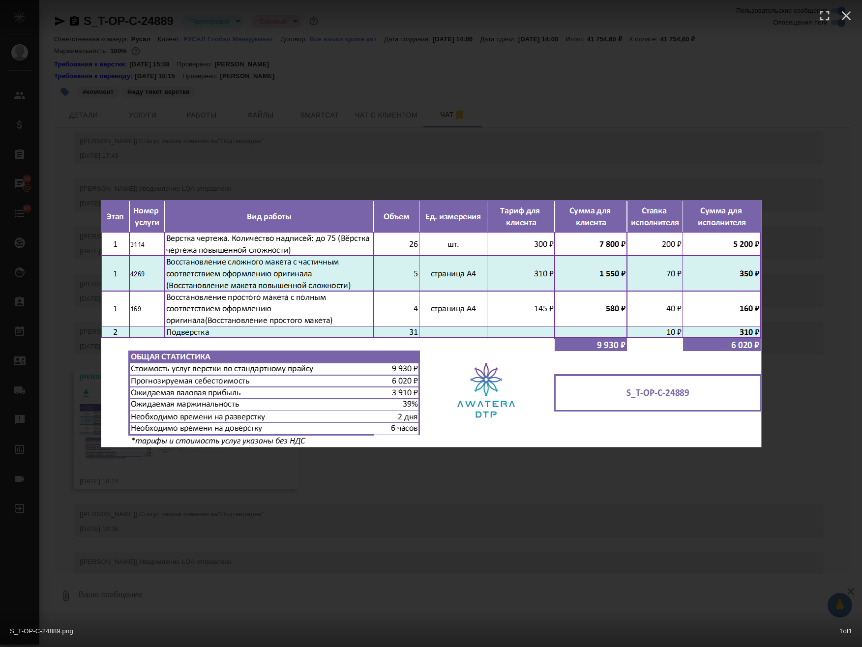
click at [323, 501] on div "S_T-OP-C-24889.png 1 of 1" at bounding box center [431, 323] width 862 height 647
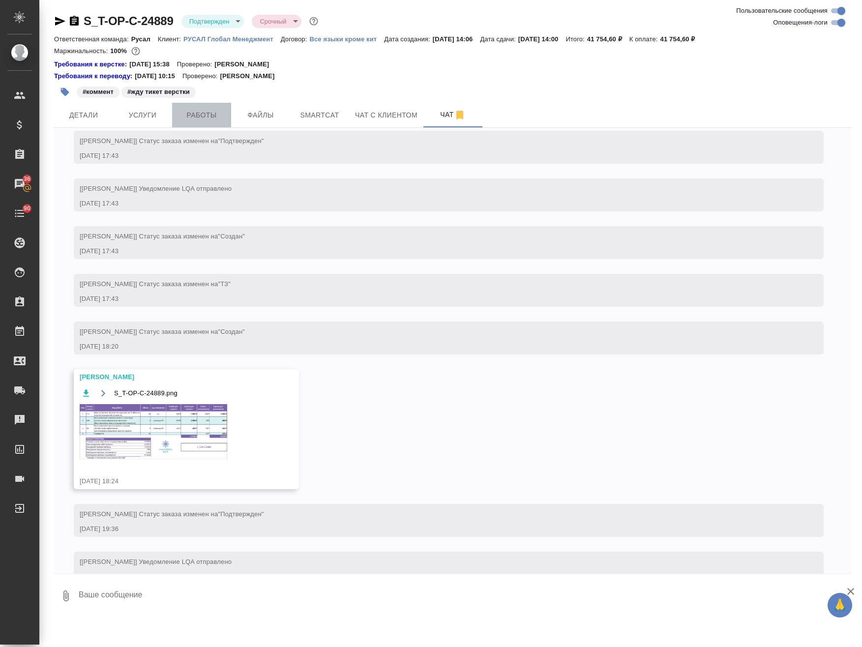
drag, startPoint x: 215, startPoint y: 117, endPoint x: 217, endPoint y: 124, distance: 8.0
click at [215, 117] on span "Работы" at bounding box center [201, 115] width 47 height 12
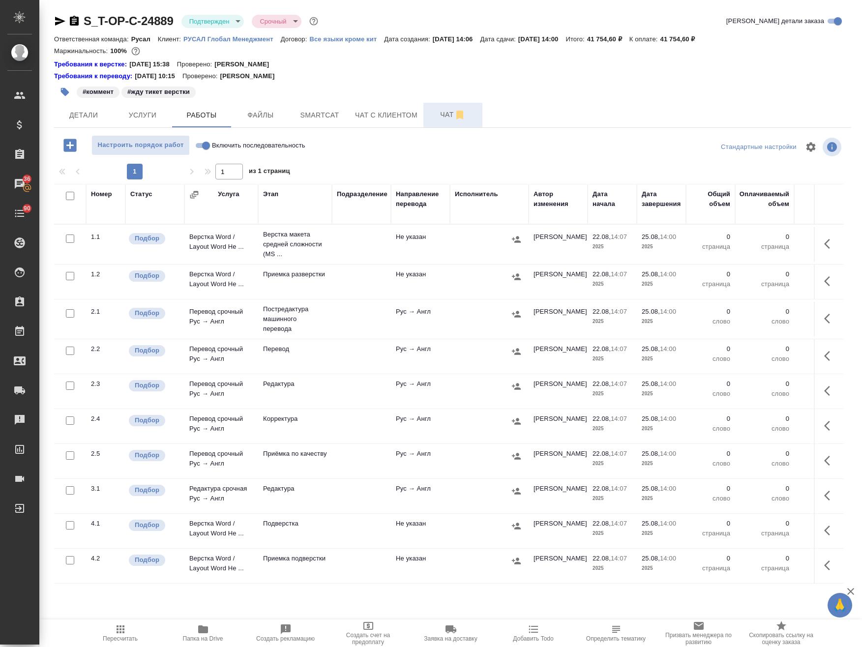
click at [448, 113] on span "Чат" at bounding box center [452, 115] width 47 height 12
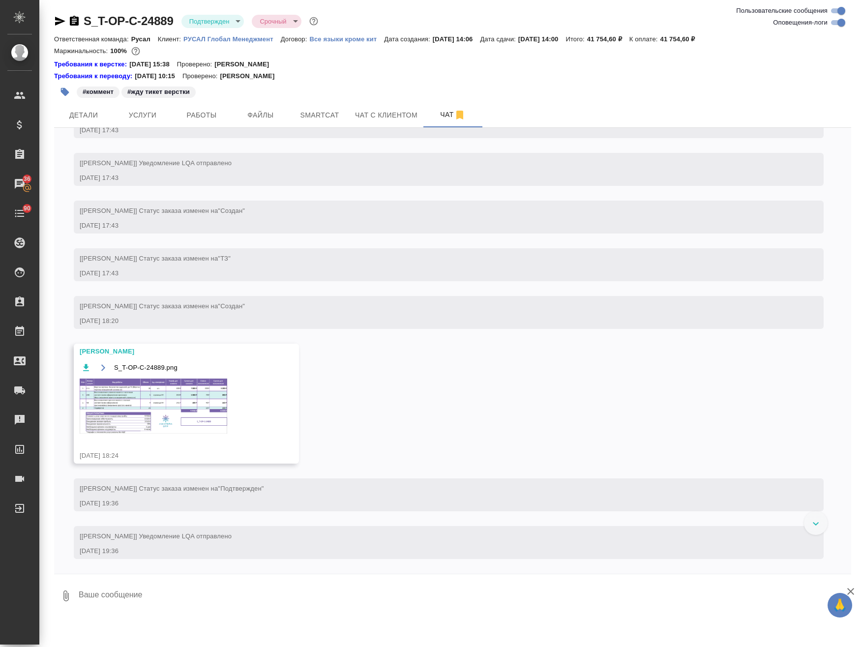
scroll to position [849, 0]
click at [158, 402] on img at bounding box center [153, 406] width 147 height 55
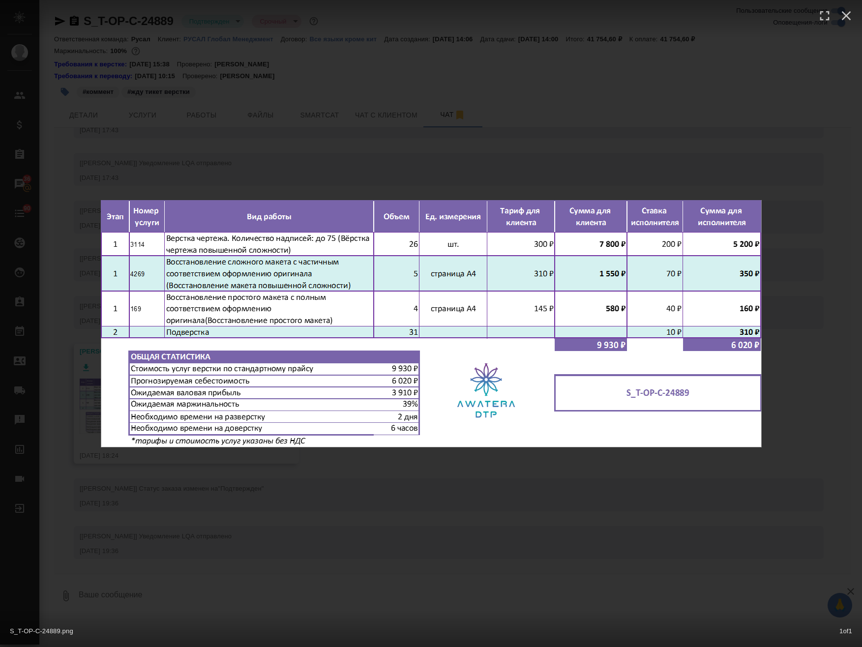
click at [219, 528] on div "S_T-OP-C-24889.png 1 of 1" at bounding box center [431, 323] width 862 height 647
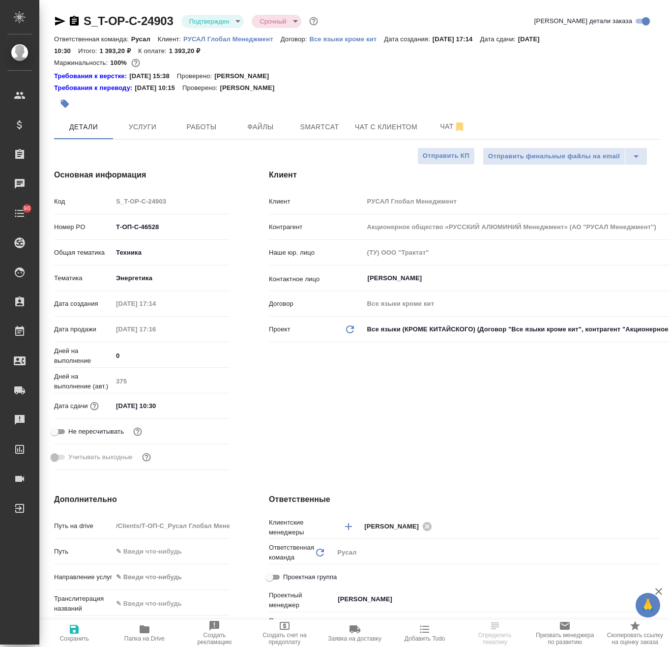
select select "RU"
click at [321, 127] on span "Smartcat" at bounding box center [319, 127] width 47 height 12
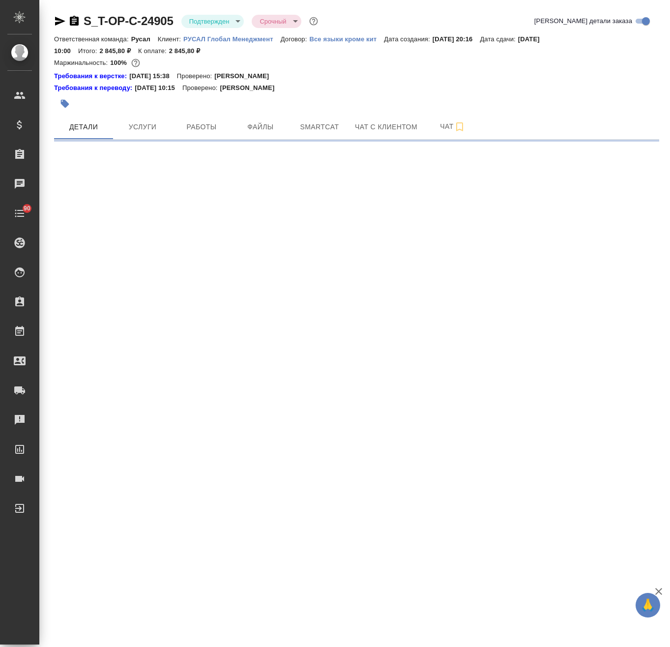
select select "RU"
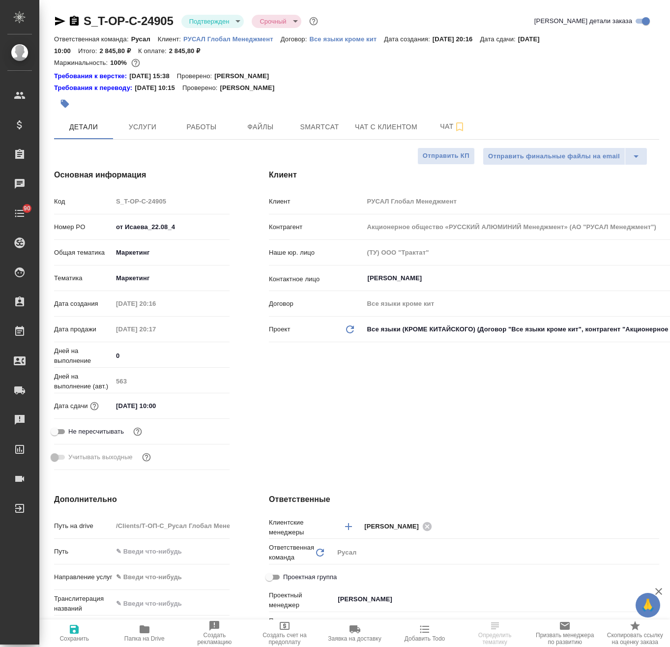
type textarea "x"
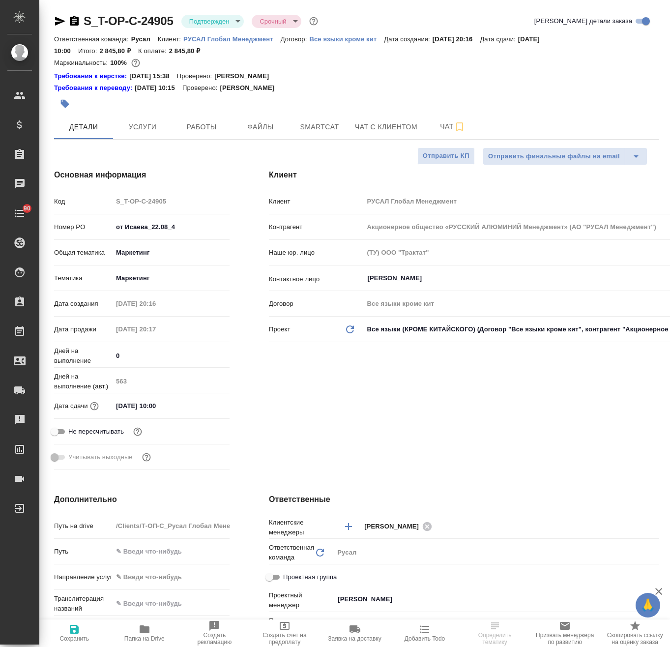
type textarea "x"
click at [150, 631] on span "Папка на Drive" at bounding box center [145, 632] width 58 height 19
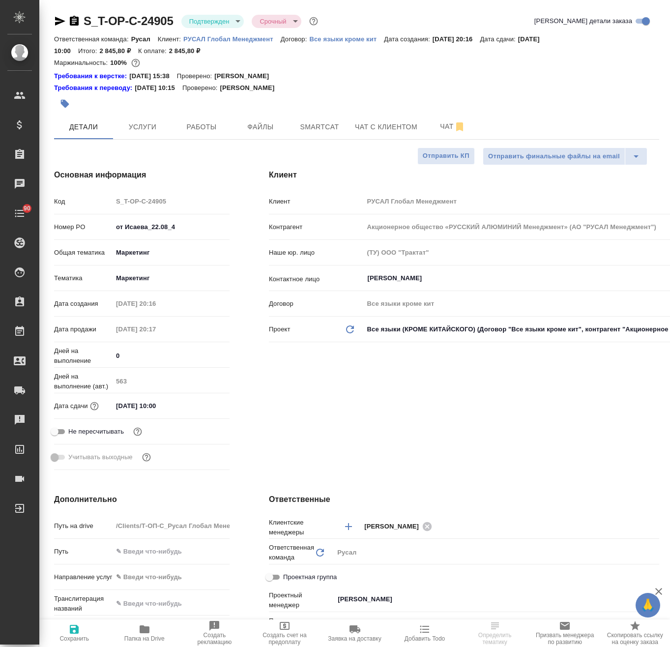
type textarea "x"
select select "RU"
type textarea "x"
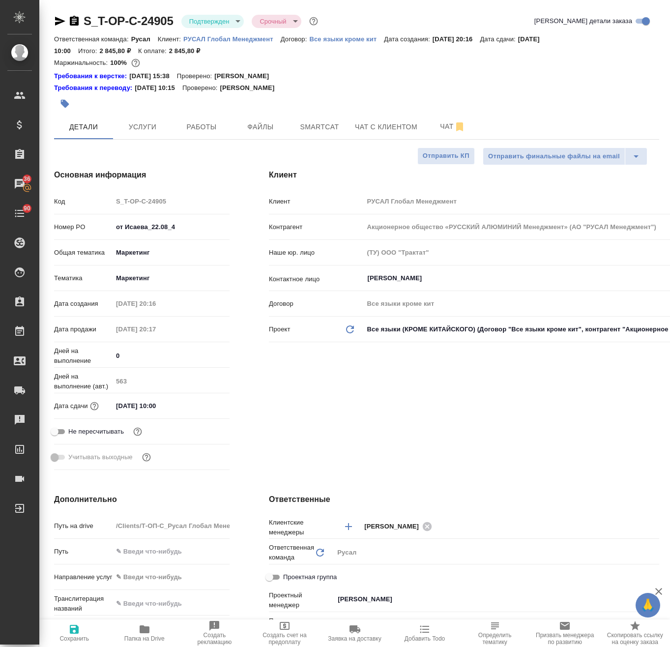
type textarea "x"
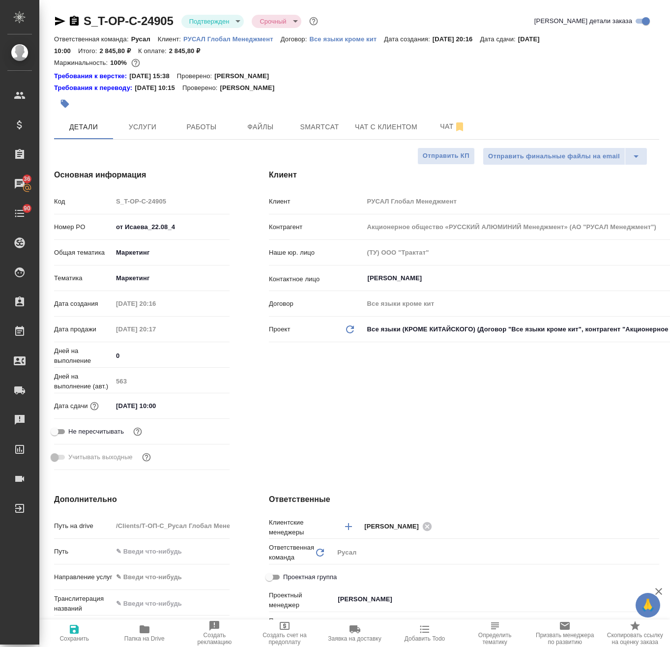
type textarea "x"
click at [198, 122] on span "Работы" at bounding box center [201, 127] width 47 height 12
select select "RU"
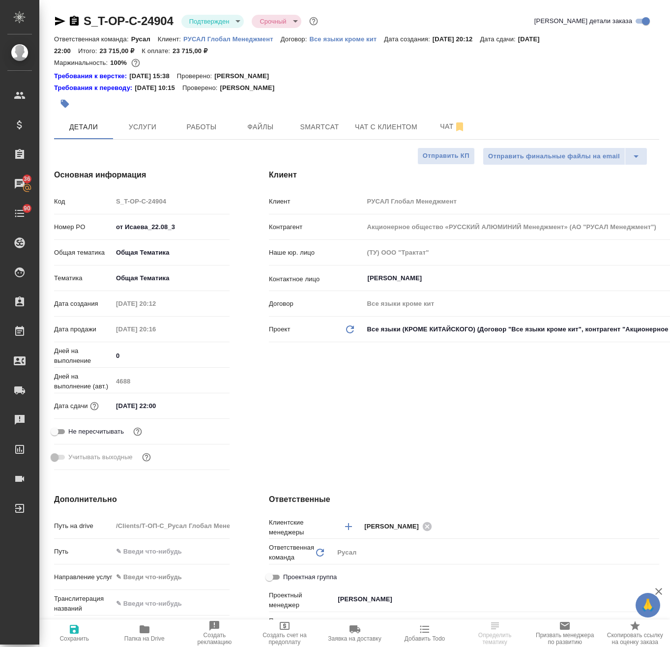
select select "RU"
type textarea "x"
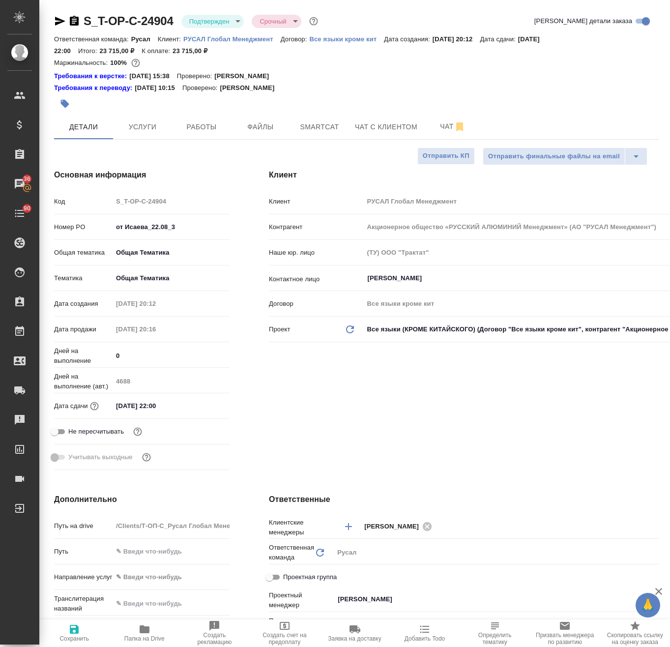
type textarea "x"
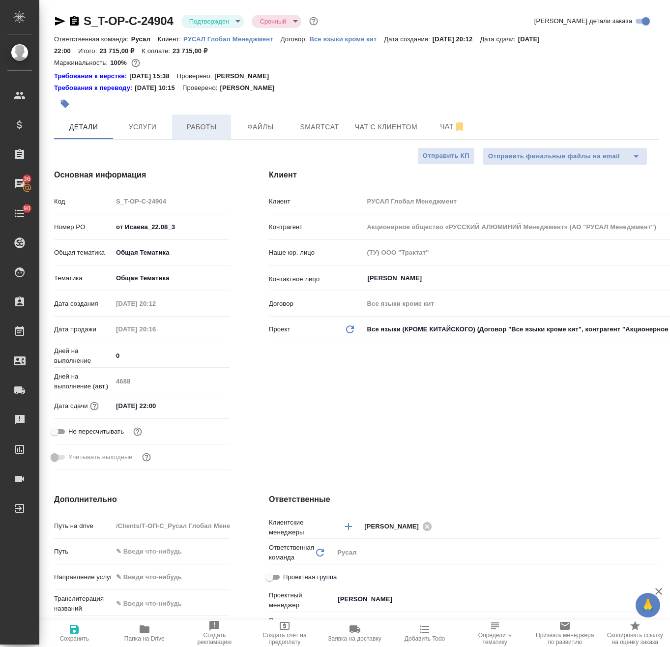
click at [203, 132] on span "Работы" at bounding box center [201, 127] width 47 height 12
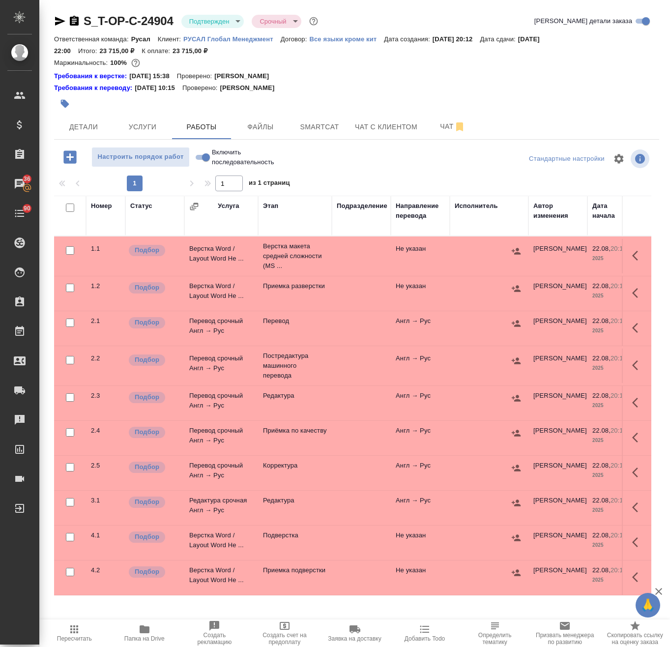
drag, startPoint x: 328, startPoint y: 499, endPoint x: 349, endPoint y: 496, distance: 20.4
click at [327, 276] on td "Редактура" at bounding box center [295, 255] width 74 height 39
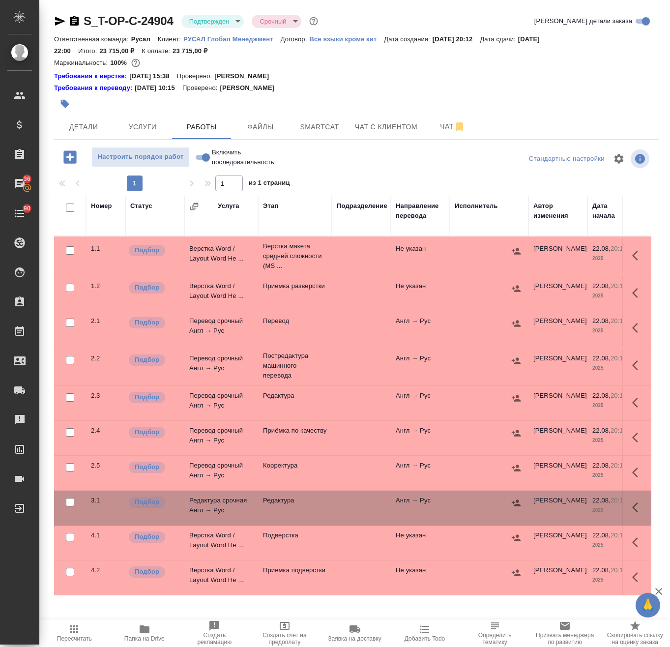
click at [626, 508] on button "button" at bounding box center [638, 508] width 24 height 24
click at [560, 508] on icon "button" at bounding box center [566, 507] width 12 height 12
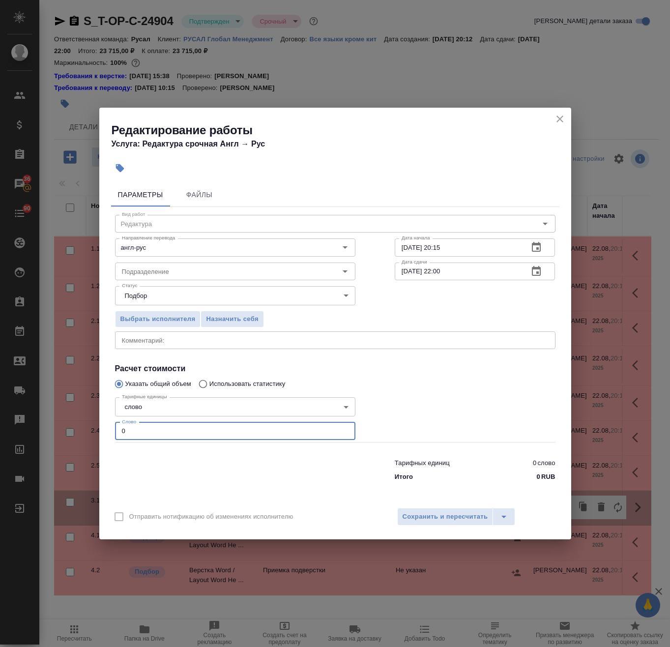
drag, startPoint x: 98, startPoint y: 427, endPoint x: 78, endPoint y: 427, distance: 20.7
click at [74, 427] on div "Редактирование работы Услуга: Редактура срочная Англ → Рус Параметры Файлы Вид …" at bounding box center [335, 323] width 670 height 647
click at [162, 429] on input "0" at bounding box center [235, 431] width 240 height 18
drag, startPoint x: 67, startPoint y: 428, endPoint x: -43, endPoint y: 426, distance: 109.6
click at [0, 426] on html "🙏 .cls-1 fill:#fff; AWATERA Avdeenko Kirill Клиенты Спецификации Заказы 36 Чаты…" at bounding box center [335, 323] width 670 height 647
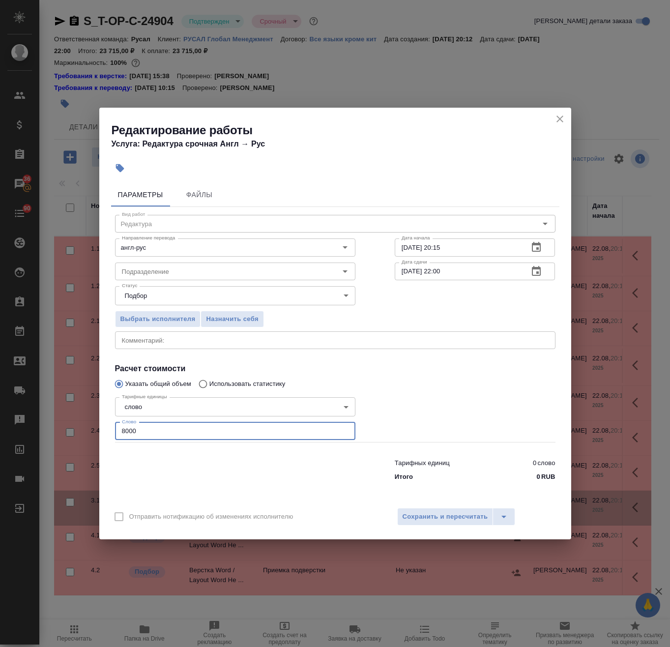
type input "8000"
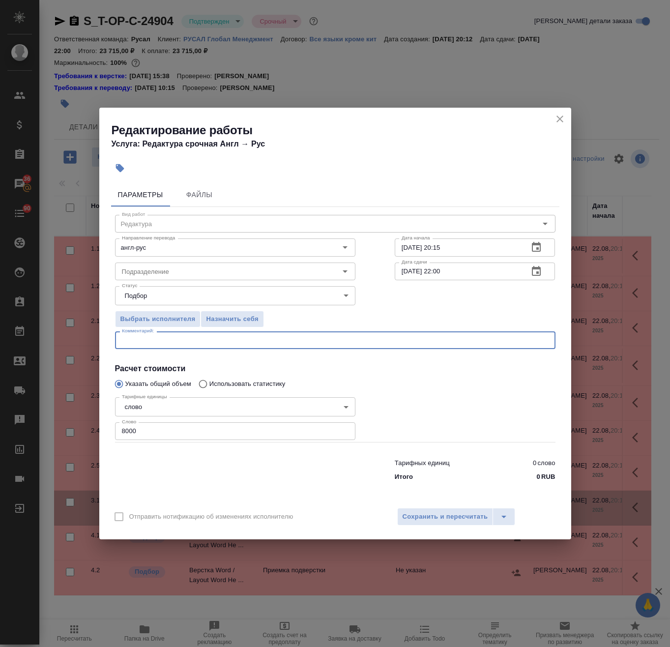
click at [166, 337] on textarea at bounding box center [335, 340] width 427 height 7
type textarea "срочная редактура"
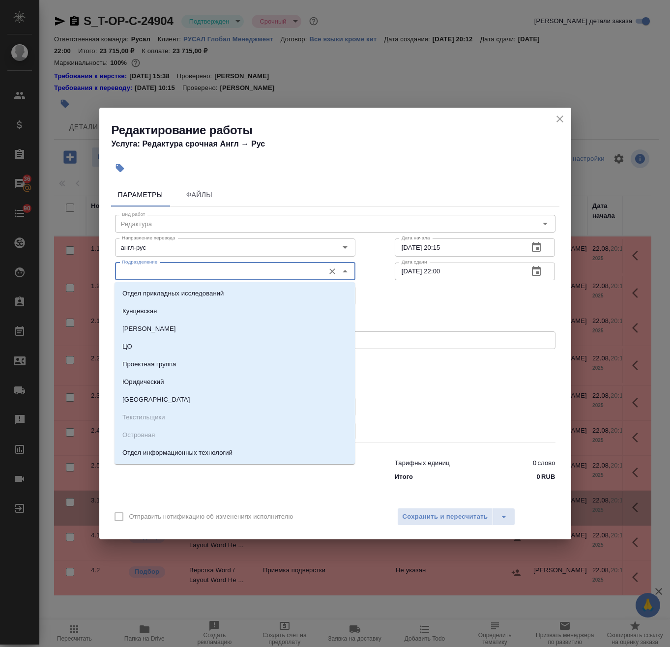
click at [207, 277] on input "Подразделение" at bounding box center [219, 271] width 202 height 12
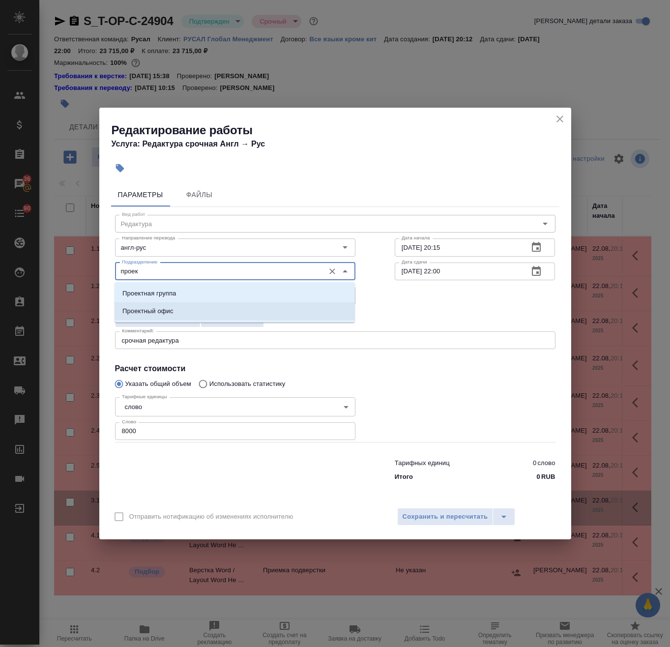
drag, startPoint x: 193, startPoint y: 309, endPoint x: 207, endPoint y: 345, distance: 39.1
click at [193, 310] on li "Проектный офис" at bounding box center [235, 311] width 240 height 18
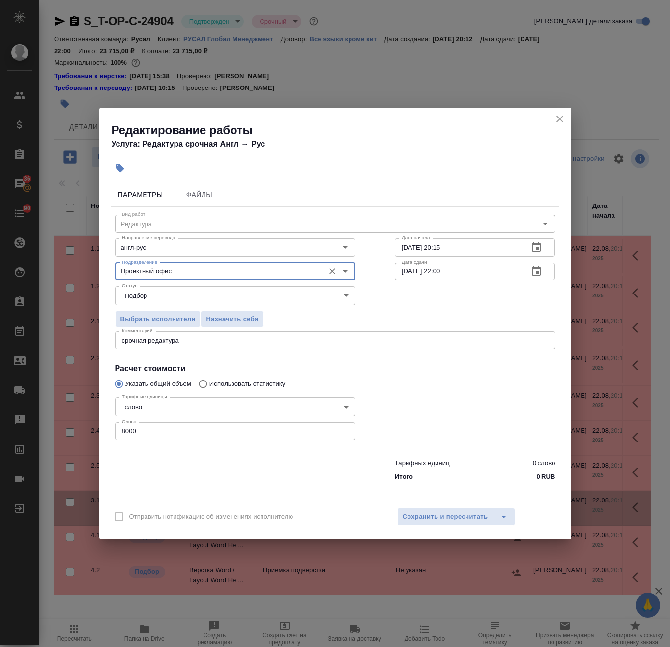
type input "Проектный офис"
click at [204, 339] on textarea "срочная редактура" at bounding box center [335, 340] width 427 height 7
drag, startPoint x: 454, startPoint y: 245, endPoint x: 447, endPoint y: 247, distance: 6.8
click at [447, 247] on input "22.08.2025 20:15" at bounding box center [458, 247] width 126 height 18
type input "22.08.2025 20:25"
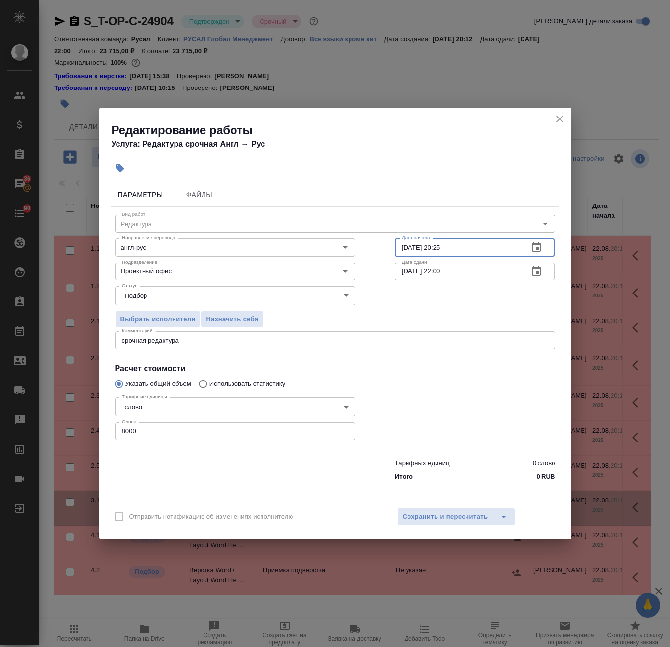
click at [213, 339] on textarea "срочная редактура" at bounding box center [335, 340] width 427 height 7
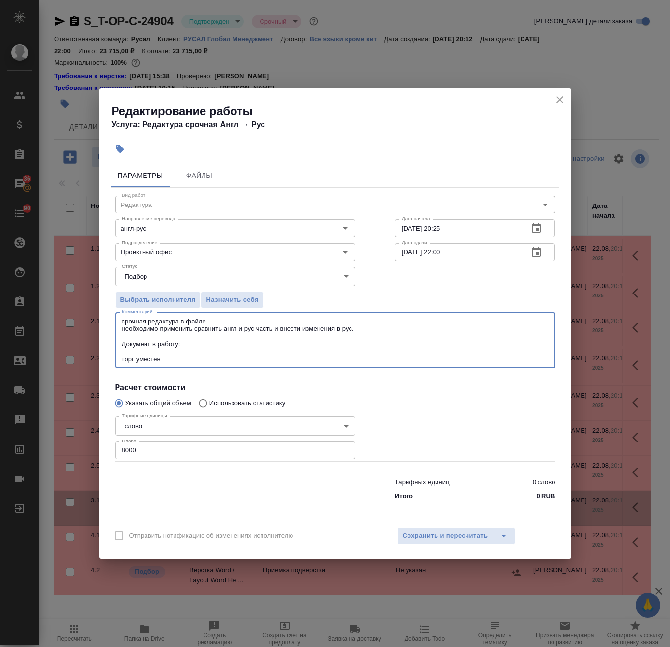
click at [209, 341] on textarea "срочная редактура в файле необходимо применить сравнить англ и рус часть и внес…" at bounding box center [335, 341] width 427 height 46
type textarea "срочная редактура в файле необходимо применить сравнить англ и рус часть и внес…"
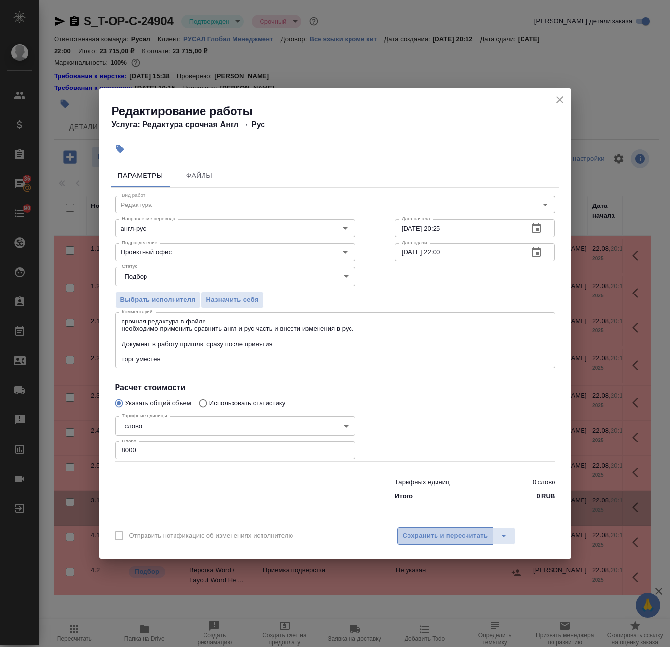
click at [421, 535] on span "Сохранить и пересчитать" at bounding box center [446, 535] width 86 height 11
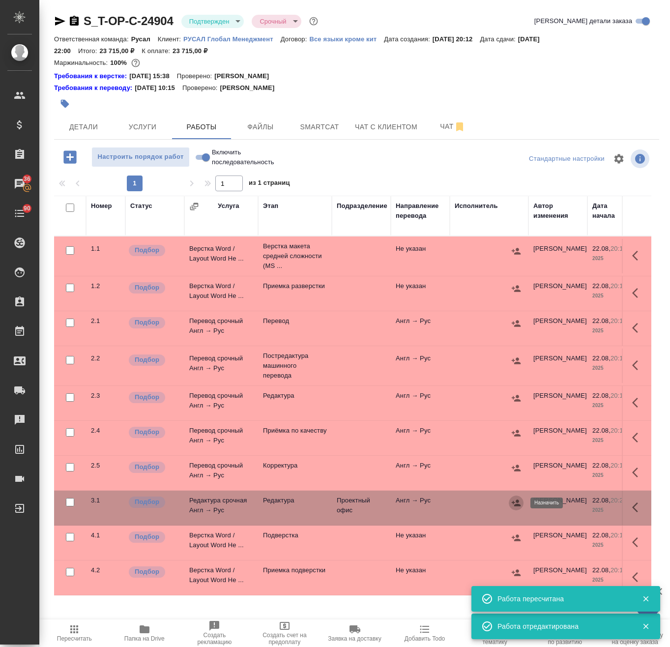
click at [517, 501] on icon "button" at bounding box center [516, 502] width 9 height 6
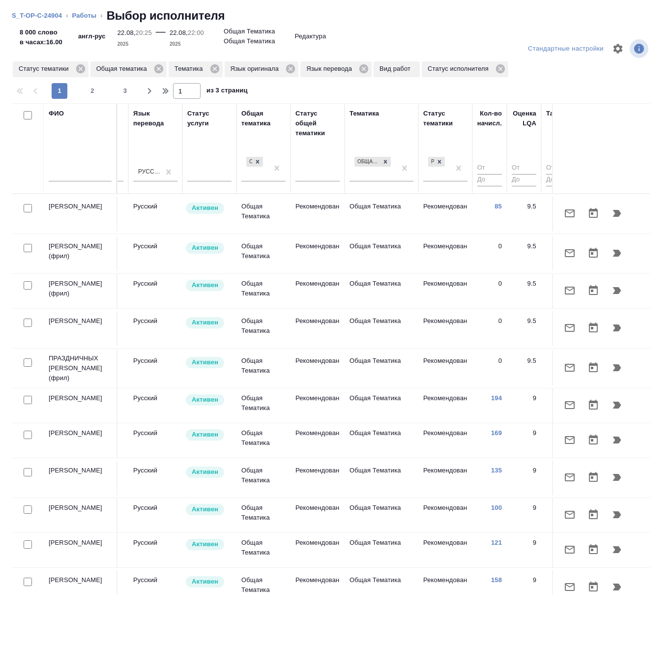
scroll to position [0, 626]
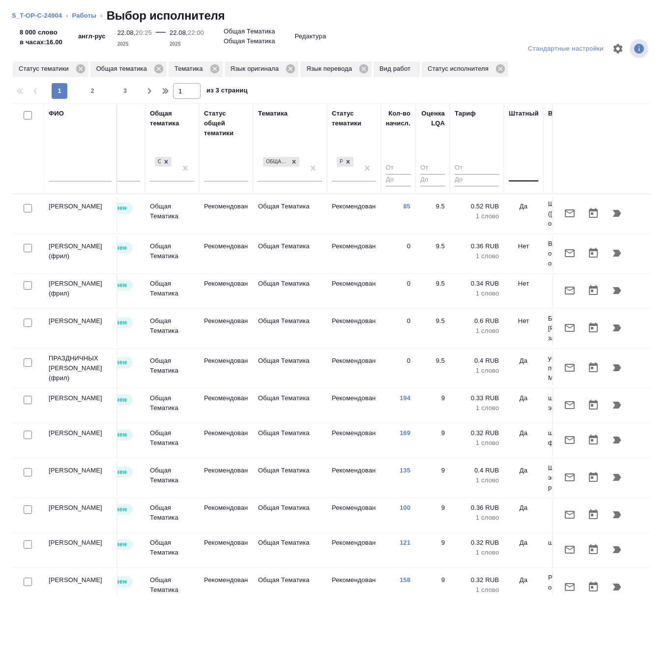
click at [524, 175] on div at bounding box center [523, 172] width 29 height 14
click at [526, 208] on div "Нет" at bounding box center [582, 203] width 147 height 18
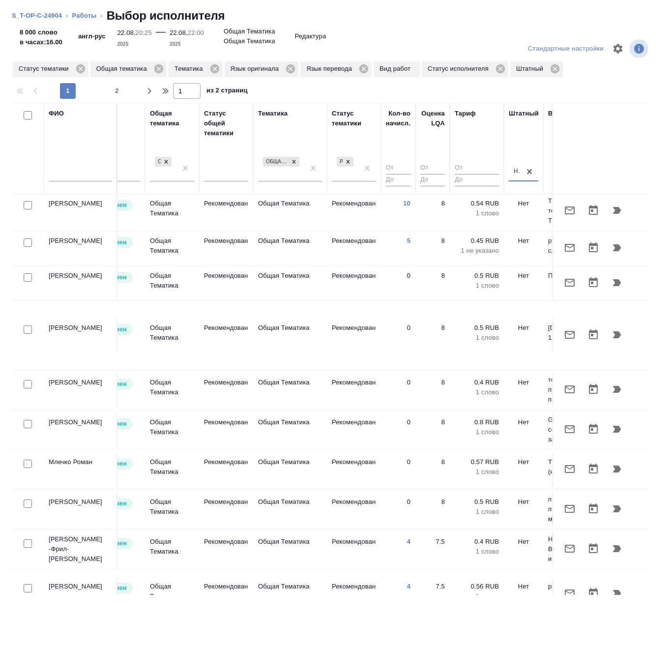
scroll to position [116, 626]
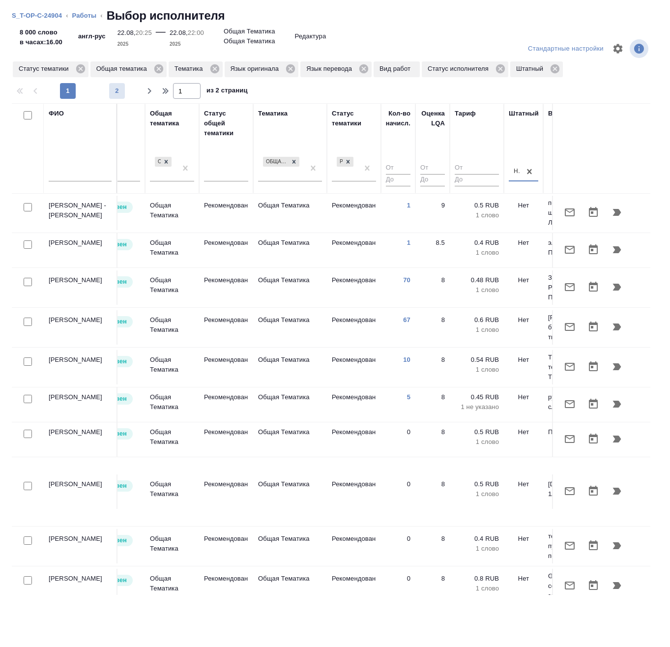
click at [114, 85] on button "2" at bounding box center [117, 91] width 16 height 16
type input "2"
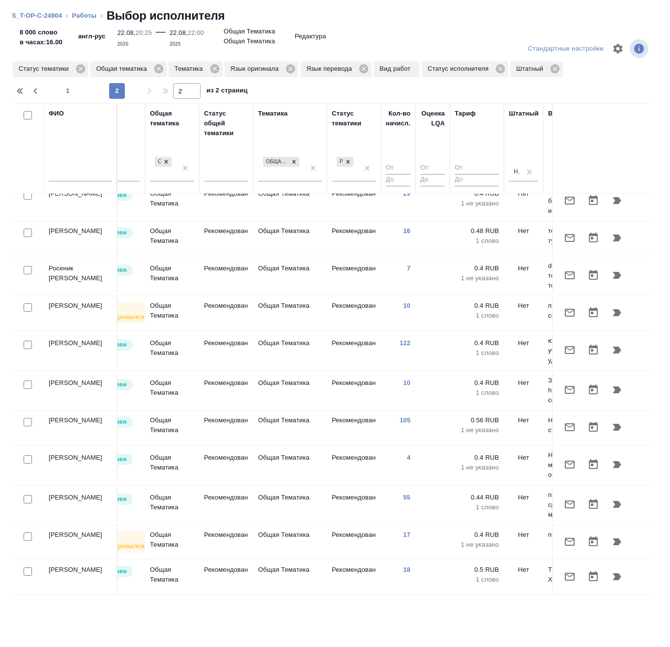
scroll to position [100, 626]
click at [26, 303] on input "checkbox" at bounding box center [28, 307] width 8 height 8
checkbox input "true"
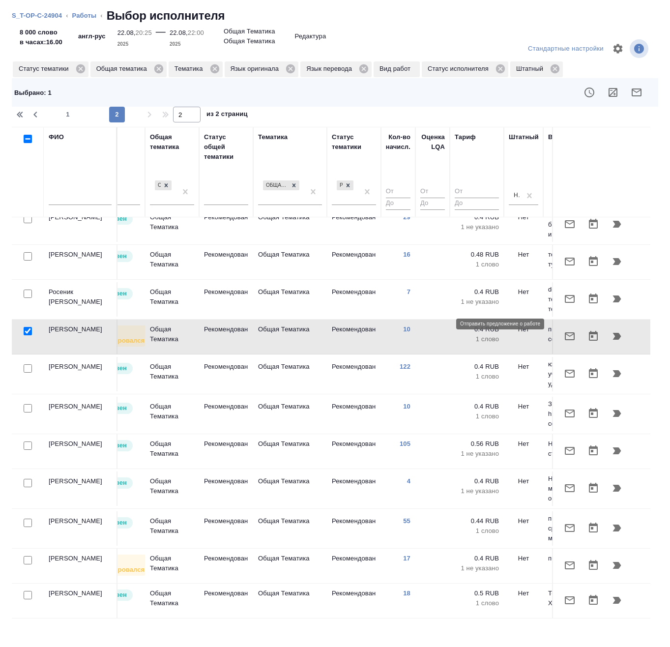
click at [564, 330] on icon "button" at bounding box center [570, 336] width 12 height 12
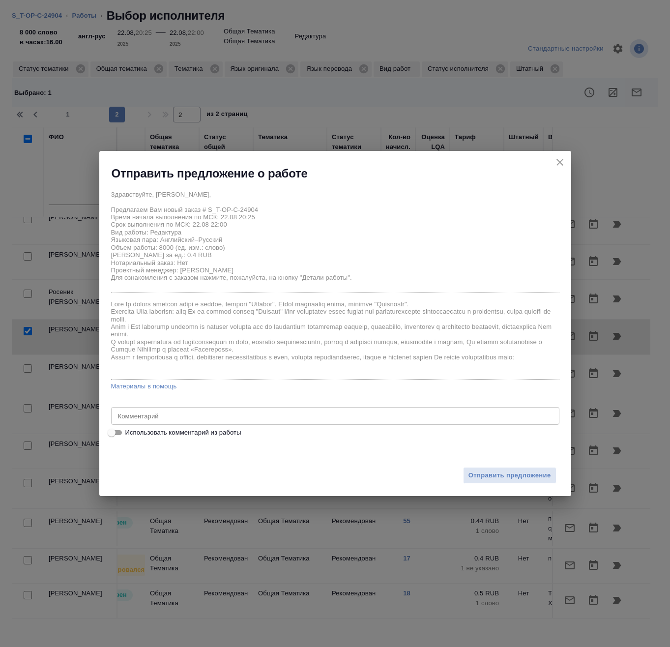
click at [153, 431] on span "Использовать комментарий из работы" at bounding box center [183, 433] width 116 height 10
click at [129, 431] on input "Использовать комментарий из работы" at bounding box center [111, 433] width 35 height 12
checkbox input "true"
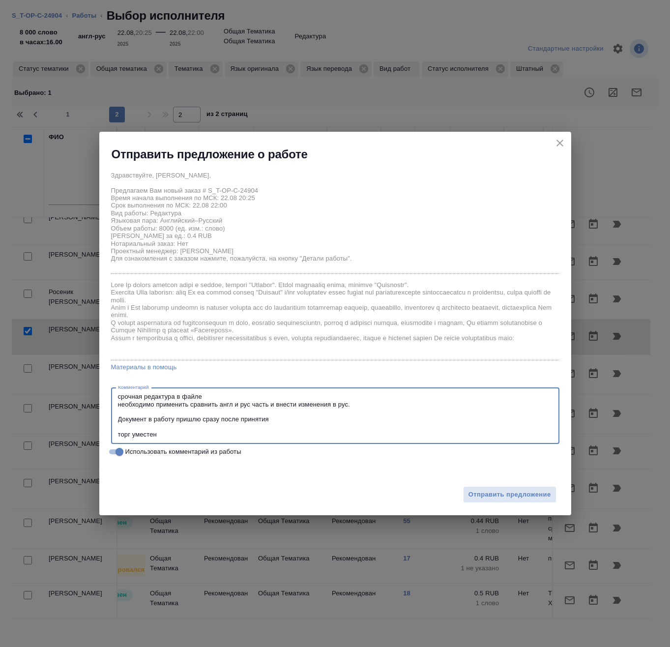
click at [201, 437] on textarea "срочная редактура в файле необходимо применить сравнить англ и рус часть и внес…" at bounding box center [335, 416] width 435 height 46
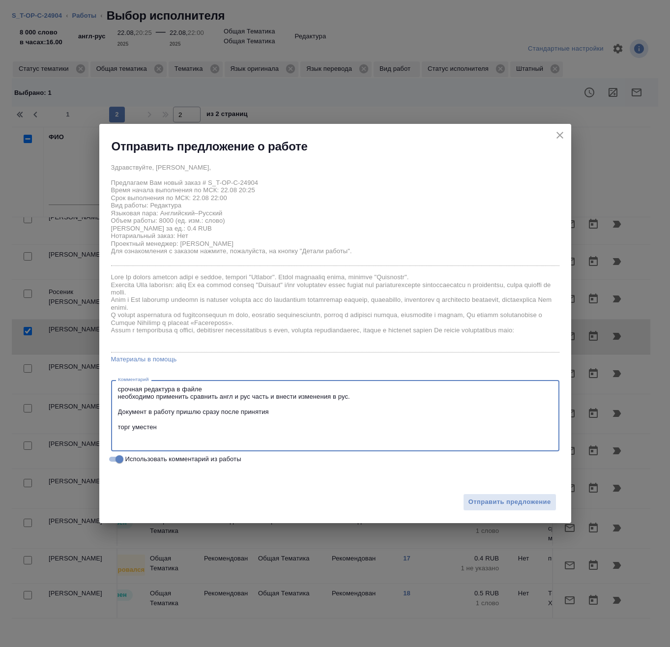
paste textarea "Требование к переводу: https://drive.awatera.com/s/ib5dGLEdndg5YS2"
type textarea "срочная редактура в файле необходимо применить сравнить англ и рус часть и внес…"
click at [495, 502] on span "Отправить предложение" at bounding box center [509, 501] width 83 height 11
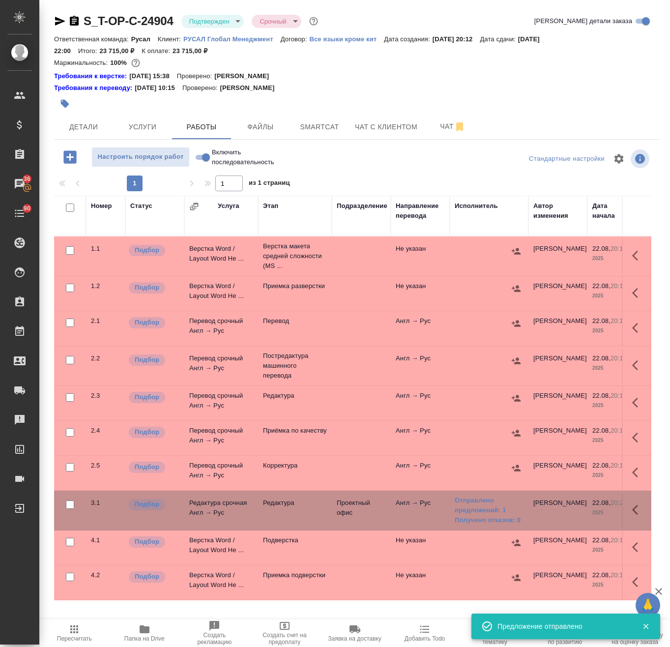
click at [70, 205] on input "checkbox" at bounding box center [70, 208] width 8 height 8
checkbox input "true"
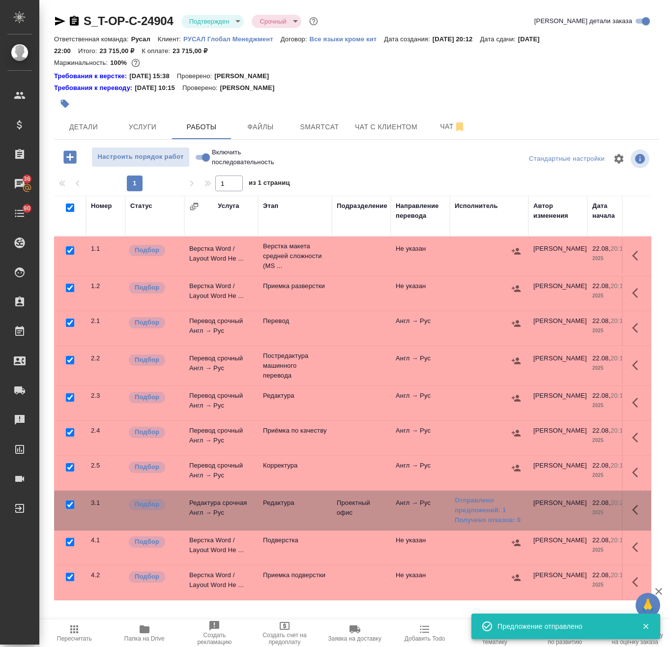
checkbox input "true"
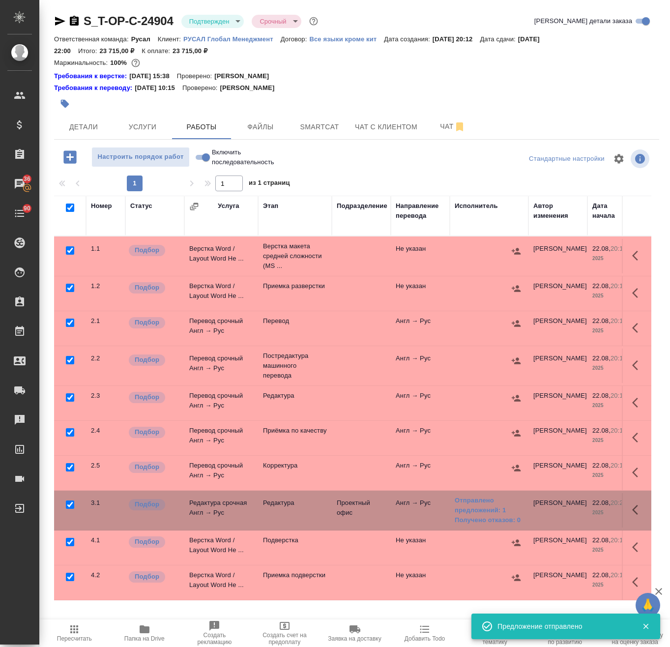
checkbox input "true"
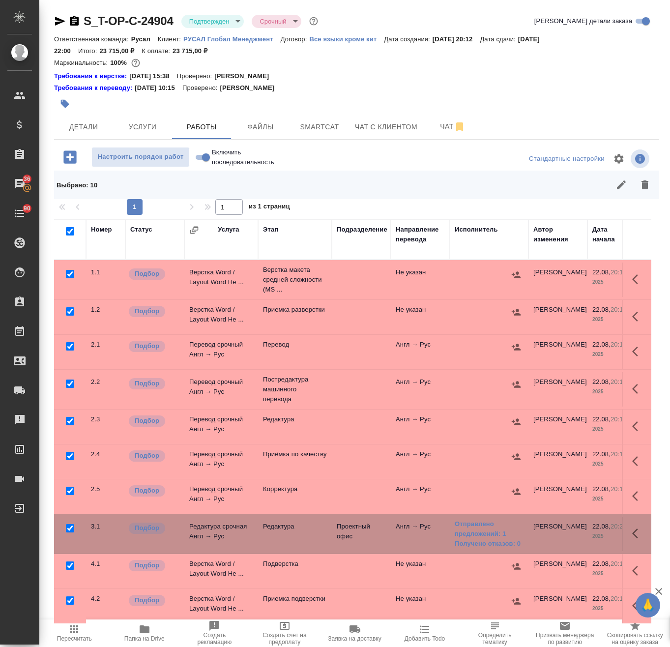
click at [71, 526] on input "checkbox" at bounding box center [70, 528] width 8 height 8
checkbox input "false"
click at [641, 189] on icon "button" at bounding box center [644, 184] width 7 height 9
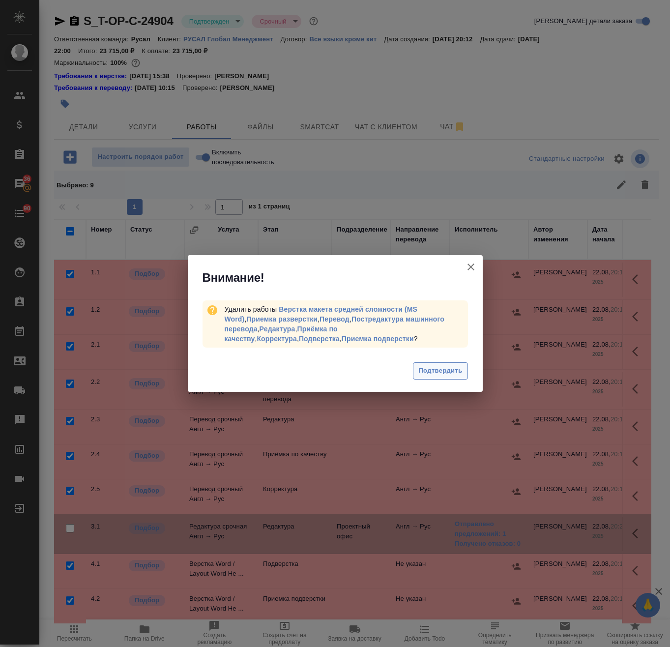
click at [452, 369] on span "Подтвердить" at bounding box center [440, 370] width 44 height 11
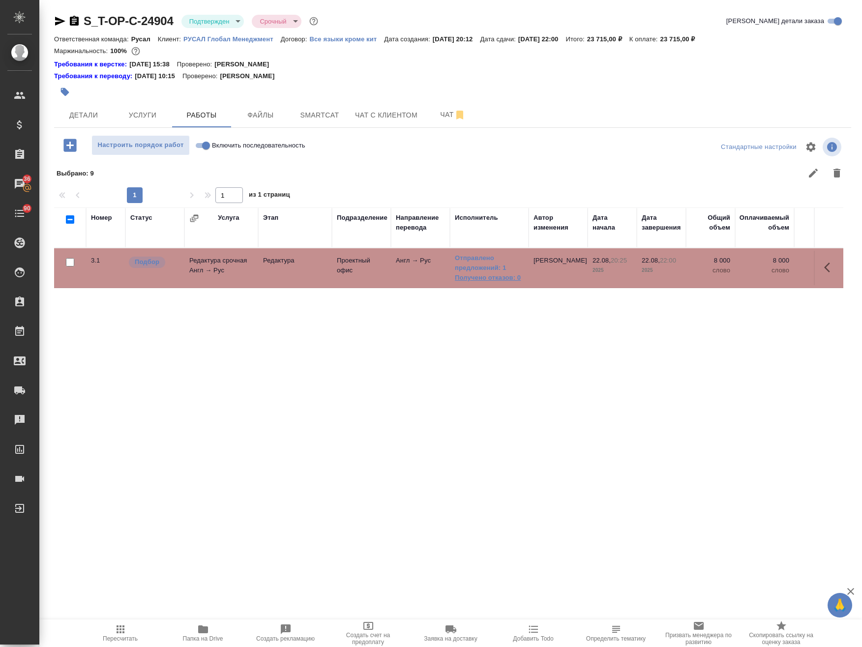
click at [485, 276] on link "Получено отказов: 0" at bounding box center [489, 278] width 69 height 10
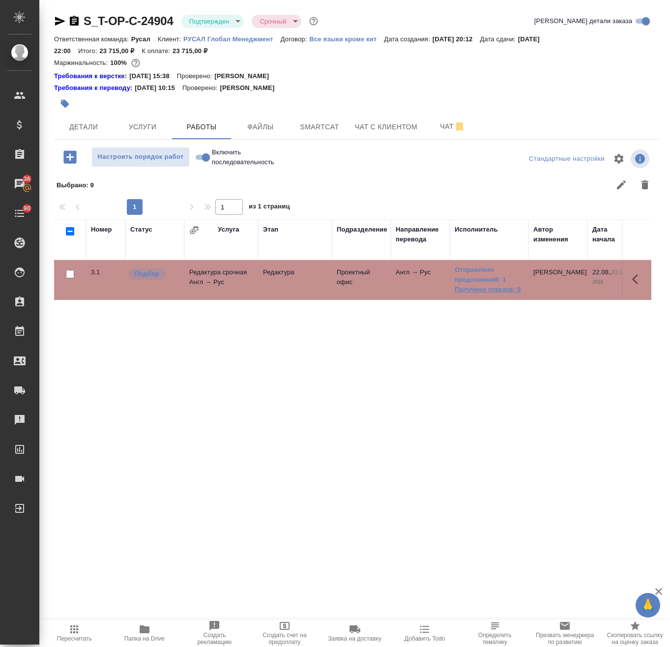
click at [485, 292] on link "Получено отказов: 0" at bounding box center [489, 290] width 69 height 10
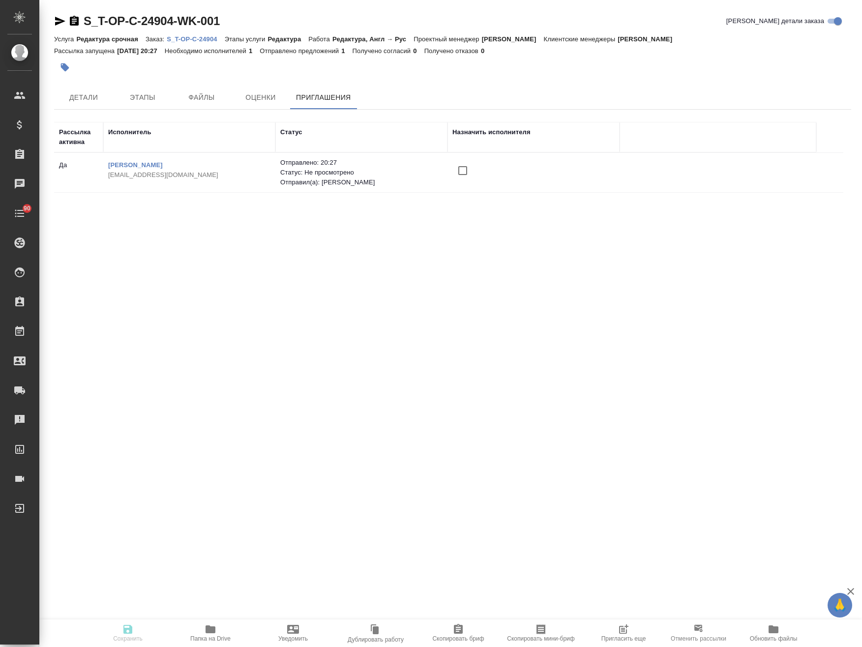
click at [199, 41] on p "S_T-OP-C-24904" at bounding box center [196, 38] width 58 height 7
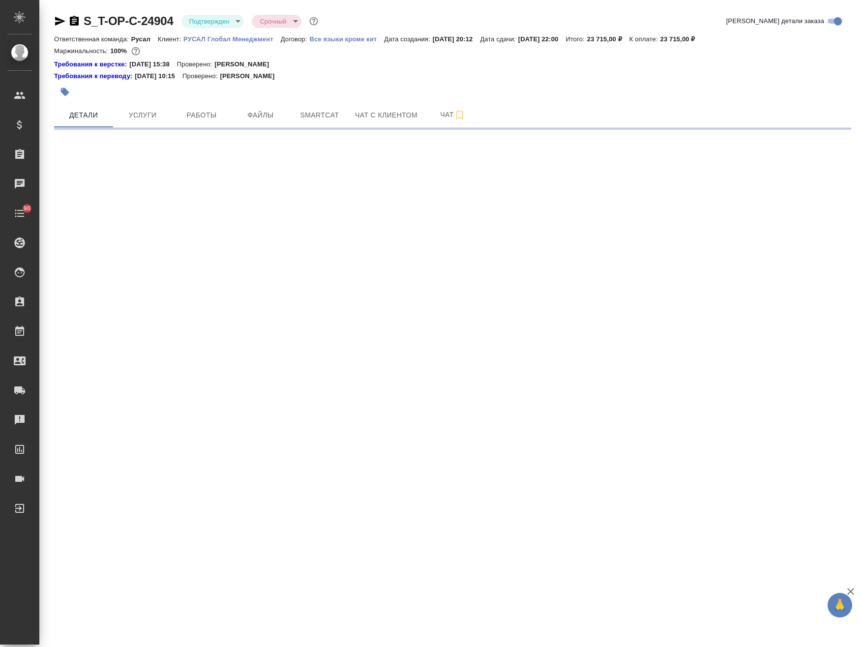
select select "RU"
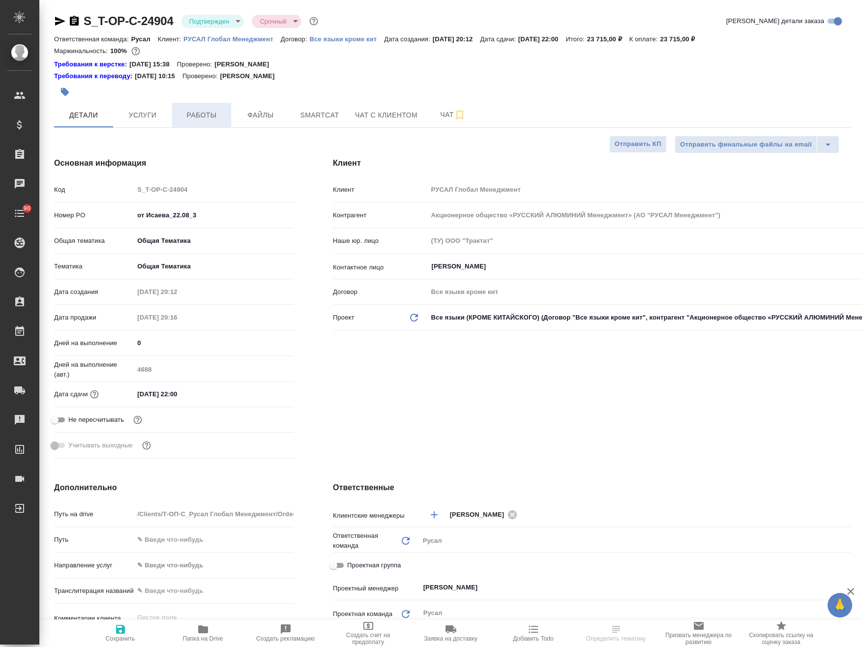
type textarea "x"
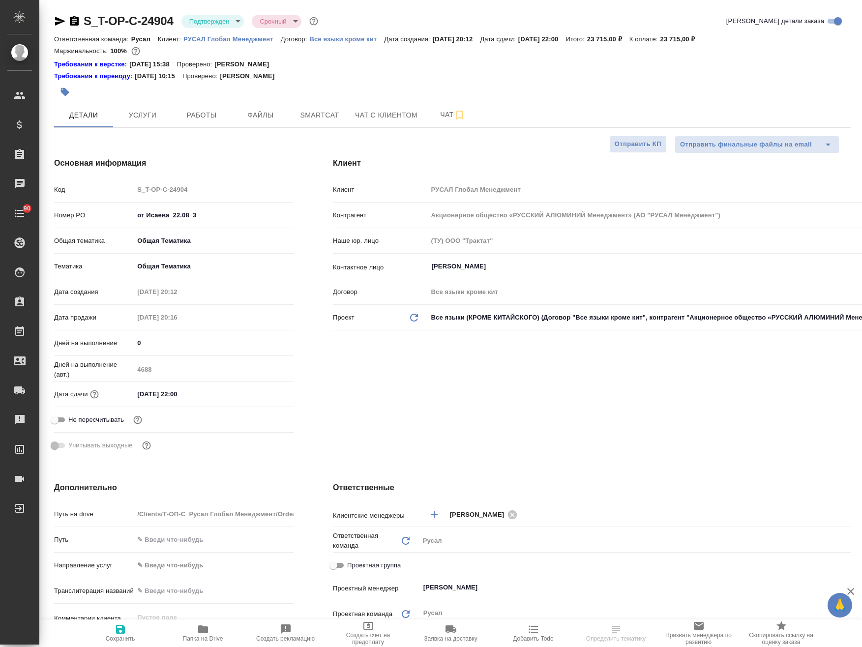
type textarea "x"
click at [200, 114] on span "Работы" at bounding box center [201, 115] width 47 height 12
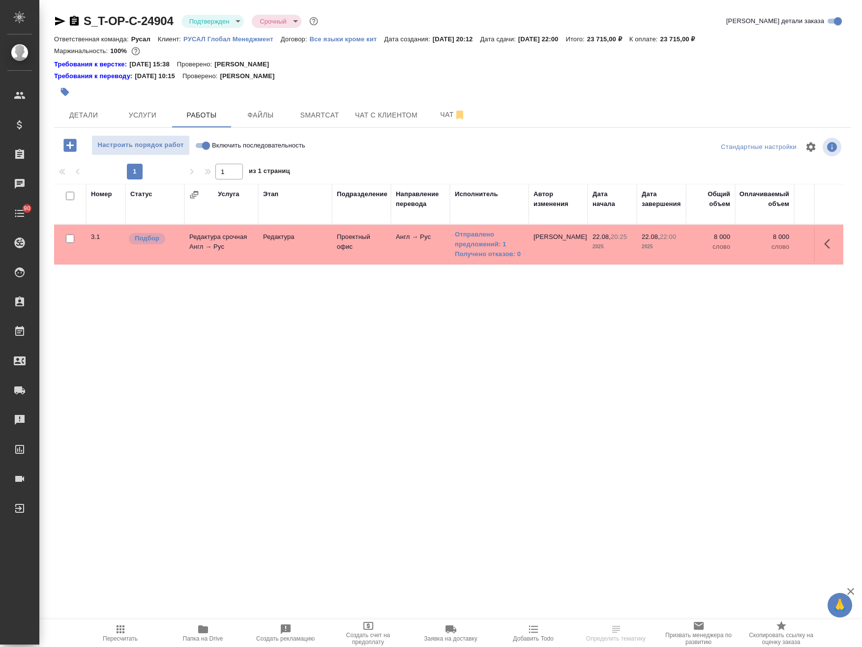
click at [68, 144] on icon "button" at bounding box center [69, 145] width 13 height 13
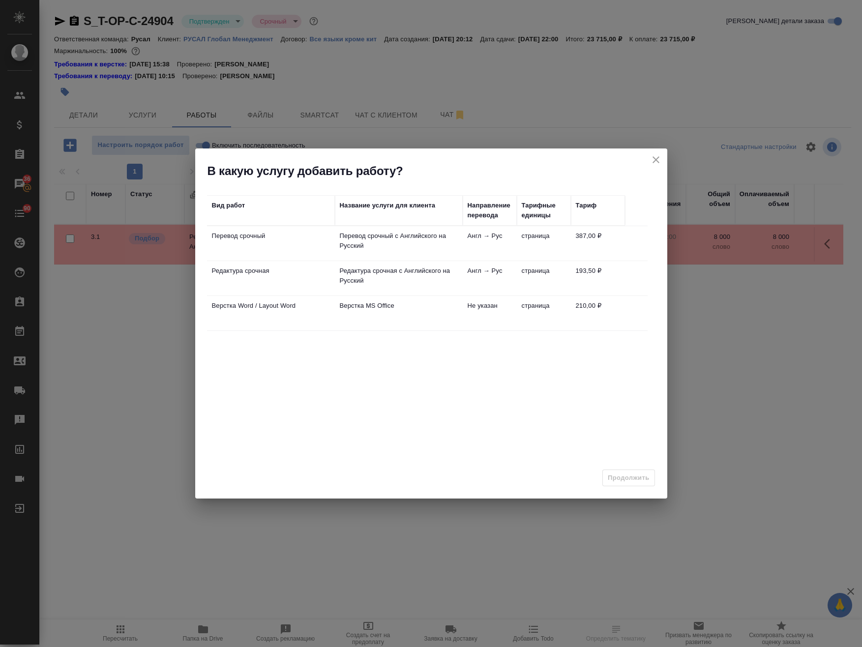
click at [405, 261] on td "Верстка MS Office" at bounding box center [399, 243] width 128 height 34
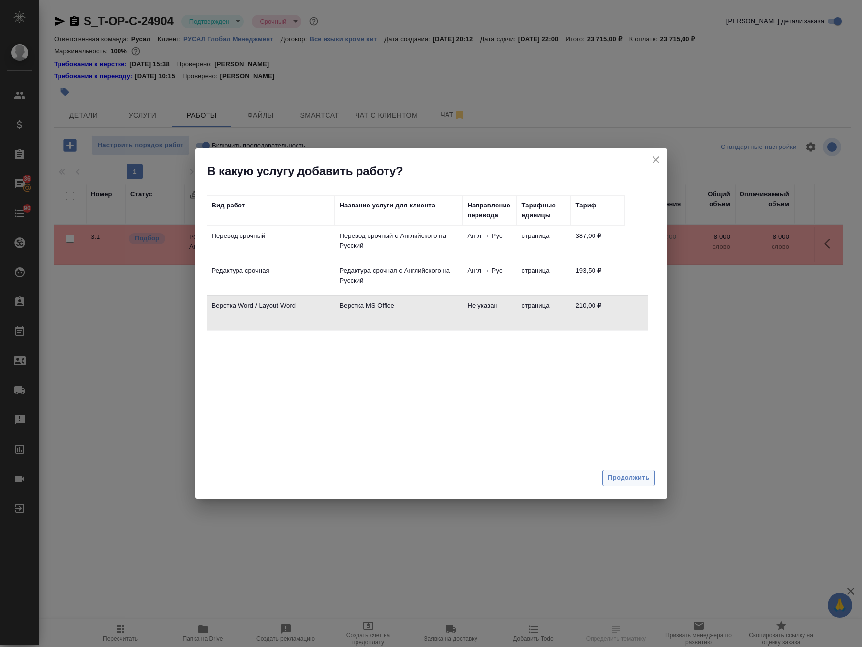
click at [637, 477] on span "Продолжить" at bounding box center [628, 477] width 41 height 11
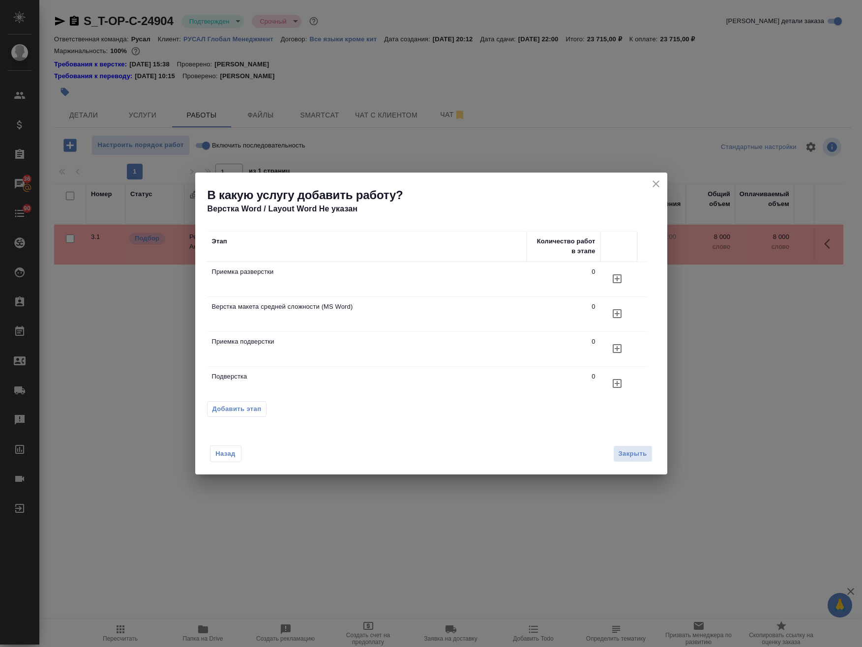
click at [617, 283] on icon "button" at bounding box center [616, 278] width 9 height 9
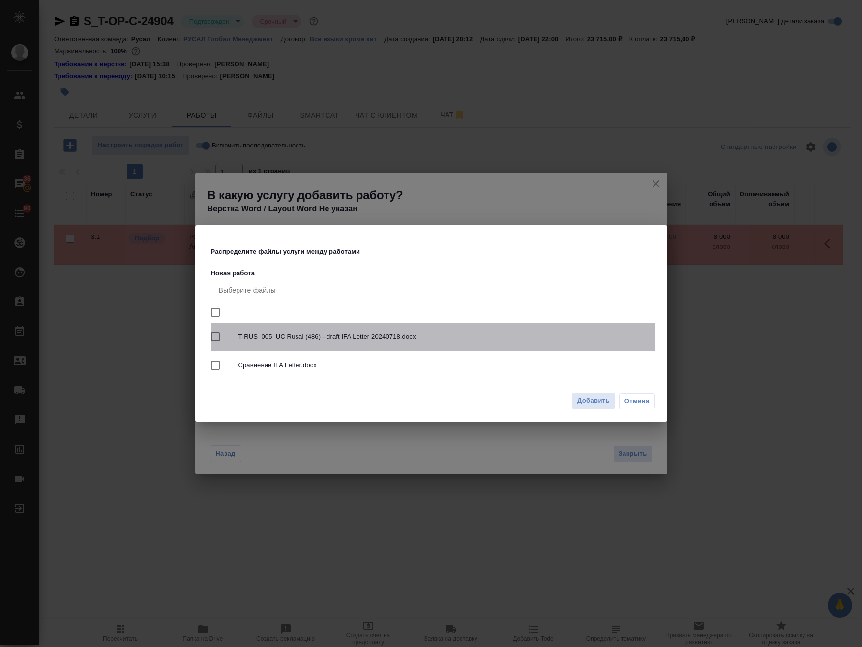
click at [386, 338] on span "T-RUS_005_UC Rusal (486) - draft IFA Letter 20240718.docx" at bounding box center [442, 337] width 409 height 10
checkbox input "true"
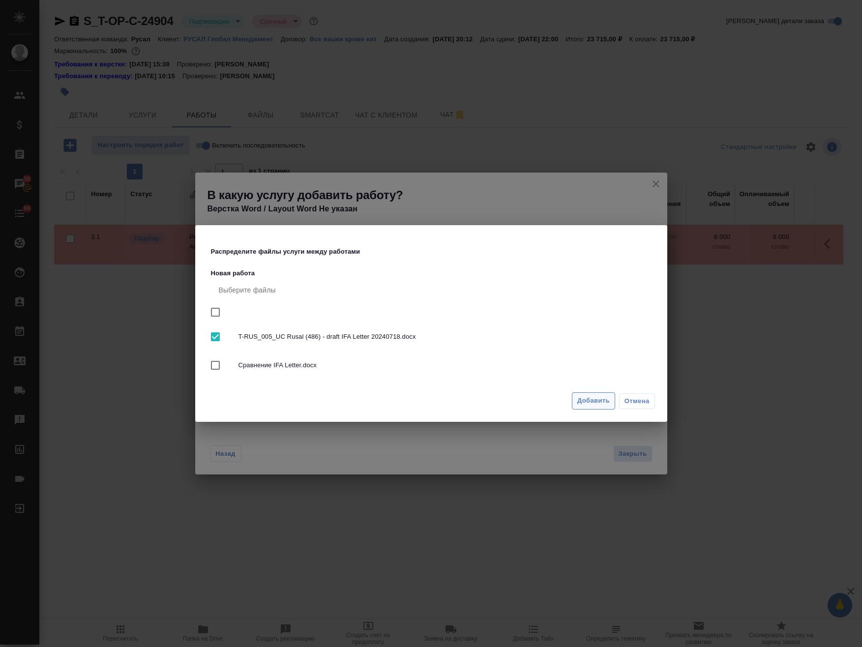
click at [591, 404] on span "Добавить" at bounding box center [593, 400] width 32 height 11
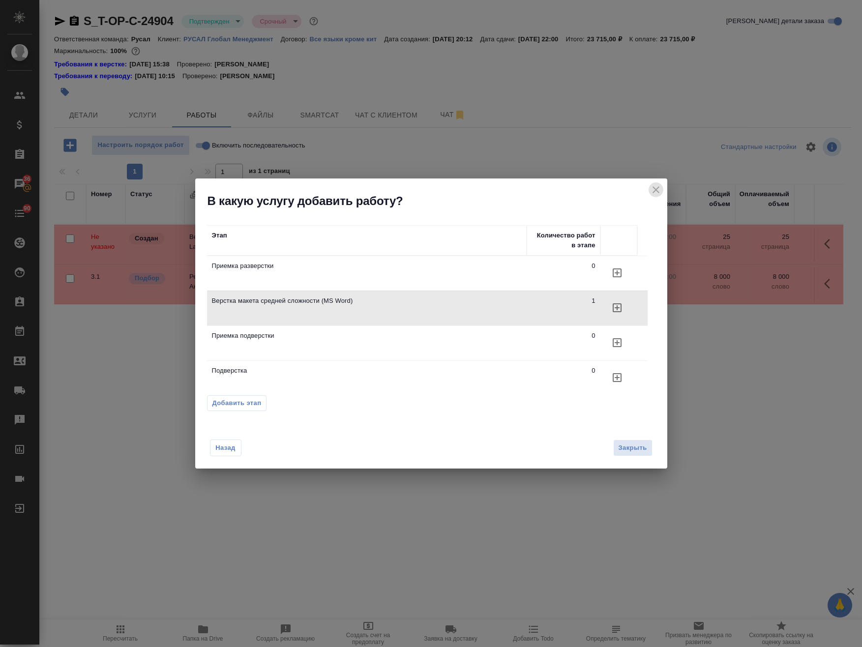
click at [657, 196] on button "close" at bounding box center [655, 189] width 15 height 15
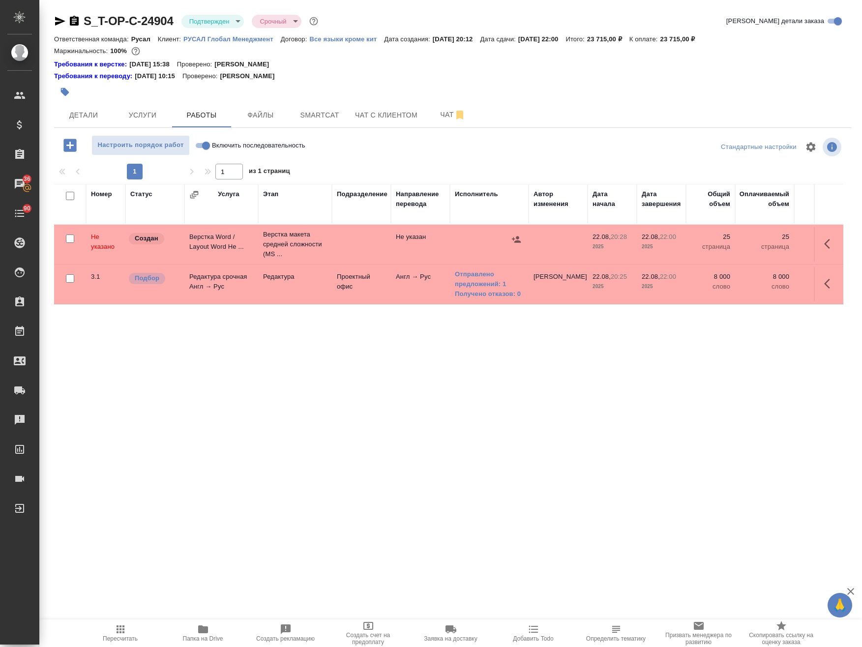
click at [826, 243] on icon "button" at bounding box center [827, 244] width 6 height 10
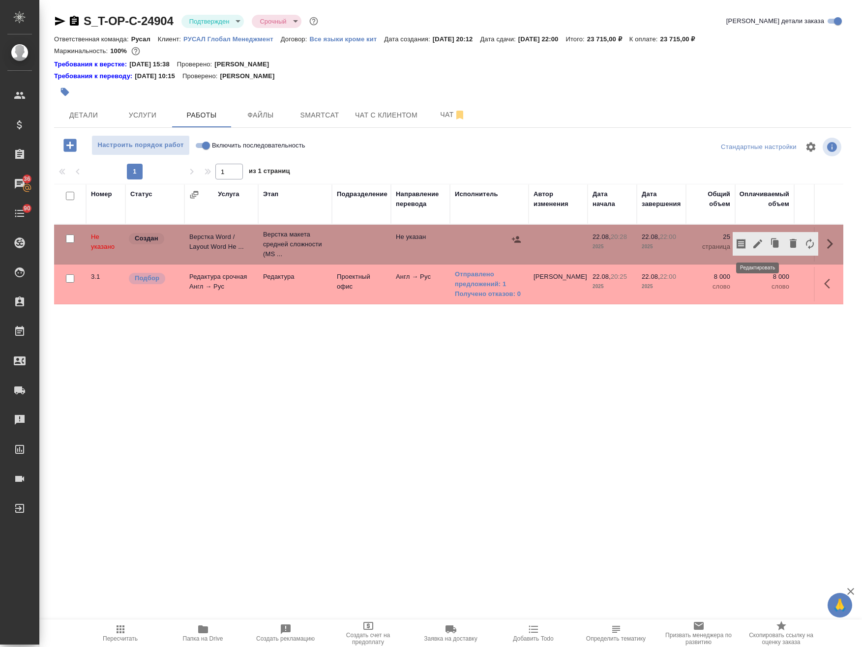
click at [755, 243] on icon "button" at bounding box center [758, 244] width 12 height 12
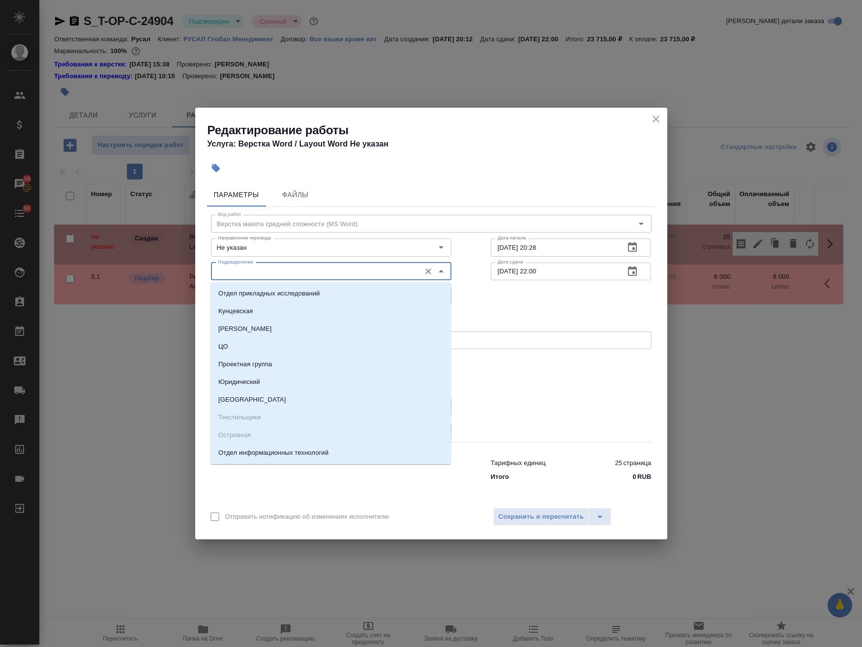
click at [314, 277] on input "Подразделение" at bounding box center [315, 271] width 202 height 12
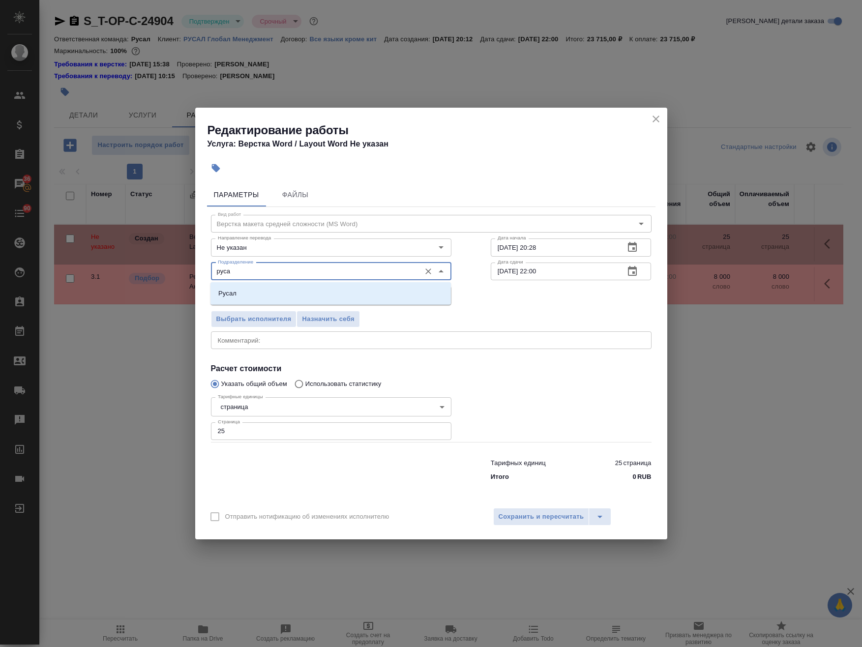
click at [298, 295] on li "Русал" at bounding box center [330, 294] width 240 height 18
type input "Русал"
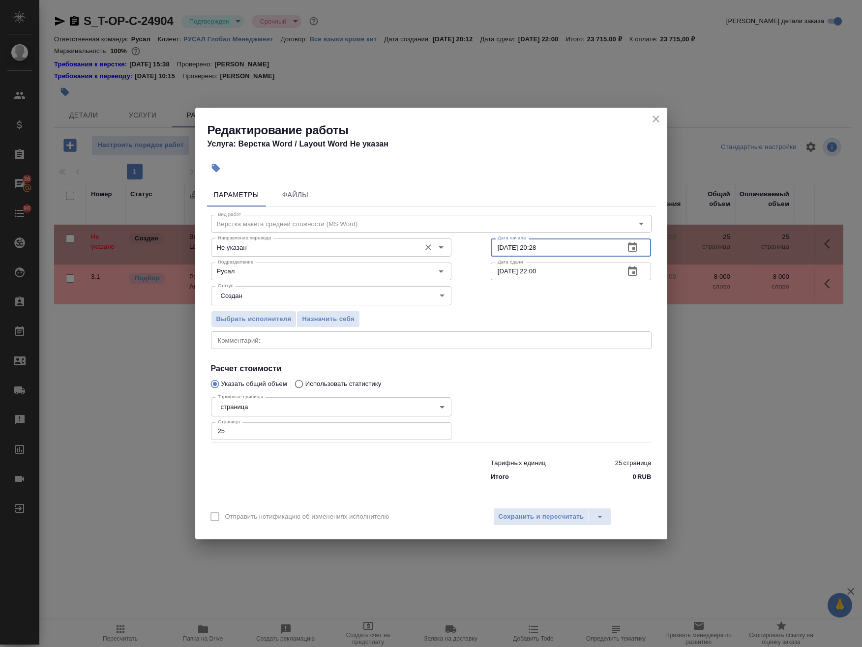
drag, startPoint x: 562, startPoint y: 243, endPoint x: 548, endPoint y: 283, distance: 41.8
click at [389, 248] on div "Направление перевода Не указан Направление перевода Дата начала [DATE] 20:28 Да…" at bounding box center [431, 246] width 480 height 63
drag, startPoint x: 552, startPoint y: 267, endPoint x: 443, endPoint y: 264, distance: 108.7
click at [422, 265] on div "Подразделение Русал Подразделение Дата сдачи 22.08.2025 22:00 Дата сдачи" at bounding box center [431, 270] width 480 height 63
paste input "0:28"
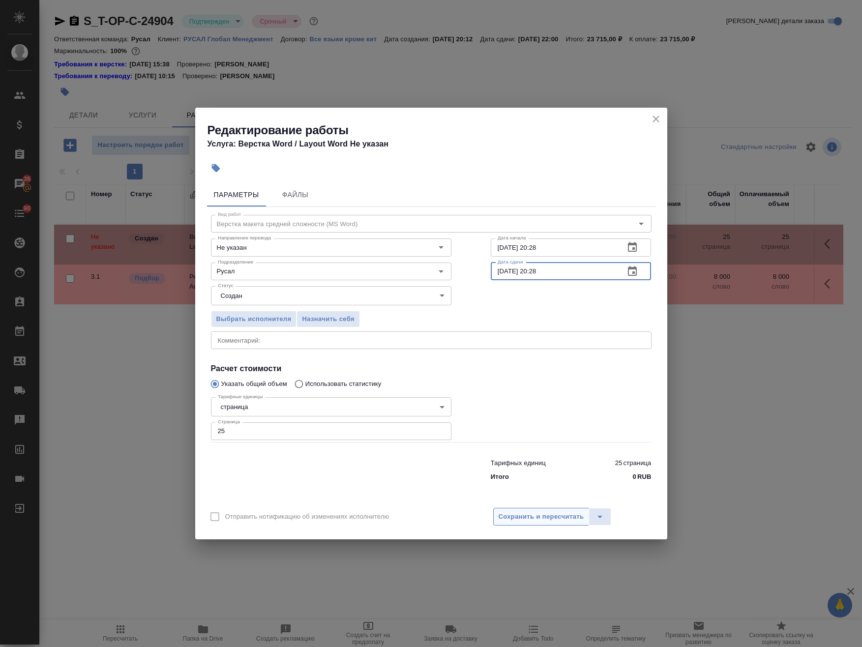
type input "22.08.2025 20:28"
click at [540, 525] on button "Сохранить и пересчитать" at bounding box center [541, 517] width 96 height 18
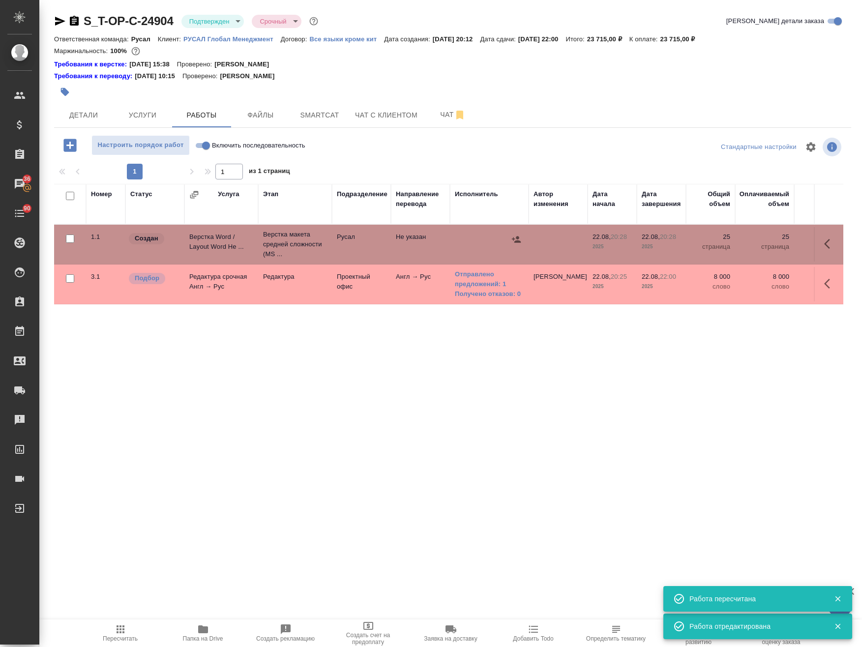
click at [517, 238] on icon "button" at bounding box center [516, 239] width 9 height 6
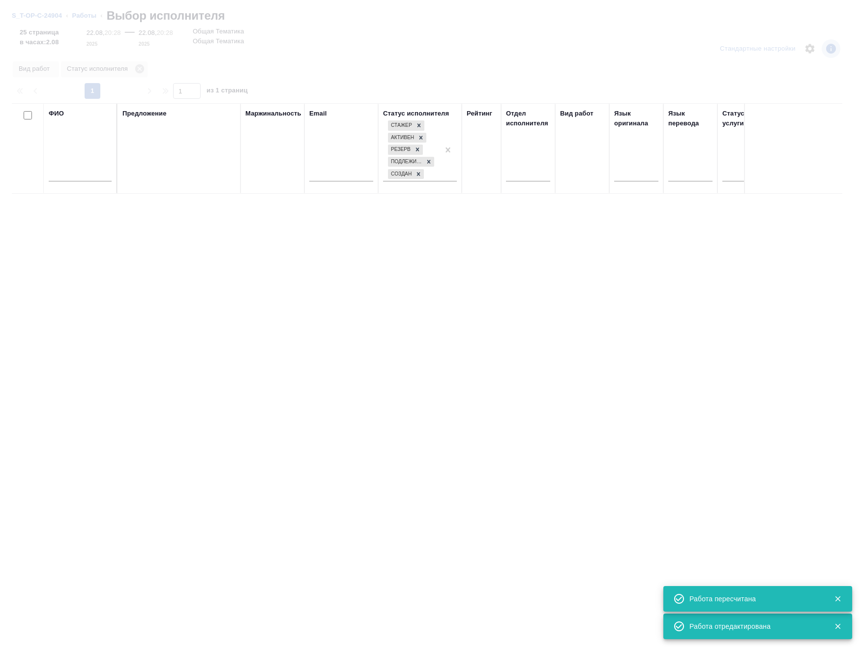
click at [78, 180] on input "text" at bounding box center [80, 175] width 63 height 12
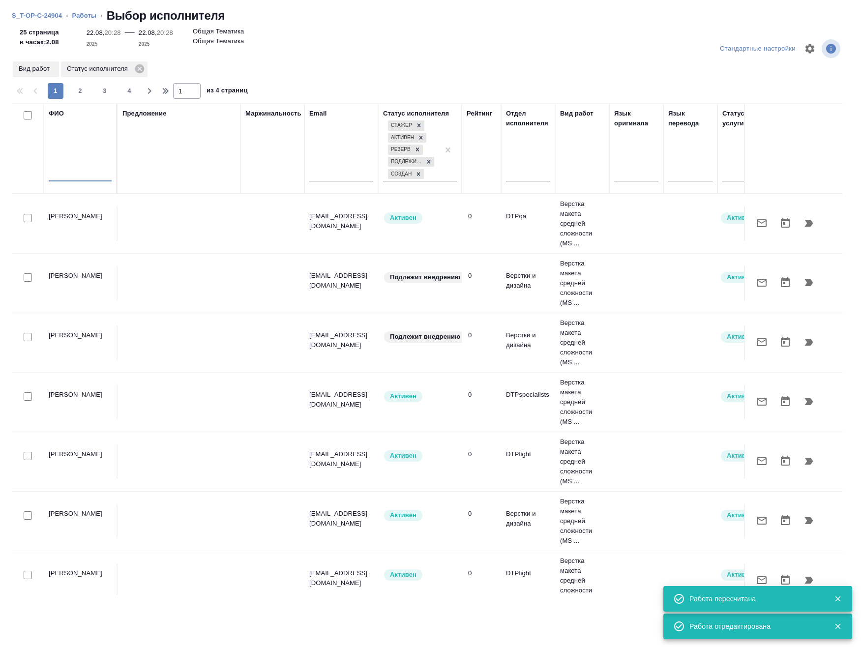
click at [76, 174] on input "text" at bounding box center [80, 175] width 63 height 12
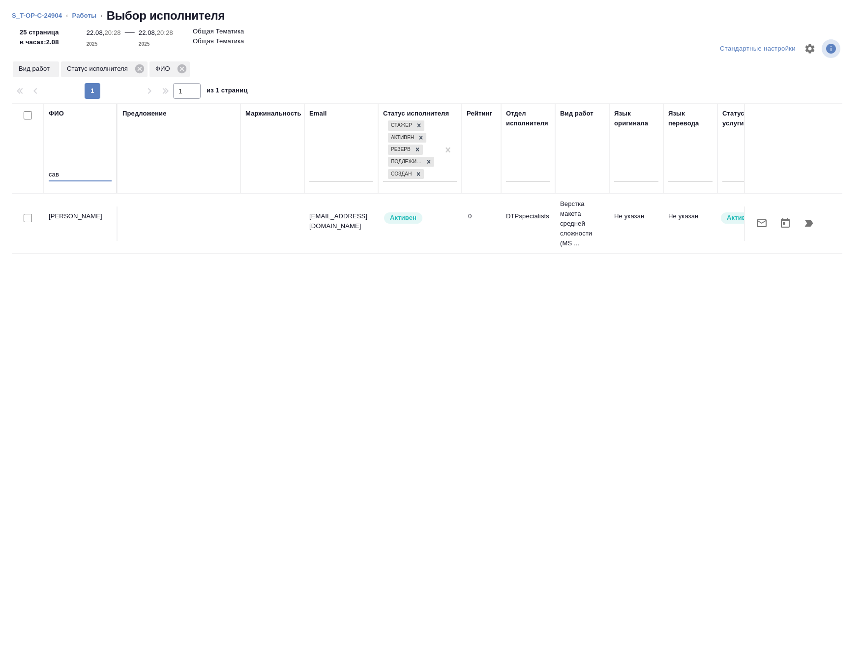
type input "сав"
click at [809, 224] on icon "button" at bounding box center [809, 223] width 8 height 7
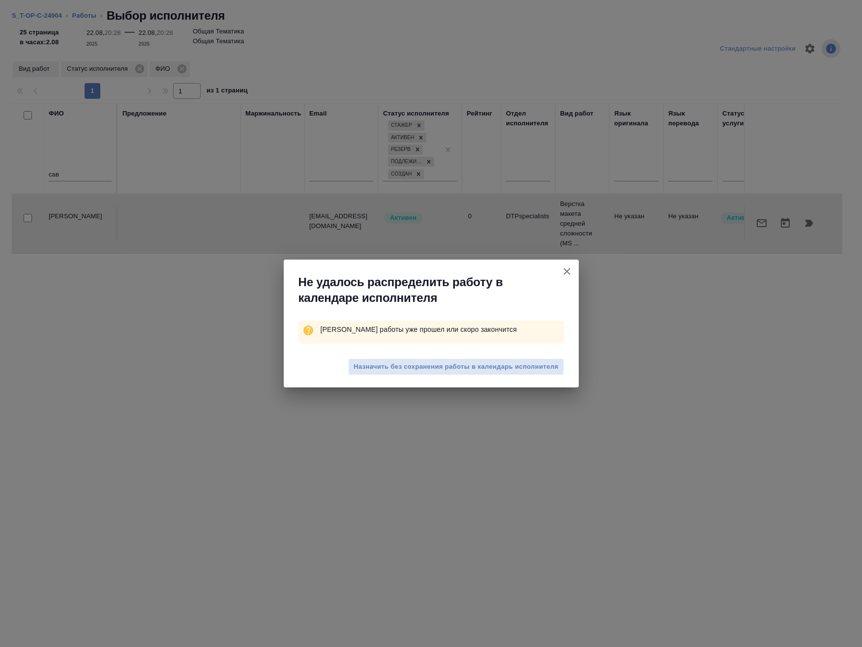
click at [515, 365] on span "Назначить без сохранения работы в календарь исполнителя" at bounding box center [455, 366] width 204 height 11
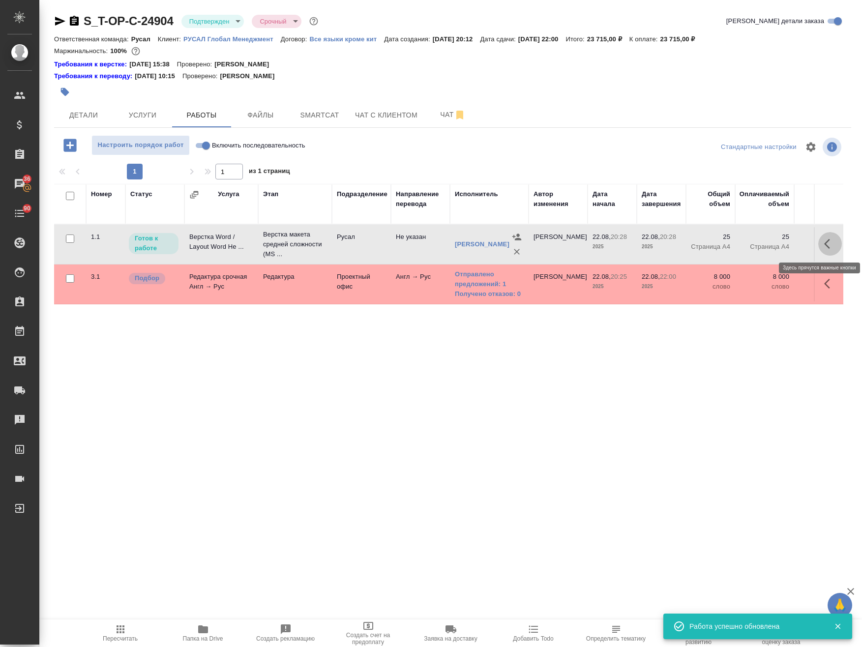
click at [828, 239] on icon "button" at bounding box center [830, 244] width 12 height 12
click at [754, 244] on icon "button" at bounding box center [758, 244] width 12 height 12
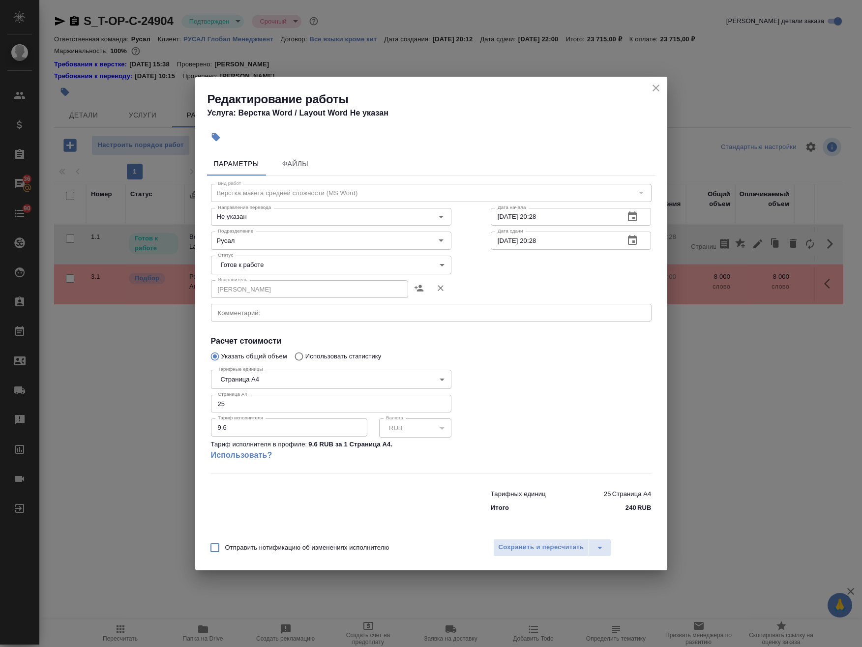
click at [338, 268] on body "🙏 .cls-1 fill:#fff; AWATERA Avdeenko Kirill Клиенты Спецификации Заказы 36 Чаты…" at bounding box center [431, 323] width 862 height 647
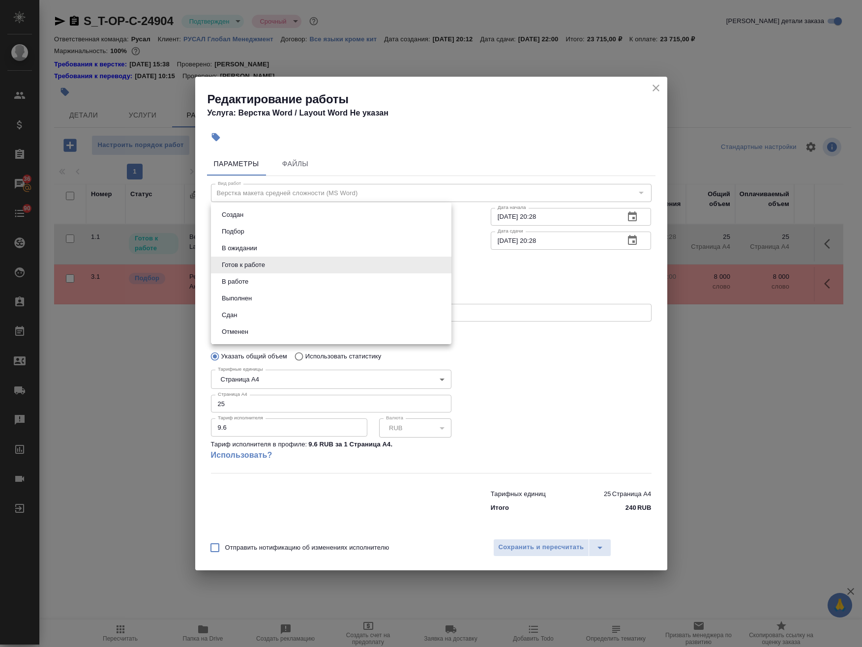
click at [303, 281] on li "В работе" at bounding box center [331, 281] width 240 height 17
type input "inProgress"
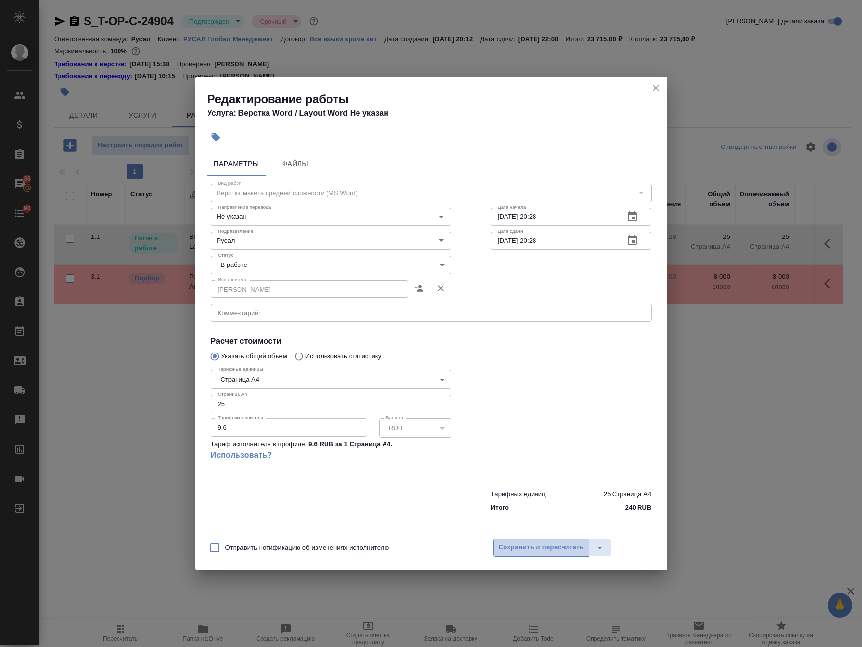
click at [555, 546] on span "Сохранить и пересчитать" at bounding box center [541, 547] width 86 height 11
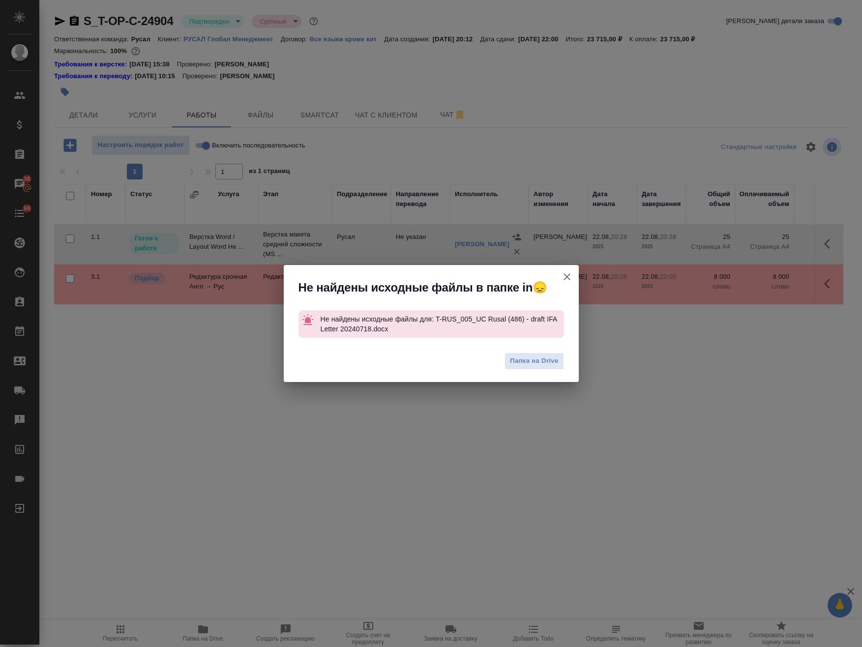
click at [565, 277] on icon "button" at bounding box center [567, 277] width 12 height 12
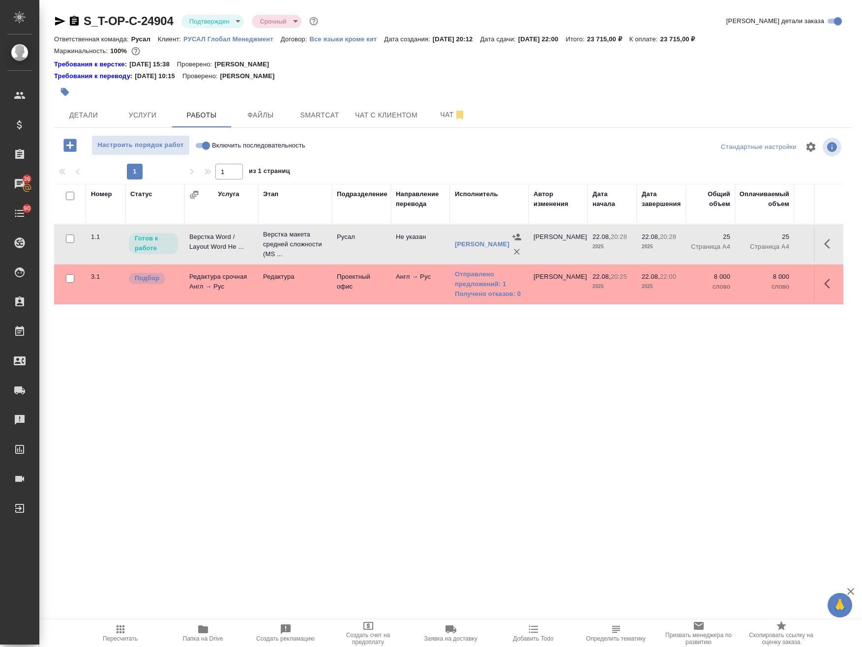
click at [203, 143] on input "Включить последовательность" at bounding box center [205, 146] width 35 height 12
checkbox input "true"
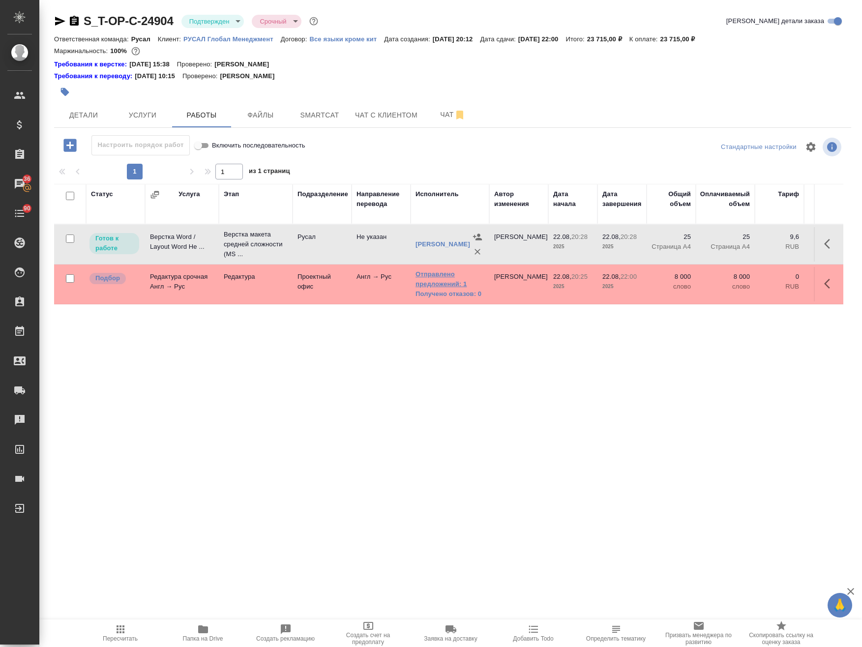
click at [449, 287] on link "Отправлено предложений: 1" at bounding box center [449, 279] width 69 height 20
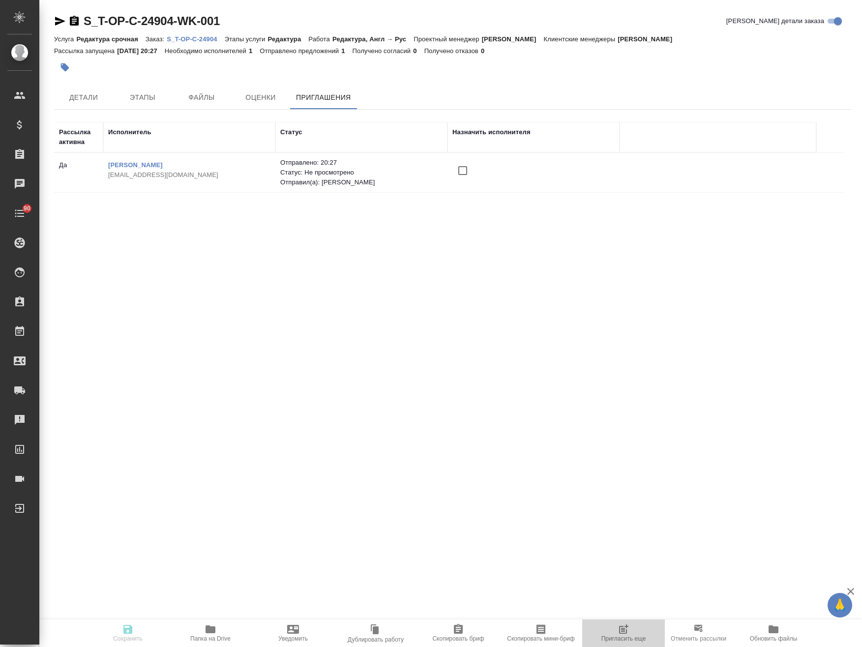
click at [624, 624] on icon "button" at bounding box center [623, 629] width 12 height 12
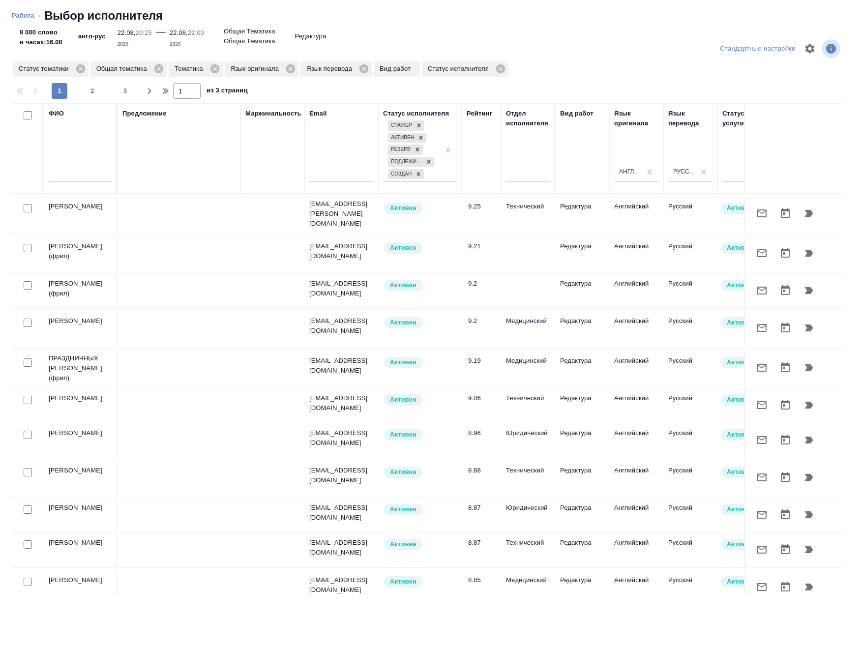
scroll to position [0, 605]
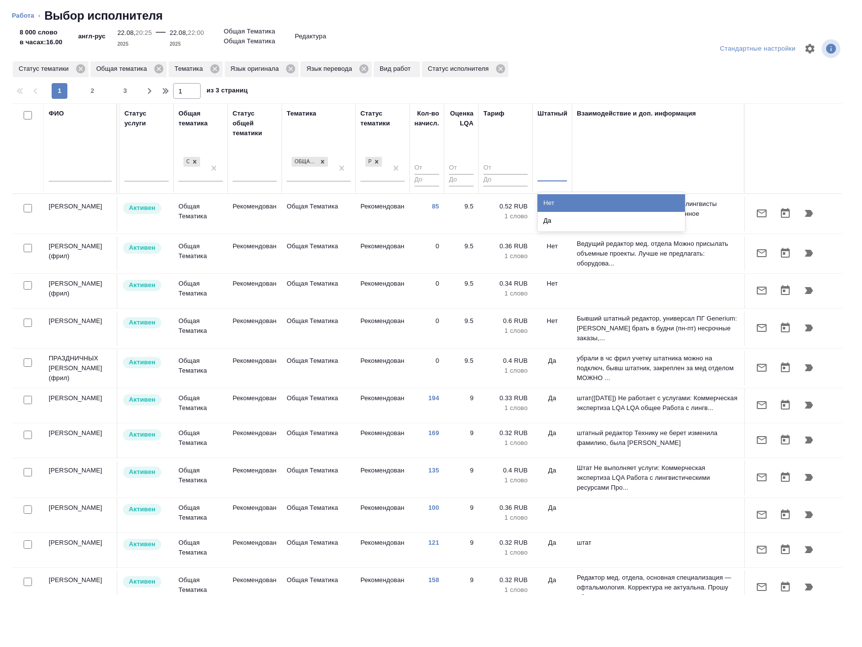
click at [537, 181] on div at bounding box center [551, 172] width 29 height 19
click at [566, 204] on div "Нет" at bounding box center [610, 203] width 147 height 18
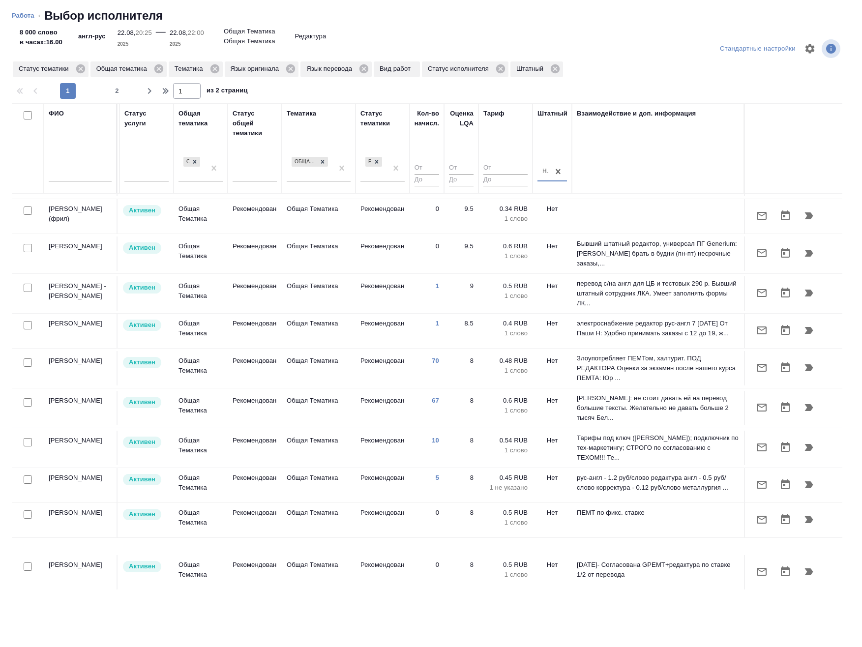
scroll to position [49, 605]
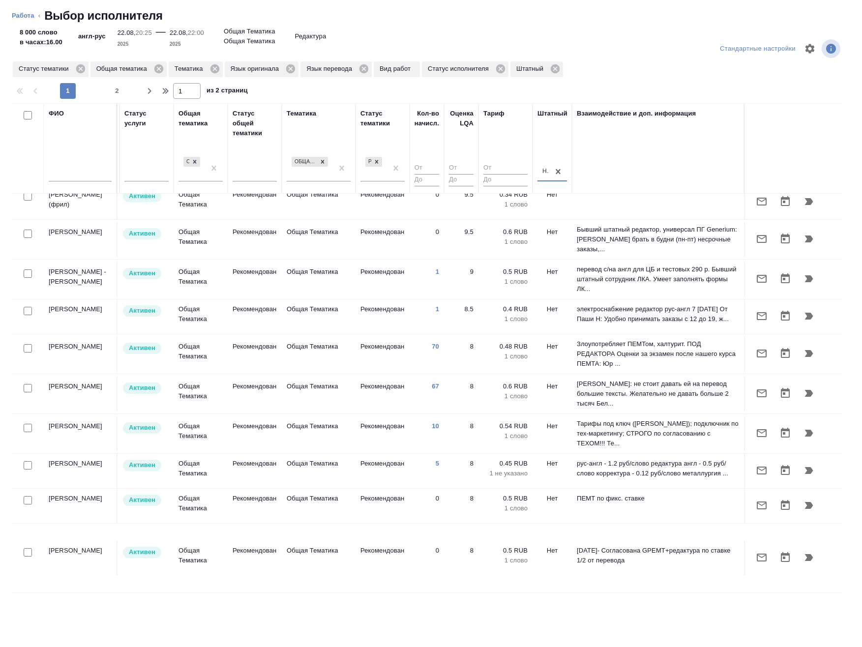
click at [29, 269] on input "checkbox" at bounding box center [28, 273] width 8 height 8
checkbox input "true"
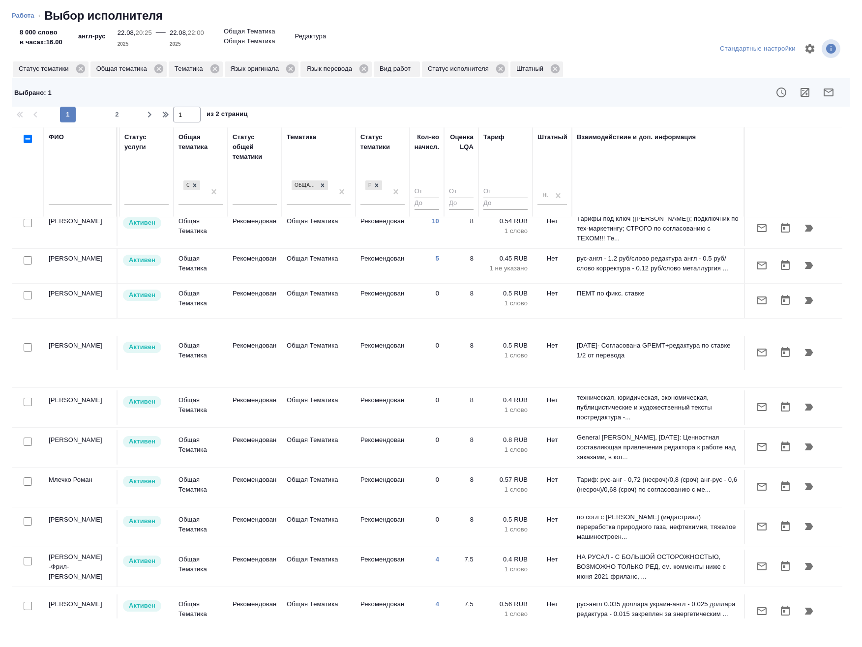
scroll to position [295, 605]
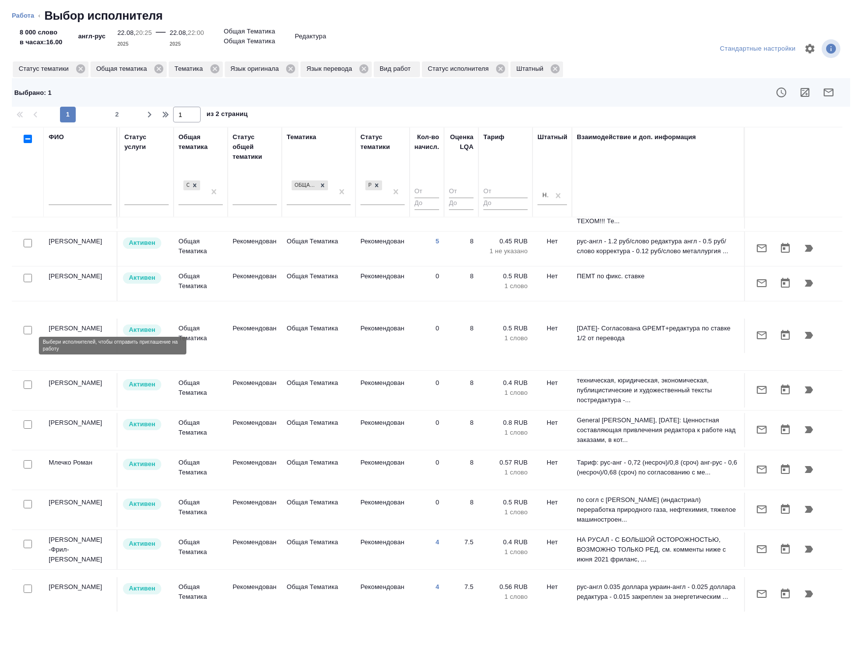
click at [31, 380] on input "checkbox" at bounding box center [28, 384] width 8 height 8
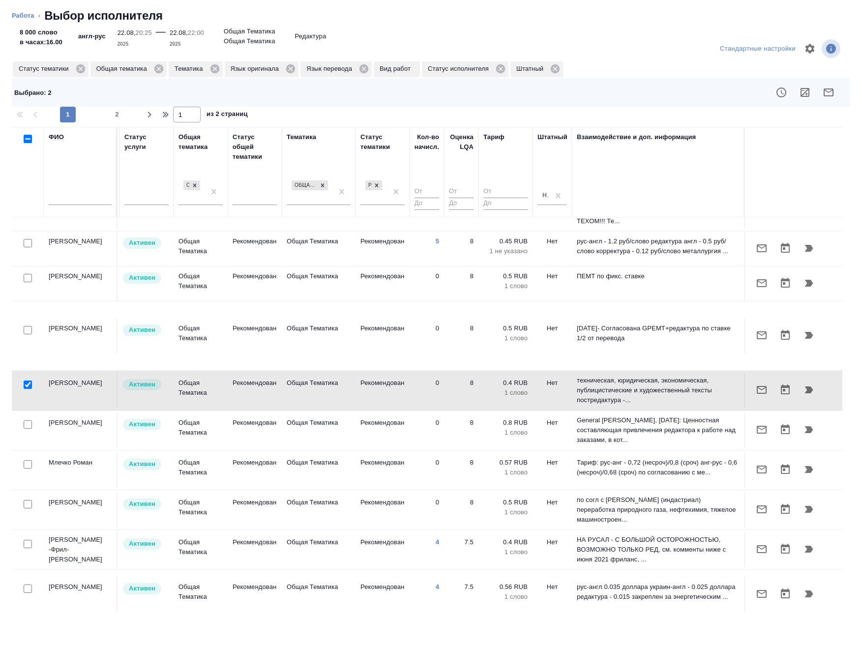
click at [31, 380] on input "checkbox" at bounding box center [28, 384] width 8 height 8
checkbox input "false"
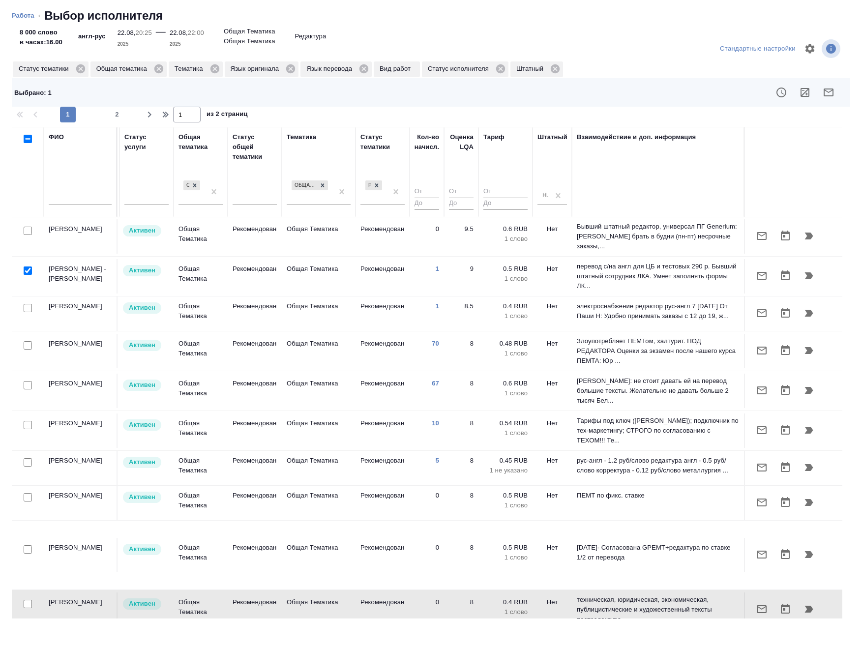
scroll to position [0, 605]
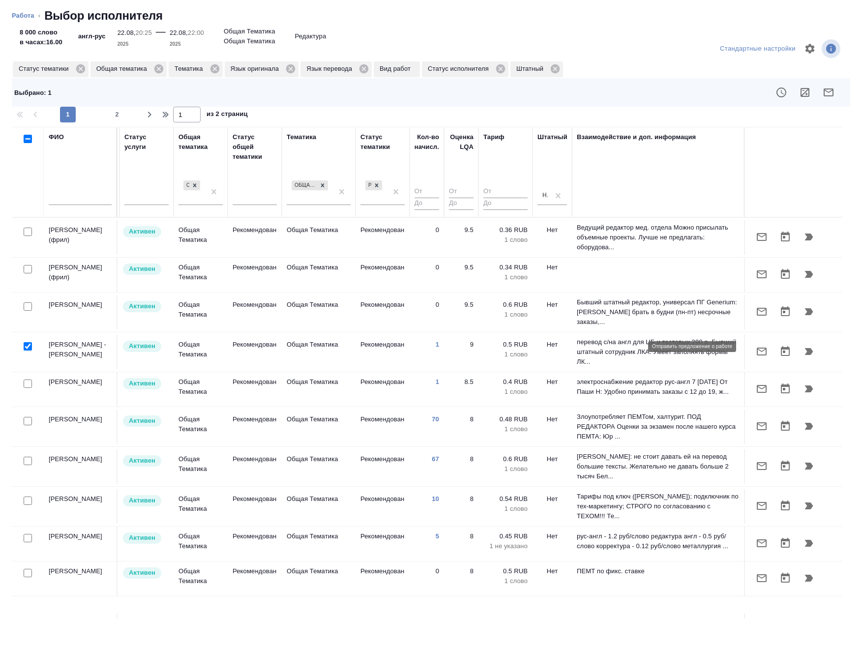
click at [756, 347] on icon "button" at bounding box center [762, 352] width 12 height 12
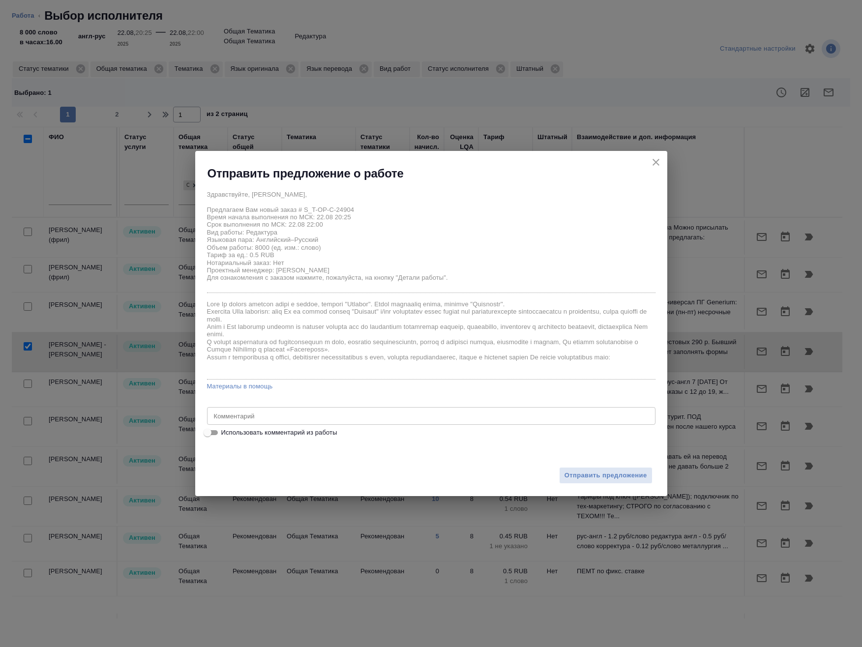
click at [269, 433] on span "Использовать комментарий из работы" at bounding box center [279, 433] width 116 height 10
click at [225, 433] on input "Использовать комментарий из работы" at bounding box center [207, 433] width 35 height 12
checkbox input "true"
type textarea "срочная редактура в файле необходимо применить сравнить англ и рус часть и внес…"
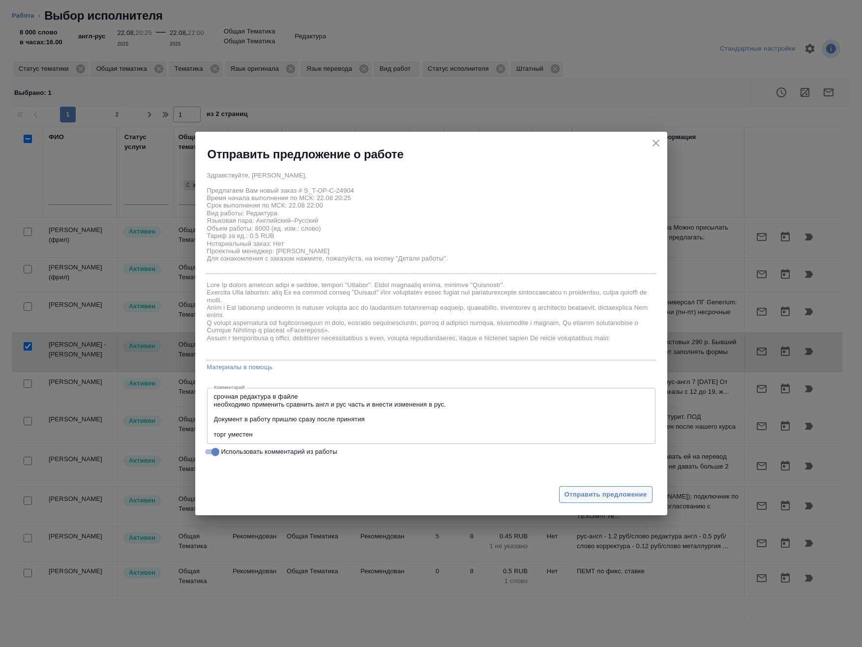
click at [582, 486] on button "Отправить предложение" at bounding box center [605, 494] width 93 height 17
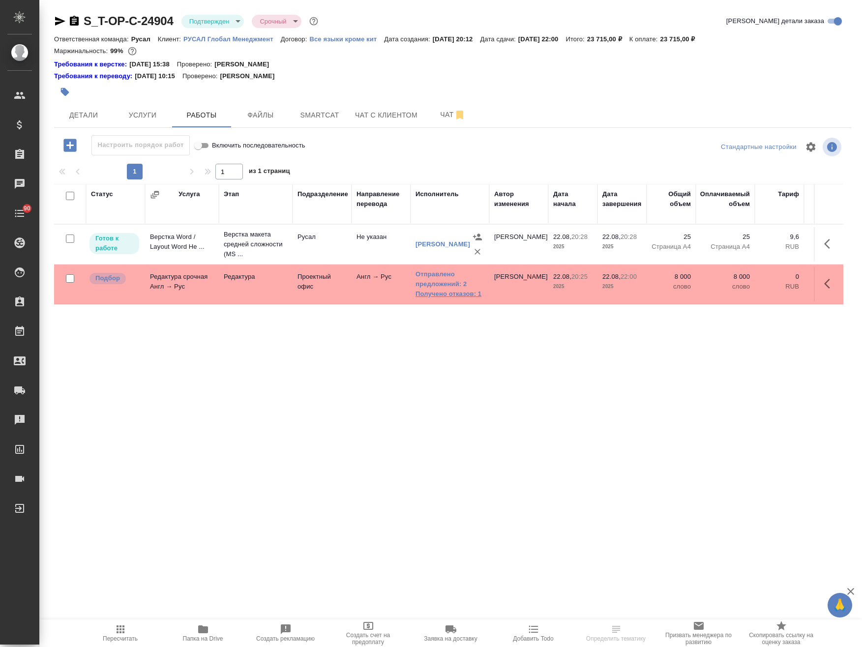
click at [442, 296] on link "Получено отказов: 1" at bounding box center [449, 294] width 69 height 10
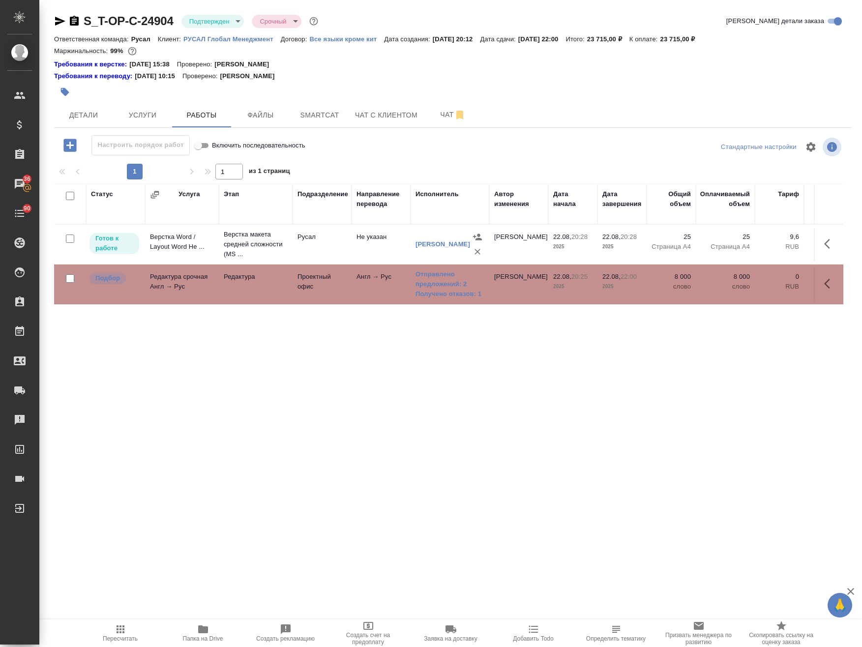
click at [212, 631] on span "Папка на Drive" at bounding box center [203, 632] width 71 height 19
click at [214, 627] on span "Папка на Drive" at bounding box center [203, 632] width 71 height 19
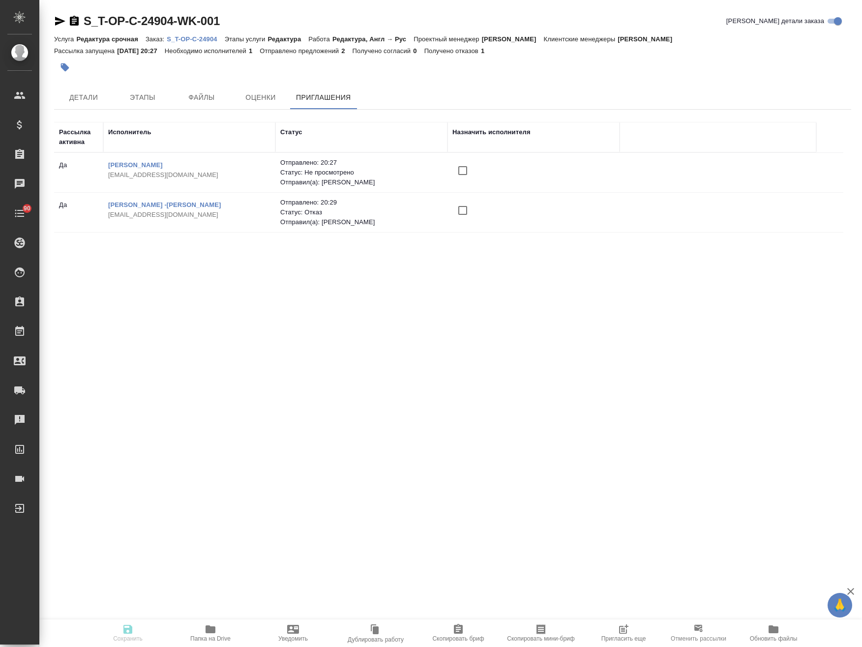
click at [628, 630] on icon "button" at bounding box center [623, 629] width 12 height 12
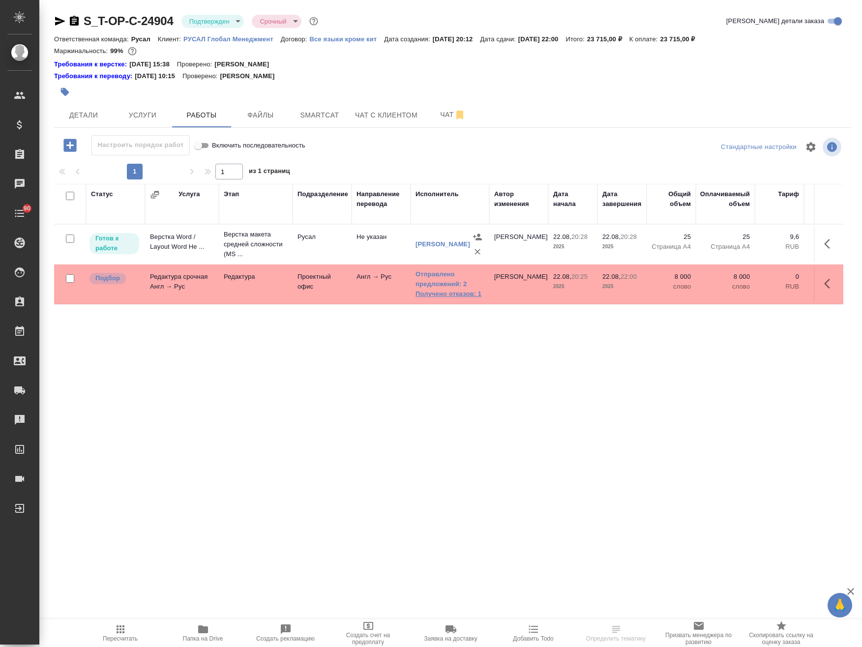
click at [472, 295] on link "Получено отказов: 1" at bounding box center [449, 294] width 69 height 10
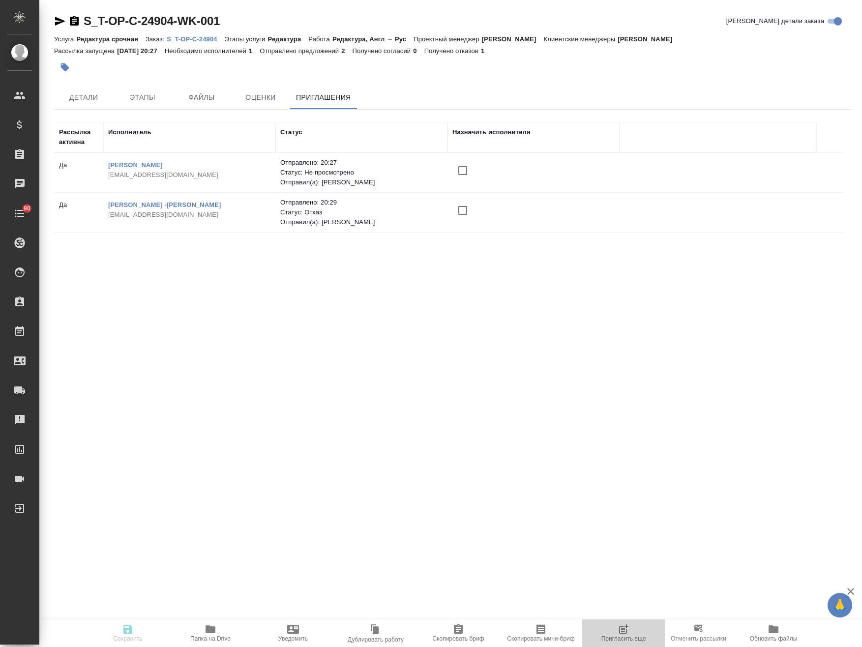
click at [617, 628] on icon "button" at bounding box center [623, 629] width 12 height 12
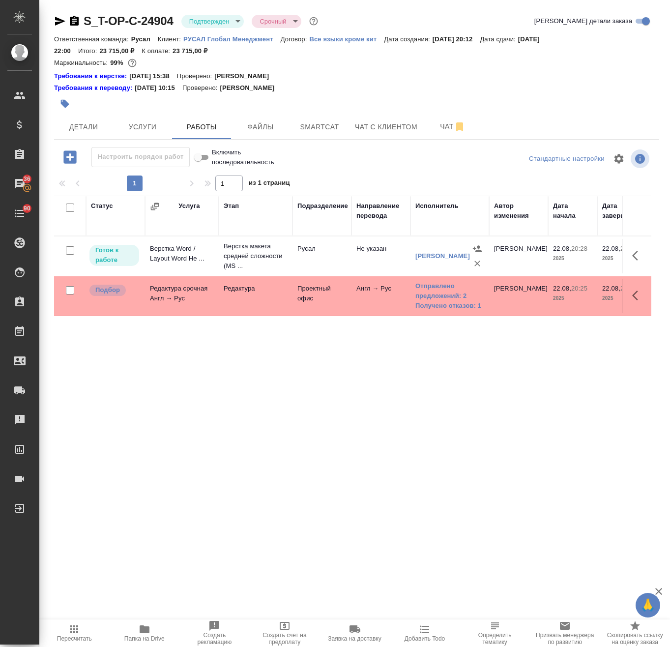
click at [635, 295] on icon "button" at bounding box center [638, 296] width 12 height 12
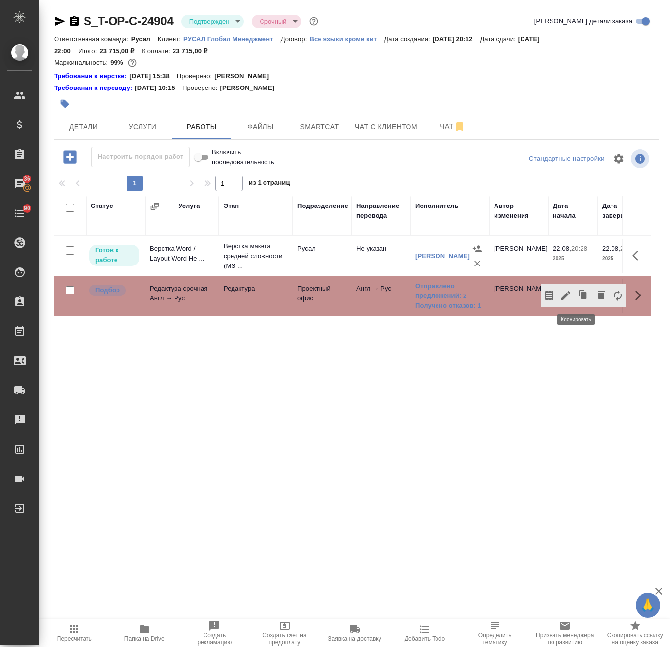
click at [560, 294] on icon "button" at bounding box center [566, 296] width 12 height 12
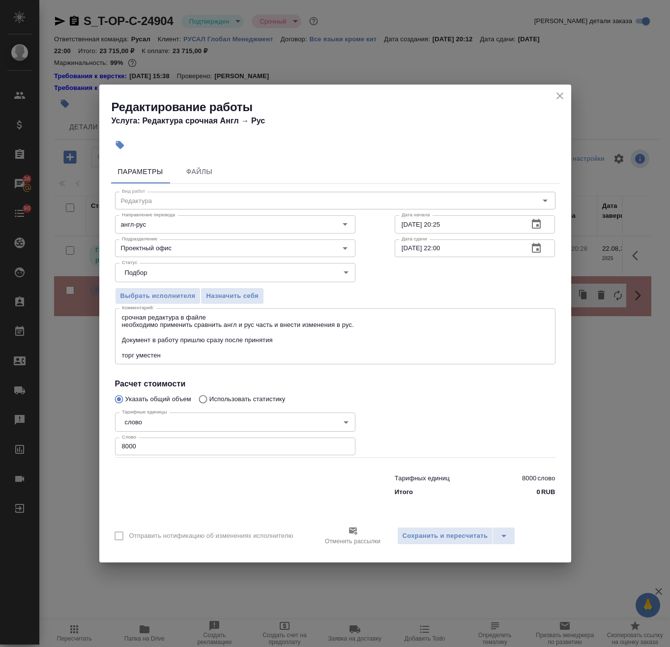
drag, startPoint x: -5, startPoint y: 447, endPoint x: -36, endPoint y: 448, distance: 31.0
click at [0, 448] on html "🙏 .cls-1 fill:#fff; AWATERA Avdeenko Kirill Клиенты Спецификации Заказы 36 Чаты…" at bounding box center [335, 323] width 670 height 647
type input "25000"
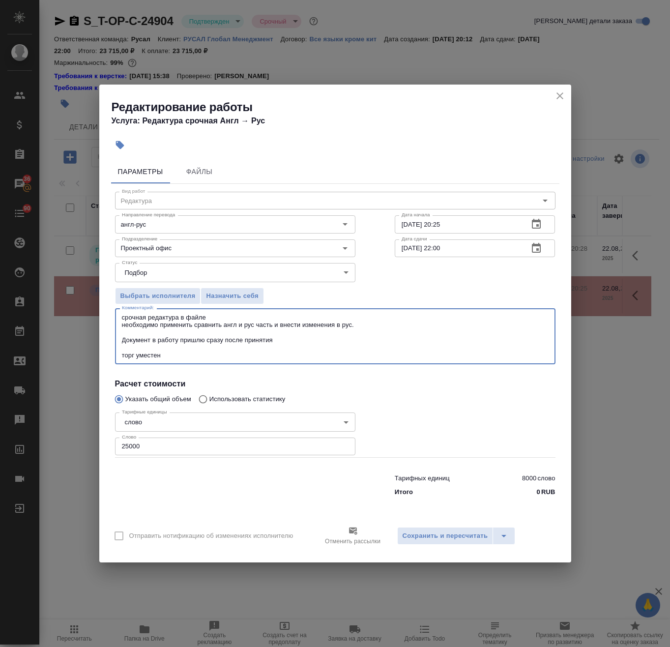
drag, startPoint x: 164, startPoint y: 355, endPoint x: 46, endPoint y: 346, distance: 117.9
click at [46, 346] on div "Редактирование работы Услуга: Редактура срочная Англ → Рус Параметры Файлы Вид …" at bounding box center [335, 323] width 670 height 647
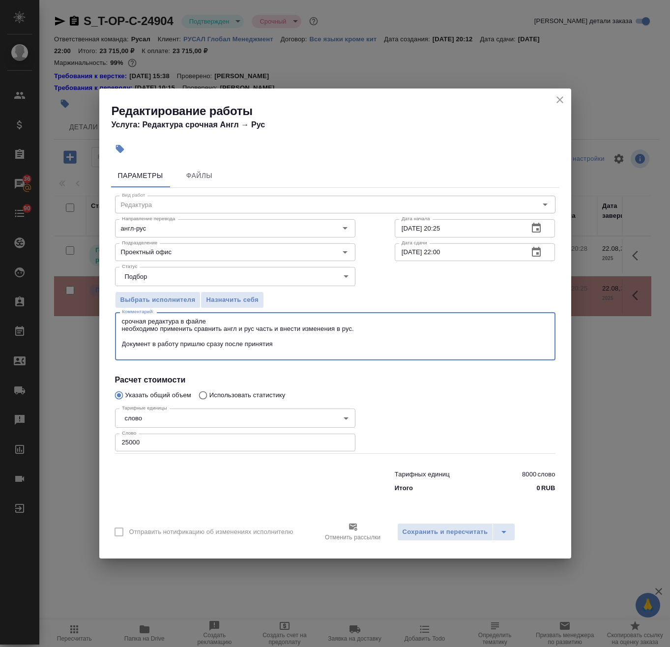
drag, startPoint x: 256, startPoint y: 348, endPoint x: 106, endPoint y: 342, distance: 150.1
click at [106, 342] on div "Параметры Файлы Вид работ Редактура Вид работ Направление перевода англ-рус Нап…" at bounding box center [335, 336] width 472 height 353
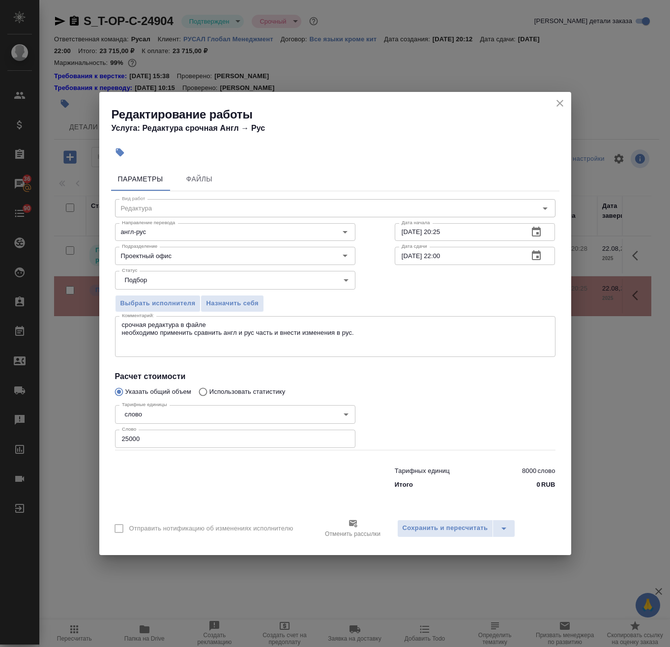
click at [139, 354] on div "срочная редактура в файле необходимо применить сравнить англ и рус часть и внес…" at bounding box center [335, 336] width 440 height 41
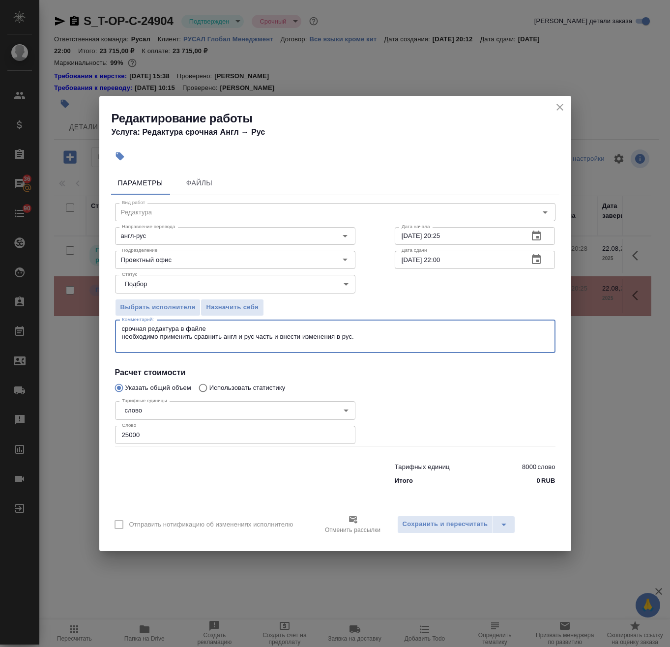
drag, startPoint x: 267, startPoint y: 326, endPoint x: 68, endPoint y: 321, distance: 199.2
click at [68, 321] on div "Редактирование работы Услуга: Редактура срочная Англ → Рус Параметры Файлы Вид …" at bounding box center [335, 323] width 670 height 647
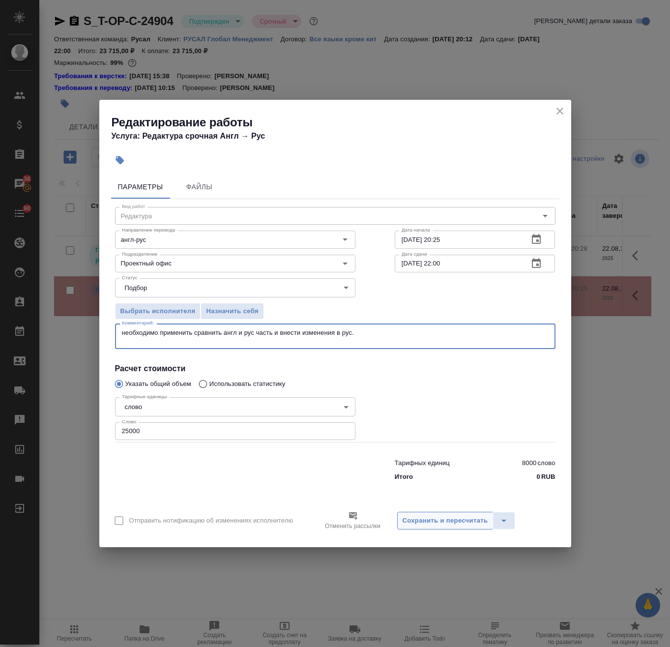
type textarea "необходимо применить сравнить англ и рус часть и внести изменения в рус."
click at [445, 524] on span "Сохранить и пересчитать" at bounding box center [446, 520] width 86 height 11
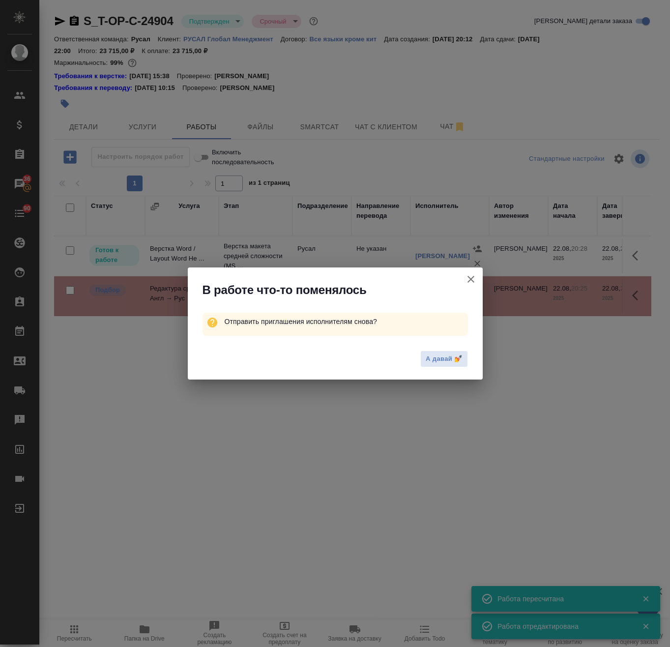
click at [472, 277] on icon "button" at bounding box center [470, 279] width 7 height 7
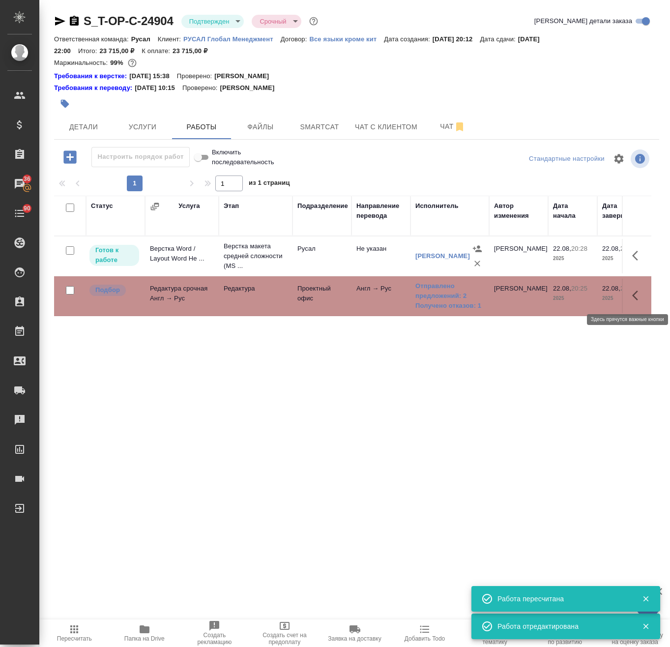
click at [632, 296] on icon "button" at bounding box center [638, 296] width 12 height 12
click at [545, 294] on icon "button" at bounding box center [549, 296] width 9 height 10
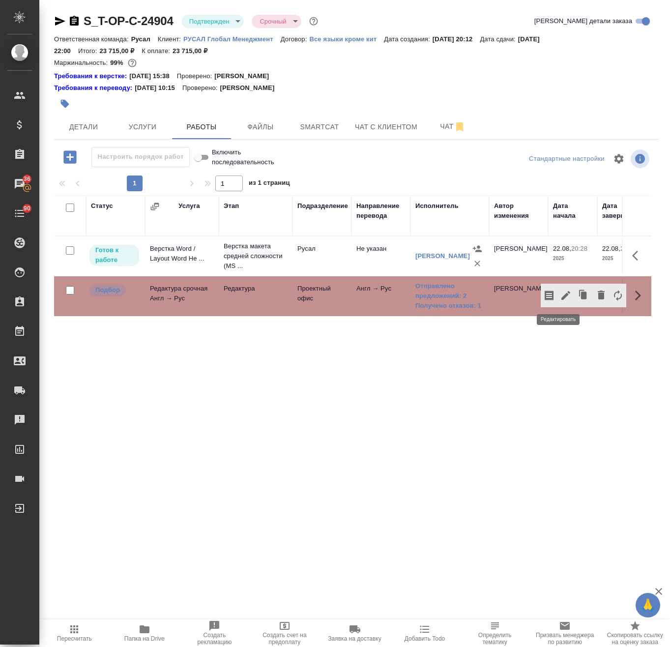
click at [560, 295] on icon "button" at bounding box center [566, 296] width 12 height 12
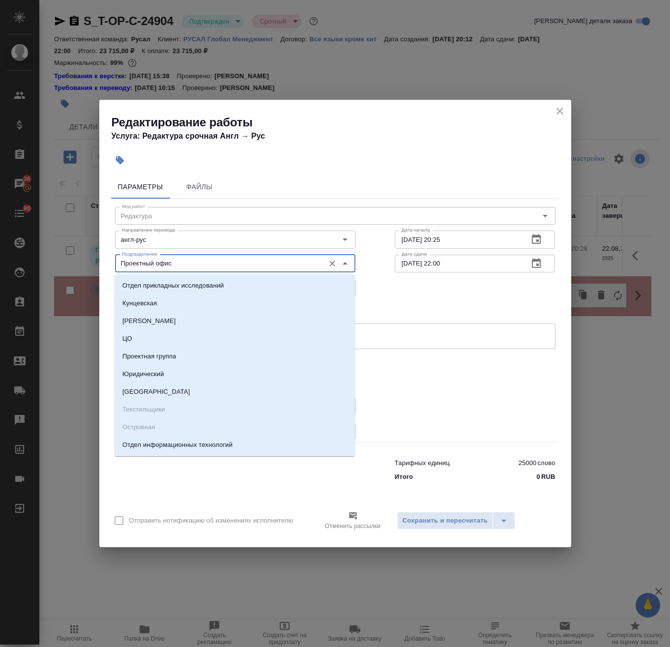
click at [196, 265] on input "Проектный офис" at bounding box center [219, 264] width 202 height 12
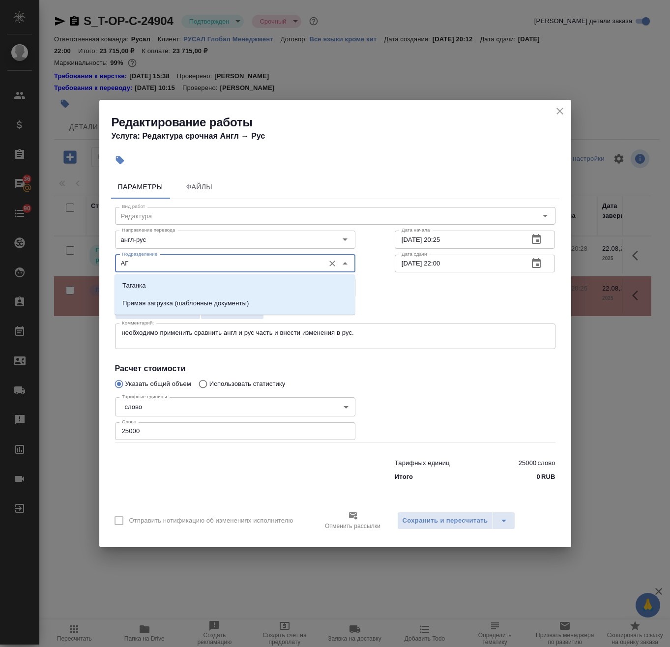
type input "А"
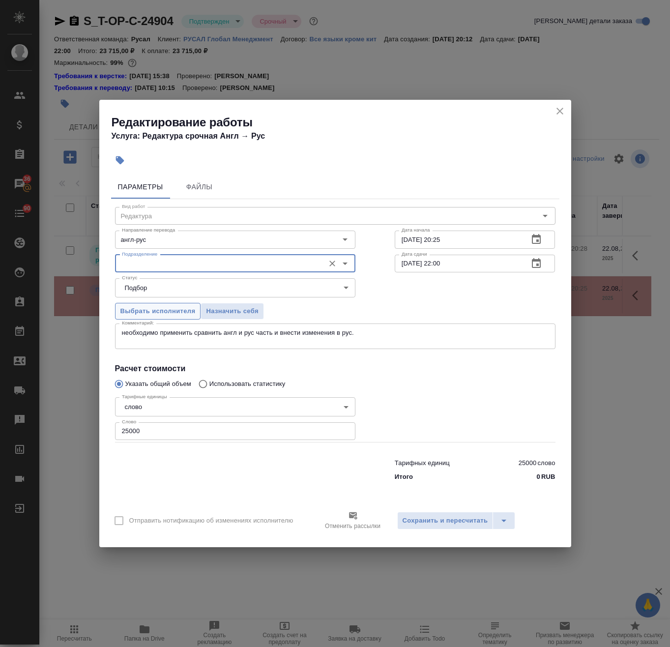
click at [174, 315] on span "Выбрать исполнителя" at bounding box center [157, 311] width 75 height 11
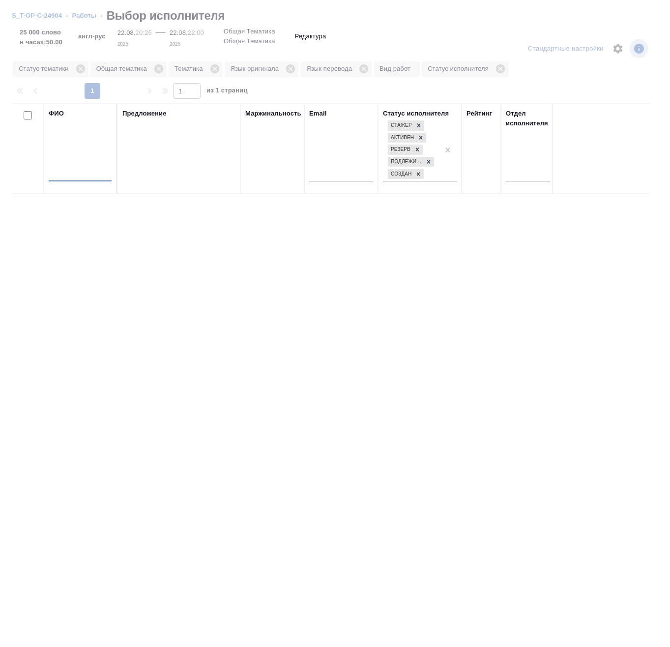
click at [69, 174] on input "text" at bounding box center [80, 175] width 63 height 12
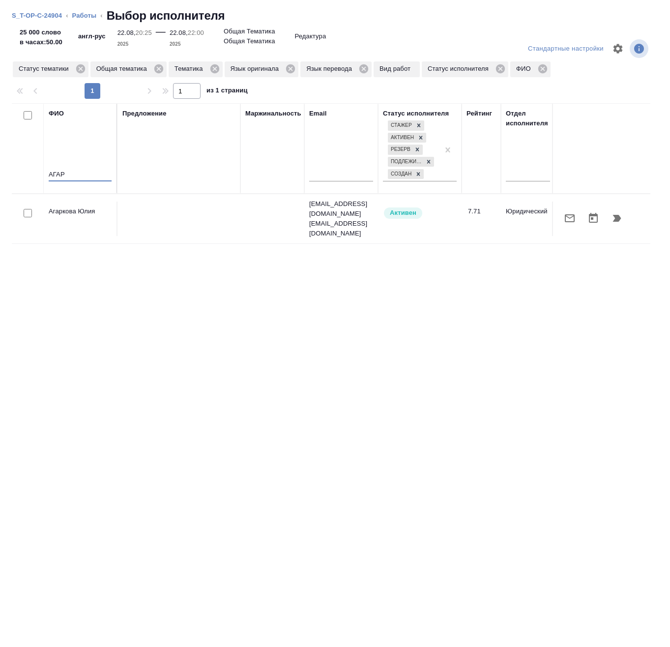
type input "АГАР"
click at [615, 215] on icon "button" at bounding box center [617, 218] width 12 height 12
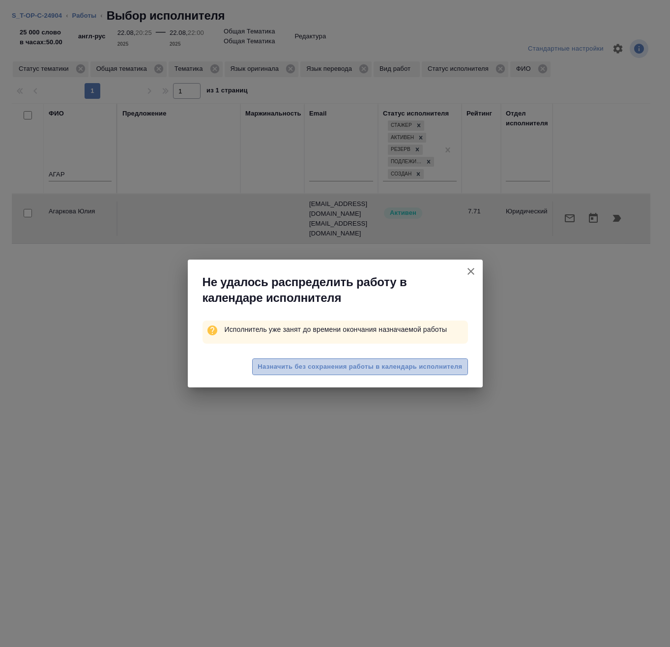
click at [372, 365] on span "Назначить без сохранения работы в календарь исполнителя" at bounding box center [360, 366] width 204 height 11
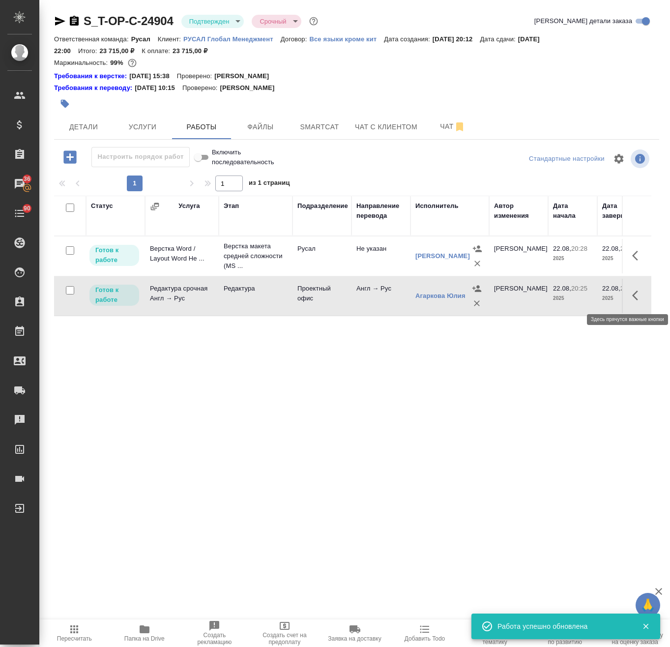
click at [632, 298] on icon "button" at bounding box center [638, 296] width 12 height 12
click at [560, 296] on icon "button" at bounding box center [566, 296] width 12 height 12
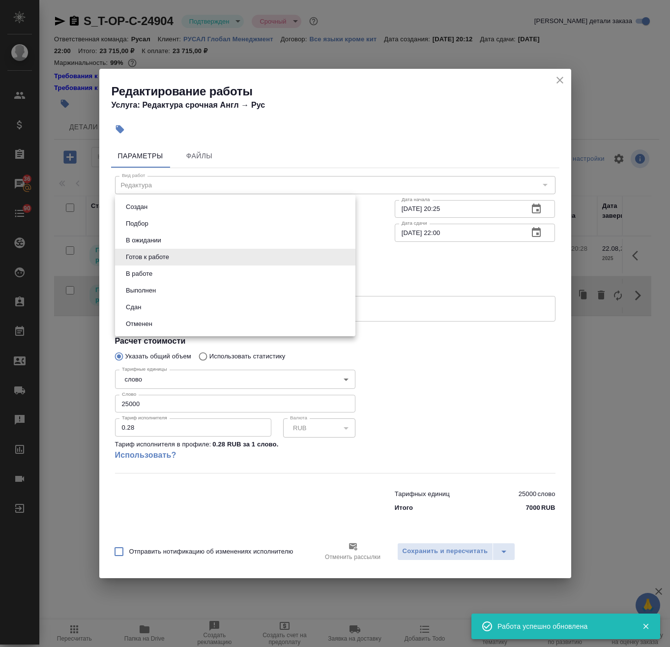
click at [187, 255] on body "🙏 .cls-1 fill:#fff; AWATERA Avdeenko Kirill Клиенты Спецификации Заказы 36 Чаты…" at bounding box center [335, 323] width 670 height 647
click at [161, 274] on li "В работе" at bounding box center [235, 273] width 240 height 17
type input "inProgress"
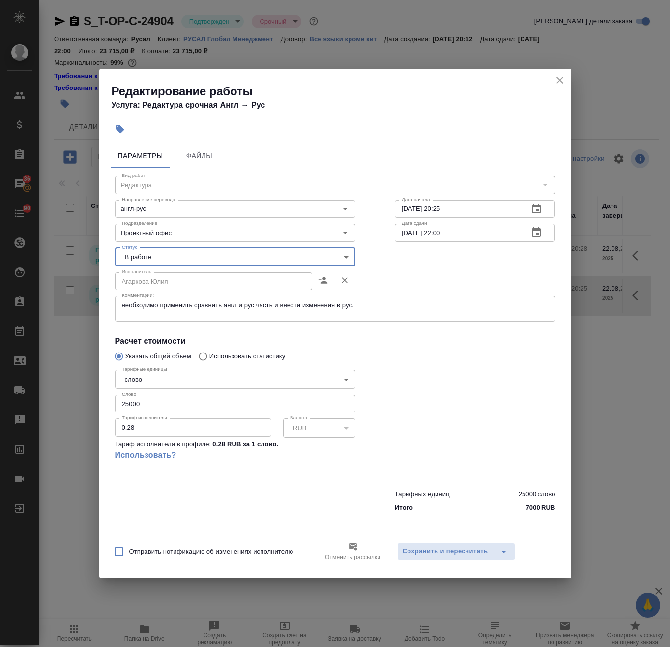
click at [450, 539] on div "Отправить нотификацию об изменениях исполнителю Отменить рассылки Сохранить и п…" at bounding box center [335, 555] width 472 height 46
click at [455, 547] on span "Сохранить и пересчитать" at bounding box center [446, 551] width 86 height 11
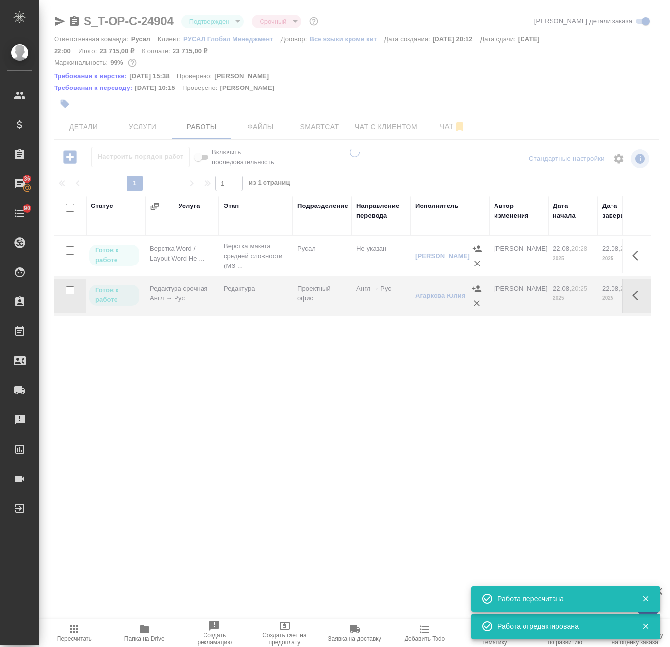
click at [632, 258] on icon "button" at bounding box center [638, 256] width 12 height 12
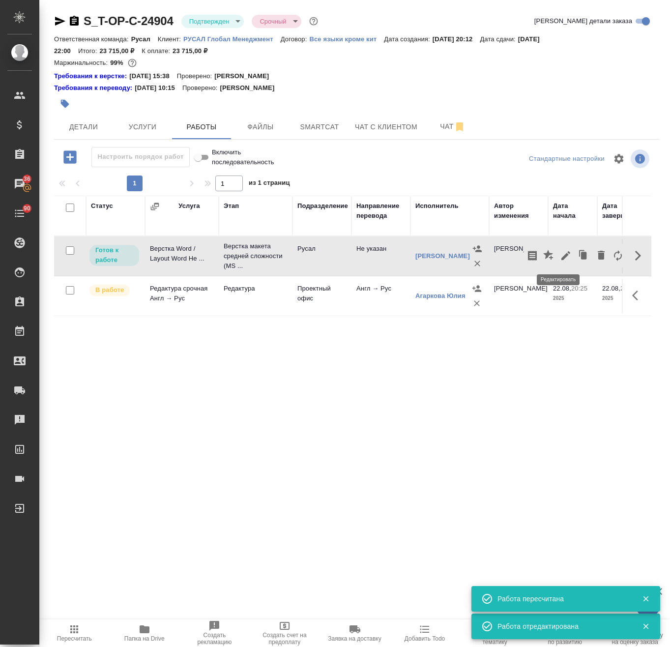
click at [561, 255] on icon "button" at bounding box center [566, 256] width 12 height 12
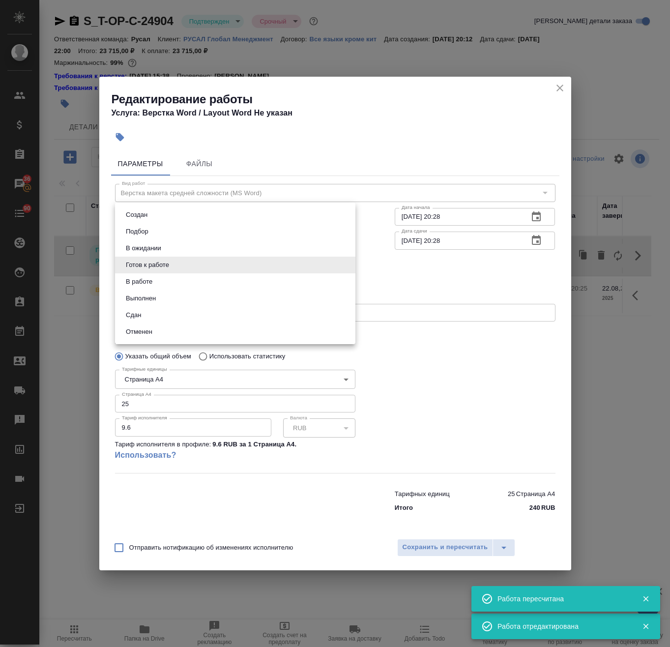
drag, startPoint x: 220, startPoint y: 262, endPoint x: 202, endPoint y: 283, distance: 27.9
click at [219, 262] on body "🙏 .cls-1 fill:#fff; AWATERA Avdeenko Kirill Клиенты Спецификации Заказы 36 Чаты…" at bounding box center [335, 323] width 670 height 647
click at [174, 284] on li "В работе" at bounding box center [235, 281] width 240 height 17
type input "inProgress"
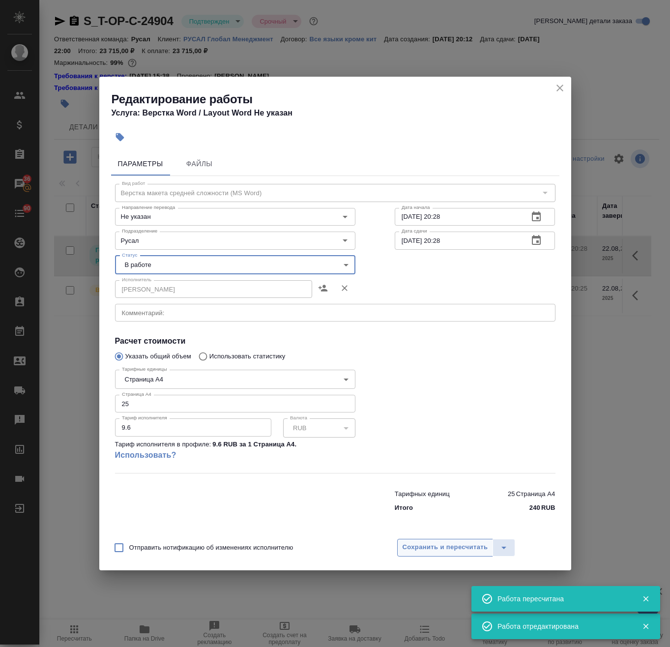
click at [452, 548] on span "Сохранить и пересчитать" at bounding box center [446, 547] width 86 height 11
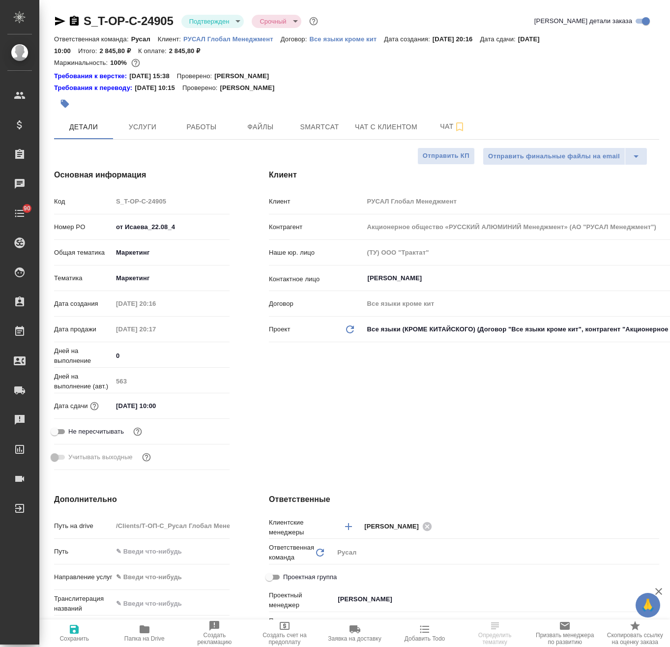
select select "RU"
click at [315, 125] on span "Smartcat" at bounding box center [319, 127] width 47 height 12
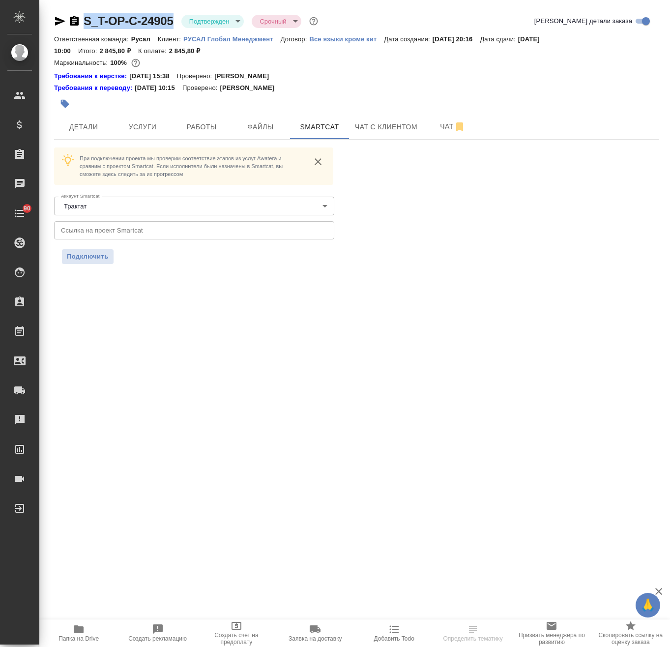
drag, startPoint x: 174, startPoint y: 15, endPoint x: 87, endPoint y: 25, distance: 87.1
click at [87, 25] on div "S_T-OP-C-24905 Подтвержден confirmed Срочный urgent" at bounding box center [187, 21] width 266 height 16
copy link "S_T-OP-C-24905"
click at [157, 126] on span "Услуги" at bounding box center [142, 127] width 47 height 12
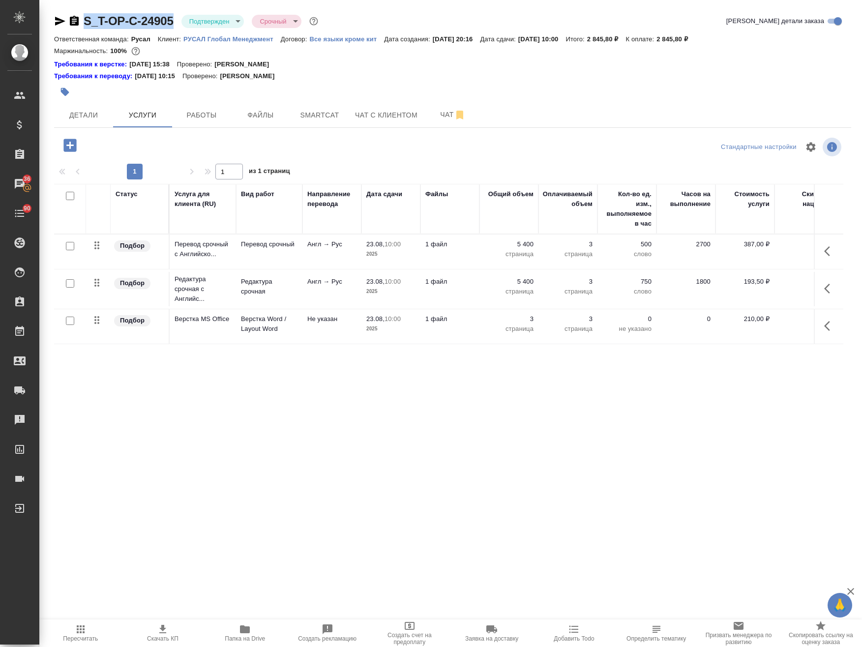
click at [670, 253] on icon "button" at bounding box center [827, 251] width 6 height 10
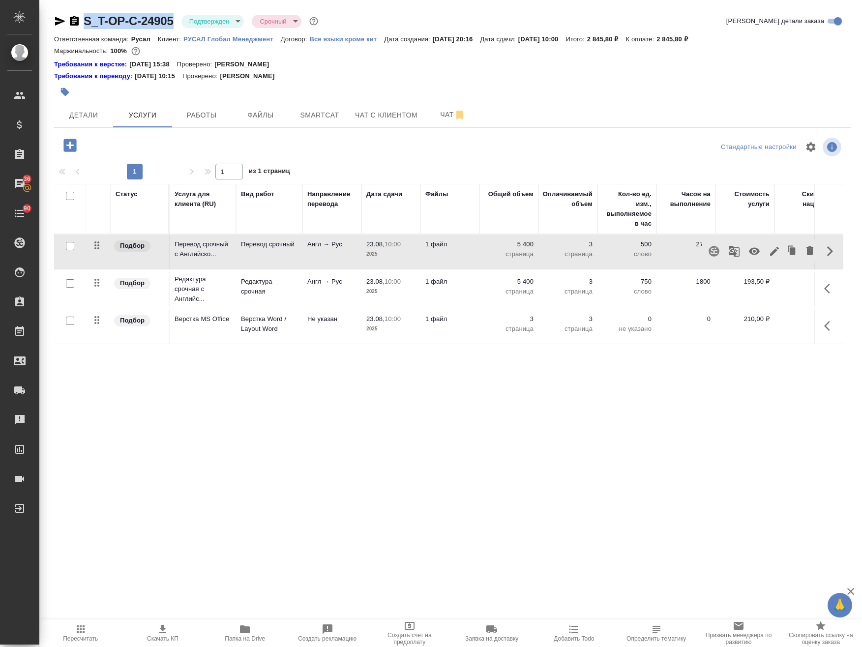
click at [670, 252] on icon "button" at bounding box center [734, 251] width 11 height 11
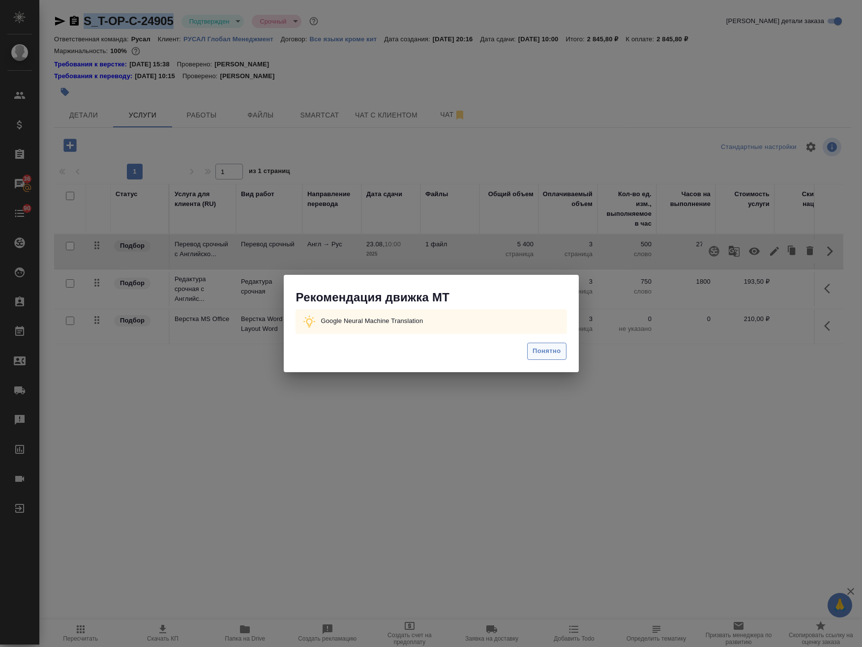
click at [551, 349] on span "Понятно" at bounding box center [546, 351] width 28 height 11
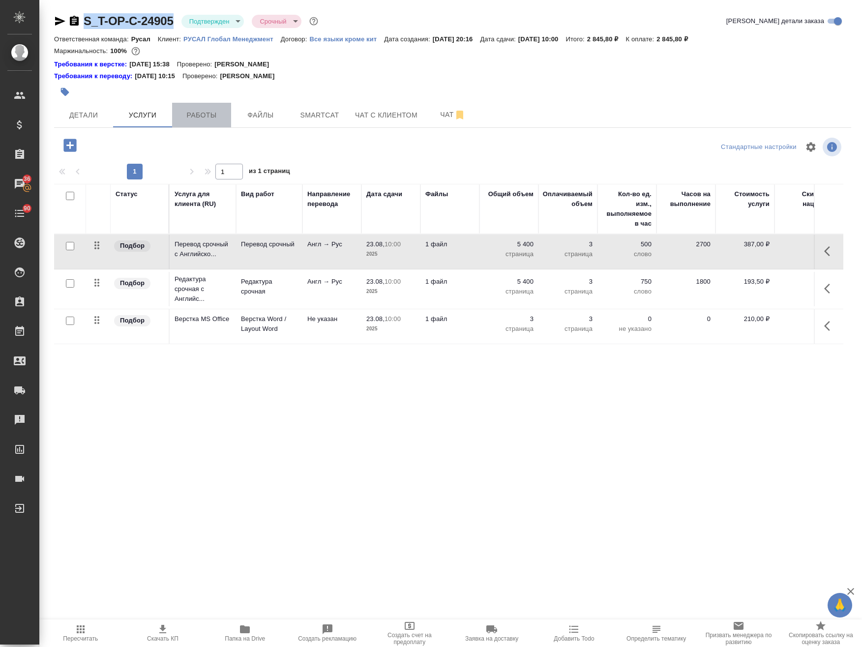
click at [194, 119] on span "Работы" at bounding box center [201, 115] width 47 height 12
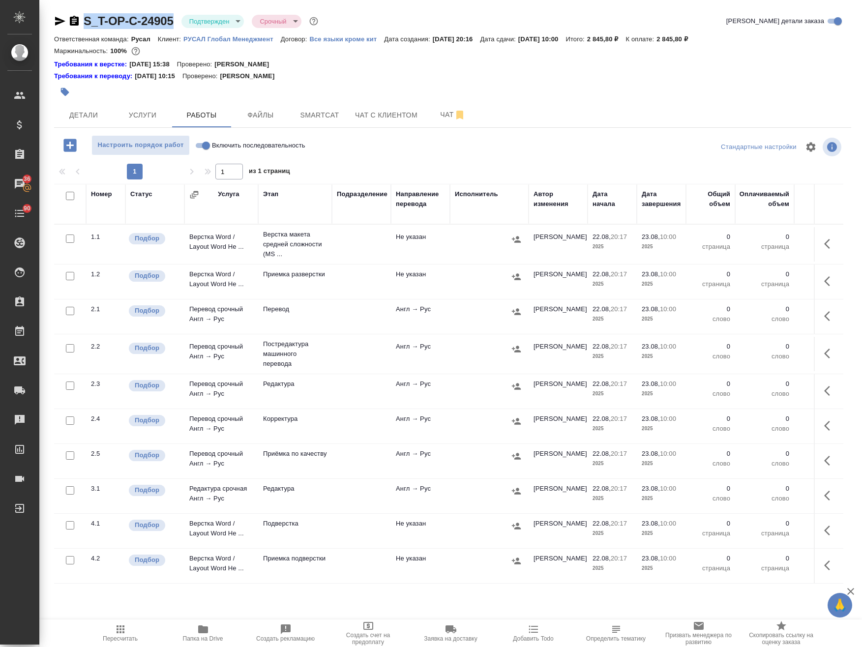
click at [350, 246] on td at bounding box center [361, 244] width 59 height 34
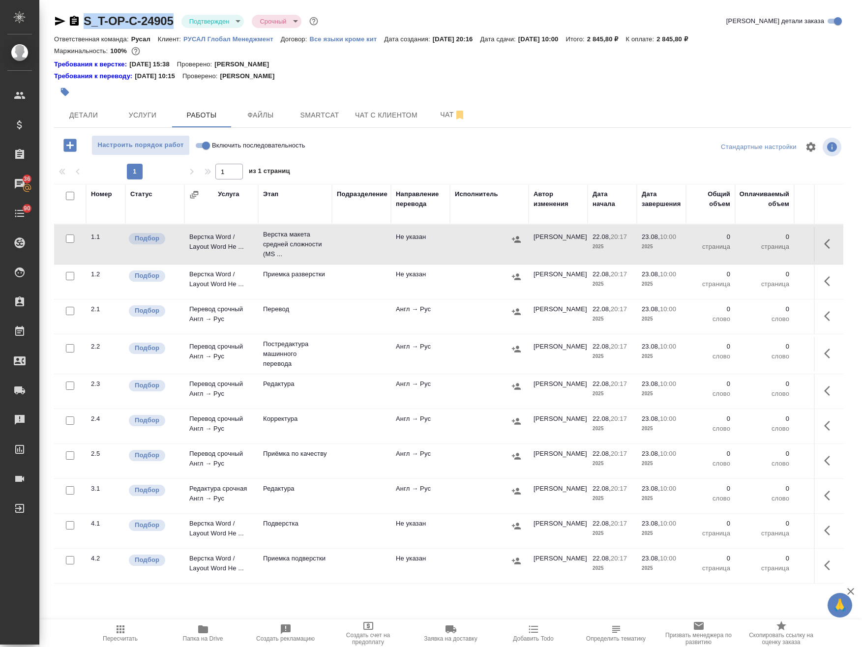
click at [350, 262] on td at bounding box center [361, 244] width 59 height 34
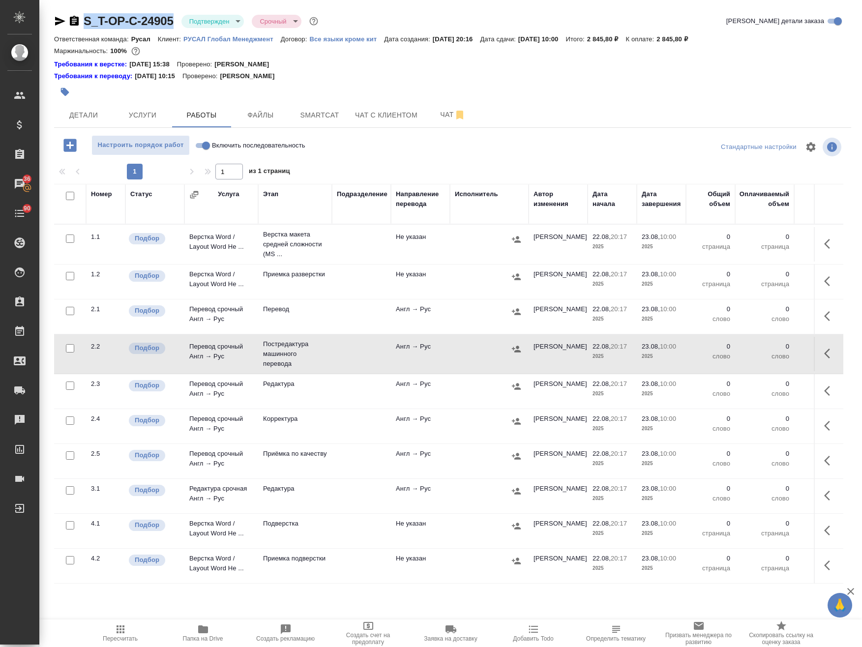
drag, startPoint x: 817, startPoint y: 352, endPoint x: 811, endPoint y: 352, distance: 6.4
click at [670, 352] on icon "button" at bounding box center [830, 354] width 12 height 12
click at [670, 352] on icon "button" at bounding box center [757, 353] width 9 height 9
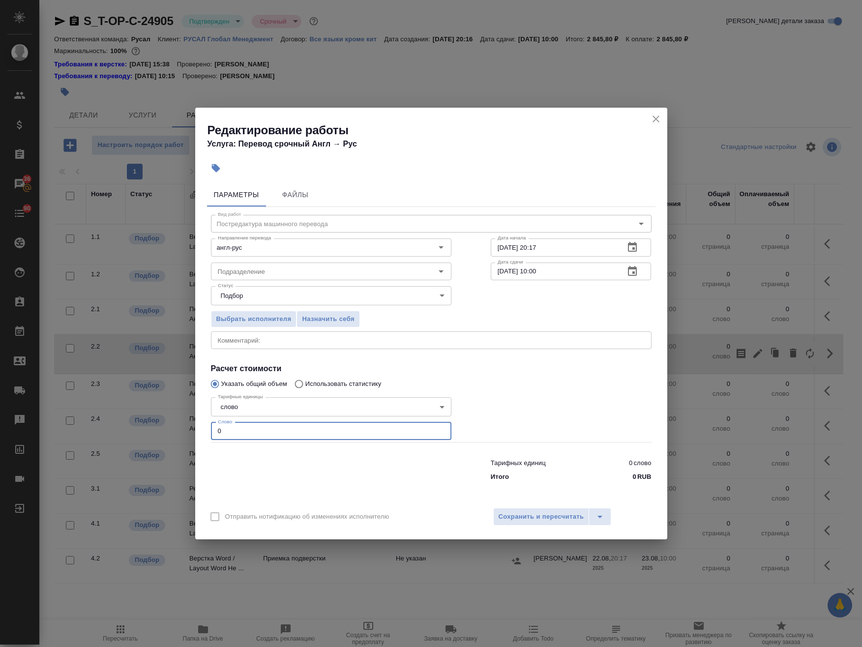
drag, startPoint x: 190, startPoint y: 434, endPoint x: 148, endPoint y: 431, distance: 41.9
click at [148, 432] on div "Редактирование работы Услуга: Перевод срочный Англ → Рус Параметры Файлы Вид ра…" at bounding box center [431, 323] width 862 height 647
paste input "656"
type input "656"
click at [535, 274] on input "23.08.2025 10:00" at bounding box center [554, 271] width 126 height 18
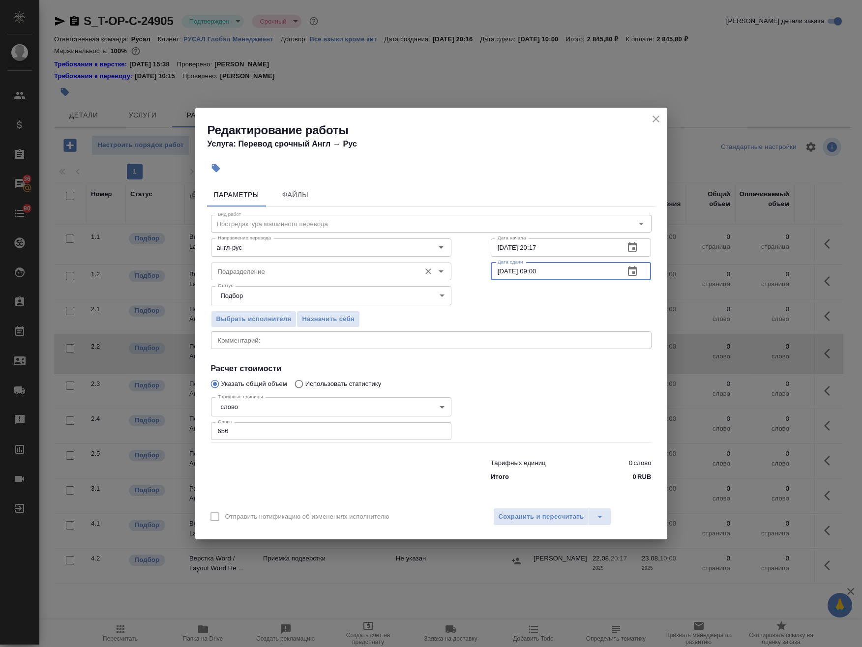
type input "23.08.2025 09:00"
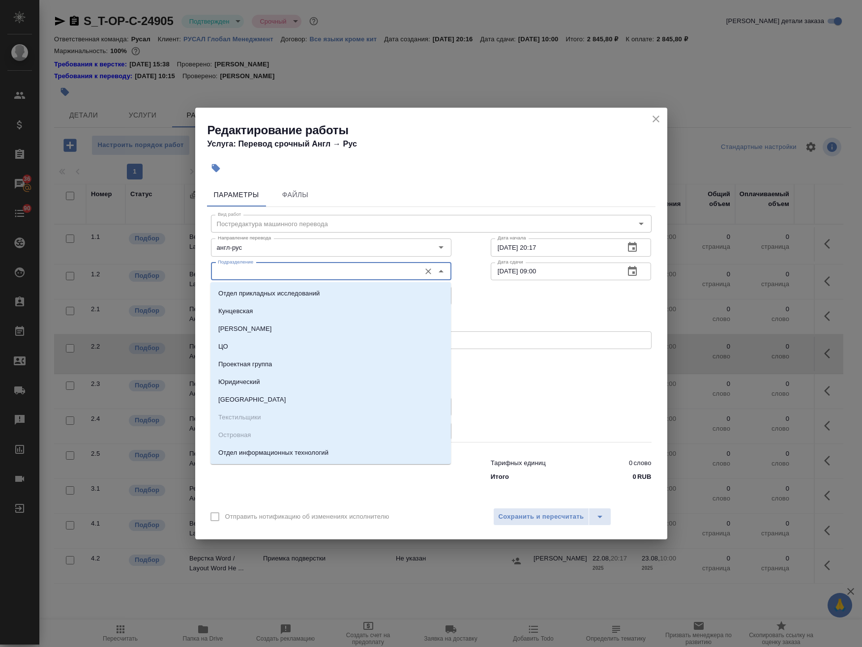
click at [308, 273] on input "Подразделение" at bounding box center [315, 271] width 202 height 12
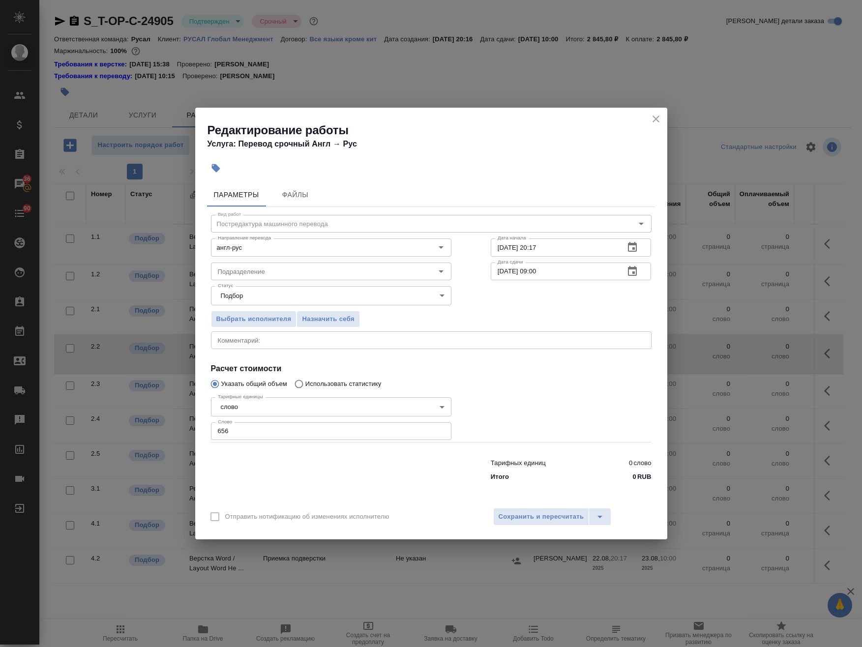
click at [557, 345] on div "x Комментарий:" at bounding box center [431, 340] width 440 height 18
drag, startPoint x: 348, startPoint y: 306, endPoint x: 348, endPoint y: 301, distance: 5.4
drag, startPoint x: 348, startPoint y: 301, endPoint x: 262, endPoint y: 340, distance: 93.9
click at [262, 340] on textarea at bounding box center [431, 340] width 427 height 7
click at [542, 515] on span "Сохранить и пересчитать" at bounding box center [541, 516] width 86 height 11
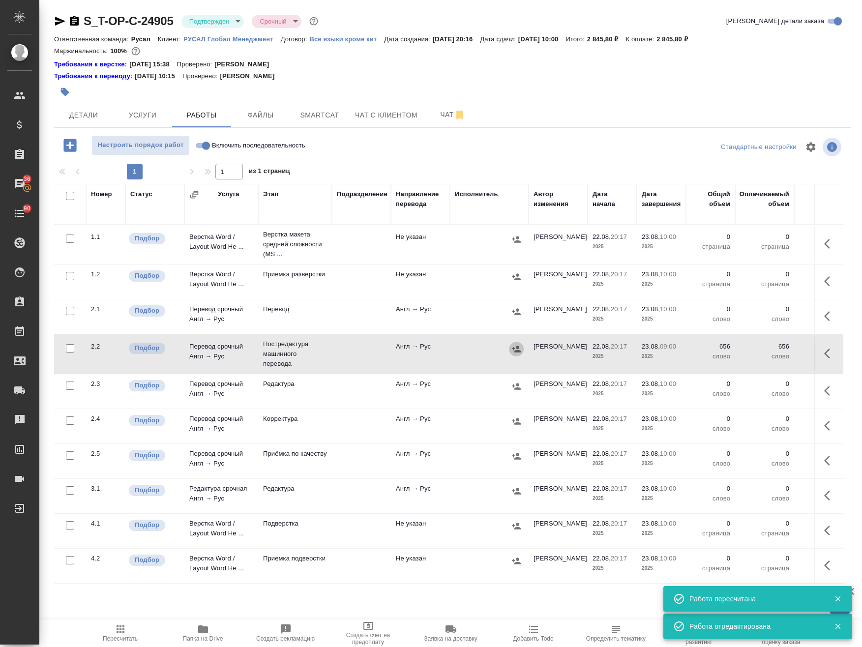
click at [515, 350] on icon "button" at bounding box center [516, 349] width 9 height 6
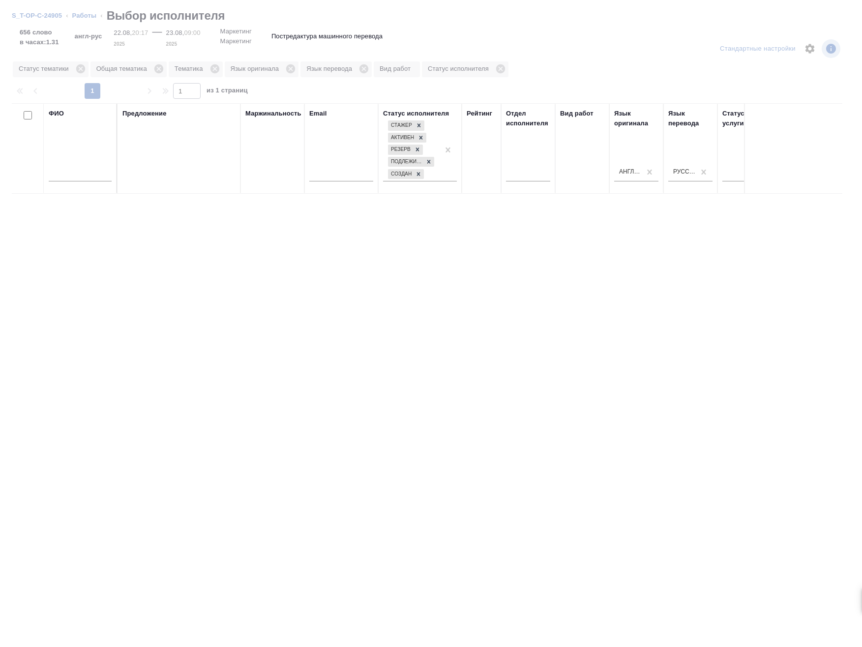
click at [90, 177] on input "text" at bounding box center [80, 175] width 63 height 12
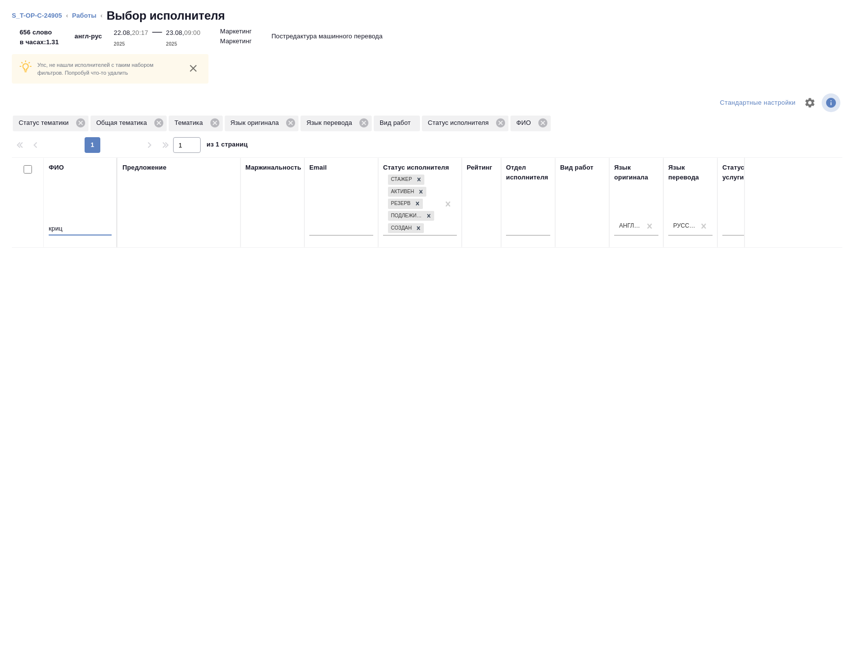
type input "криц"
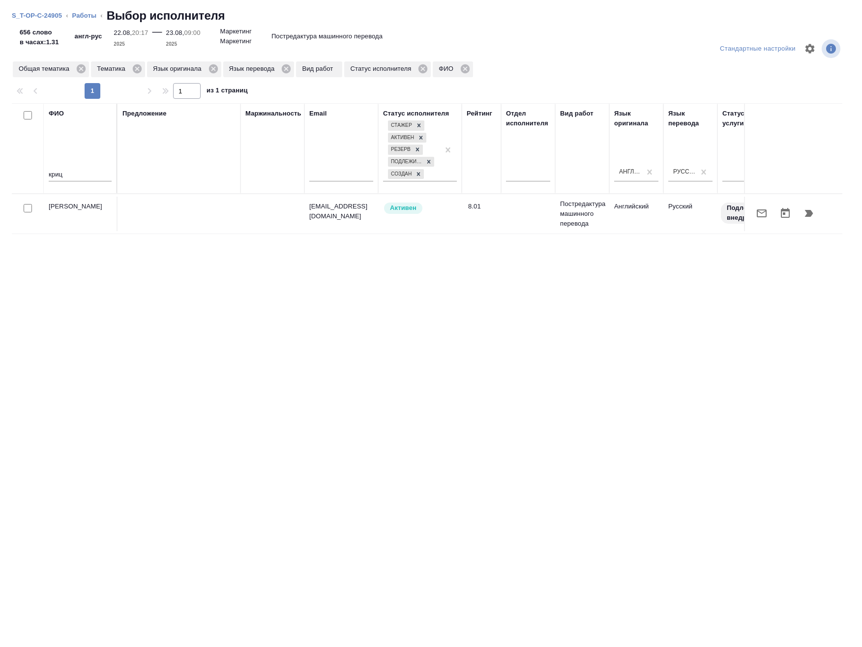
scroll to position [0, 317]
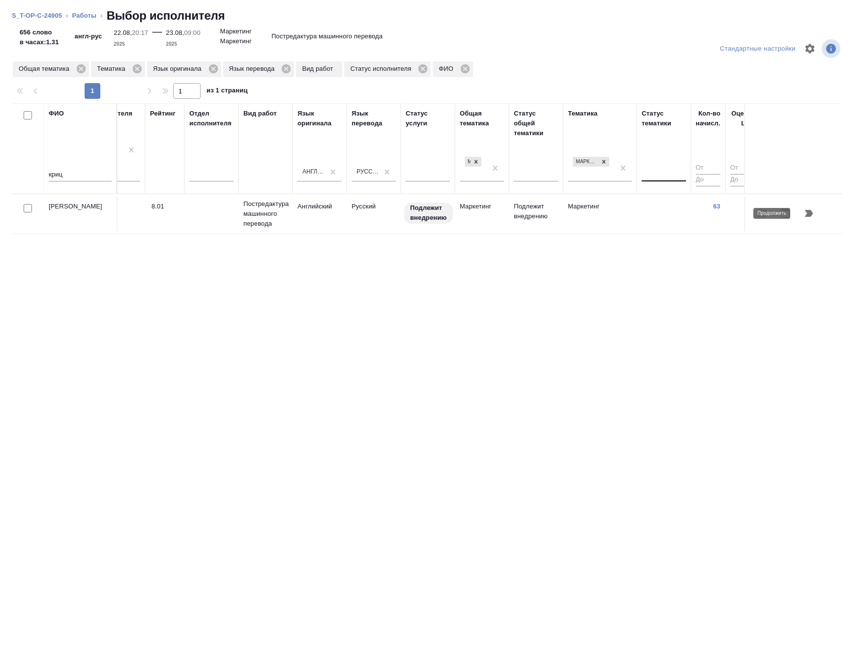
click at [670, 215] on icon "button" at bounding box center [809, 213] width 8 height 7
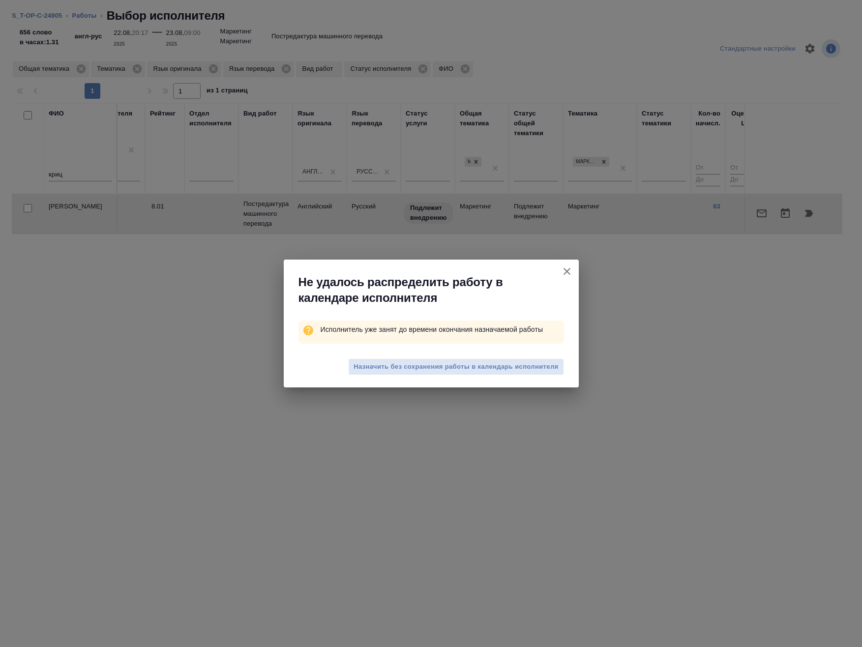
drag, startPoint x: 483, startPoint y: 367, endPoint x: 482, endPoint y: 358, distance: 8.9
click at [482, 366] on span "Назначить без сохранения работы в календарь исполнителя" at bounding box center [455, 366] width 204 height 11
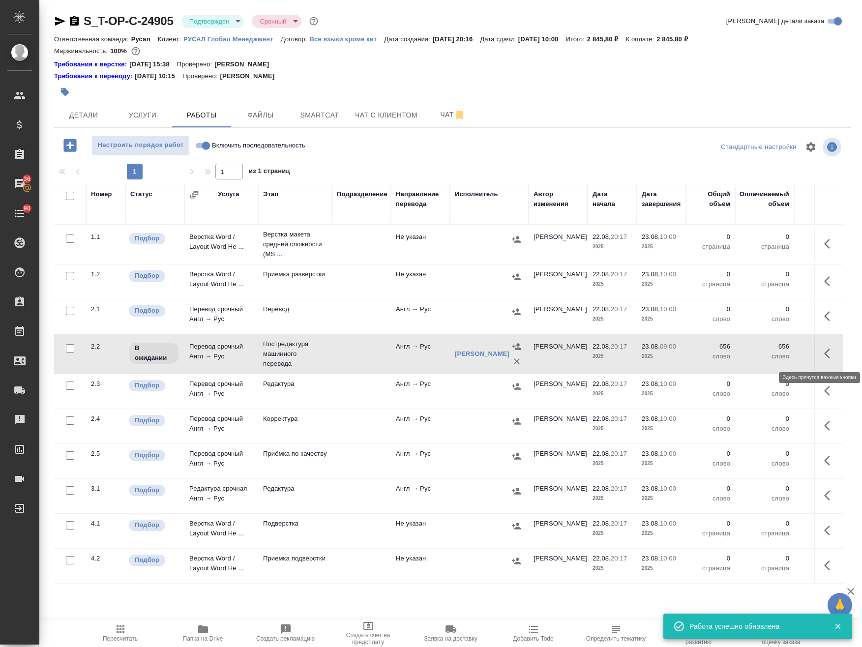
click at [670, 354] on icon "button" at bounding box center [830, 354] width 12 height 12
click at [670, 351] on icon "button" at bounding box center [758, 354] width 12 height 12
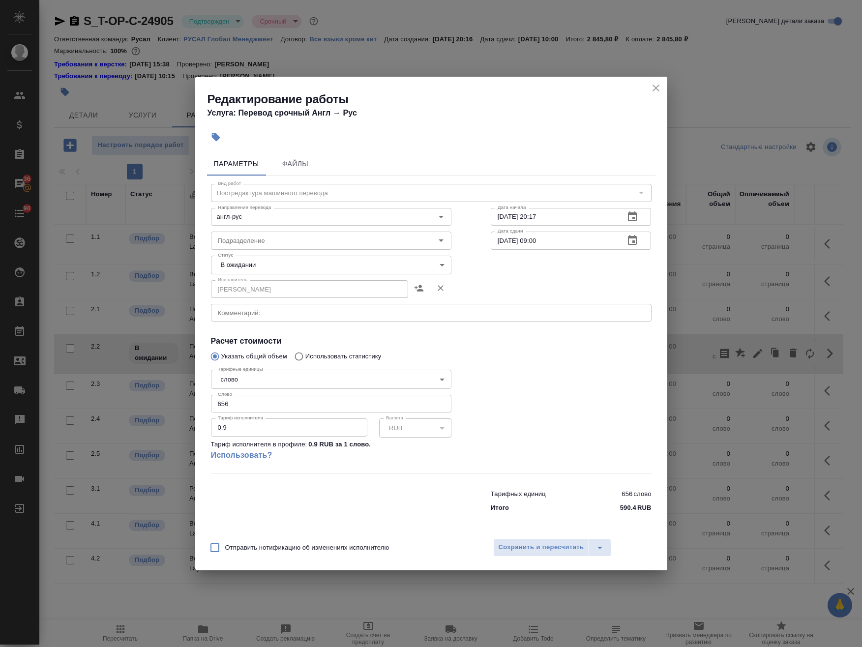
click at [313, 259] on body "🙏 .cls-1 fill:#fff; AWATERA Avdeenko Kirill Клиенты Спецификации Заказы 36 Чаты…" at bounding box center [431, 323] width 862 height 647
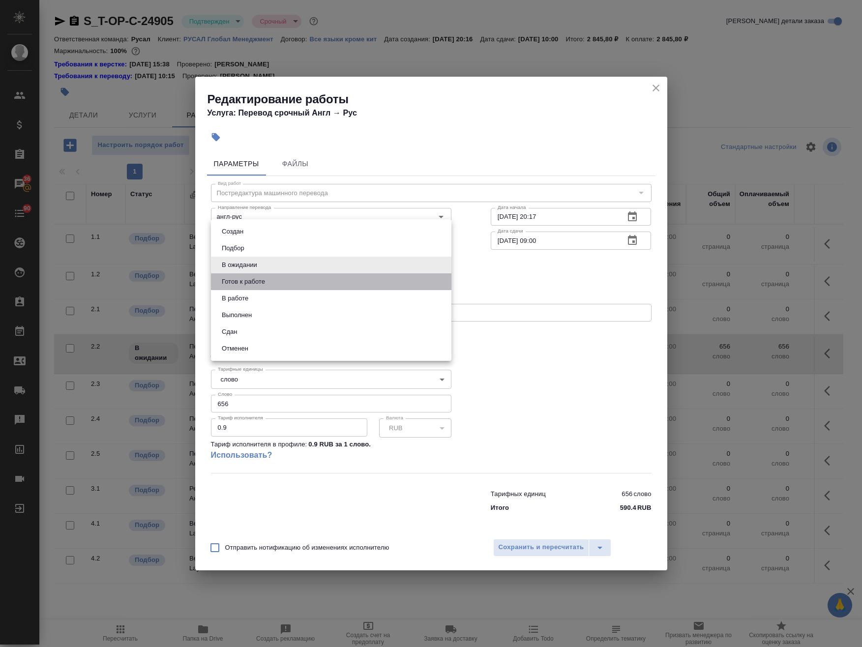
click at [278, 280] on li "Готов к работе" at bounding box center [331, 281] width 240 height 17
type input "readyForWork"
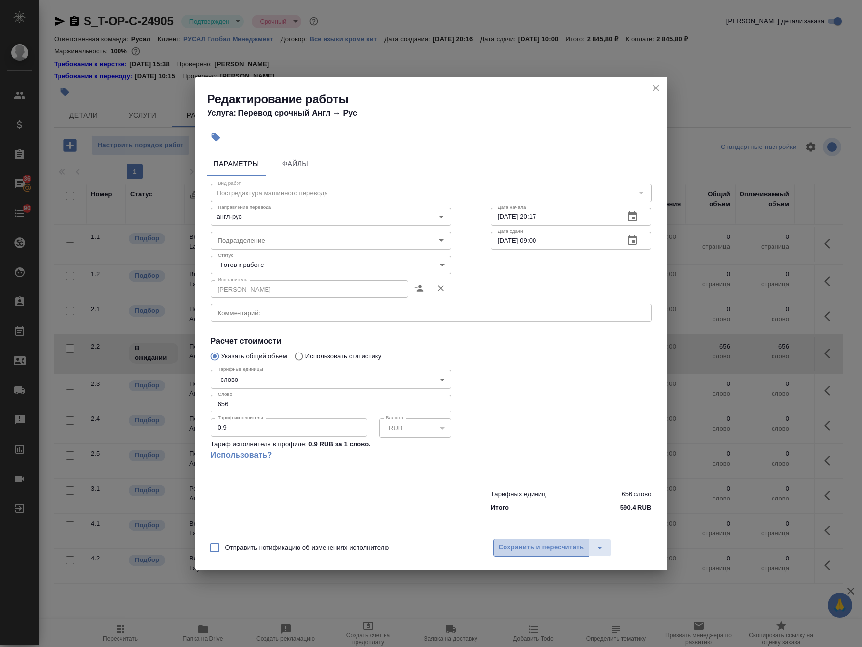
click at [514, 555] on button "Сохранить и пересчитать" at bounding box center [541, 548] width 96 height 18
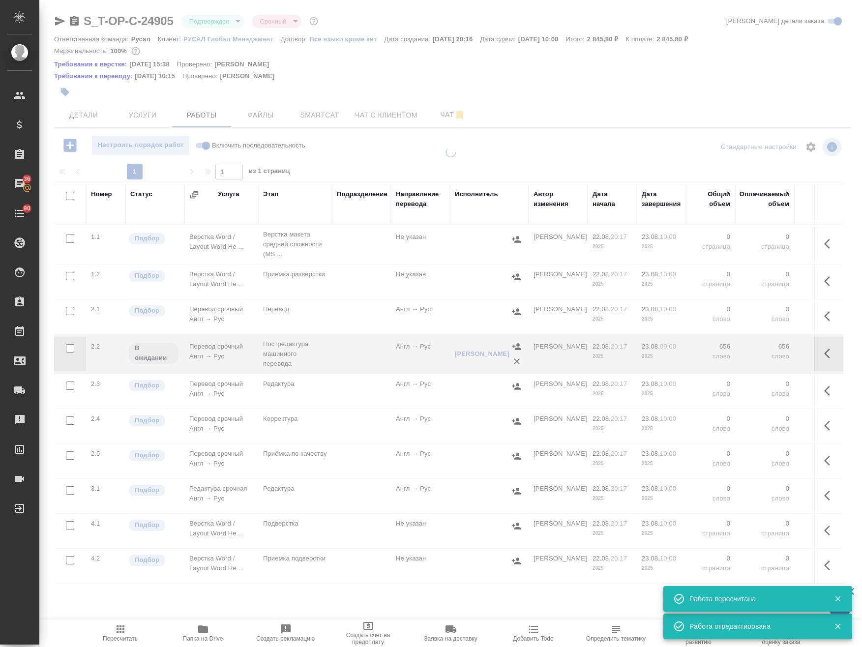
click at [670, 352] on icon "button" at bounding box center [830, 354] width 12 height 12
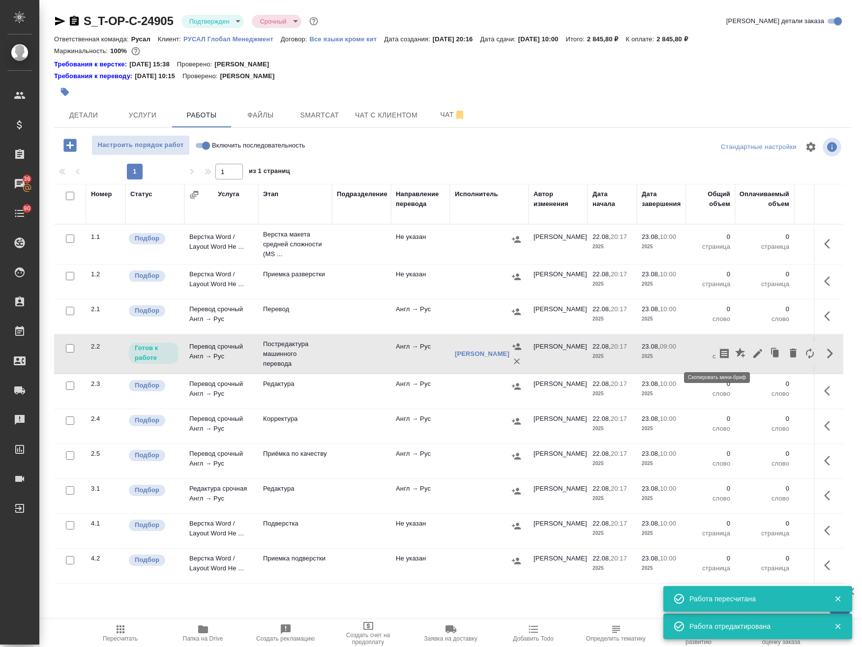
click at [670, 355] on icon "button" at bounding box center [724, 354] width 9 height 10
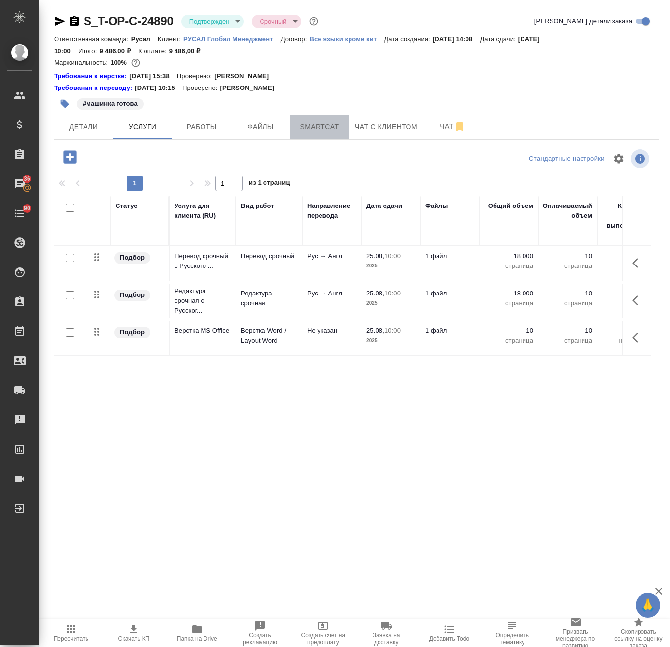
click at [335, 116] on button "Smartcat" at bounding box center [319, 127] width 59 height 25
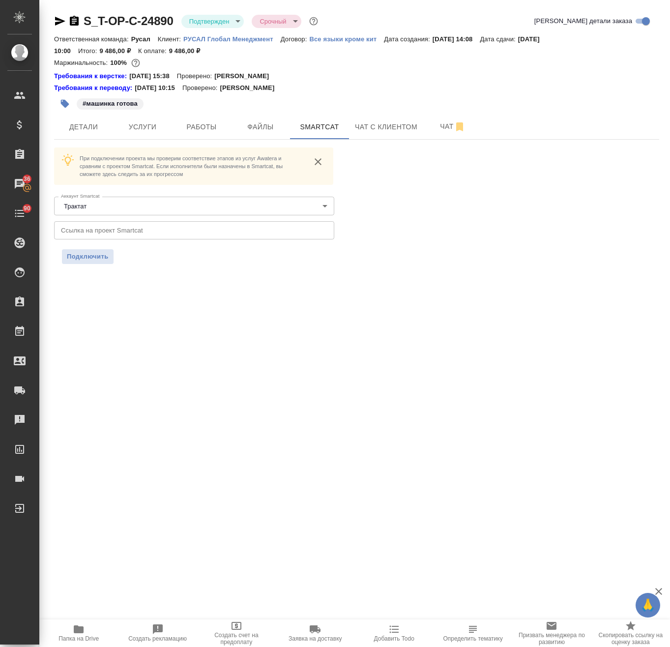
click at [136, 229] on input "text" at bounding box center [194, 230] width 280 height 18
click at [88, 260] on span "Подключить" at bounding box center [88, 257] width 42 height 10
